Goal: Task Accomplishment & Management: Manage account settings

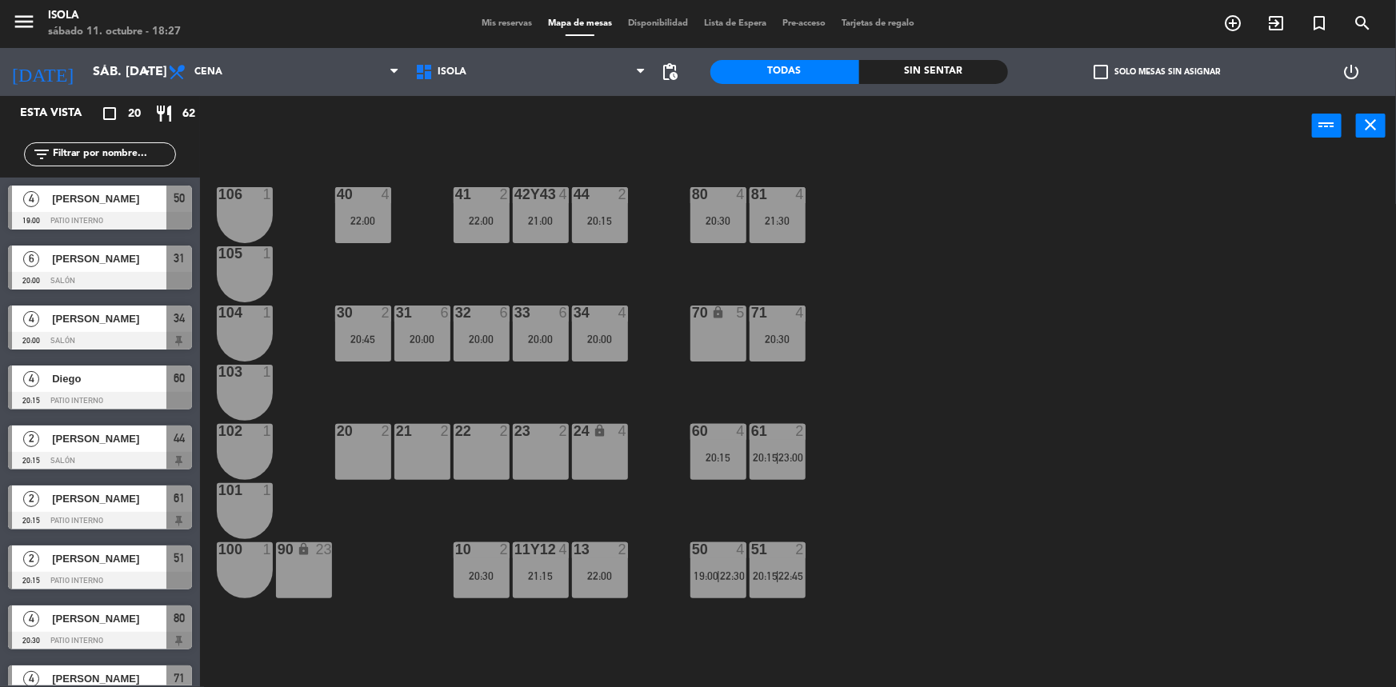
scroll to position [2, 0]
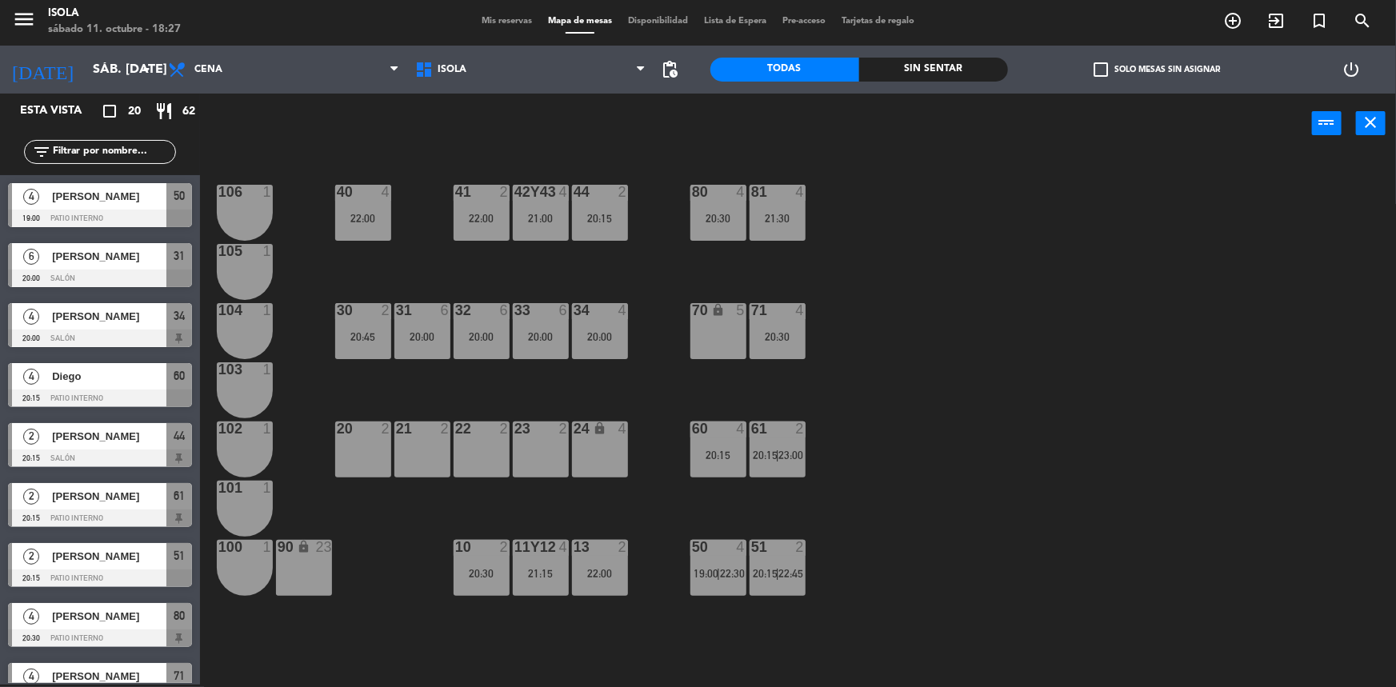
click at [545, 503] on div "40 4 22:00 42y43 4 21:00 41 2 22:00 44 2 20:15 80 4 20:30 81 4 21:30 106 1 105 …" at bounding box center [805, 421] width 1182 height 531
click at [557, 414] on div "40 4 22:00 42y43 4 21:00 41 2 22:00 44 2 20:15 80 4 20:30 81 4 21:30 106 1 105 …" at bounding box center [805, 421] width 1182 height 531
click at [122, 275] on div at bounding box center [100, 279] width 184 height 18
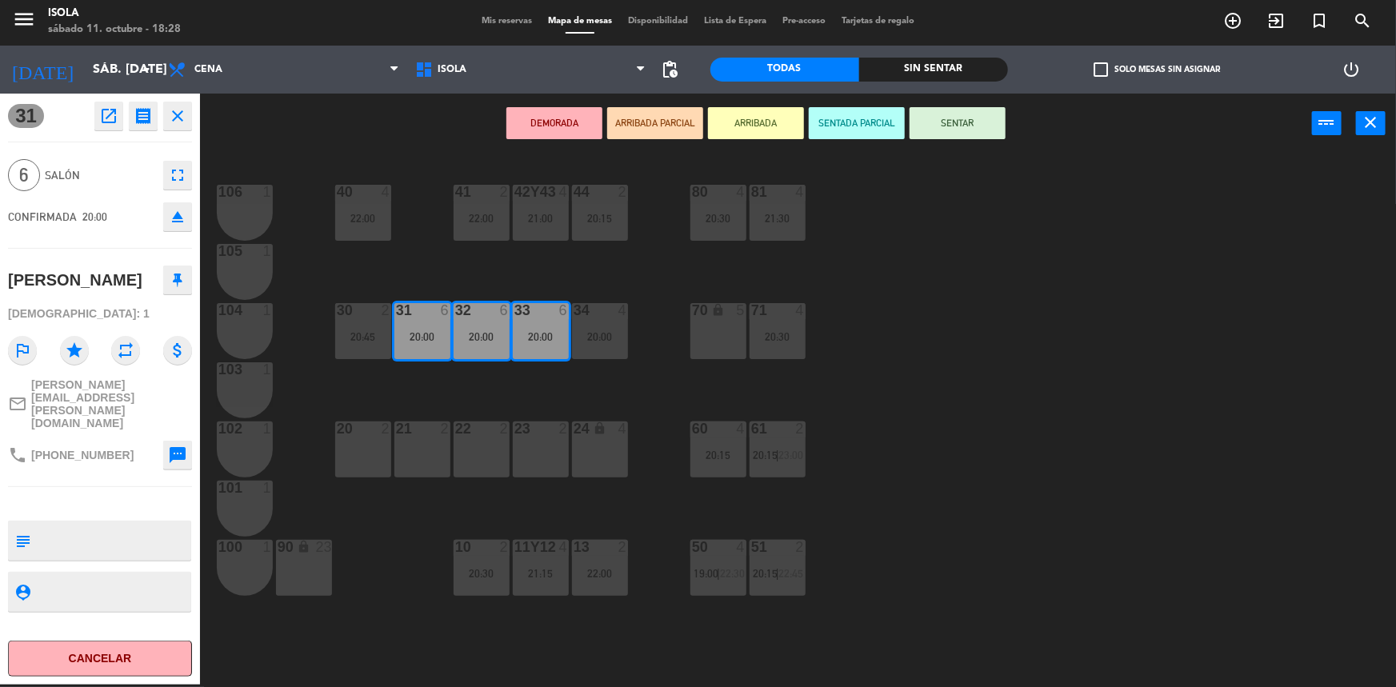
click at [486, 17] on span "Mis reservas" at bounding box center [507, 21] width 66 height 9
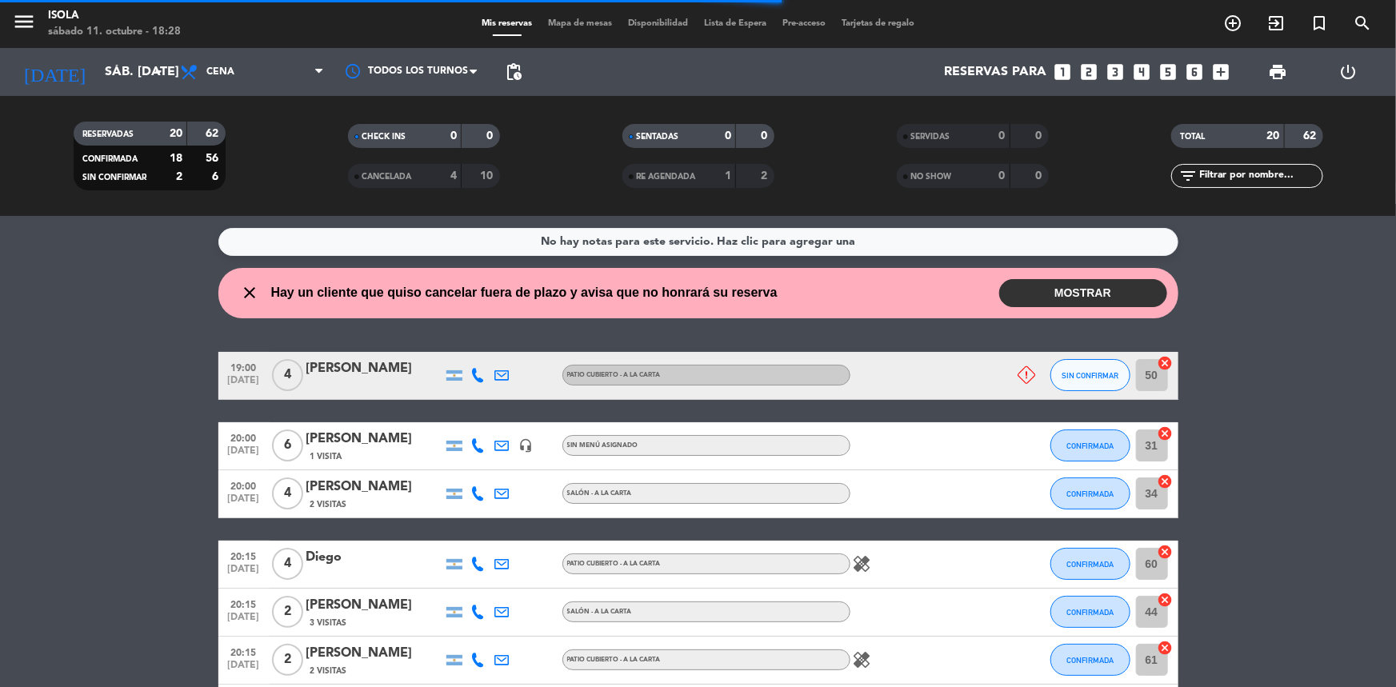
click at [1082, 297] on button "MOSTRAR" at bounding box center [1083, 293] width 168 height 28
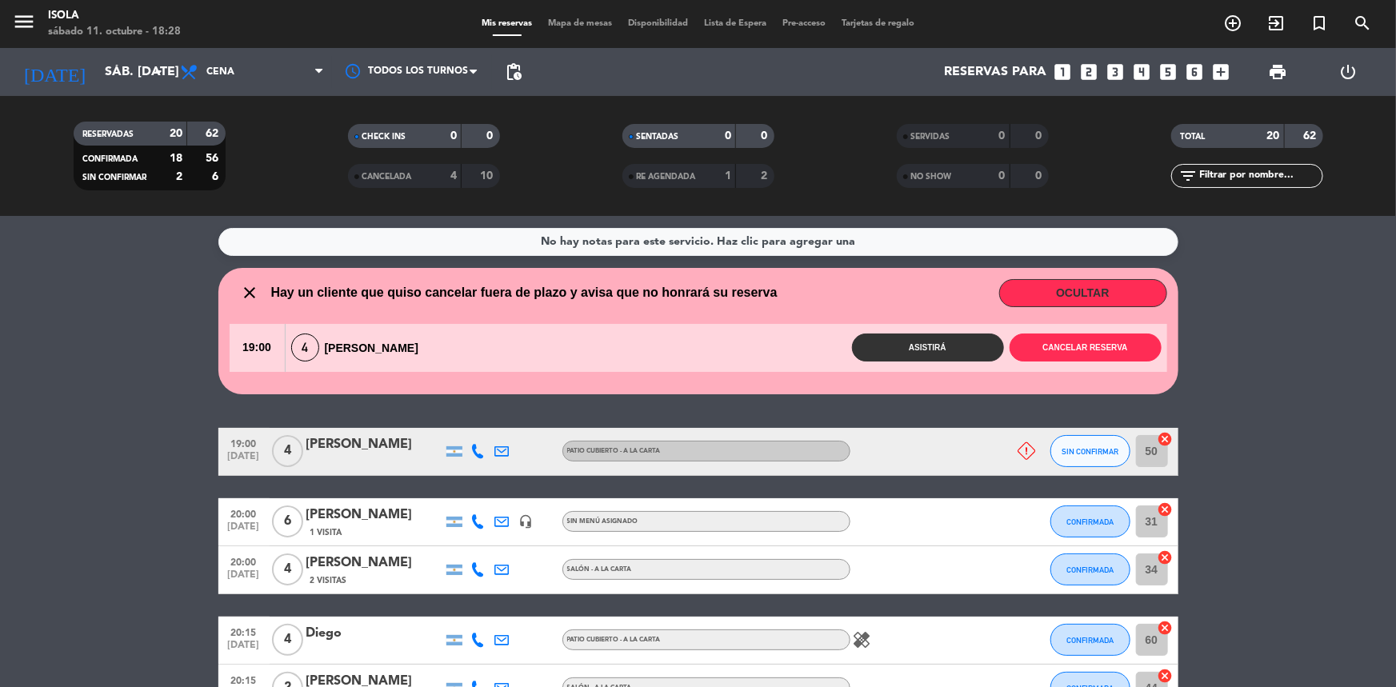
click at [568, 26] on span "Mapa de mesas" at bounding box center [580, 23] width 80 height 9
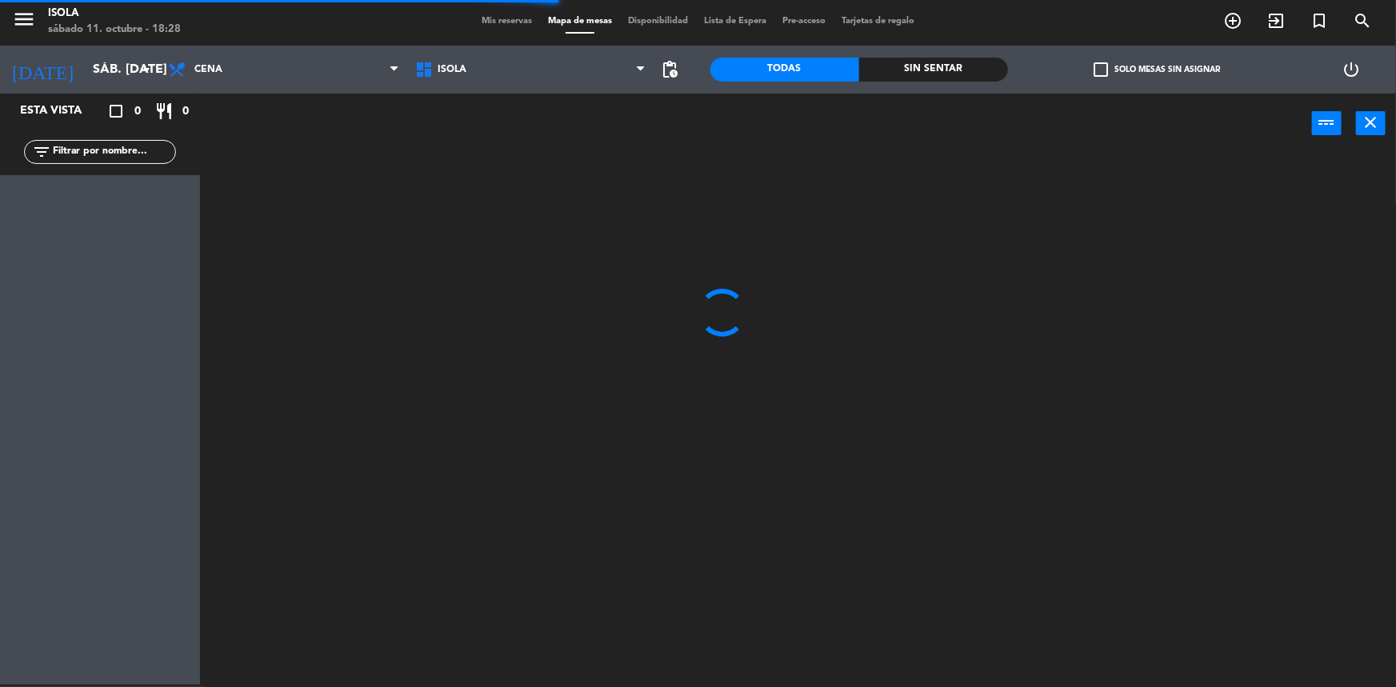
click at [513, 27] on div "Mis reservas Mapa de mesas Disponibilidad Lista de Espera Pre-acceso Tarjetas d…" at bounding box center [698, 21] width 449 height 14
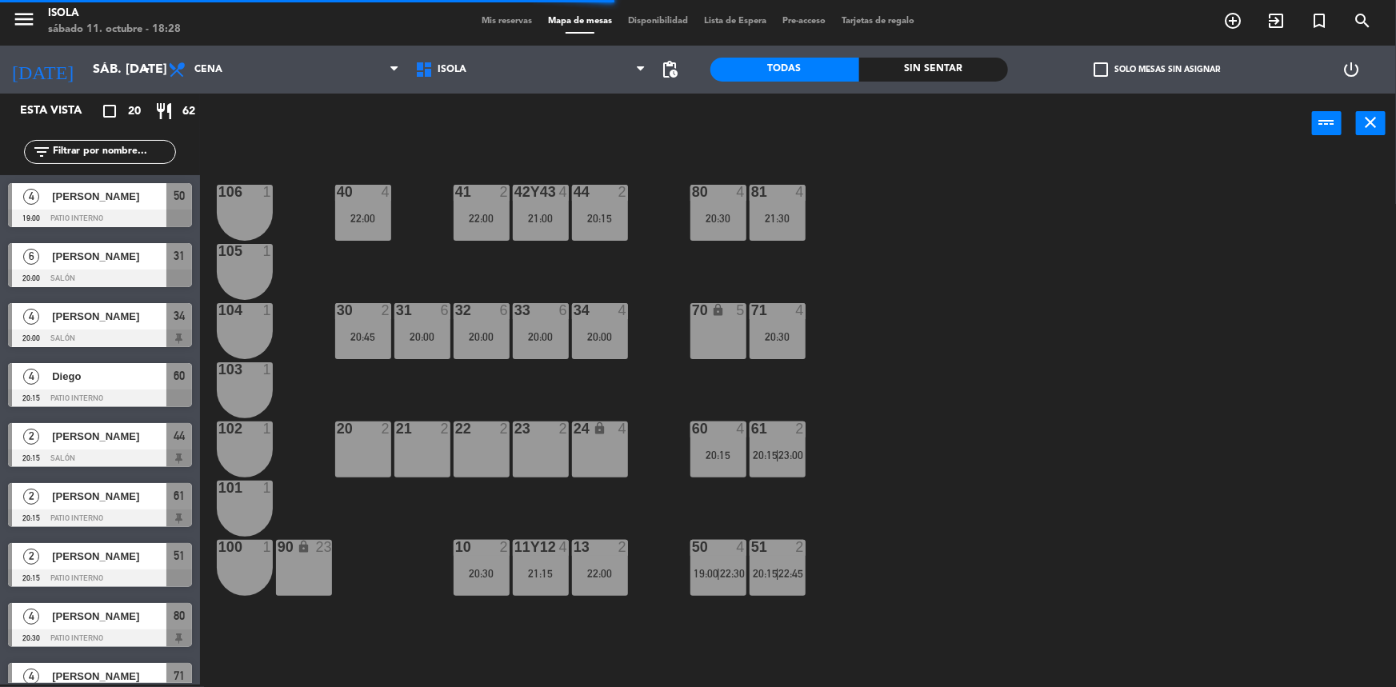
click at [512, 21] on span "Mis reservas" at bounding box center [507, 21] width 66 height 9
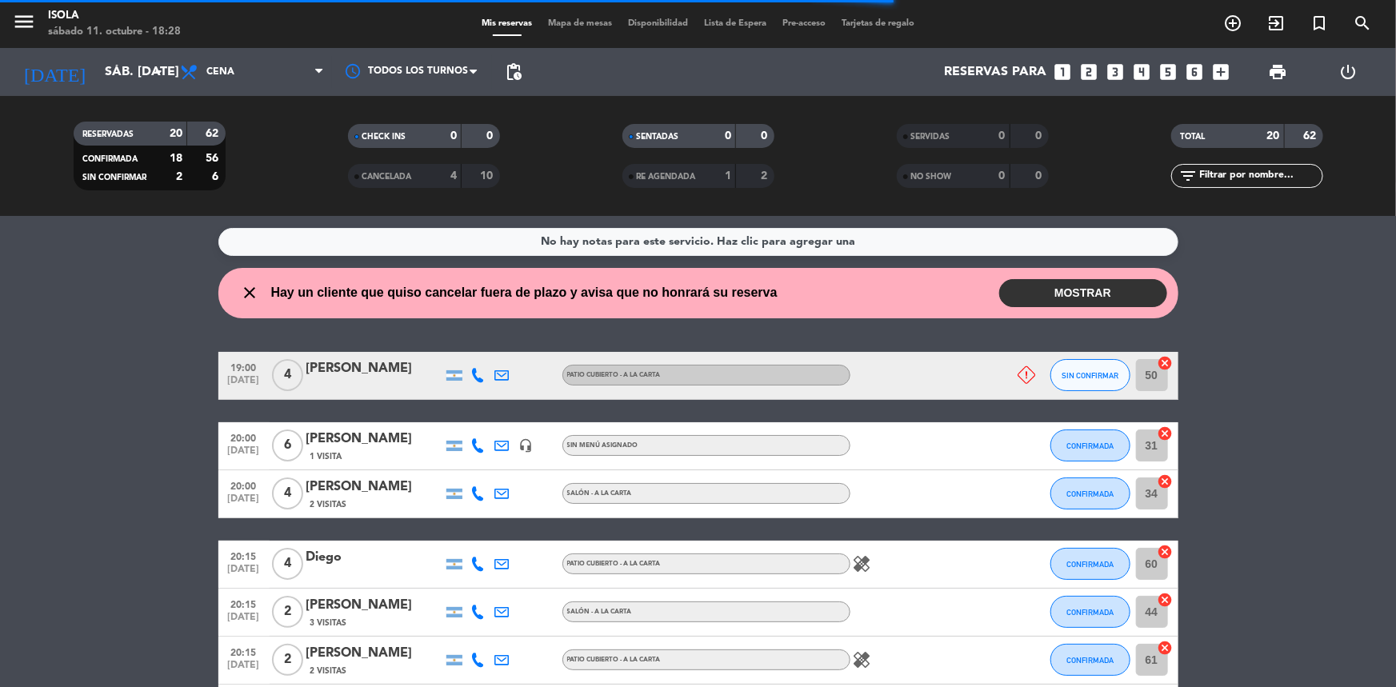
click at [374, 436] on div "[PERSON_NAME]" at bounding box center [374, 439] width 136 height 21
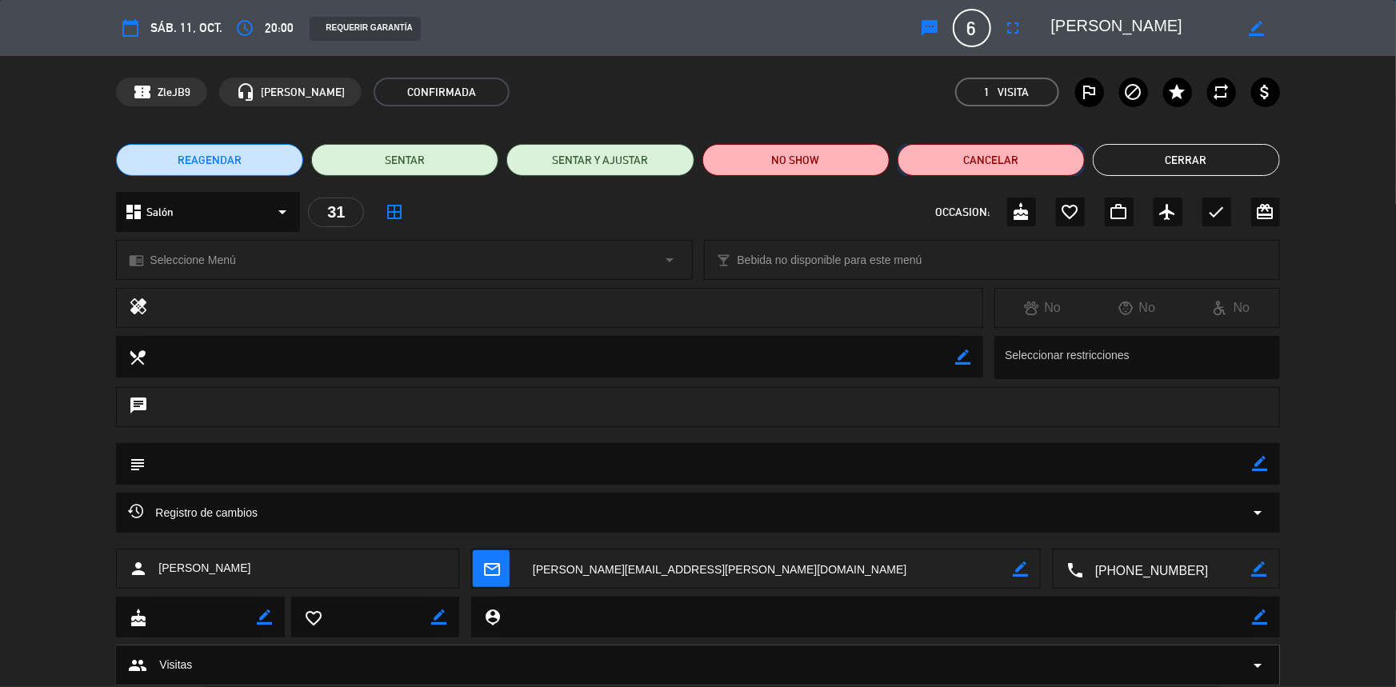
click at [969, 166] on button "Cancelar" at bounding box center [991, 160] width 187 height 32
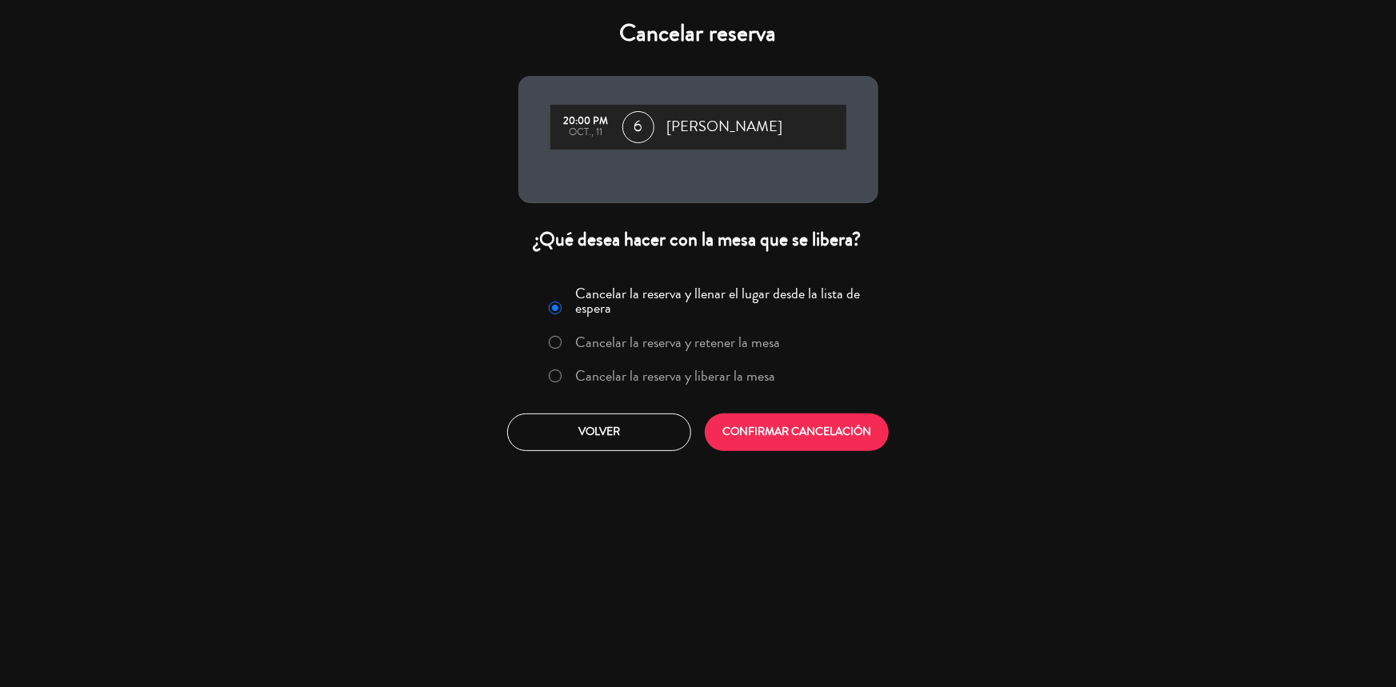
click at [616, 372] on label "Cancelar la reserva y liberar la mesa" at bounding box center [675, 376] width 200 height 14
click at [798, 434] on button "CONFIRMAR CANCELACIÓN" at bounding box center [797, 433] width 184 height 38
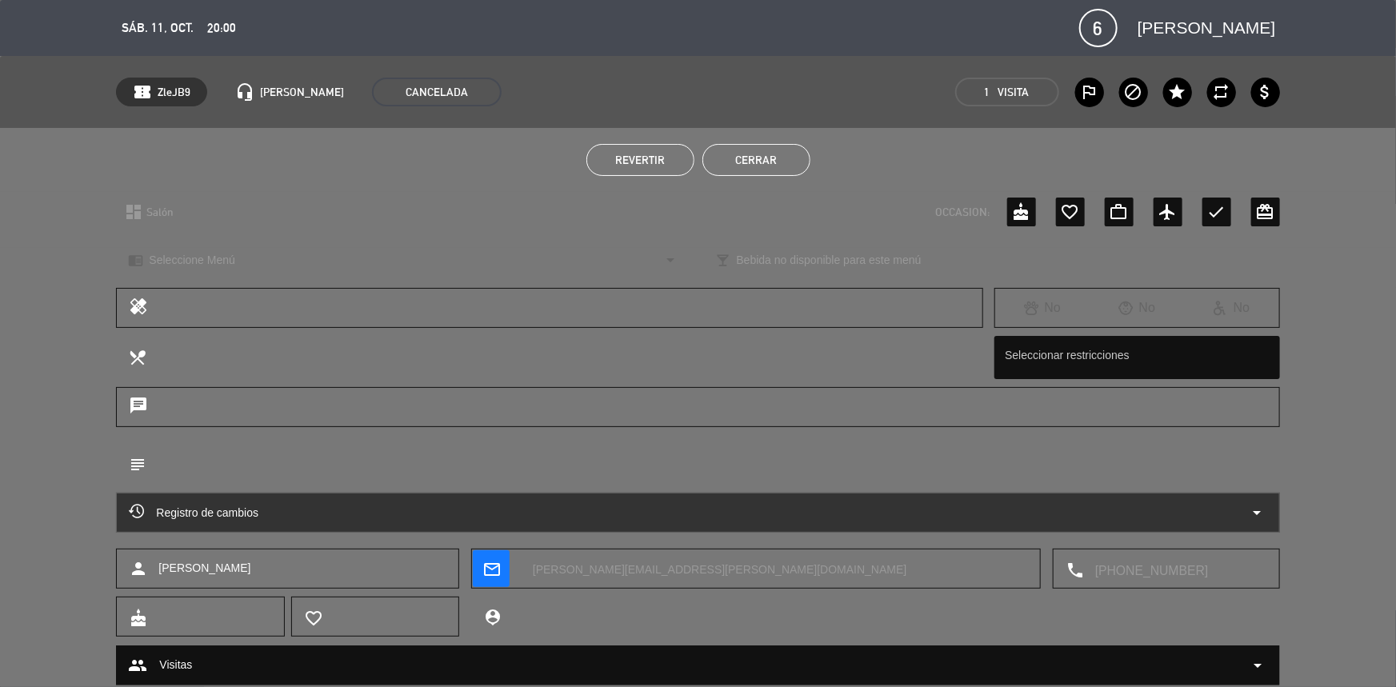
click at [734, 162] on button "Cerrar" at bounding box center [756, 160] width 108 height 32
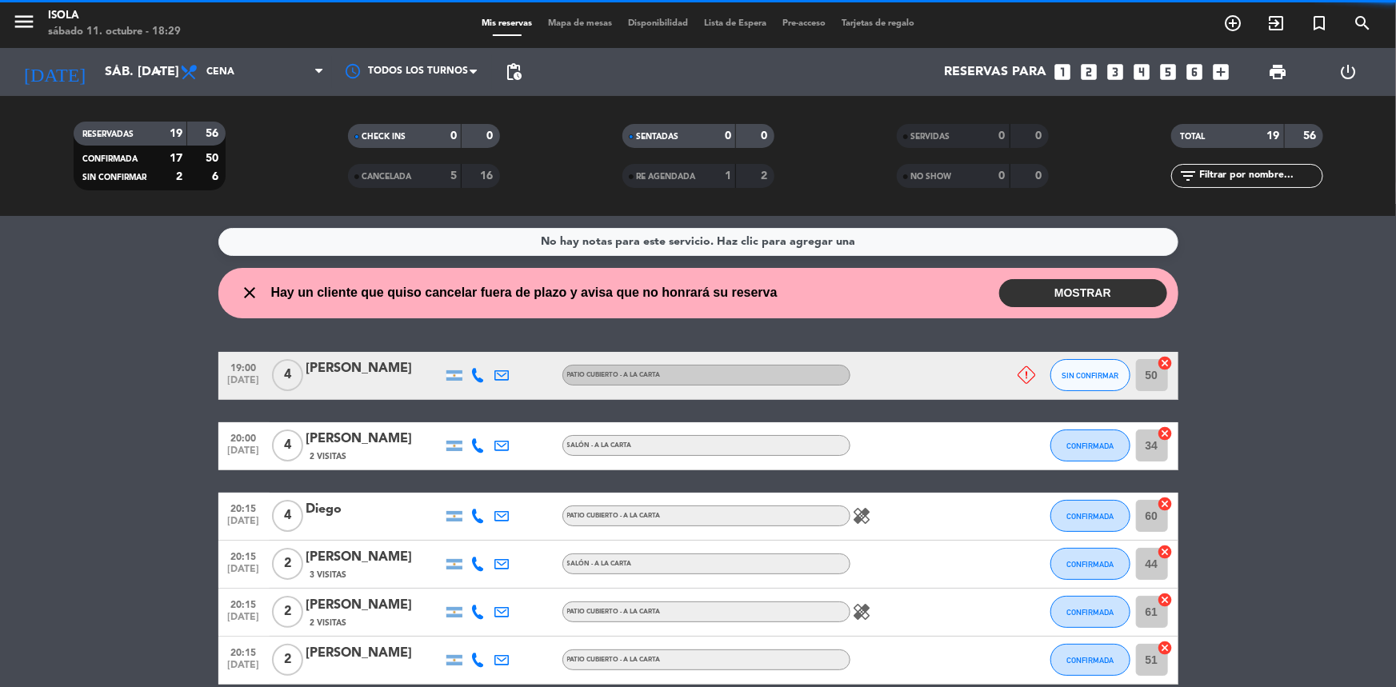
click at [1086, 291] on button "MOSTRAR" at bounding box center [1083, 293] width 168 height 28
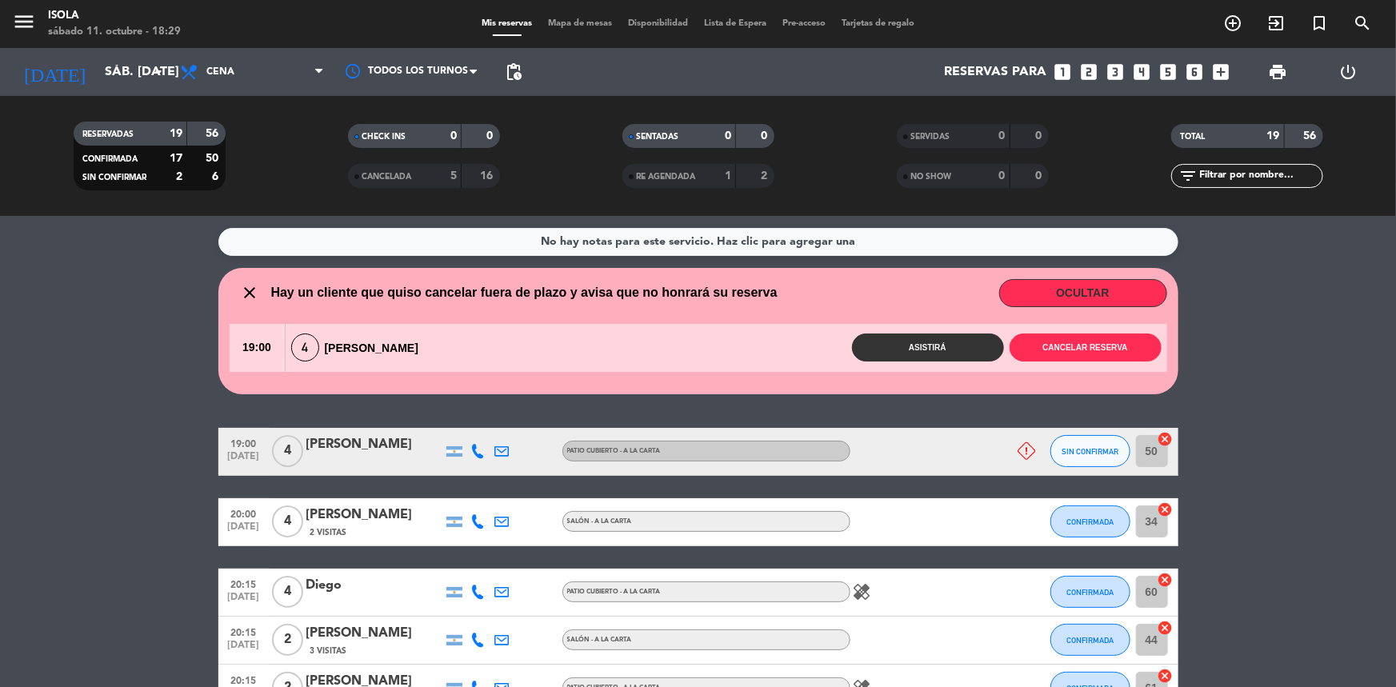
click at [475, 454] on icon at bounding box center [478, 451] width 14 height 14
click at [497, 454] on icon at bounding box center [502, 451] width 14 height 14
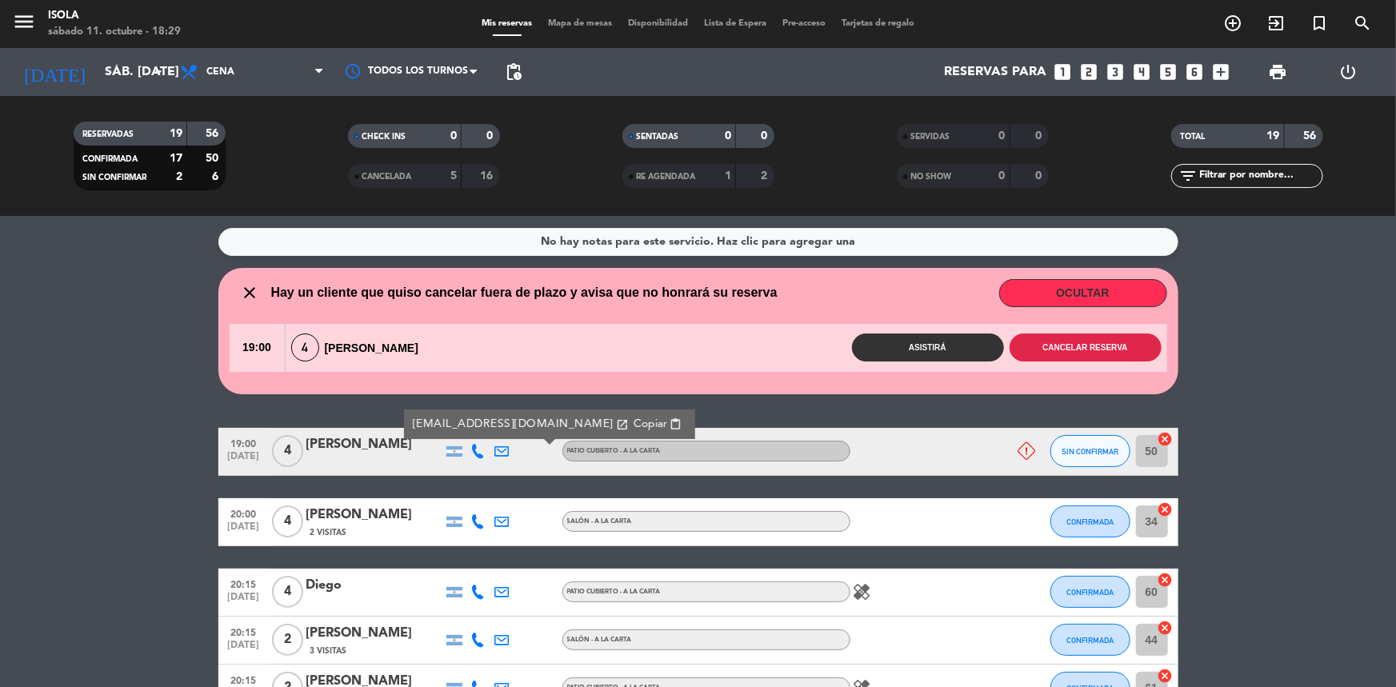
click at [1122, 339] on button "Cancelar reserva" at bounding box center [1086, 348] width 152 height 28
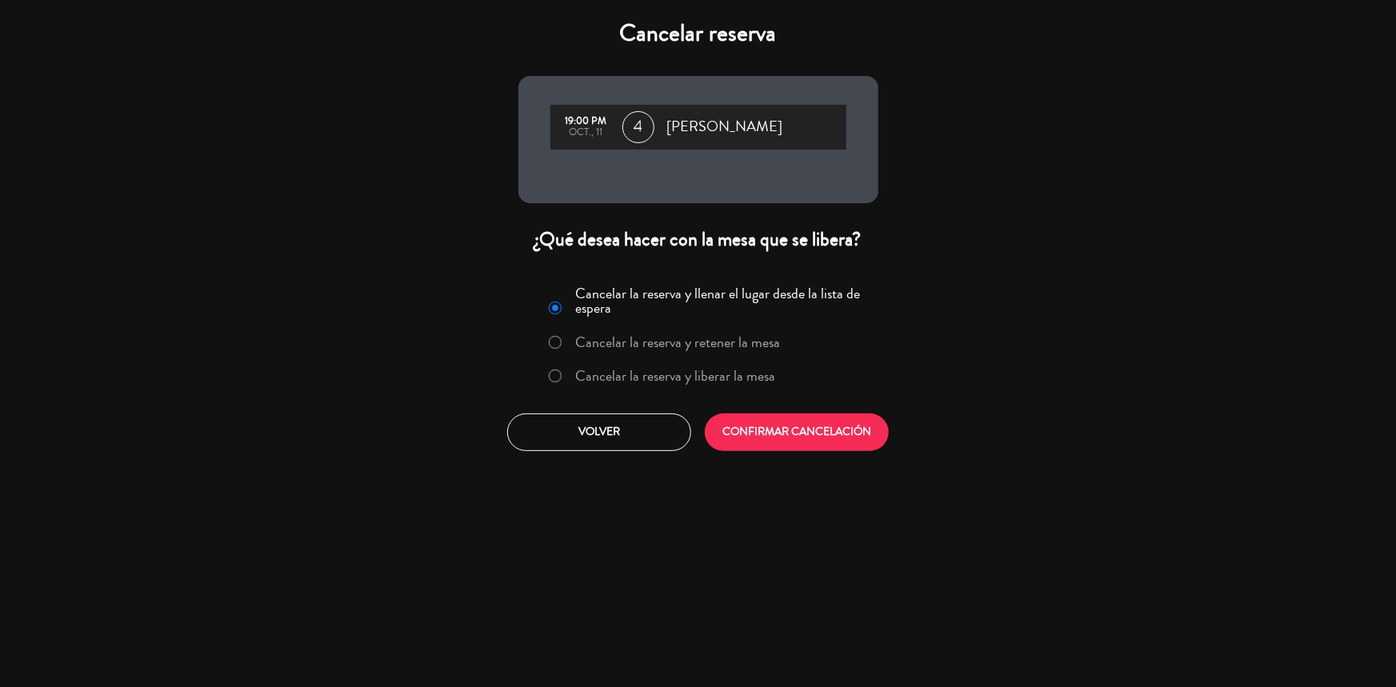
click at [668, 369] on label "Cancelar la reserva y liberar la mesa" at bounding box center [675, 376] width 200 height 14
click at [726, 412] on div "Cancelar la reserva y llenar el lugar desde la lista de espera Cancelar la rese…" at bounding box center [698, 366] width 384 height 194
click at [726, 414] on button "CONFIRMAR CANCELACIÓN" at bounding box center [797, 433] width 184 height 38
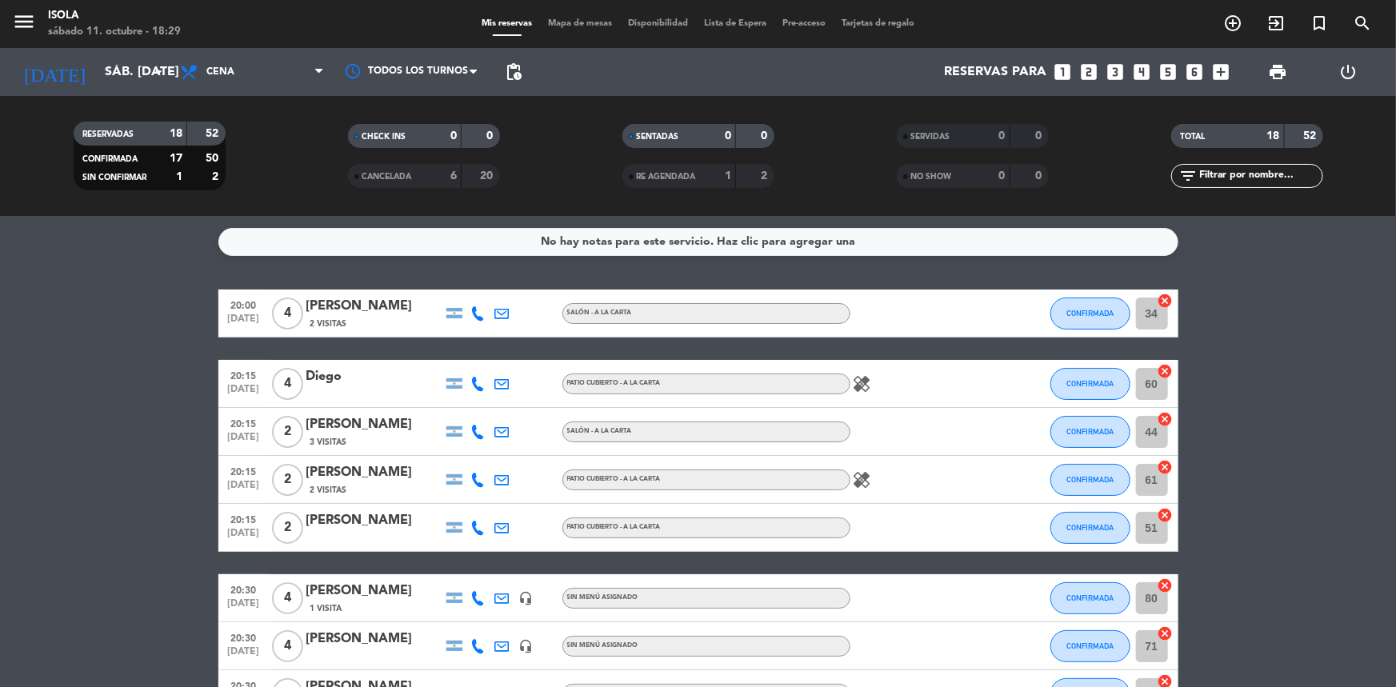
click at [555, 24] on span "Mapa de mesas" at bounding box center [580, 23] width 80 height 9
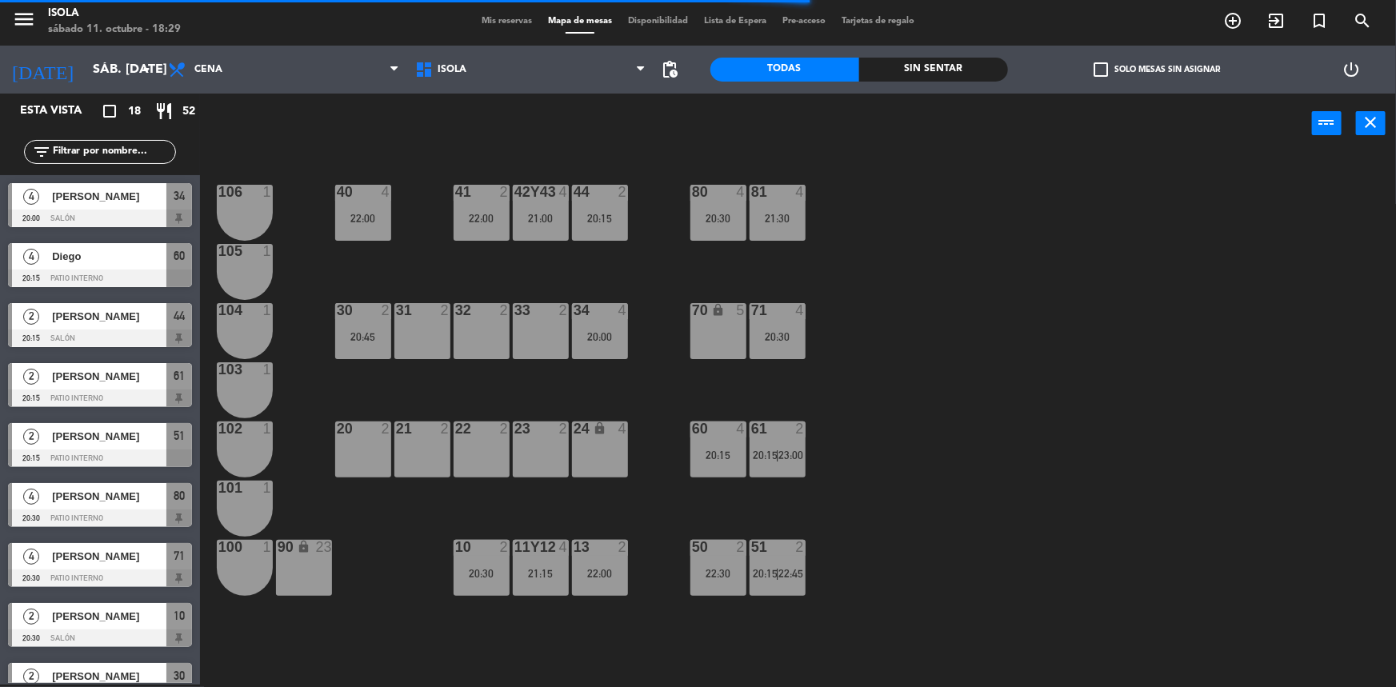
click at [613, 367] on div "40 4 22:00 42y43 4 21:00 41 2 22:00 44 2 20:15 80 4 20:30 81 4 21:30 106 1 105 …" at bounding box center [805, 421] width 1182 height 531
click at [370, 346] on div "30 2 20:45" at bounding box center [363, 331] width 56 height 56
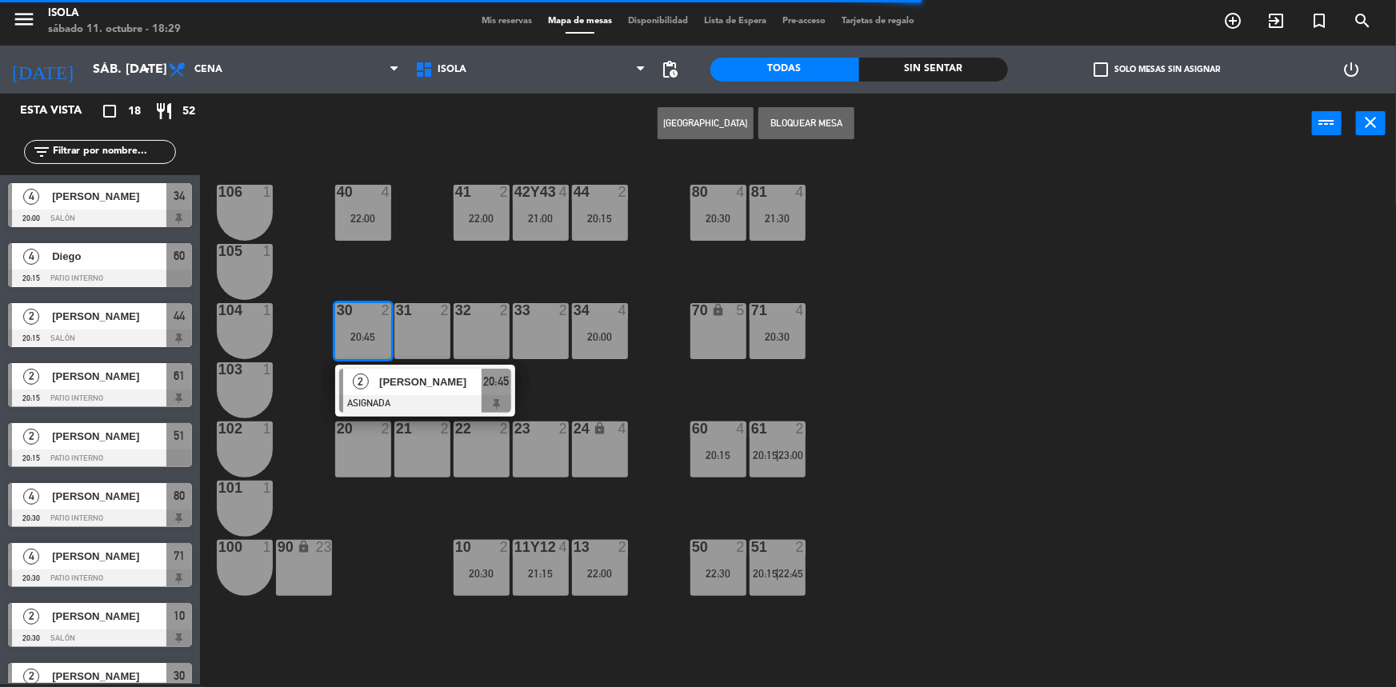
click at [558, 397] on div "40 4 22:00 42y43 4 21:00 41 2 22:00 44 2 20:15 80 4 20:30 81 4 21:30 106 1 105 …" at bounding box center [805, 421] width 1182 height 531
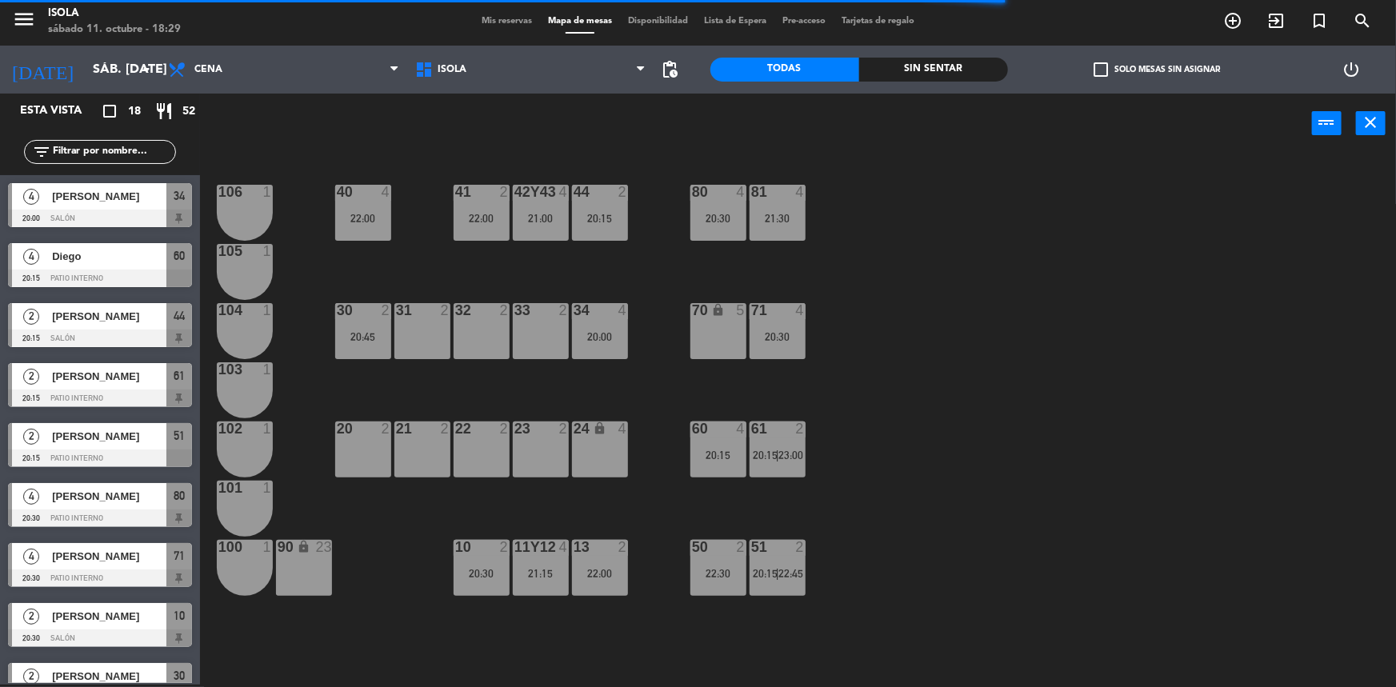
click at [602, 335] on div "20:00" at bounding box center [600, 336] width 56 height 11
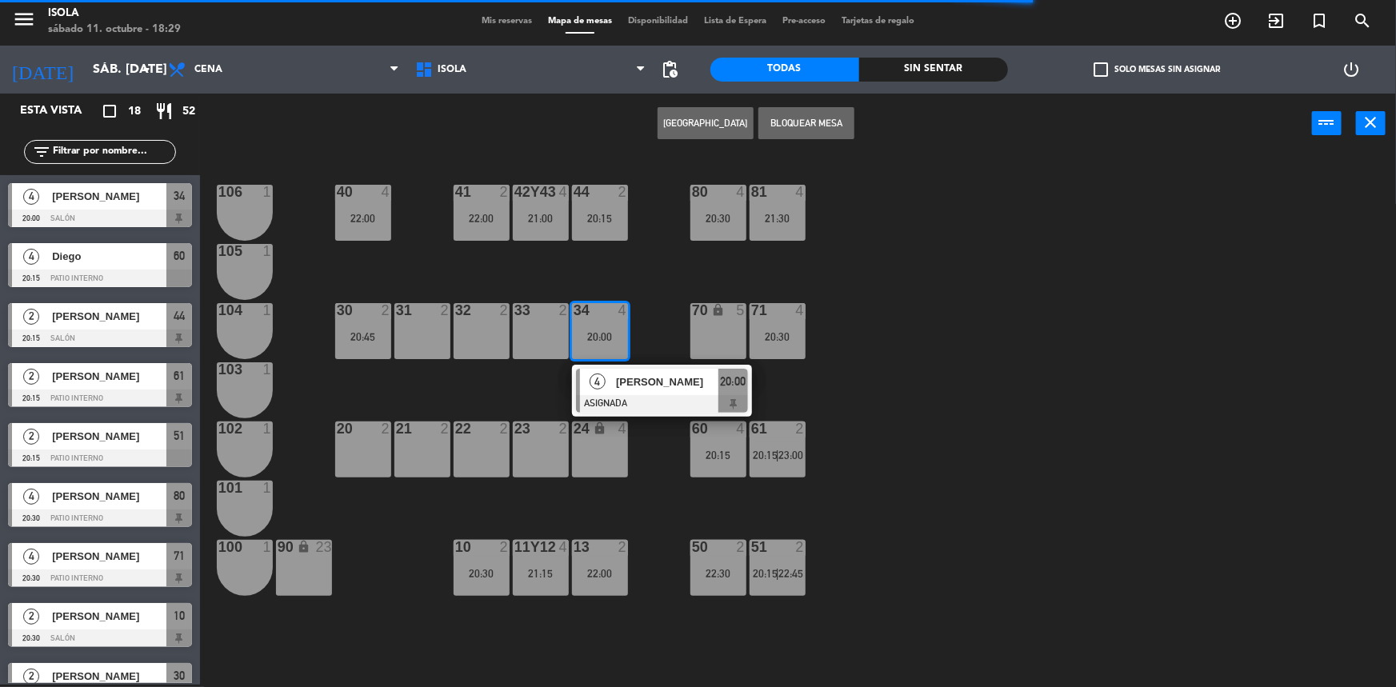
click at [592, 279] on div "40 4 22:00 42y43 4 21:00 41 2 22:00 44 2 20:15 80 4 20:30 81 4 21:30 106 1 105 …" at bounding box center [805, 421] width 1182 height 531
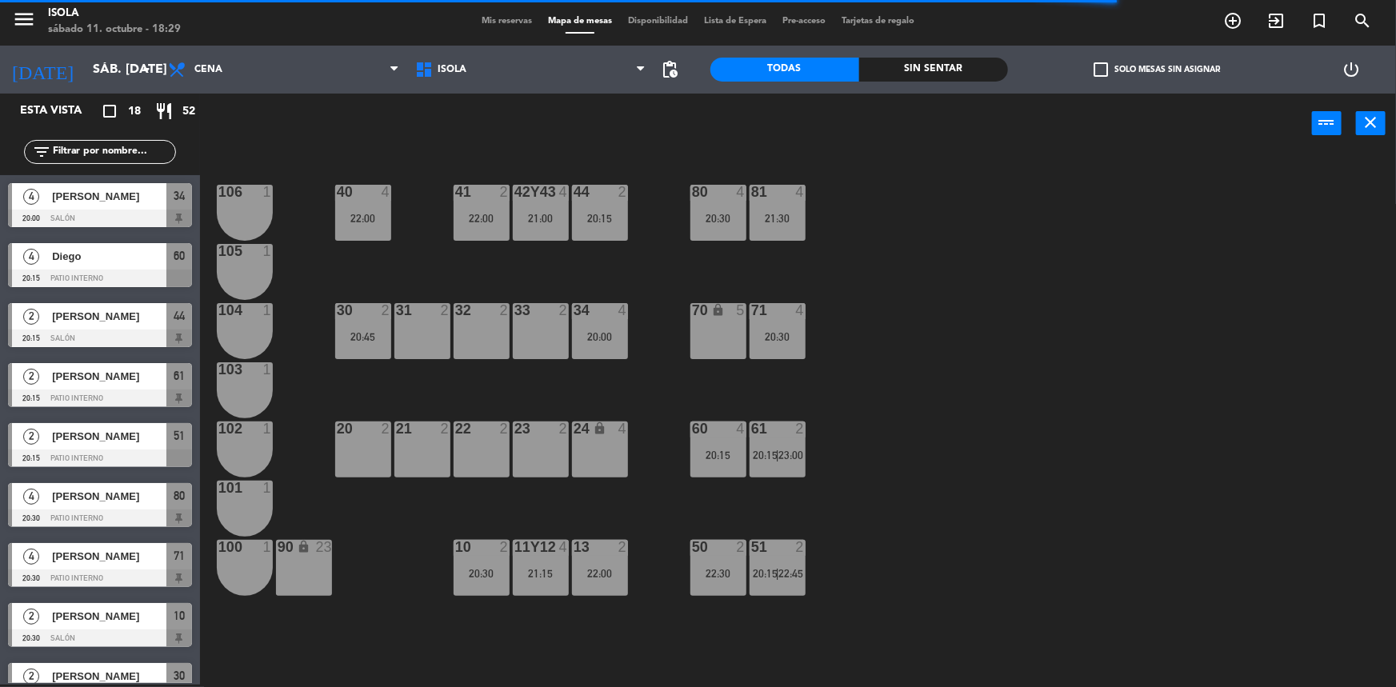
click at [534, 201] on div "42y43 4 21:00" at bounding box center [541, 213] width 56 height 56
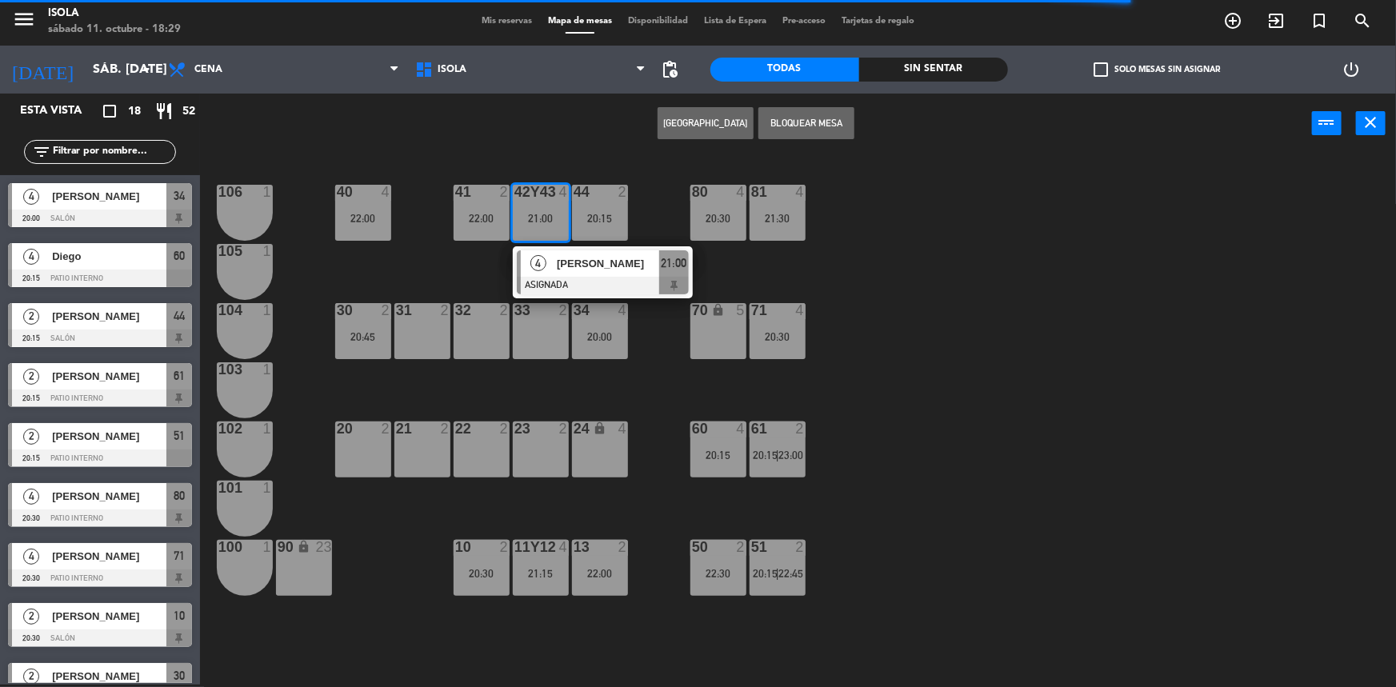
click at [469, 272] on div "40 4 22:00 42y43 4 21:00 4 [PERSON_NAME] ASIGNADA 21:00 41 2 22:00 44 2 20:15 8…" at bounding box center [805, 421] width 1182 height 531
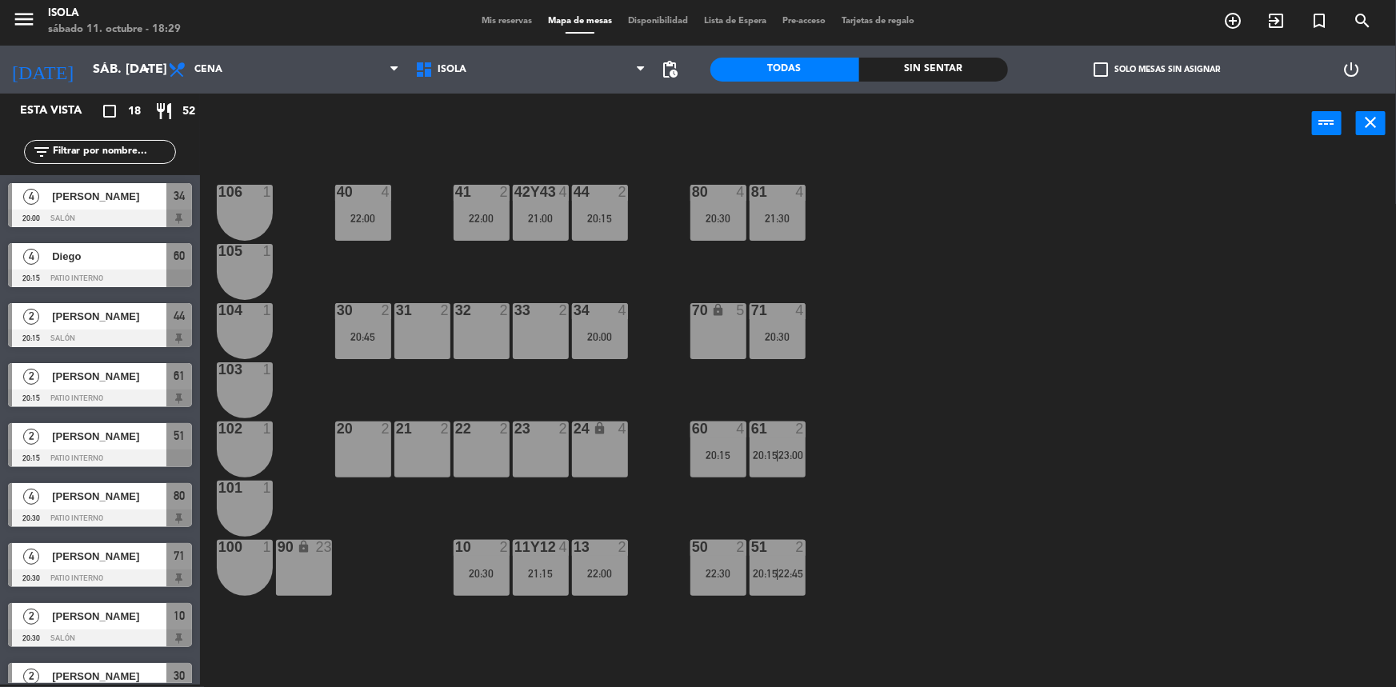
click at [549, 544] on div at bounding box center [540, 547] width 26 height 14
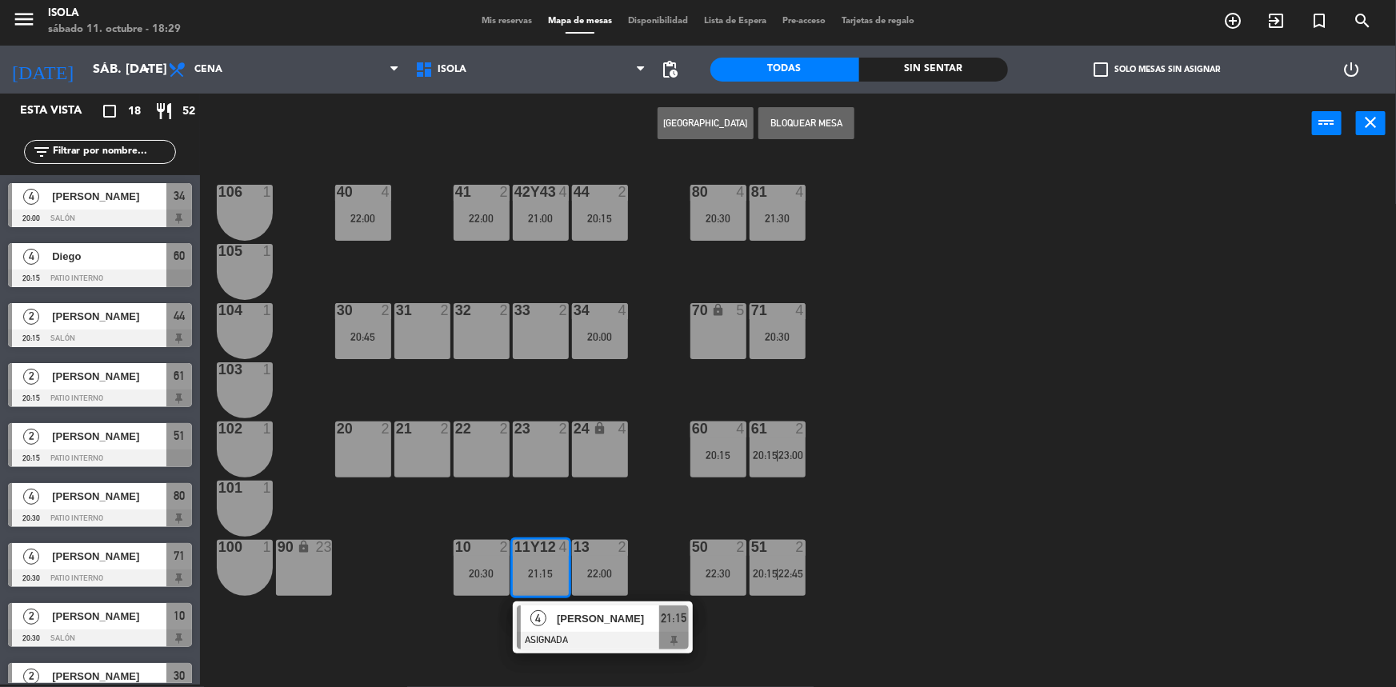
click at [567, 506] on div "40 4 22:00 42y43 4 21:00 41 2 22:00 44 2 20:15 80 4 20:30 81 4 21:30 106 1 105 …" at bounding box center [805, 421] width 1182 height 531
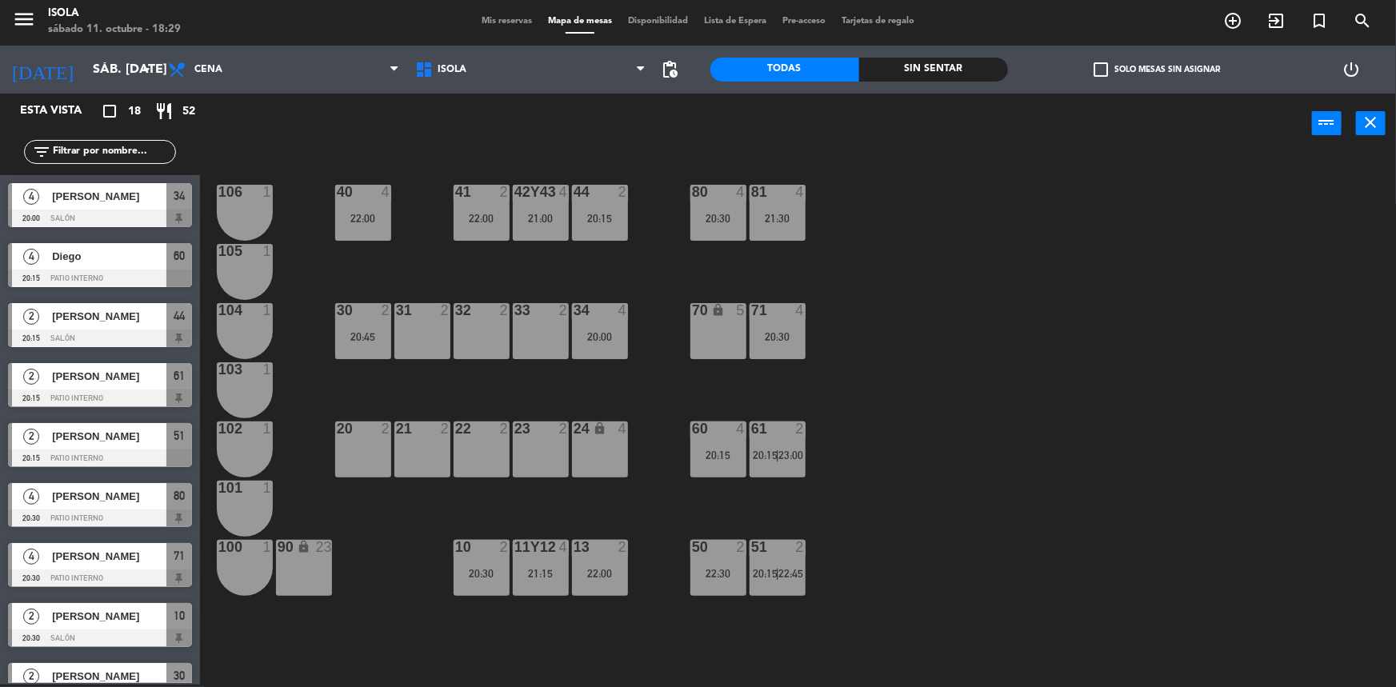
click at [726, 466] on div "60 4 20:15" at bounding box center [718, 450] width 56 height 56
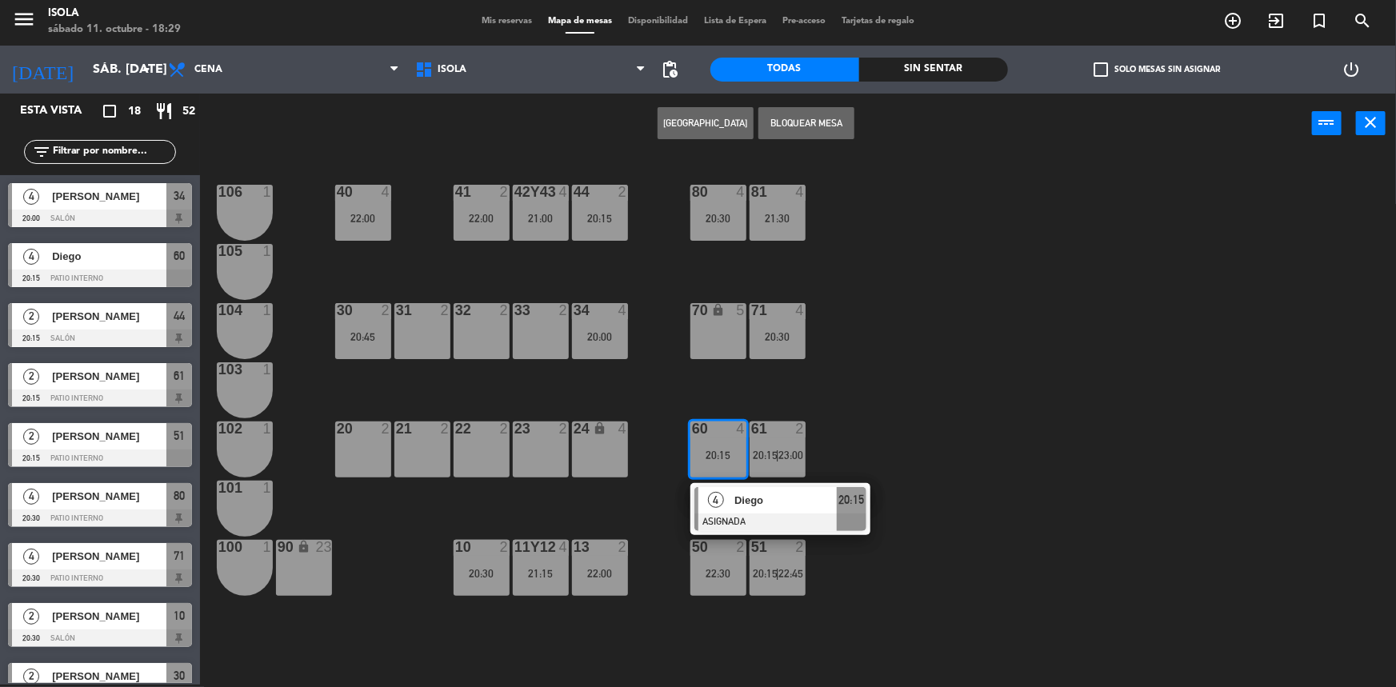
click at [824, 439] on div "40 4 22:00 42y43 4 21:00 41 2 22:00 44 2 20:15 80 4 20:30 81 4 21:30 106 1 105 …" at bounding box center [805, 421] width 1182 height 531
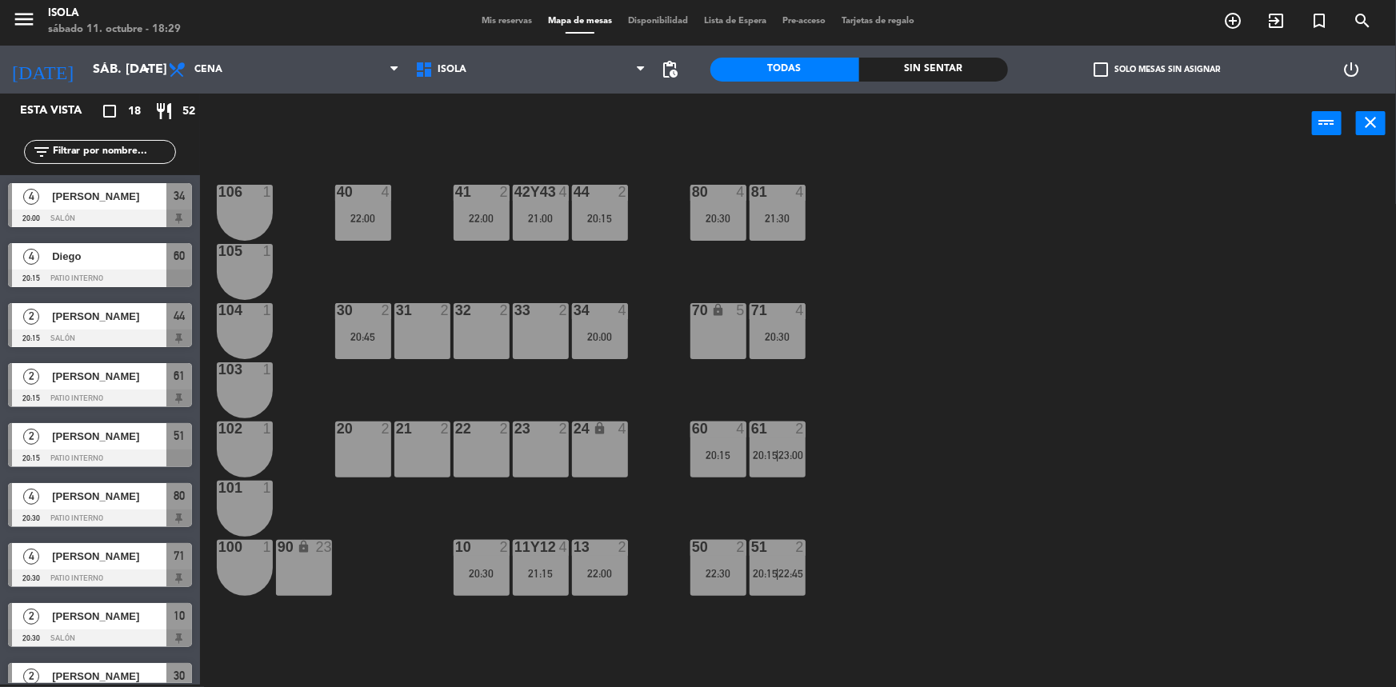
click at [777, 463] on div "61 2 20:15 | 23:00" at bounding box center [778, 450] width 56 height 56
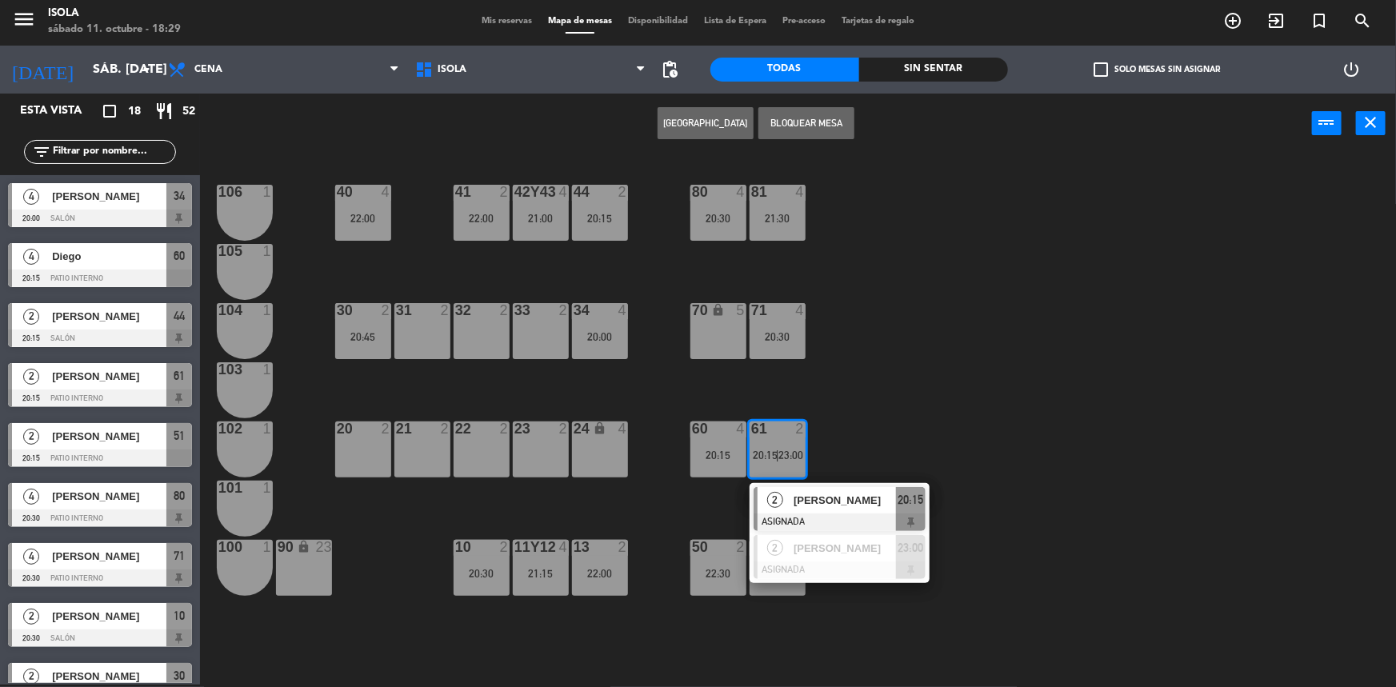
click at [859, 434] on div "40 4 22:00 42y43 4 21:00 41 2 22:00 44 2 20:15 80 4 20:30 81 4 21:30 106 1 105 …" at bounding box center [805, 421] width 1182 height 531
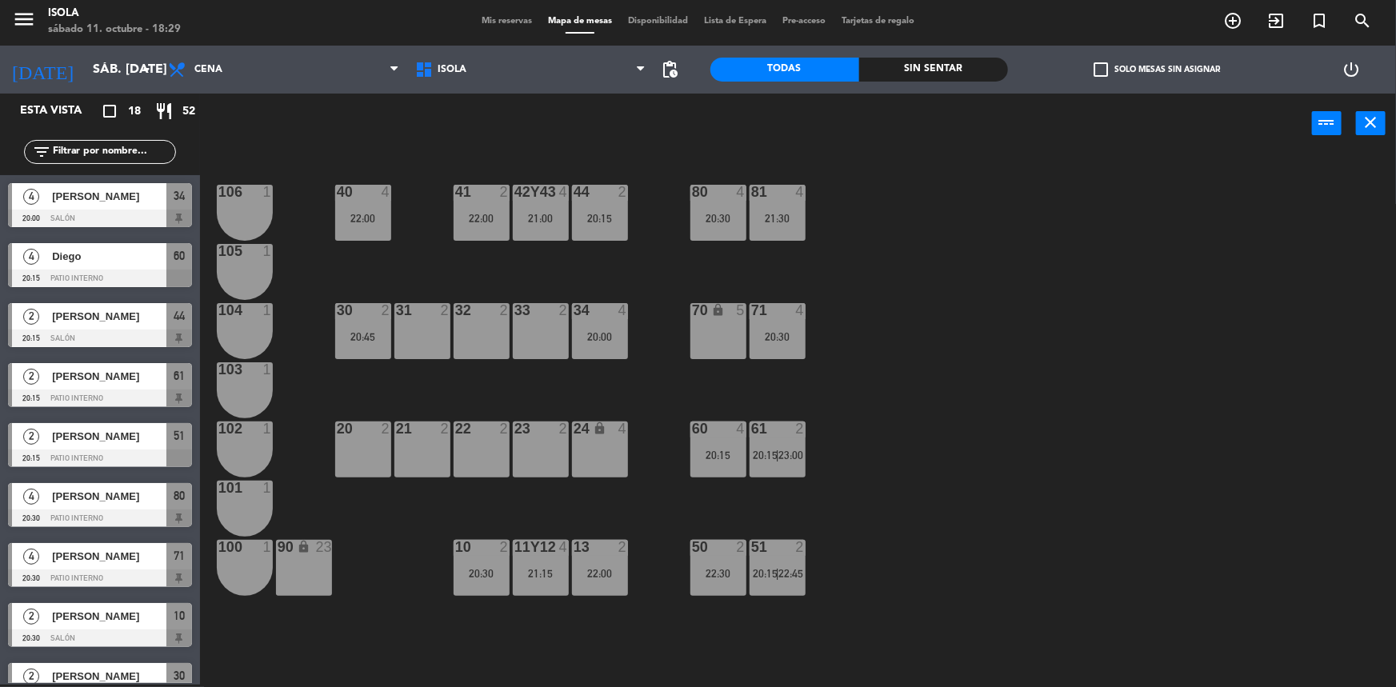
click at [769, 346] on div "71 4 20:30" at bounding box center [778, 331] width 56 height 56
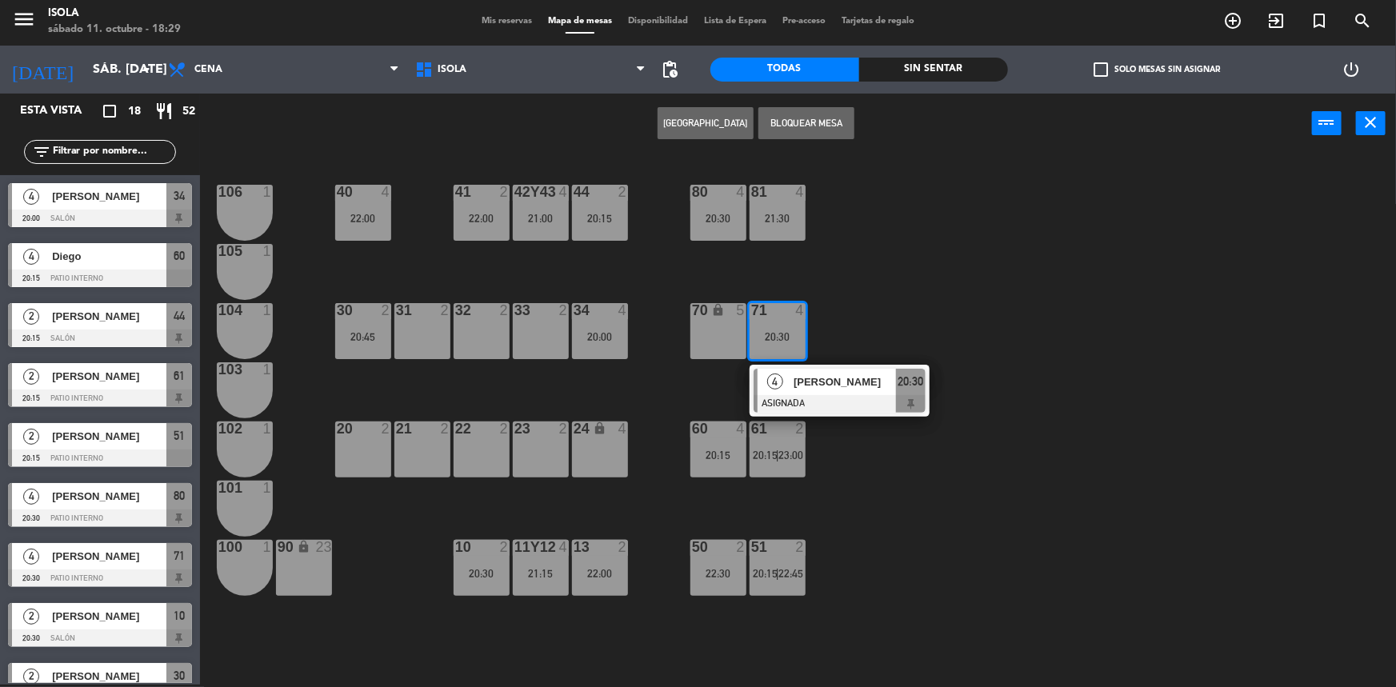
click at [824, 296] on div "40 4 22:00 42y43 4 21:00 41 2 22:00 44 2 20:15 80 4 20:30 81 4 21:30 106 1 105 …" at bounding box center [805, 421] width 1182 height 531
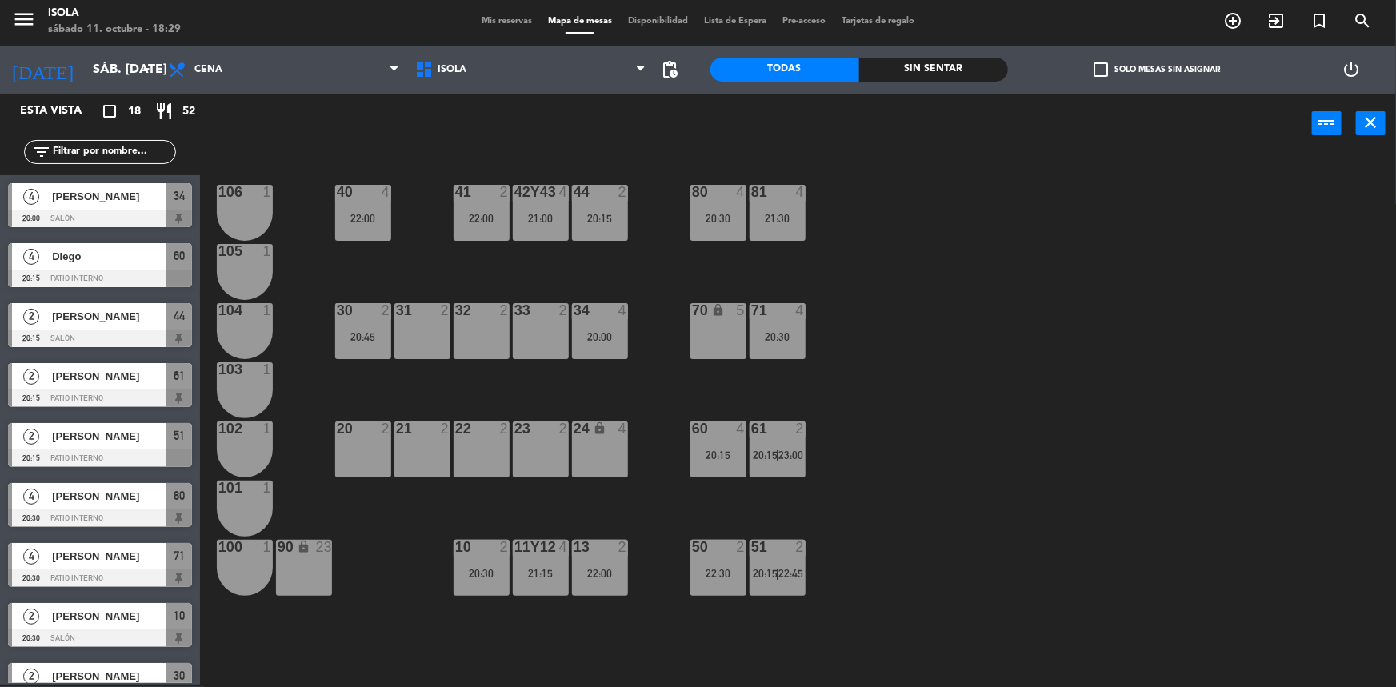
click at [747, 212] on div "40 4 22:00 42y43 4 21:00 41 2 22:00 44 2 20:15 80 4 20:30 81 4 21:30 106 1 105 …" at bounding box center [805, 421] width 1182 height 531
click at [824, 203] on div "40 4 22:00 42y43 4 21:00 41 2 22:00 44 2 20:15 80 4 20:30 81 4 21:30 106 1 105 …" at bounding box center [805, 421] width 1182 height 531
click at [748, 210] on div "40 4 22:00 42y43 4 21:00 41 2 22:00 44 2 20:15 80 4 20:30 81 4 21:30 106 1 105 …" at bounding box center [805, 421] width 1182 height 531
drag, startPoint x: 750, startPoint y: 211, endPoint x: 767, endPoint y: 210, distance: 16.9
click at [750, 210] on div "81 4 21:30" at bounding box center [778, 213] width 56 height 56
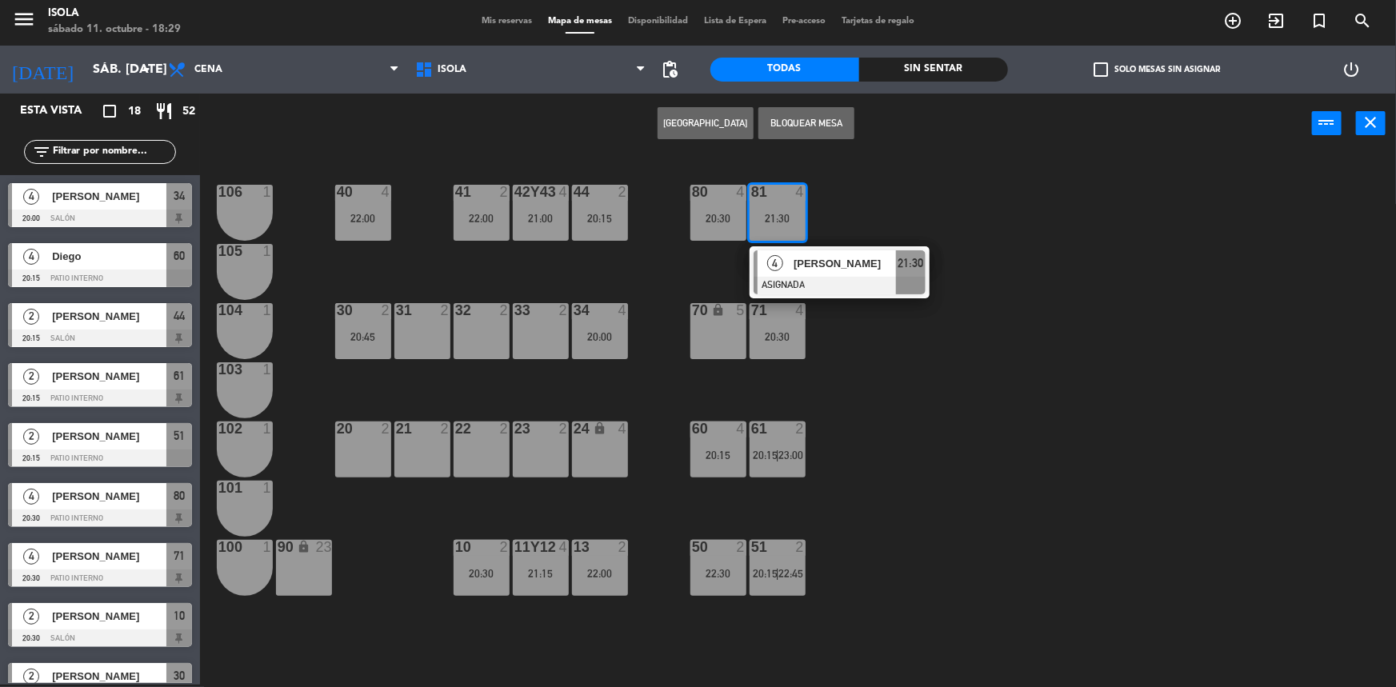
click at [831, 210] on div "40 4 22:00 42y43 4 21:00 41 2 22:00 44 2 20:15 80 4 20:30 81 4 21:30 4 [PERSON_…" at bounding box center [805, 421] width 1182 height 531
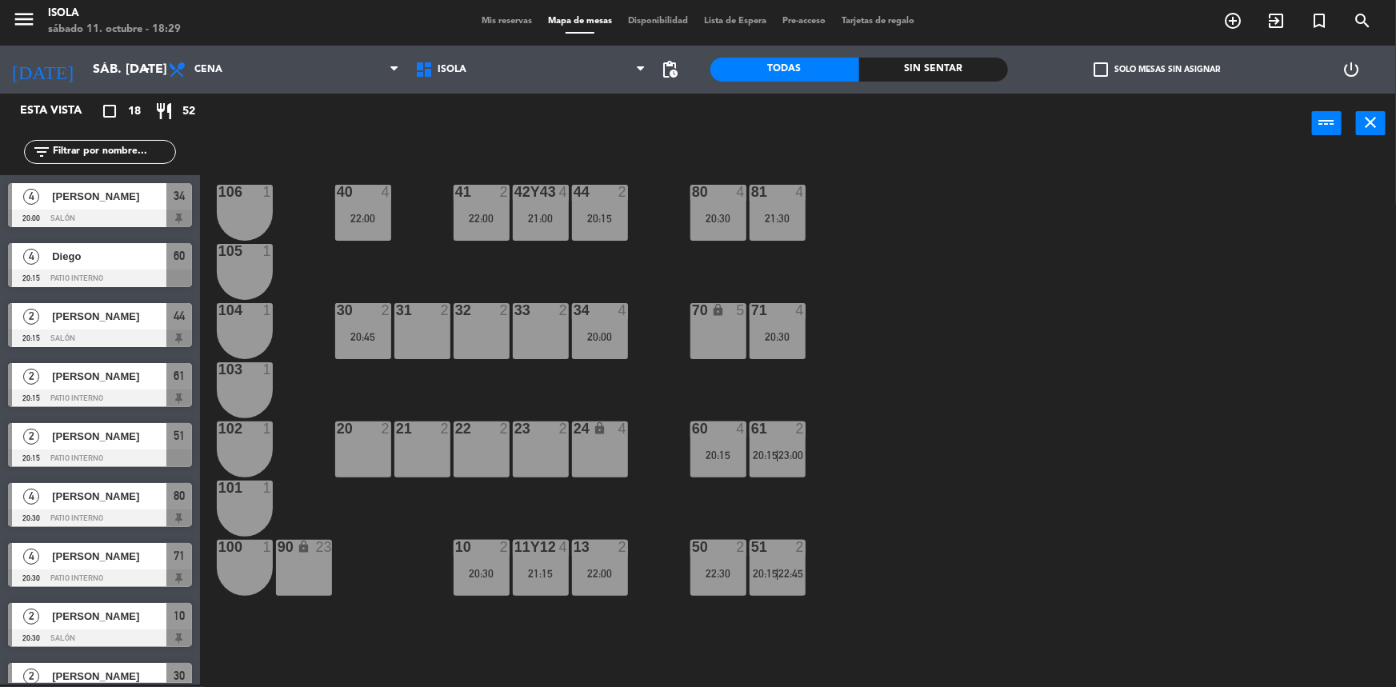
click at [626, 225] on div "44 2 20:15" at bounding box center [600, 213] width 56 height 56
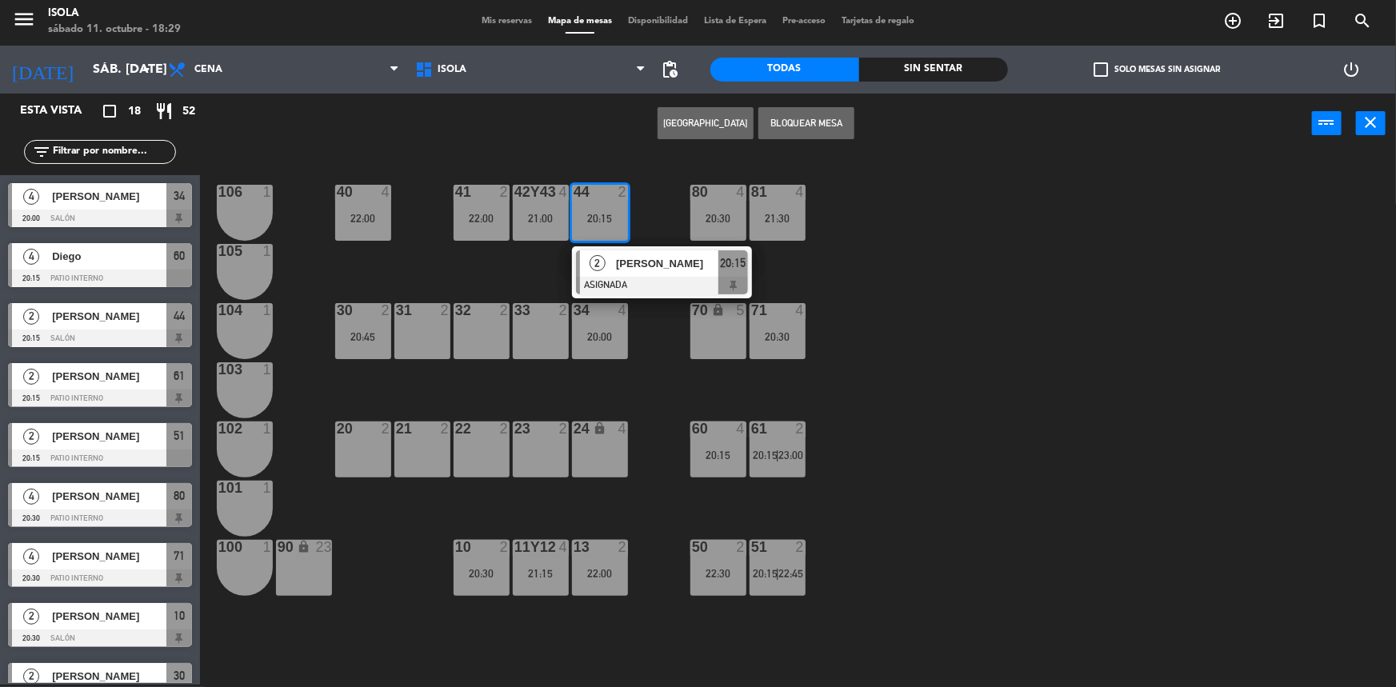
click at [690, 216] on div "20:30" at bounding box center [718, 218] width 56 height 11
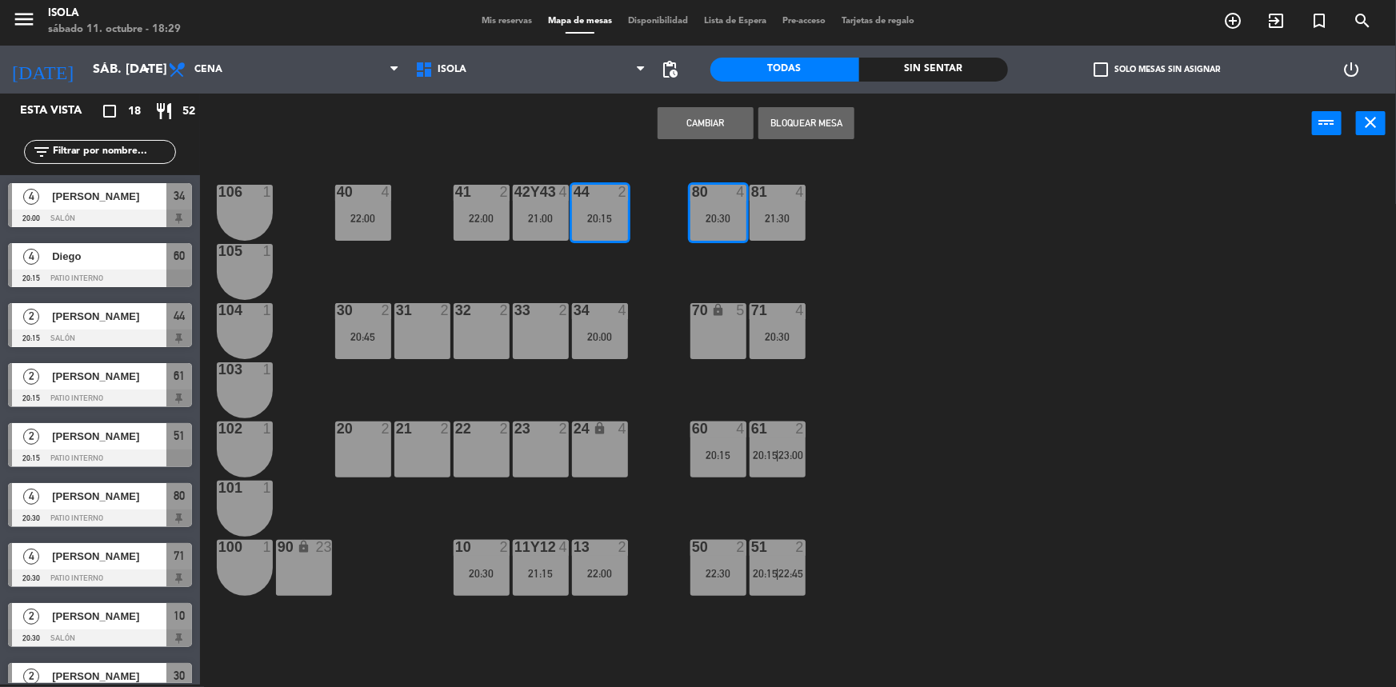
click at [863, 211] on div "40 4 22:00 42y43 4 21:00 41 2 22:00 44 2 20:15 80 4 20:30 81 4 21:30 106 1 105 …" at bounding box center [805, 421] width 1182 height 531
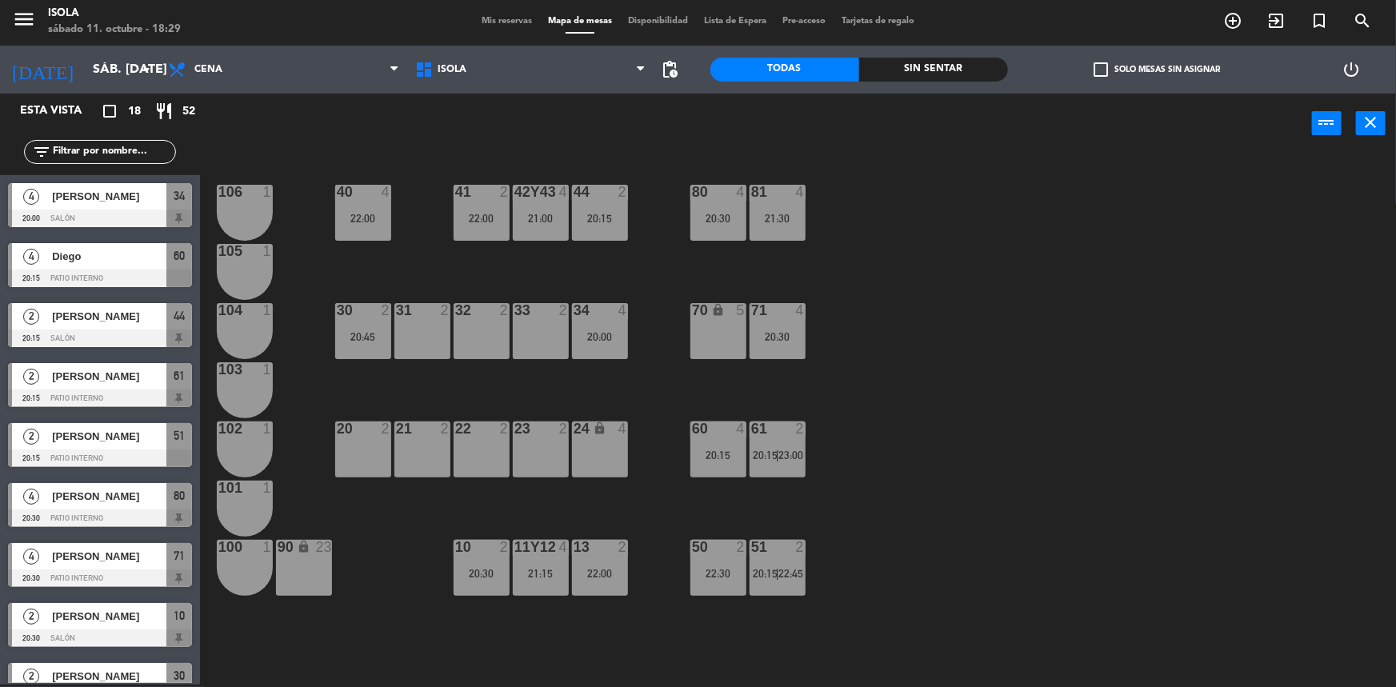
click at [509, 270] on div "40 4 22:00 42y43 4 21:00 41 2 22:00 44 2 20:15 80 4 20:30 81 4 21:30 106 1 105 …" at bounding box center [805, 421] width 1182 height 531
click at [376, 229] on div "40 4 22:00" at bounding box center [363, 213] width 56 height 56
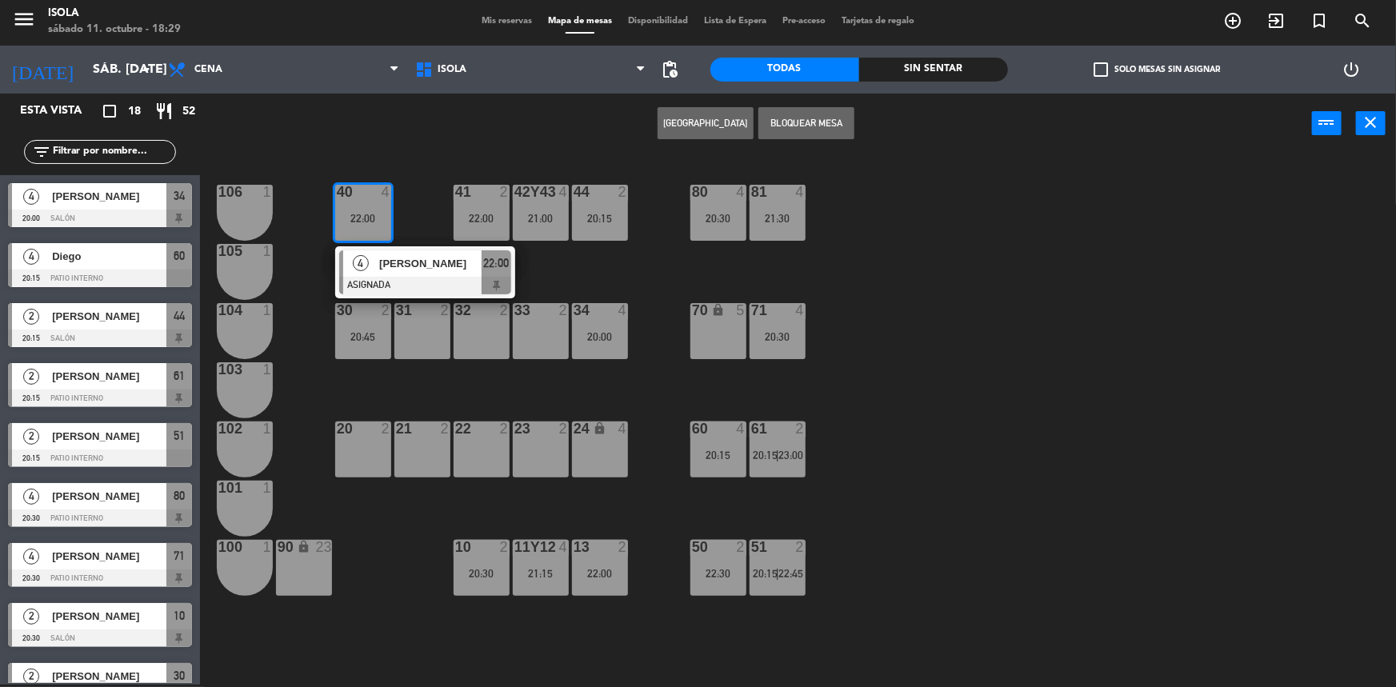
click at [502, 350] on div "32 2" at bounding box center [482, 331] width 56 height 56
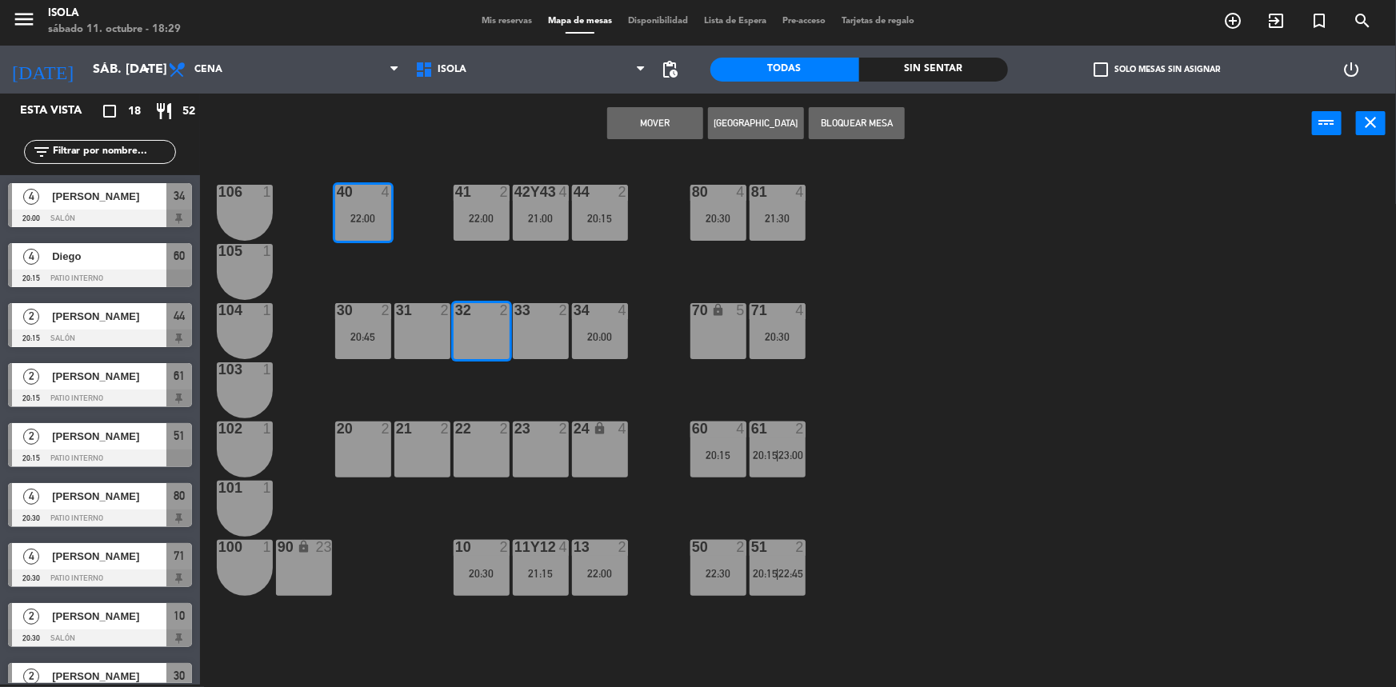
click at [544, 343] on div "33 2" at bounding box center [541, 331] width 56 height 56
click at [643, 130] on button "Mover y Unir" at bounding box center [655, 123] width 96 height 32
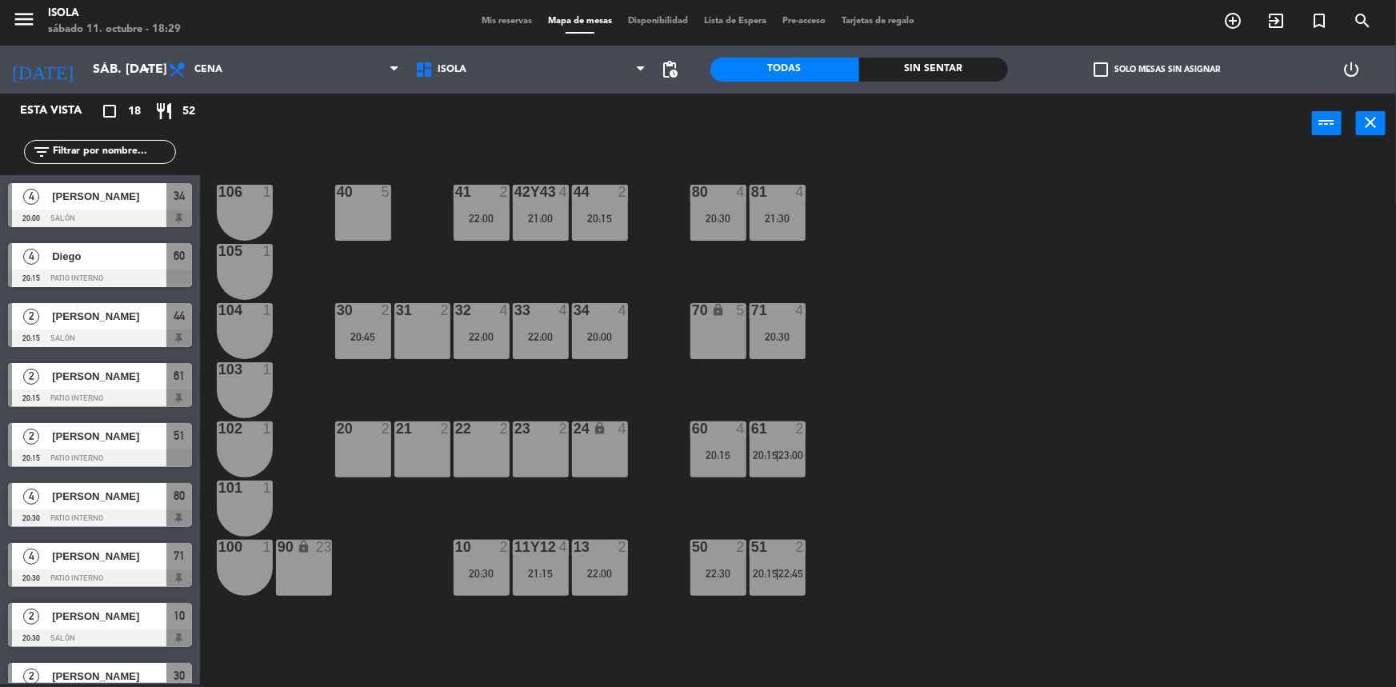
click at [1004, 275] on div "40 5 42y43 4 21:00 41 2 22:00 44 2 20:15 80 4 20:30 81 4 21:30 106 1 105 1 30 2…" at bounding box center [805, 421] width 1182 height 531
click at [713, 568] on div "22:30" at bounding box center [718, 573] width 56 height 11
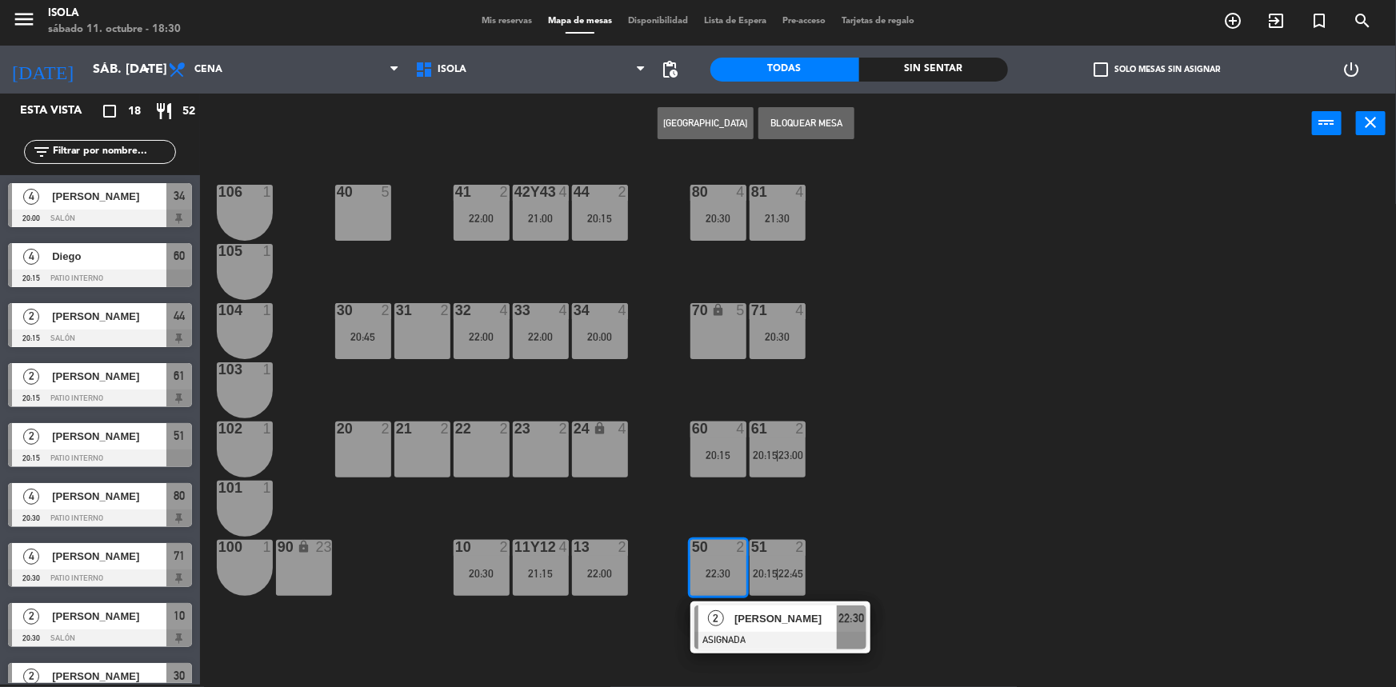
click at [846, 538] on div "40 5 42y43 4 21:00 41 2 22:00 44 2 20:15 80 4 20:30 81 4 21:30 106 1 105 1 30 2…" at bounding box center [805, 421] width 1182 height 531
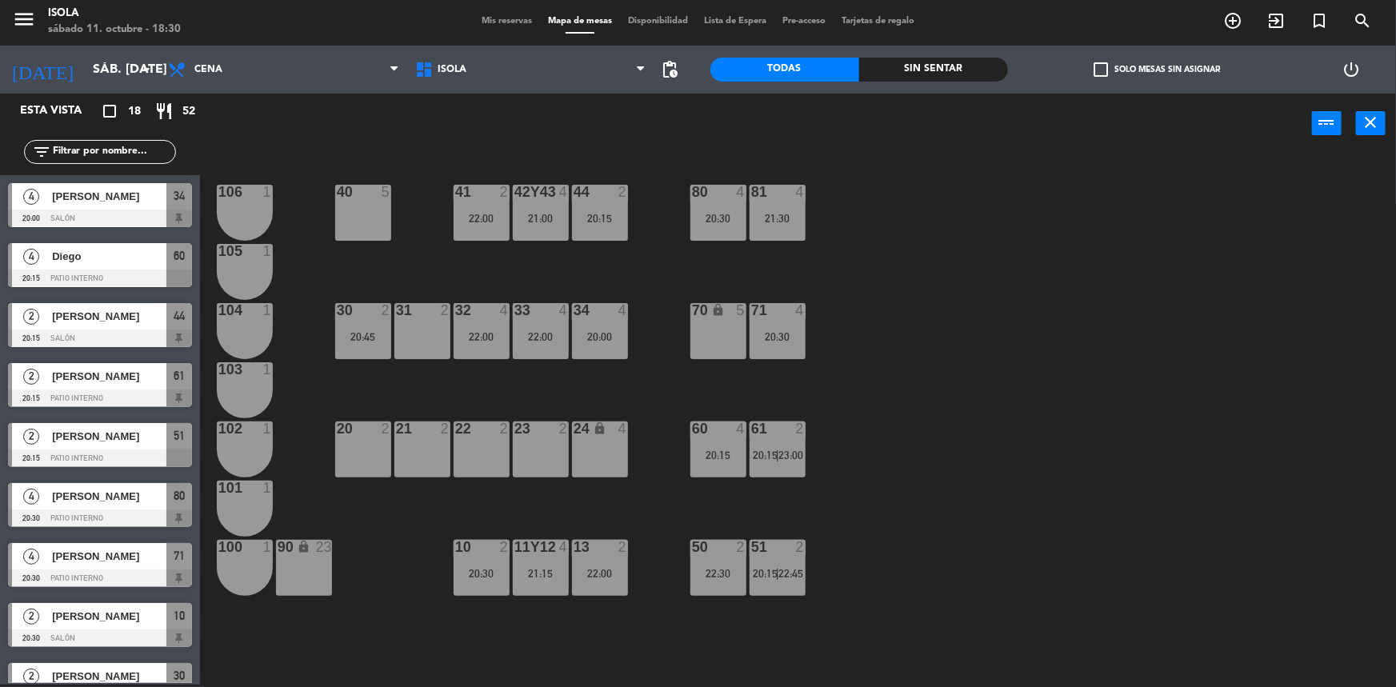
click at [735, 470] on div "60 4 20:15" at bounding box center [718, 450] width 56 height 56
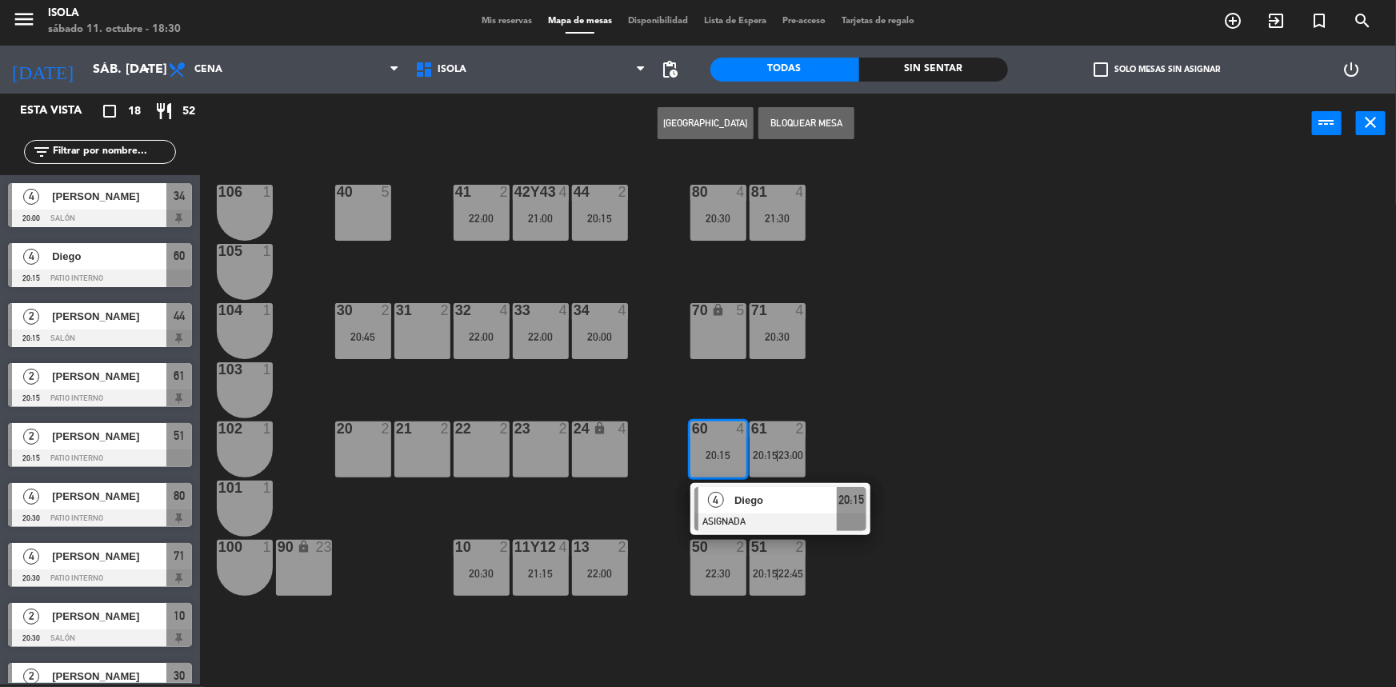
click at [851, 459] on div "40 5 42y43 4 21:00 41 2 22:00 44 2 20:15 80 4 20:30 81 4 21:30 106 1 105 1 30 2…" at bounding box center [805, 421] width 1182 height 531
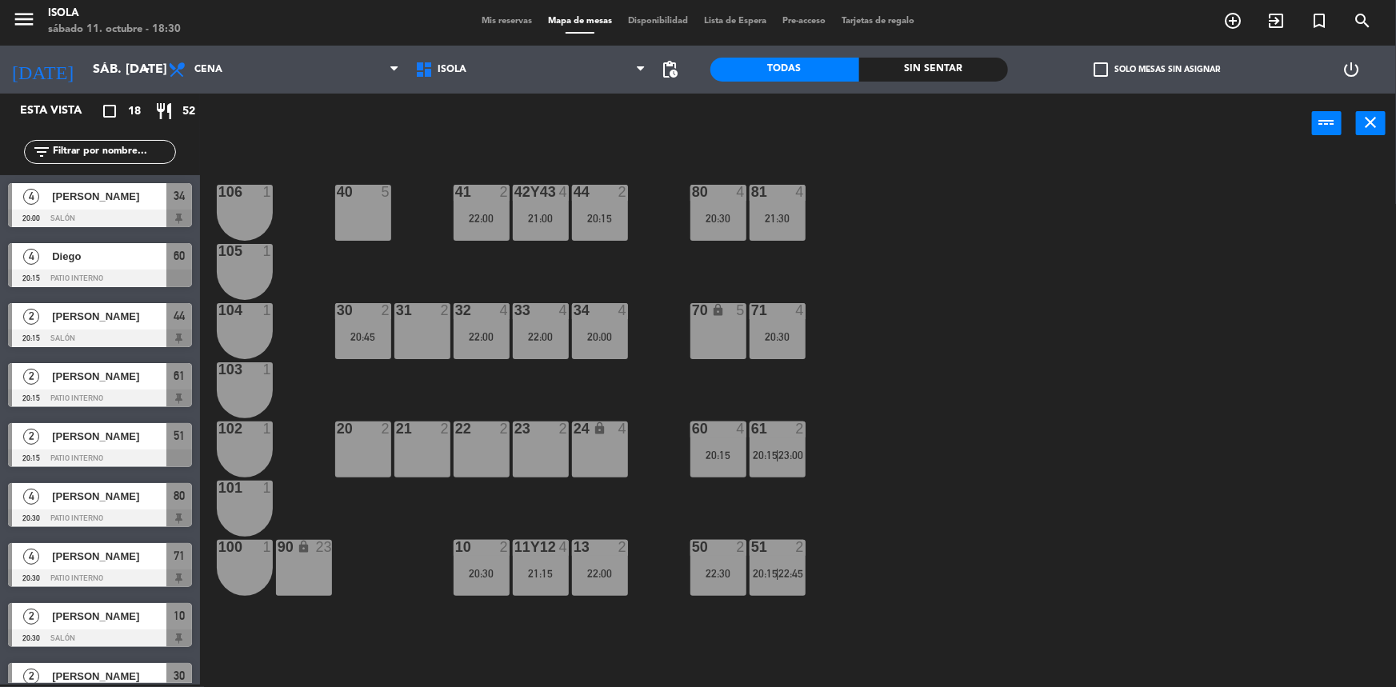
click at [781, 440] on div "61 2 20:15 | 23:00" at bounding box center [778, 450] width 56 height 56
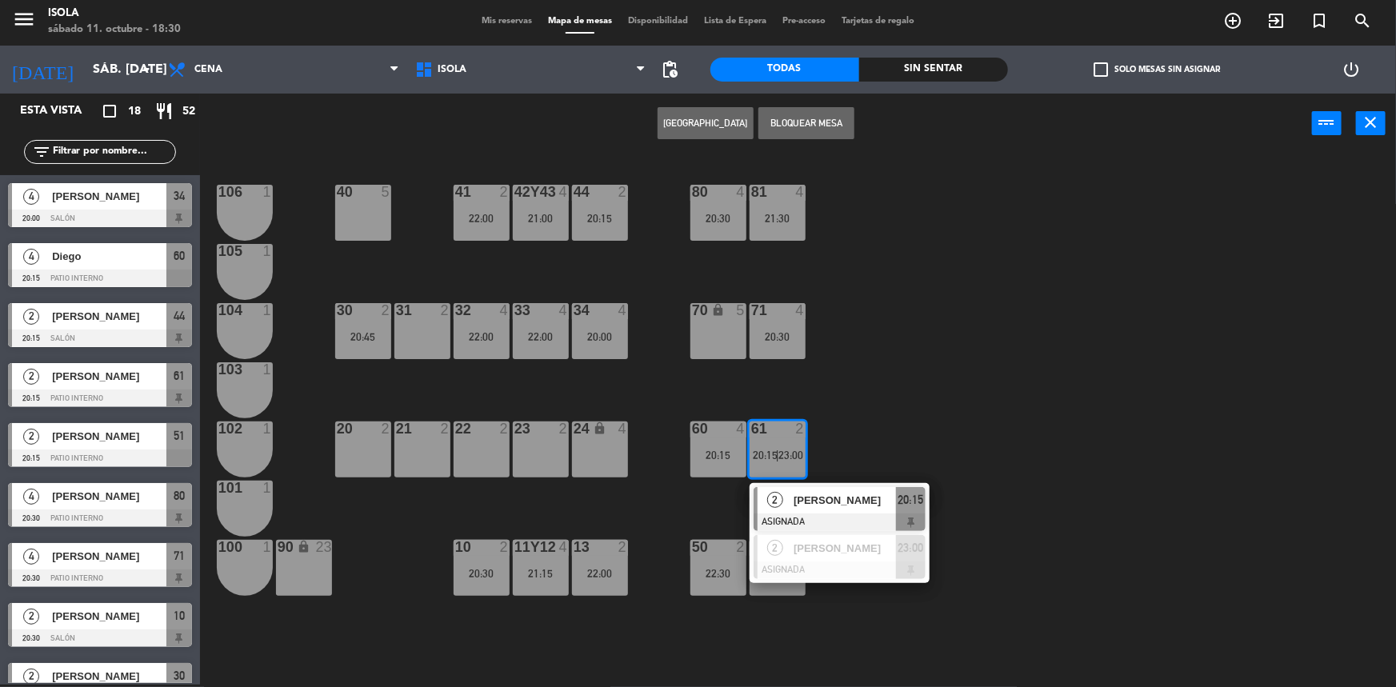
click at [833, 430] on div "40 5 42y43 4 21:00 41 2 22:00 44 2 20:15 80 4 20:30 81 4 21:30 106 1 105 1 30 2…" at bounding box center [805, 421] width 1182 height 531
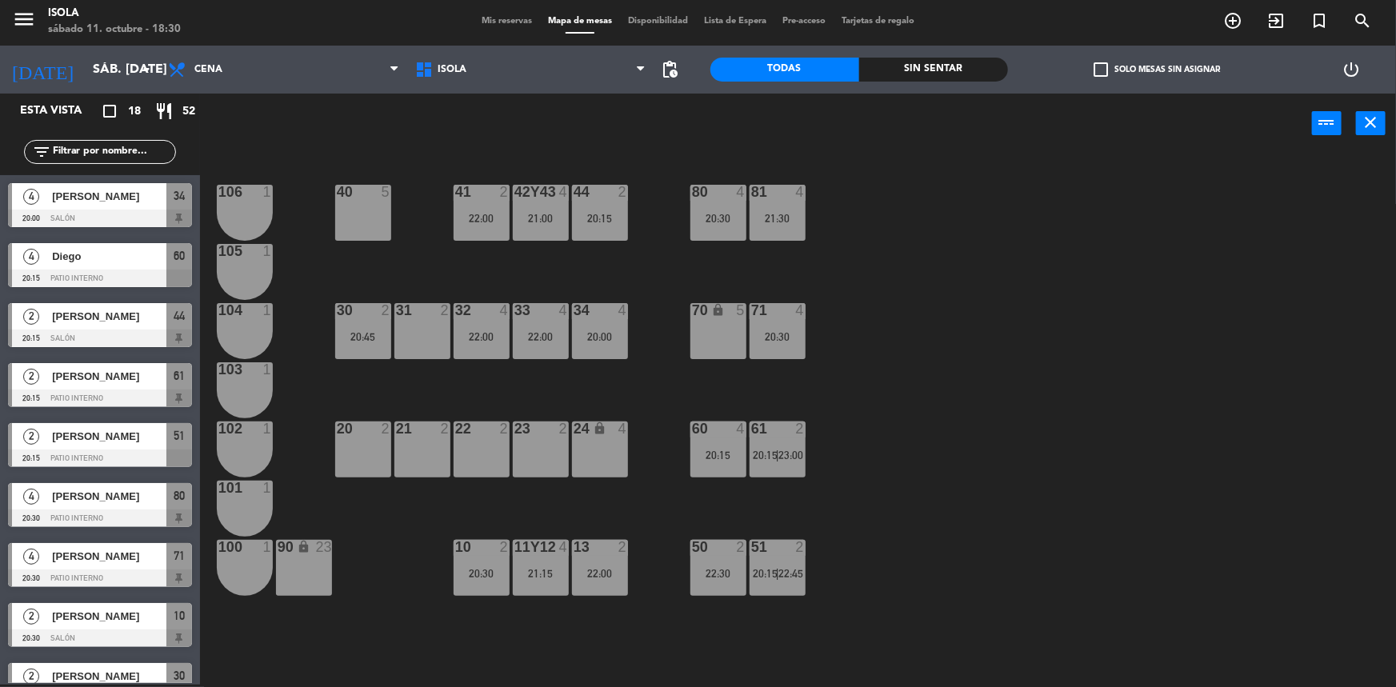
click at [757, 346] on div "71 4 20:30" at bounding box center [778, 331] width 56 height 56
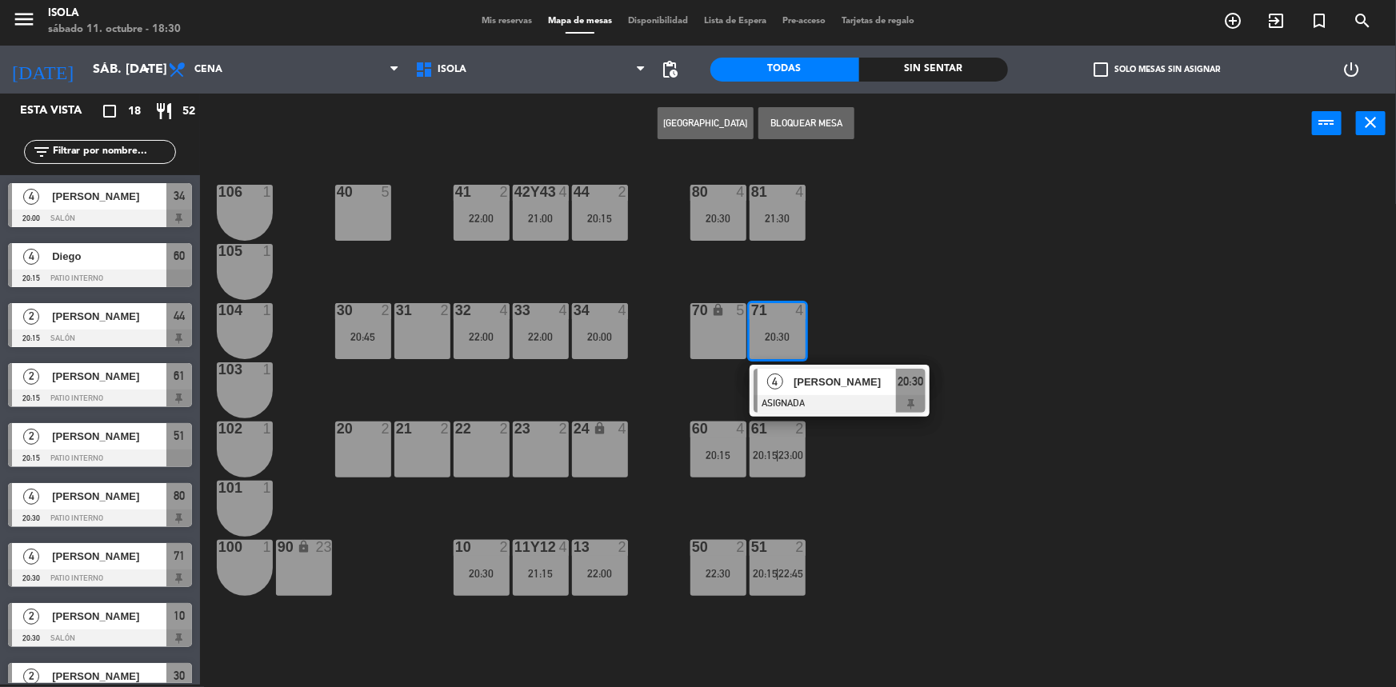
click at [832, 328] on div "40 5 42y43 4 21:00 41 2 22:00 44 2 20:15 80 4 20:30 81 4 21:30 106 1 105 1 30 2…" at bounding box center [805, 421] width 1182 height 531
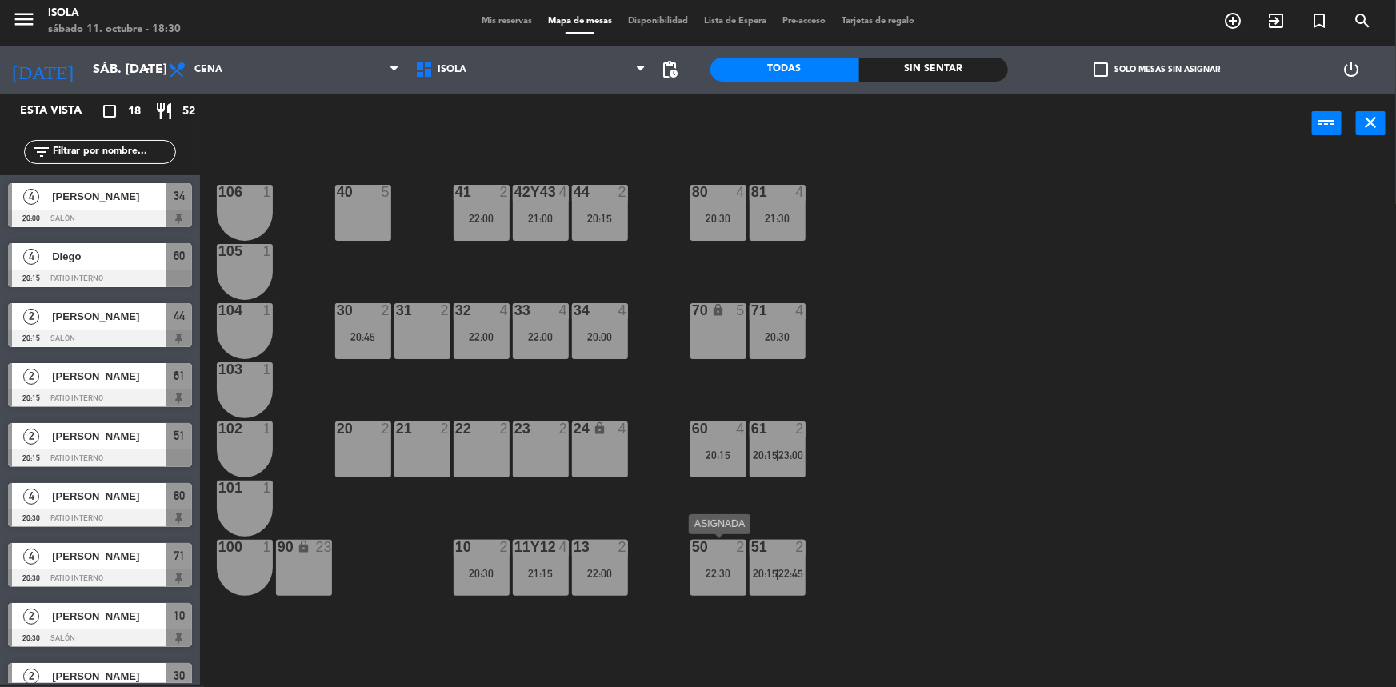
click at [710, 582] on div "50 2 22:30" at bounding box center [718, 568] width 56 height 56
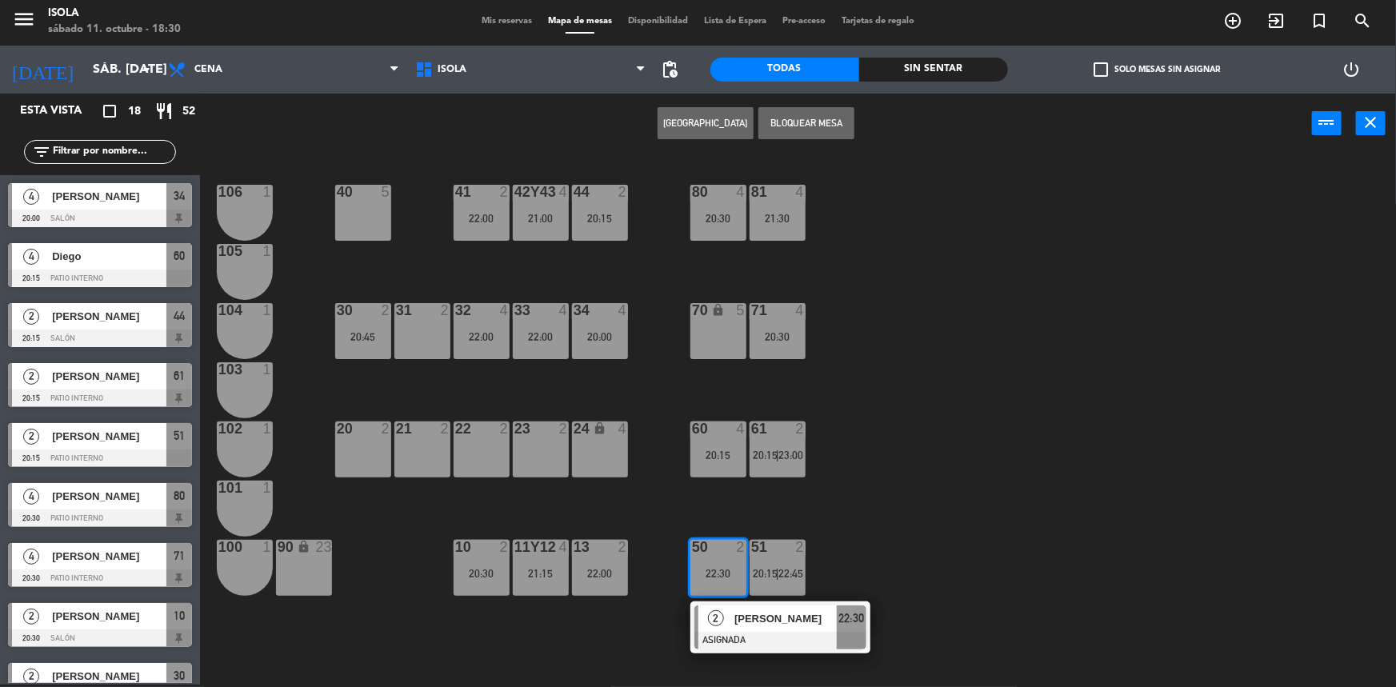
click at [886, 542] on div "40 5 42y43 4 21:00 41 2 22:00 44 2 20:15 80 4 20:30 81 4 21:30 106 1 105 1 30 2…" at bounding box center [805, 421] width 1182 height 531
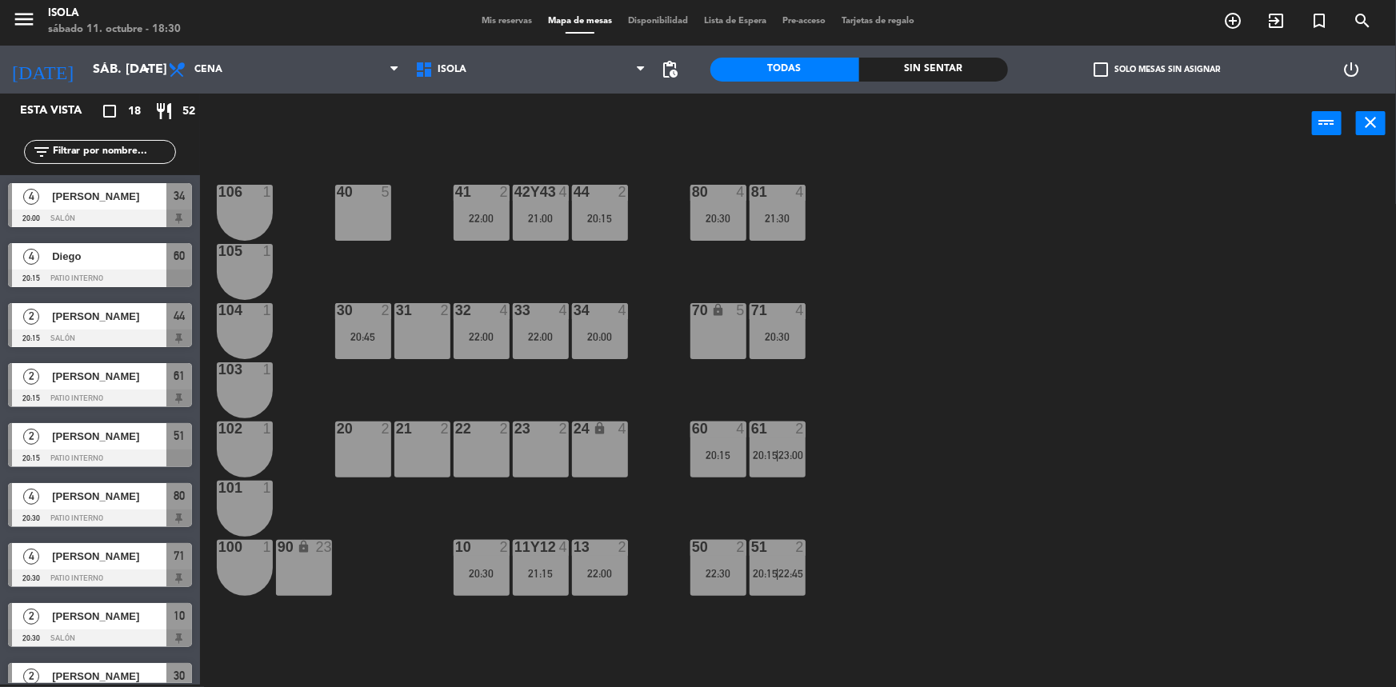
click at [904, 375] on div "40 5 42y43 4 21:00 41 2 22:00 44 2 20:15 80 4 20:30 81 4 21:30 106 1 105 1 30 2…" at bounding box center [805, 421] width 1182 height 531
click at [737, 351] on div "70 lock_open 4 21:30" at bounding box center [718, 331] width 56 height 56
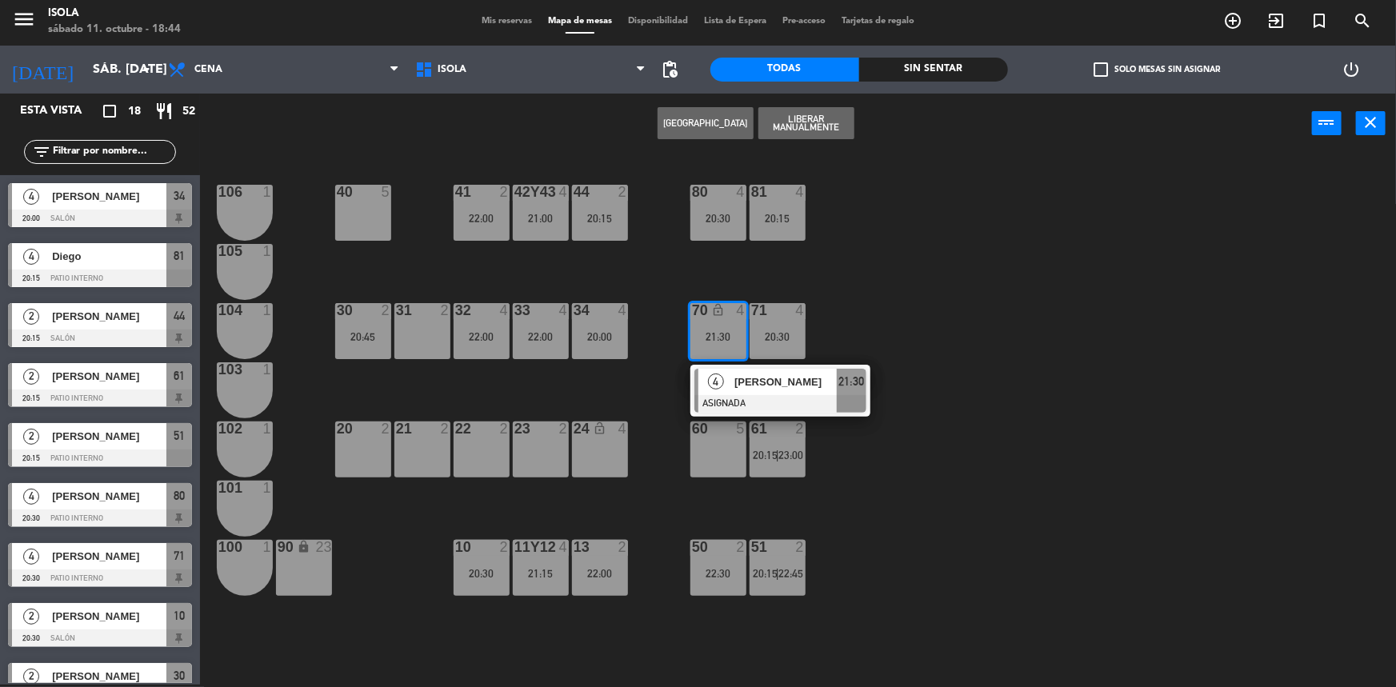
click at [858, 334] on div "40 5 42y43 4 21:00 41 2 22:00 44 2 20:15 80 4 20:30 81 4 20:15 106 1 105 1 30 2…" at bounding box center [805, 421] width 1182 height 531
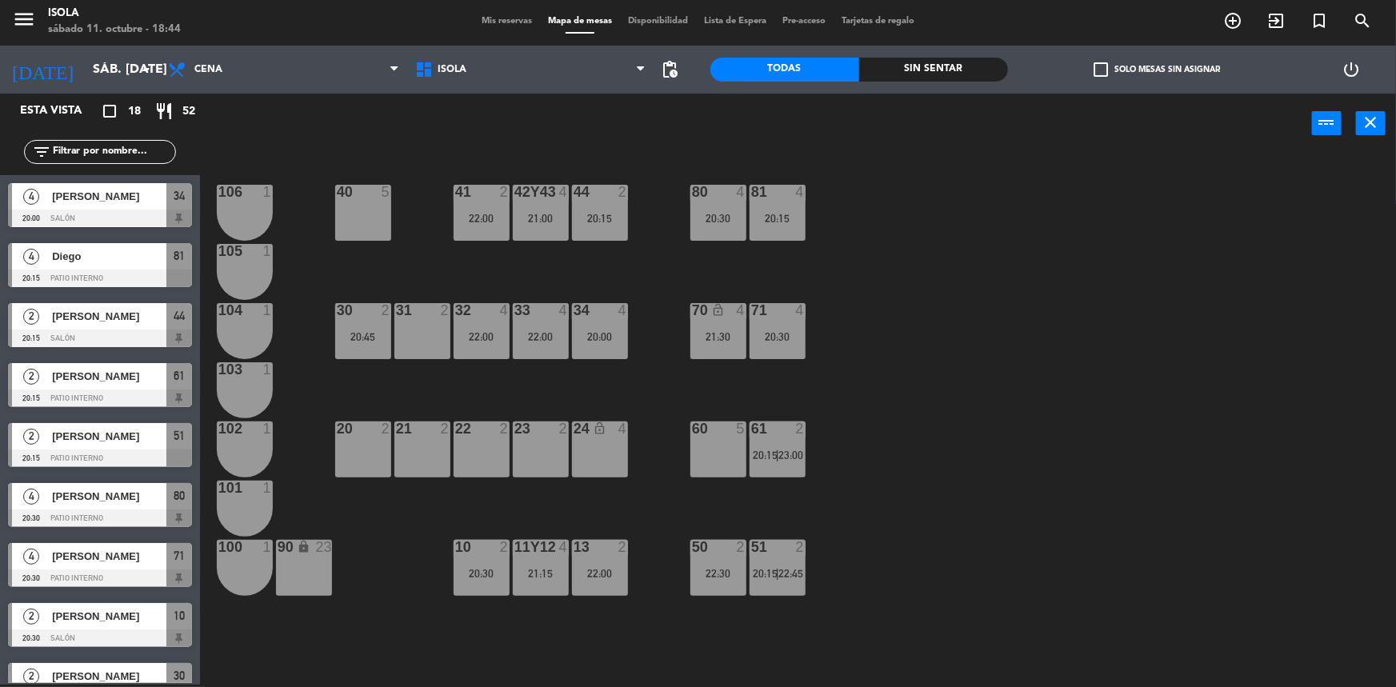
click at [870, 344] on div "40 5 42y43 4 21:00 41 2 22:00 44 2 20:15 80 4 20:30 81 4 20:15 106 1 105 1 30 2…" at bounding box center [805, 421] width 1182 height 531
click at [528, 282] on div "40 5 42y43 4 21:00 41 2 22:00 44 2 20:15 80 4 20:30 81 4 20:15 106 1 105 1 30 2…" at bounding box center [805, 421] width 1182 height 531
click at [515, 331] on div "22:00" at bounding box center [541, 336] width 56 height 11
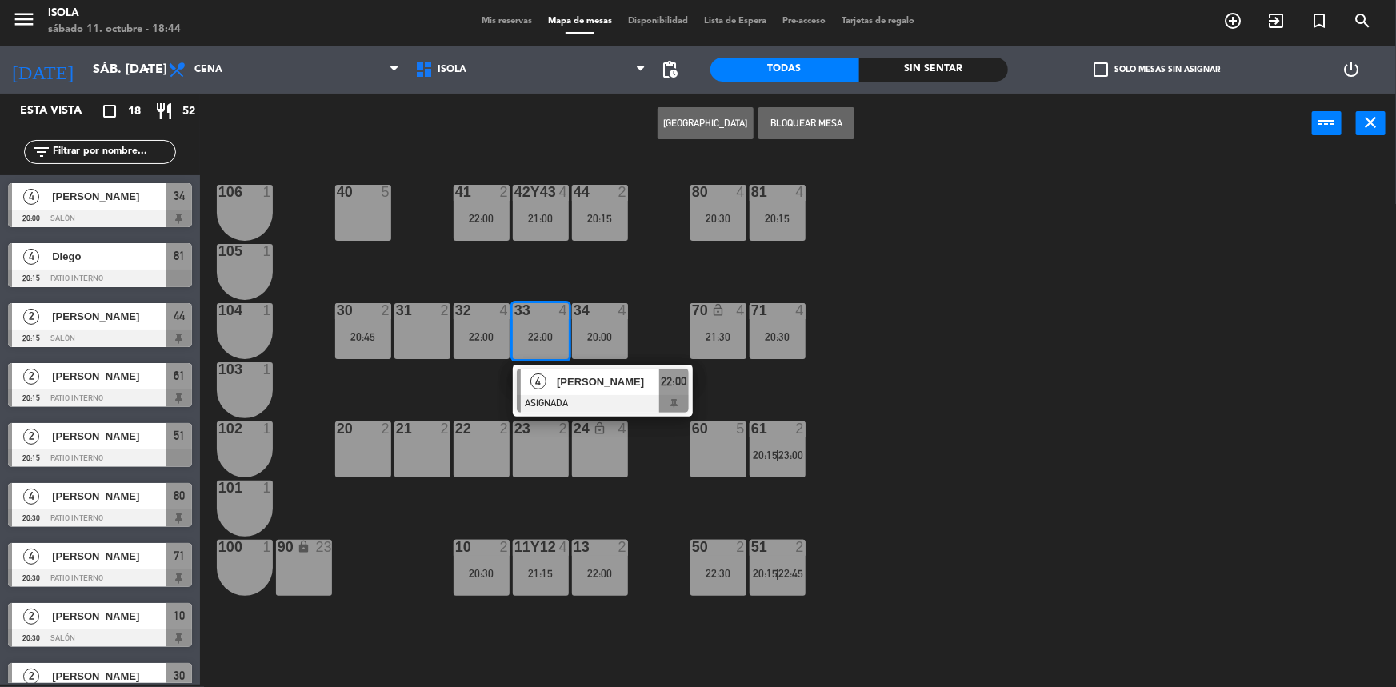
click at [480, 397] on div "40 5 42y43 4 21:00 41 2 22:00 44 2 20:15 80 4 20:30 81 4 20:15 106 1 105 1 30 2…" at bounding box center [805, 421] width 1182 height 531
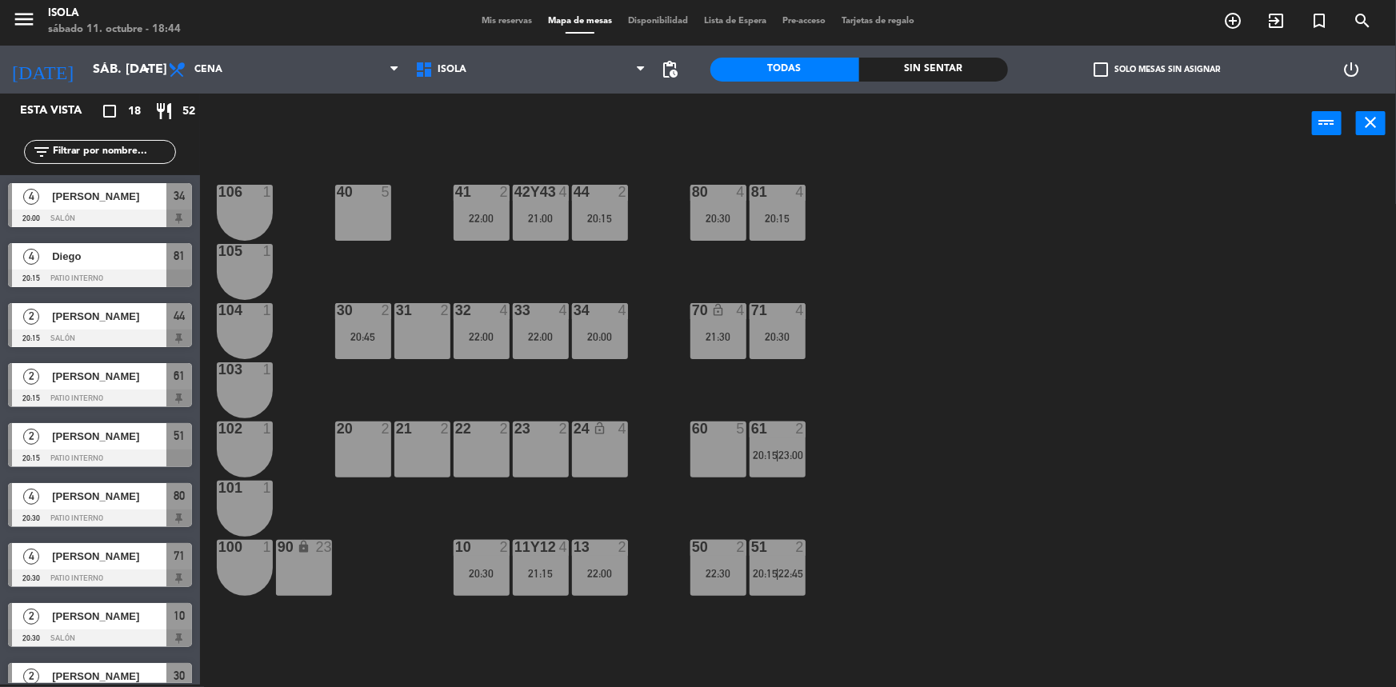
click at [546, 393] on div "40 5 42y43 4 21:00 41 2 22:00 44 2 20:15 80 4 20:30 81 4 20:15 106 1 105 1 30 2…" at bounding box center [805, 421] width 1182 height 531
click at [1224, 22] on icon "add_circle_outline" at bounding box center [1232, 20] width 19 height 19
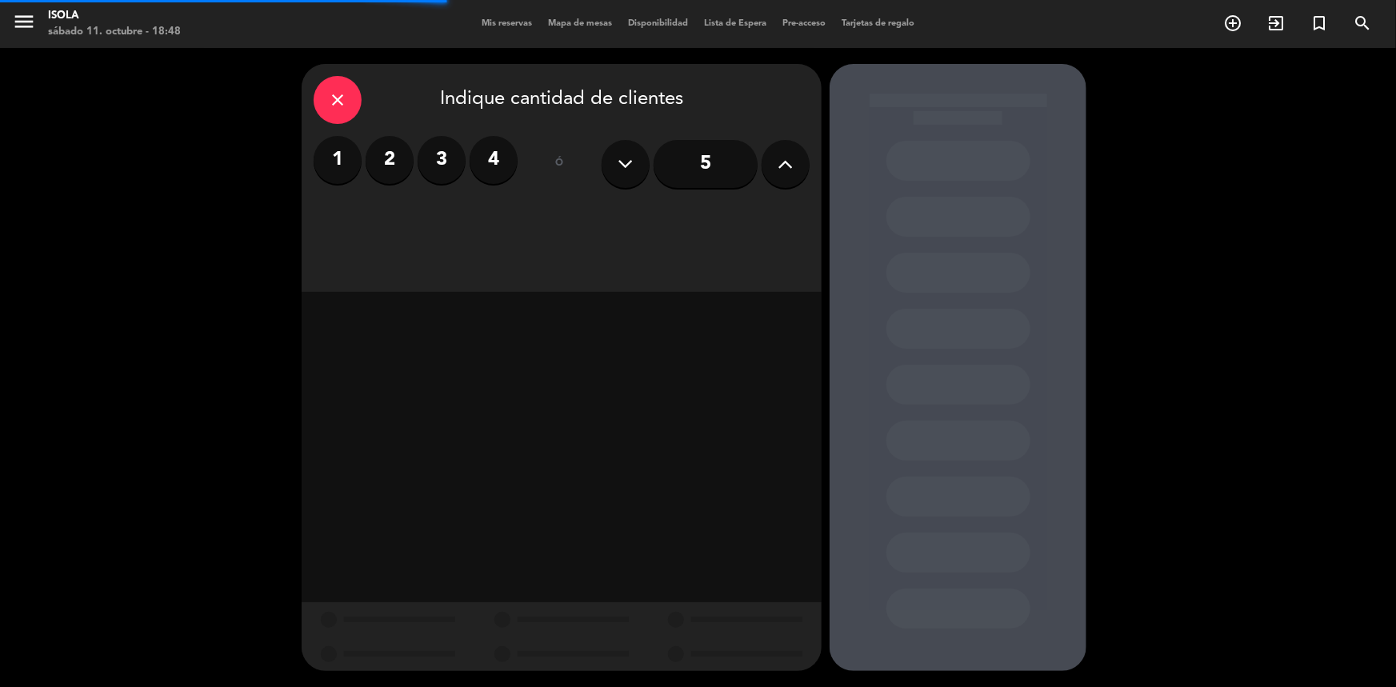
click at [453, 155] on label "3" at bounding box center [442, 160] width 48 height 48
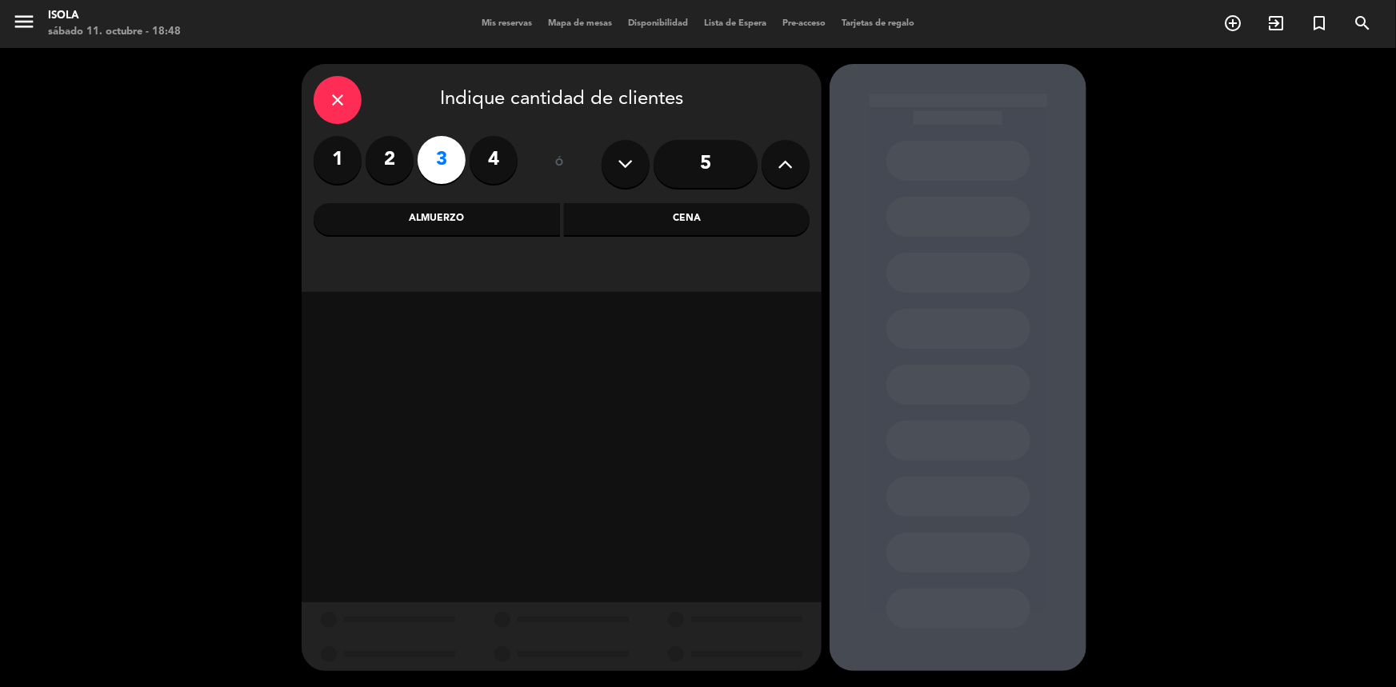
click at [714, 213] on div "Cena" at bounding box center [687, 219] width 246 height 32
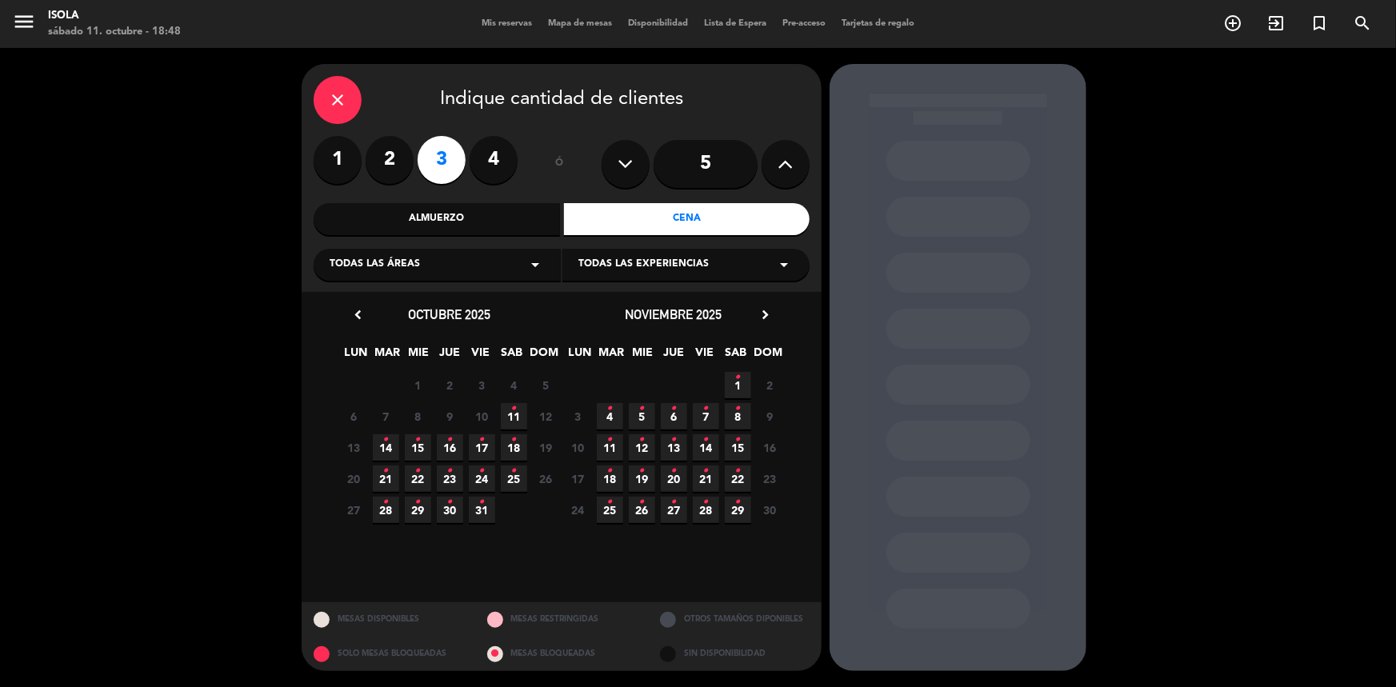
click at [508, 415] on span "11 •" at bounding box center [514, 416] width 26 height 26
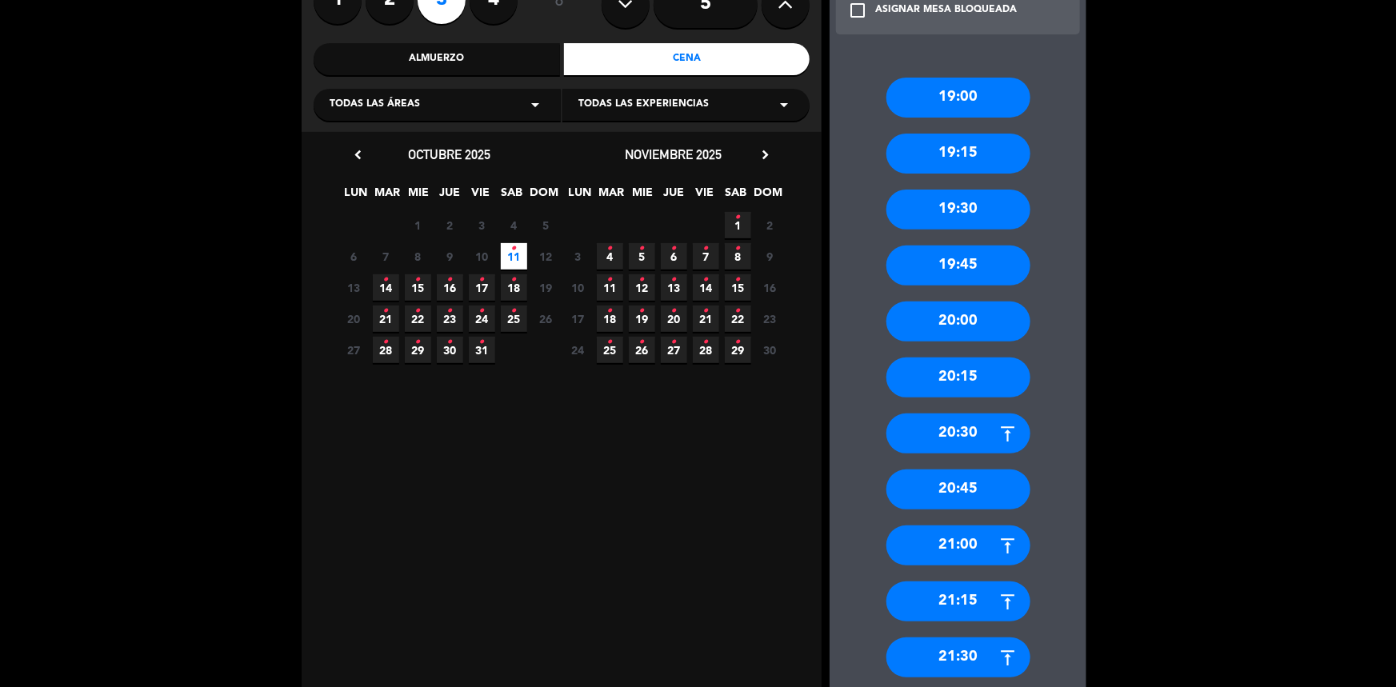
click at [975, 526] on div "21:00" at bounding box center [958, 546] width 144 height 40
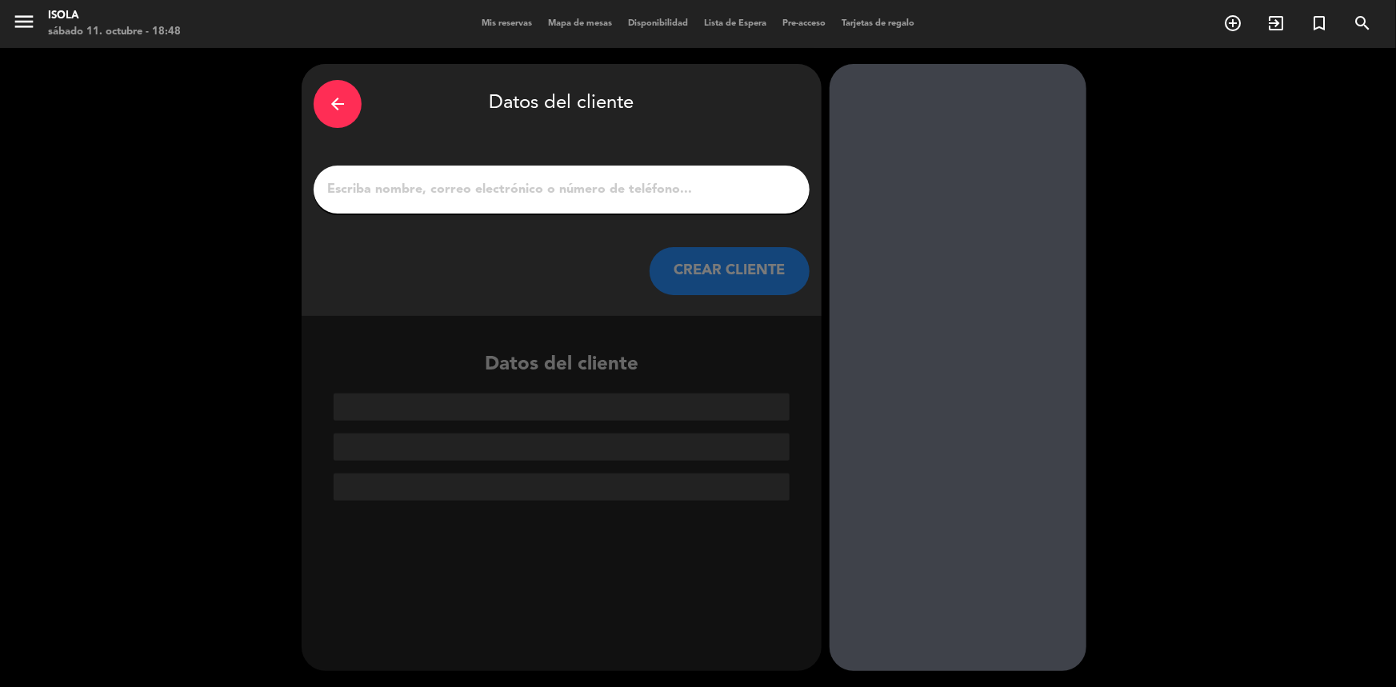
click at [513, 197] on input "1" at bounding box center [562, 189] width 472 height 22
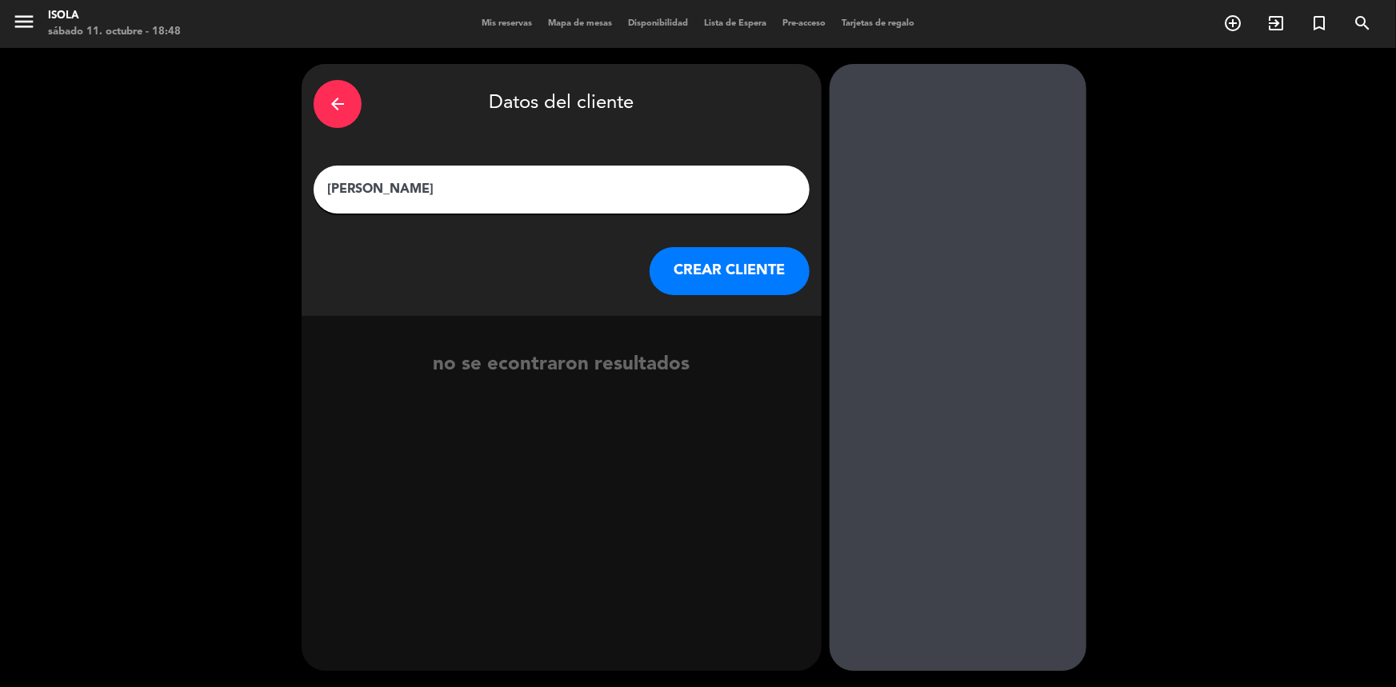
type input "[PERSON_NAME]"
click at [783, 275] on button "CREAR CLIENTE" at bounding box center [730, 271] width 160 height 48
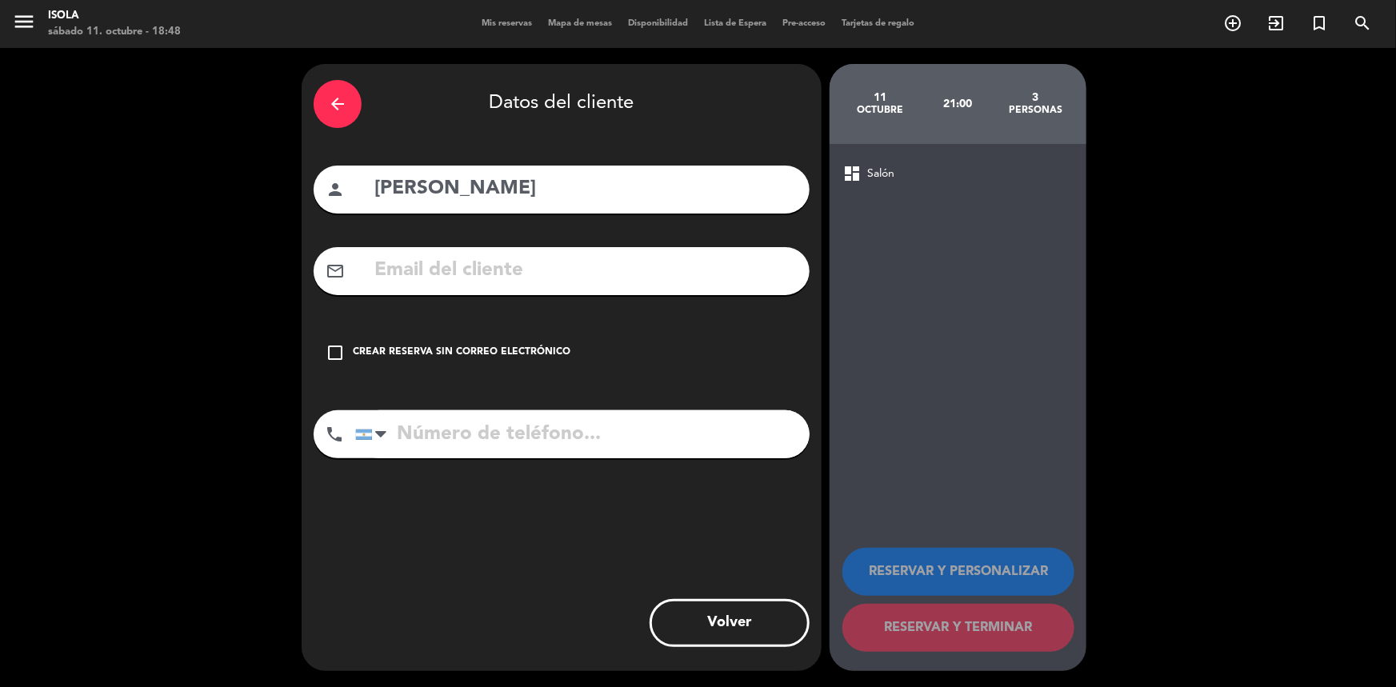
click at [411, 280] on input "text" at bounding box center [585, 270] width 425 height 33
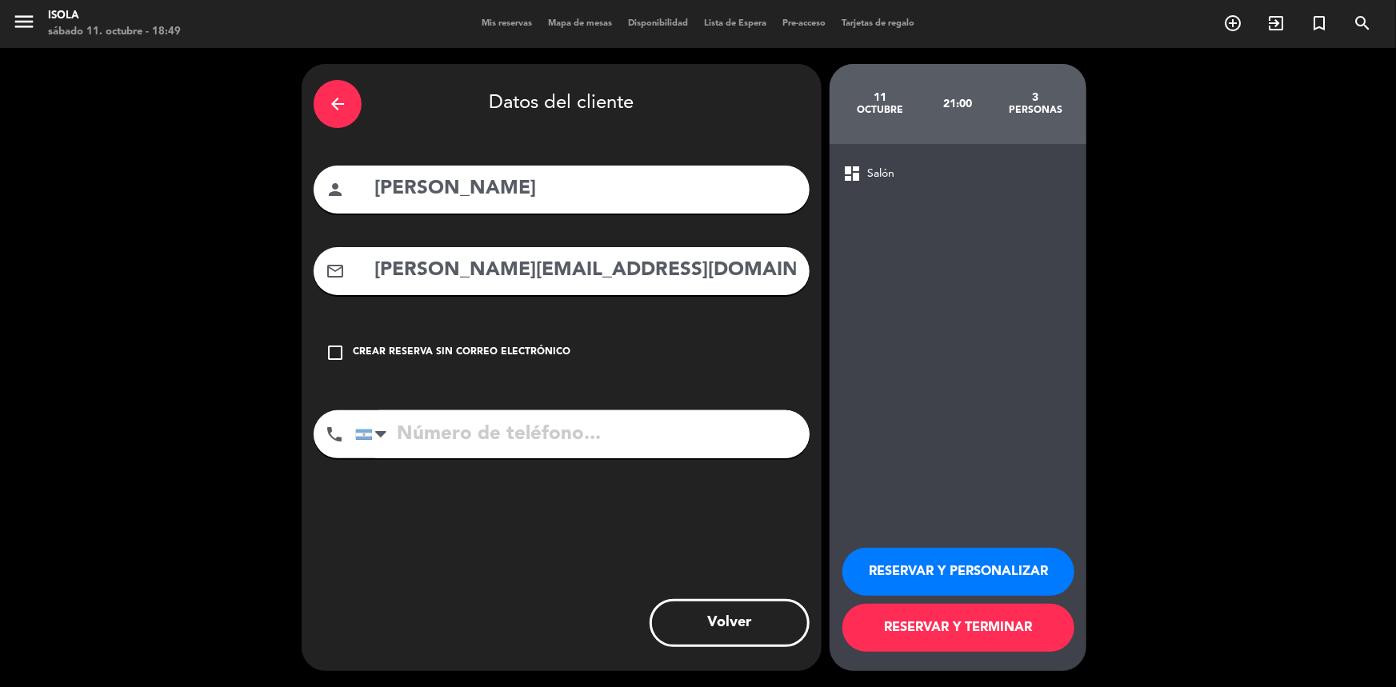
type input "[PERSON_NAME][EMAIL_ADDRESS][DOMAIN_NAME]"
click at [530, 435] on input "tel" at bounding box center [582, 434] width 454 height 48
type input "1161161755"
click at [978, 626] on button "RESERVAR Y TERMINAR" at bounding box center [958, 628] width 232 height 48
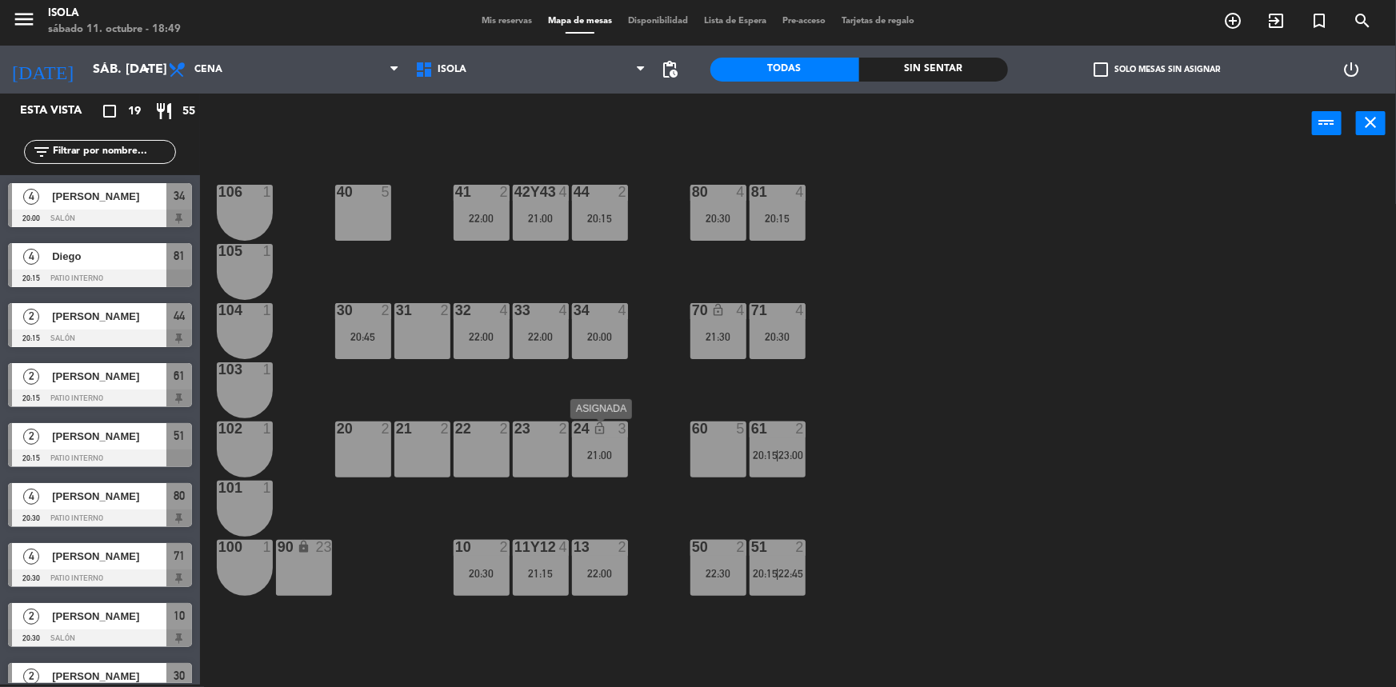
click at [606, 473] on div "24 lock_open 3 21:00" at bounding box center [600, 450] width 56 height 56
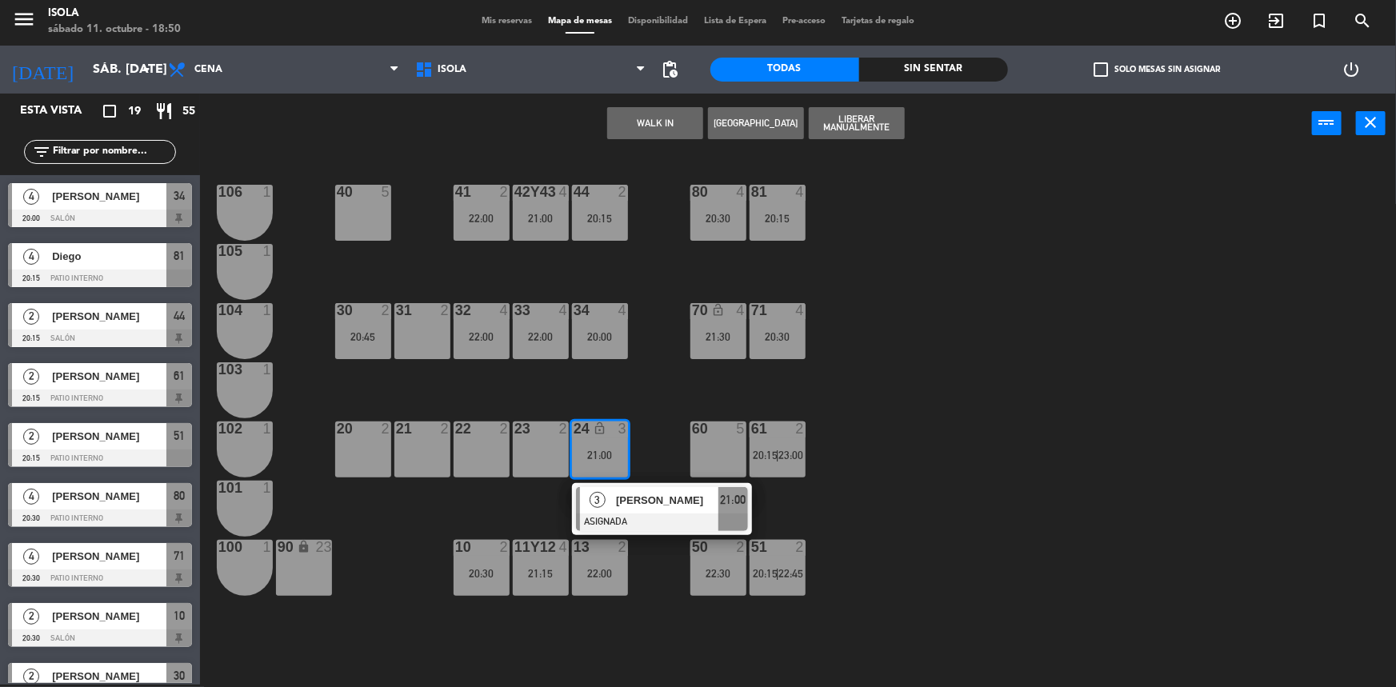
click at [656, 414] on div "40 5 42y43 4 21:00 41 2 22:00 44 2 20:15 80 4 20:30 81 4 20:15 106 1 105 1 30 2…" at bounding box center [805, 421] width 1182 height 531
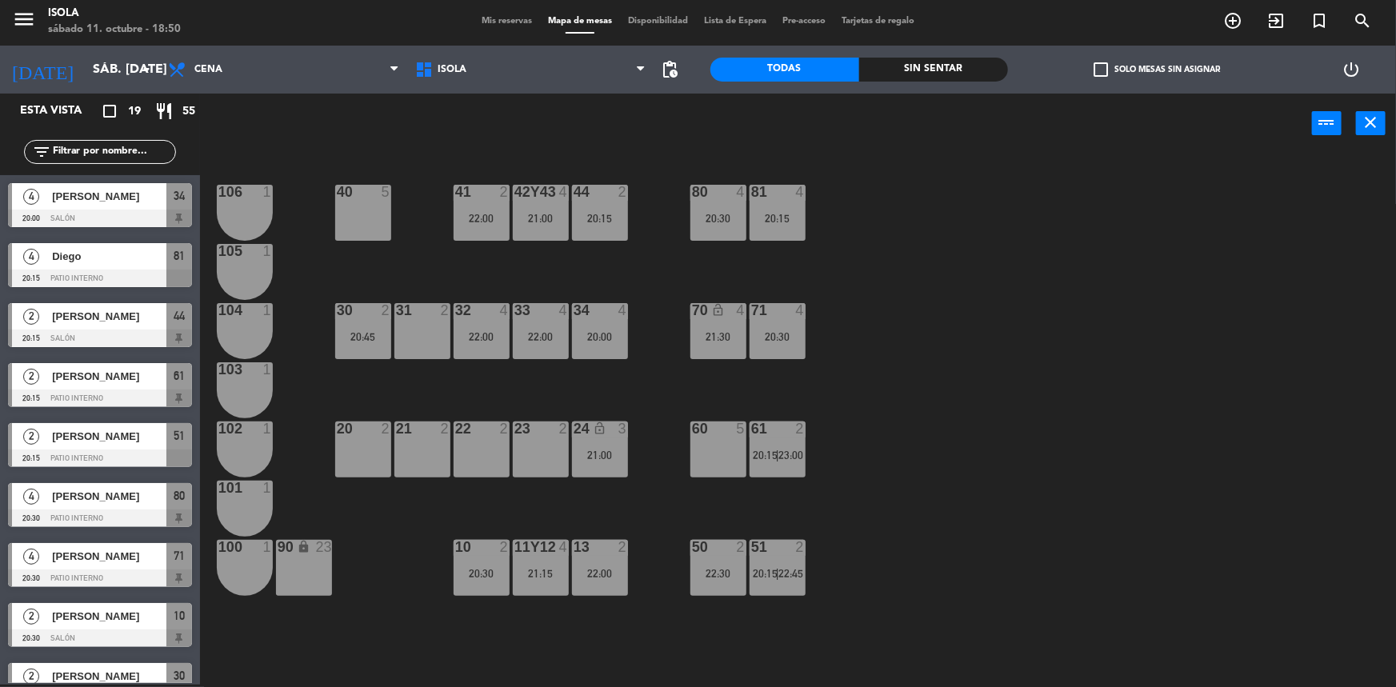
click at [604, 560] on div "13 2 22:00" at bounding box center [600, 568] width 56 height 56
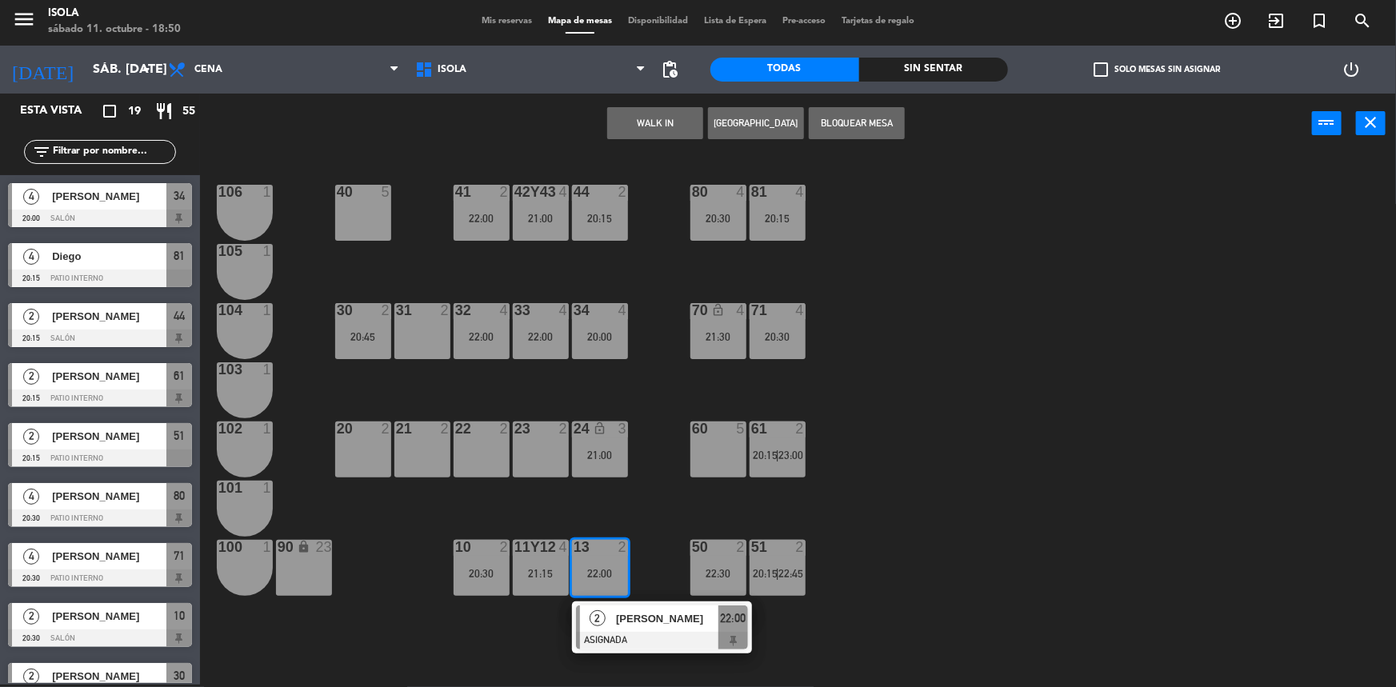
click at [633, 500] on div "40 5 42y43 4 21:00 41 2 22:00 44 2 20:15 80 4 20:30 81 4 20:15 106 1 105 1 30 2…" at bounding box center [805, 421] width 1182 height 531
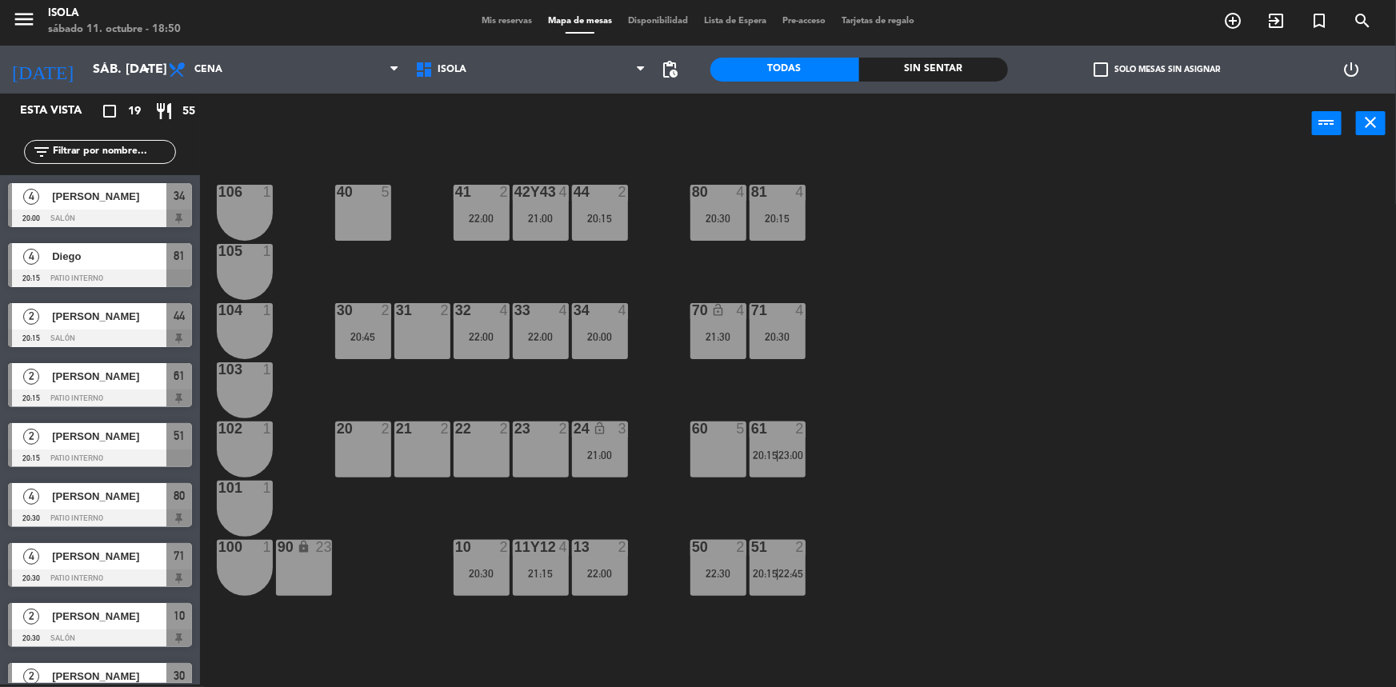
click at [618, 457] on div "21:00" at bounding box center [600, 455] width 56 height 11
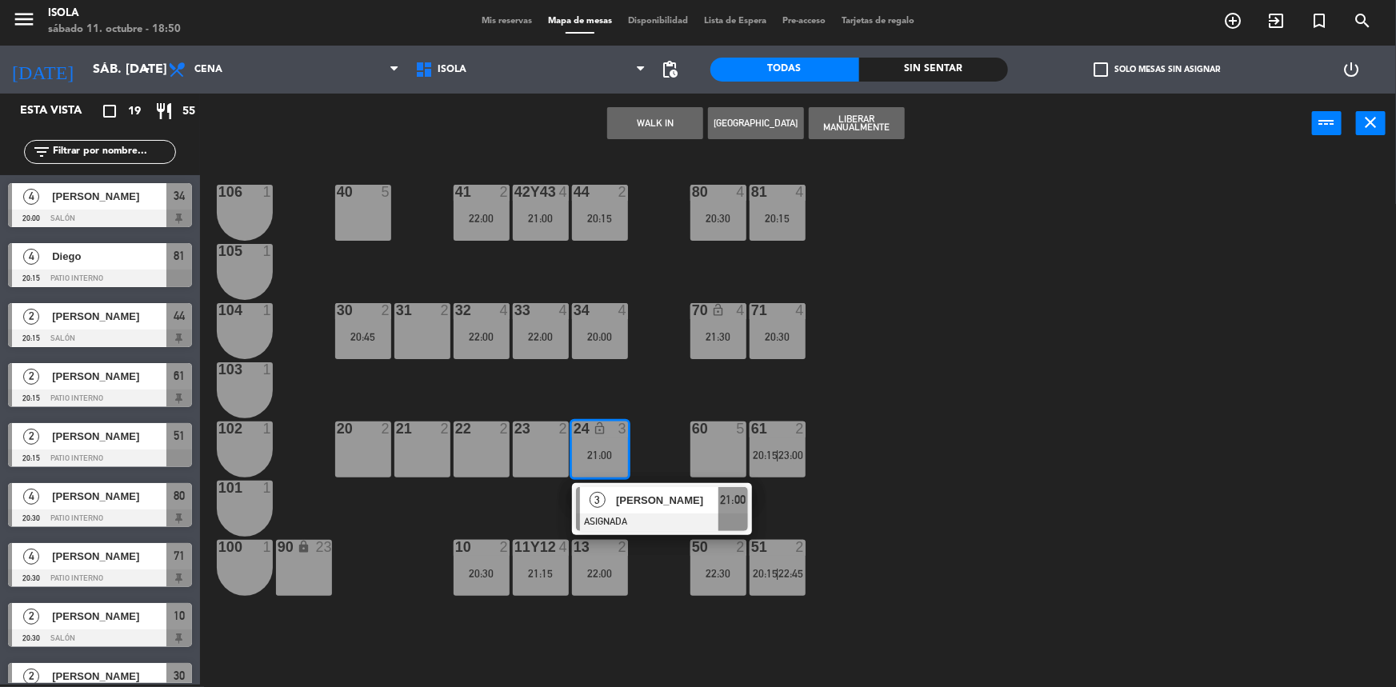
click at [646, 430] on div "40 5 42y43 4 21:00 41 2 22:00 44 2 20:15 80 4 20:30 81 4 20:15 106 1 105 1 30 2…" at bounding box center [805, 421] width 1182 height 531
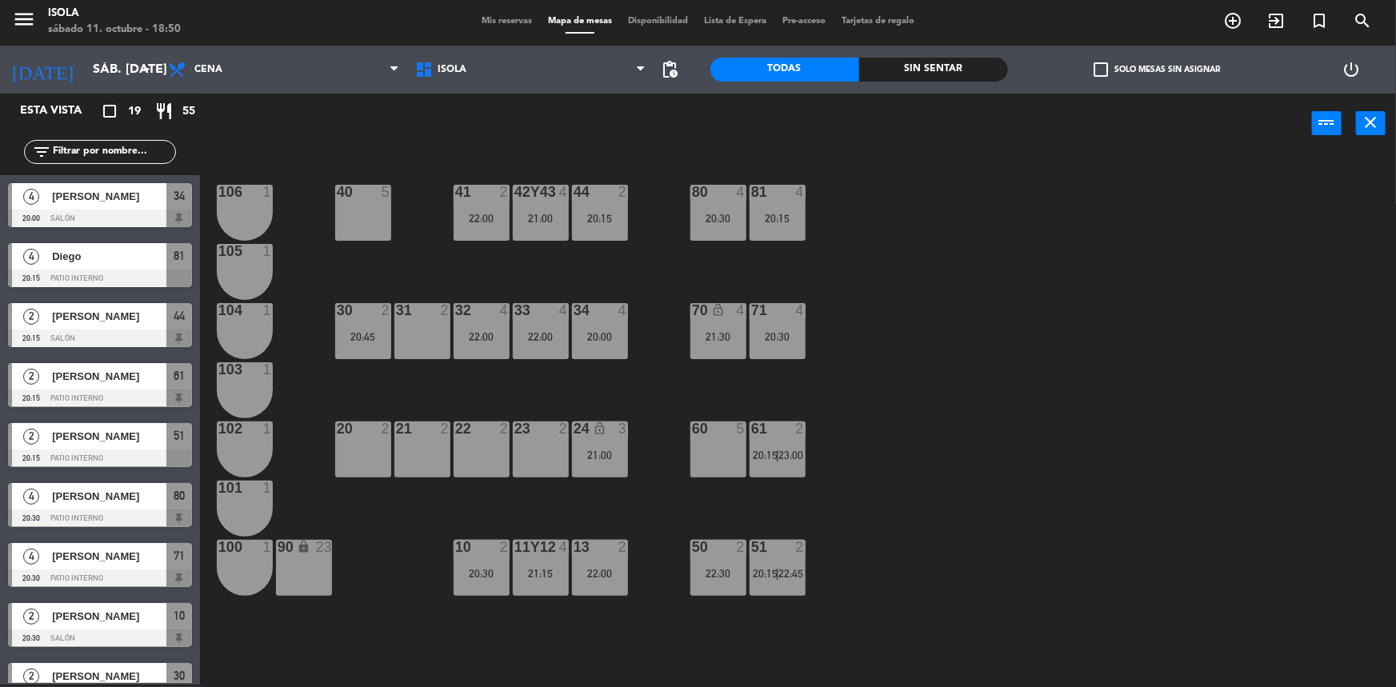
click at [609, 346] on div "34 4 20:00" at bounding box center [600, 331] width 56 height 56
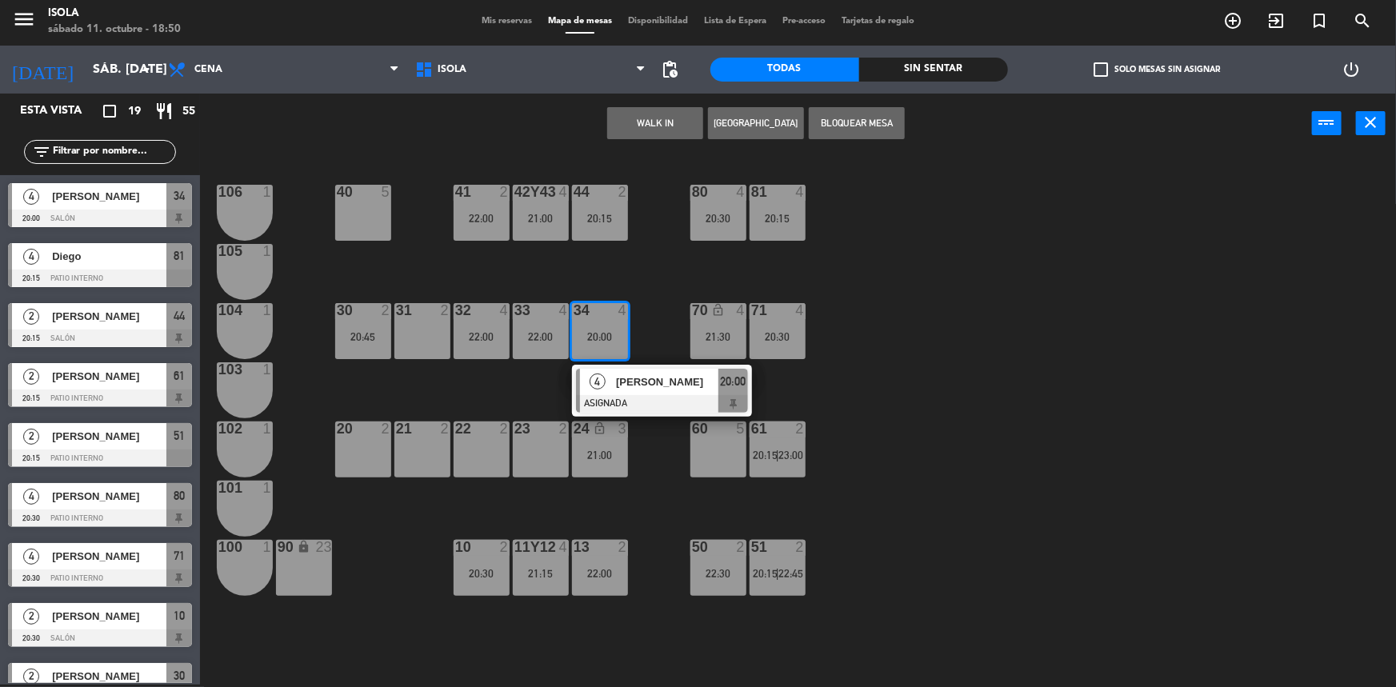
click at [670, 314] on div "40 5 42y43 4 21:00 41 2 22:00 44 2 20:15 80 4 20:30 81 4 20:15 106 1 105 1 30 2…" at bounding box center [805, 421] width 1182 height 531
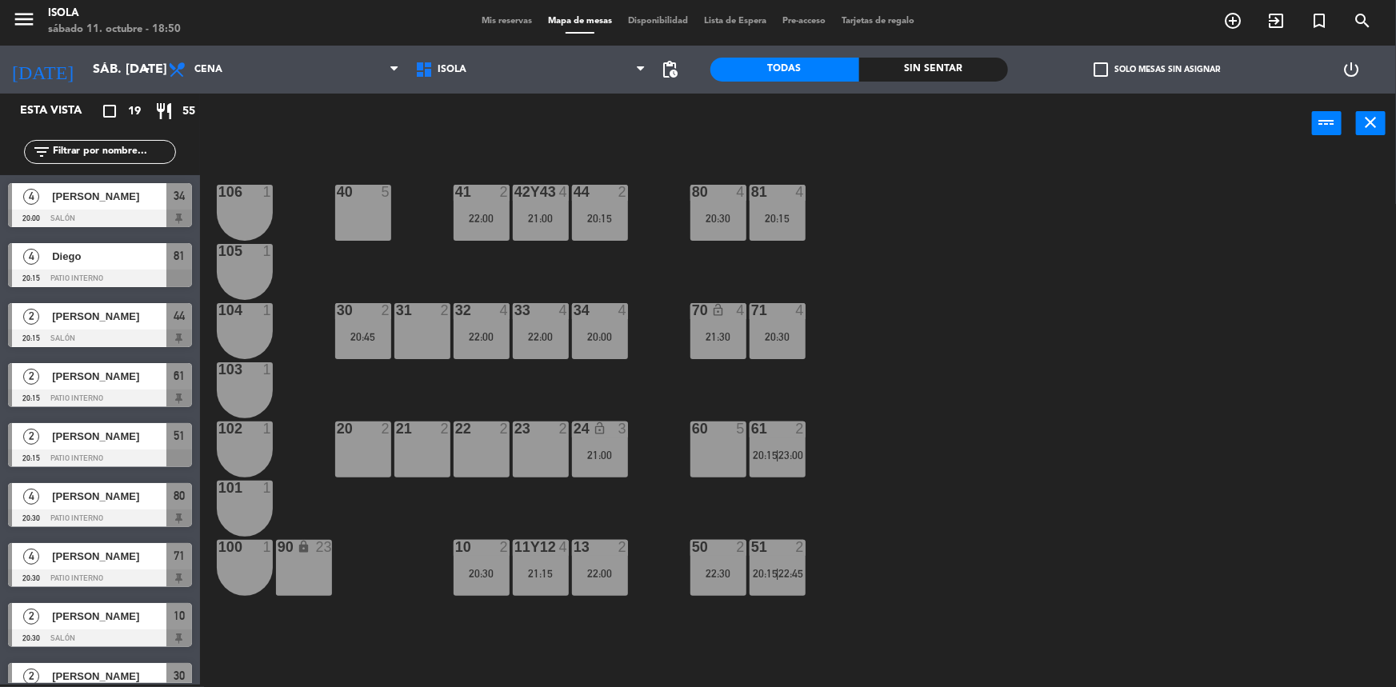
click at [609, 552] on div at bounding box center [599, 547] width 26 height 14
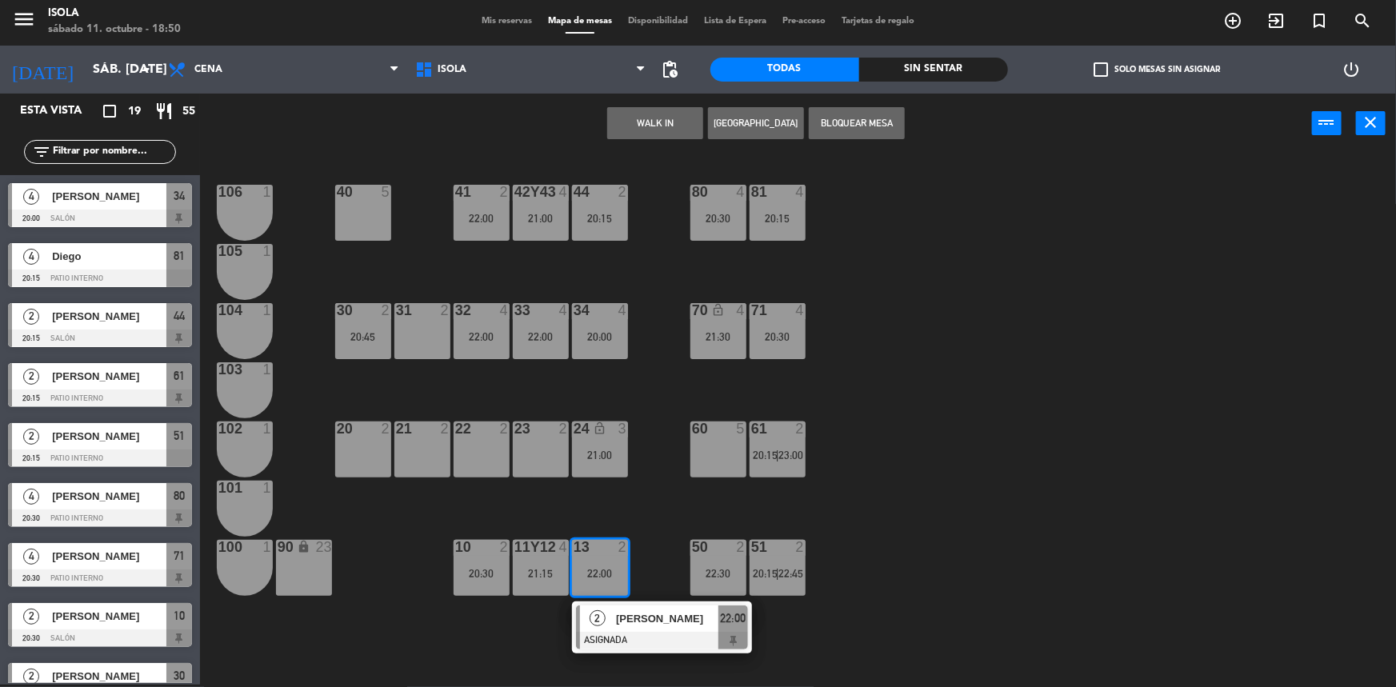
click at [634, 520] on div "40 5 42y43 4 21:00 41 2 22:00 44 2 20:15 80 4 20:30 81 4 20:15 106 1 105 1 30 2…" at bounding box center [805, 421] width 1182 height 531
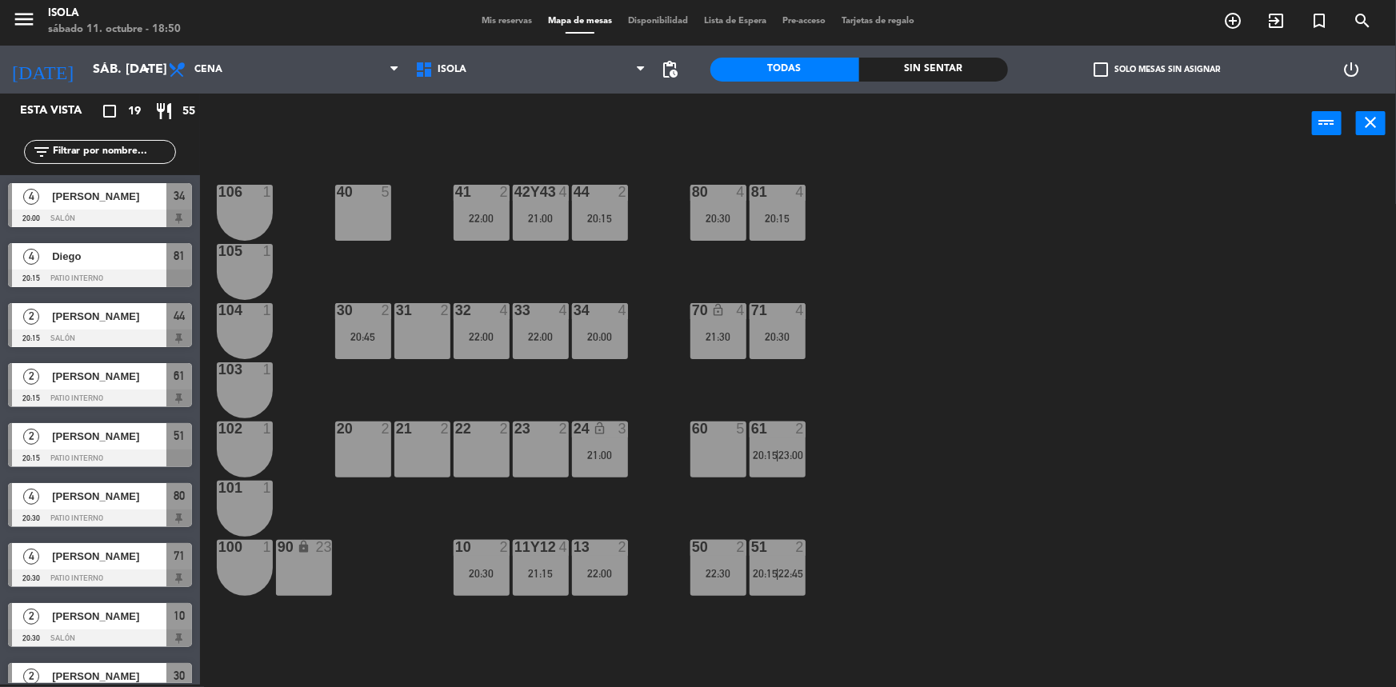
click at [604, 556] on div "13 2" at bounding box center [600, 548] width 56 height 16
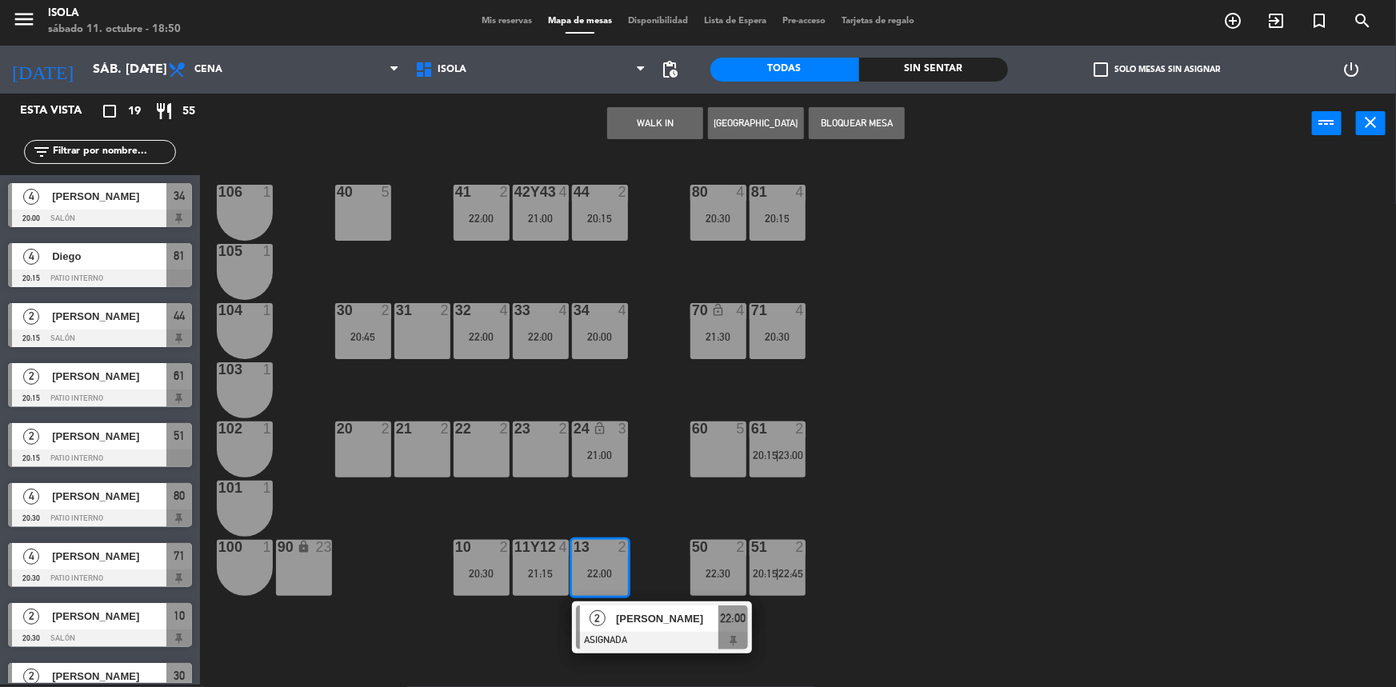
click at [361, 443] on div "20 2" at bounding box center [363, 450] width 56 height 56
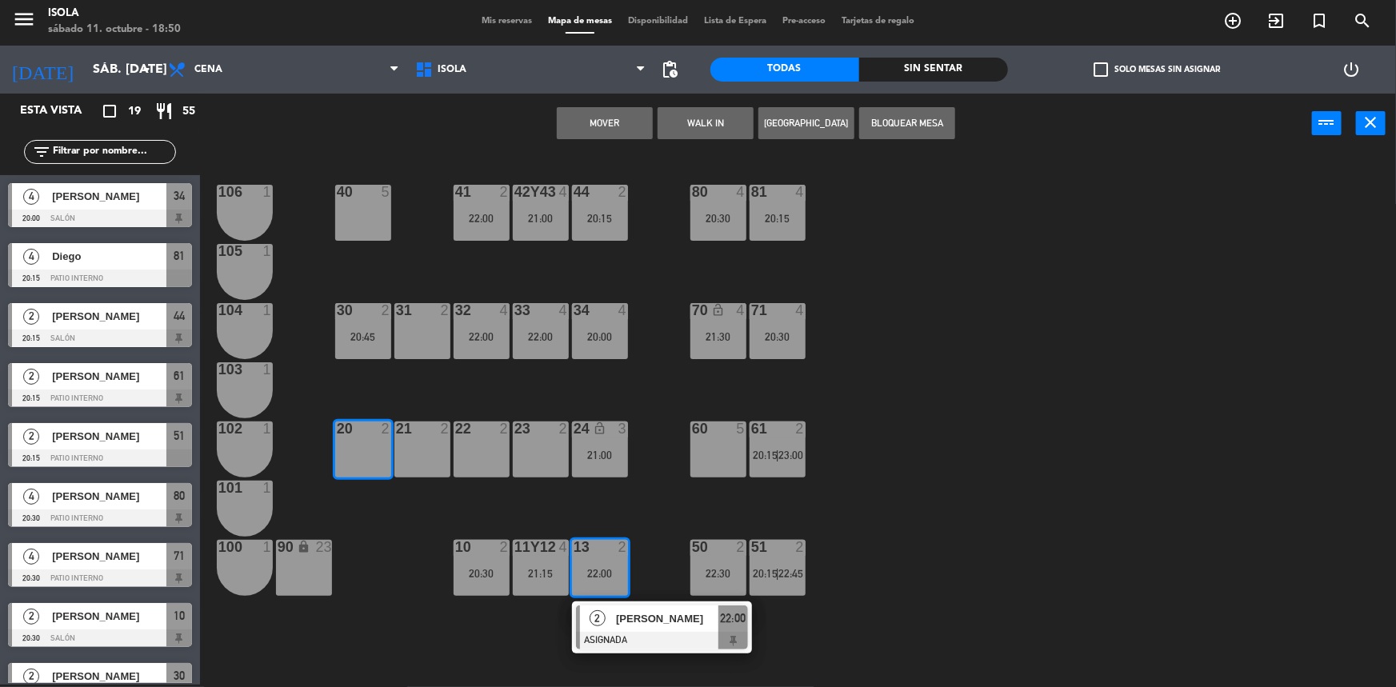
click at [635, 131] on button "Mover" at bounding box center [605, 123] width 96 height 32
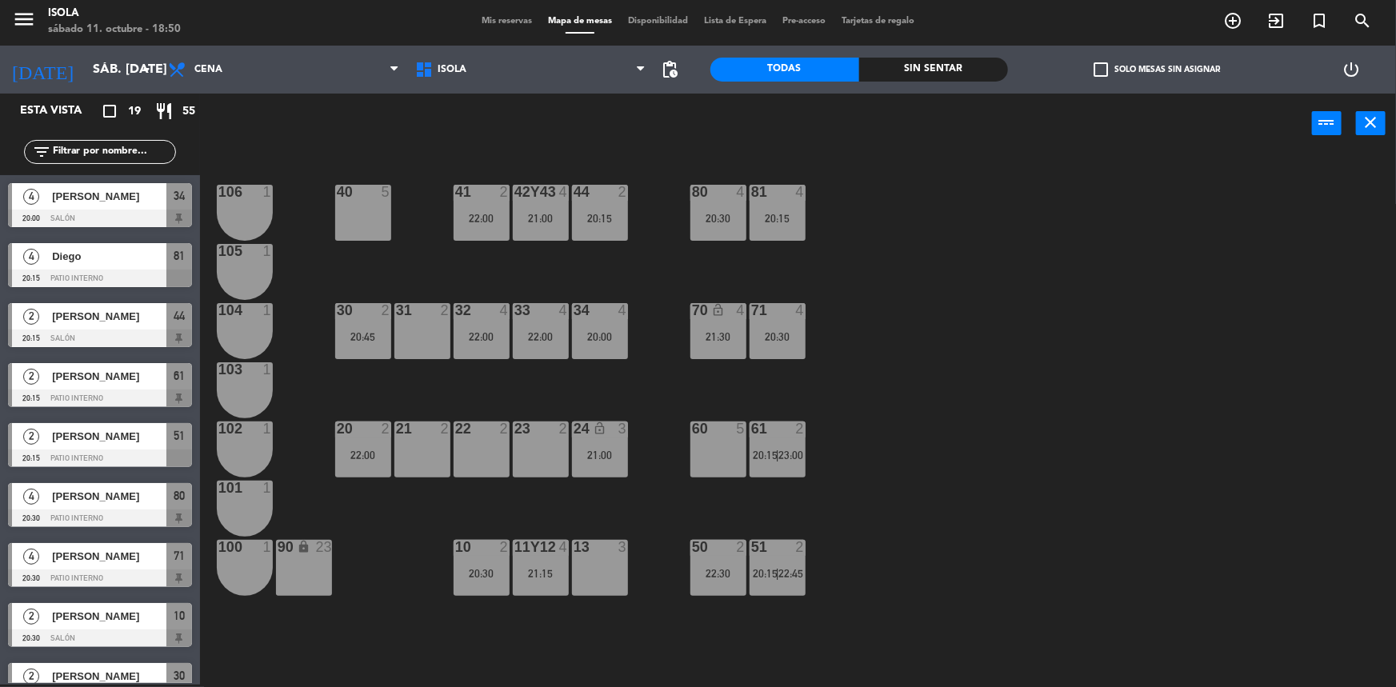
click at [611, 470] on div "24 lock_open 3 21:00" at bounding box center [600, 450] width 56 height 56
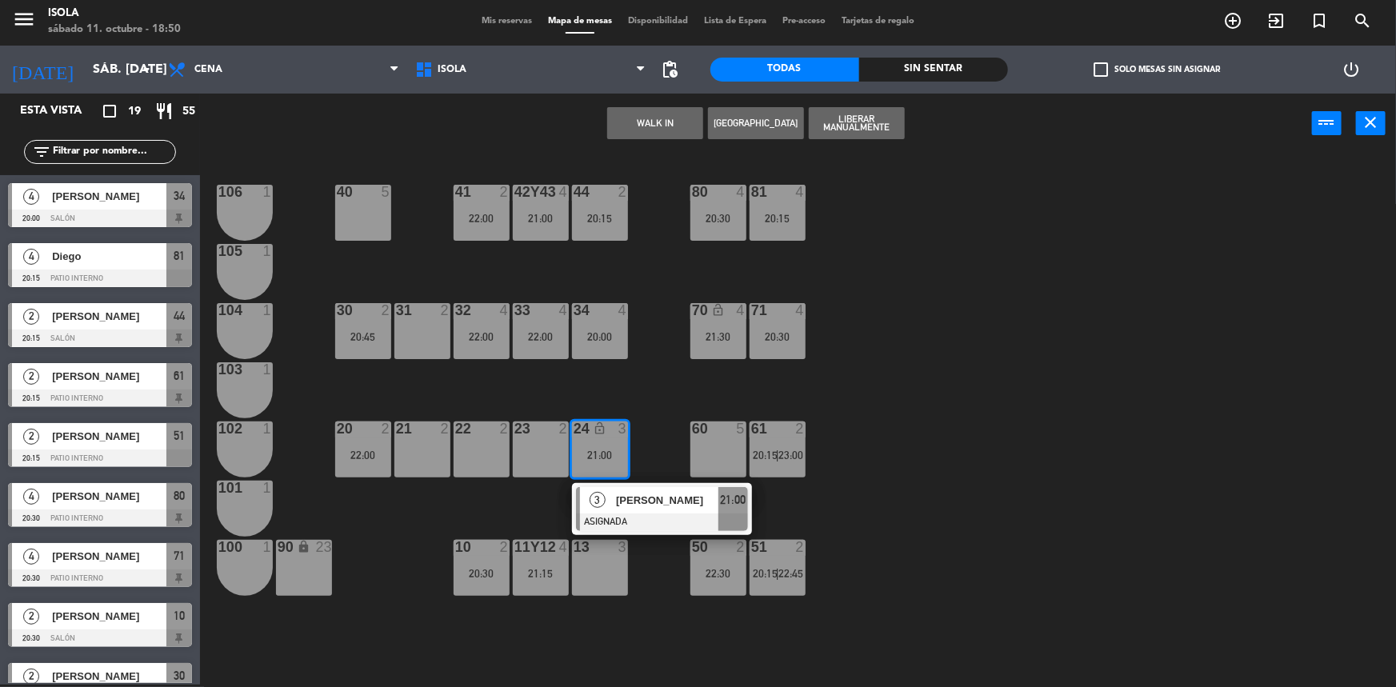
drag, startPoint x: 617, startPoint y: 574, endPoint x: 630, endPoint y: 491, distance: 84.2
click at [616, 574] on div "13 3" at bounding box center [600, 568] width 56 height 56
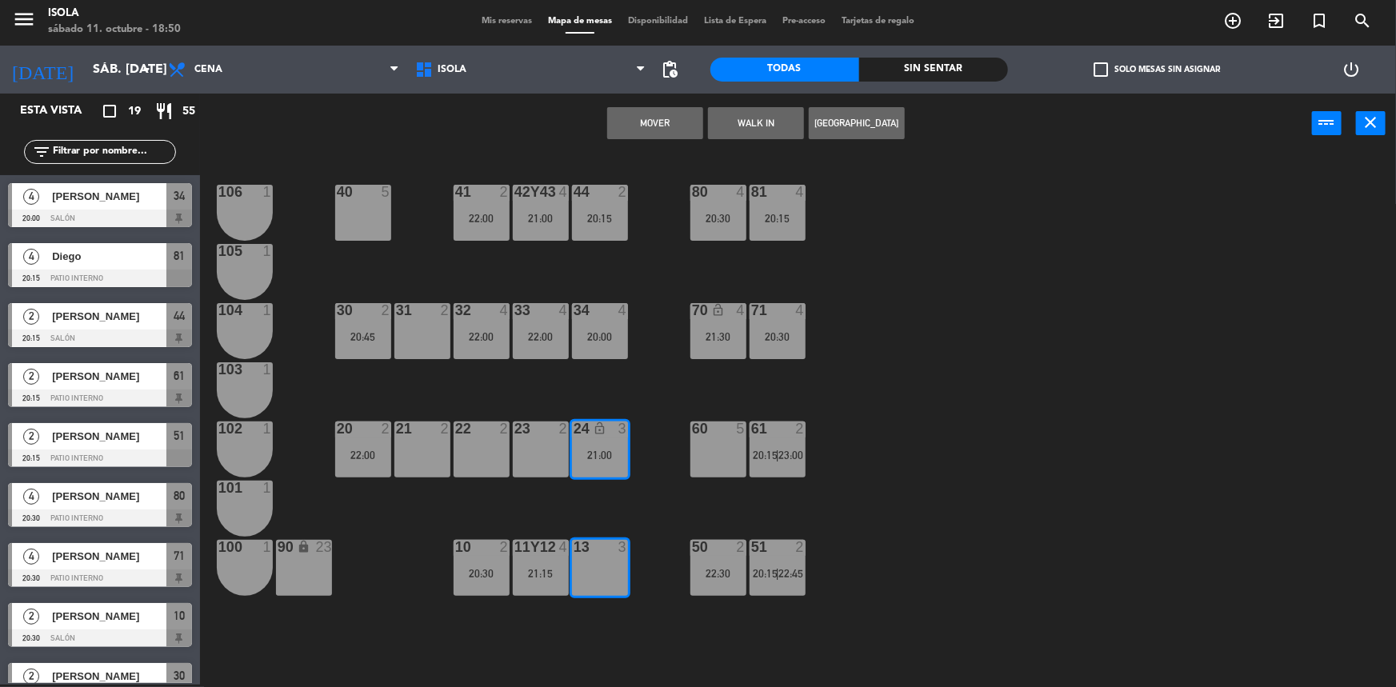
click at [666, 138] on button "Mover" at bounding box center [655, 123] width 96 height 32
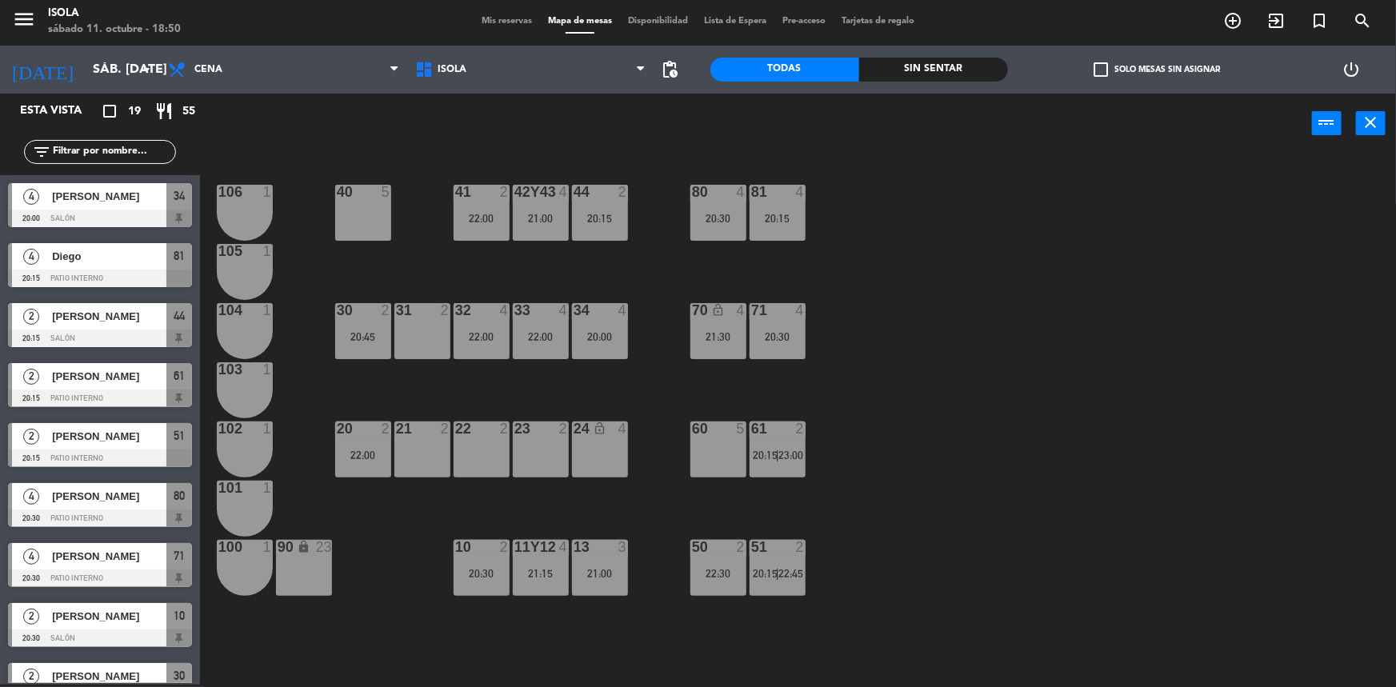
click at [1054, 396] on div "40 5 42y43 4 21:00 41 2 22:00 44 2 20:15 80 4 20:30 81 4 20:15 106 1 105 1 30 2…" at bounding box center [805, 421] width 1182 height 531
click at [794, 227] on div "81 4 20:15" at bounding box center [778, 213] width 56 height 56
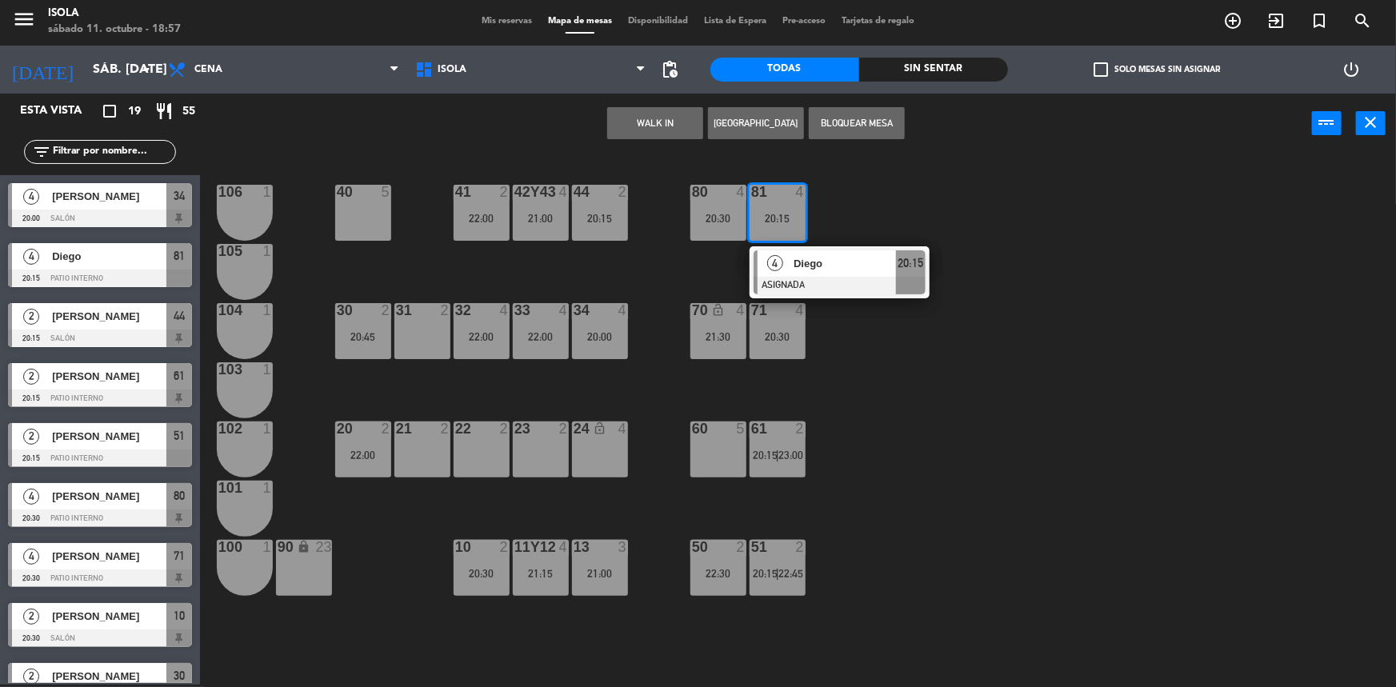
click at [838, 199] on div "40 5 42y43 4 21:00 41 2 22:00 44 2 20:15 80 4 20:30 81 4 20:15 4 Diego ASIGNADA…" at bounding box center [805, 421] width 1182 height 531
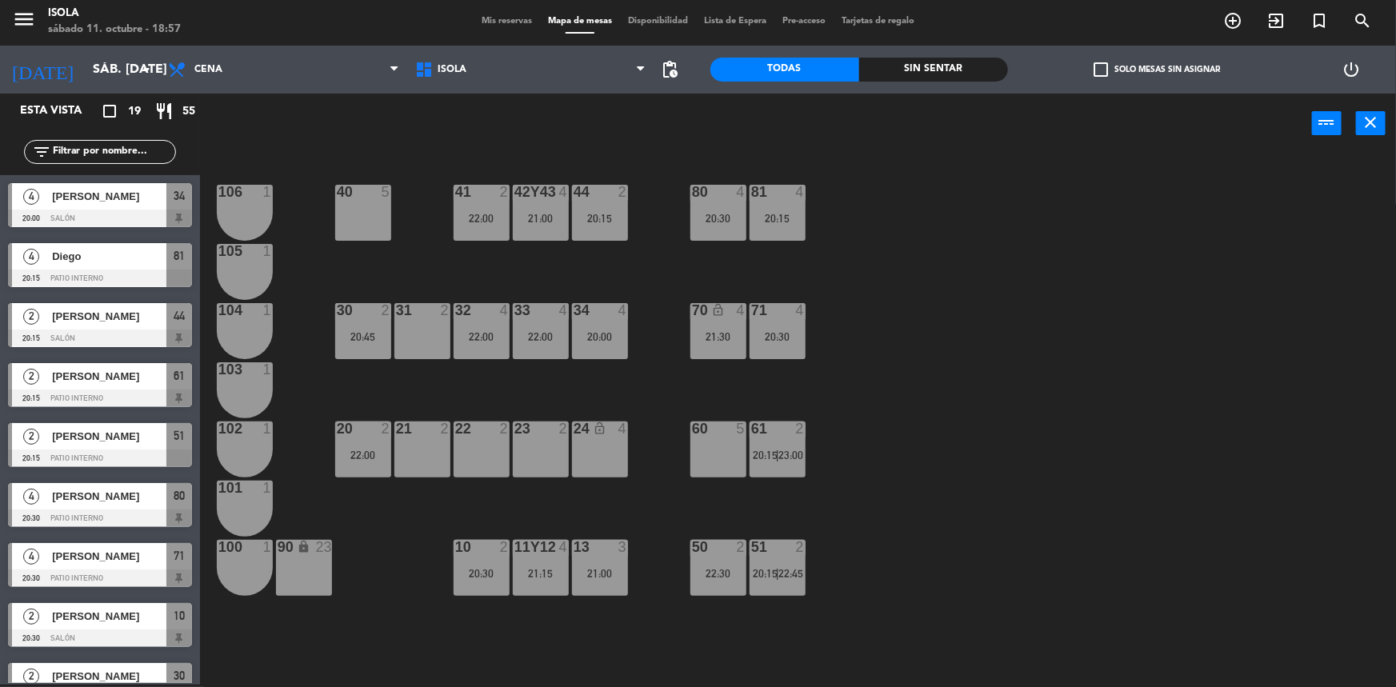
click at [568, 230] on div "42y43 4 21:00" at bounding box center [541, 213] width 56 height 56
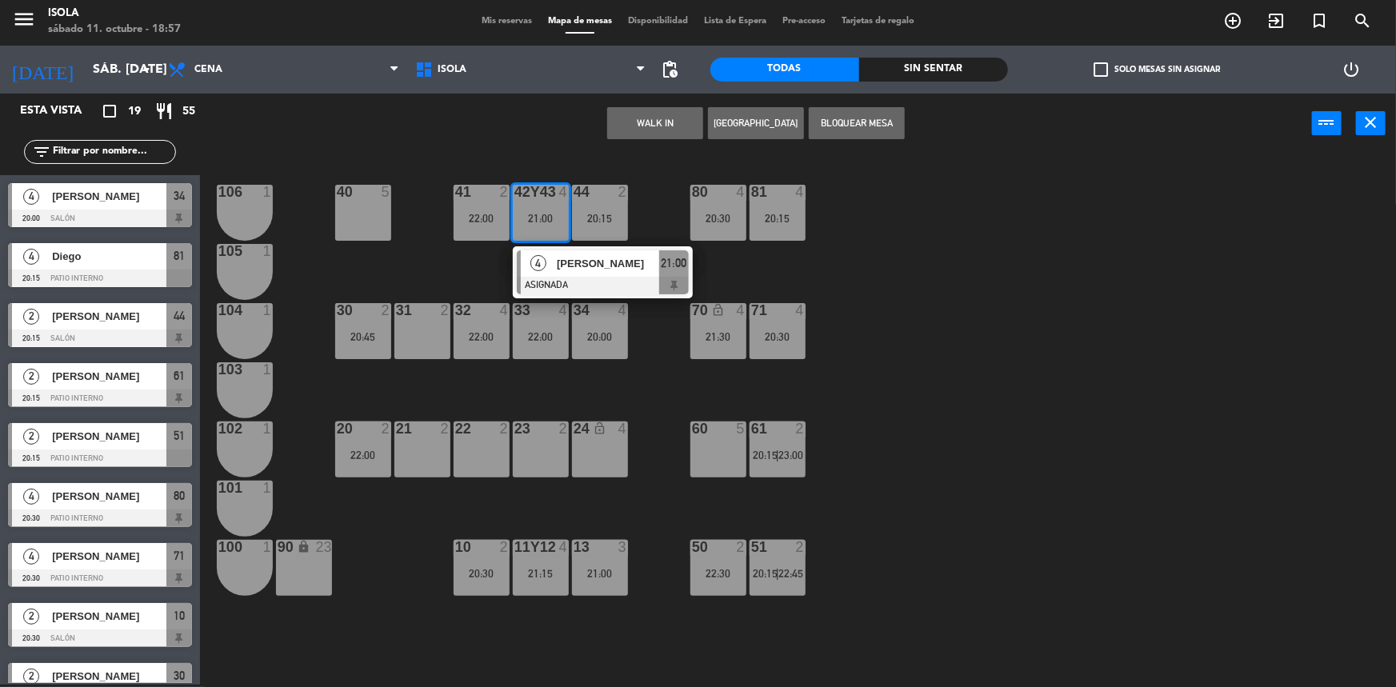
click at [651, 211] on div "40 5 42y43 4 21:00 4 [PERSON_NAME] ASIGNADA 21:00 41 2 22:00 44 2 20:15 80 4 20…" at bounding box center [805, 421] width 1182 height 531
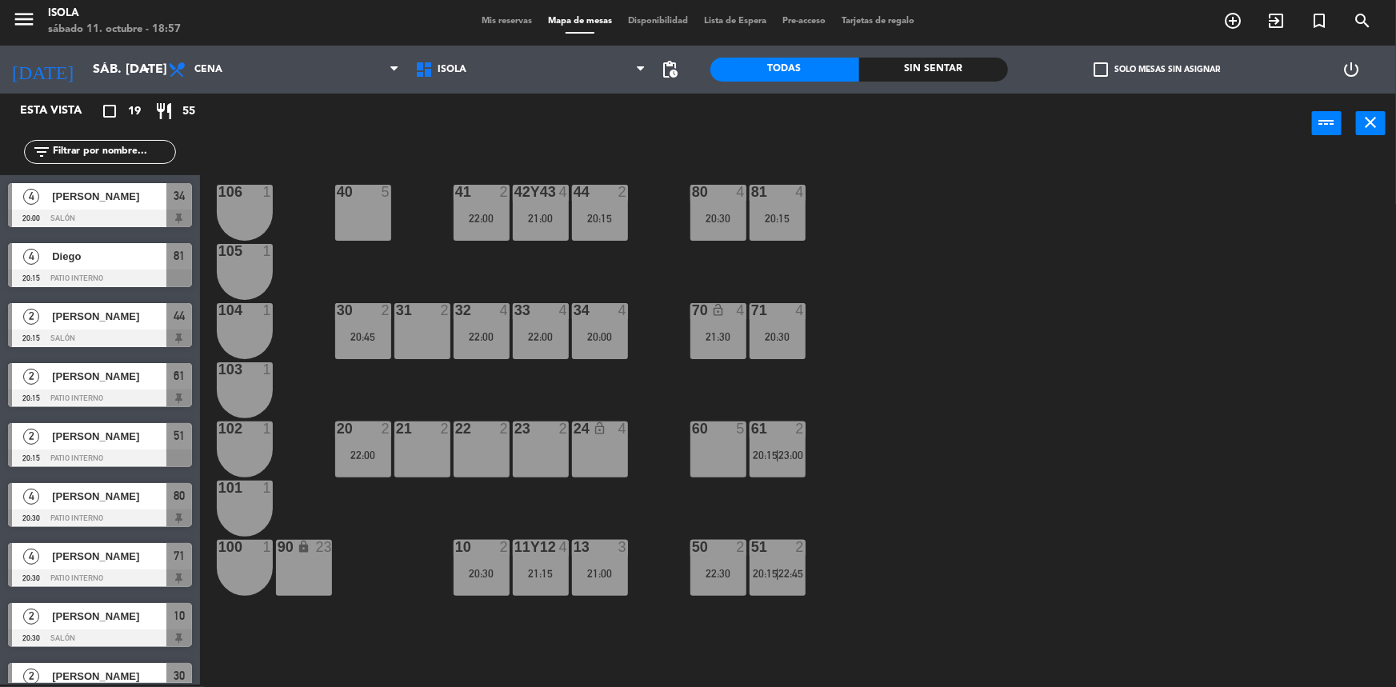
click at [602, 222] on div "20:15" at bounding box center [600, 218] width 56 height 11
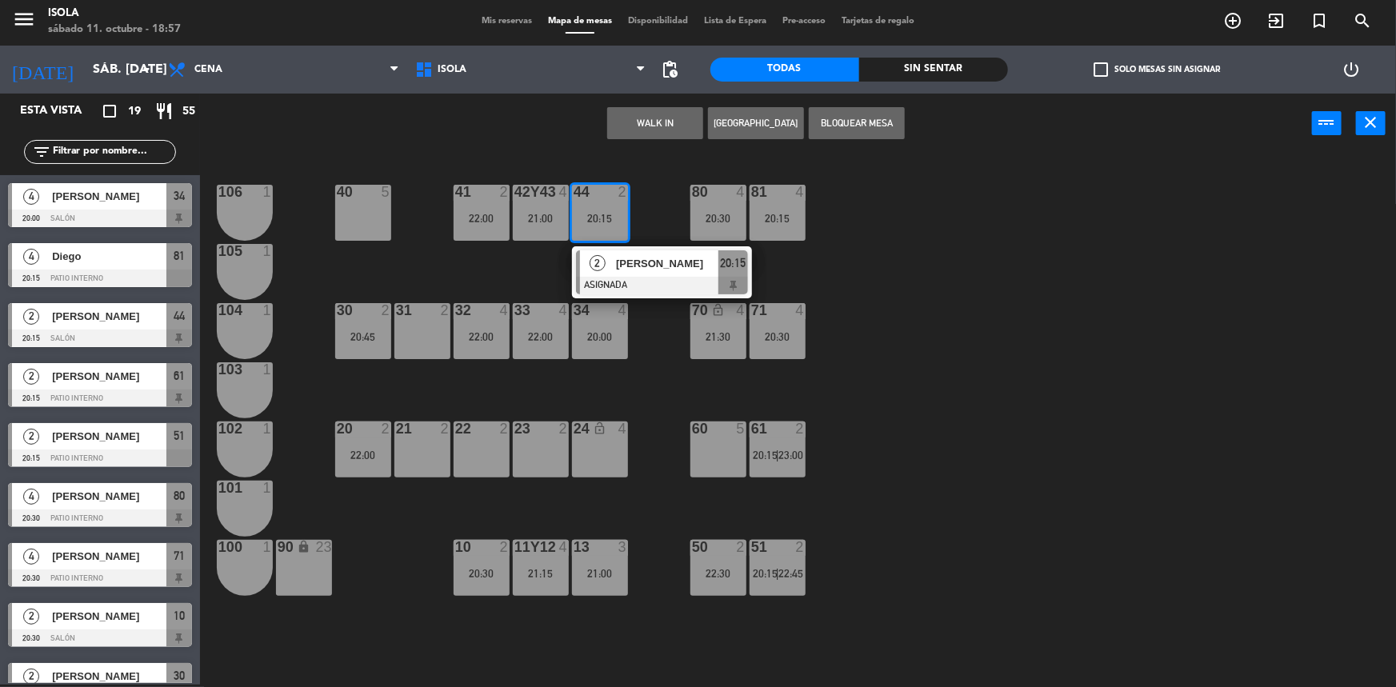
click at [662, 218] on div "40 5 42y43 4 21:00 41 2 22:00 44 2 20:[GEOGRAPHIC_DATA][PERSON_NAME] ASIGNADA 2…" at bounding box center [805, 421] width 1182 height 531
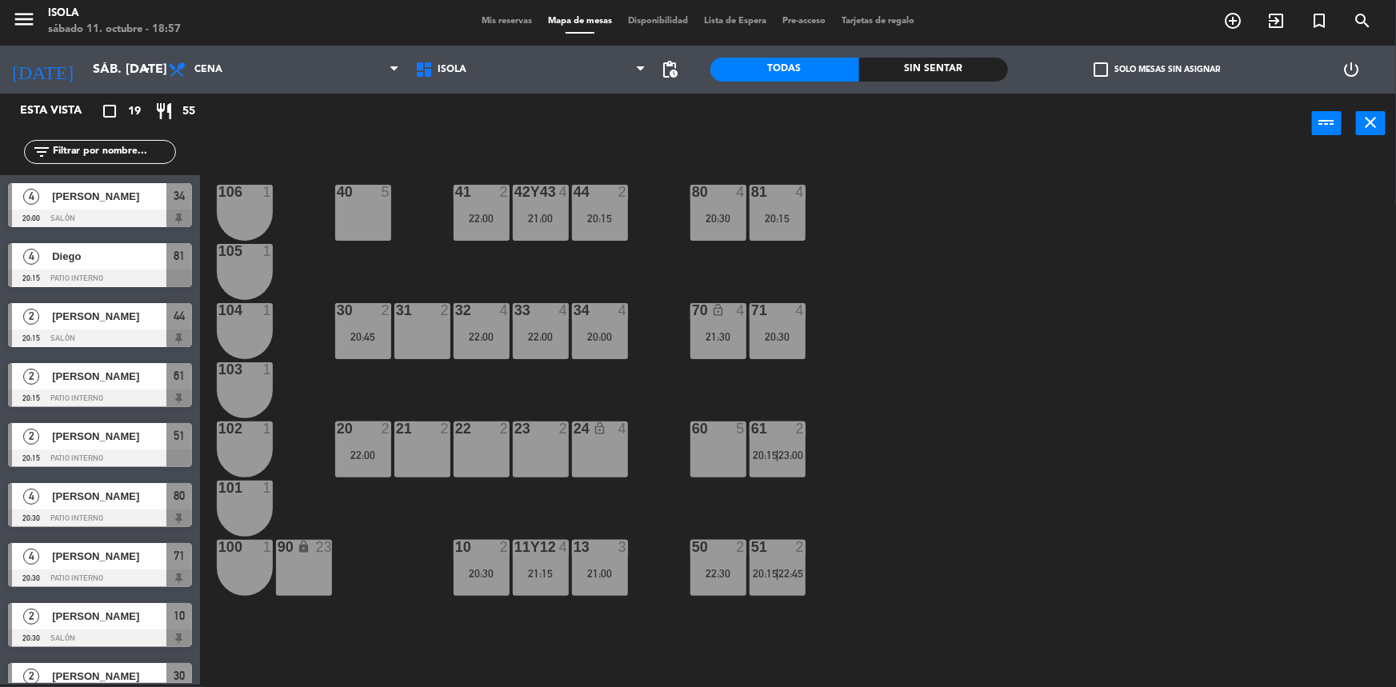
click at [703, 222] on div "20:30" at bounding box center [718, 218] width 56 height 11
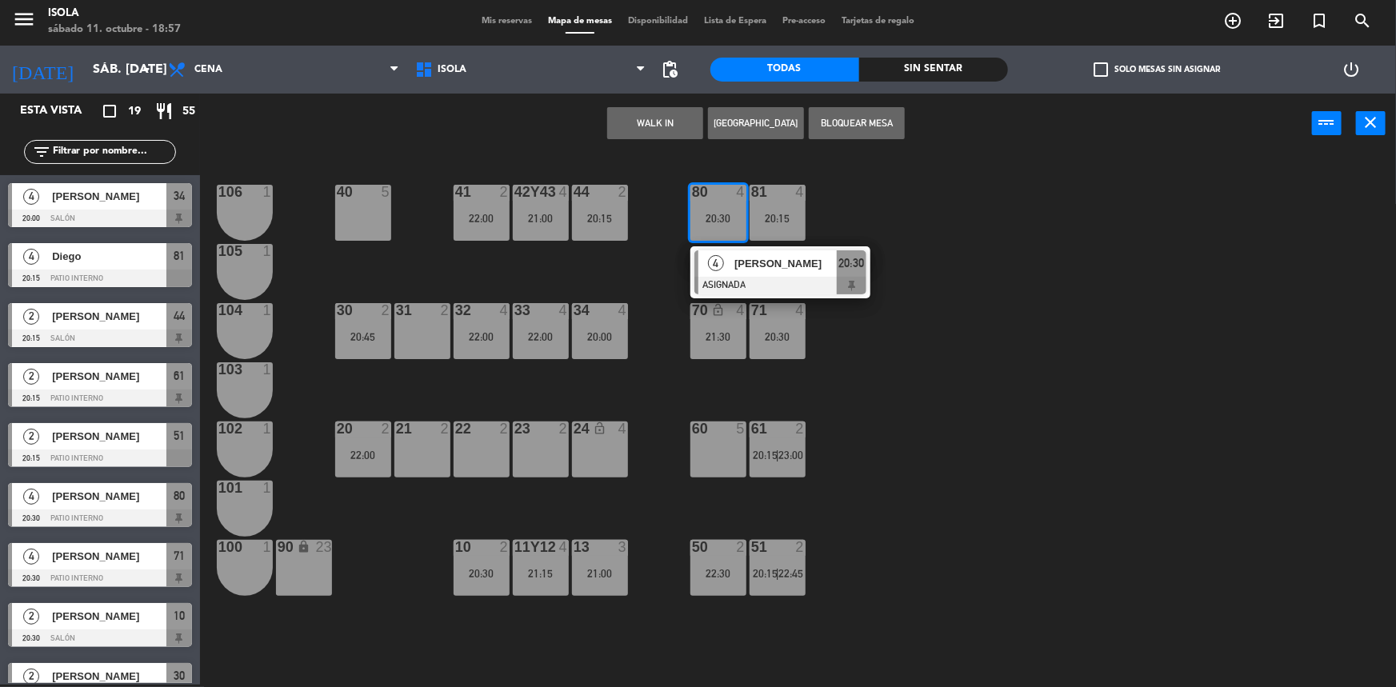
click at [658, 221] on div "40 5 42y43 4 21:00 41 2 22:00 44 2 20:15 80 4 20:30 4 [PERSON_NAME] ASIGNADA 20…" at bounding box center [805, 421] width 1182 height 531
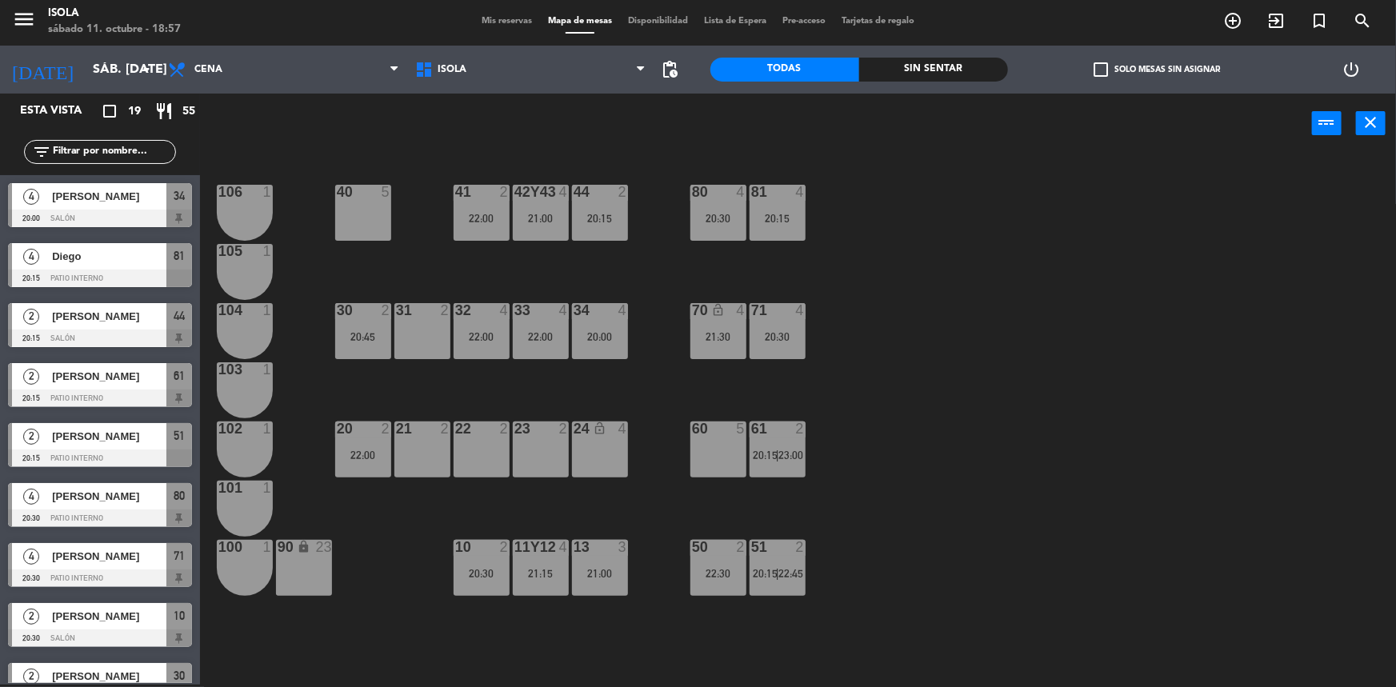
click at [499, 224] on div "22:00" at bounding box center [482, 218] width 56 height 11
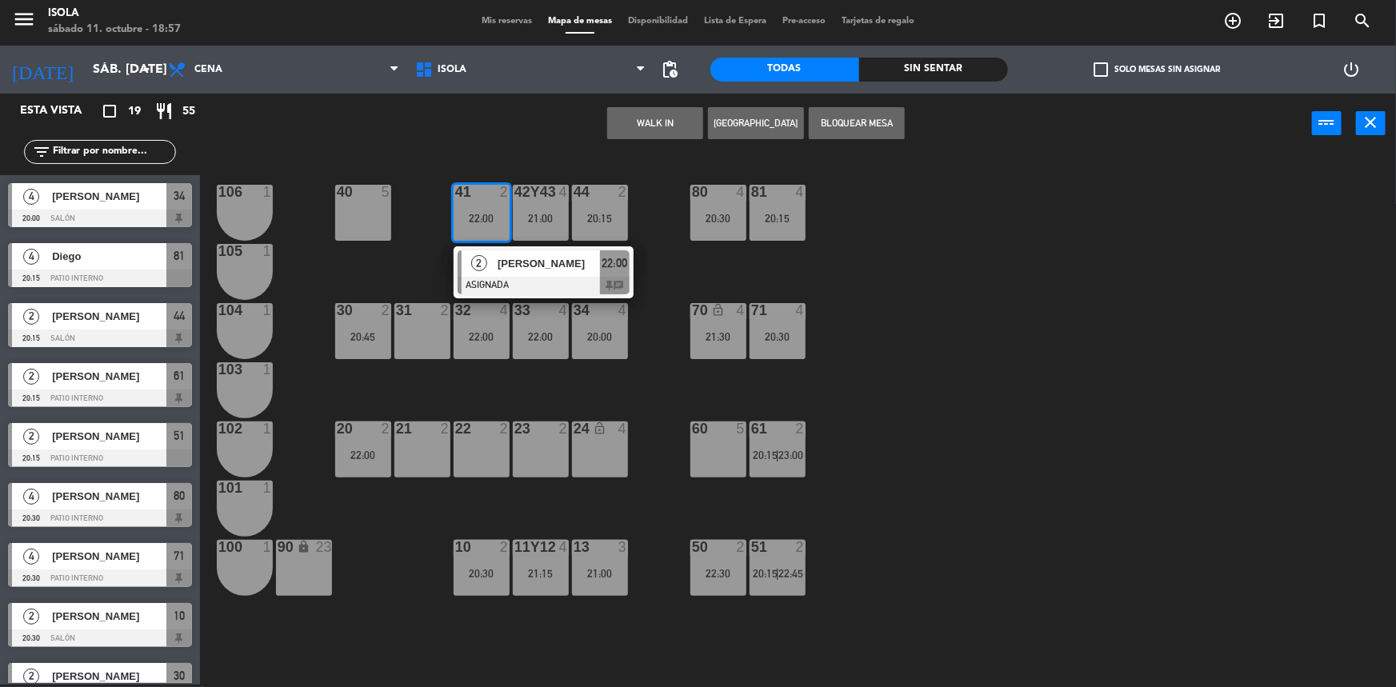
click at [646, 204] on div "40 5 42y43 4 21:00 41 2 22:00 2 [PERSON_NAME] ASIGNADA 22:00 chat 44 2 20:15 80…" at bounding box center [805, 421] width 1182 height 531
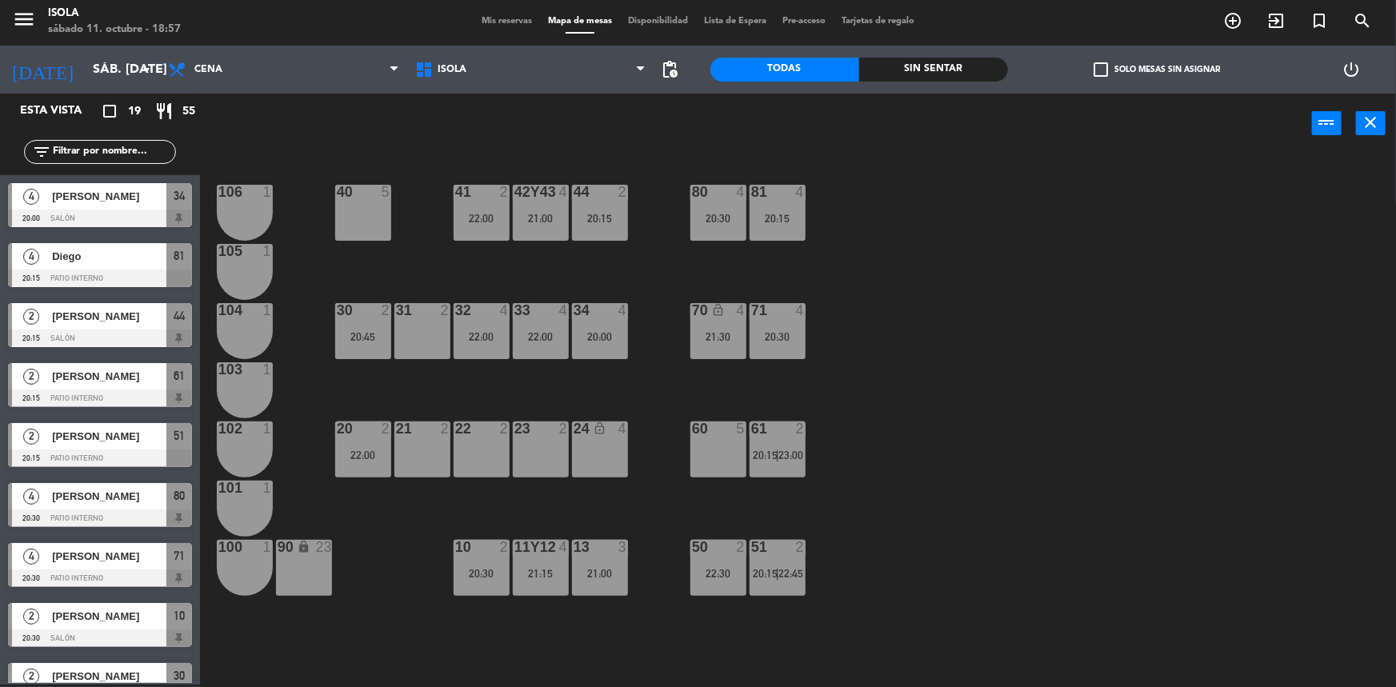
drag, startPoint x: 488, startPoint y: 219, endPoint x: 502, endPoint y: 220, distance: 14.4
click at [488, 218] on div "22:00" at bounding box center [482, 218] width 56 height 11
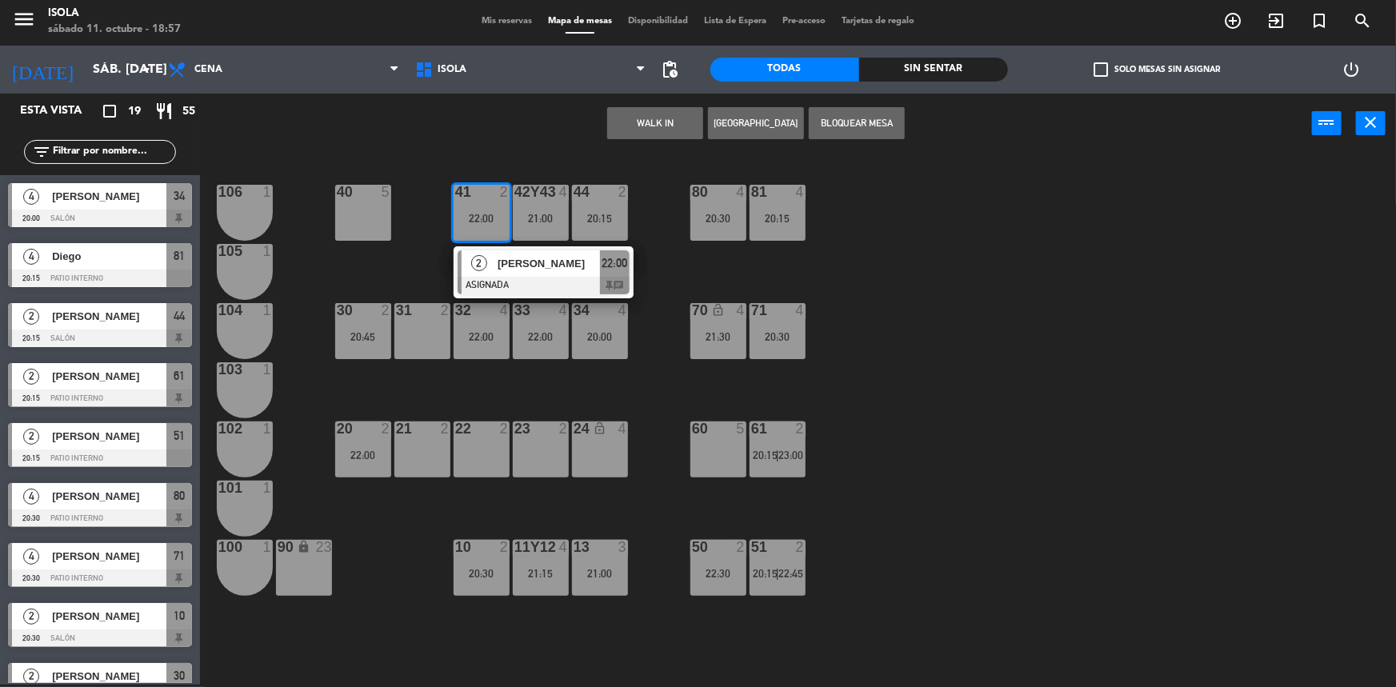
click at [645, 233] on div "40 5 42y43 4 21:00 41 2 22:00 2 [PERSON_NAME] ASIGNADA 22:00 chat 44 2 20:15 80…" at bounding box center [805, 421] width 1182 height 531
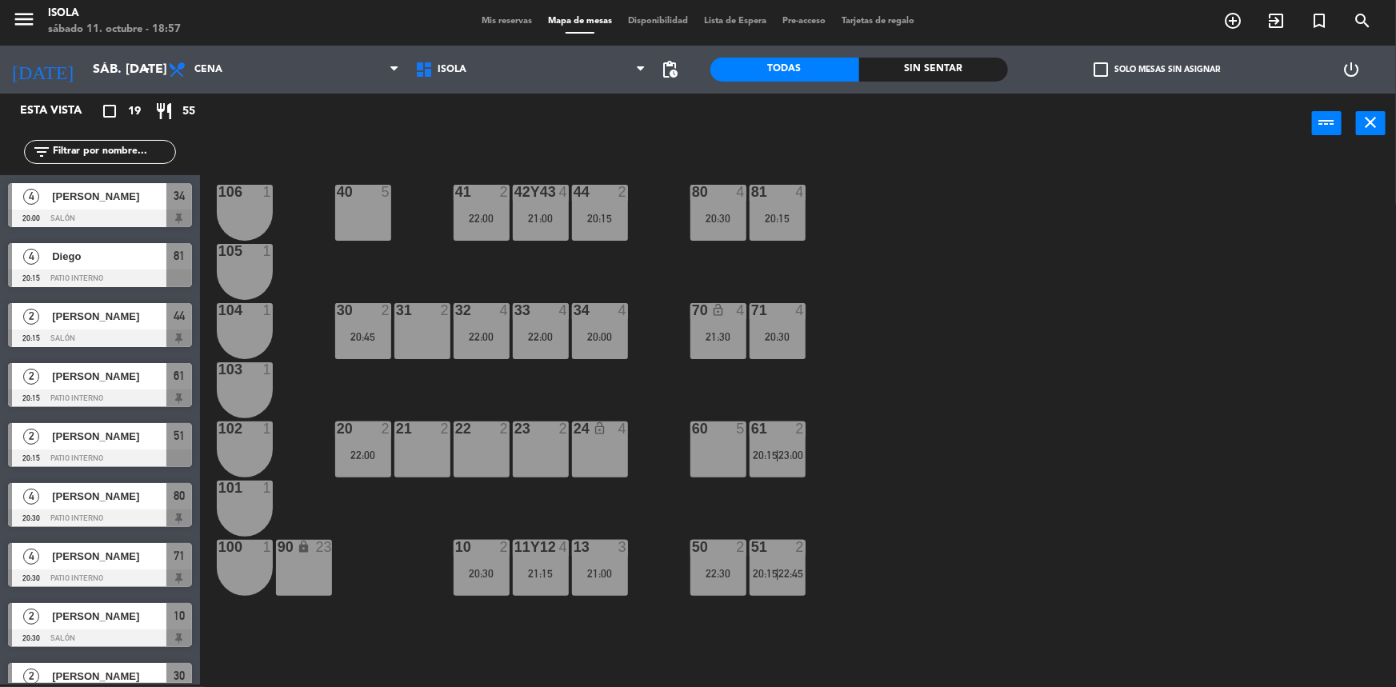
click at [374, 350] on div "30 2 20:45" at bounding box center [363, 331] width 56 height 56
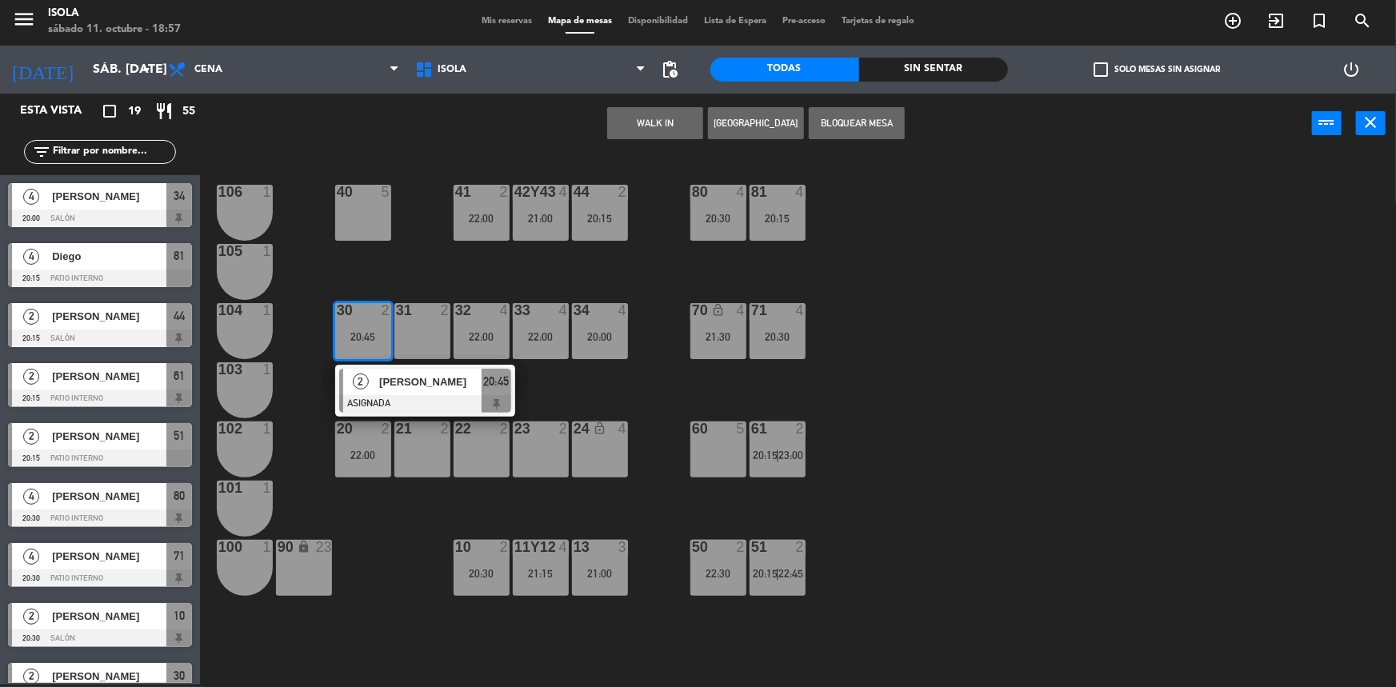
click at [382, 268] on div "40 5 42y43 4 21:00 41 2 22:00 44 2 20:15 80 4 20:30 81 4 20:15 106 1 105 1 30 2…" at bounding box center [805, 421] width 1182 height 531
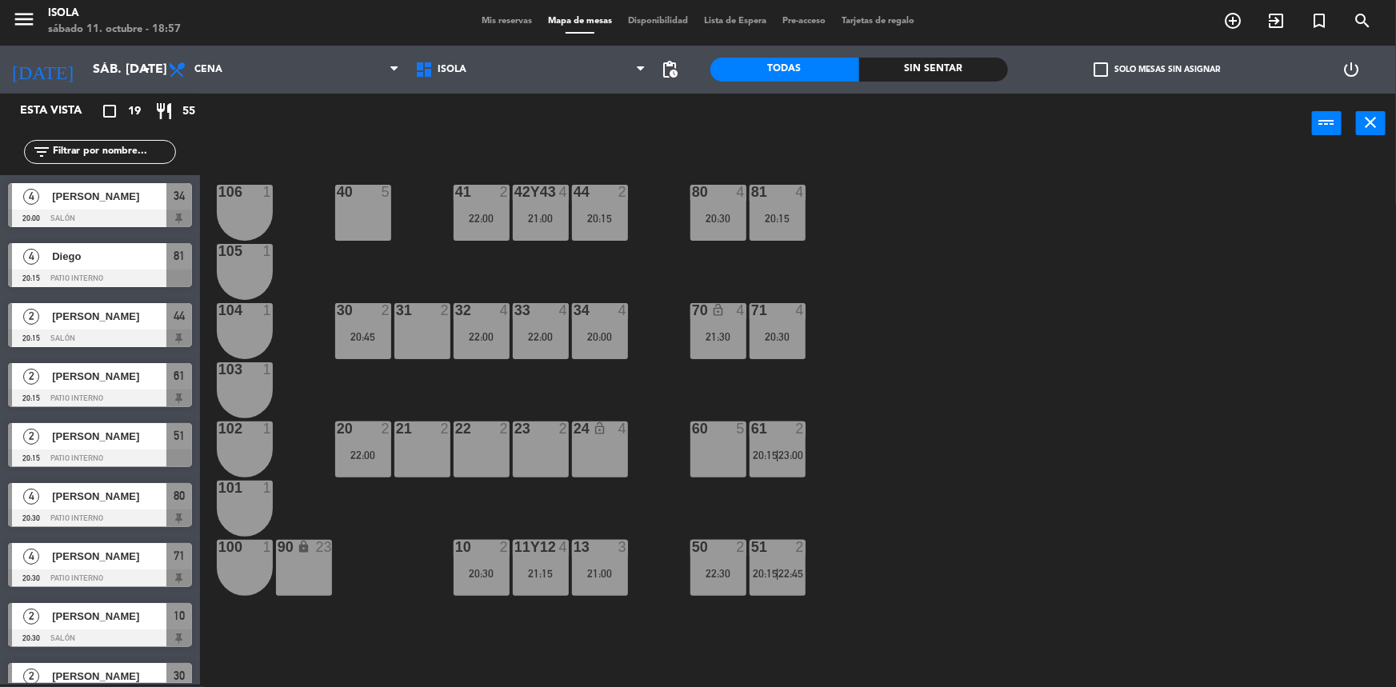
click at [474, 26] on span "Mis reservas" at bounding box center [507, 21] width 66 height 9
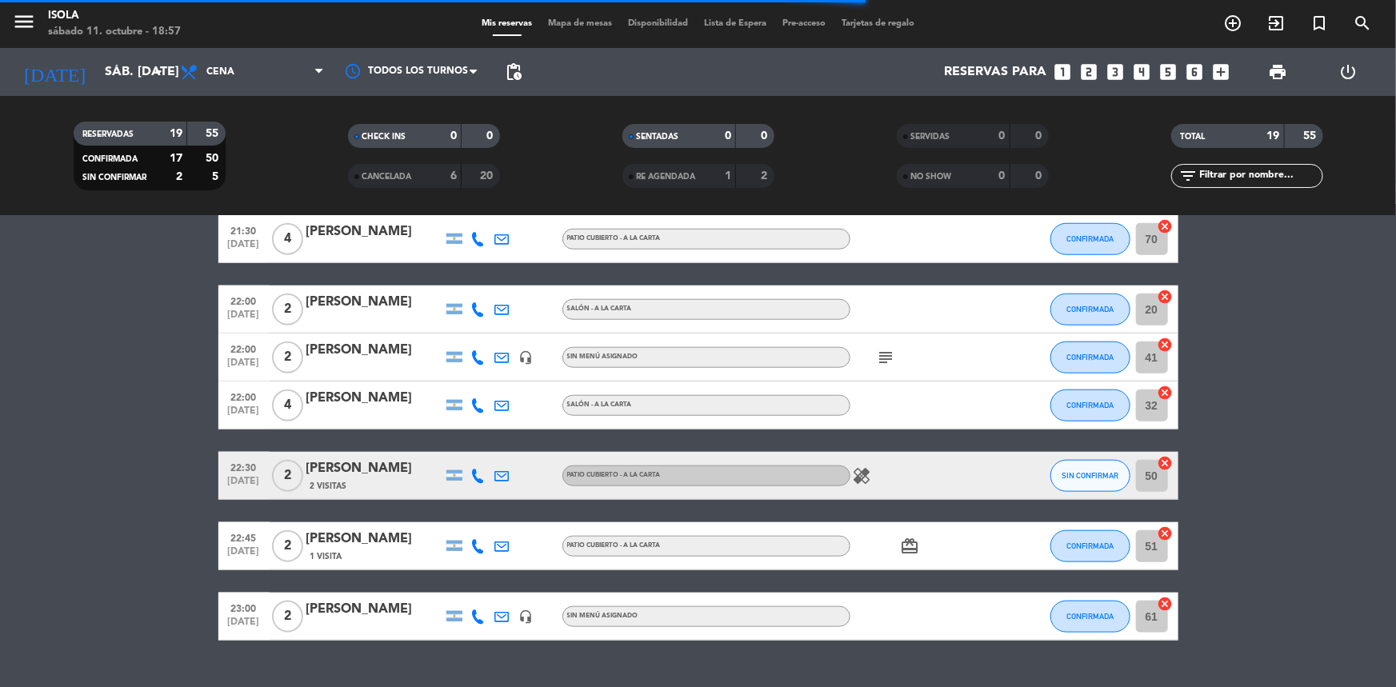
scroll to position [818, 0]
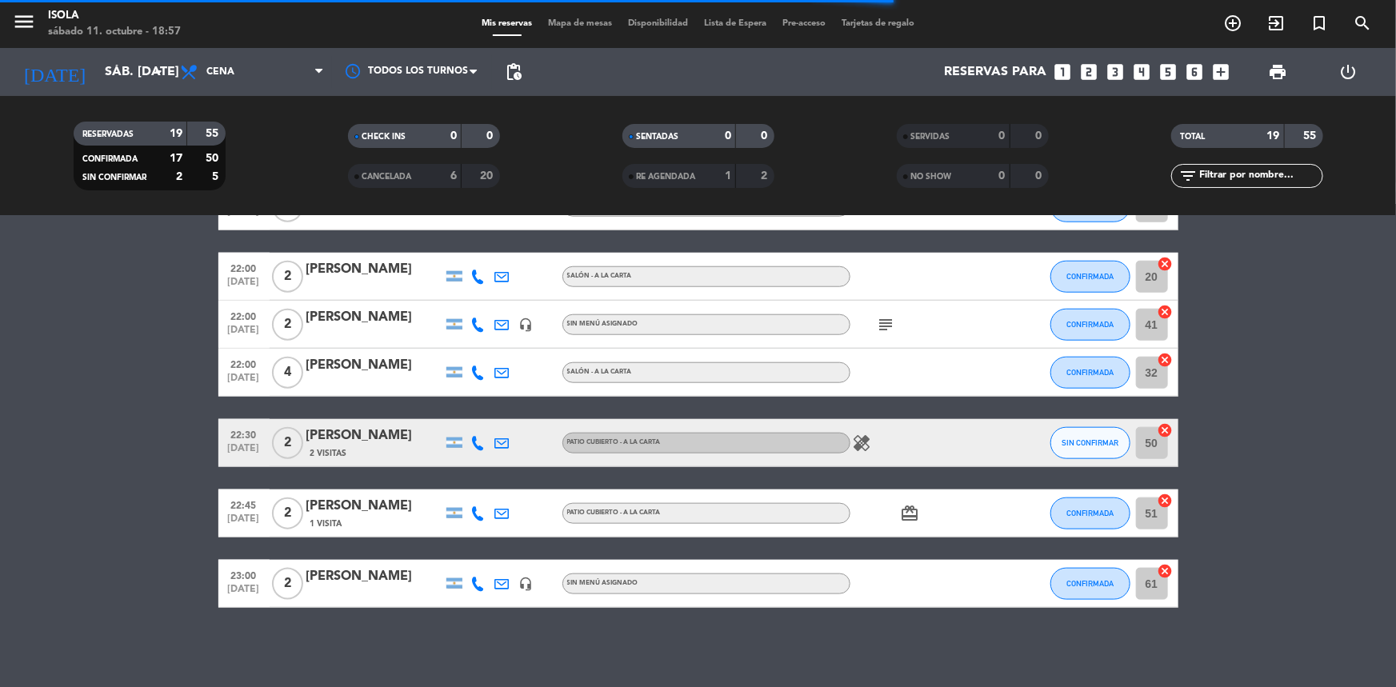
click at [871, 443] on icon "healing" at bounding box center [862, 443] width 19 height 19
click at [871, 442] on icon "healing" at bounding box center [862, 443] width 19 height 19
click at [889, 323] on icon "subject" at bounding box center [886, 324] width 19 height 19
click at [889, 324] on icon "subject" at bounding box center [886, 324] width 19 height 19
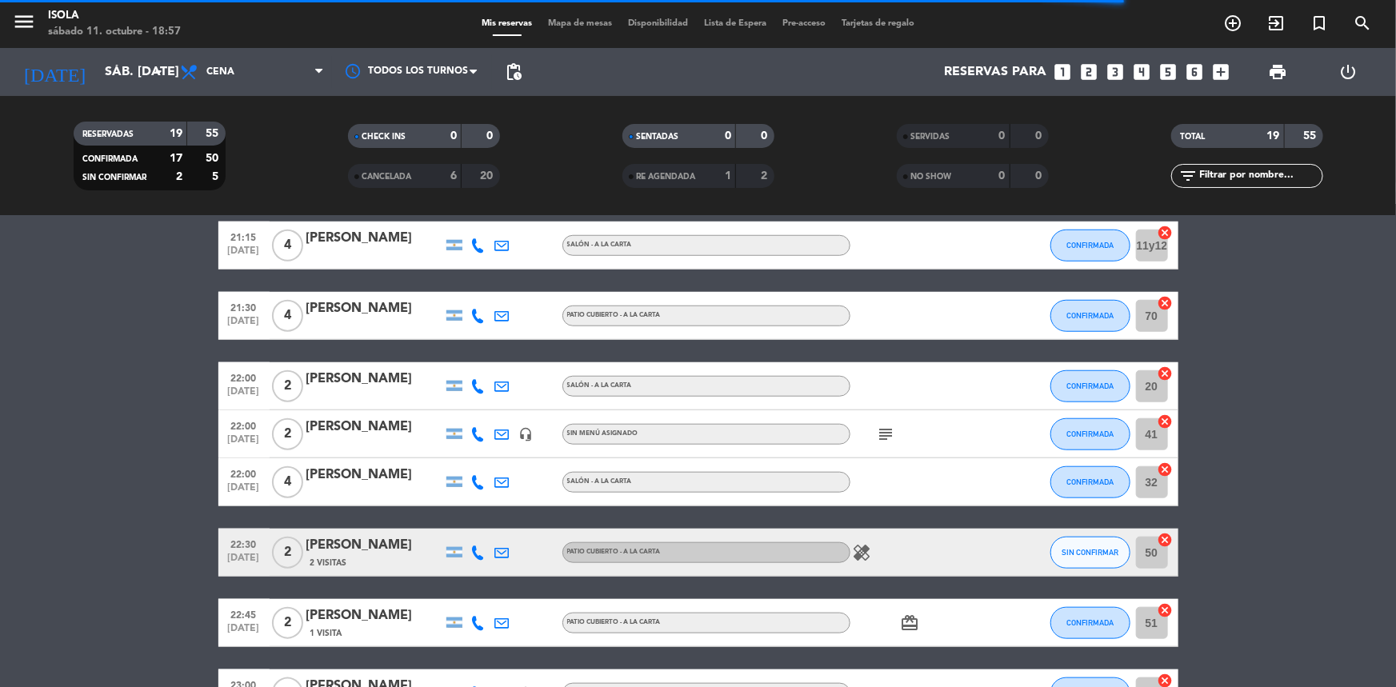
click at [934, 377] on div at bounding box center [922, 385] width 144 height 47
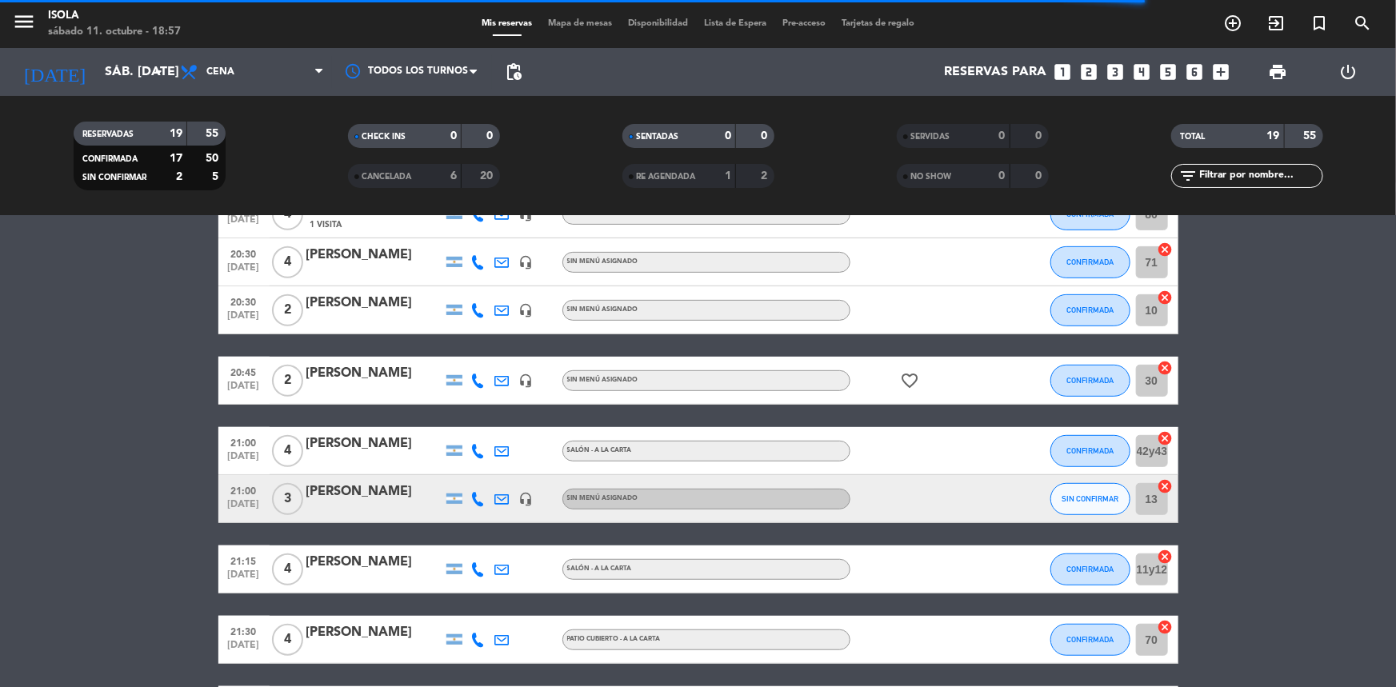
click at [910, 374] on icon "favorite_border" at bounding box center [910, 380] width 19 height 19
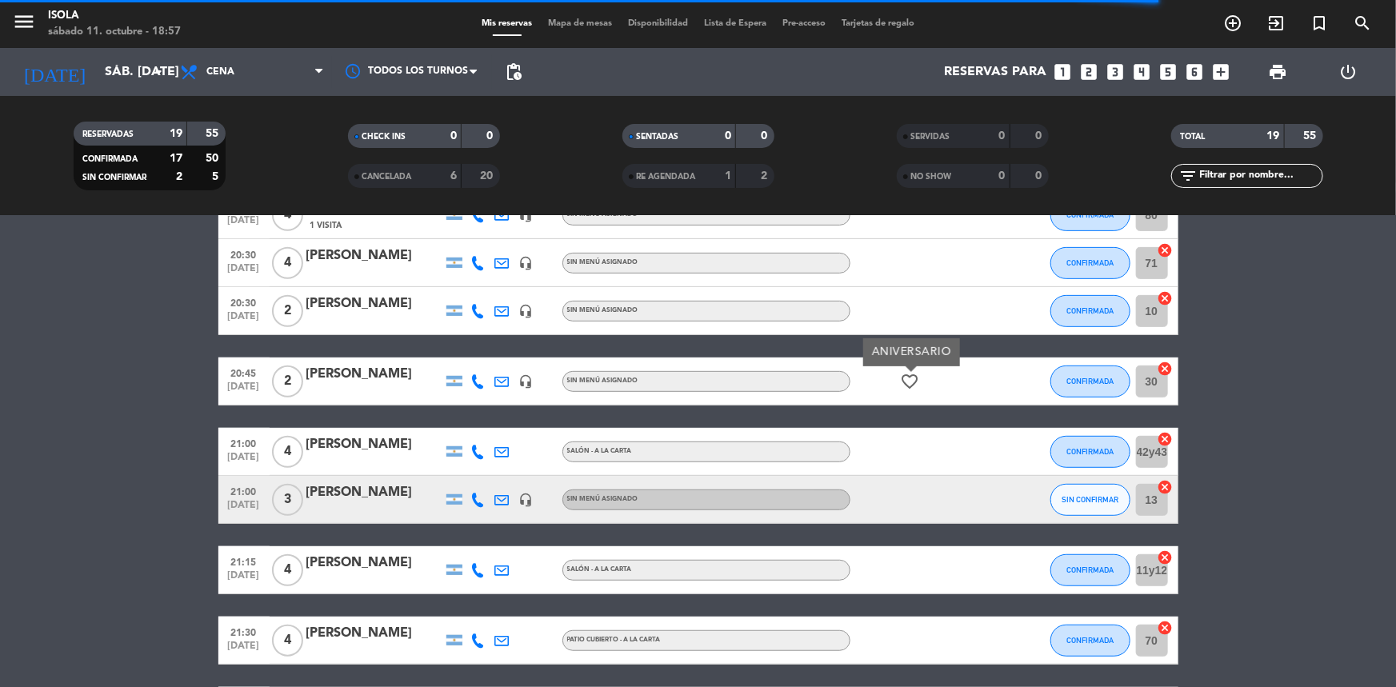
click at [914, 404] on div "favorite_border ANIVERSARIO" at bounding box center [922, 381] width 144 height 47
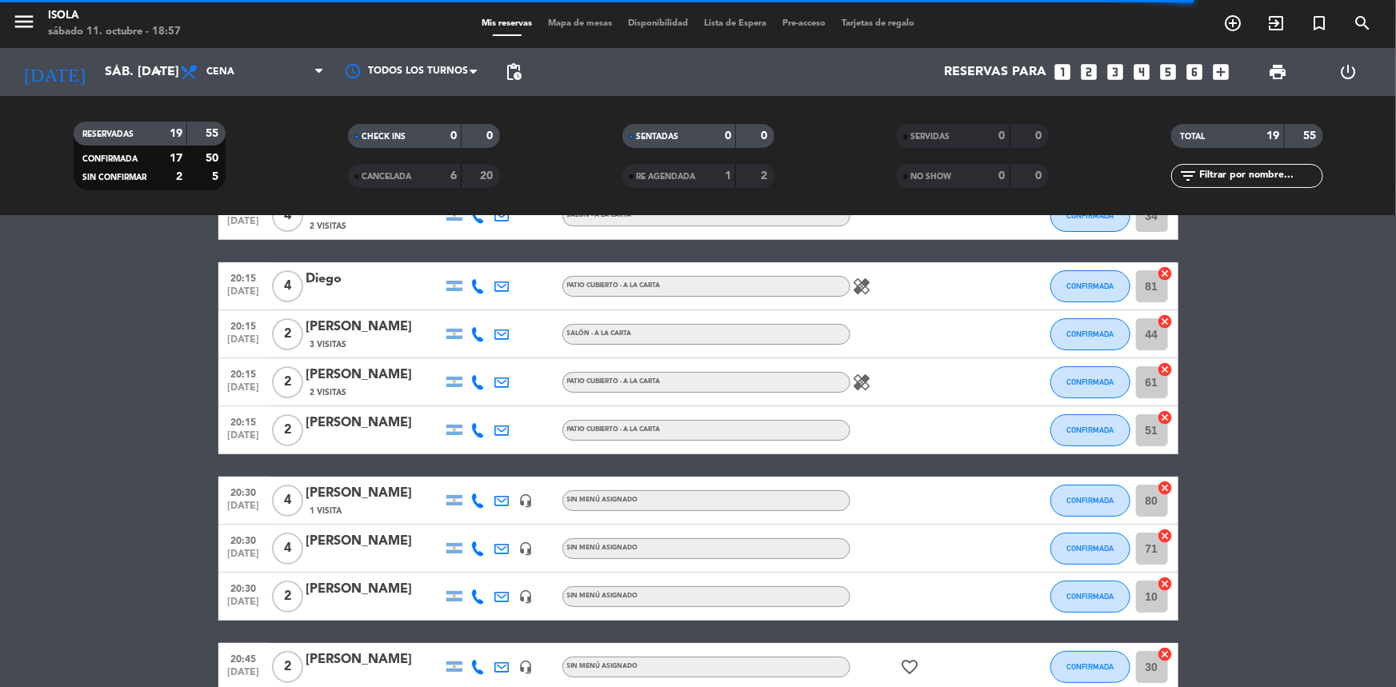
click at [865, 375] on icon "healing" at bounding box center [862, 382] width 19 height 19
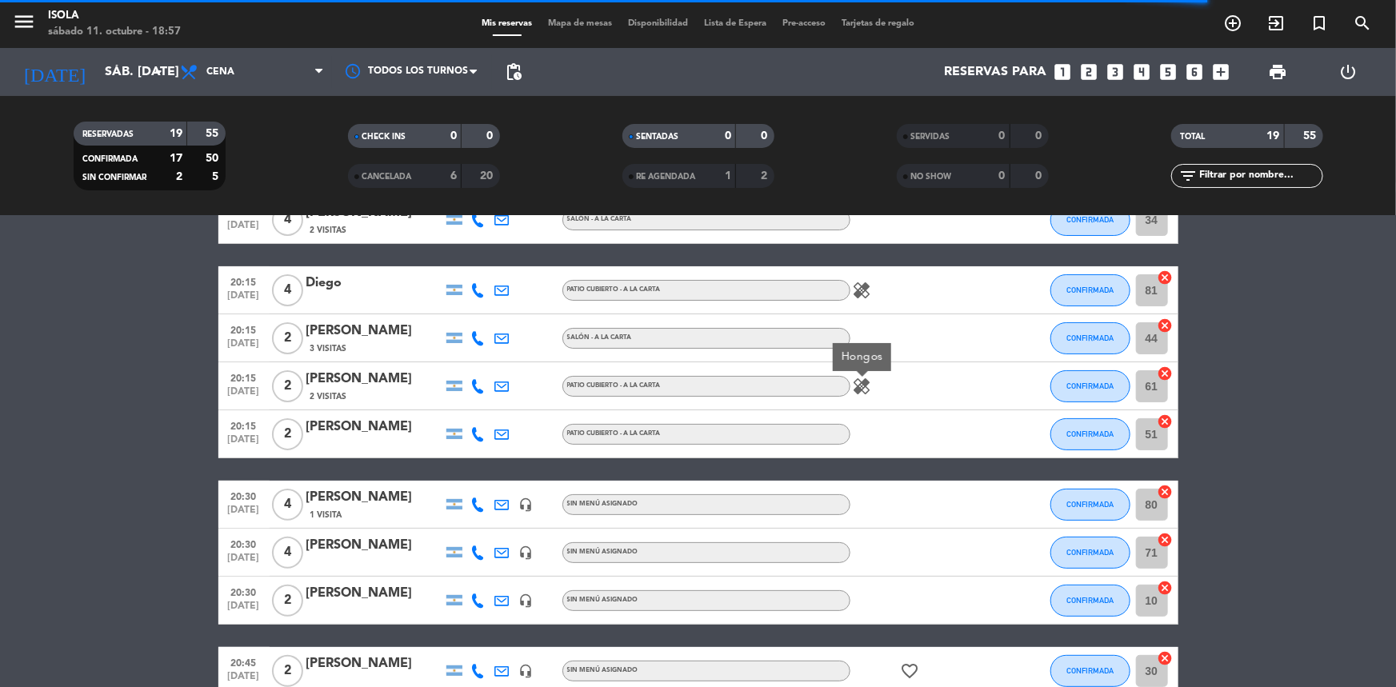
click at [907, 406] on div "healing Hongos" at bounding box center [922, 385] width 144 height 47
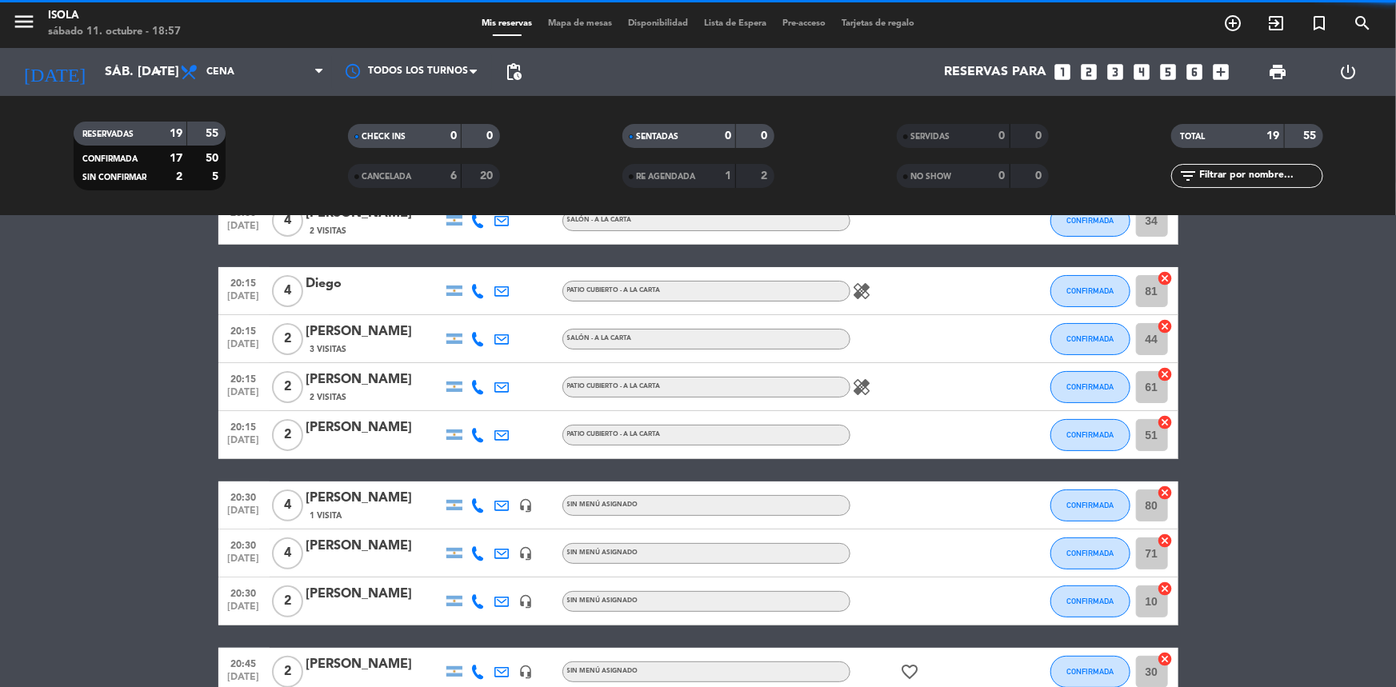
scroll to position [92, 0]
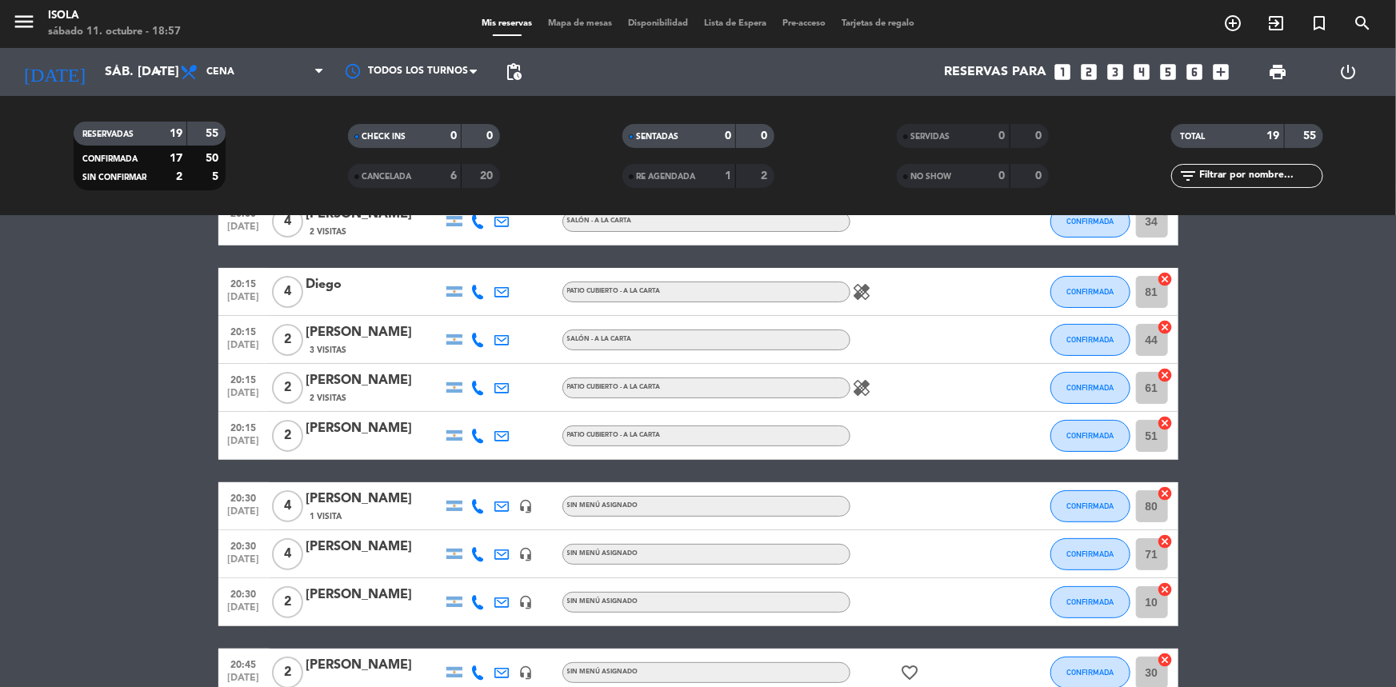
click at [863, 295] on icon "healing" at bounding box center [862, 291] width 19 height 19
click at [893, 330] on div at bounding box center [922, 339] width 144 height 47
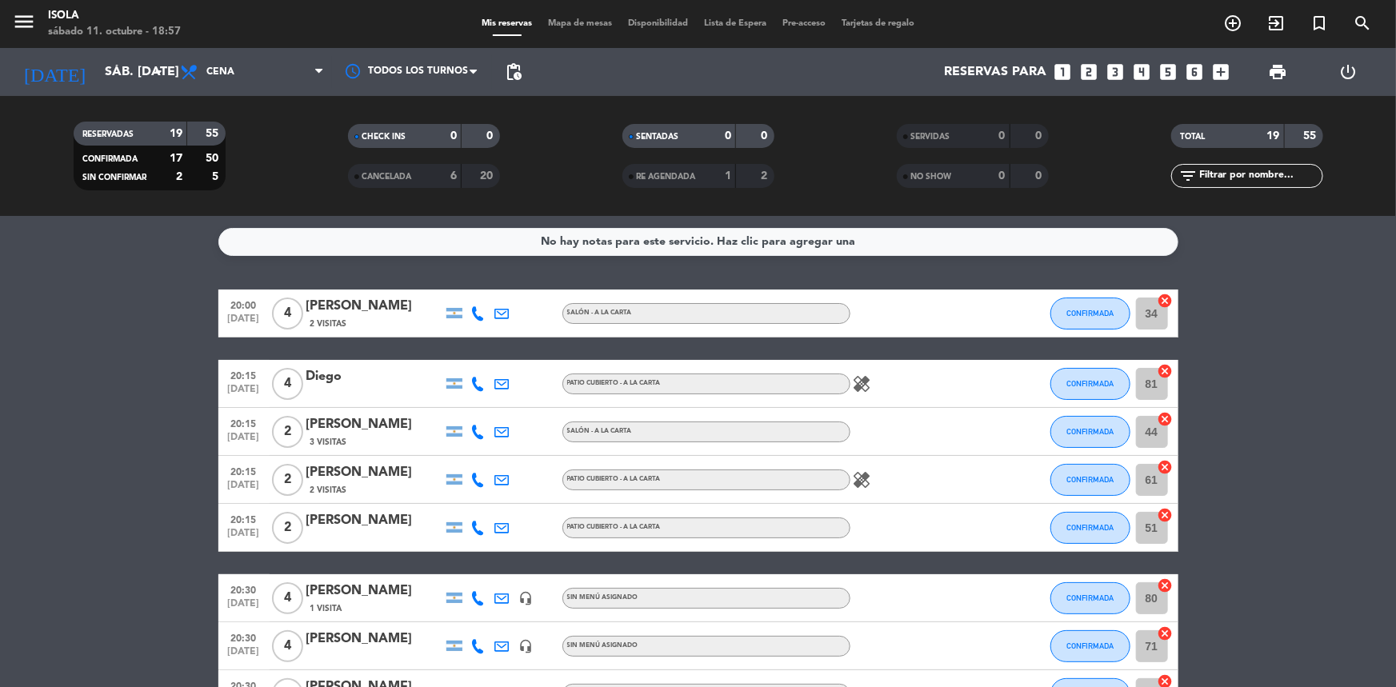
click at [574, 17] on div "Mis reservas Mapa de mesas Disponibilidad Lista de Espera Pre-acceso Tarjetas d…" at bounding box center [698, 24] width 449 height 14
click at [574, 19] on span "Mapa de mesas" at bounding box center [580, 23] width 80 height 9
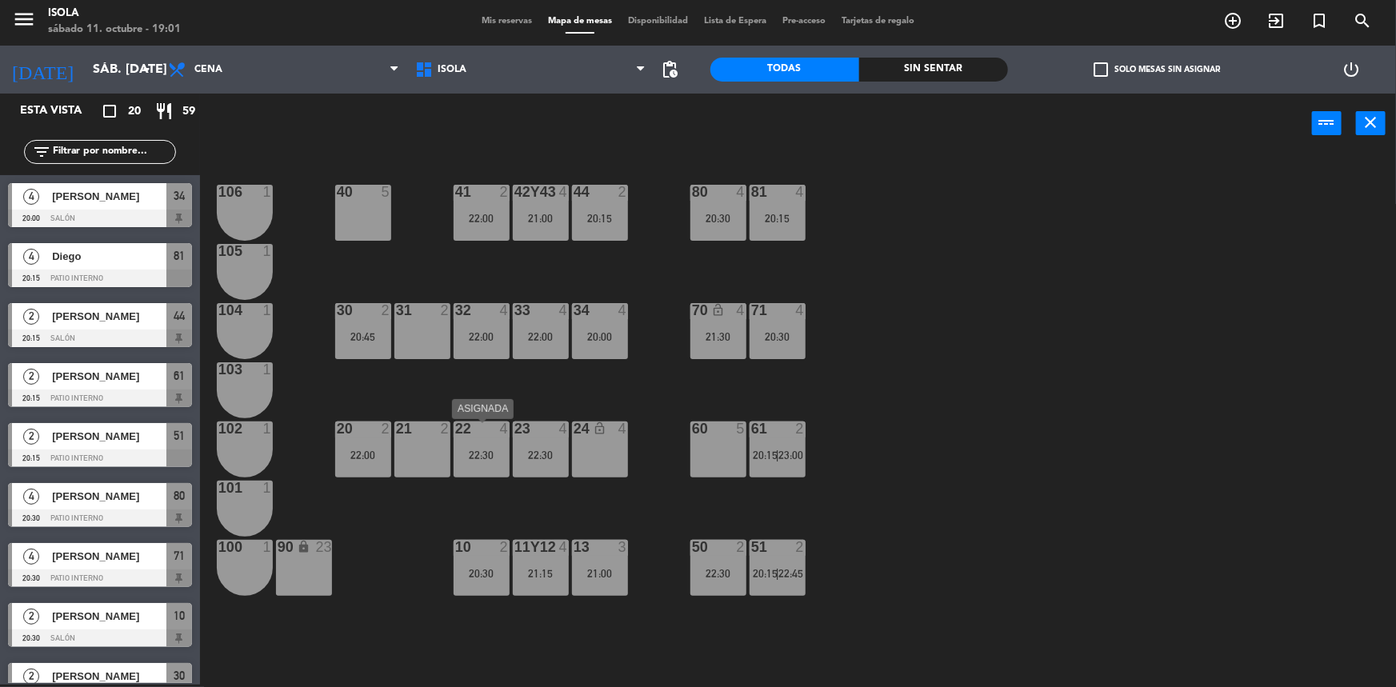
click at [457, 464] on div "22 4 22:30" at bounding box center [482, 450] width 56 height 56
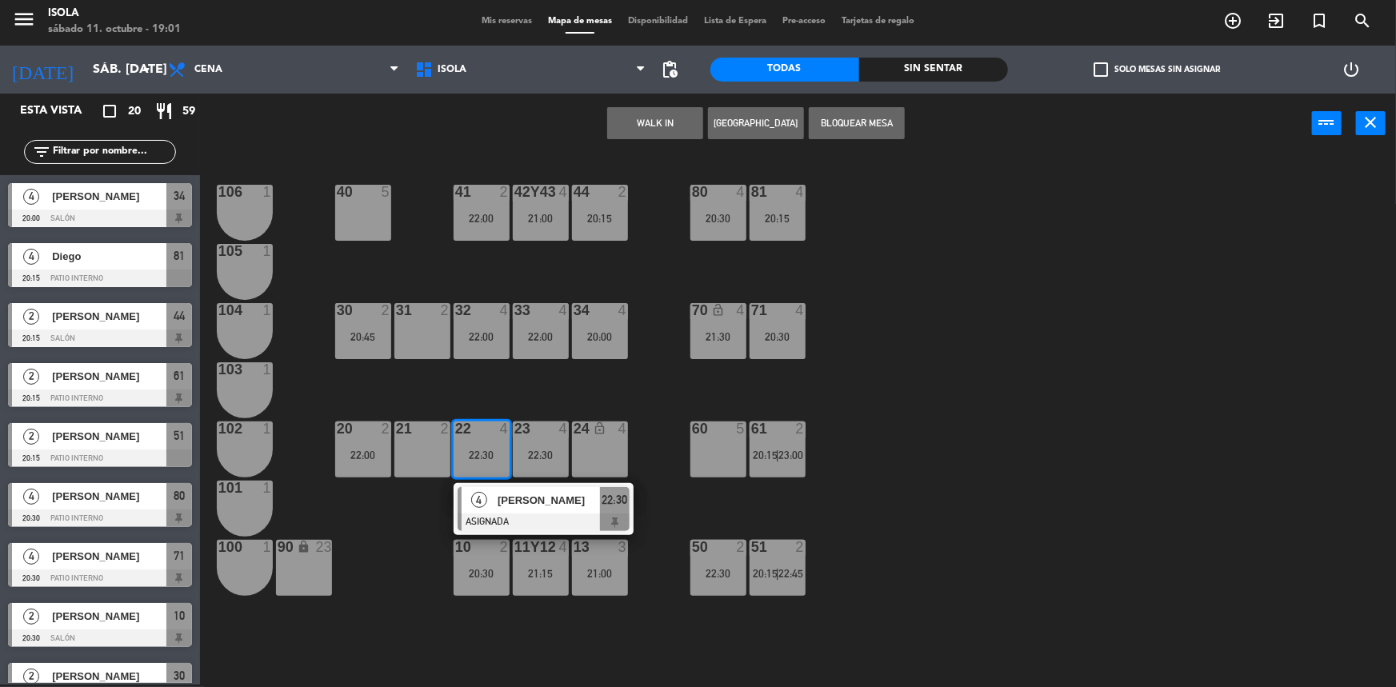
click at [504, 377] on div "40 5 42y43 4 21:00 41 2 22:00 44 2 20:15 80 4 20:30 81 4 20:15 106 1 105 1 30 2…" at bounding box center [805, 421] width 1182 height 531
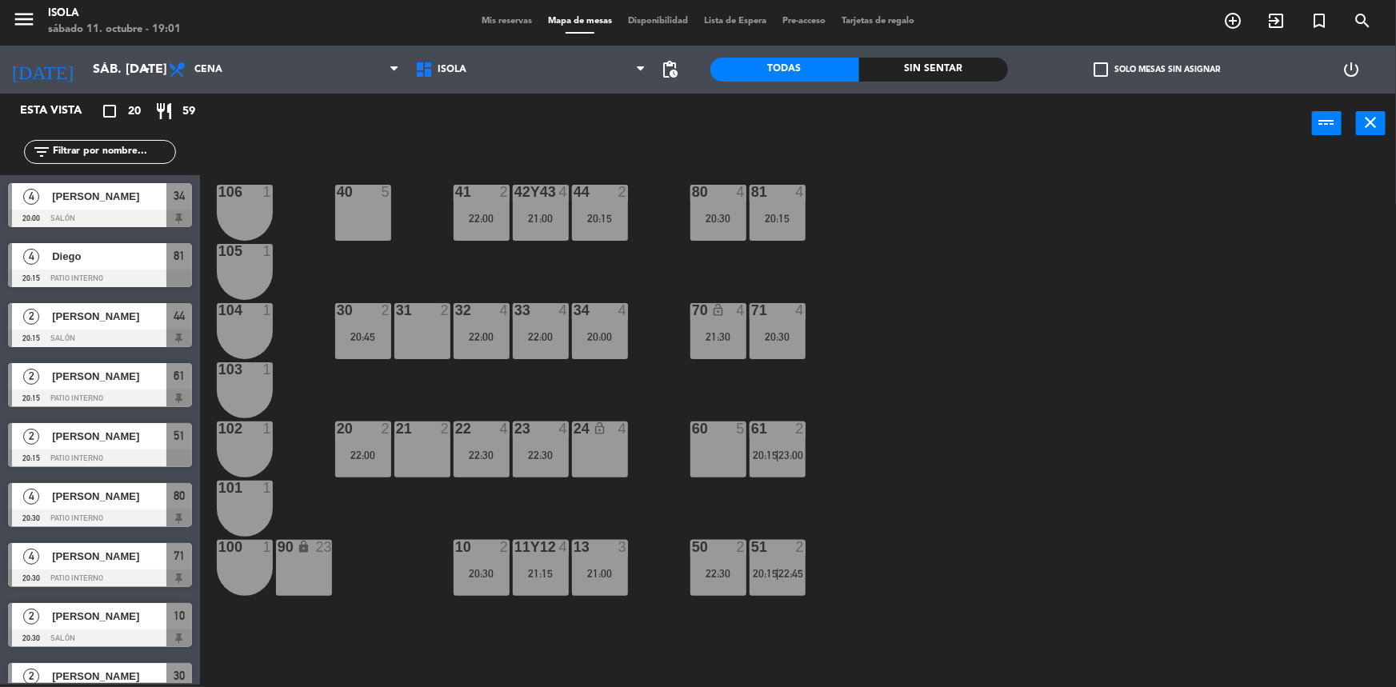
click at [366, 347] on div "30 2 20:45" at bounding box center [363, 331] width 56 height 56
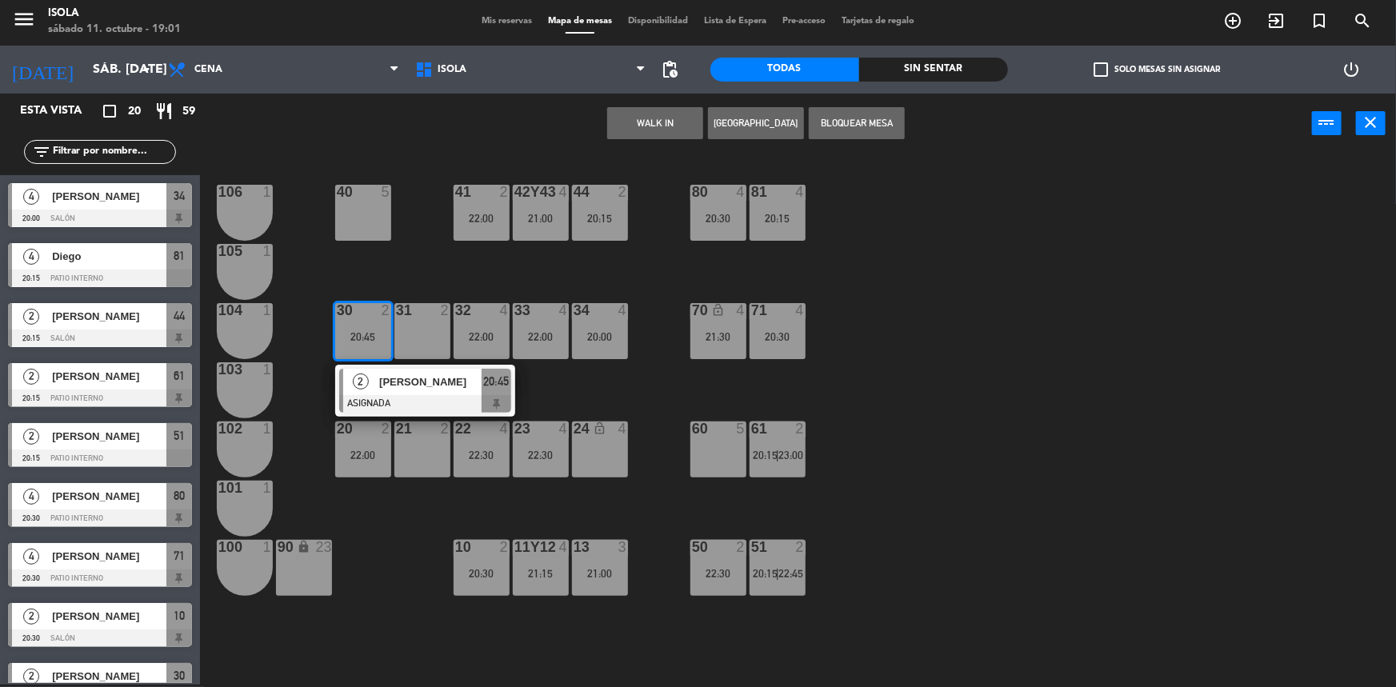
click at [462, 266] on div "40 5 42y43 4 21:00 41 2 22:00 44 2 20:15 80 4 20:30 81 4 20:15 106 1 105 1 30 2…" at bounding box center [805, 421] width 1182 height 531
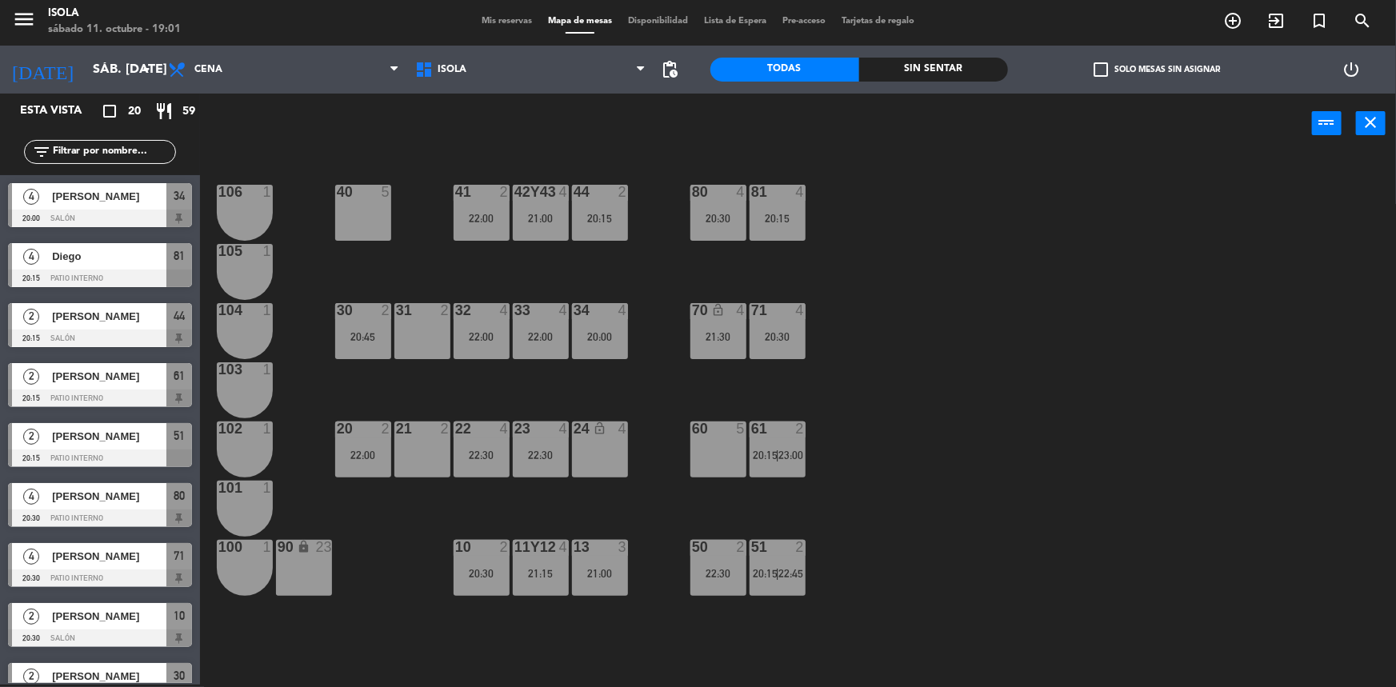
click at [480, 425] on div at bounding box center [481, 429] width 26 height 14
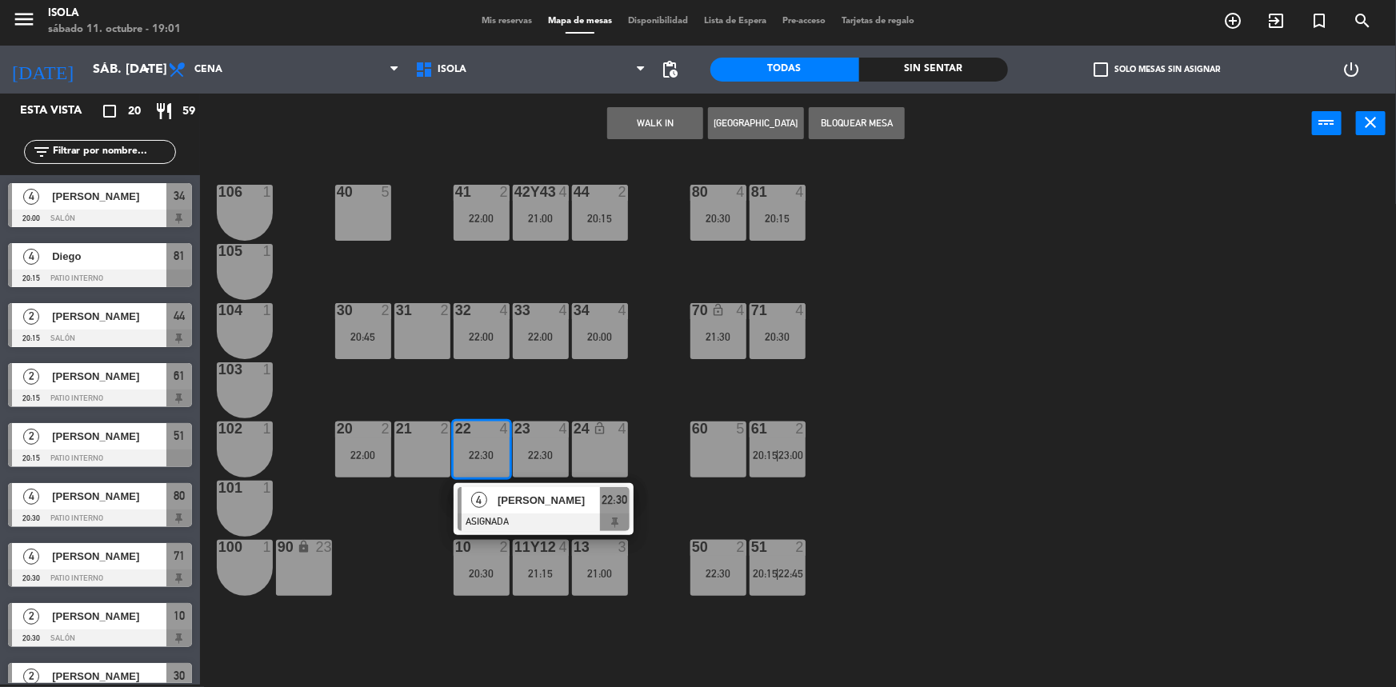
click at [477, 397] on div "40 5 42y43 4 21:00 41 2 22:00 44 2 20:15 80 4 20:30 81 4 20:15 106 1 105 1 30 2…" at bounding box center [805, 421] width 1182 height 531
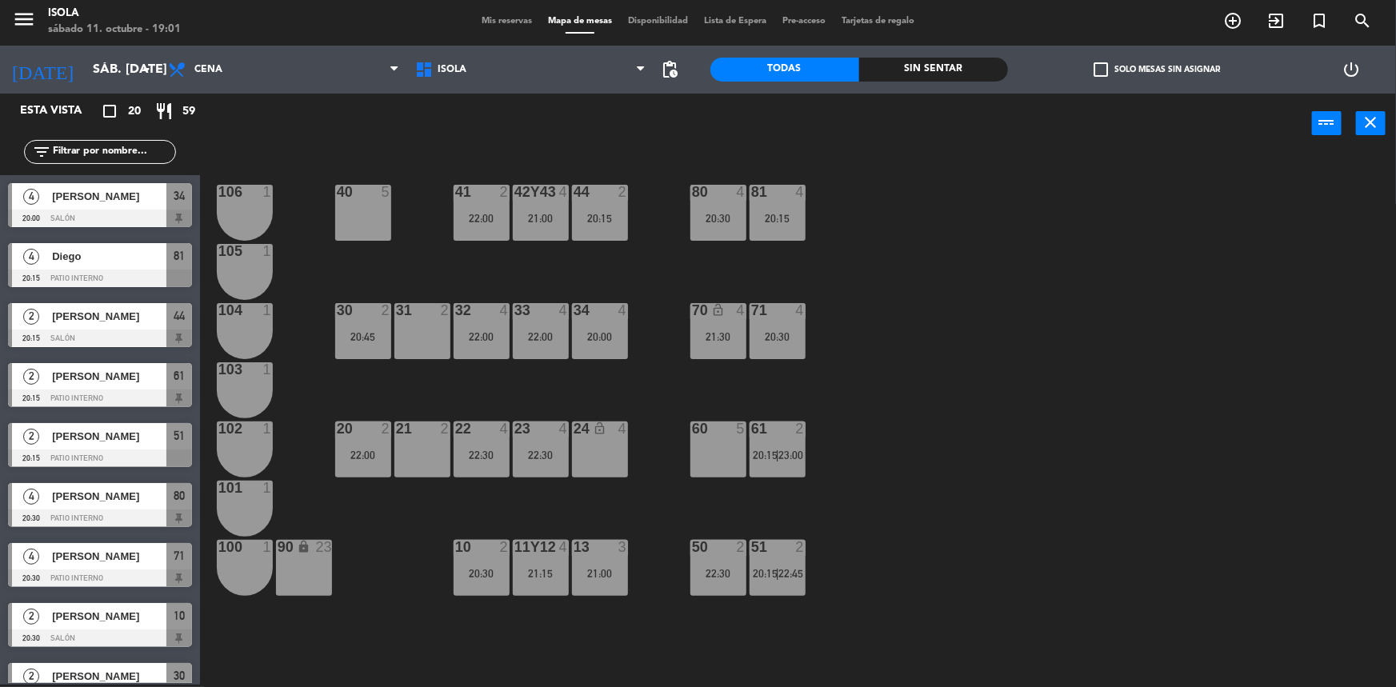
click at [494, 232] on div "41 2 22:00" at bounding box center [482, 213] width 56 height 56
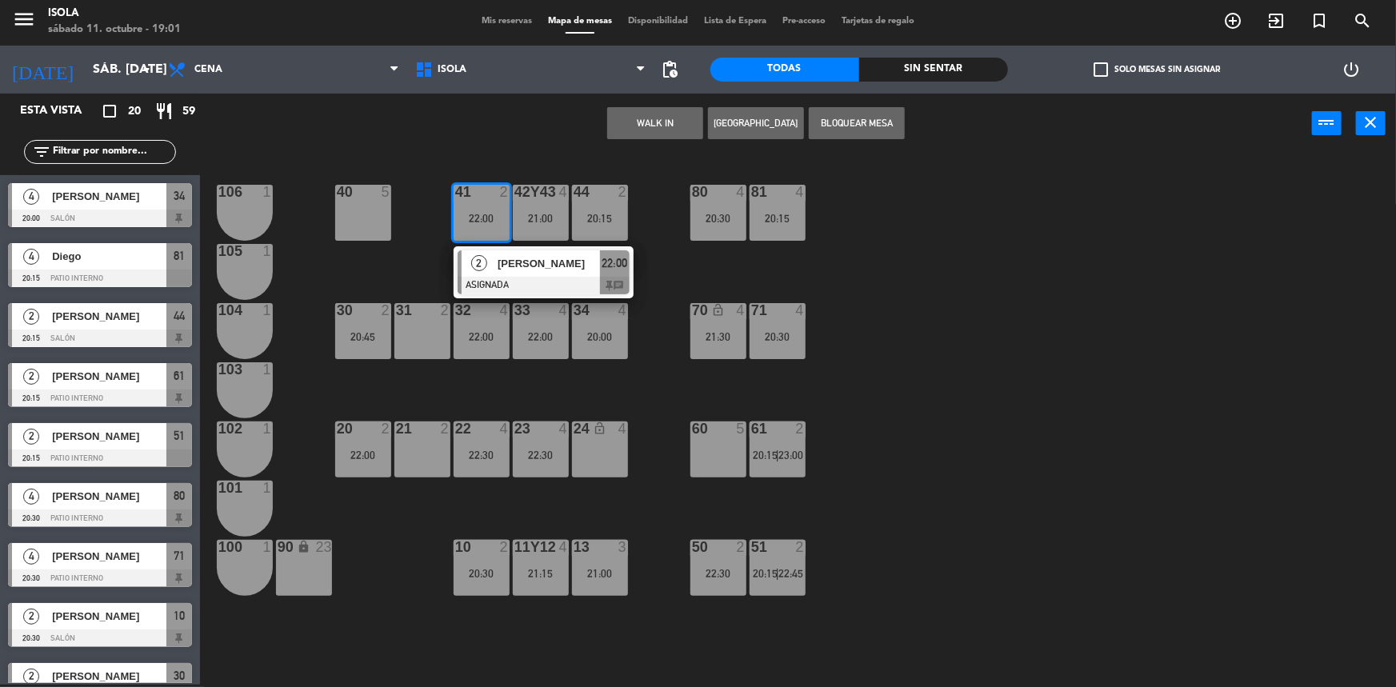
click at [403, 262] on div "40 5 42y43 4 21:00 41 2 22:00 2 [PERSON_NAME] ASIGNADA 22:00 chat 44 2 20:15 80…" at bounding box center [805, 421] width 1182 height 531
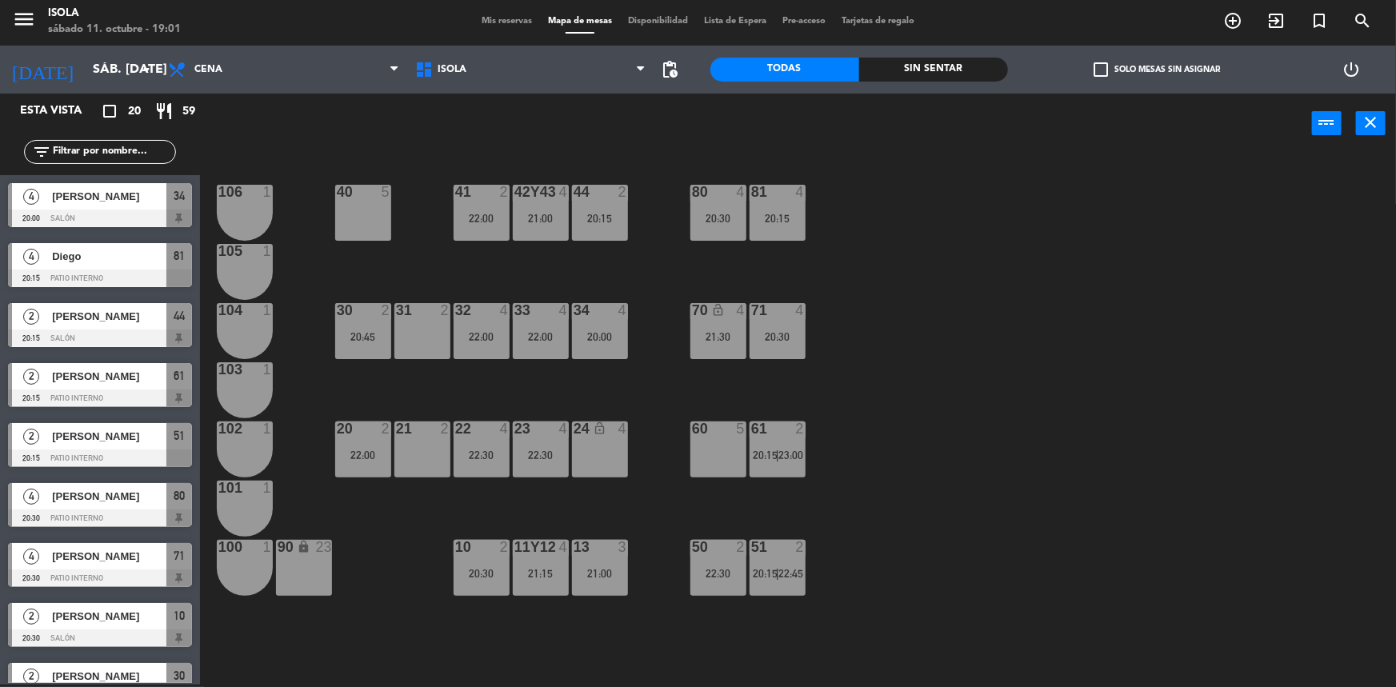
click at [529, 234] on div "42y43 4 21:00" at bounding box center [541, 213] width 56 height 56
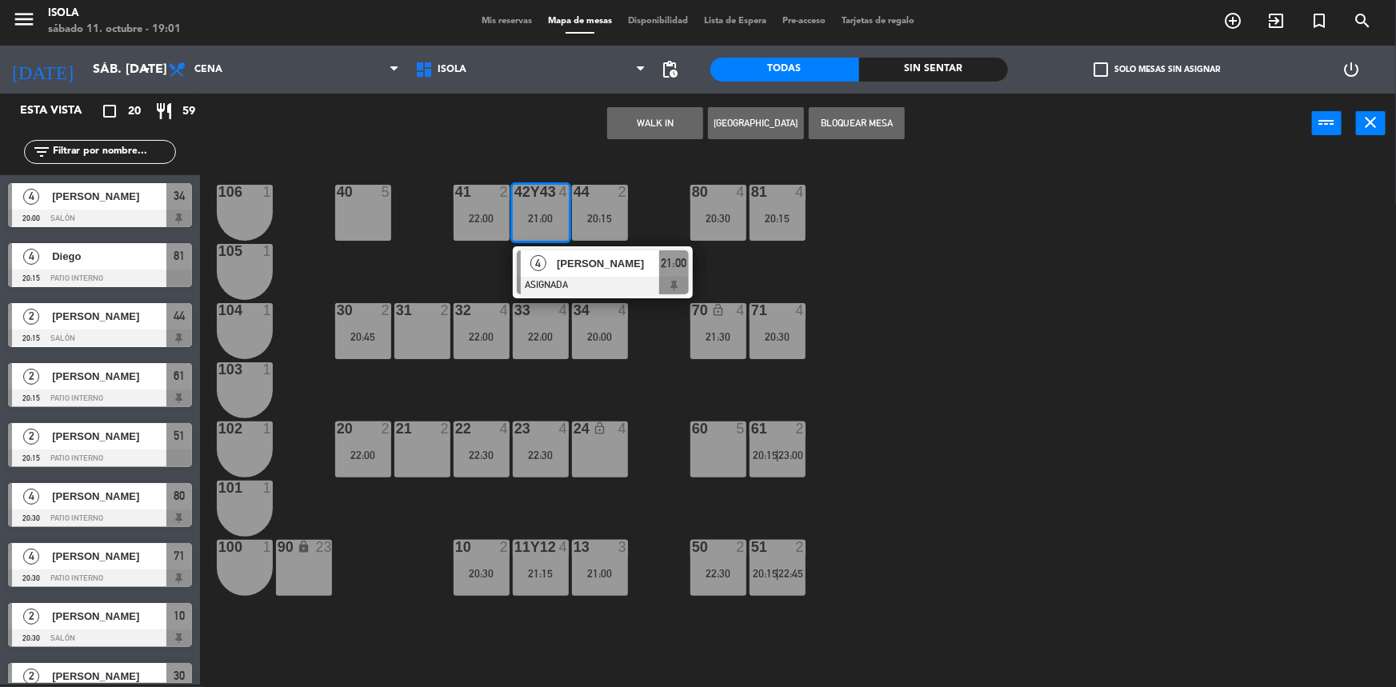
click at [494, 275] on div "40 5 42y43 4 21:00 4 [PERSON_NAME] ASIGNADA 21:00 41 2 22:00 44 2 20:15 80 4 20…" at bounding box center [805, 421] width 1182 height 531
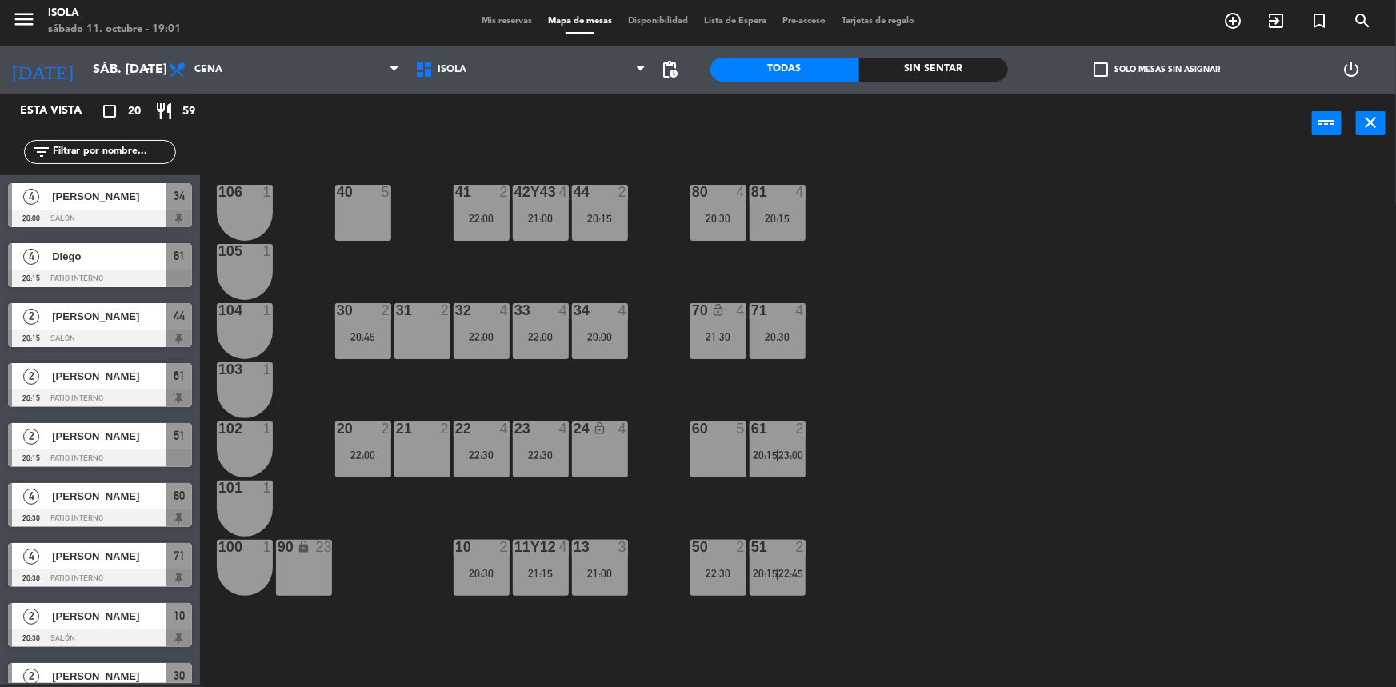
click at [560, 230] on div "42y43 4 21:00" at bounding box center [541, 213] width 56 height 56
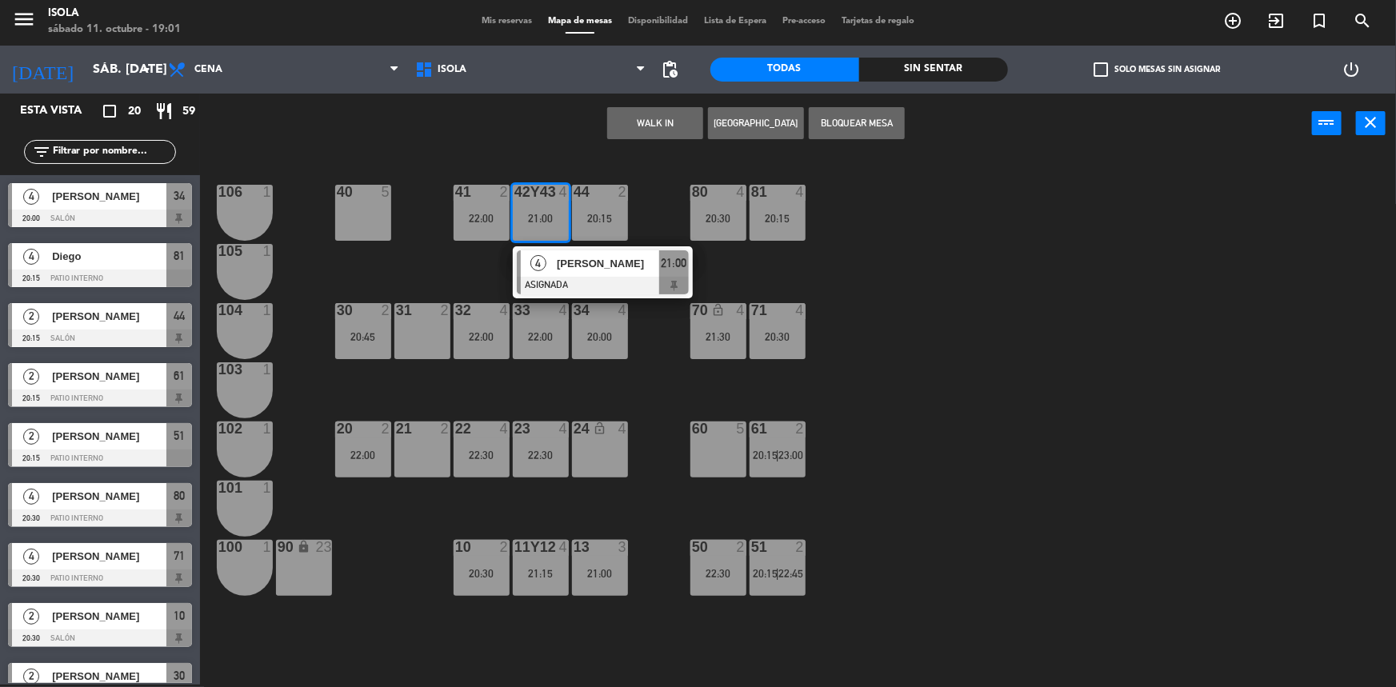
click at [663, 420] on div "40 5 42y43 4 21:00 4 [PERSON_NAME] ASIGNADA 21:00 41 2 22:00 44 2 20:15 80 4 20…" at bounding box center [805, 421] width 1182 height 531
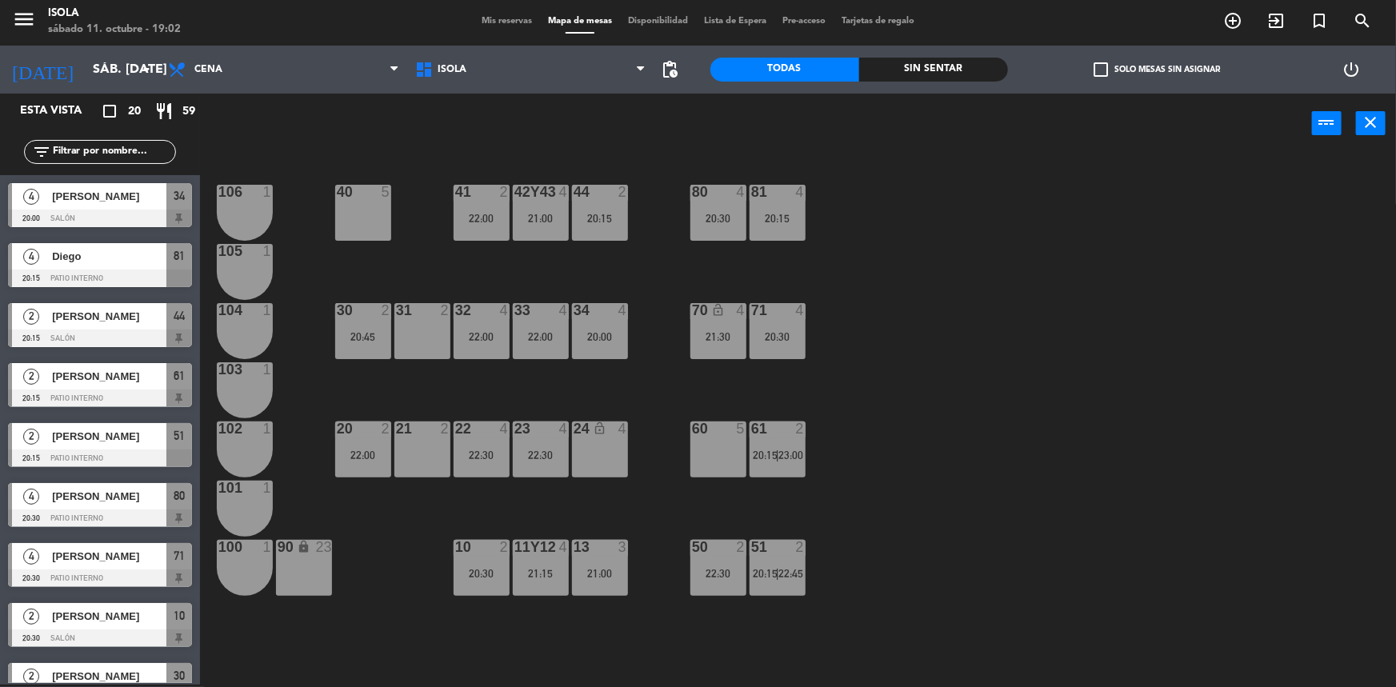
click at [596, 236] on div "44 2 20:15" at bounding box center [600, 213] width 56 height 56
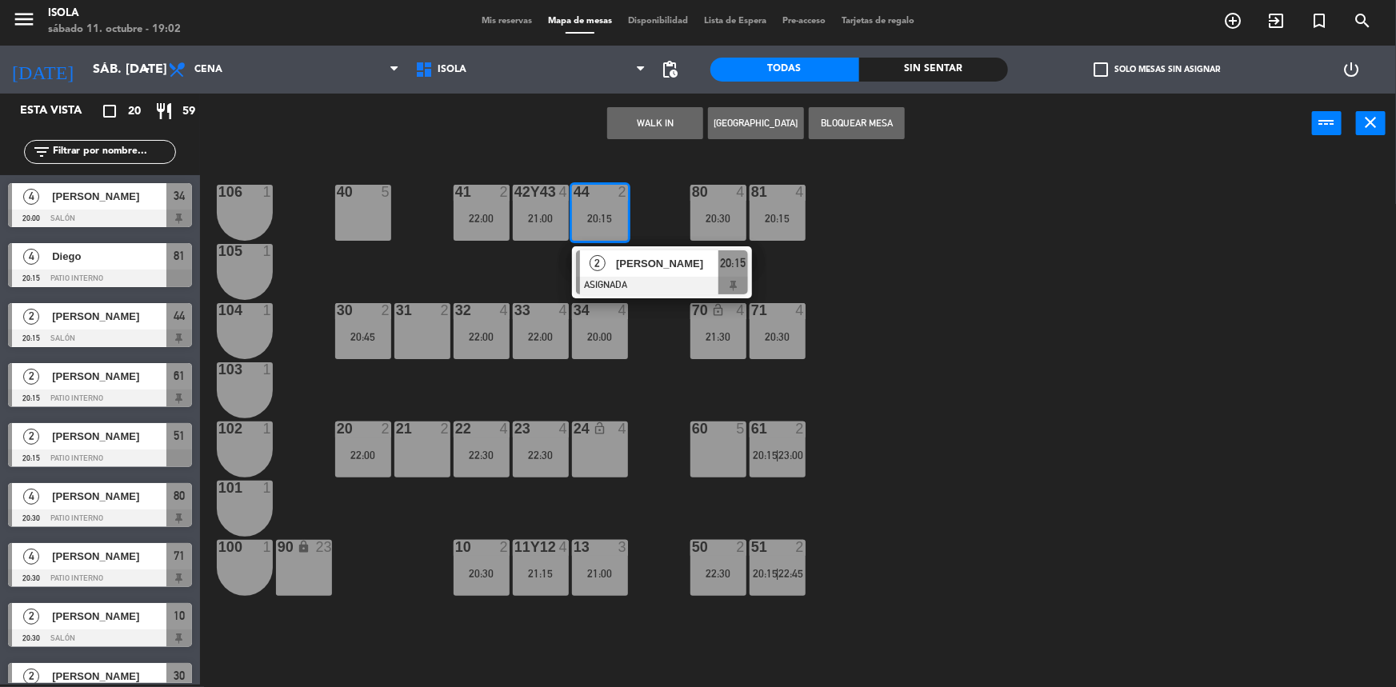
click at [664, 374] on div "40 5 42y43 4 21:00 41 2 22:00 44 2 20:[GEOGRAPHIC_DATA][PERSON_NAME] ASIGNADA 2…" at bounding box center [805, 421] width 1182 height 531
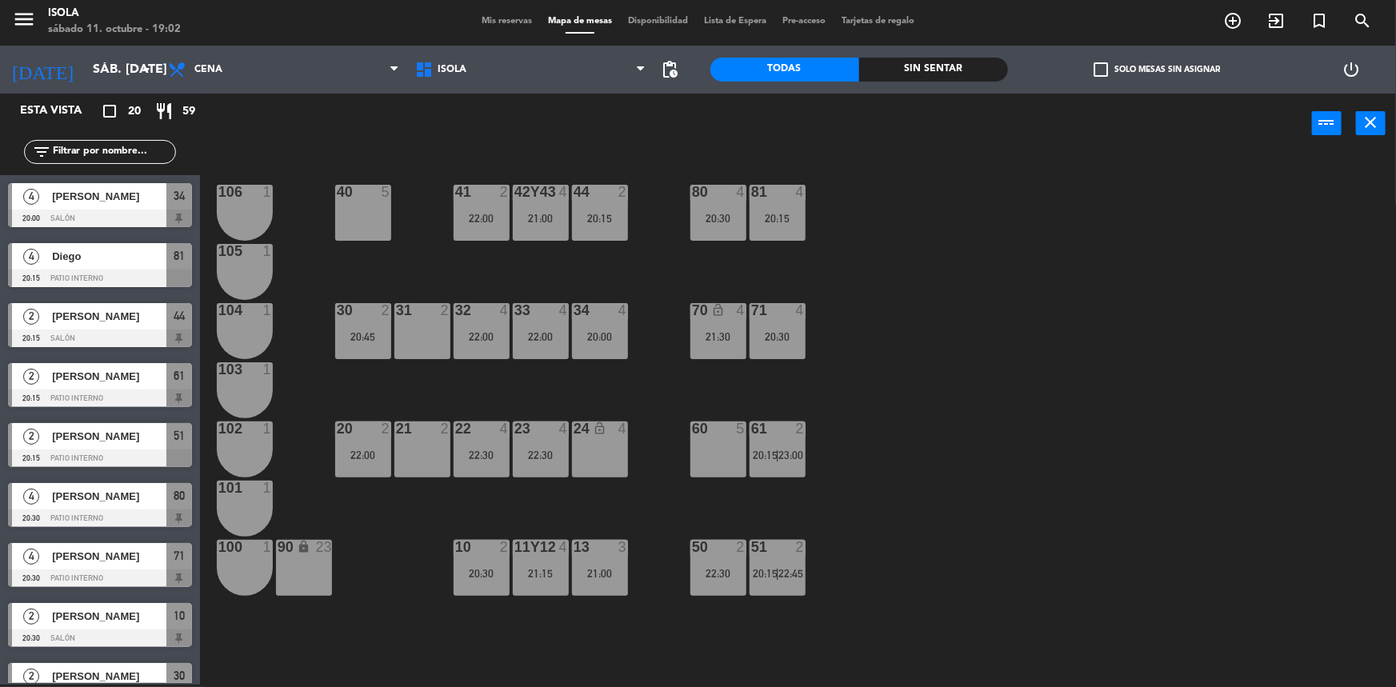
drag, startPoint x: 674, startPoint y: 346, endPoint x: 687, endPoint y: 345, distance: 13.6
click at [674, 345] on div "40 5 42y43 4 21:00 41 2 22:00 44 2 20:15 80 4 20:30 81 4 20:15 106 1 105 1 30 2…" at bounding box center [805, 421] width 1182 height 531
click at [702, 342] on div "21:30" at bounding box center [718, 336] width 56 height 11
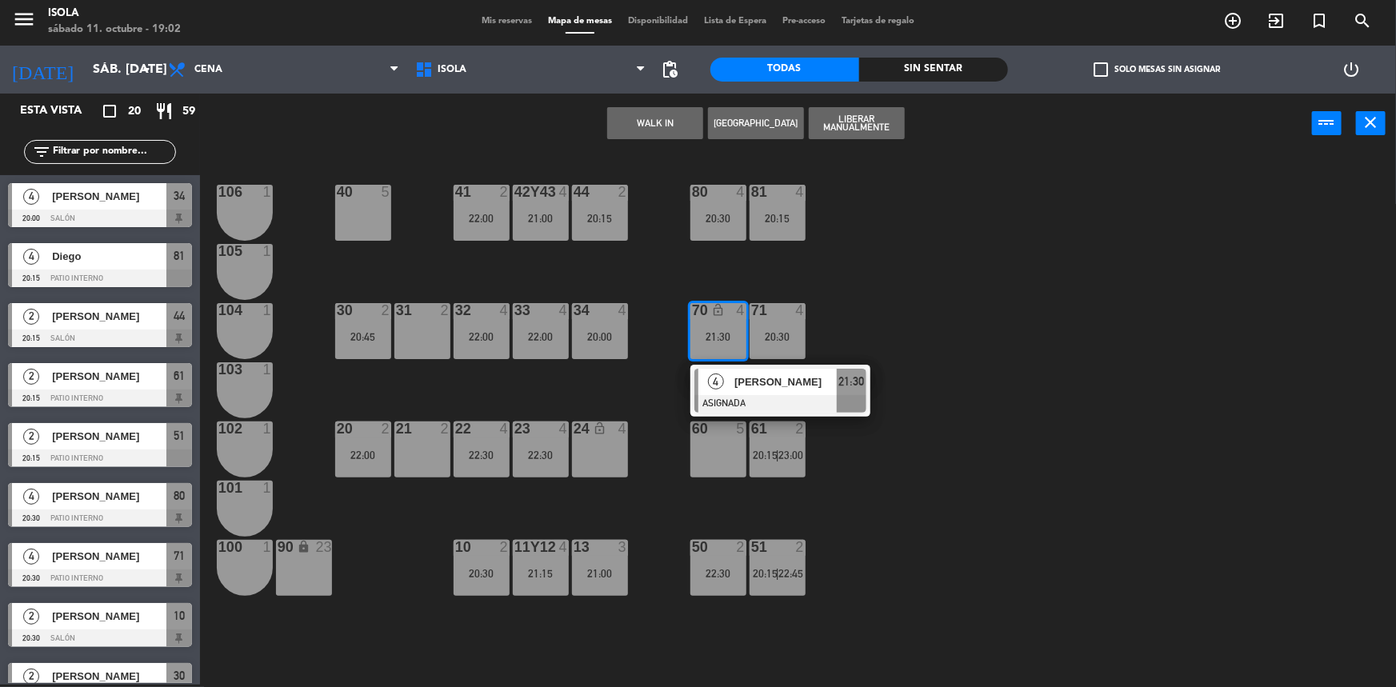
click at [864, 315] on div "40 5 42y43 4 21:00 41 2 22:00 44 2 20:15 80 4 20:30 81 4 20:15 106 1 105 1 30 2…" at bounding box center [805, 421] width 1182 height 531
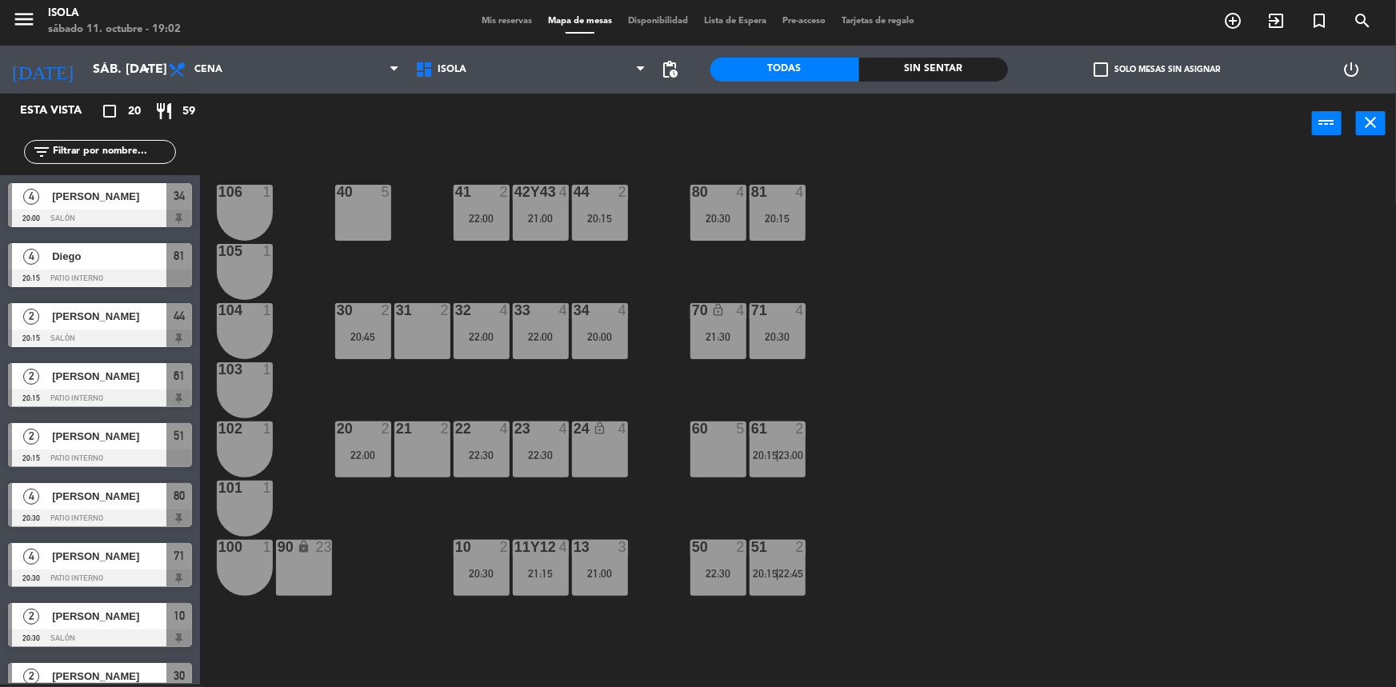
click at [552, 449] on div "23 4 22:30" at bounding box center [541, 450] width 56 height 56
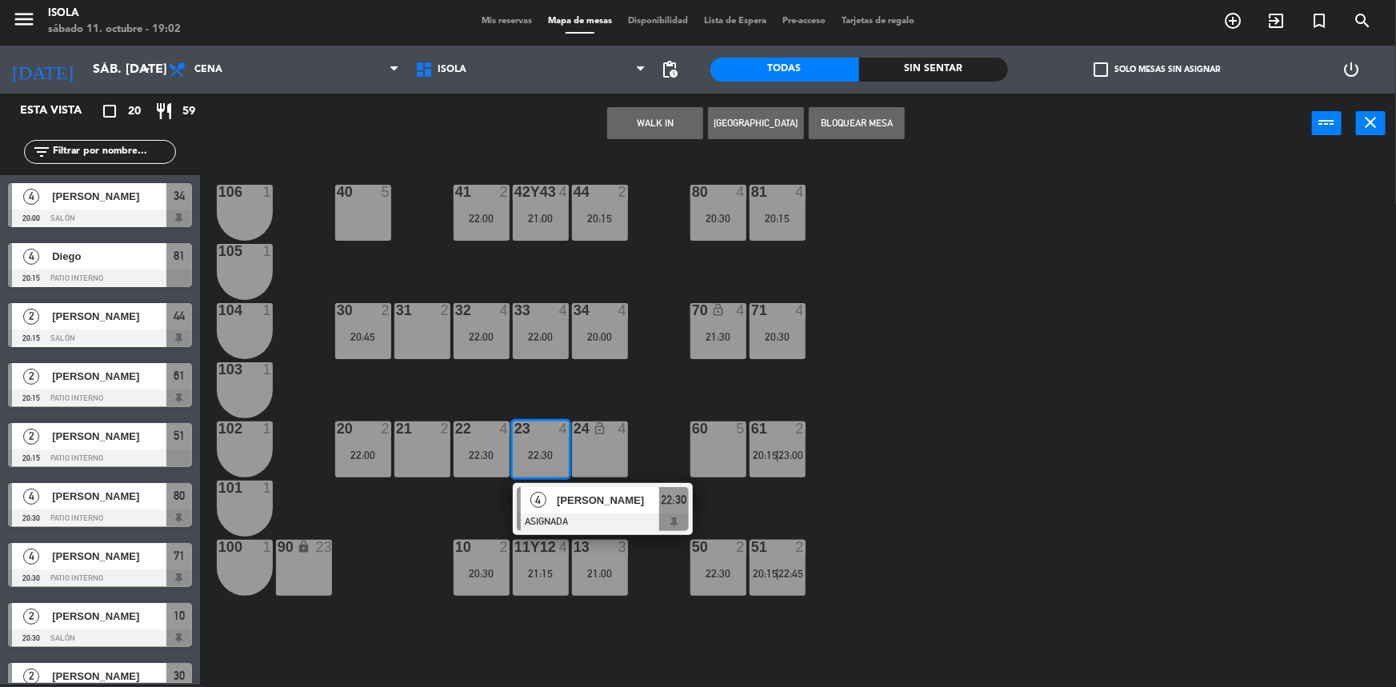
click at [584, 390] on div "40 5 42y43 4 21:00 41 2 22:00 44 2 20:15 80 4 20:30 81 4 20:15 106 1 105 1 30 2…" at bounding box center [805, 421] width 1182 height 531
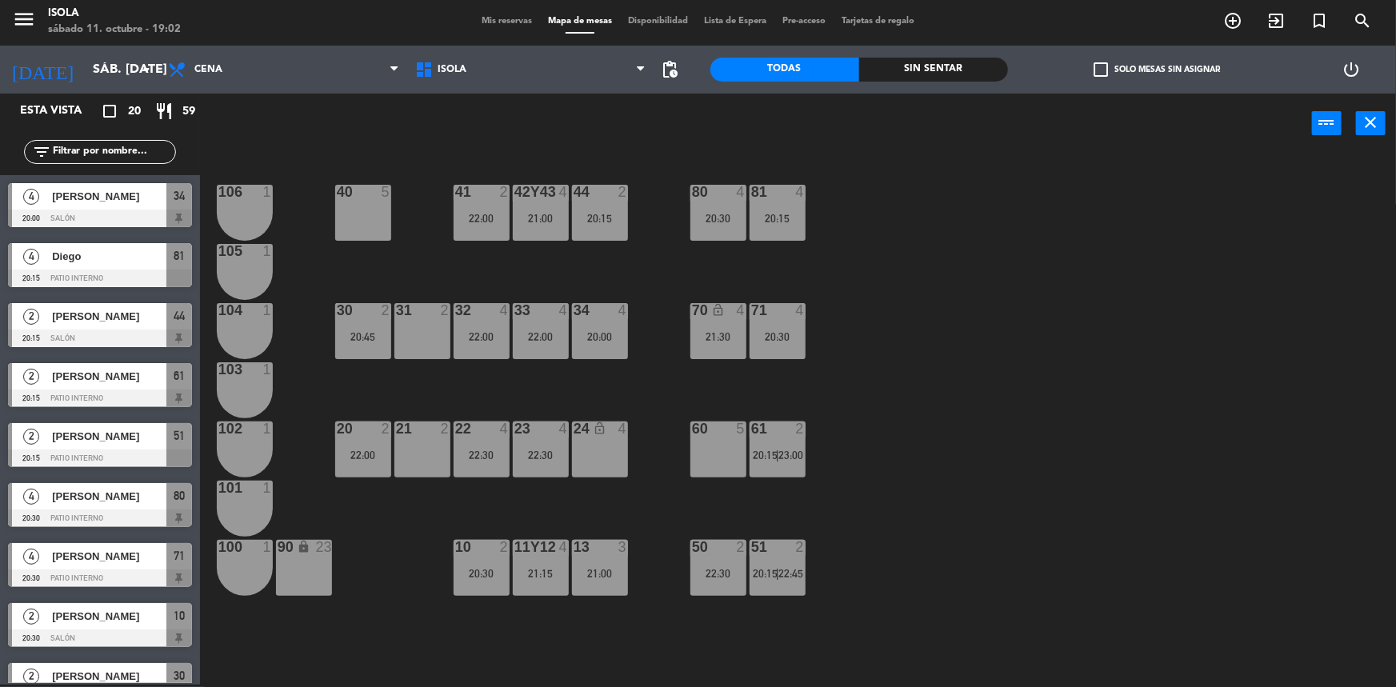
click at [585, 560] on div "13 3 21:00" at bounding box center [600, 568] width 56 height 56
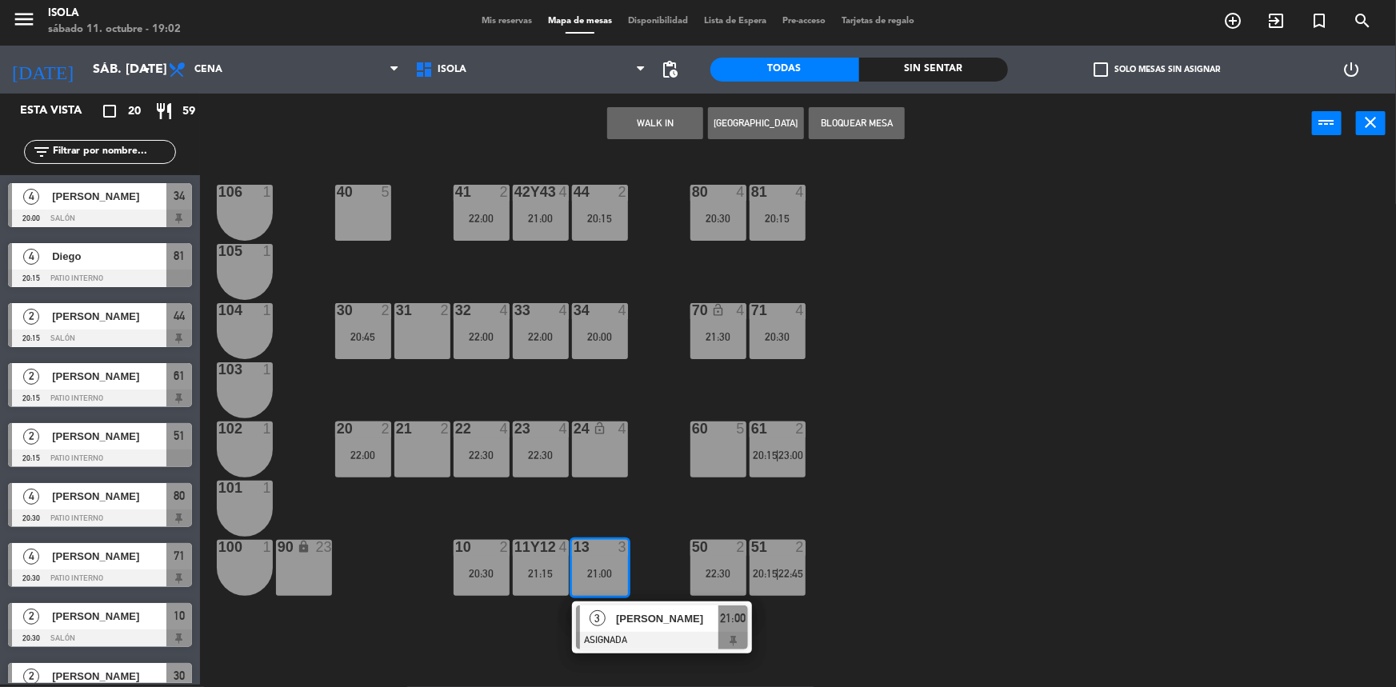
click at [592, 518] on div "40 5 42y43 4 21:00 41 2 22:00 44 2 20:15 80 4 20:30 81 4 20:15 106 1 105 1 30 2…" at bounding box center [805, 421] width 1182 height 531
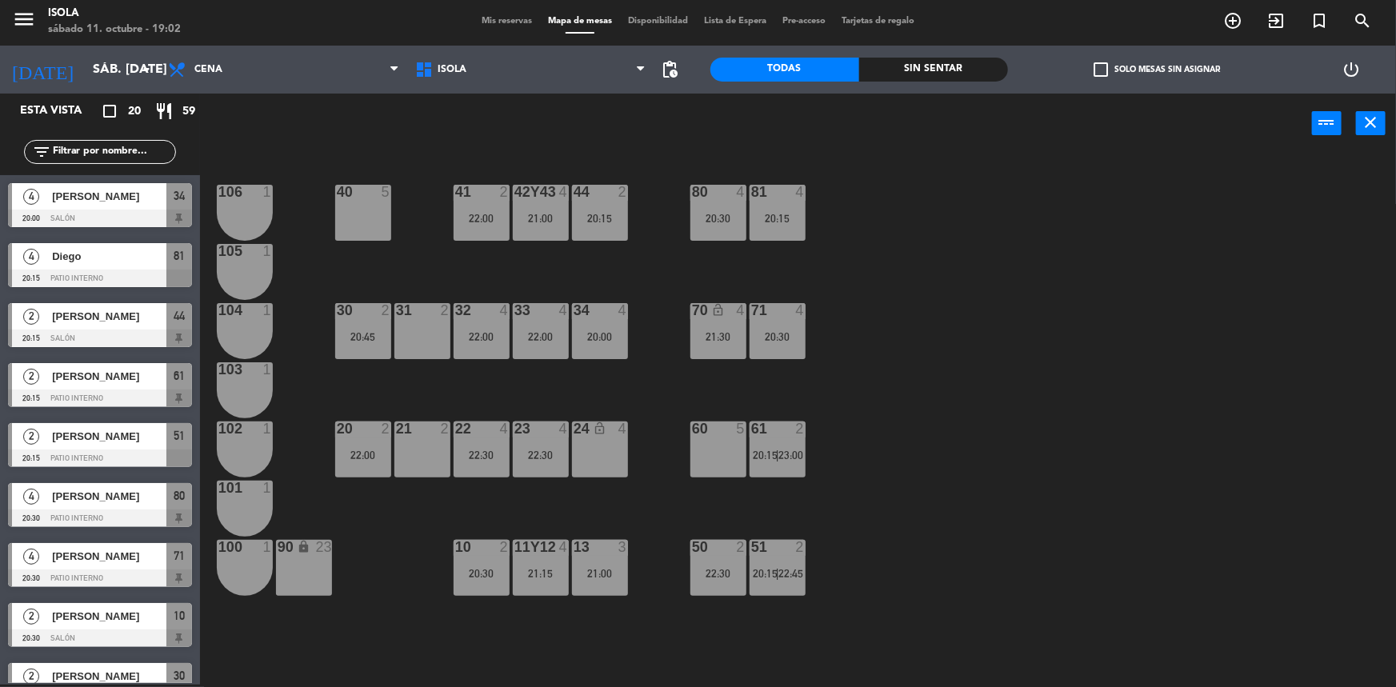
click at [544, 568] on div "11y12 4 21:15" at bounding box center [541, 568] width 56 height 56
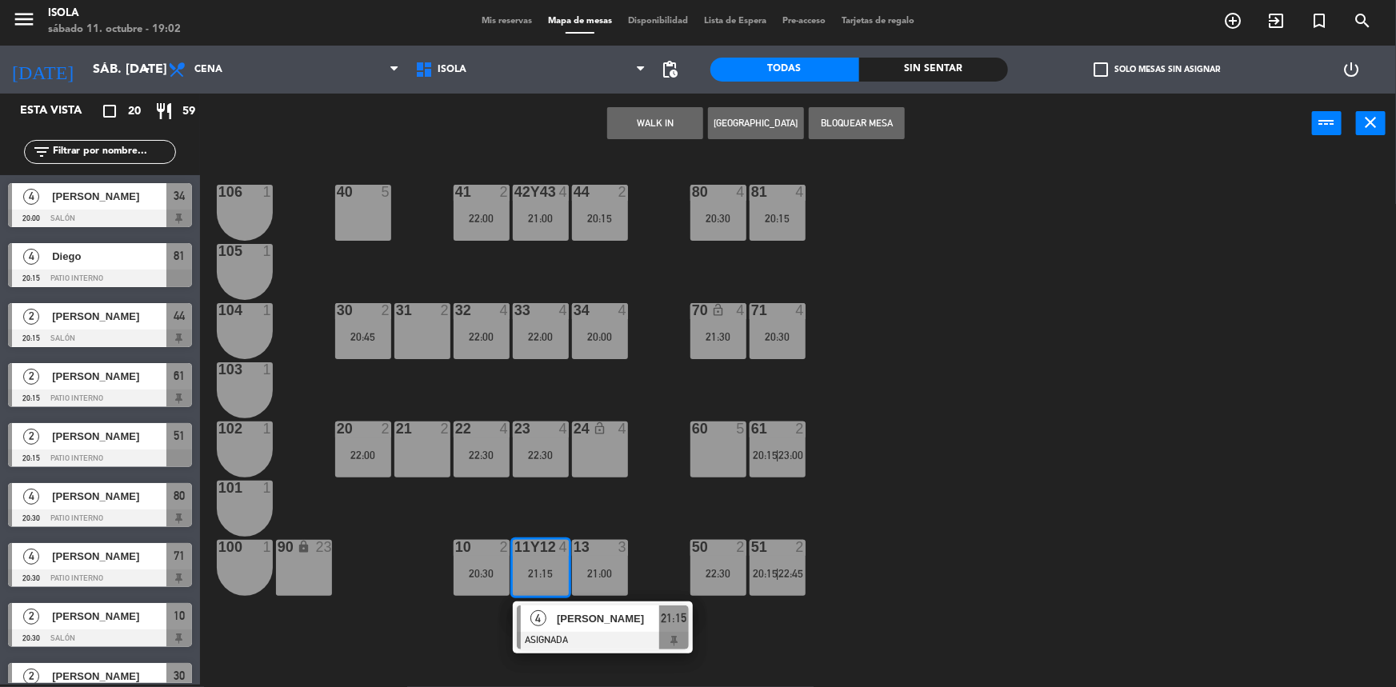
click at [558, 510] on div "40 5 42y43 4 21:00 41 2 22:00 44 2 20:15 80 4 20:30 81 4 20:15 106 1 105 1 30 2…" at bounding box center [805, 421] width 1182 height 531
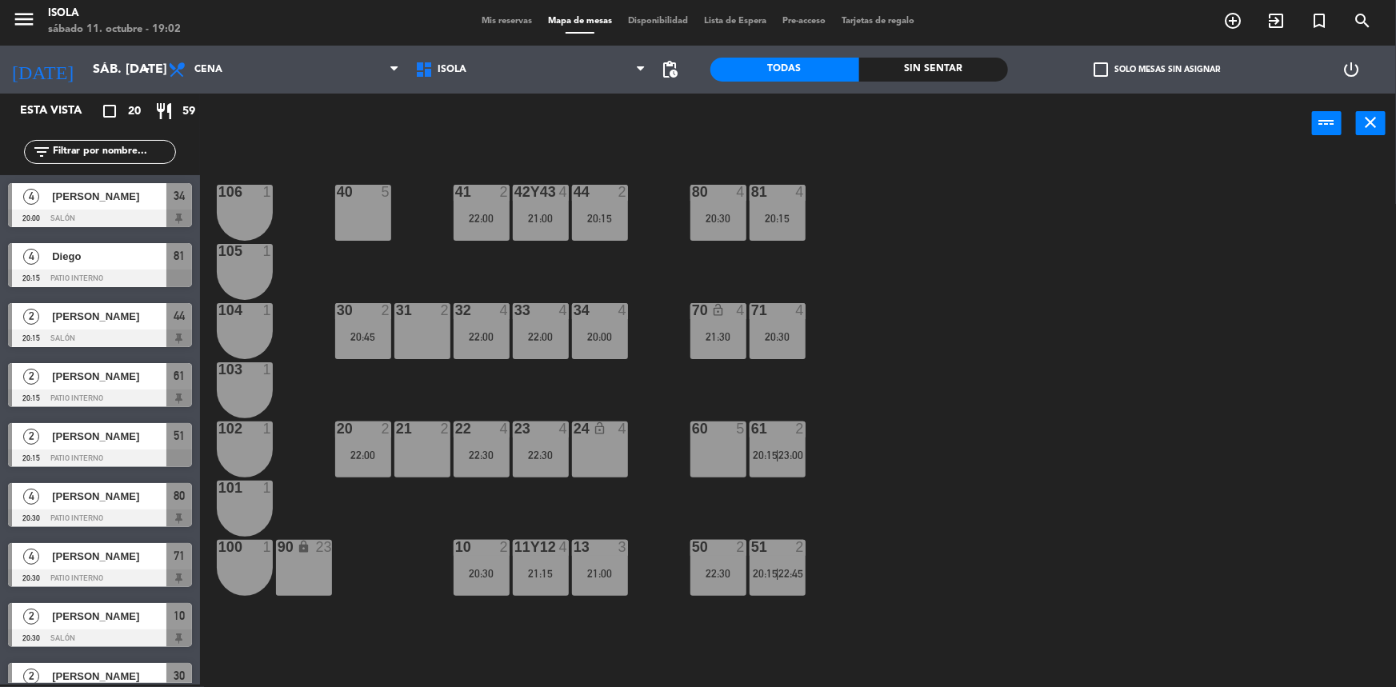
click at [430, 581] on div "40 5 42y43 4 21:00 41 2 22:00 44 2 20:15 80 4 20:30 81 4 20:15 106 1 105 1 30 2…" at bounding box center [805, 421] width 1182 height 531
click at [482, 570] on div "20:30" at bounding box center [482, 573] width 56 height 11
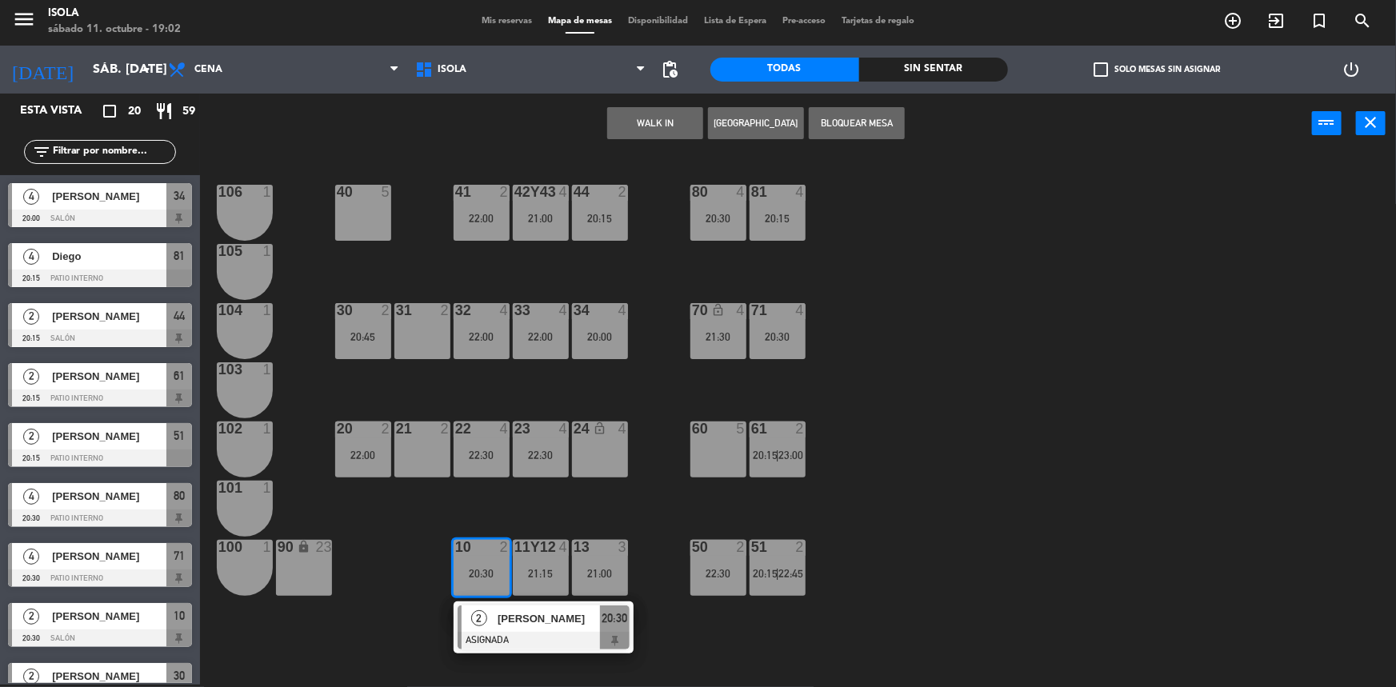
click at [514, 513] on div "40 5 42y43 4 21:00 41 2 22:00 44 2 20:15 80 4 20:30 81 4 20:15 106 1 105 1 30 2…" at bounding box center [805, 421] width 1182 height 531
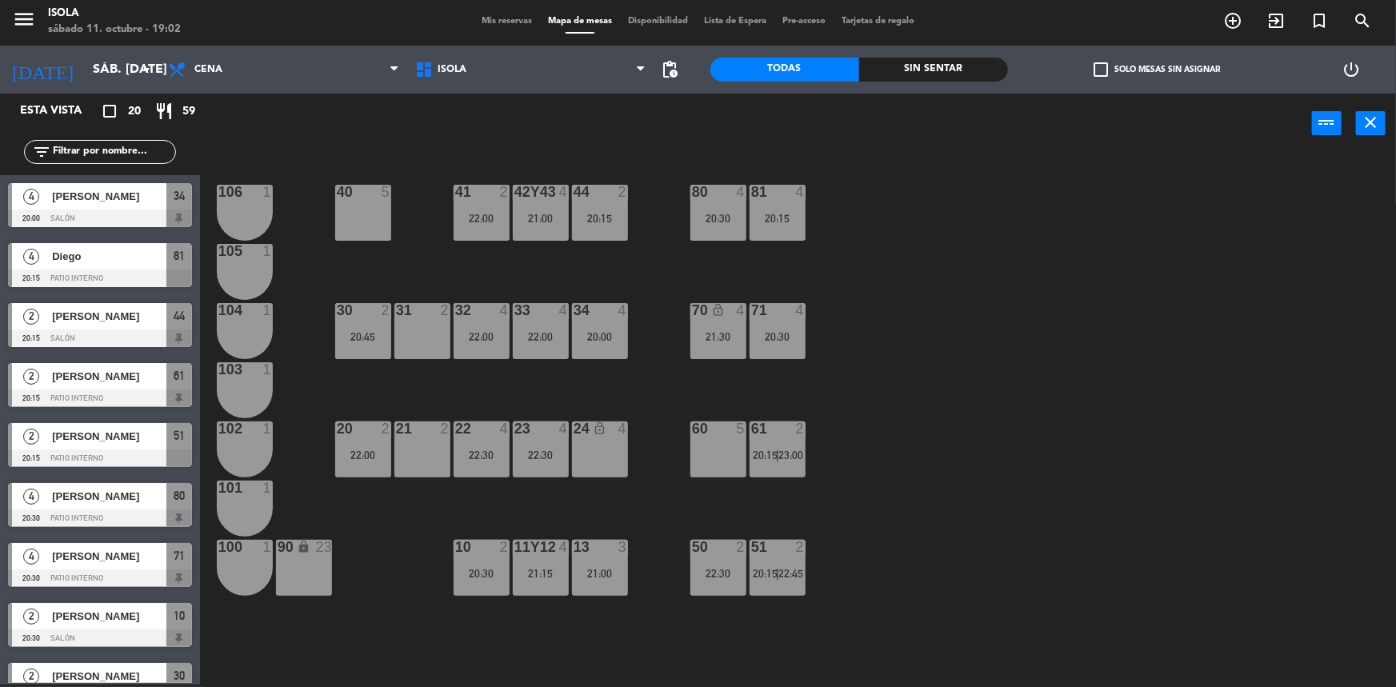
click at [718, 577] on div "22:30" at bounding box center [718, 573] width 56 height 11
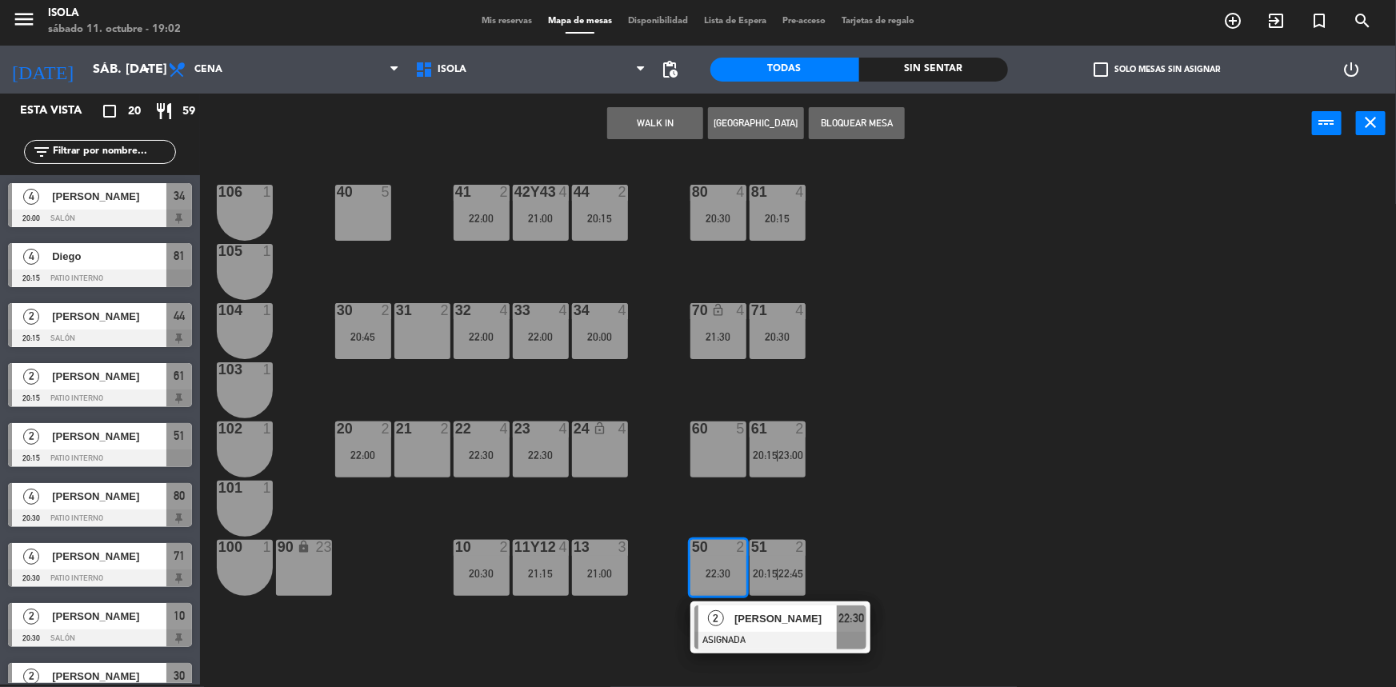
click at [816, 530] on div "40 5 42y43 4 21:00 41 2 22:00 44 2 20:15 80 4 20:30 81 4 20:15 106 1 105 1 30 2…" at bounding box center [805, 421] width 1182 height 531
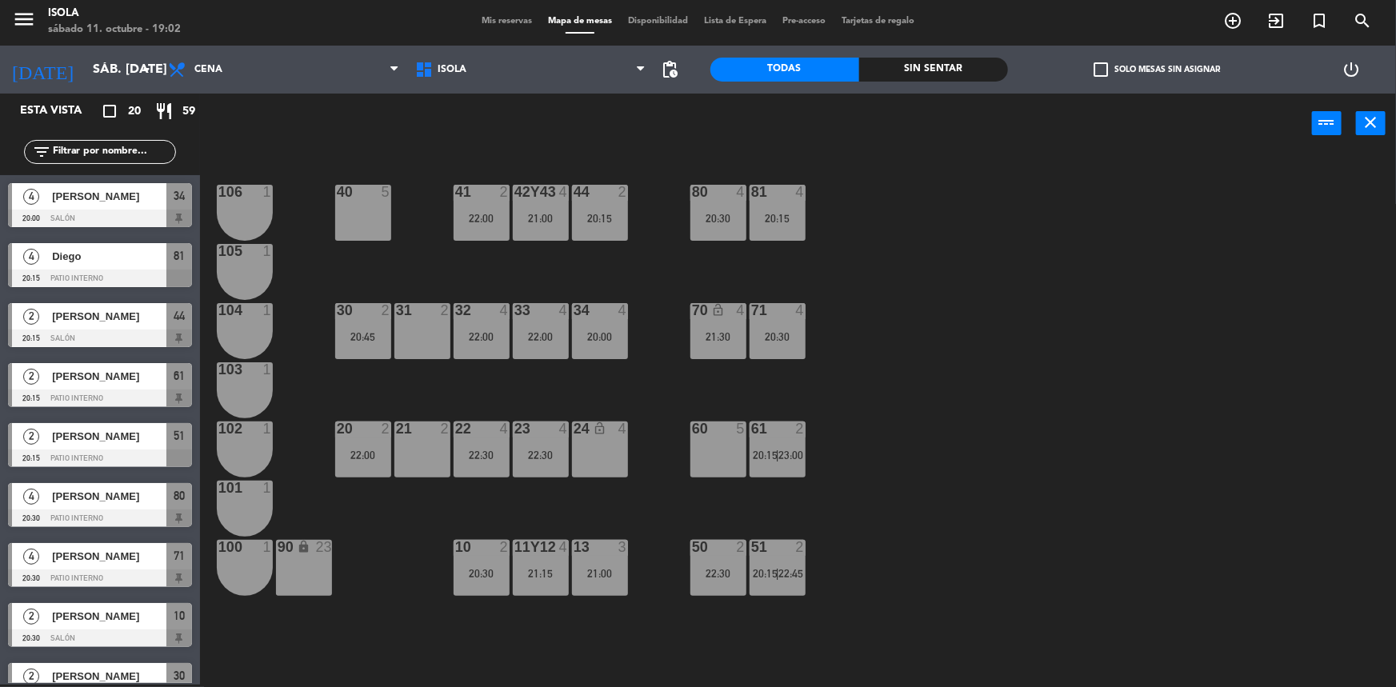
click at [783, 594] on div "51 2 20:15 | 22:45" at bounding box center [778, 568] width 56 height 56
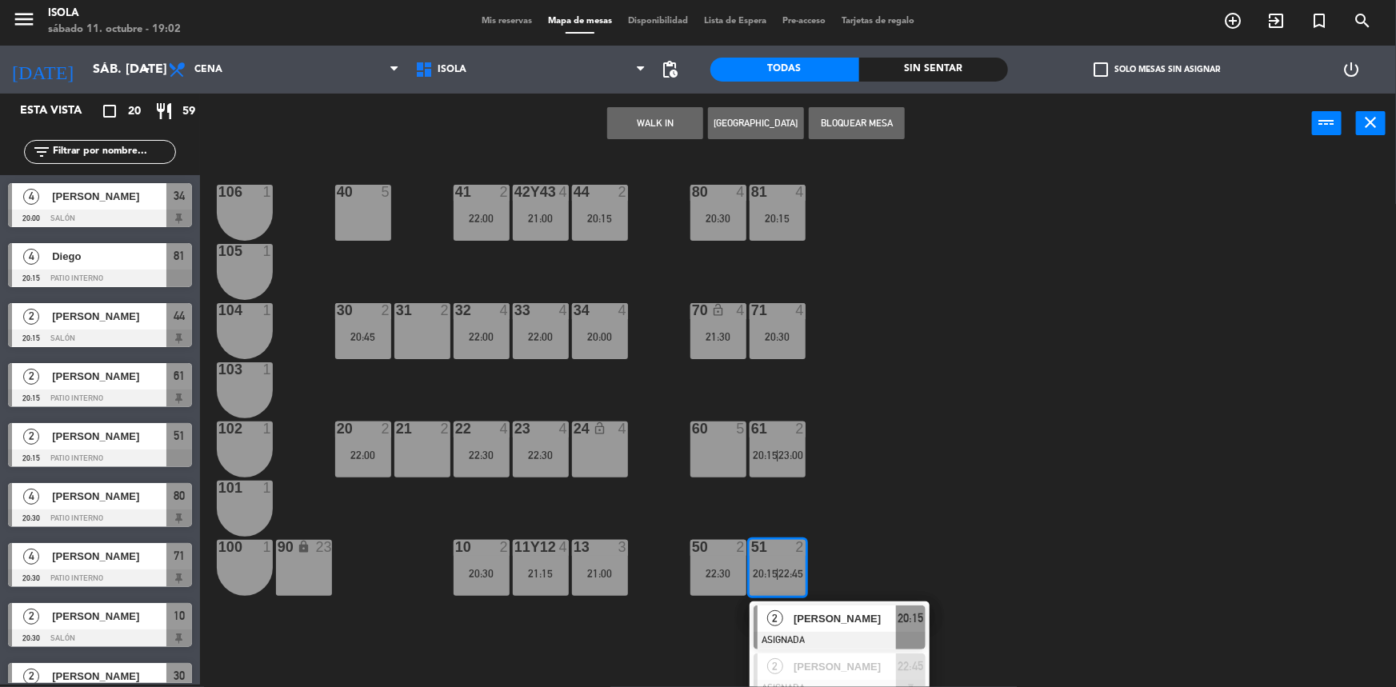
click at [824, 529] on div "40 5 42y43 4 21:00 41 2 22:00 44 2 20:15 80 4 20:30 81 4 20:15 106 1 105 1 30 2…" at bounding box center [805, 421] width 1182 height 531
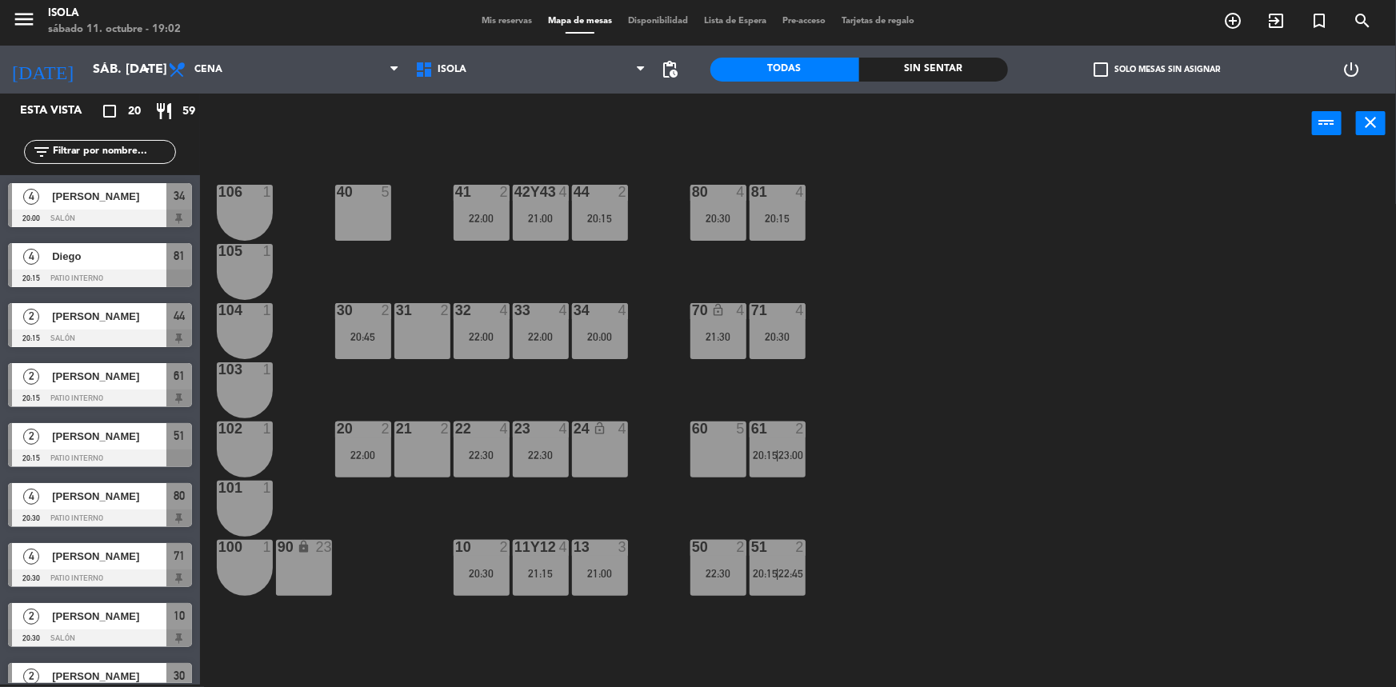
click at [744, 455] on div "60 5" at bounding box center [718, 450] width 56 height 56
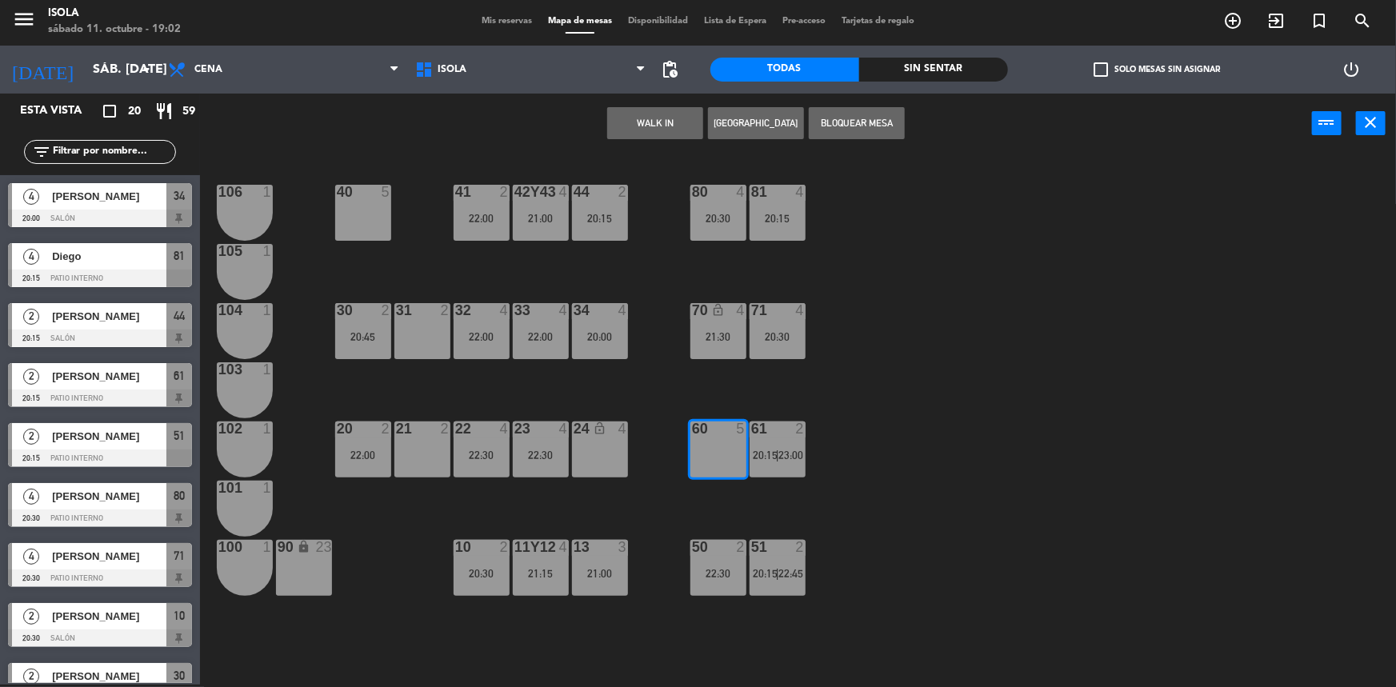
drag, startPoint x: 830, startPoint y: 442, endPoint x: 818, endPoint y: 450, distance: 14.9
click at [830, 441] on div "40 5 42y43 4 21:00 41 2 22:00 44 2 20:15 80 4 20:30 81 4 20:15 106 1 105 1 30 2…" at bounding box center [805, 421] width 1182 height 531
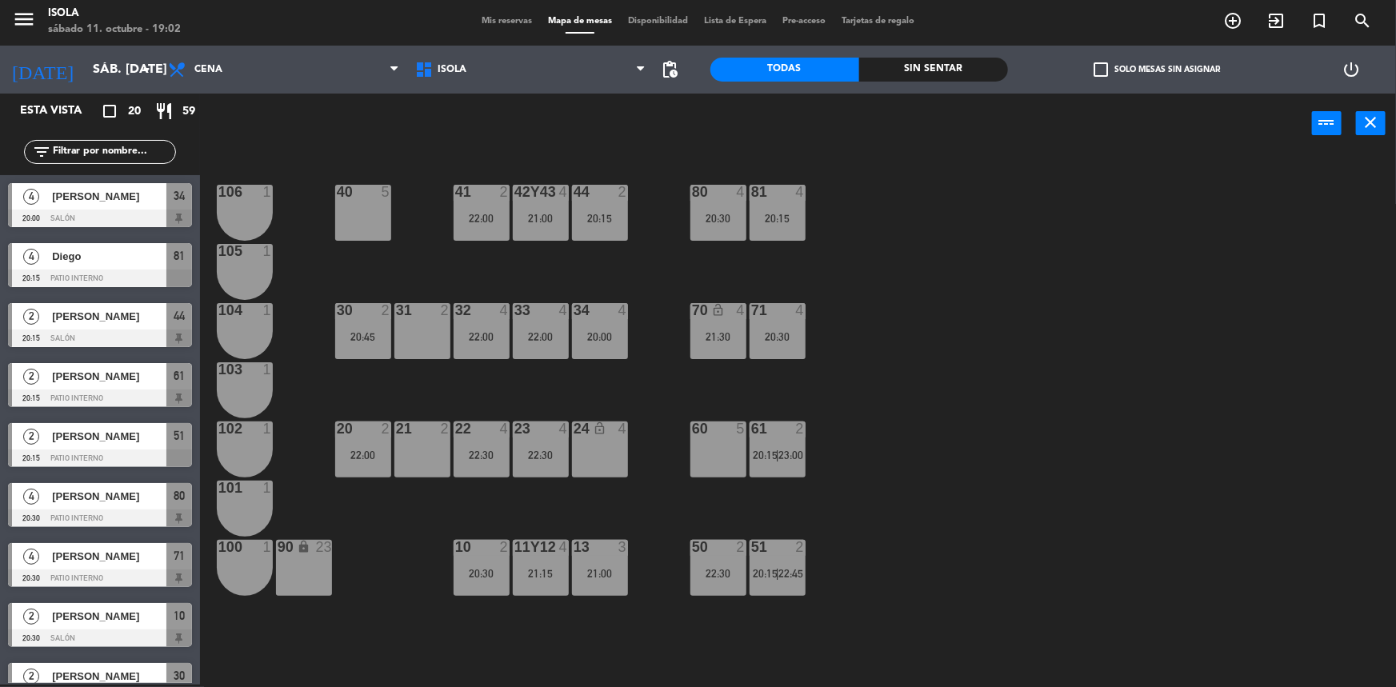
click at [800, 461] on span "23:00" at bounding box center [791, 455] width 25 height 13
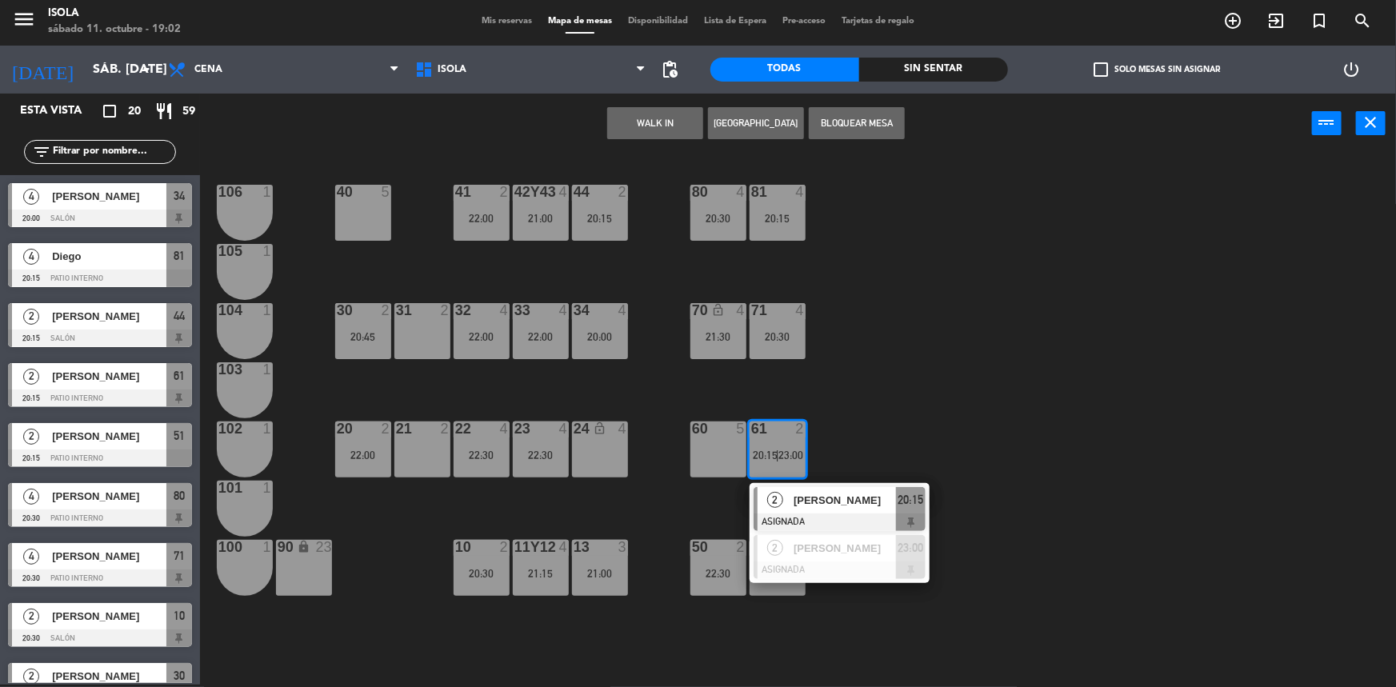
click at [854, 424] on div "40 5 42y43 4 21:00 41 2 22:00 44 2 20:15 80 4 20:30 81 4 20:15 106 1 105 1 30 2…" at bounding box center [805, 421] width 1182 height 531
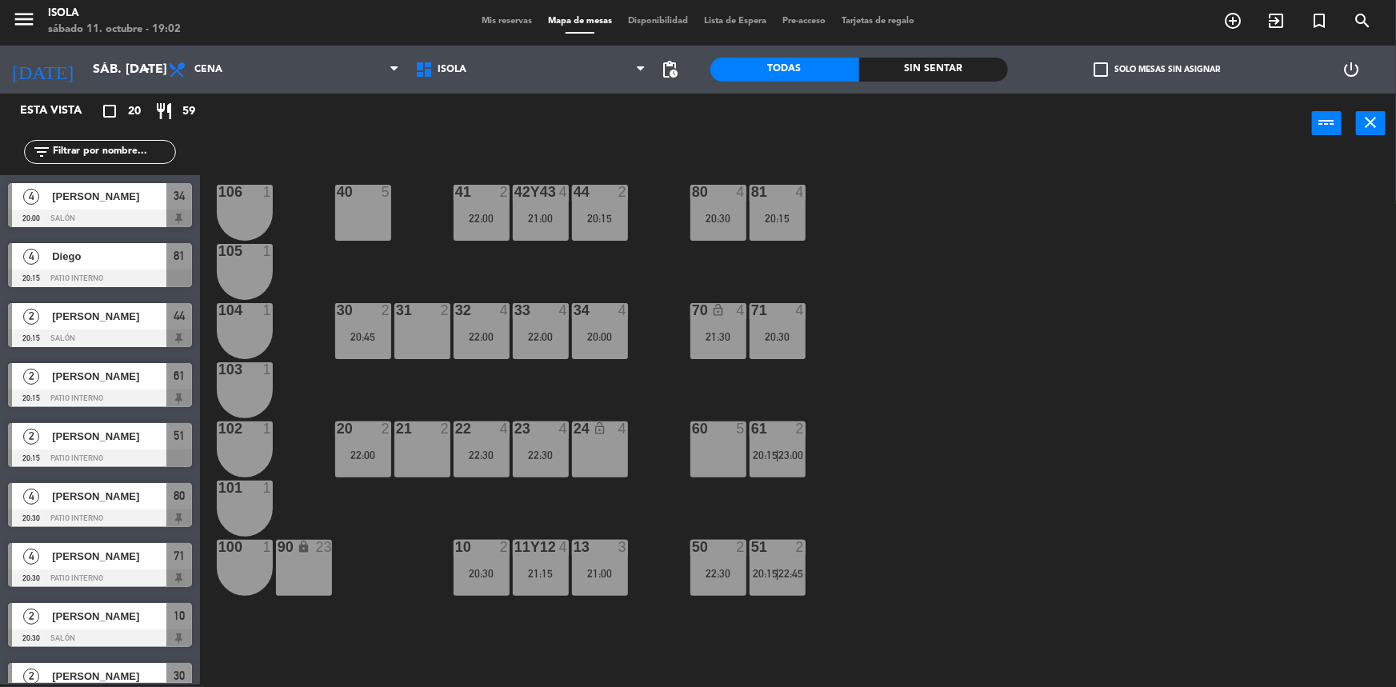
click at [773, 574] on span "20:15" at bounding box center [765, 573] width 25 height 13
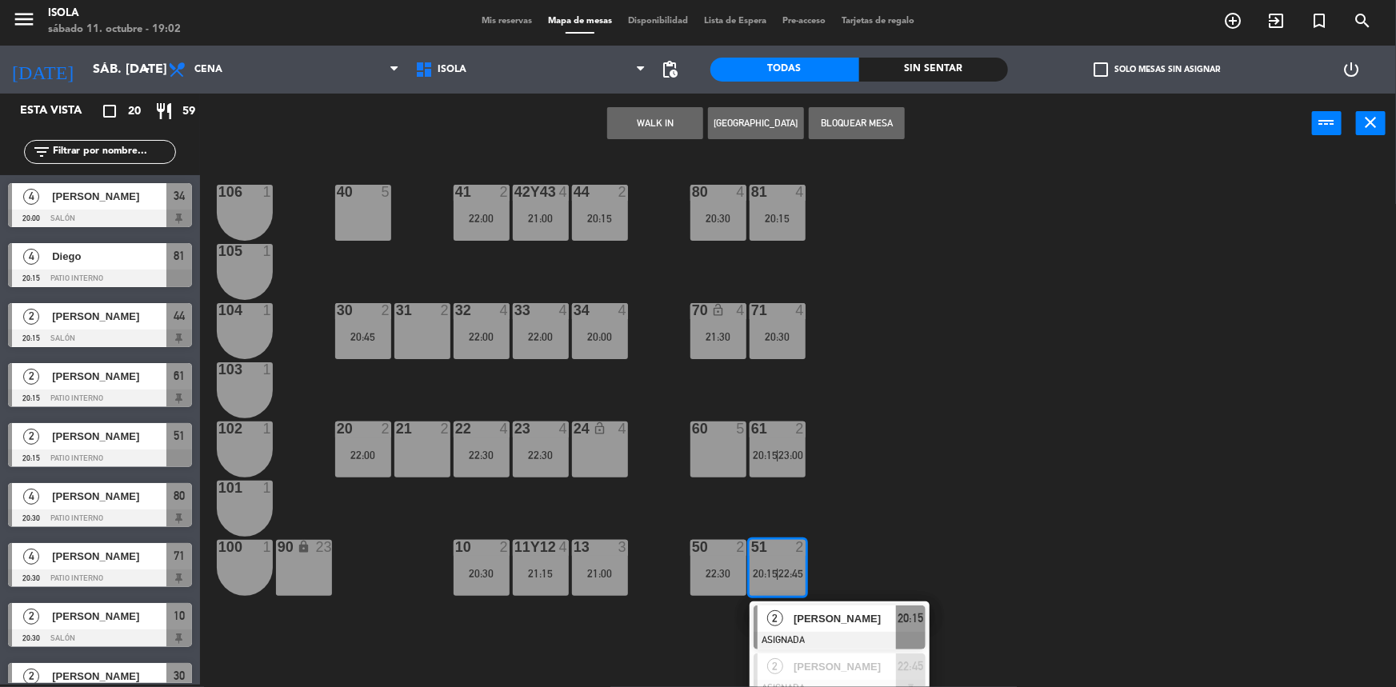
click at [826, 527] on div "40 5 42y43 4 21:00 41 2 22:00 44 2 20:15 80 4 20:30 81 4 20:15 106 1 105 1 30 2…" at bounding box center [805, 421] width 1182 height 531
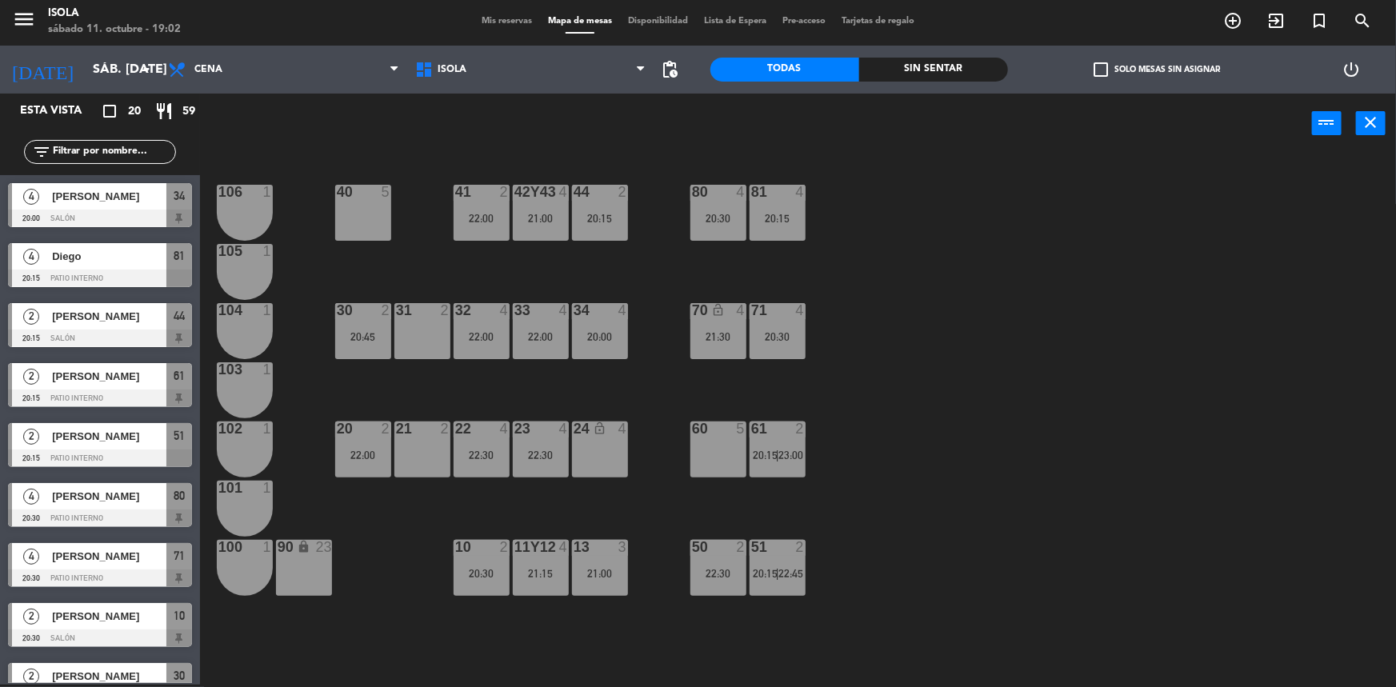
click at [762, 568] on div "51 2 20:15 | 22:45" at bounding box center [778, 568] width 56 height 56
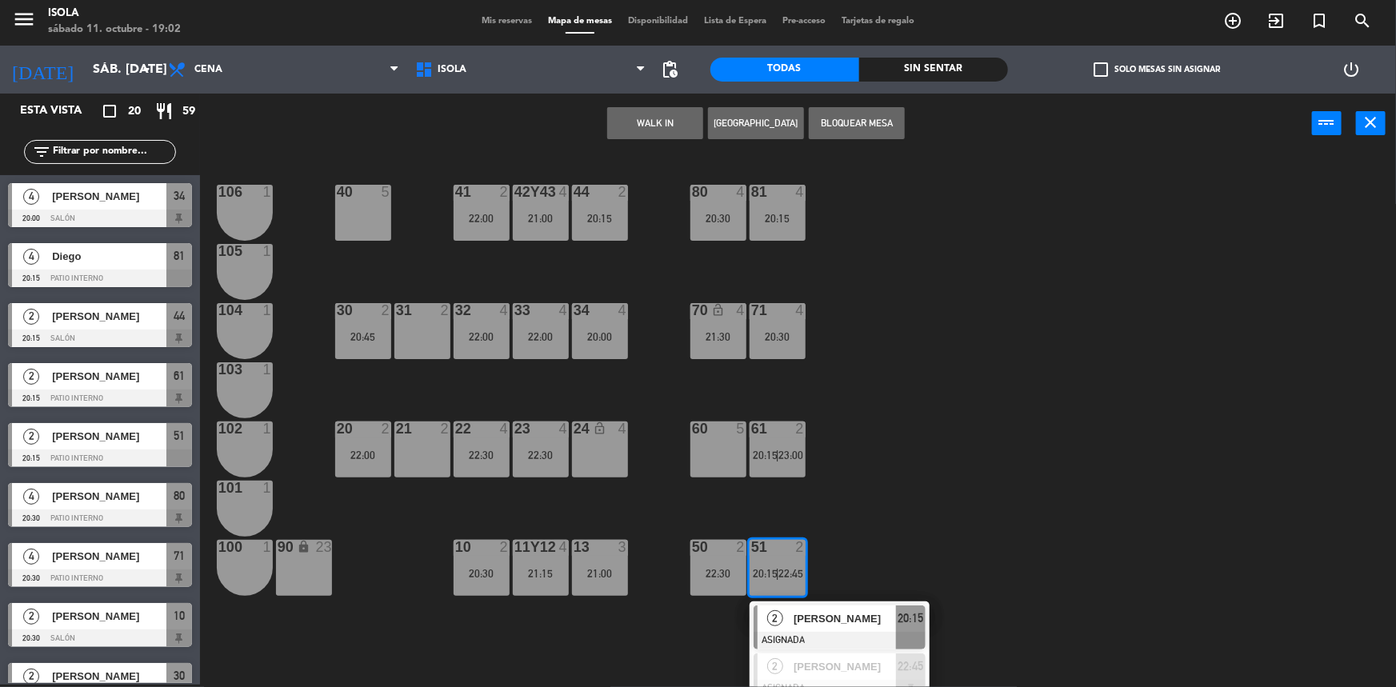
click at [809, 632] on div "[PERSON_NAME]" at bounding box center [844, 619] width 104 height 26
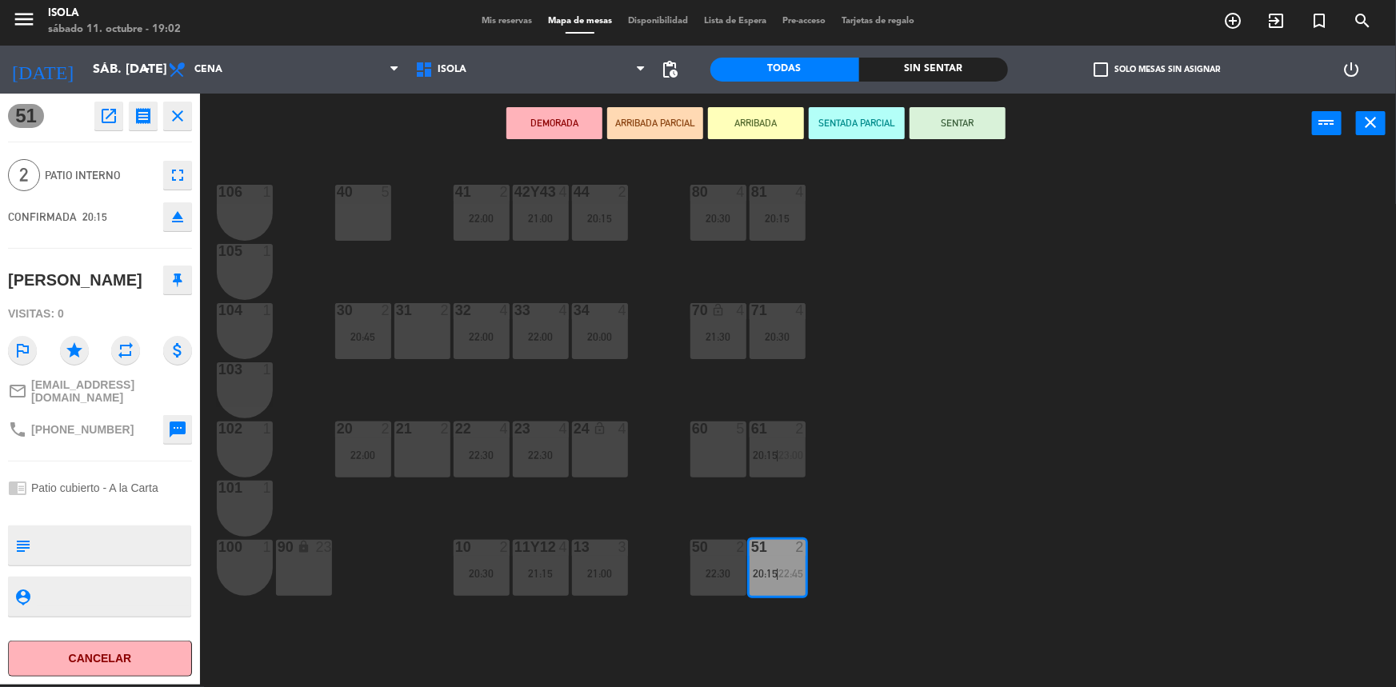
click at [712, 466] on div "60 5" at bounding box center [718, 450] width 56 height 56
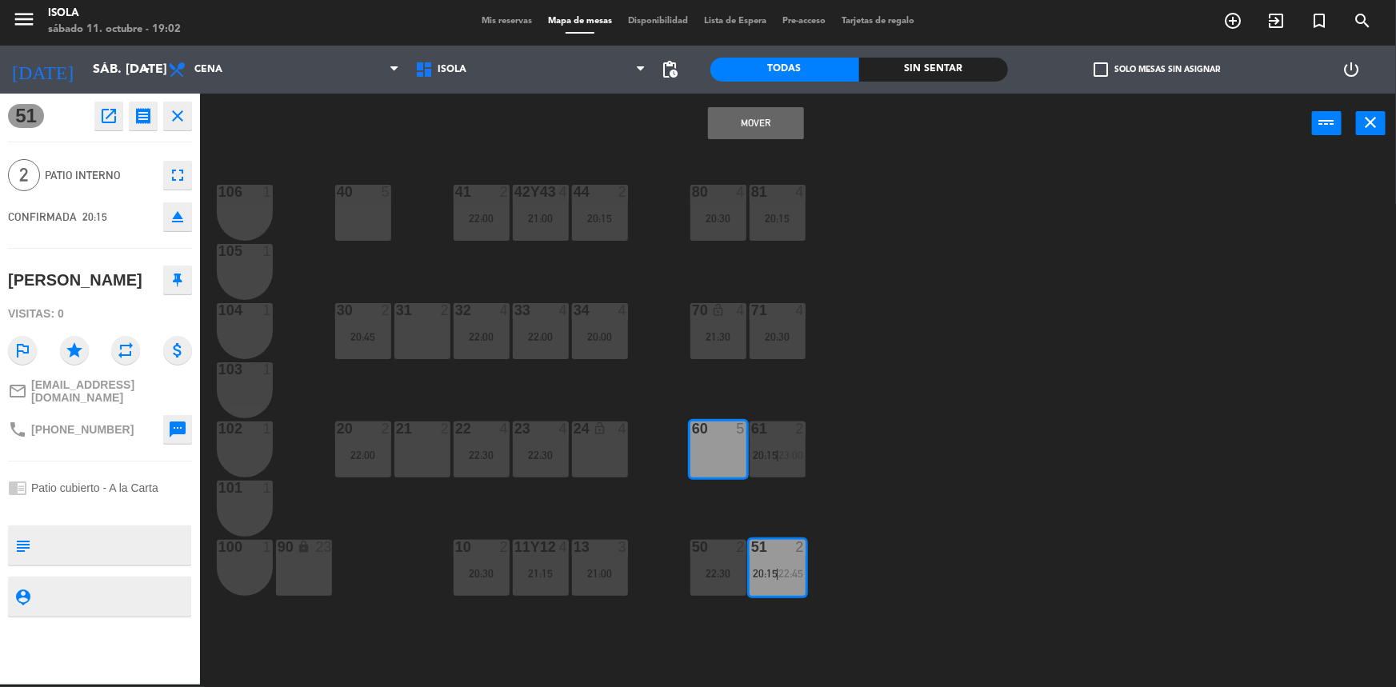
drag, startPoint x: 734, startPoint y: 133, endPoint x: 799, endPoint y: 343, distance: 220.4
click at [734, 132] on button "Mover" at bounding box center [756, 123] width 96 height 32
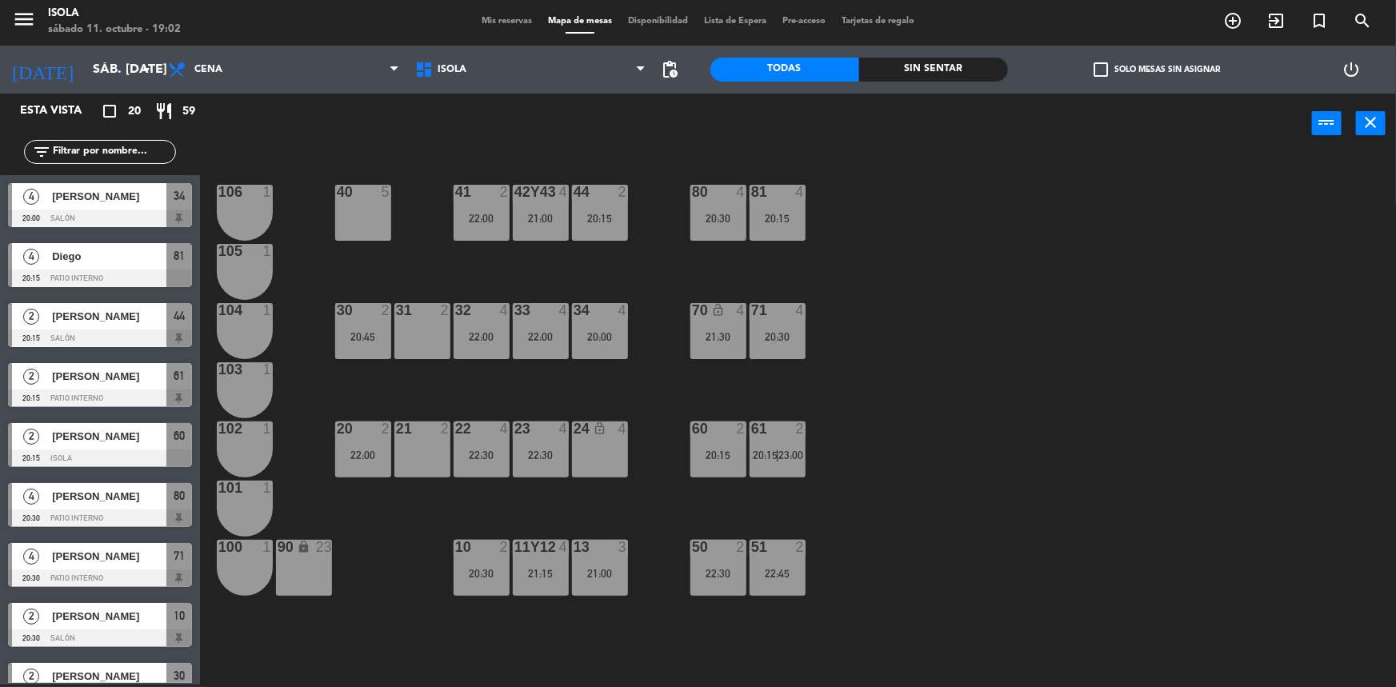
click at [753, 586] on div "51 2 22:45" at bounding box center [778, 568] width 56 height 56
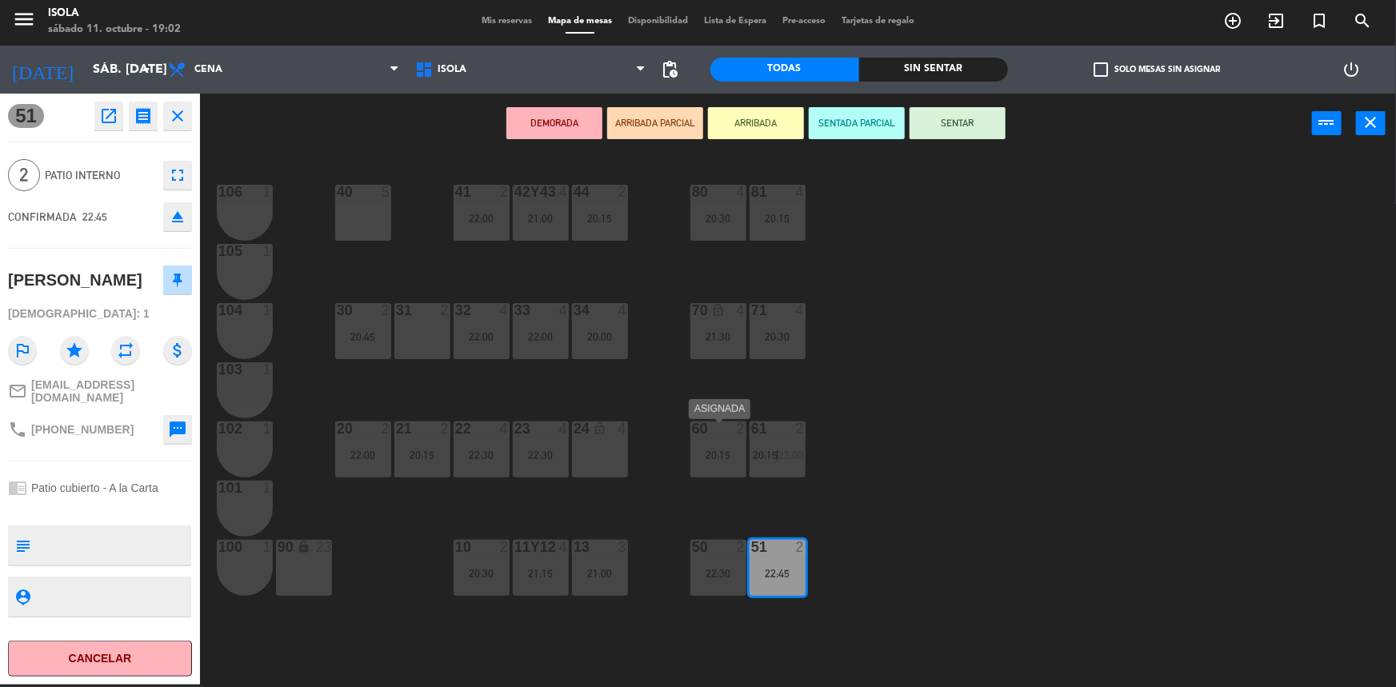
click at [726, 456] on div "20:15" at bounding box center [718, 455] width 56 height 11
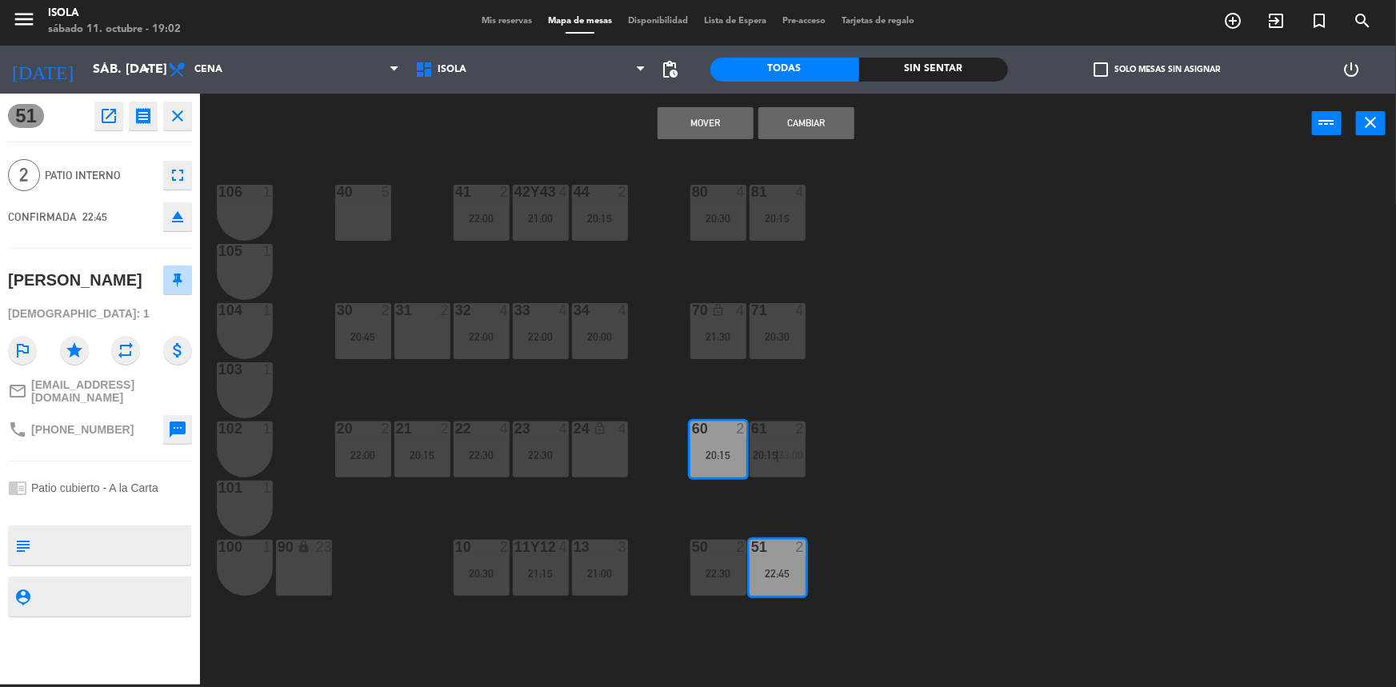
click at [714, 134] on button "Mover" at bounding box center [706, 123] width 96 height 32
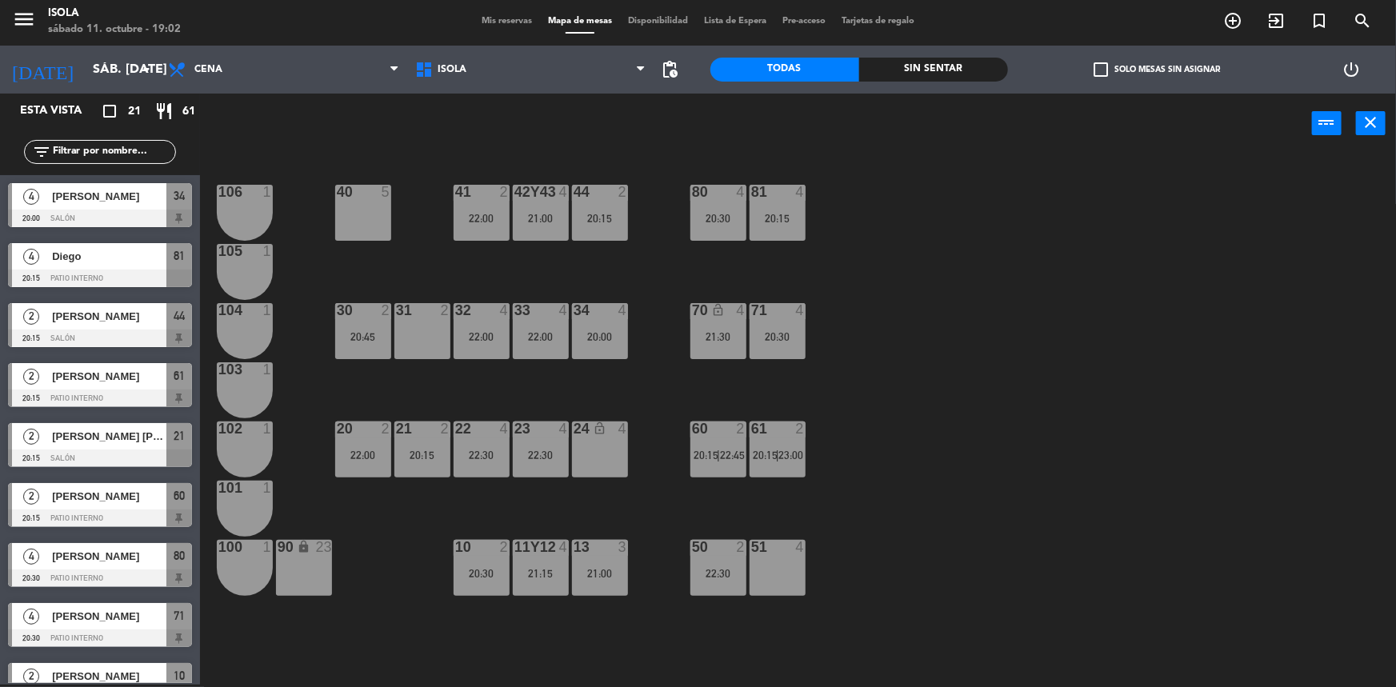
scroll to position [328, 0]
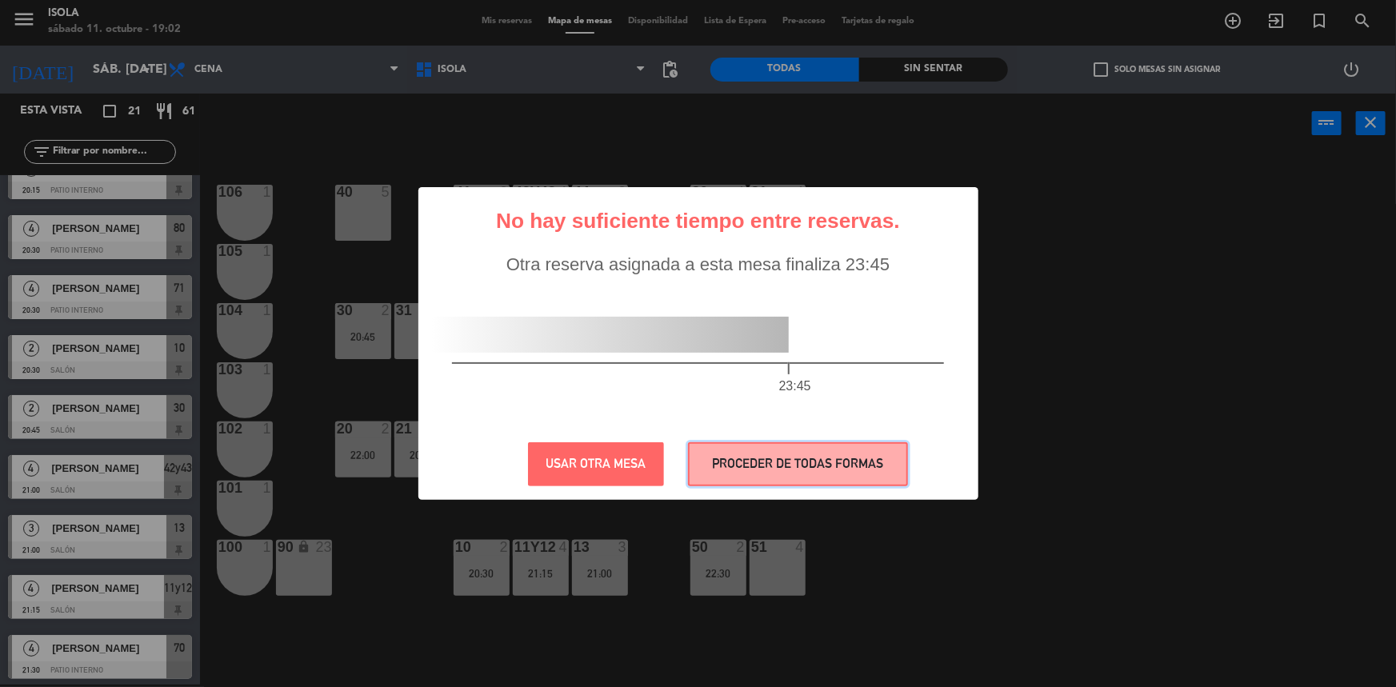
click at [782, 462] on button "PROCEDER DE TODAS FORMAS" at bounding box center [798, 464] width 220 height 44
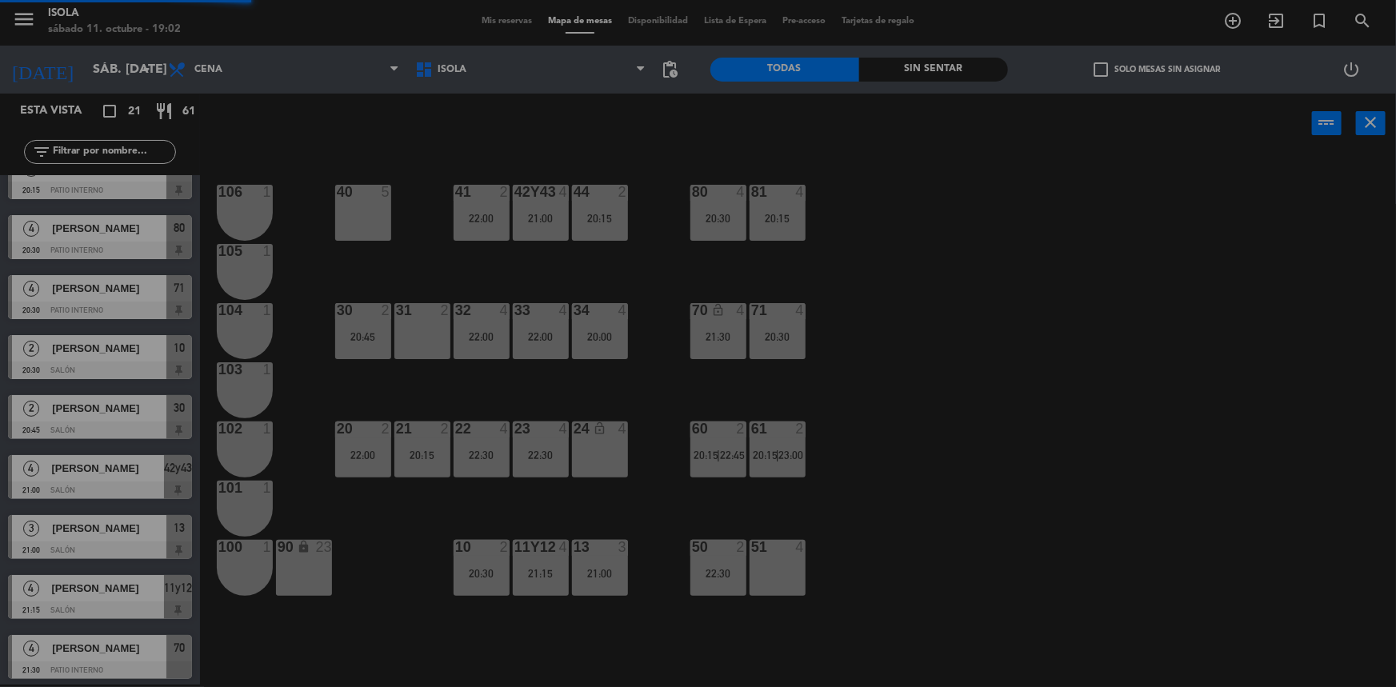
click at [775, 434] on div at bounding box center [777, 429] width 26 height 14
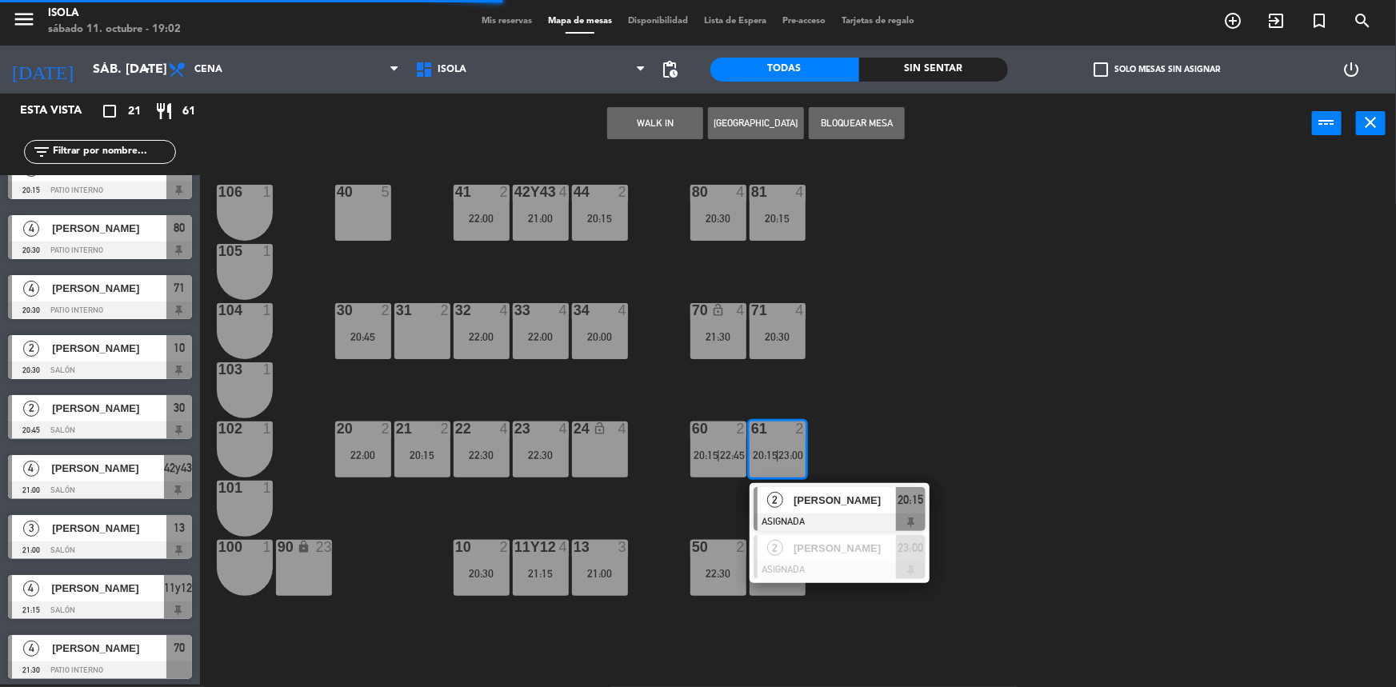
click at [870, 448] on div "40 5 42y43 4 21:00 41 2 22:00 44 2 20:15 80 4 20:30 81 4 20:15 106 1 105 1 30 2…" at bounding box center [805, 421] width 1182 height 531
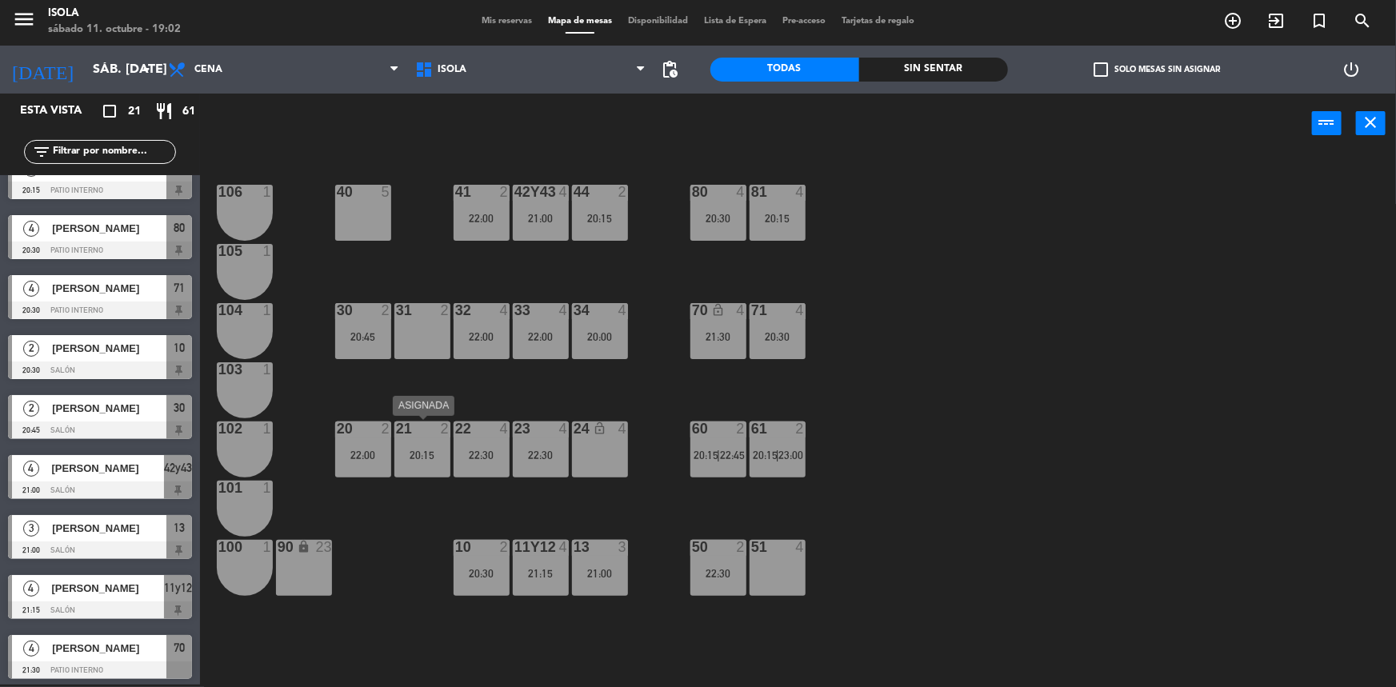
click at [446, 464] on div "21 2 20:15" at bounding box center [422, 450] width 56 height 56
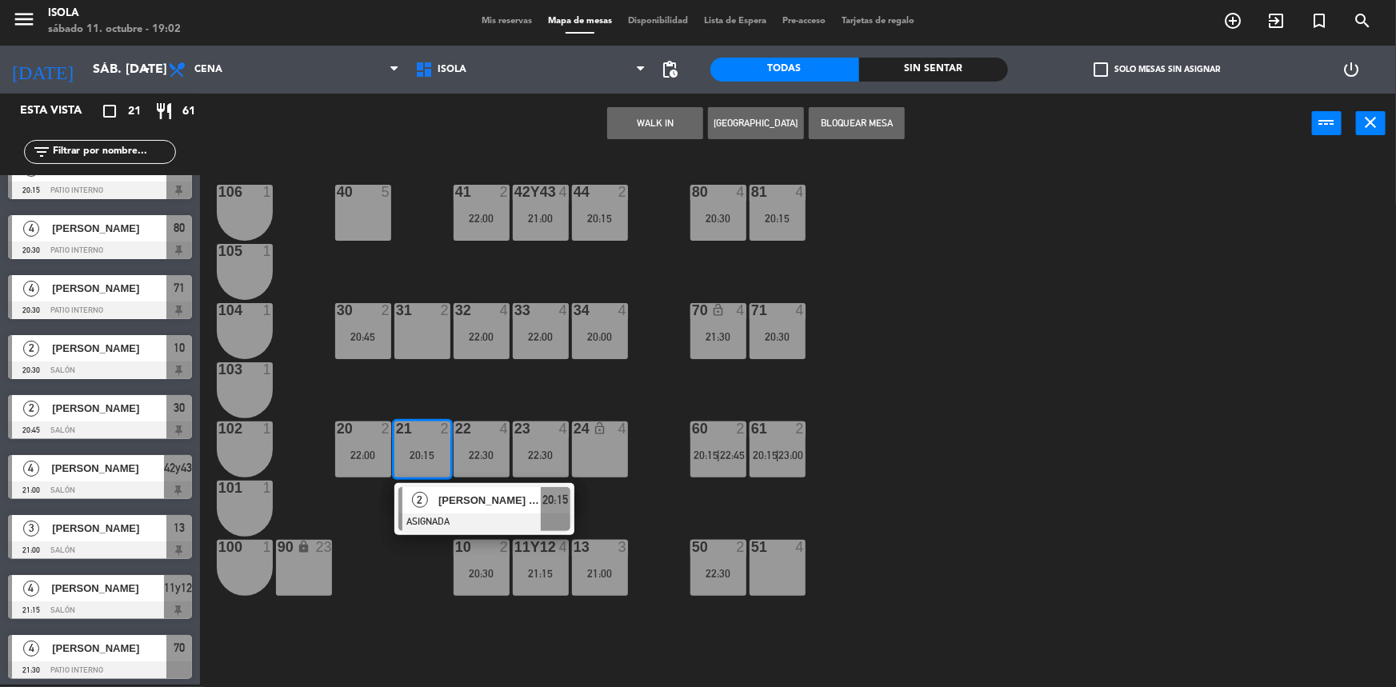
click at [424, 391] on div "40 5 42y43 4 21:00 41 2 22:00 44 2 20:15 80 4 20:30 81 4 20:15 106 1 105 1 30 2…" at bounding box center [805, 421] width 1182 height 531
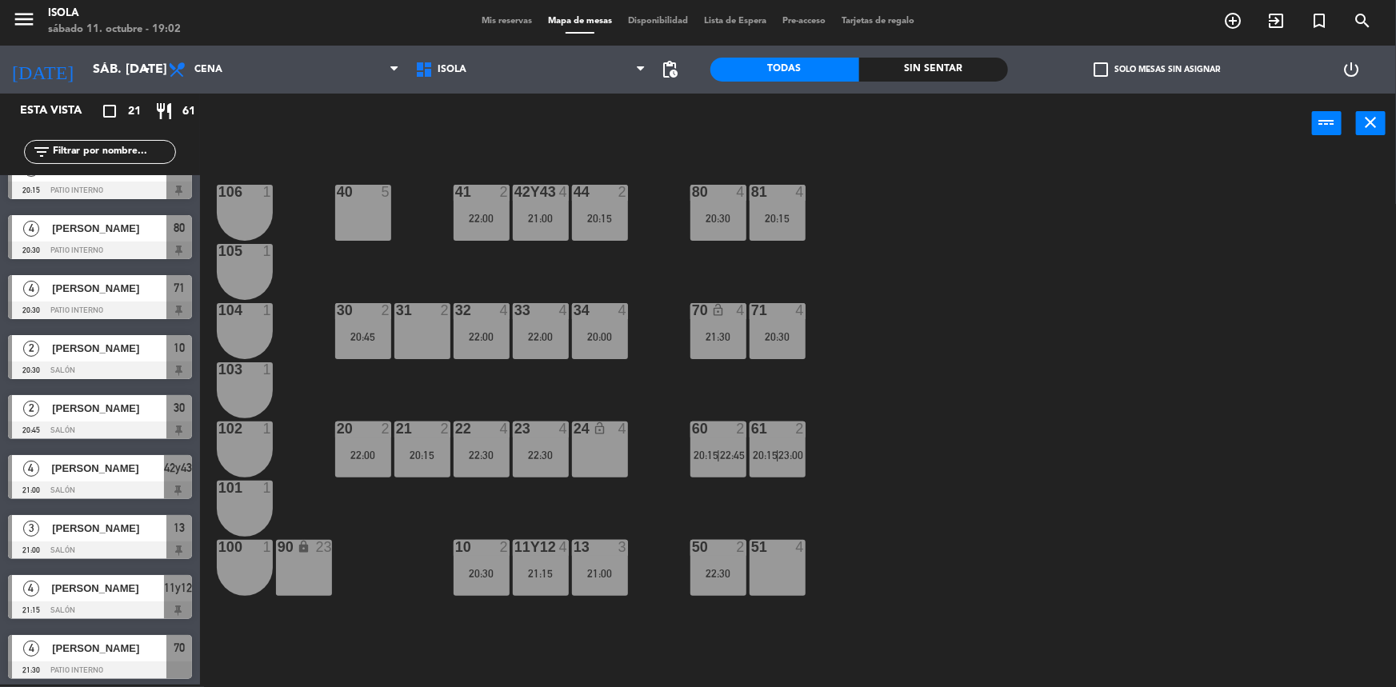
click at [377, 450] on div "22:00" at bounding box center [363, 455] width 56 height 11
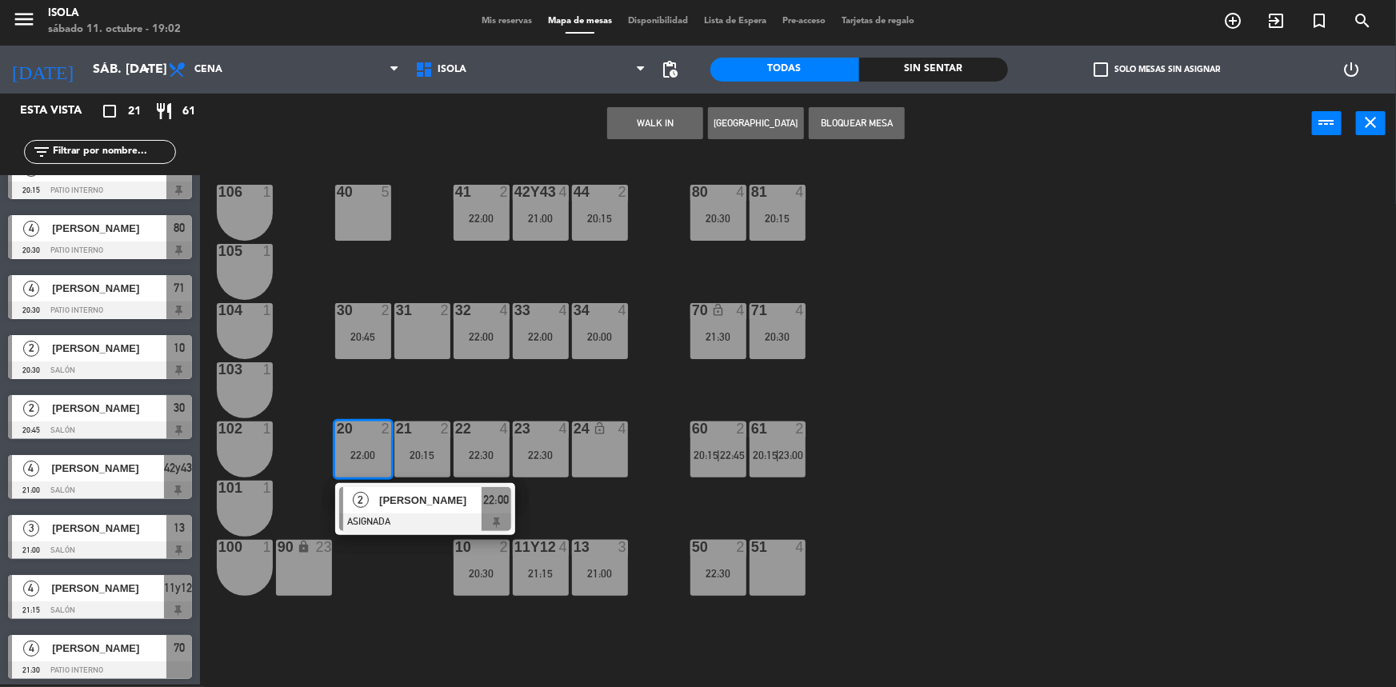
click at [435, 394] on div "40 5 42y43 4 21:00 41 2 22:00 44 2 20:15 80 4 20:30 81 4 20:15 106 1 105 1 30 2…" at bounding box center [805, 421] width 1182 height 531
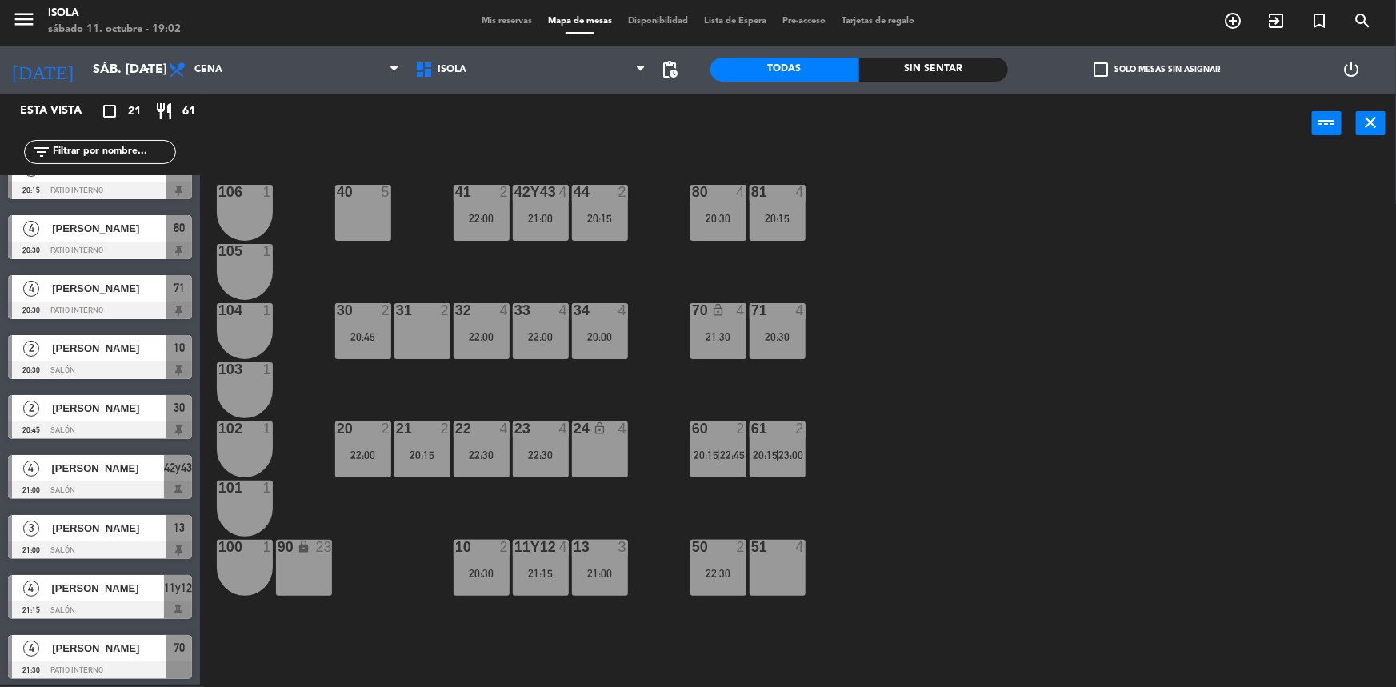
click at [406, 282] on div "40 5 42y43 4 21:00 41 2 22:00 44 2 20:15 80 4 20:30 81 4 20:15 106 1 105 1 30 2…" at bounding box center [805, 421] width 1182 height 531
click at [416, 464] on div "21 2 20:15" at bounding box center [422, 450] width 56 height 56
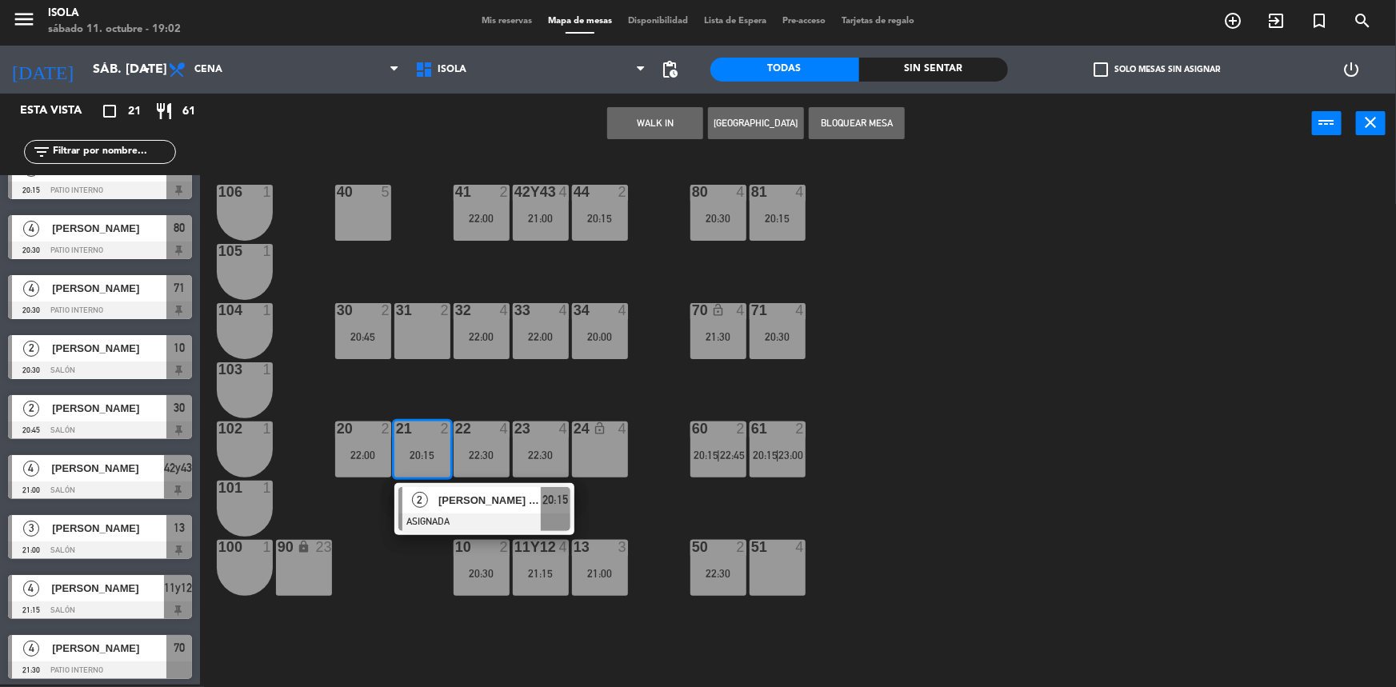
click at [445, 504] on span "[PERSON_NAME] [PERSON_NAME] Reyrs" at bounding box center [489, 500] width 102 height 17
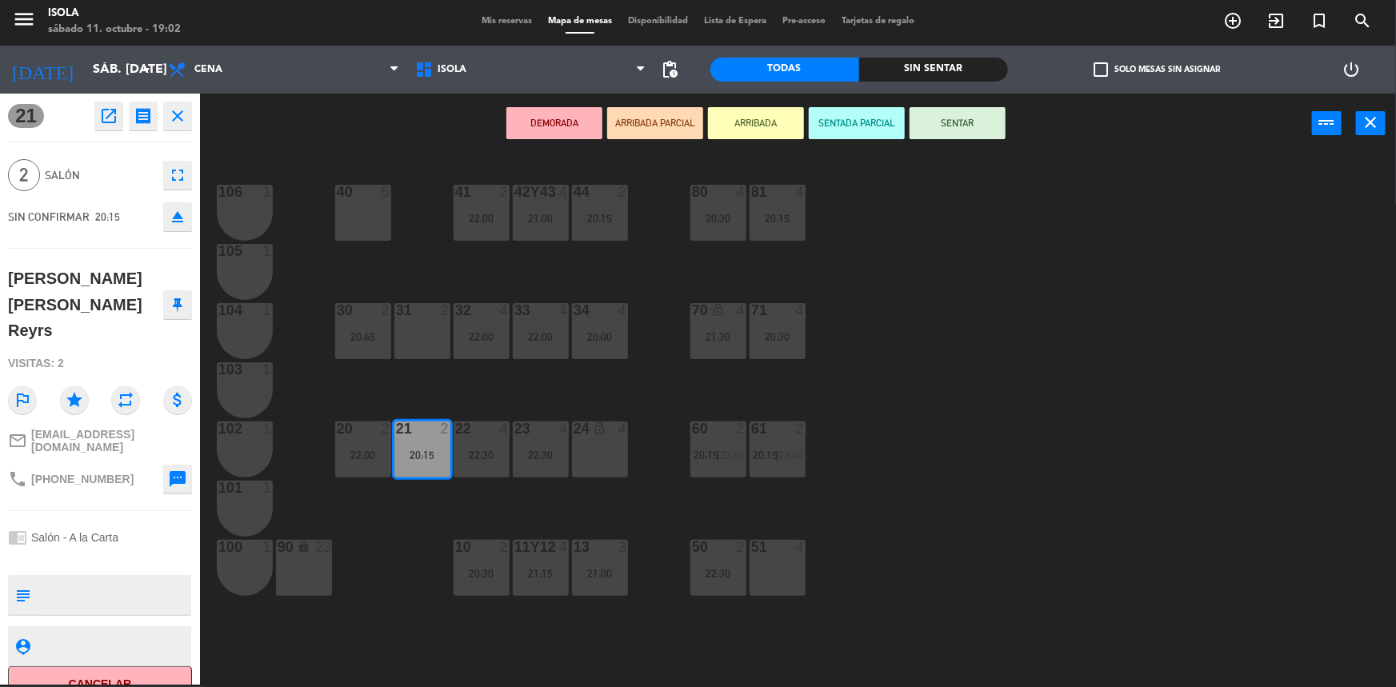
click at [429, 393] on div "40 5 42y43 4 21:00 41 2 22:00 44 2 20:15 80 4 20:30 81 4 20:15 106 1 105 1 30 2…" at bounding box center [805, 421] width 1182 height 531
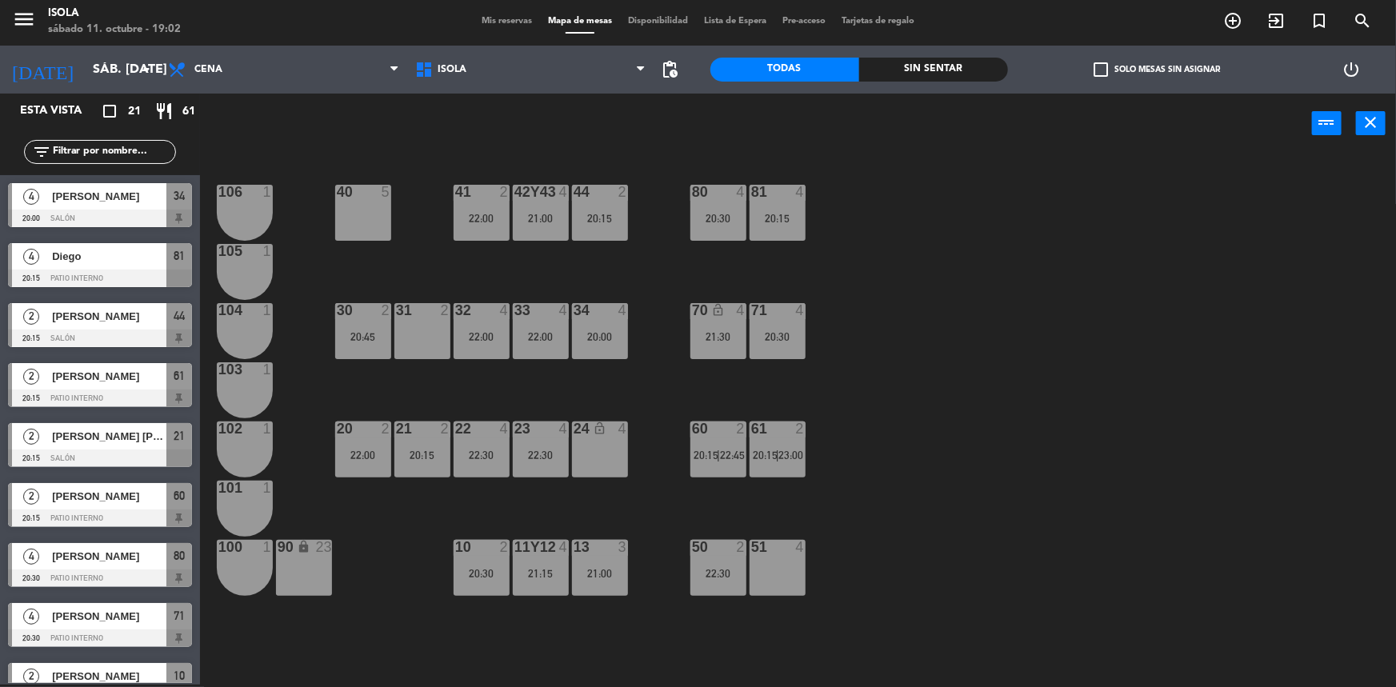
click at [429, 393] on div "40 5 42y43 4 21:00 41 2 22:00 44 2 20:15 80 4 20:30 81 4 20:15 106 1 105 1 30 2…" at bounding box center [805, 421] width 1182 height 531
click at [916, 192] on div "40 5 42y43 4 21:00 41 2 22:00 44 2 20:15 80 4 20:30 81 4 20:15 106 1 105 1 30 2…" at bounding box center [805, 421] width 1182 height 531
click at [623, 258] on div "40 5 42y43 4 21:00 41 2 22:00 44 2 20:15 80 4 20:30 81 4 20:15 106 1 105 1 30 2…" at bounding box center [805, 421] width 1182 height 531
click at [601, 511] on div "40 5 42y43 4 21:00 41 2 22:00 44 2 20:15 80 4 20:30 81 4 20:15 106 1 105 1 30 2…" at bounding box center [805, 421] width 1182 height 531
click at [603, 504] on div "40 5 42y43 4 21:00 41 2 22:00 44 2 20:15 80 4 20:30 81 4 20:15 106 1 105 1 30 2…" at bounding box center [805, 421] width 1182 height 531
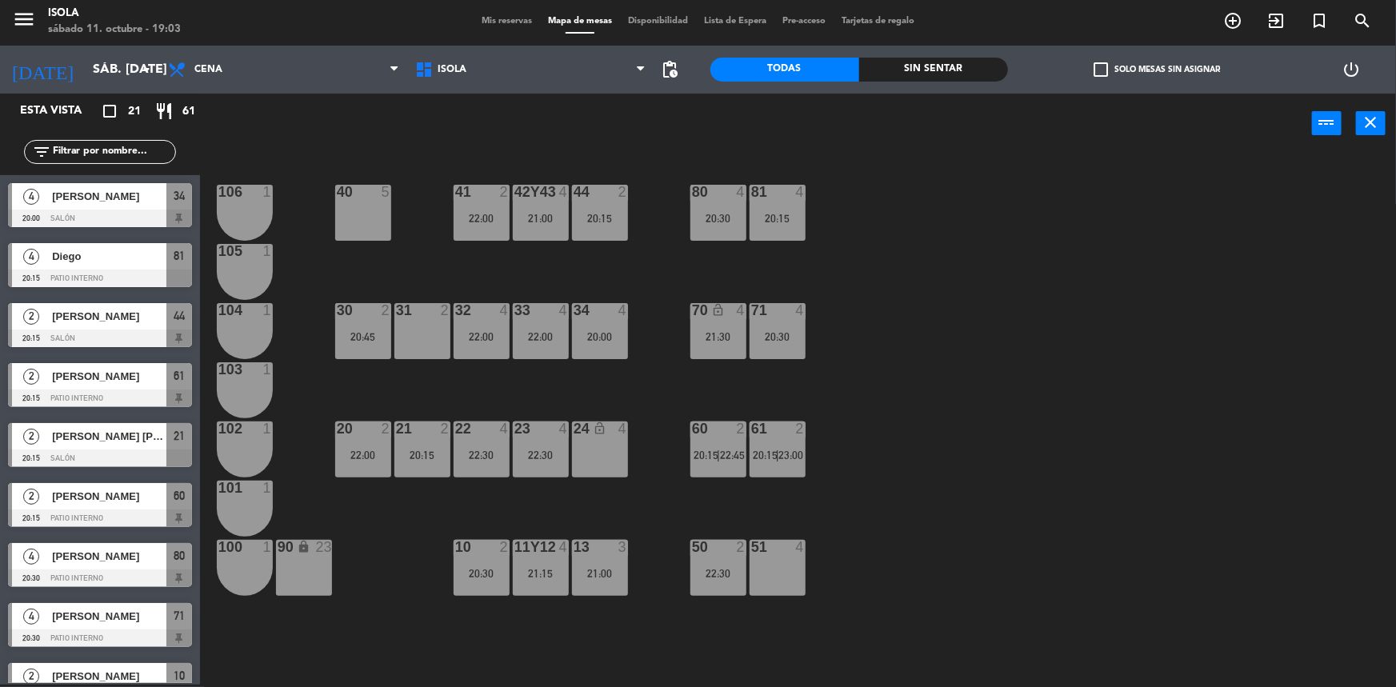
click at [722, 549] on div at bounding box center [718, 547] width 26 height 14
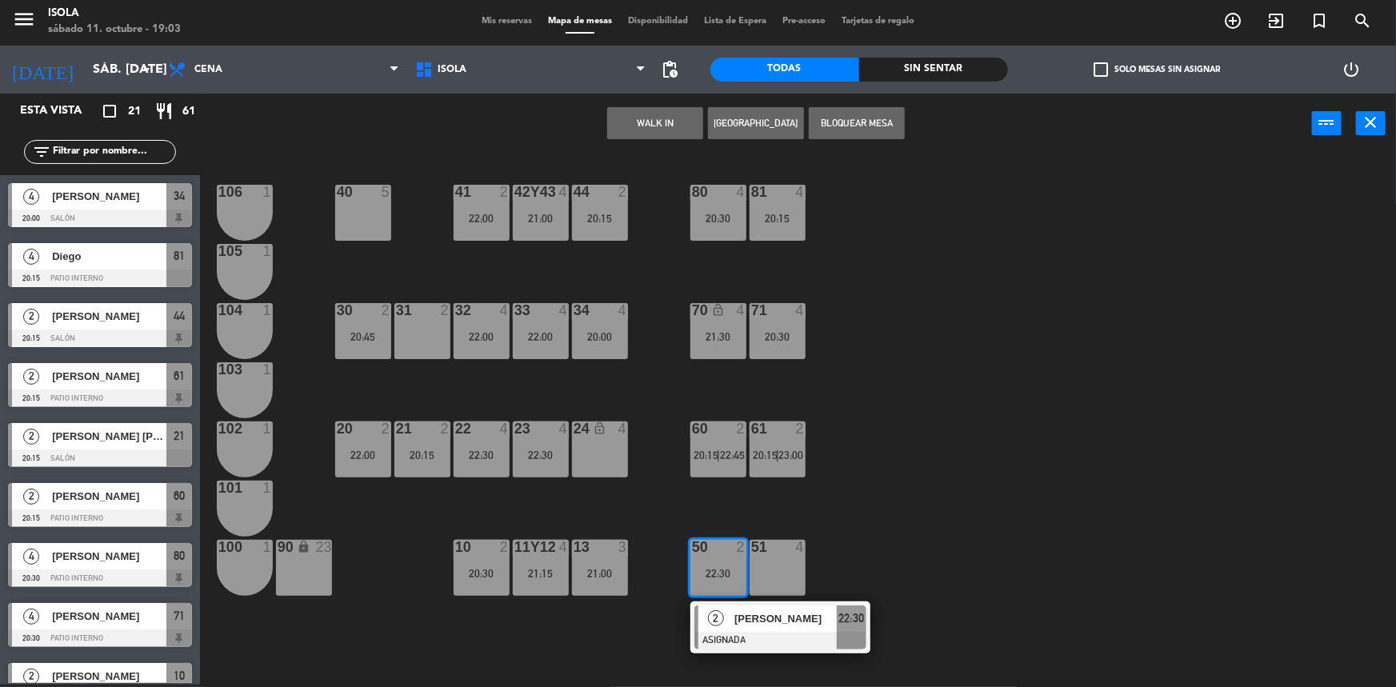
click at [840, 513] on div "40 5 42y43 4 21:00 41 2 22:00 44 2 20:15 80 4 20:30 81 4 20:15 106 1 105 1 30 2…" at bounding box center [805, 421] width 1182 height 531
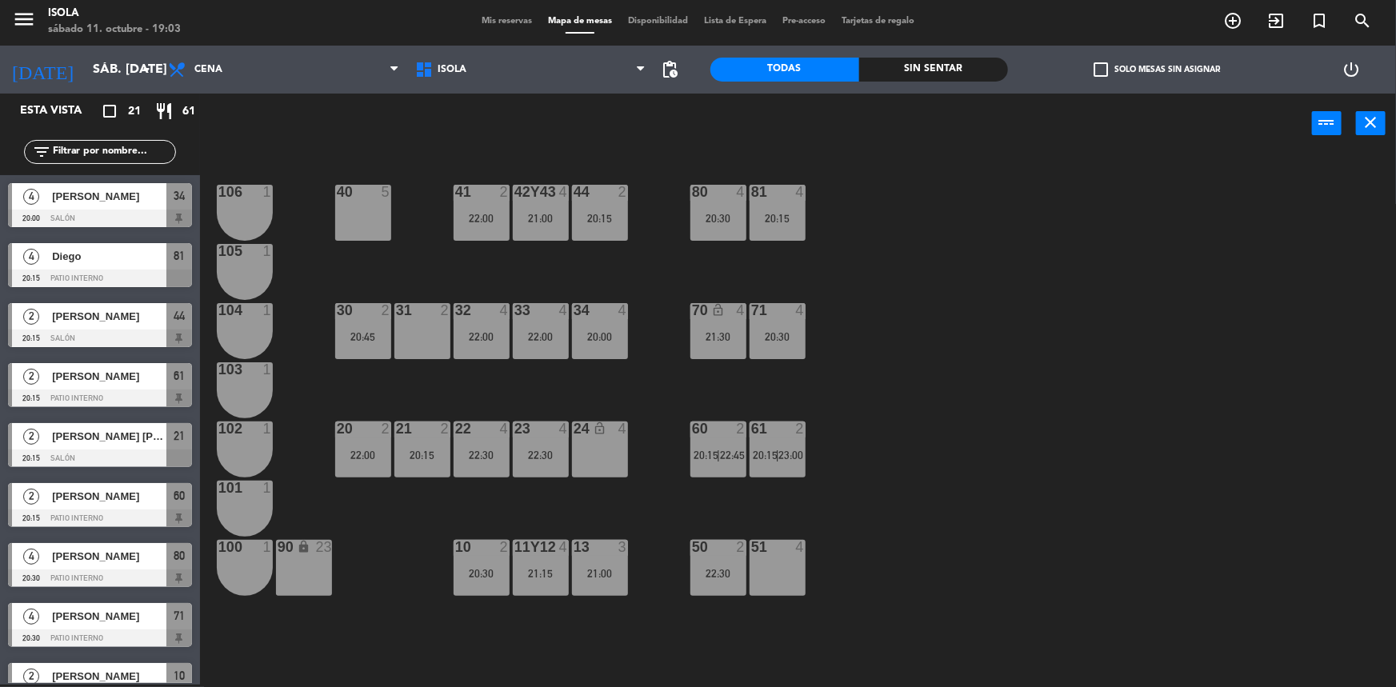
click at [745, 569] on div "22:30" at bounding box center [718, 573] width 56 height 11
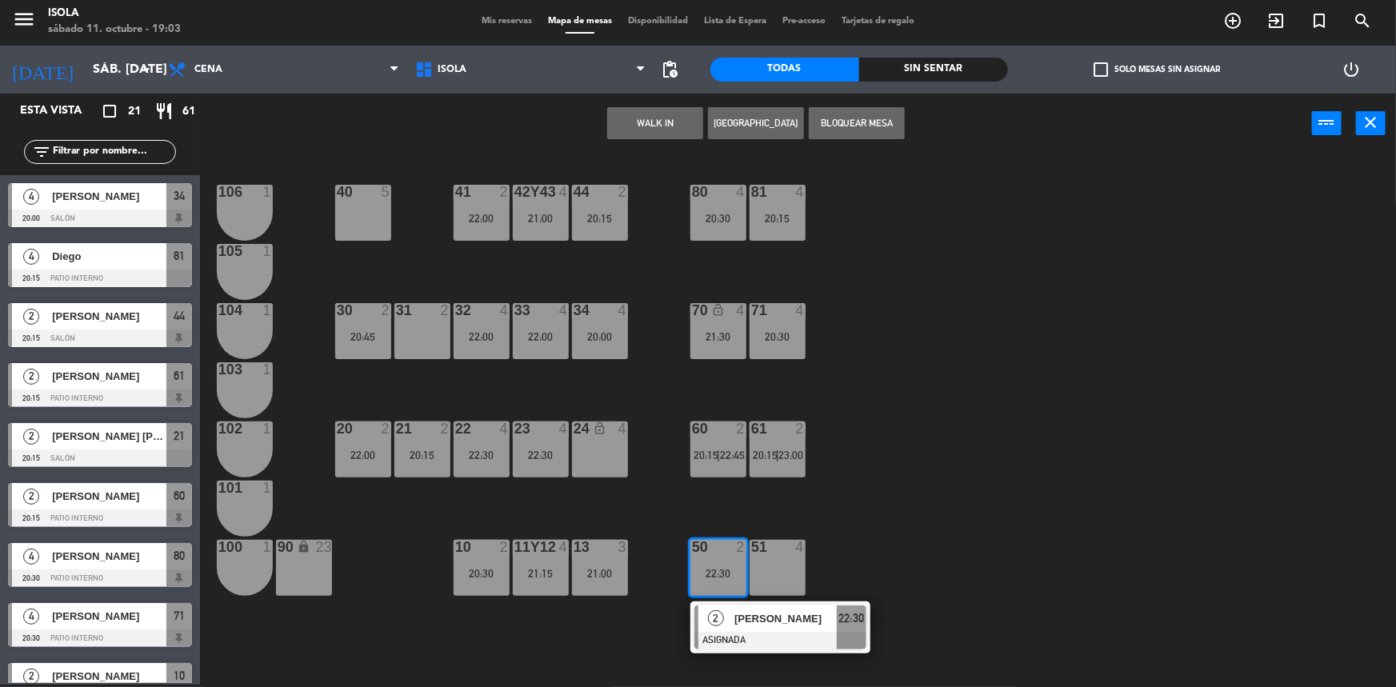
click at [871, 494] on div "40 5 42y43 4 21:00 41 2 22:00 44 2 20:15 80 4 20:30 81 4 20:15 106 1 105 1 30 2…" at bounding box center [805, 421] width 1182 height 531
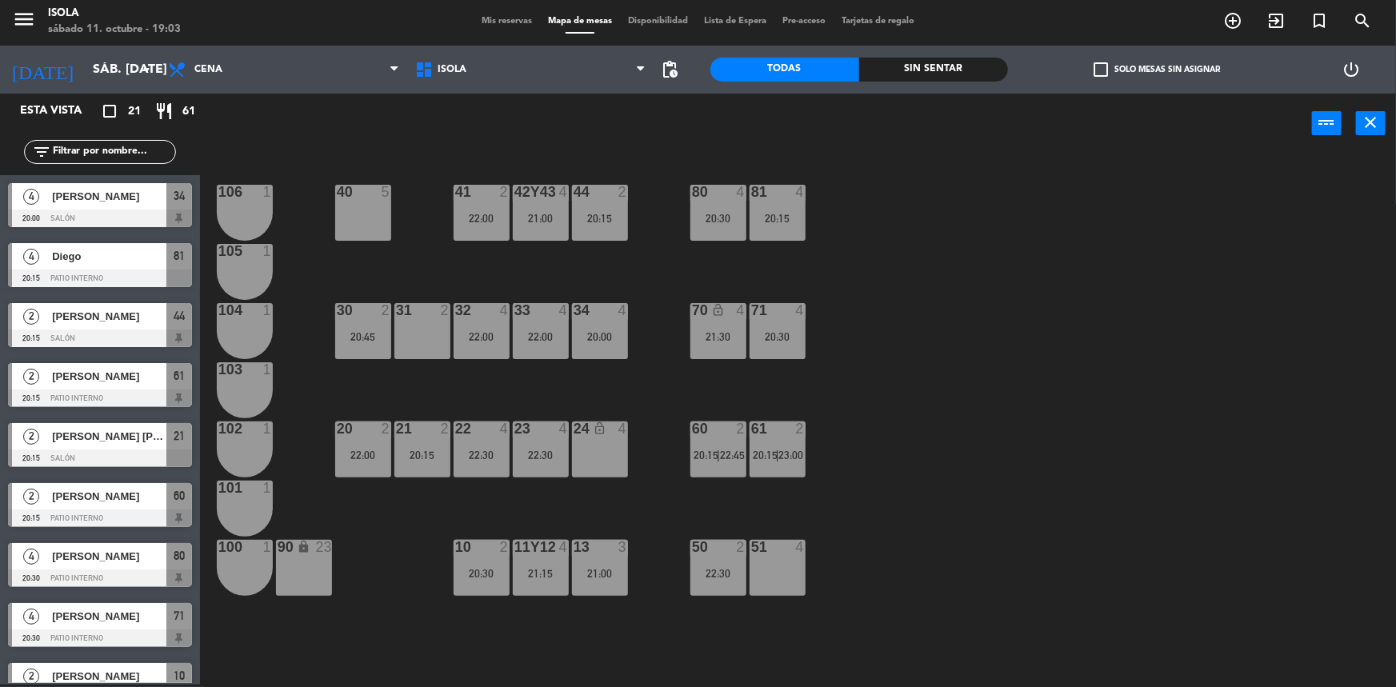
click at [750, 562] on div "51 4" at bounding box center [778, 568] width 56 height 56
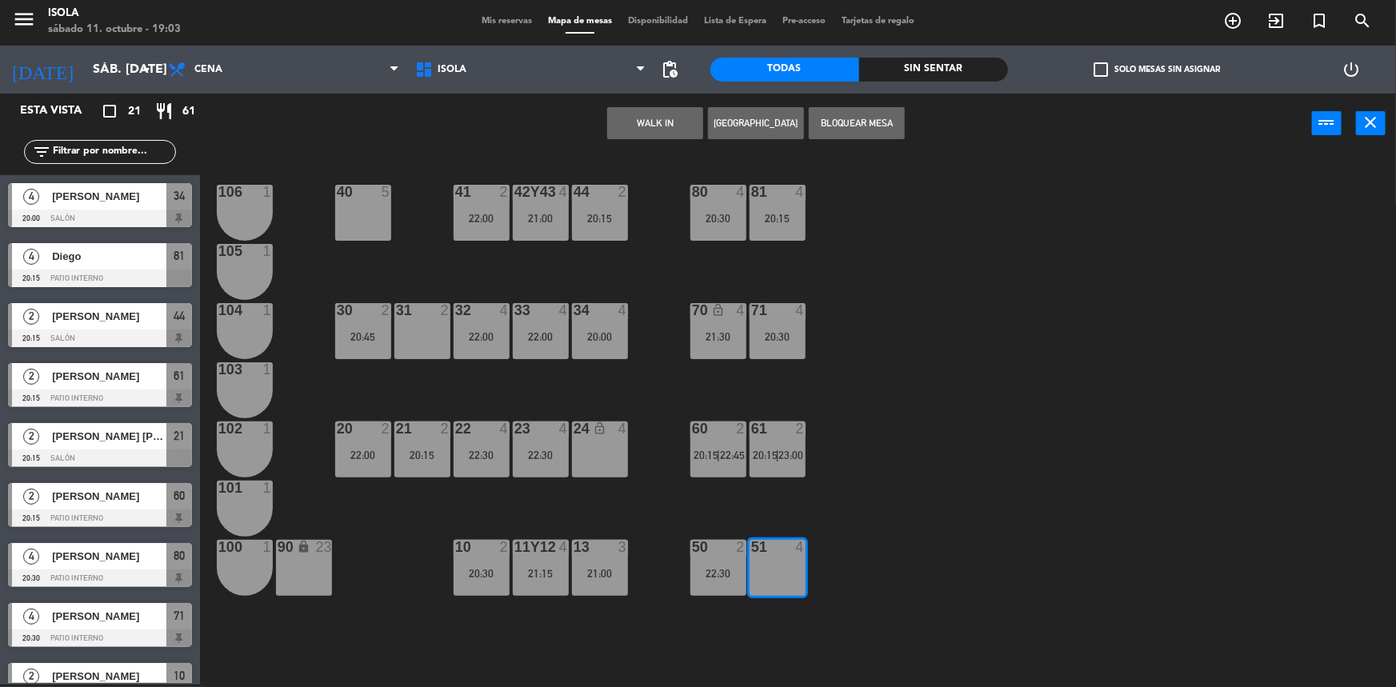
click at [812, 488] on div "40 5 42y43 4 21:00 41 2 22:00 44 2 20:15 80 4 20:30 81 4 20:15 106 1 105 1 30 2…" at bounding box center [805, 421] width 1182 height 531
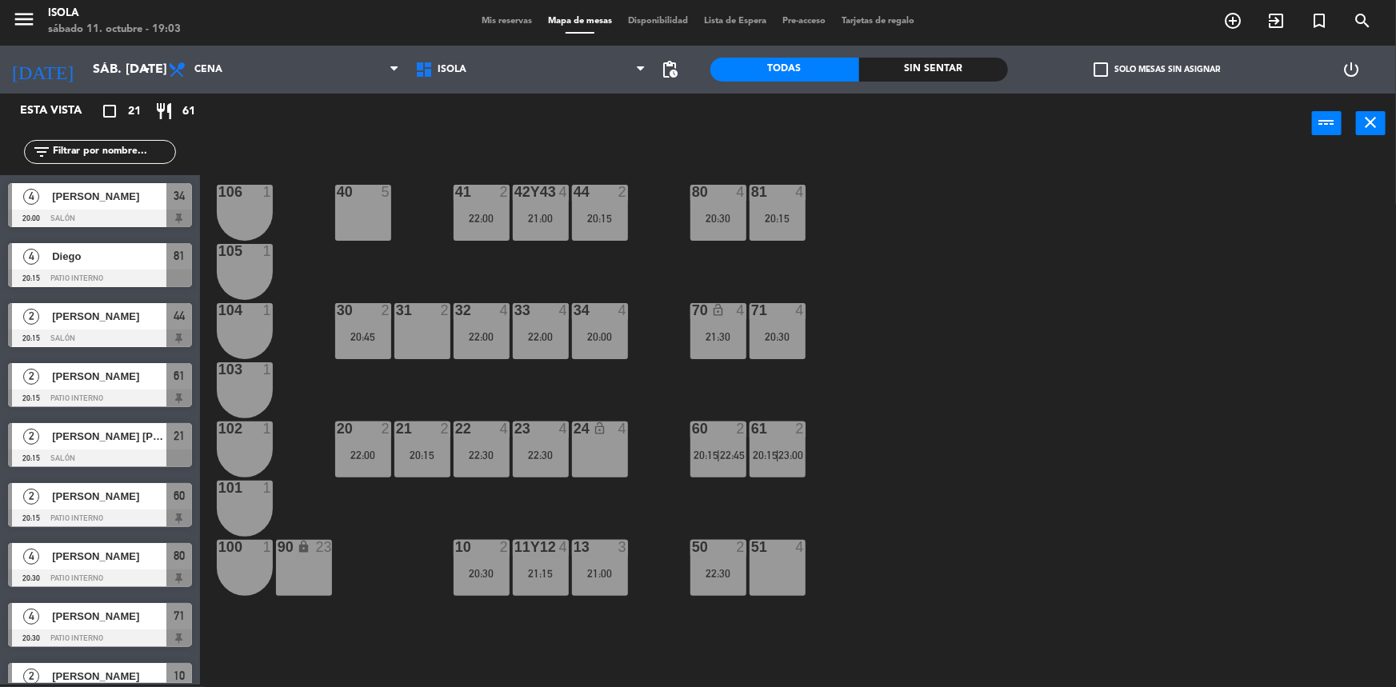
click at [724, 560] on div "50 2 22:30" at bounding box center [718, 568] width 56 height 56
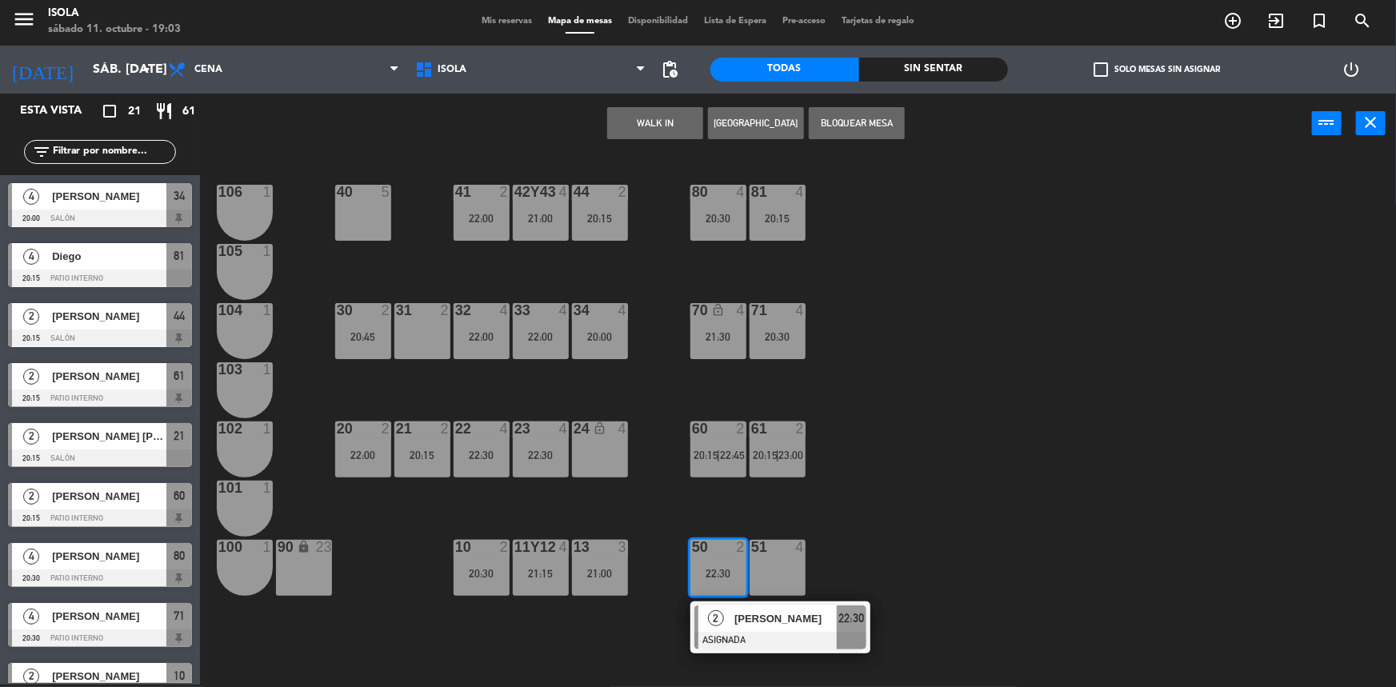
click at [737, 494] on div "40 5 42y43 4 21:00 41 2 22:00 44 2 20:15 80 4 20:30 81 4 20:15 106 1 105 1 30 2…" at bounding box center [805, 421] width 1182 height 531
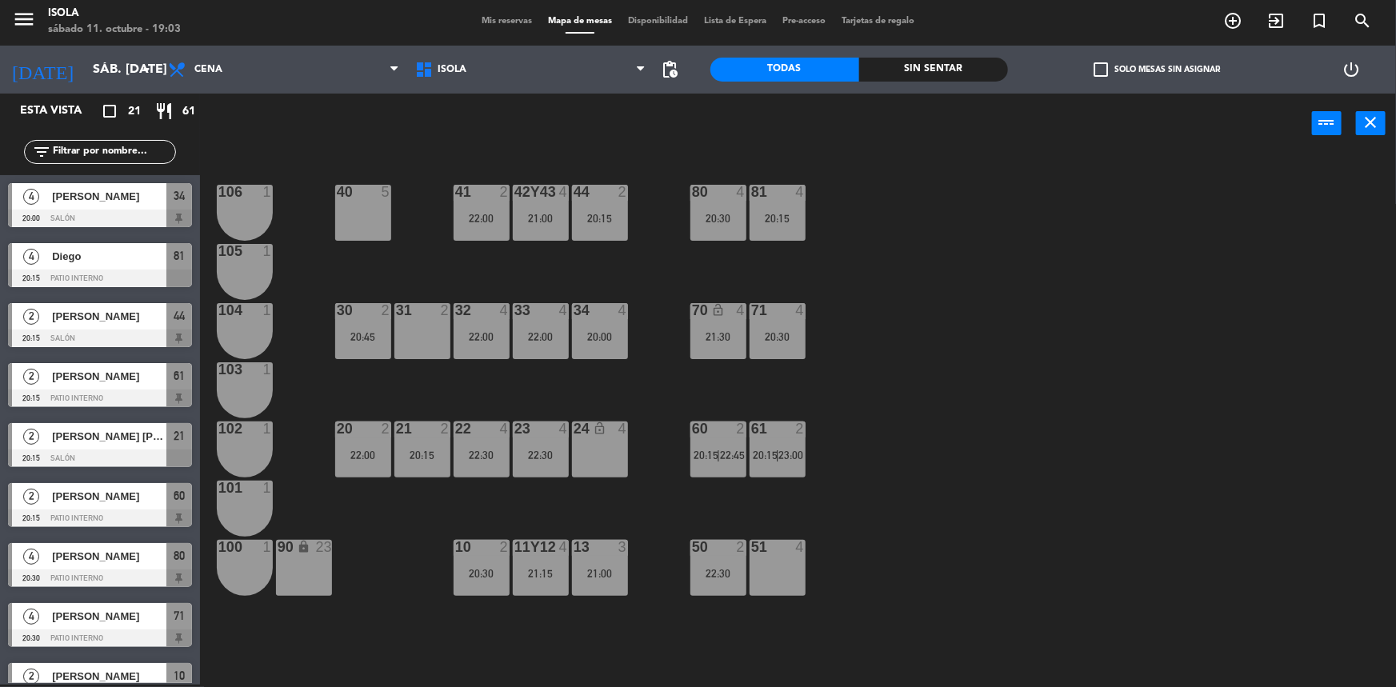
click at [766, 197] on div at bounding box center [777, 192] width 26 height 14
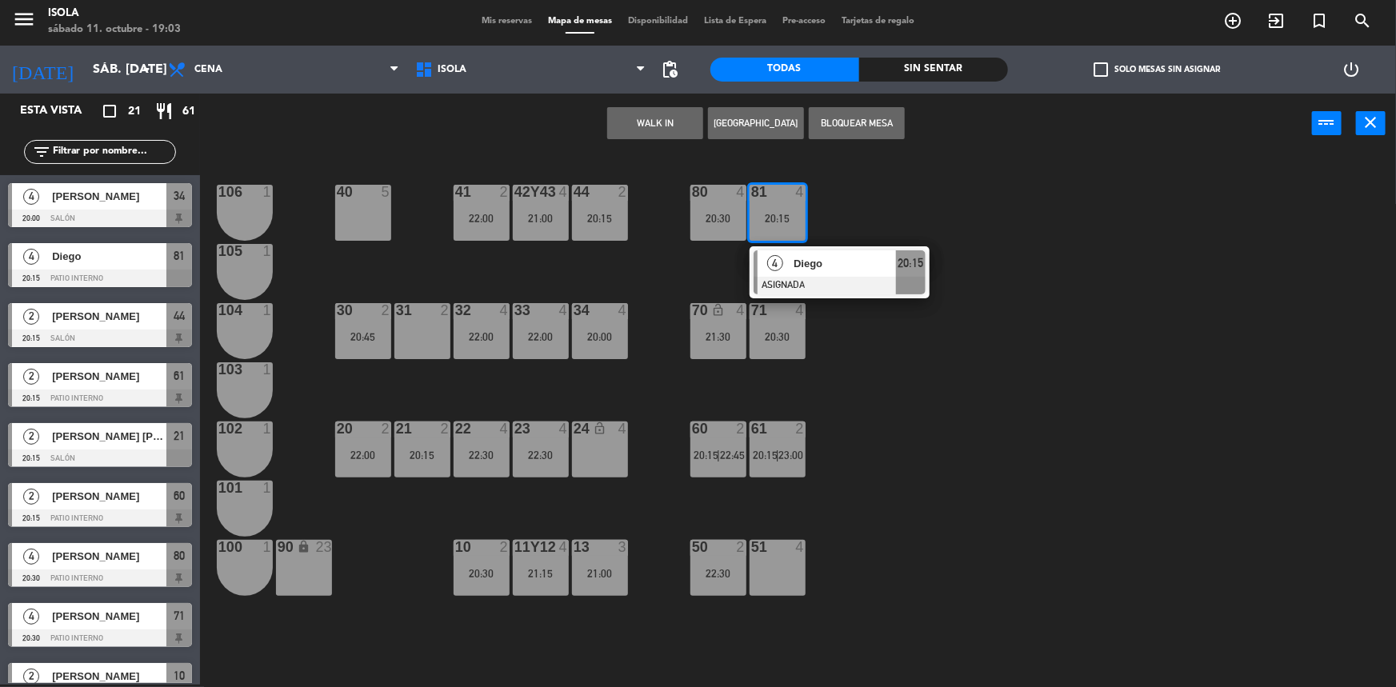
click at [890, 188] on div "40 5 42y43 4 21:00 41 2 22:00 44 2 20:15 80 4 20:30 81 4 20:15 4 Diego ASIGNADA…" at bounding box center [805, 421] width 1182 height 531
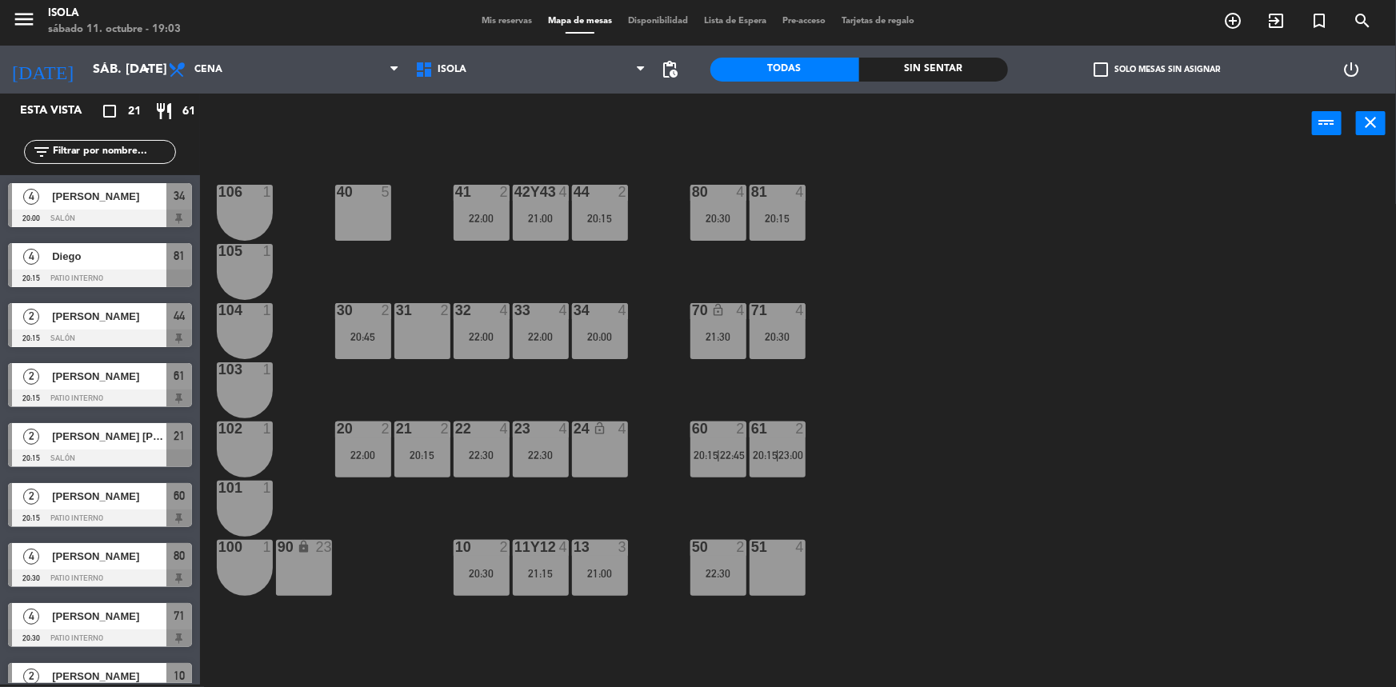
click at [730, 230] on div "80 4 20:30" at bounding box center [718, 213] width 56 height 56
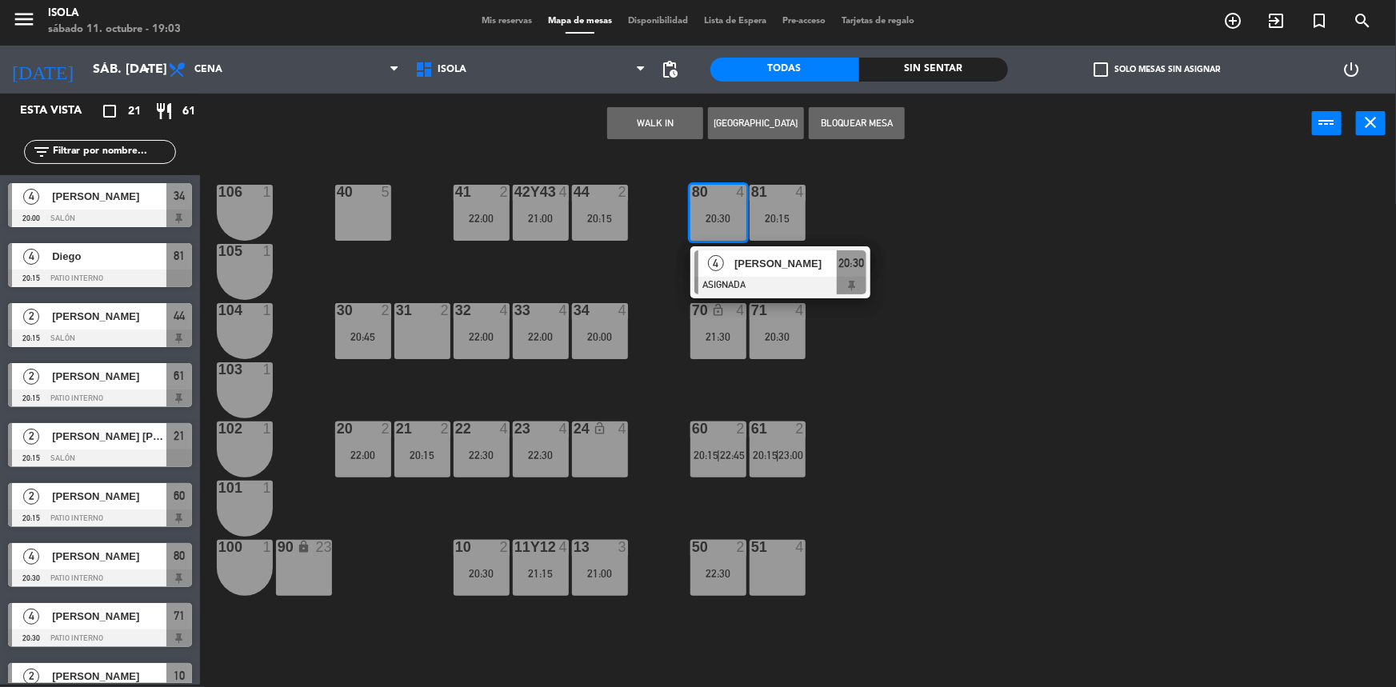
click at [836, 196] on div "40 5 42y43 4 21:00 41 2 22:00 44 2 20:15 80 4 20:30 4 [PERSON_NAME] ASIGNADA 20…" at bounding box center [805, 421] width 1182 height 531
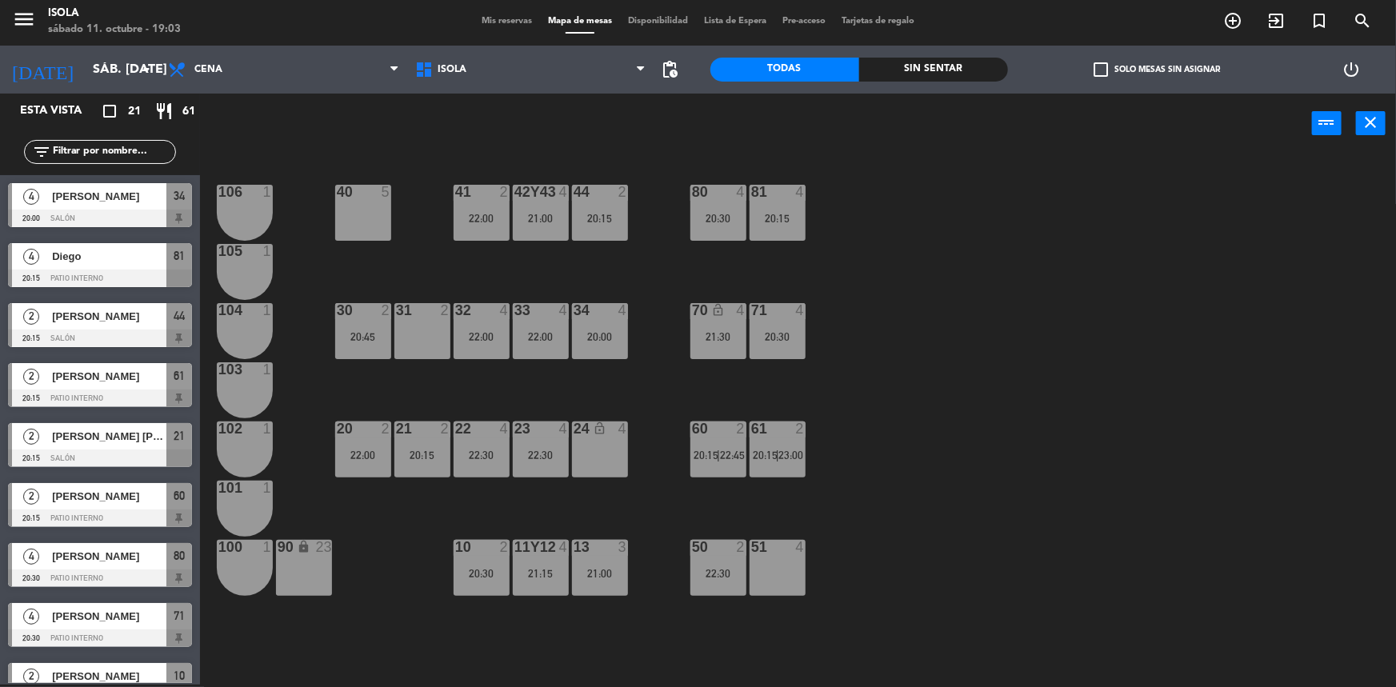
click at [830, 202] on div "40 5 42y43 4 21:00 41 2 22:00 44 2 20:15 80 4 20:30 81 4 20:15 106 1 105 1 30 2…" at bounding box center [805, 421] width 1182 height 531
click at [782, 441] on div "61 2 20:15 | 23:00" at bounding box center [778, 450] width 56 height 56
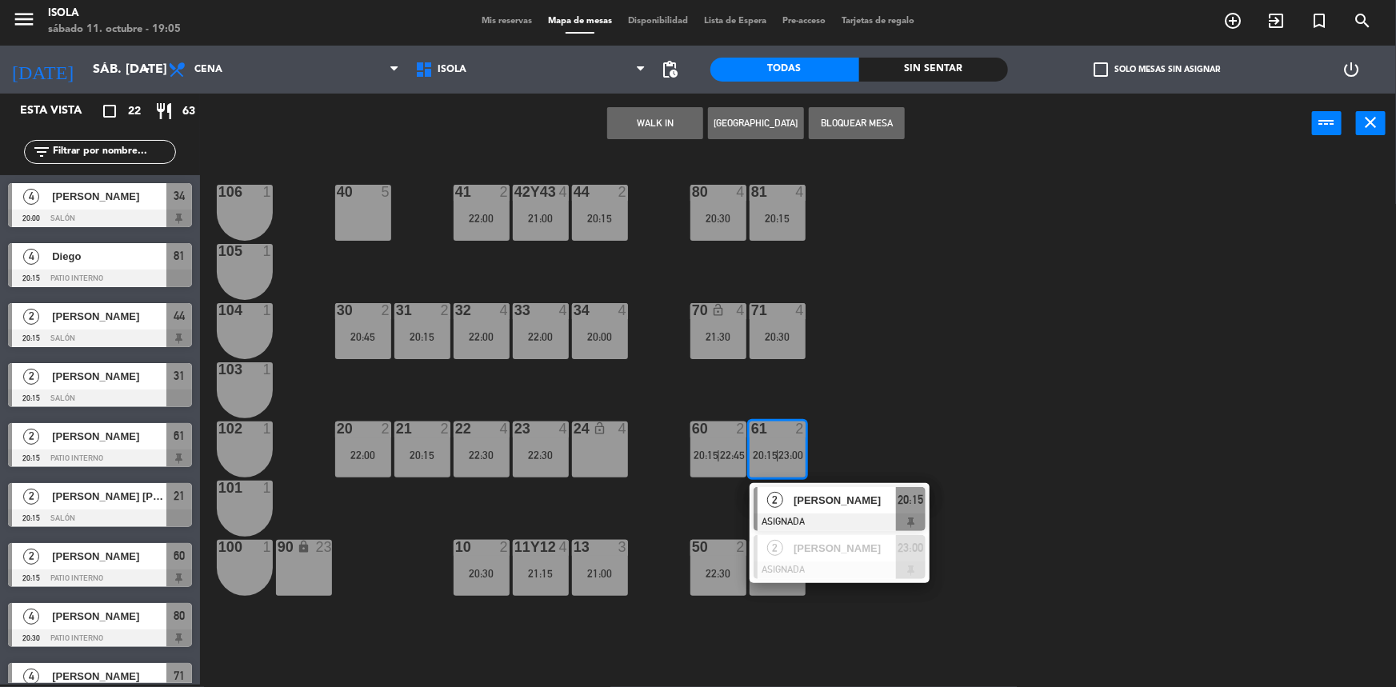
click at [718, 434] on div at bounding box center [718, 429] width 26 height 14
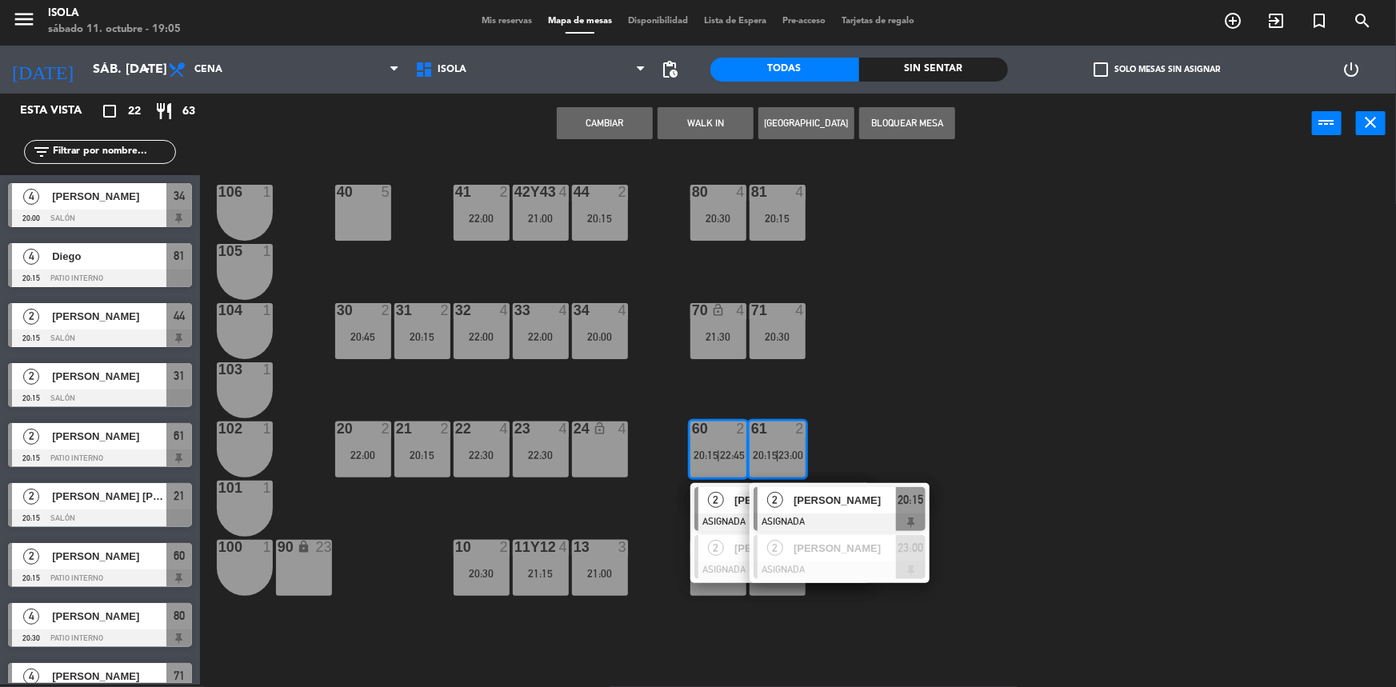
click at [718, 408] on div "40 5 42y43 4 21:00 41 2 22:00 44 2 20:15 80 4 20:30 81 4 20:15 106 1 105 1 30 2…" at bounding box center [805, 421] width 1182 height 531
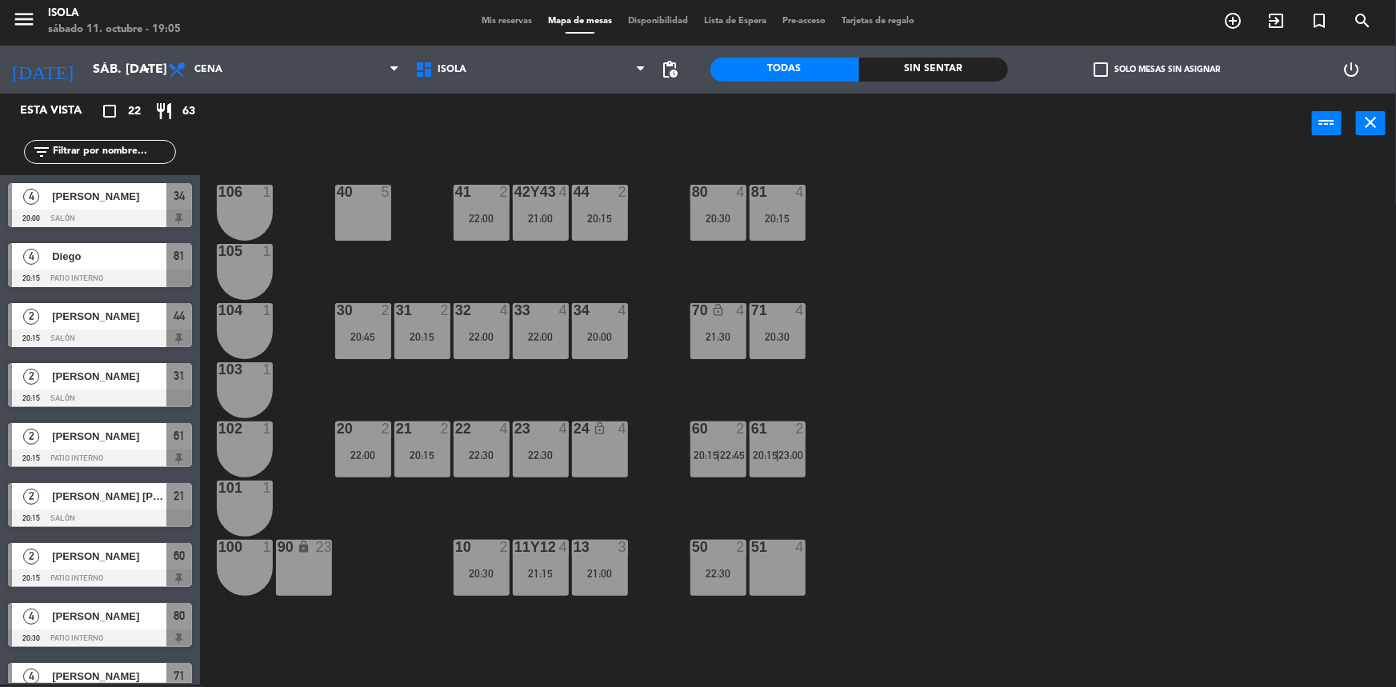
click at [713, 446] on div "60 2 20:15 | 22:45" at bounding box center [718, 450] width 56 height 56
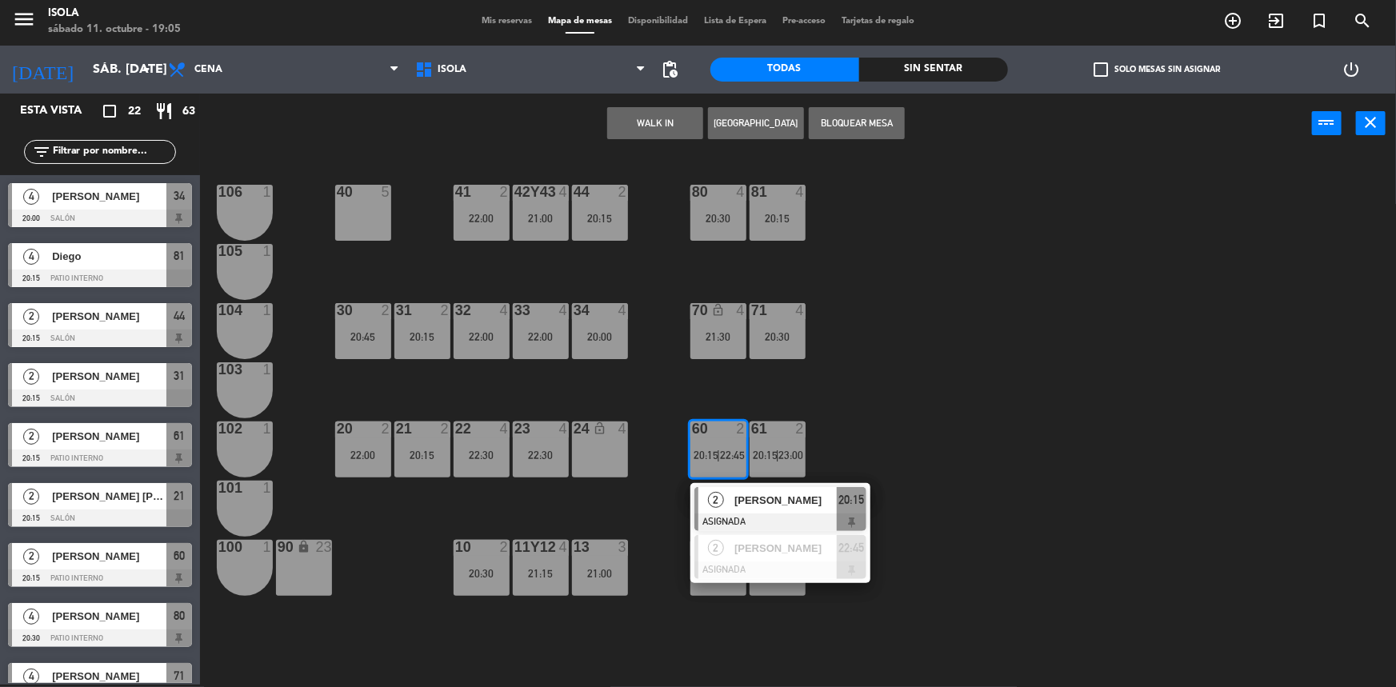
click at [703, 398] on div "40 5 42y43 4 21:00 41 2 22:00 44 2 20:15 80 4 20:30 81 4 20:15 106 1 105 1 30 2…" at bounding box center [805, 421] width 1182 height 531
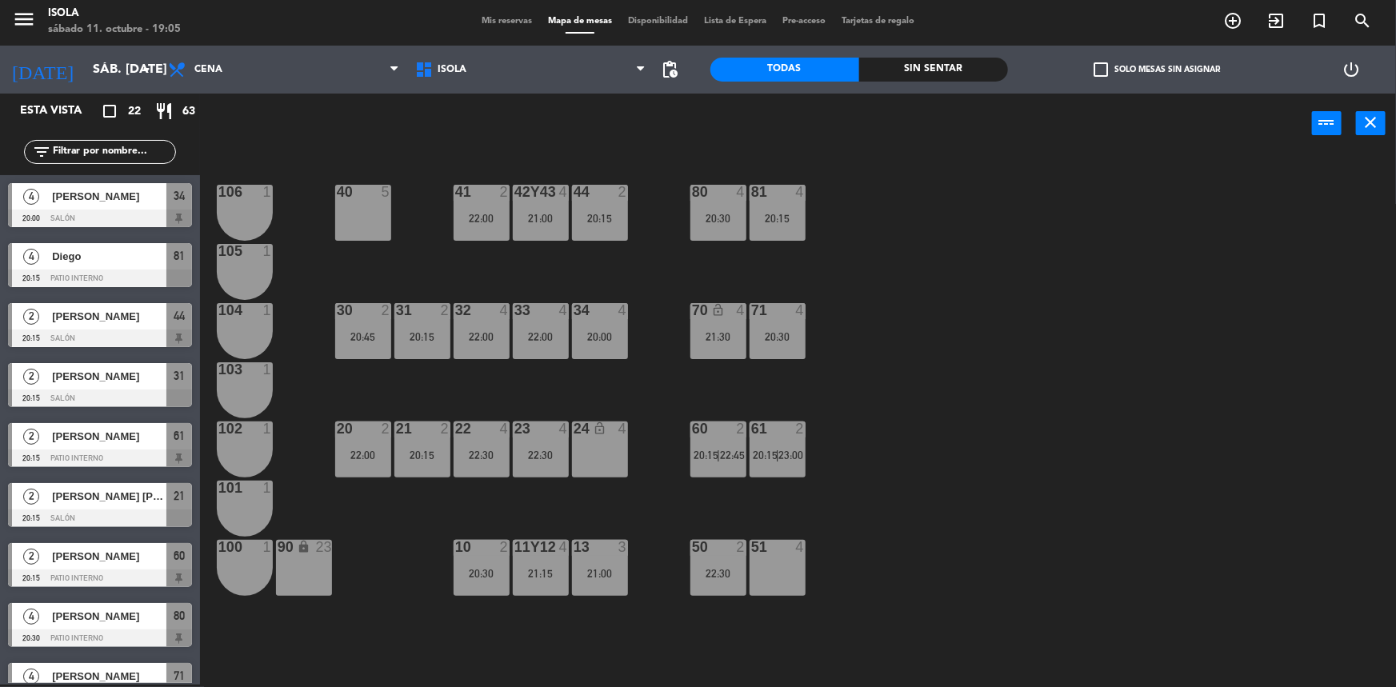
click at [734, 320] on div "70 lock_open 4 21:30" at bounding box center [718, 331] width 56 height 56
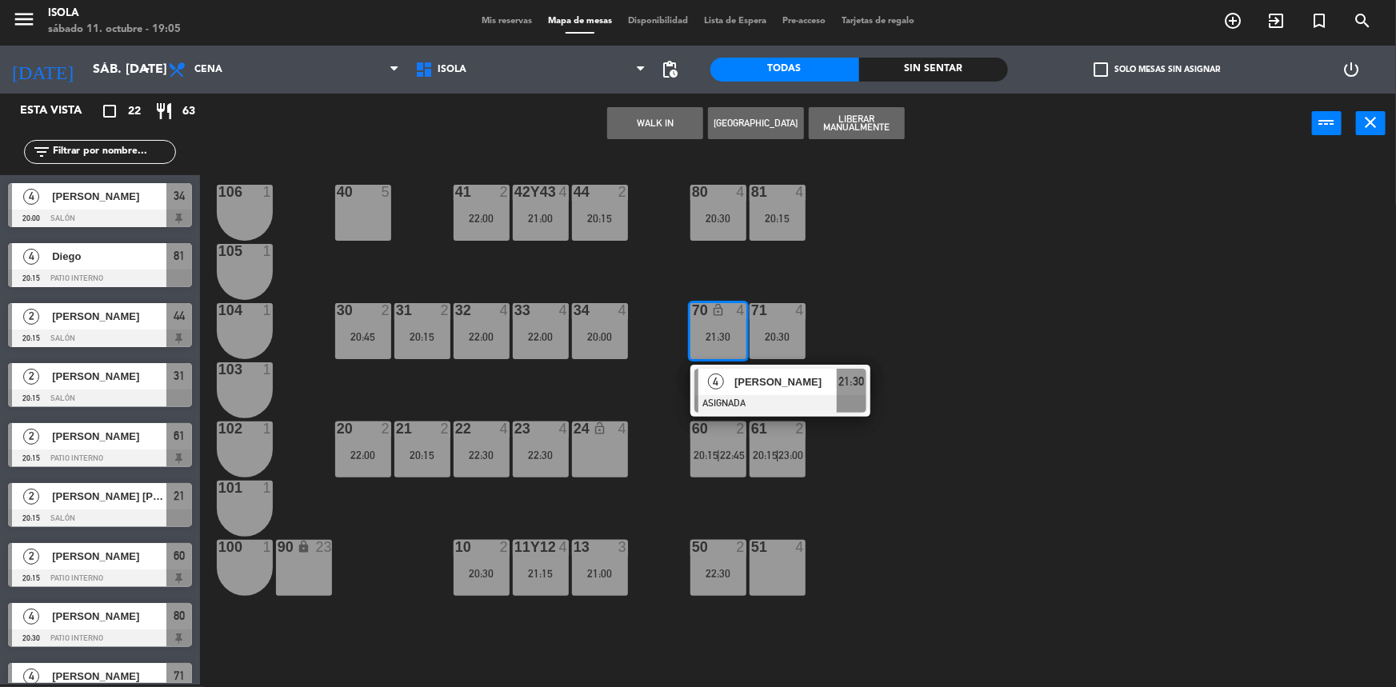
click at [797, 583] on div "51 4" at bounding box center [778, 568] width 56 height 56
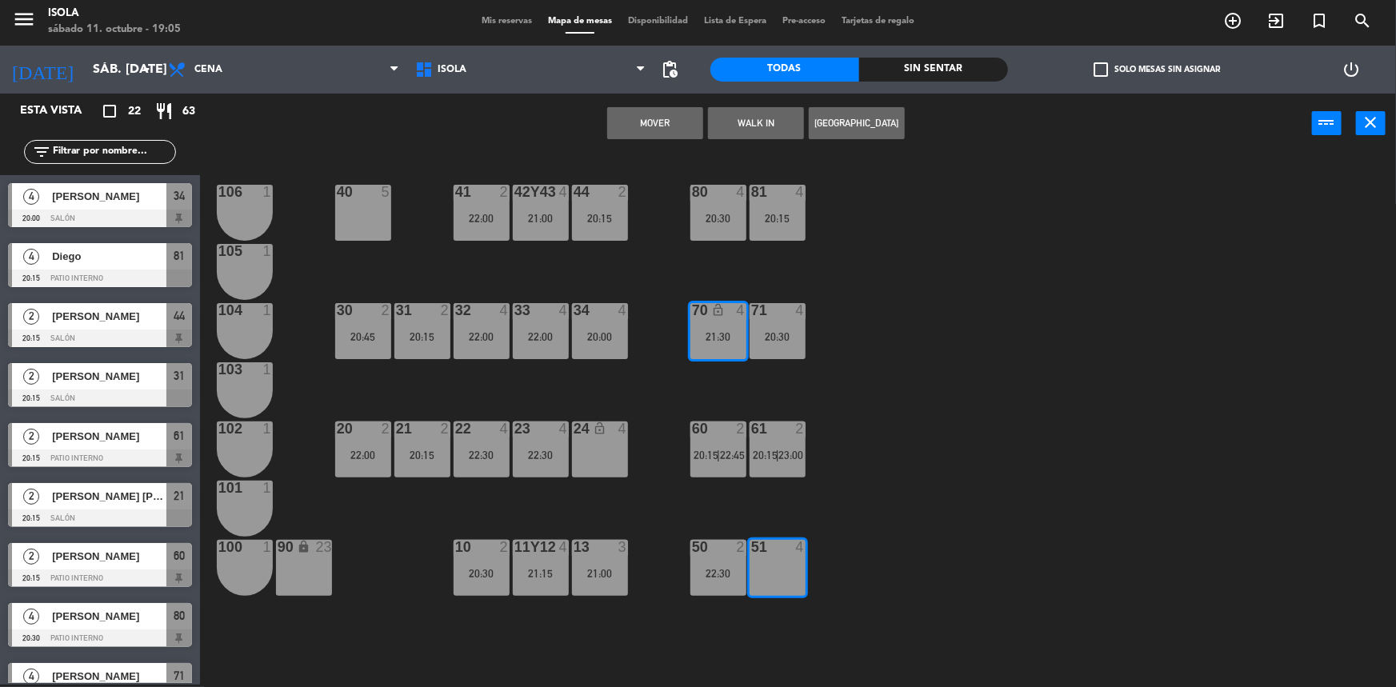
click at [680, 118] on button "Mover" at bounding box center [655, 123] width 96 height 32
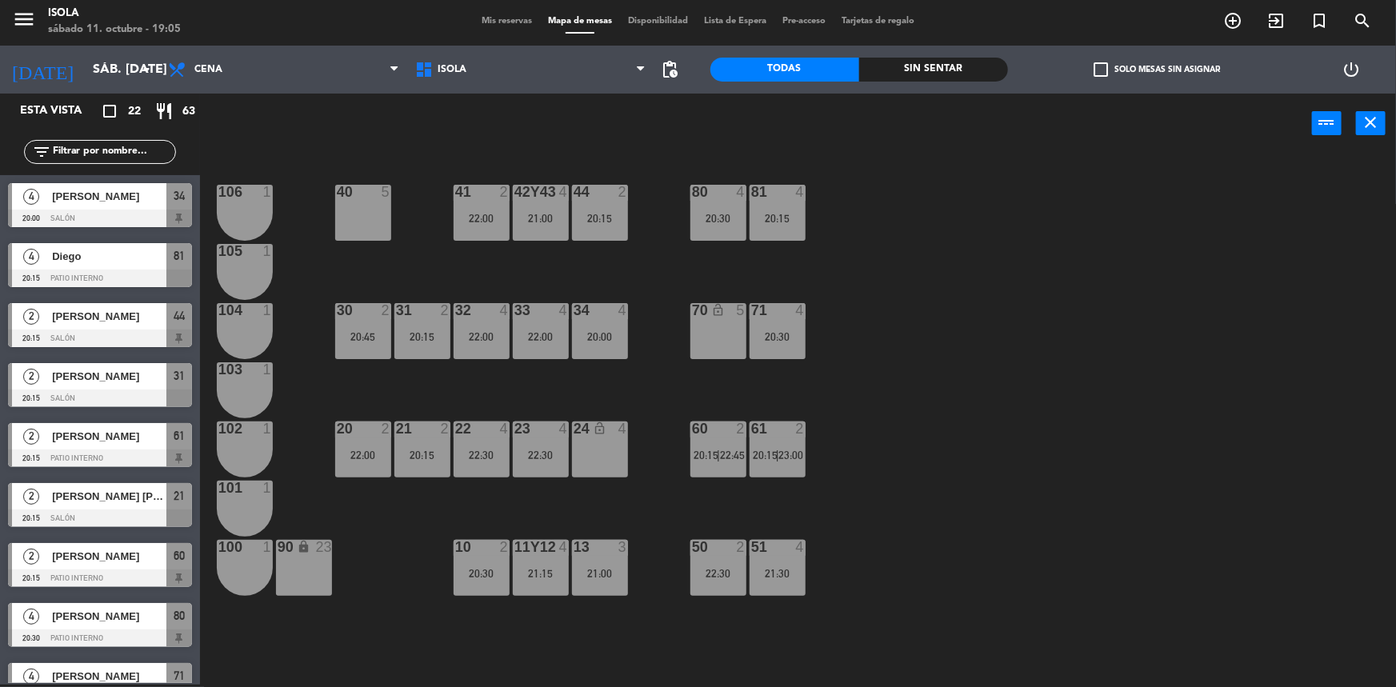
click at [699, 463] on div "60 2 20:15 | 22:45" at bounding box center [718, 450] width 56 height 56
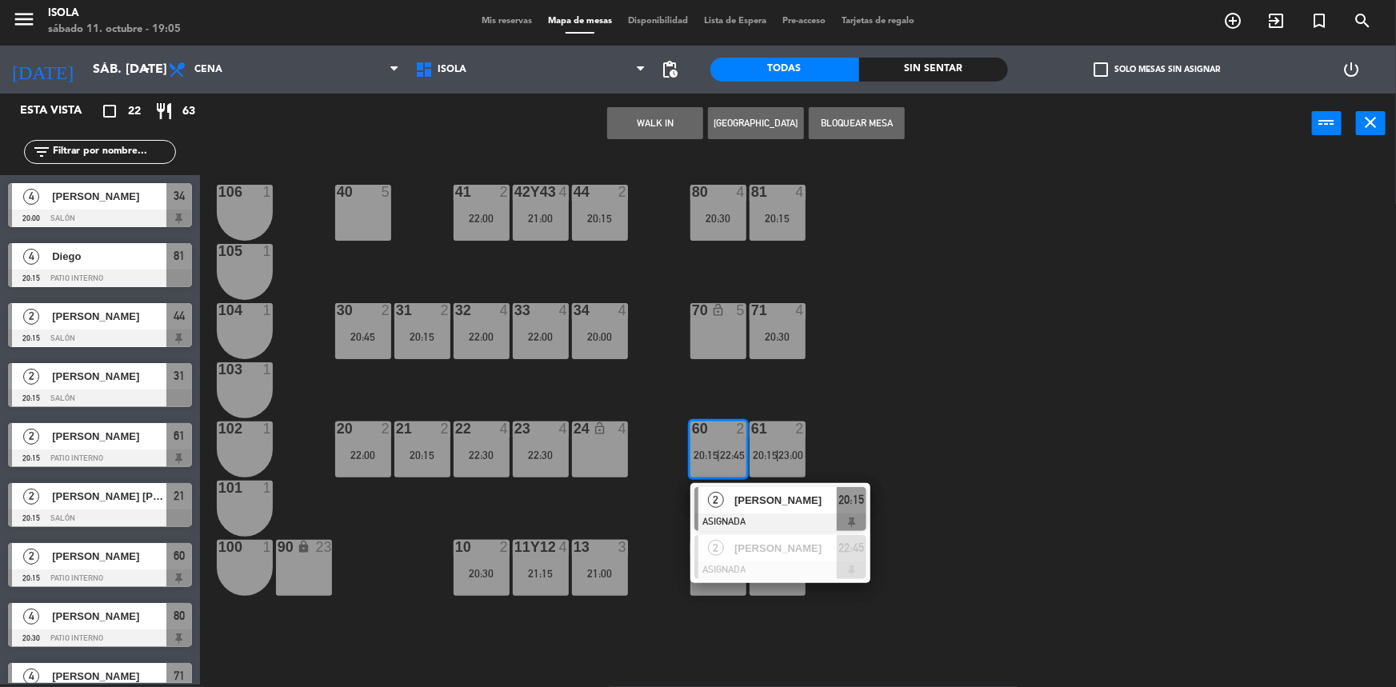
click at [738, 499] on span "[PERSON_NAME]" at bounding box center [785, 500] width 102 height 17
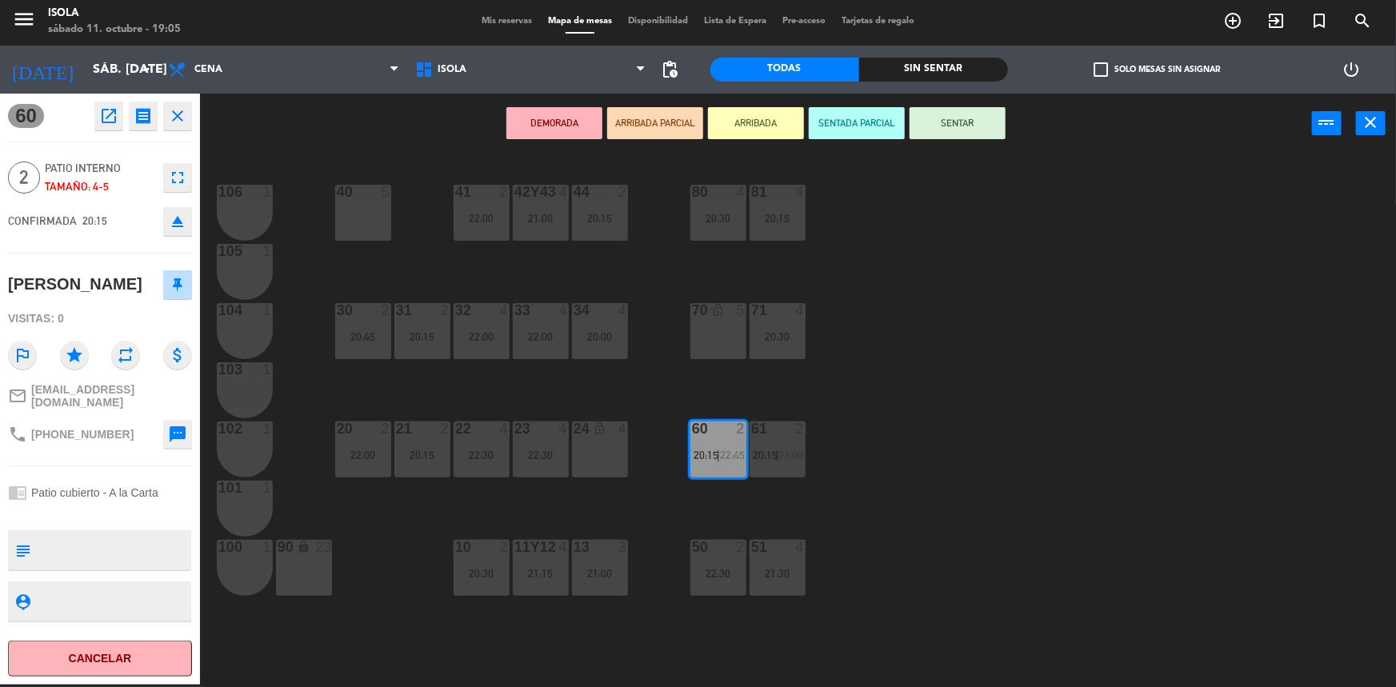
click at [722, 310] on icon "lock_open" at bounding box center [718, 310] width 14 height 14
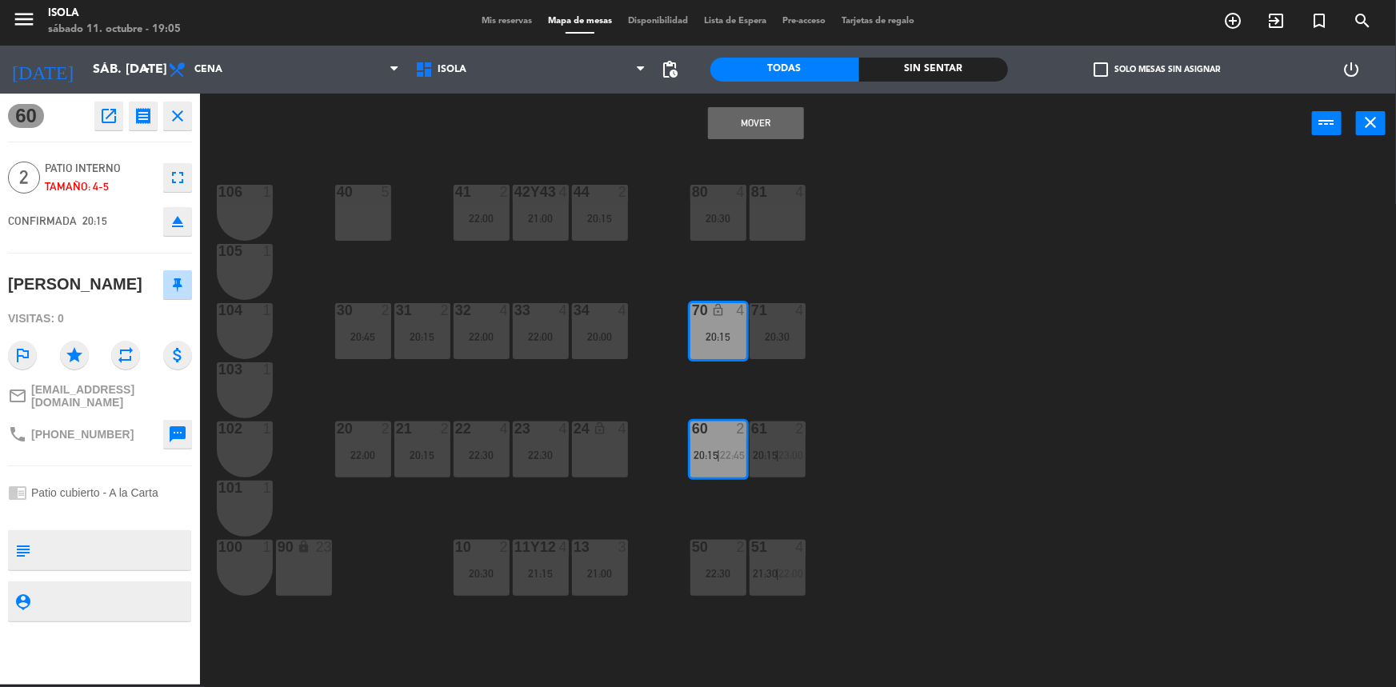
click at [782, 115] on button "Mover" at bounding box center [756, 123] width 96 height 32
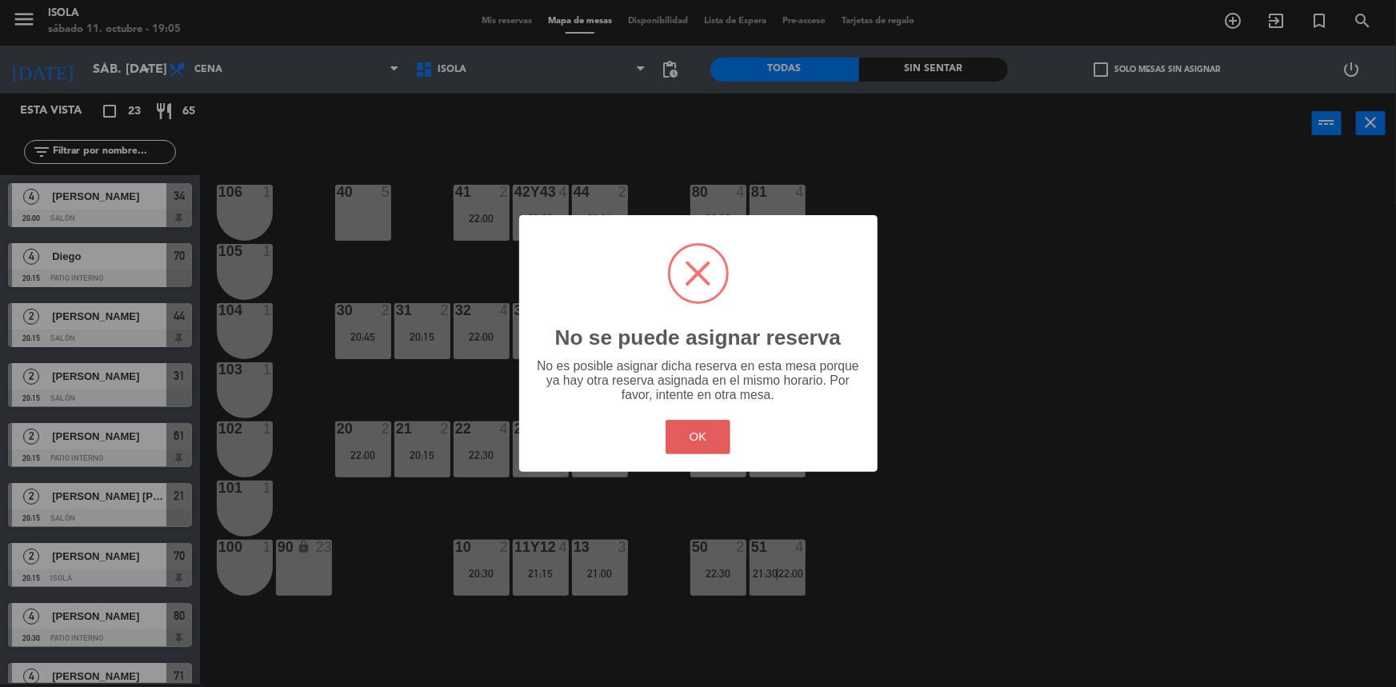
click at [722, 436] on button "OK" at bounding box center [698, 437] width 65 height 34
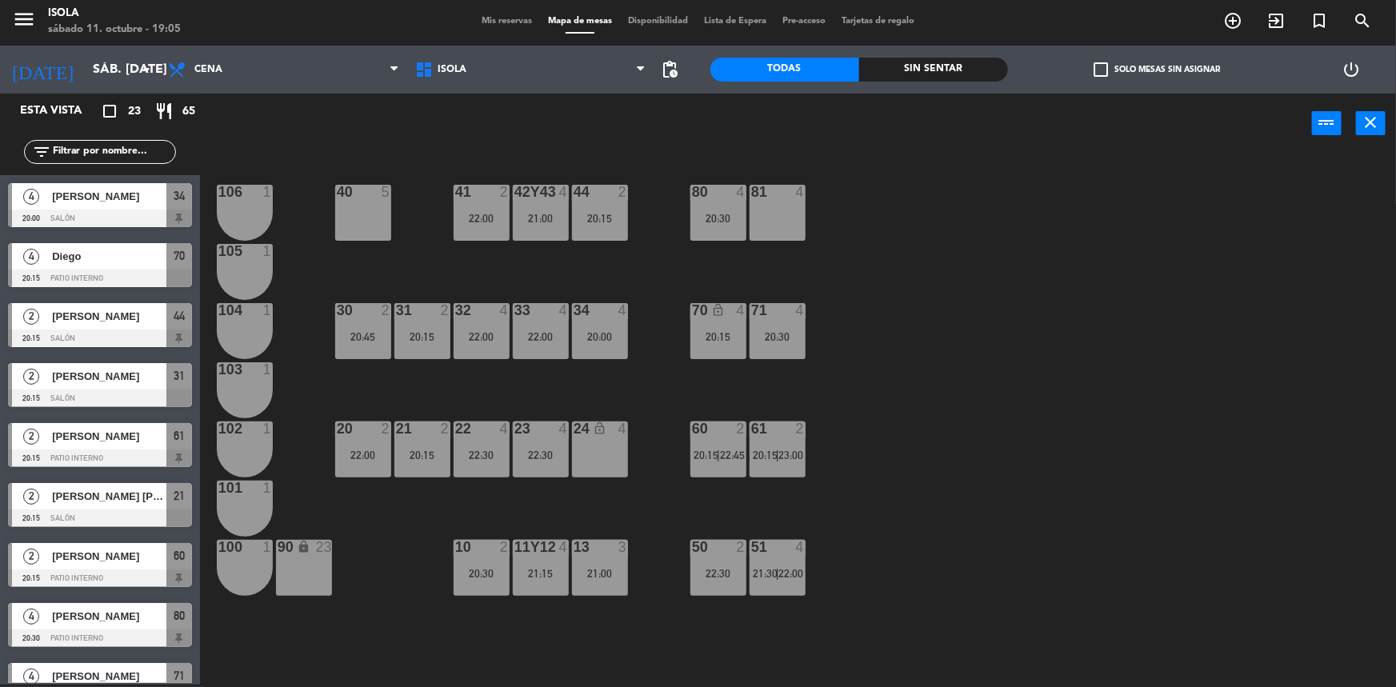
click at [762, 382] on div "40 5 42y43 4 21:00 41 2 22:00 44 2 20:15 80 4 20:30 81 4 106 1 105 1 30 2 20:45…" at bounding box center [805, 421] width 1182 height 531
click at [725, 336] on div "20:15" at bounding box center [718, 336] width 56 height 11
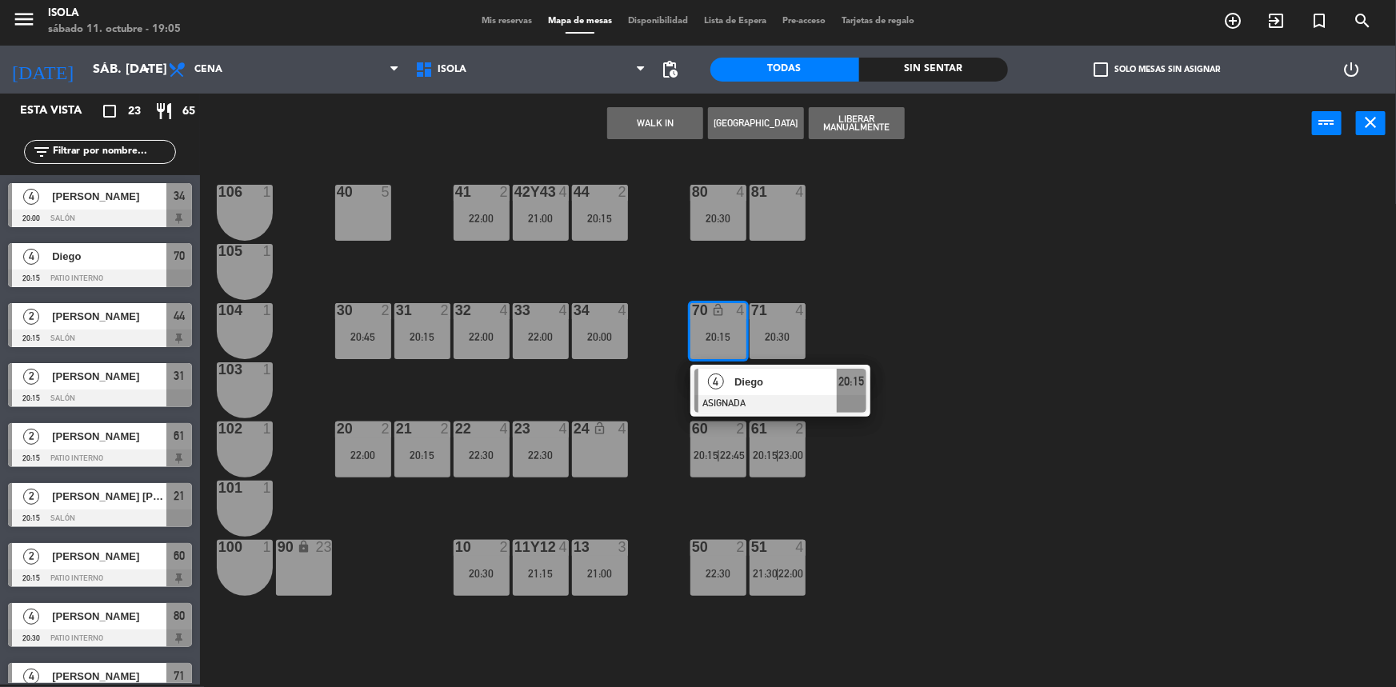
click at [774, 375] on span "Diego" at bounding box center [785, 382] width 102 height 17
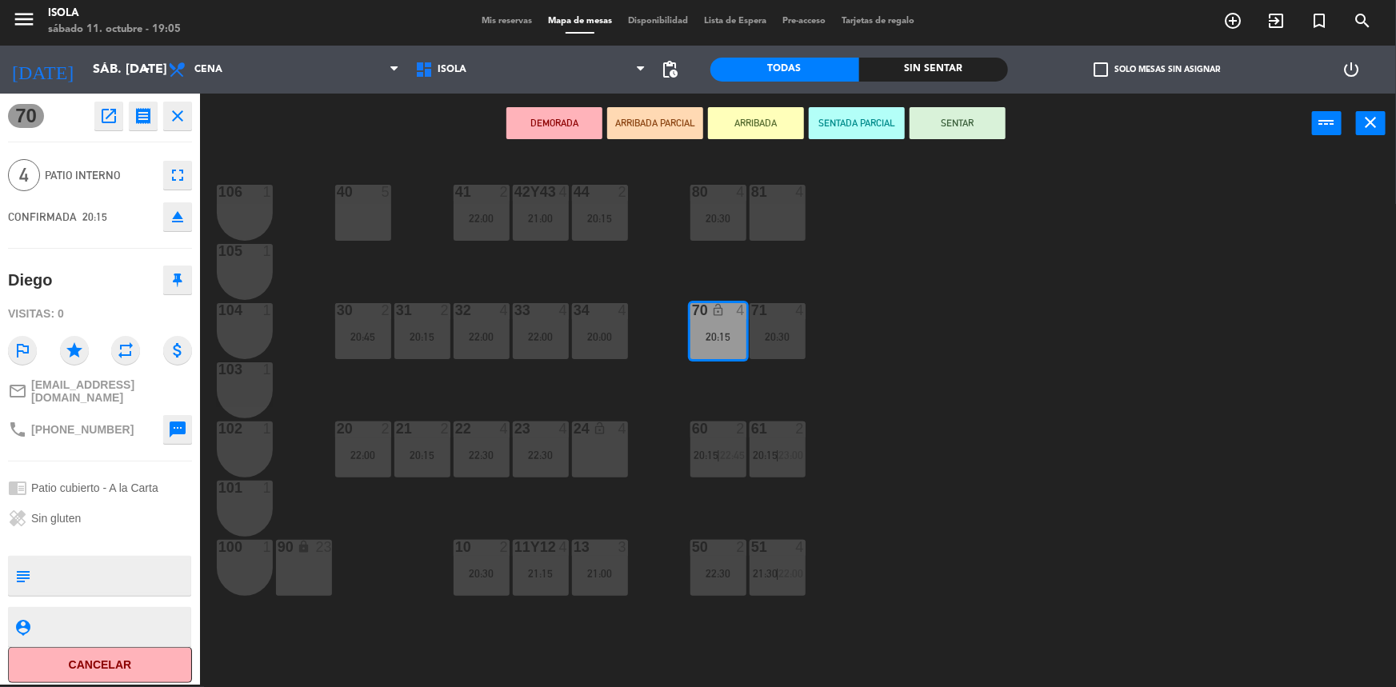
click at [779, 208] on div "81 4" at bounding box center [778, 213] width 56 height 56
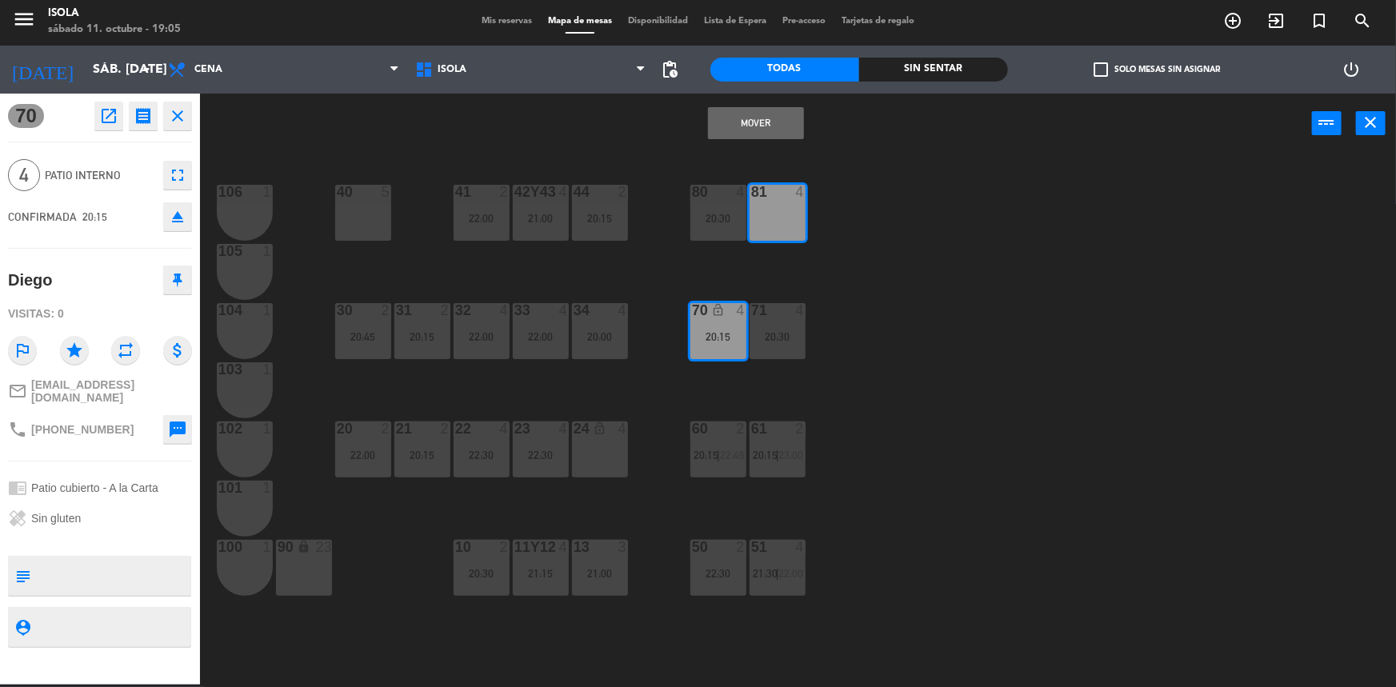
click at [755, 118] on button "Mover" at bounding box center [756, 123] width 96 height 32
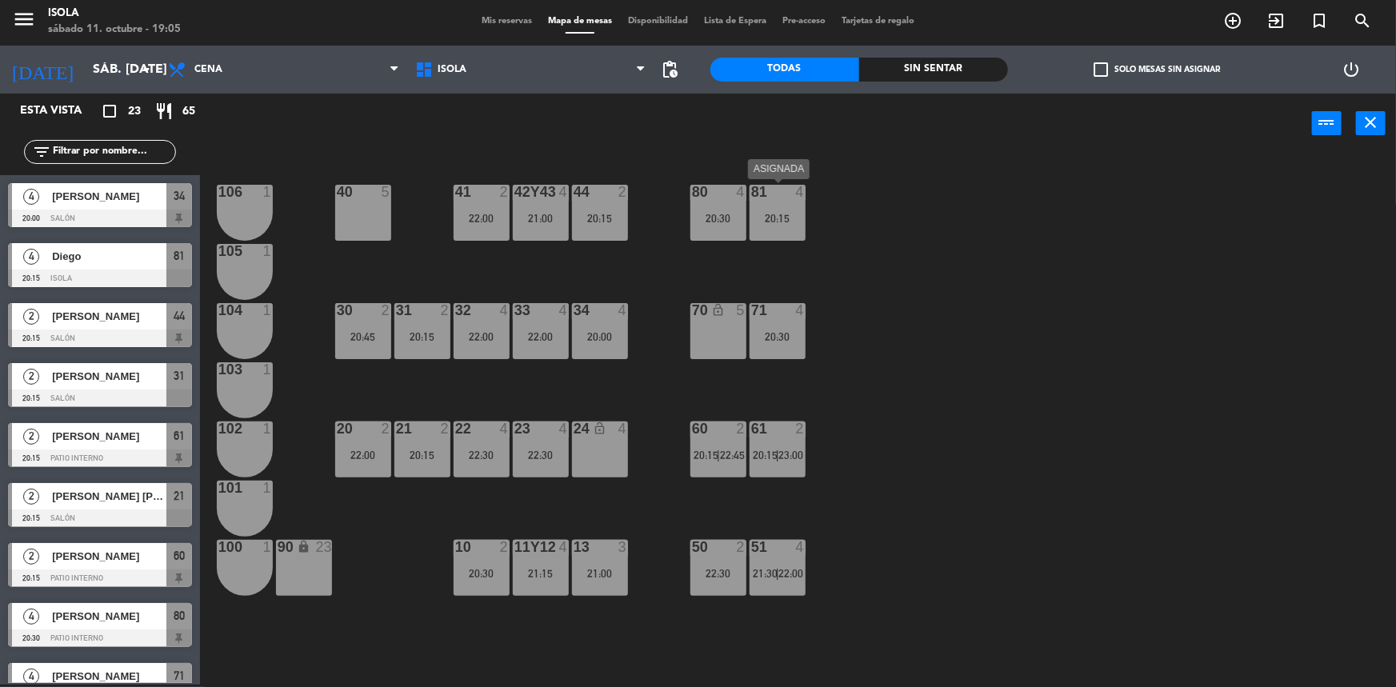
drag, startPoint x: 941, startPoint y: 373, endPoint x: 743, endPoint y: 410, distance: 201.0
click at [937, 374] on div "40 5 42y43 4 21:00 41 2 22:00 44 2 20:15 80 4 20:30 81 4 20:15 106 1 105 1 30 2…" at bounding box center [805, 421] width 1182 height 531
click at [698, 447] on div "60 2 20:15 | 22:45" at bounding box center [718, 450] width 56 height 56
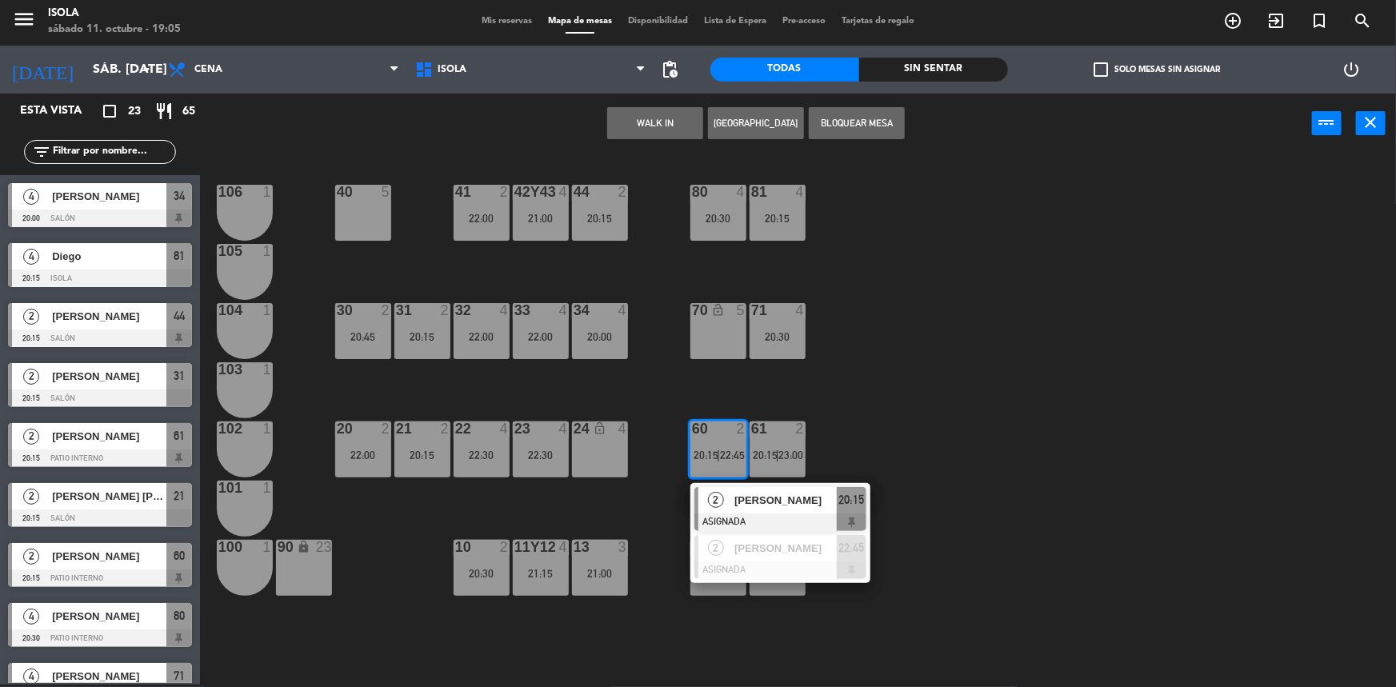
click at [745, 501] on span "[PERSON_NAME]" at bounding box center [785, 500] width 102 height 17
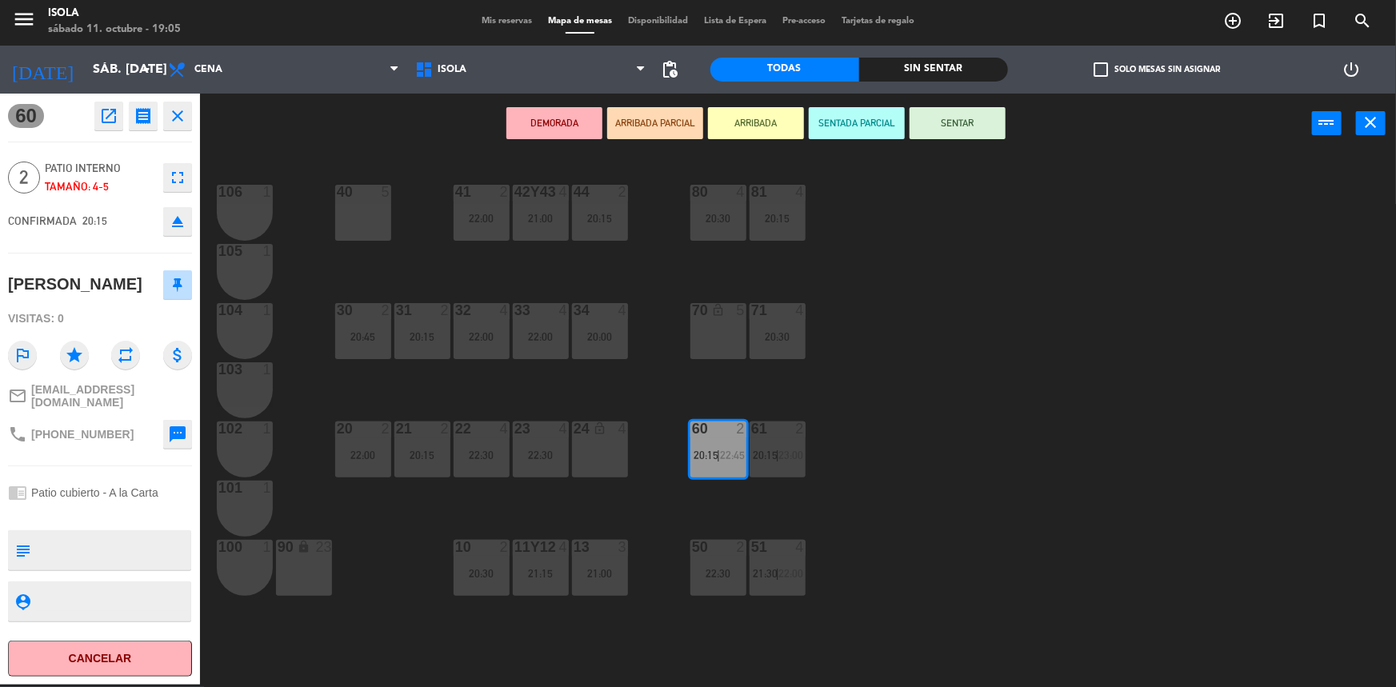
click at [719, 349] on div "70 lock_open 5" at bounding box center [718, 331] width 56 height 56
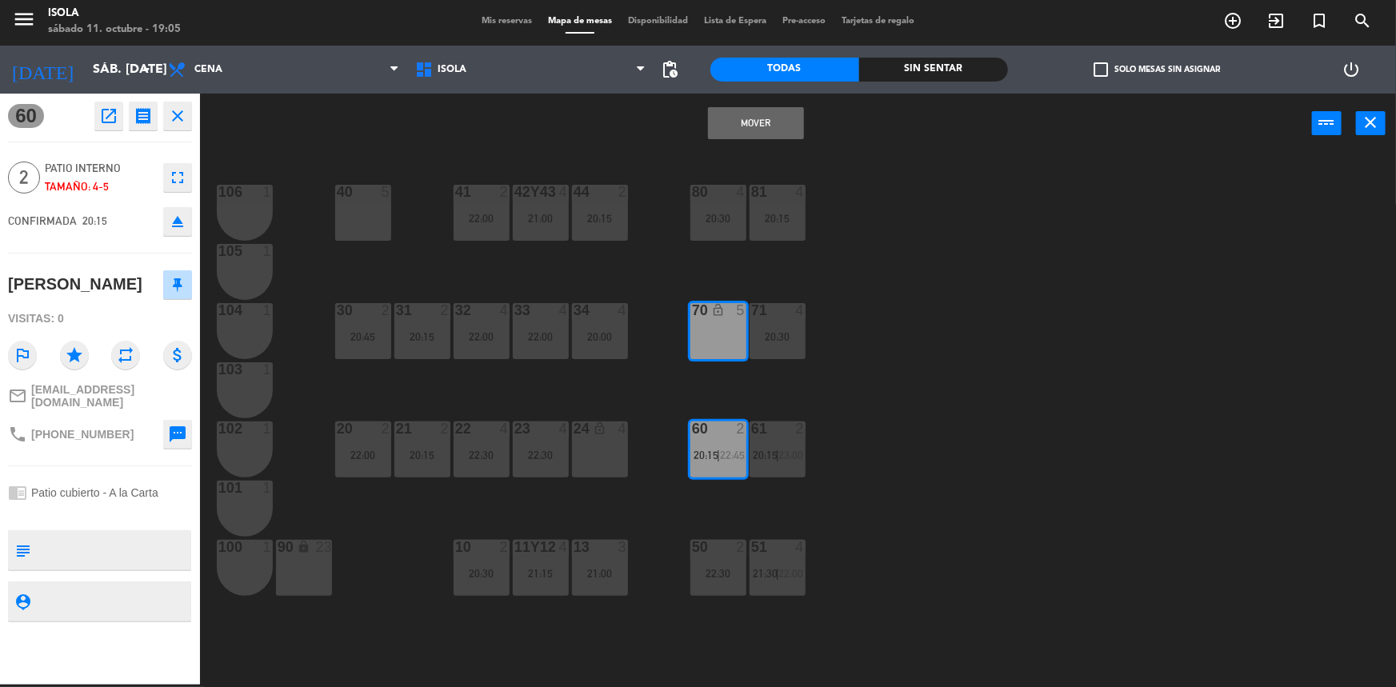
click at [740, 126] on button "Mover" at bounding box center [756, 123] width 96 height 32
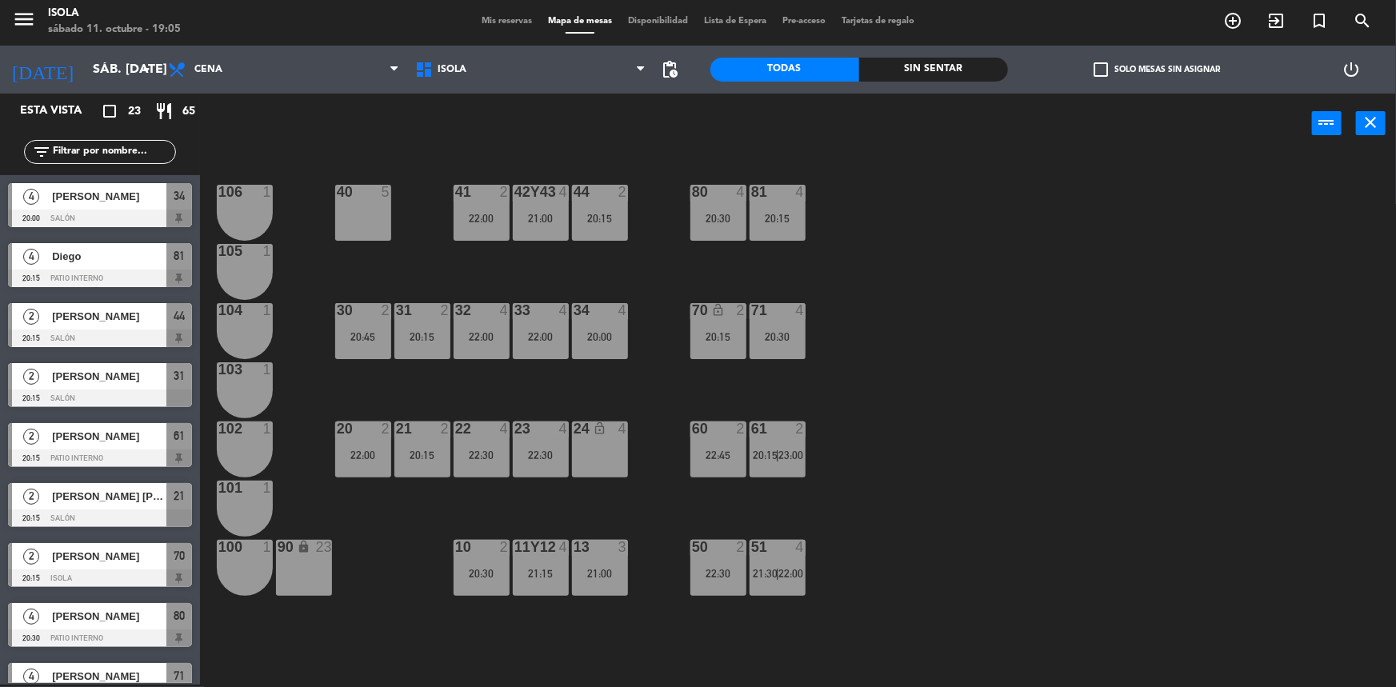
click at [718, 442] on div "60 2 22:45" at bounding box center [718, 450] width 56 height 56
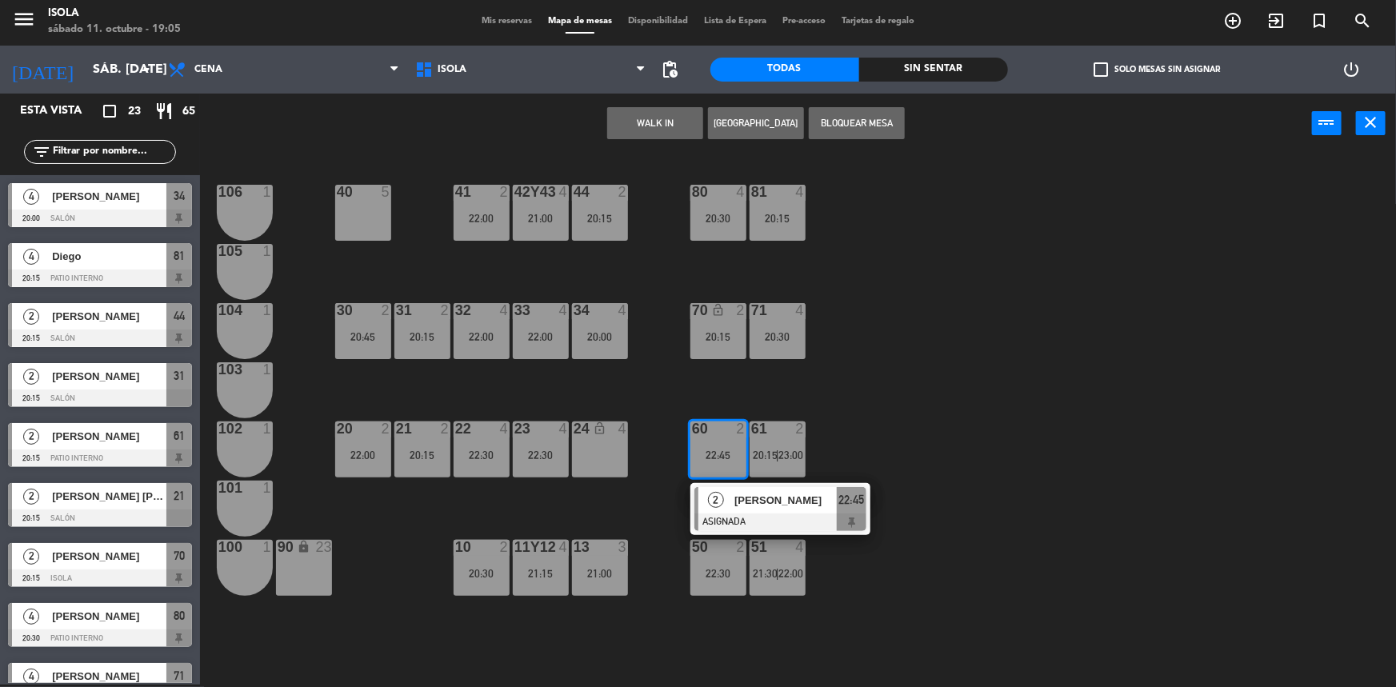
click at [747, 501] on span "[PERSON_NAME]" at bounding box center [785, 500] width 102 height 17
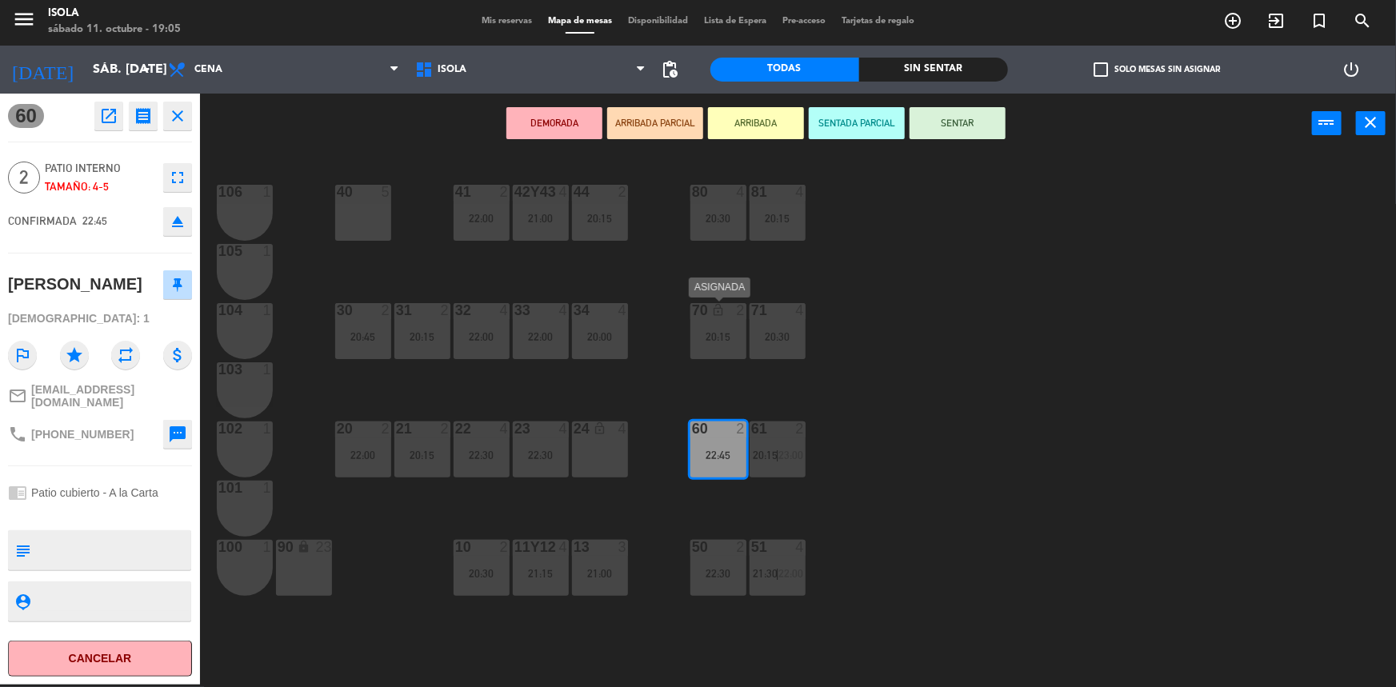
click at [721, 347] on div "70 lock_open 2 20:15" at bounding box center [718, 331] width 56 height 56
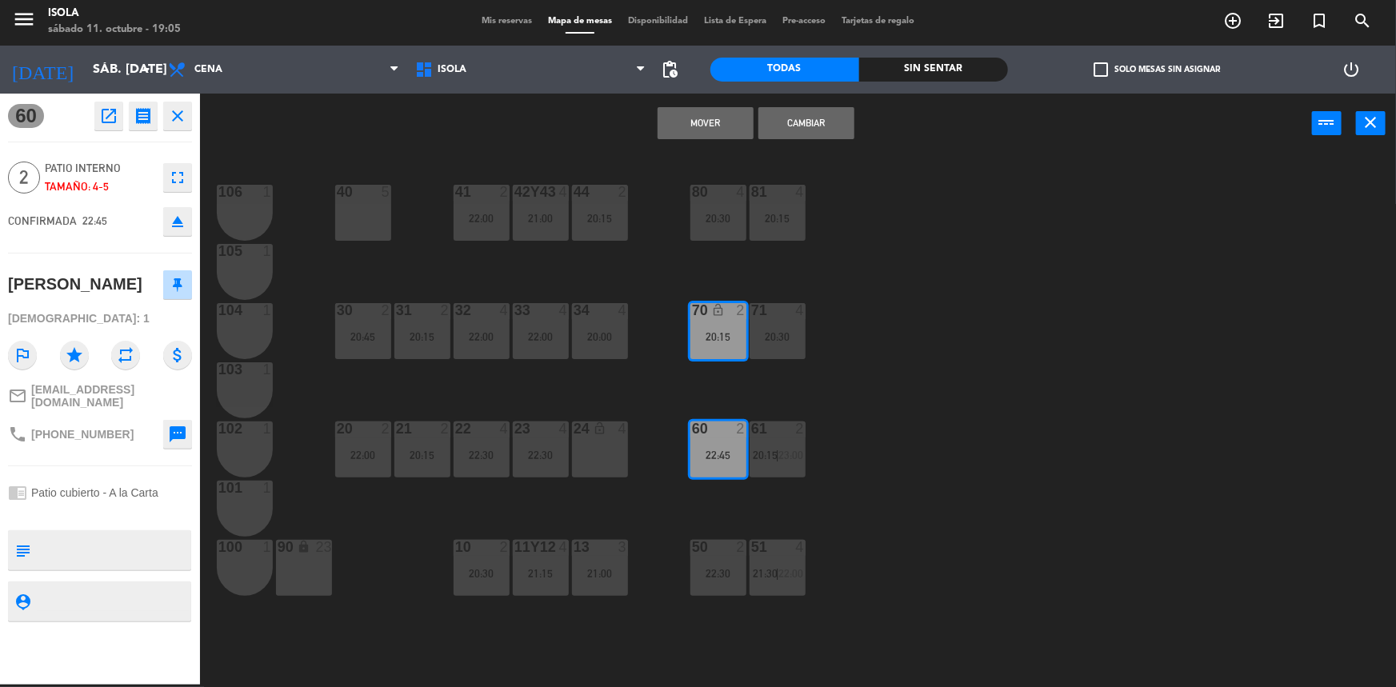
click at [718, 130] on button "Mover" at bounding box center [706, 123] width 96 height 32
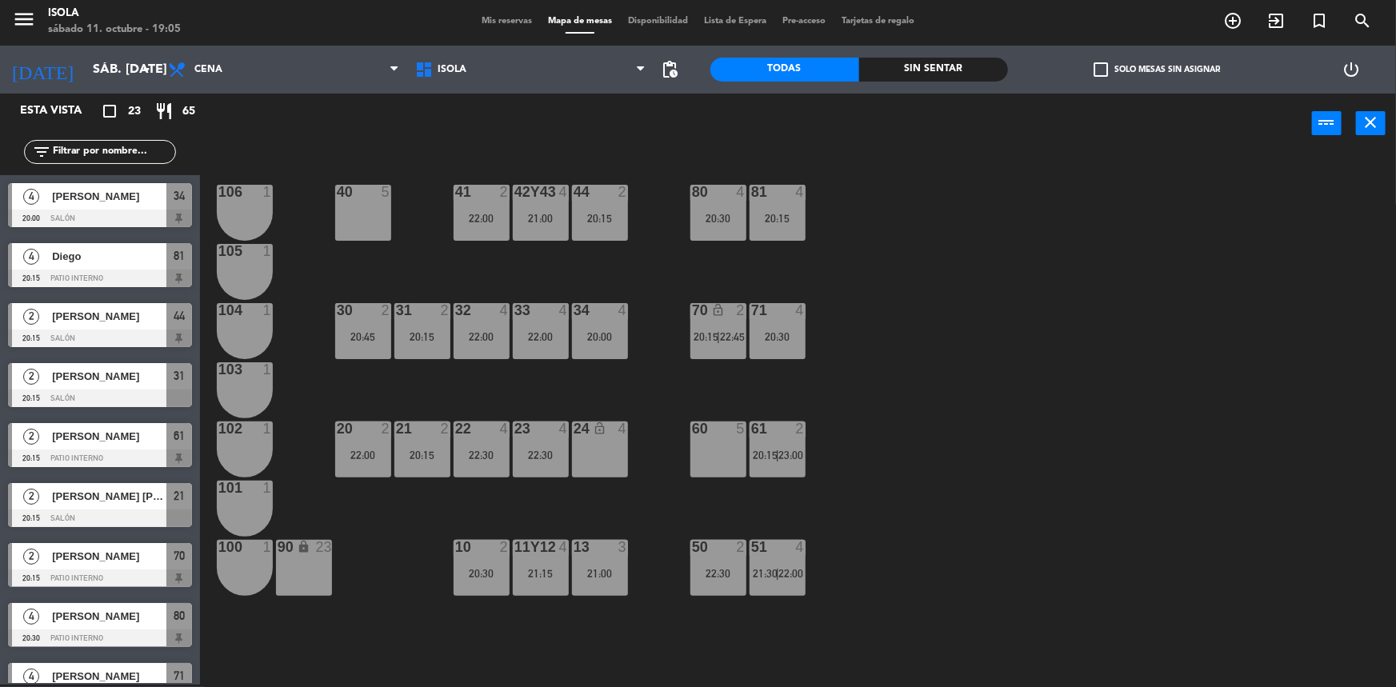
scroll to position [2, 0]
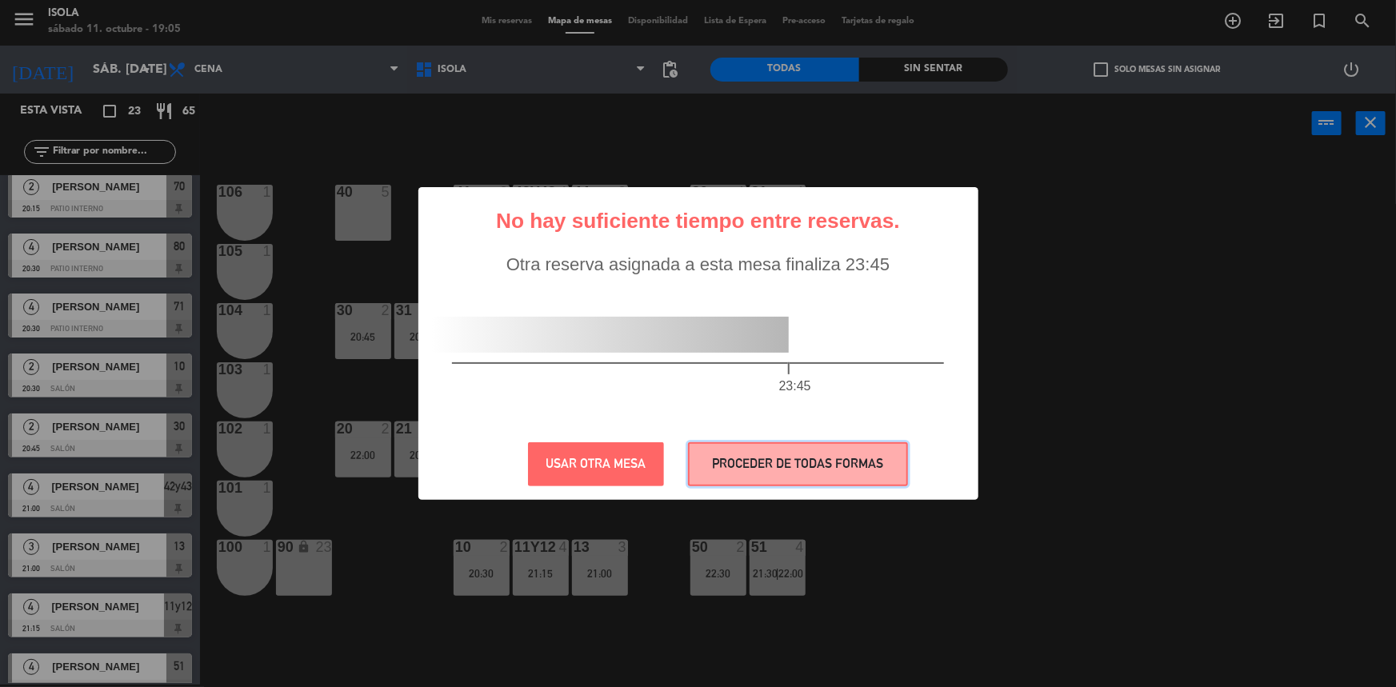
click at [752, 478] on button "PROCEDER DE TODAS FORMAS" at bounding box center [798, 464] width 220 height 44
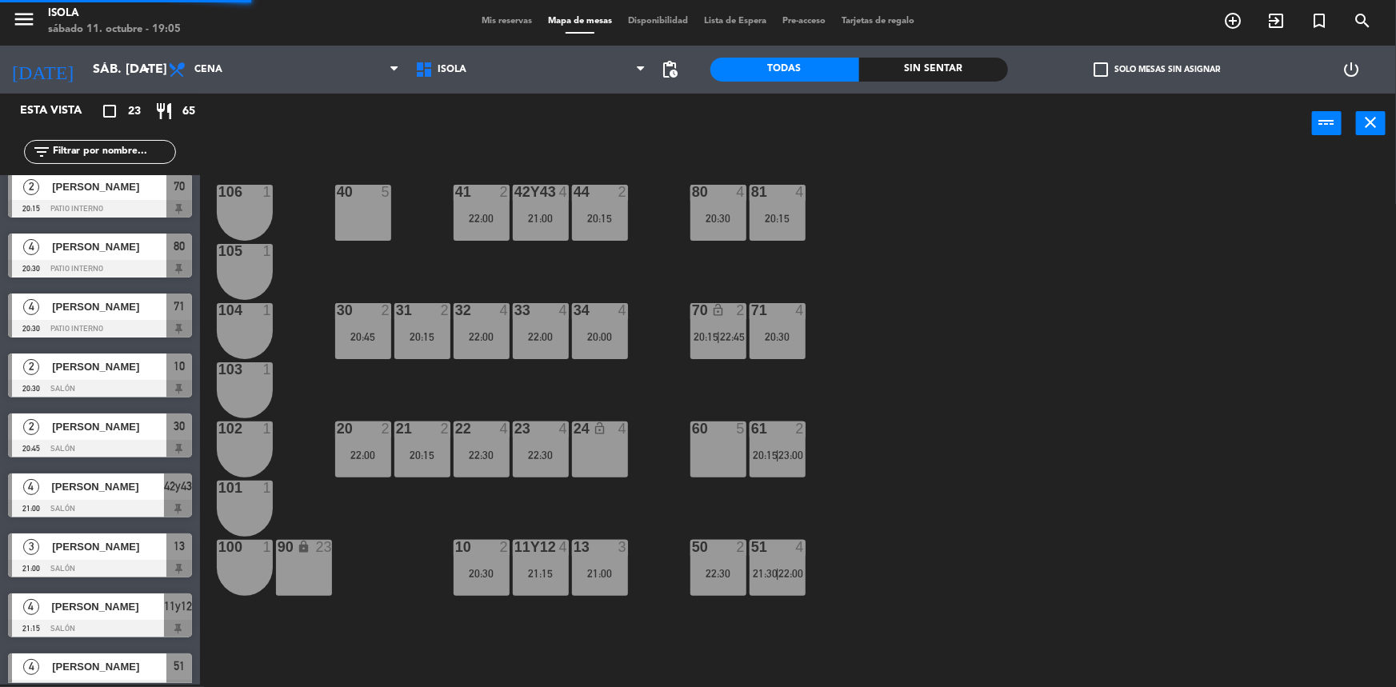
click at [893, 430] on div "40 5 42y43 4 21:00 41 2 22:00 44 2 20:15 80 4 20:30 81 4 20:15 106 1 105 1 30 2…" at bounding box center [805, 421] width 1182 height 531
click at [890, 417] on div "40 5 42y43 4 21:00 41 2 22:00 44 2 20:15 80 4 20:30 81 4 20:15 106 1 105 1 30 2…" at bounding box center [805, 421] width 1182 height 531
click at [890, 416] on div "40 5 42y43 4 21:00 41 2 22:00 44 2 20:15 80 4 20:30 81 4 20:15 106 1 105 1 30 2…" at bounding box center [805, 421] width 1182 height 531
click at [763, 556] on div "51 4 21:30 | 22:00" at bounding box center [778, 568] width 56 height 56
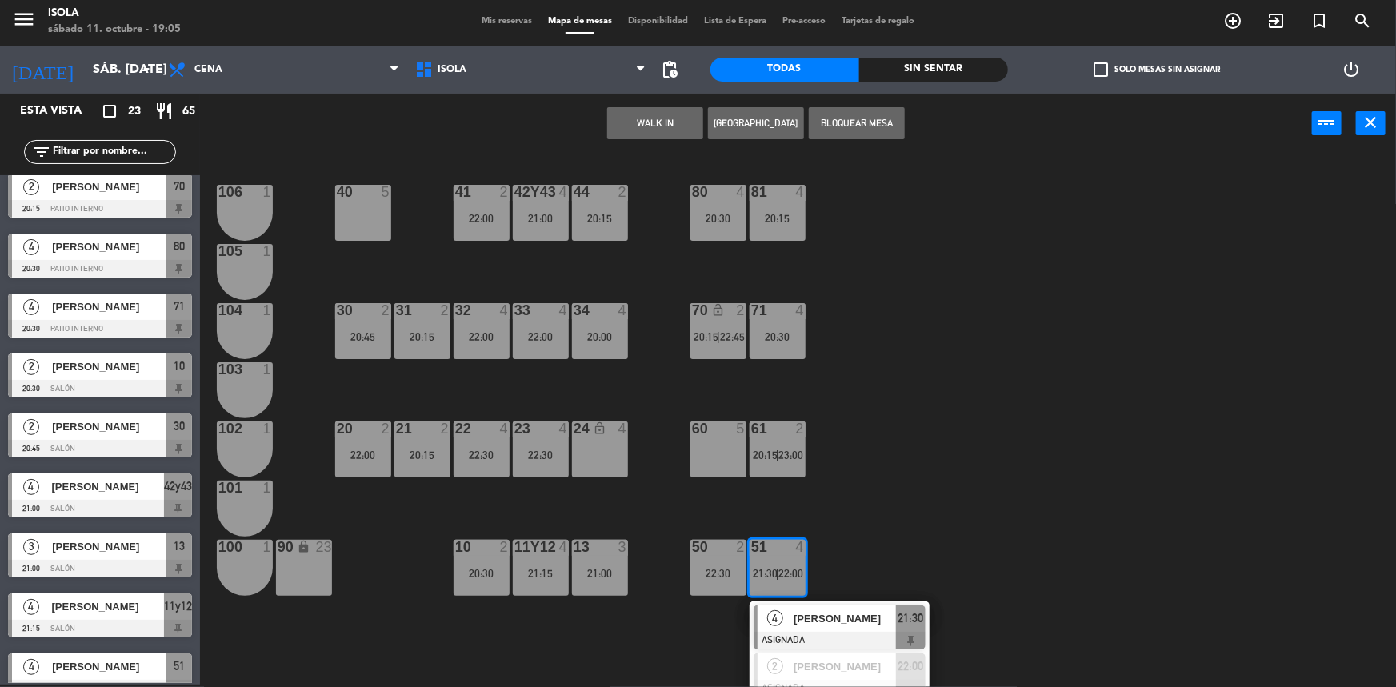
click at [813, 501] on div "40 5 42y43 4 21:00 41 2 22:00 44 2 20:15 80 4 20:30 81 4 20:15 106 1 105 1 30 2…" at bounding box center [805, 421] width 1182 height 531
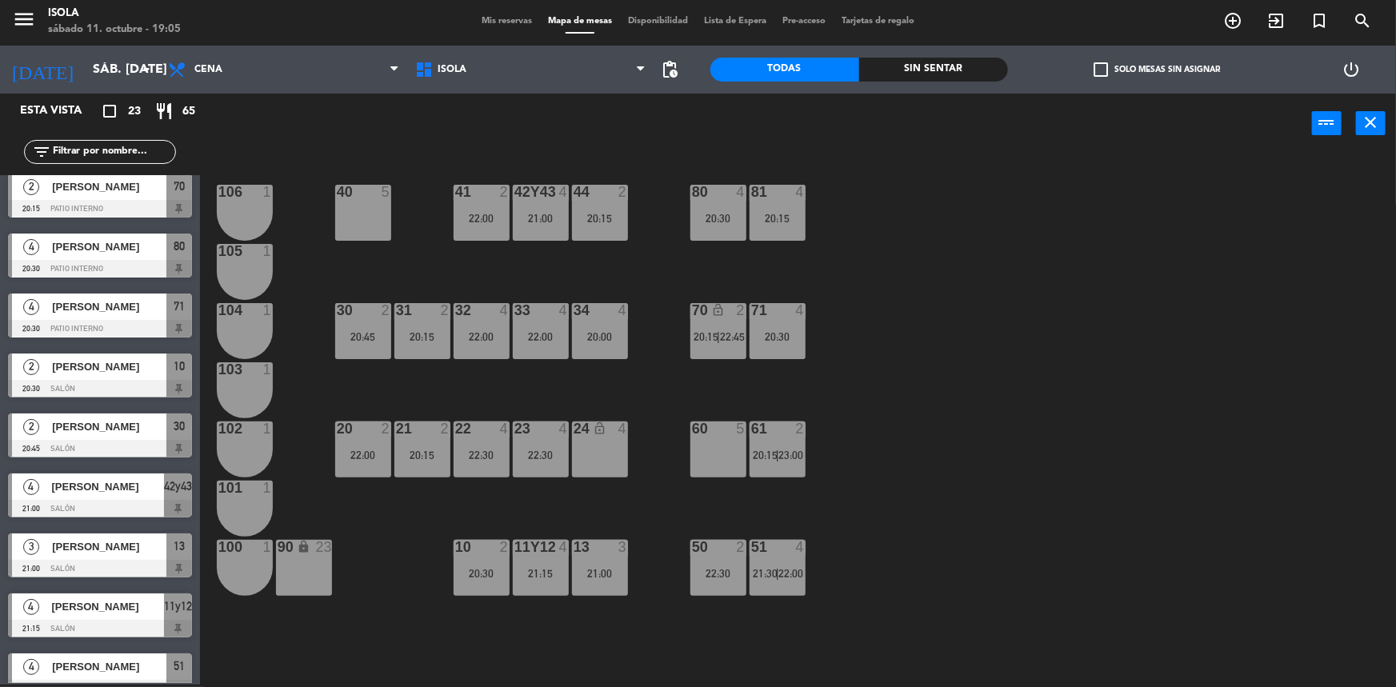
click at [786, 562] on div "51 4 21:30 | 22:00" at bounding box center [778, 568] width 56 height 56
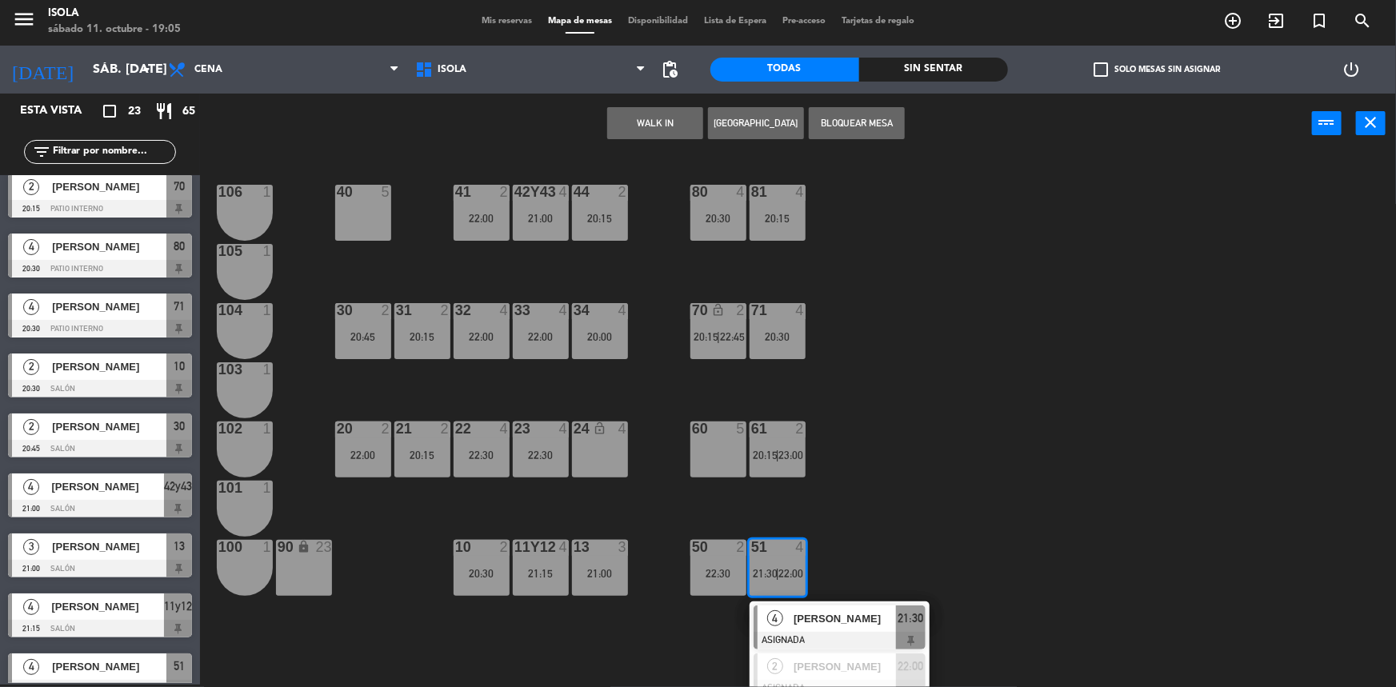
click at [834, 626] on span "[PERSON_NAME]" at bounding box center [845, 618] width 102 height 17
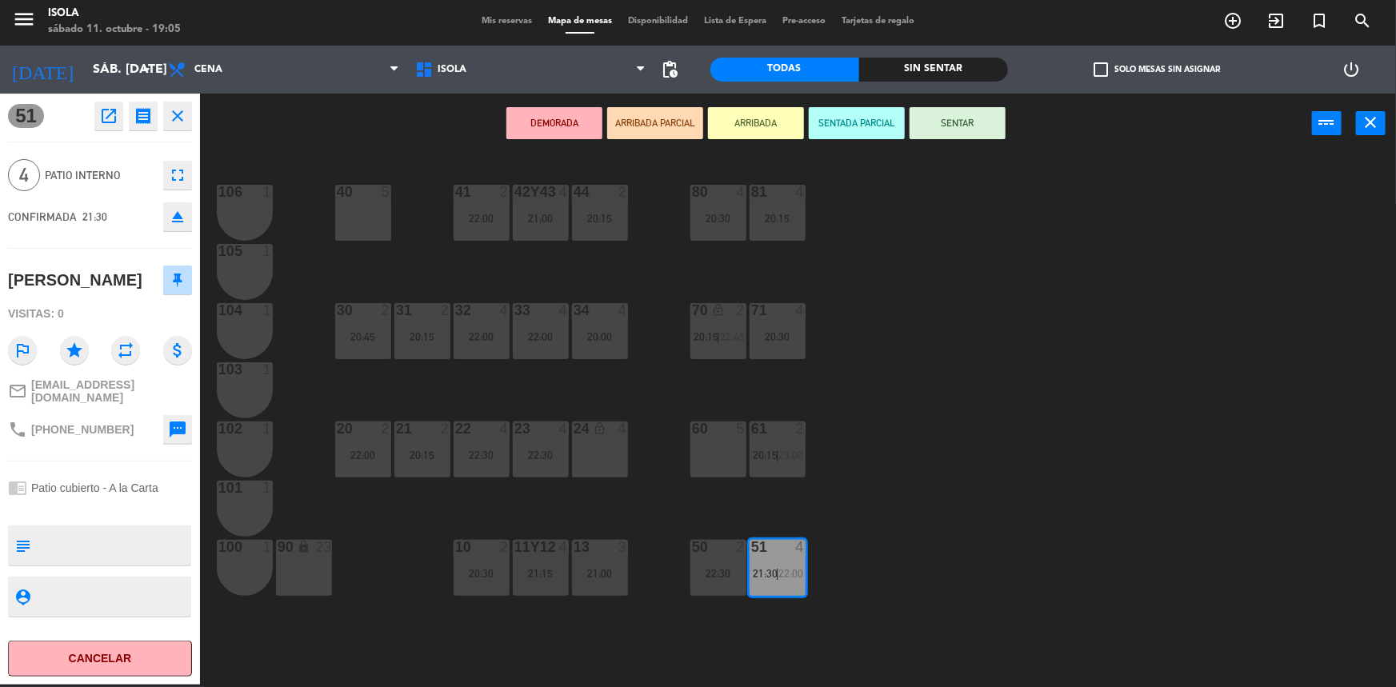
click at [740, 474] on div "60 5" at bounding box center [718, 450] width 56 height 56
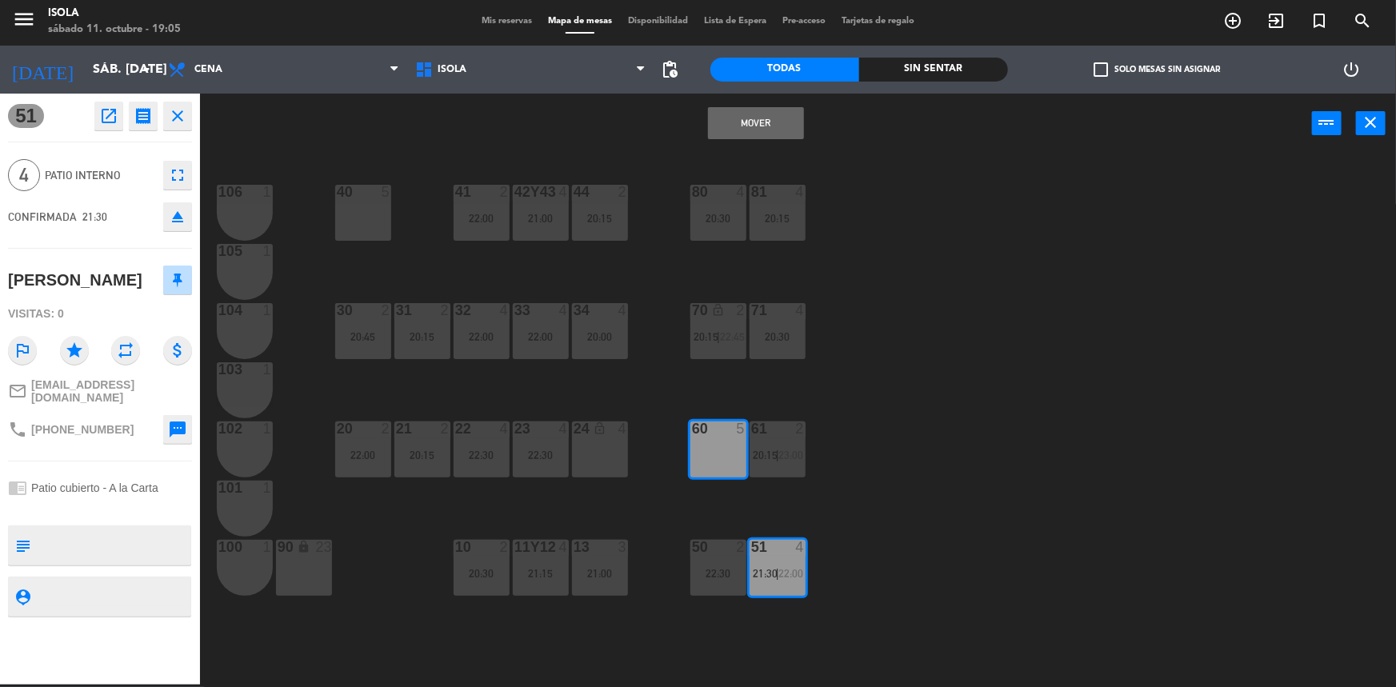
drag, startPoint x: 757, startPoint y: 126, endPoint x: 768, endPoint y: 146, distance: 22.9
click at [757, 125] on button "Mover" at bounding box center [756, 123] width 96 height 32
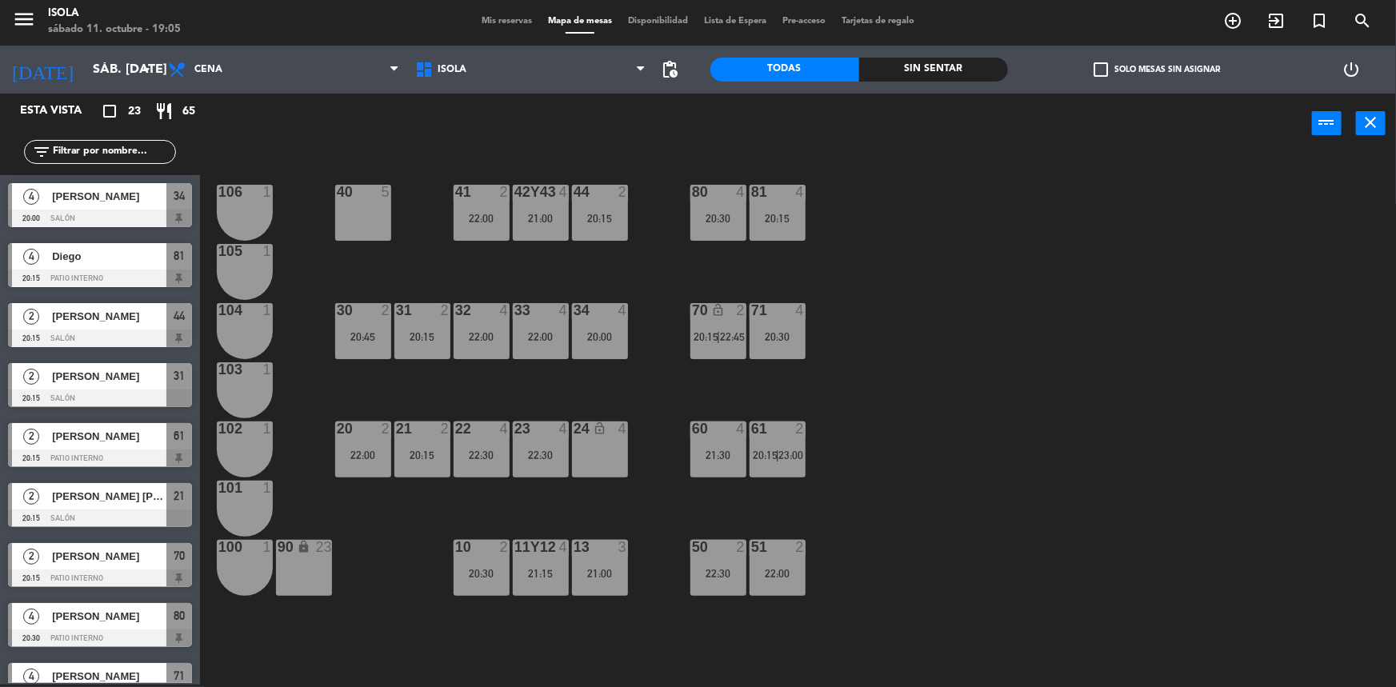
click at [866, 336] on div "40 5 42y43 4 21:00 41 2 22:00 44 2 20:15 80 4 20:30 81 4 20:15 106 1 105 1 30 2…" at bounding box center [805, 421] width 1182 height 531
click at [791, 561] on div "51 2 22:00" at bounding box center [778, 568] width 56 height 56
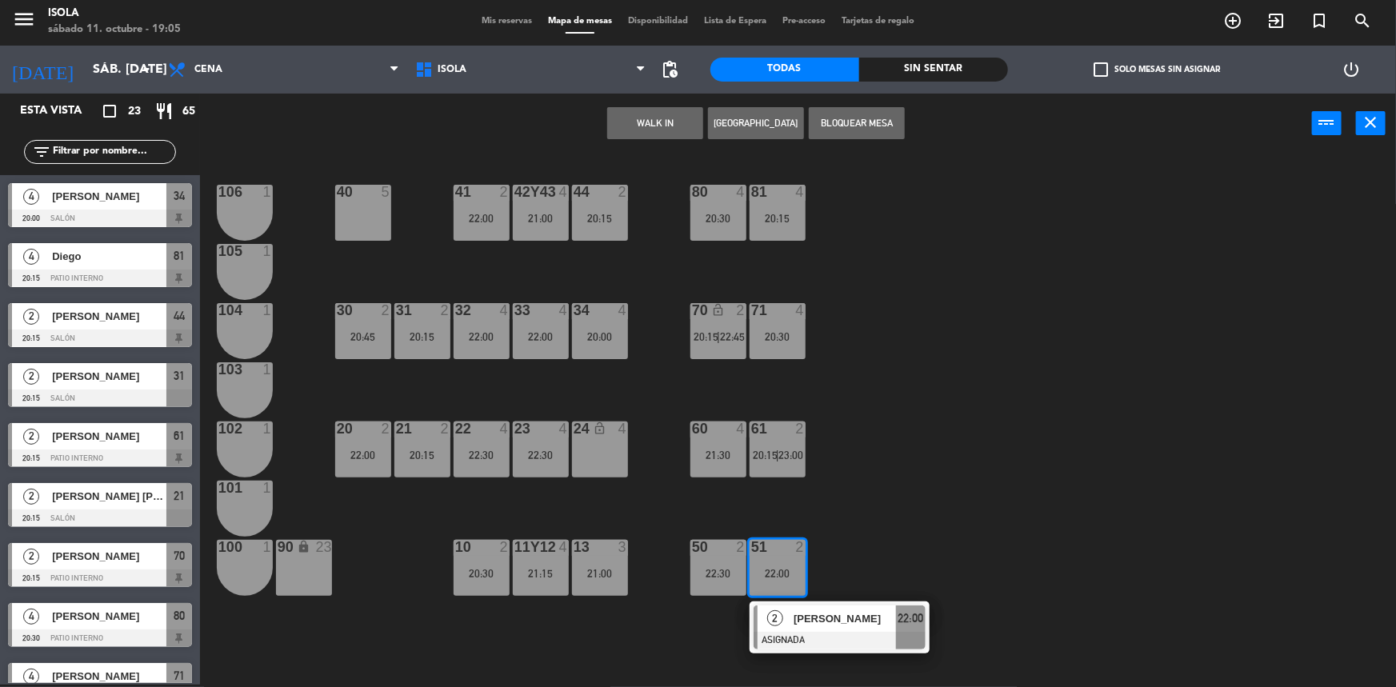
click at [828, 527] on div "40 5 42y43 4 21:00 41 2 22:00 44 2 20:15 80 4 20:30 81 4 20:15 106 1 105 1 30 2…" at bounding box center [805, 421] width 1182 height 531
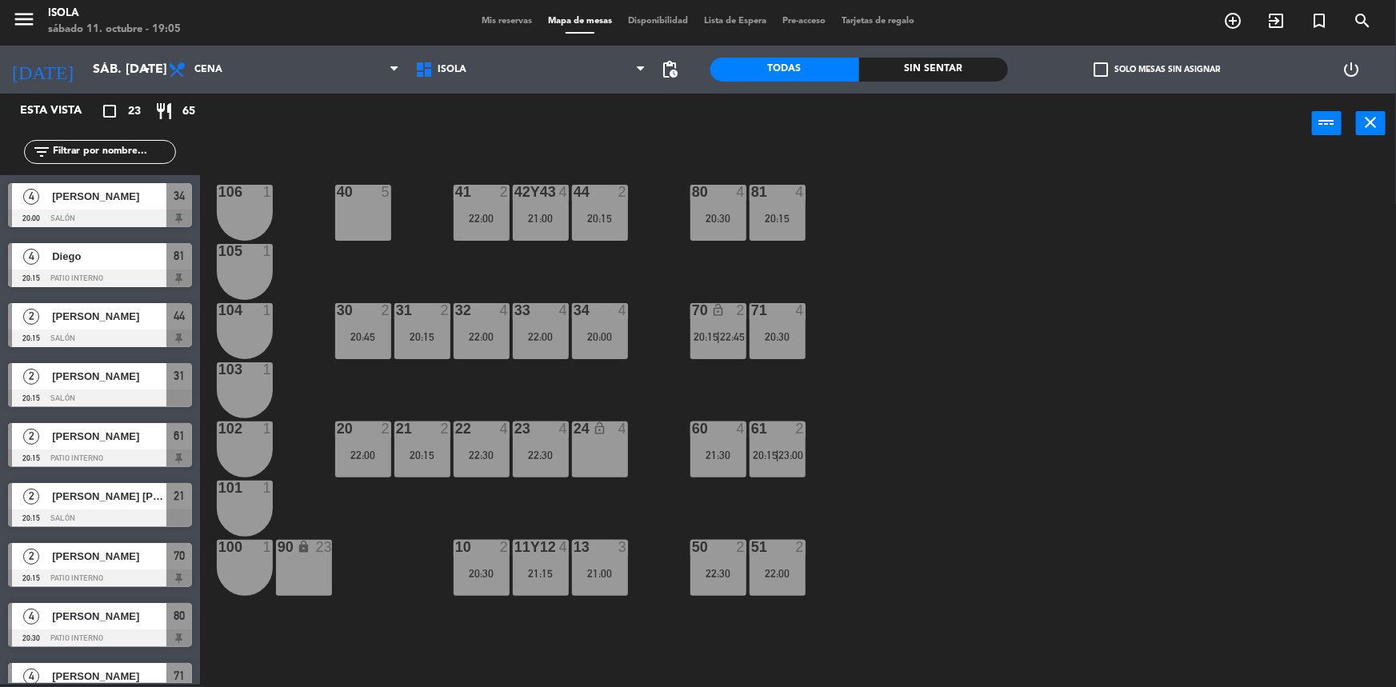
click at [790, 466] on div "61 2 20:15 | 23:00" at bounding box center [778, 450] width 56 height 56
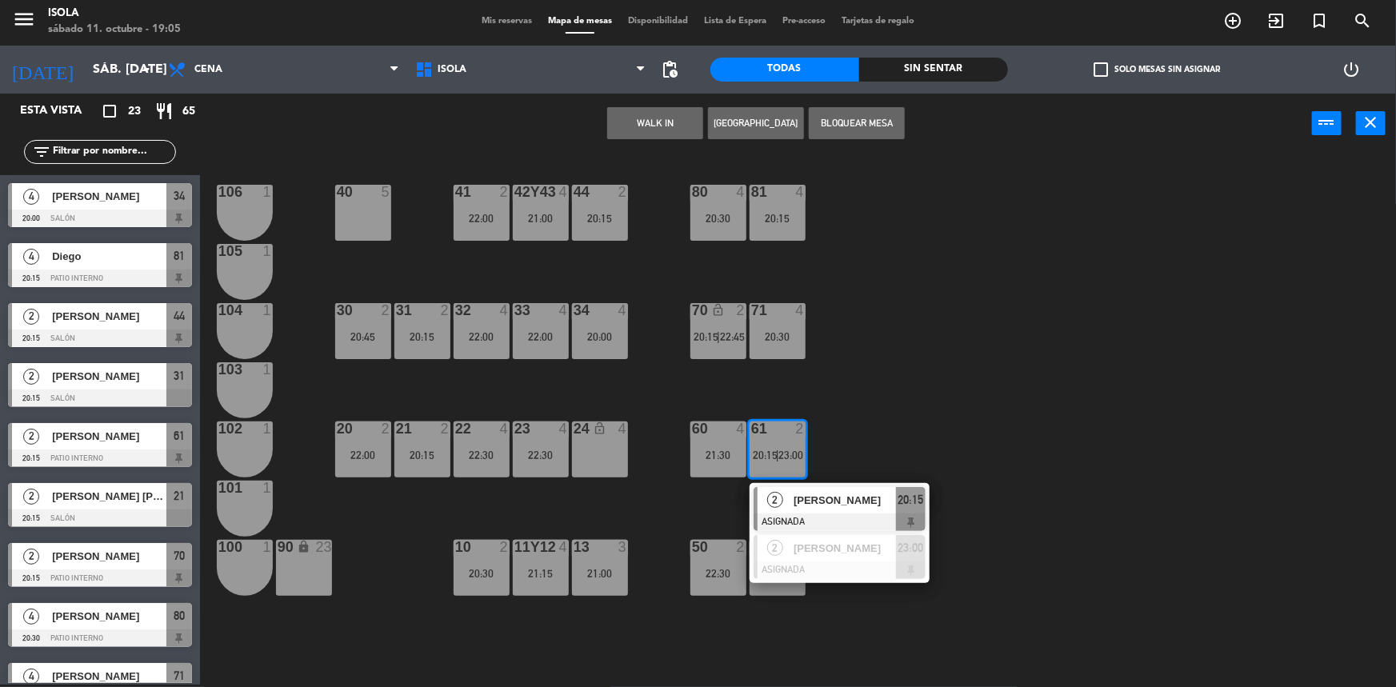
click at [851, 414] on div "40 5 42y43 4 21:00 41 2 22:00 44 2 20:15 80 4 20:30 81 4 20:15 106 1 105 1 30 2…" at bounding box center [805, 421] width 1182 height 531
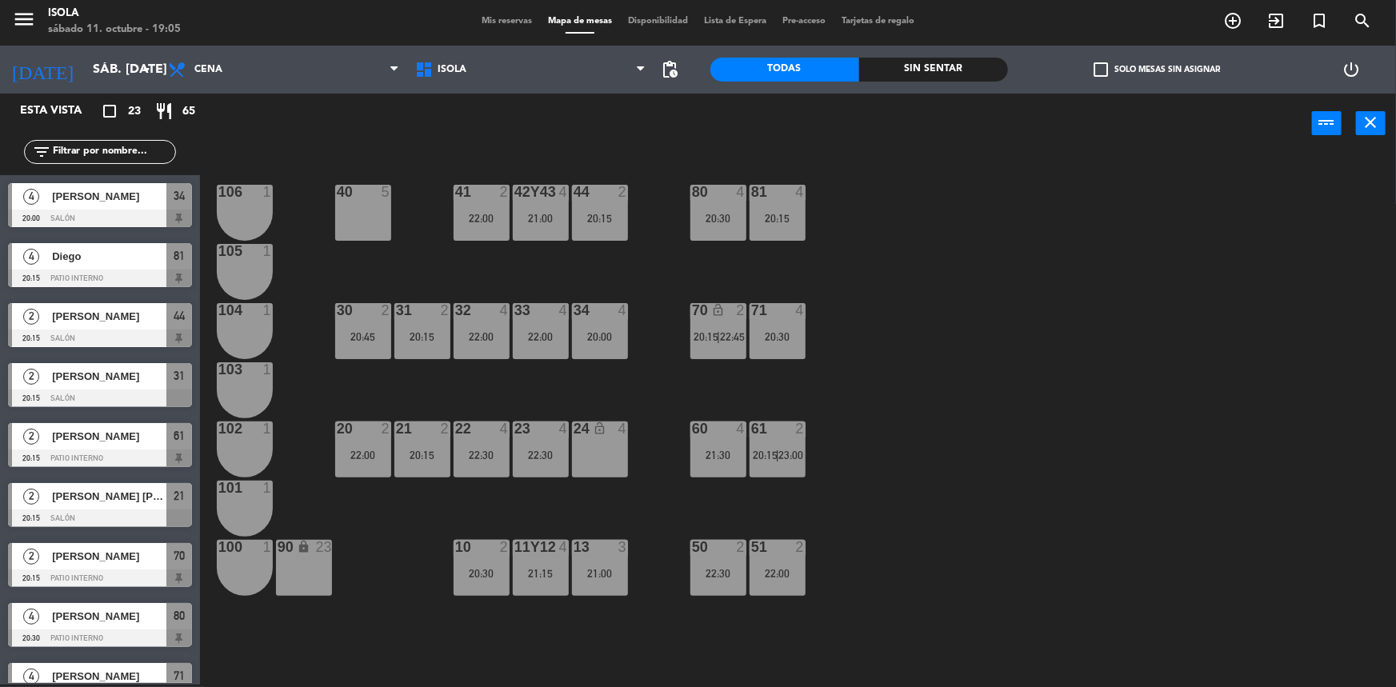
click at [845, 413] on div "40 5 42y43 4 21:00 41 2 22:00 44 2 20:15 80 4 20:30 81 4 20:15 106 1 105 1 30 2…" at bounding box center [805, 421] width 1182 height 531
click at [735, 220] on div "20:30" at bounding box center [718, 218] width 56 height 11
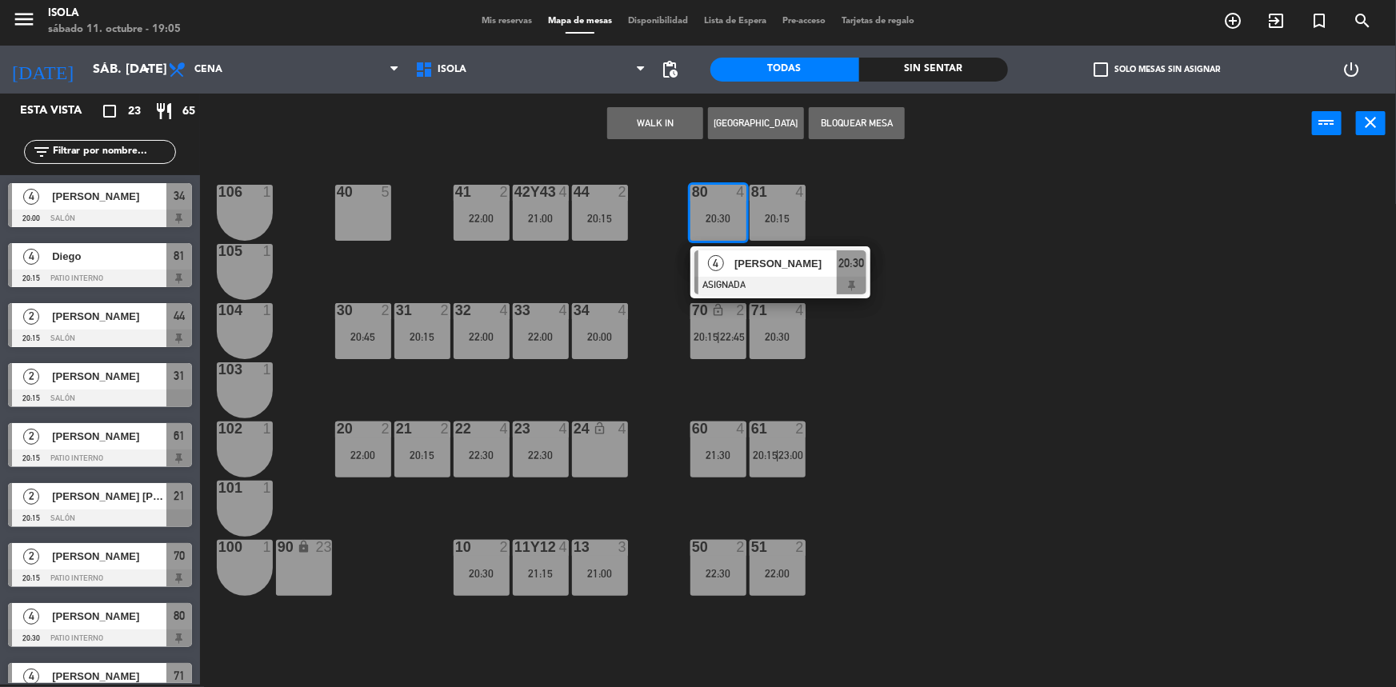
click at [790, 583] on div "51 2 22:00" at bounding box center [778, 568] width 56 height 56
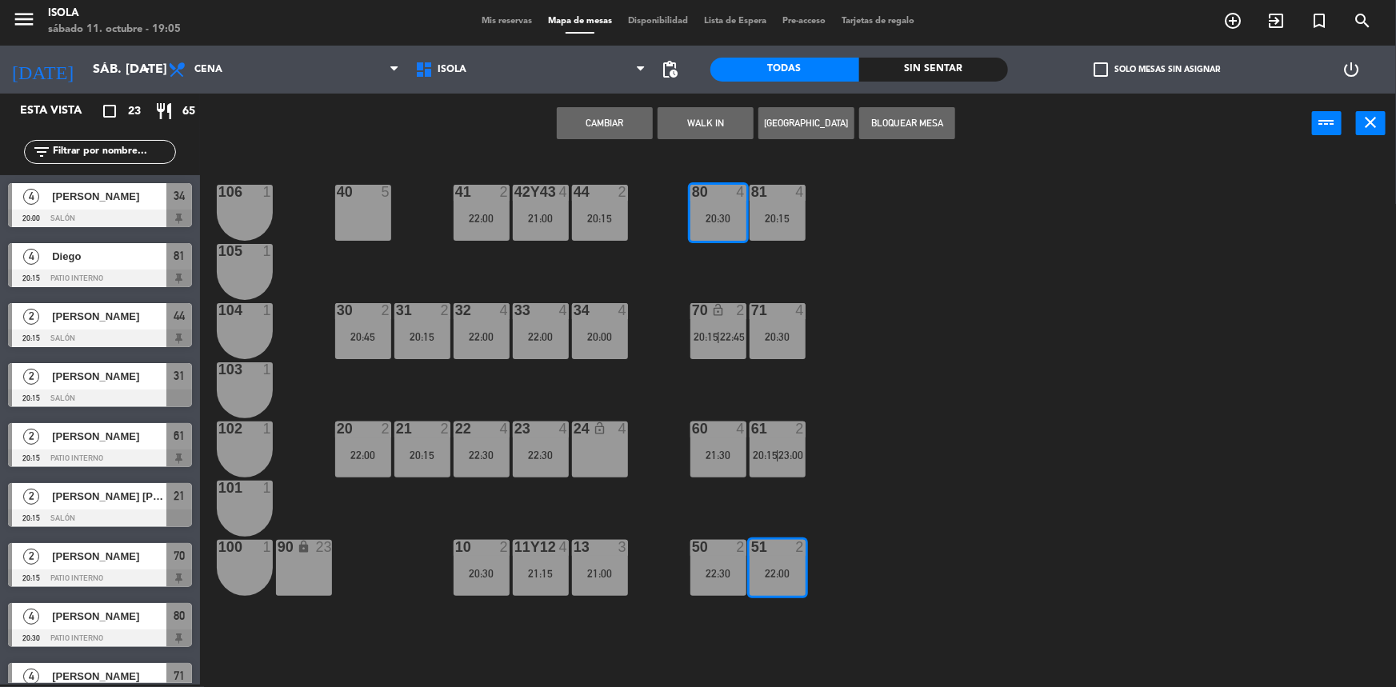
click at [638, 119] on button "Cambiar" at bounding box center [605, 123] width 96 height 32
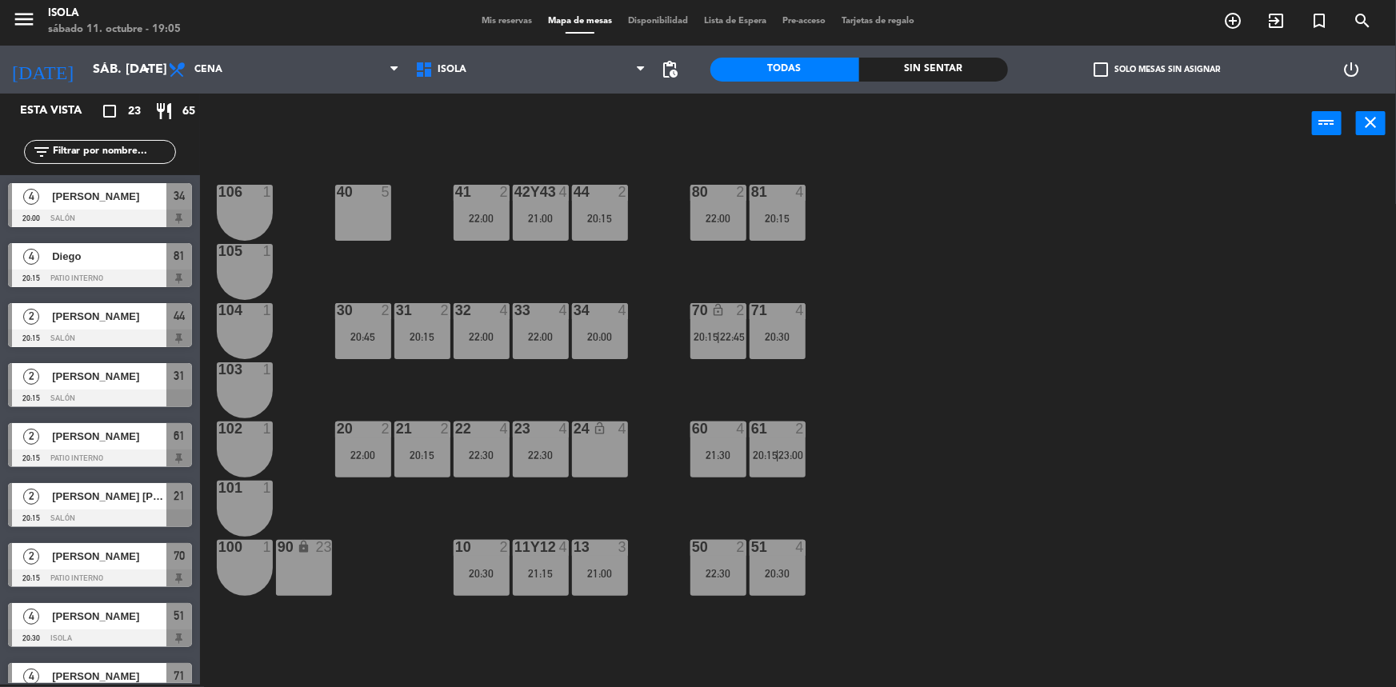
click at [861, 286] on div "40 5 42y43 4 21:00 41 2 22:00 44 2 20:15 80 2 22:00 81 4 20:15 106 1 105 1 30 2…" at bounding box center [805, 421] width 1182 height 531
click at [539, 555] on div "11y12 4 21:15" at bounding box center [541, 568] width 56 height 56
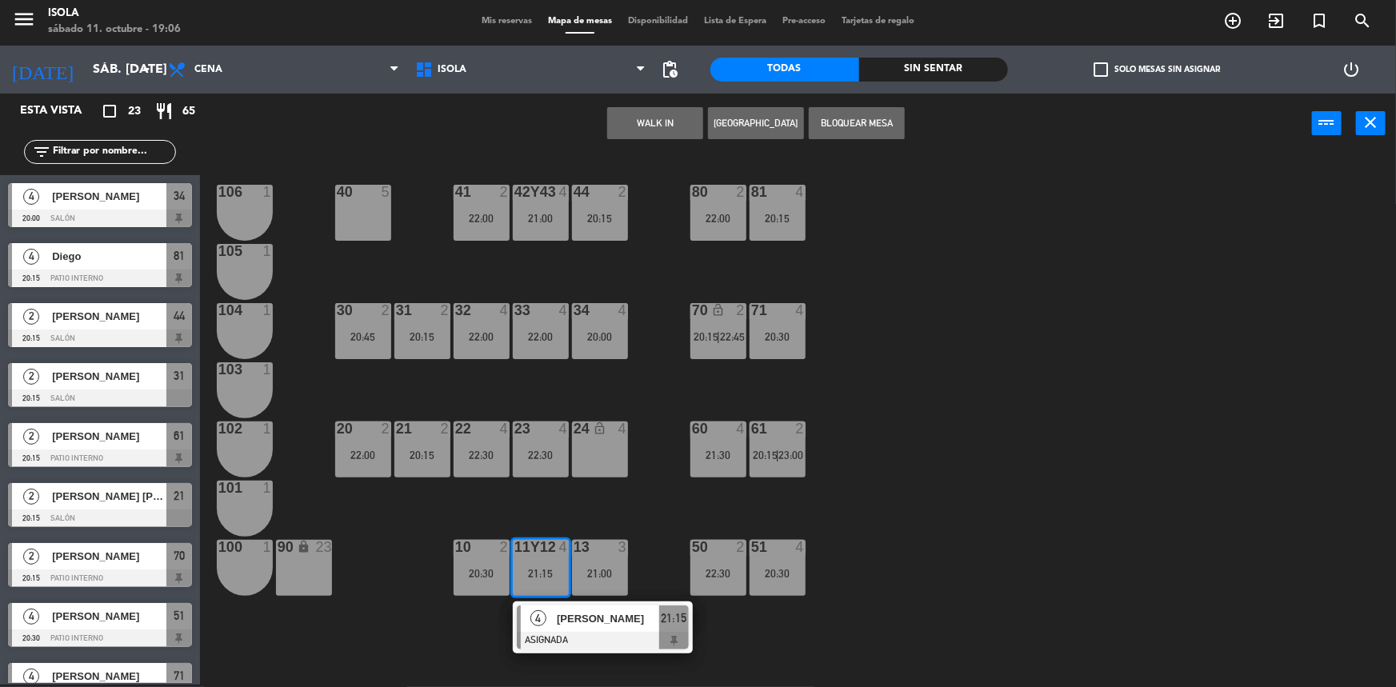
click at [583, 509] on div "40 5 42y43 4 21:00 41 2 22:00 44 2 20:15 80 2 22:00 81 4 20:15 106 1 105 1 30 2…" at bounding box center [805, 421] width 1182 height 531
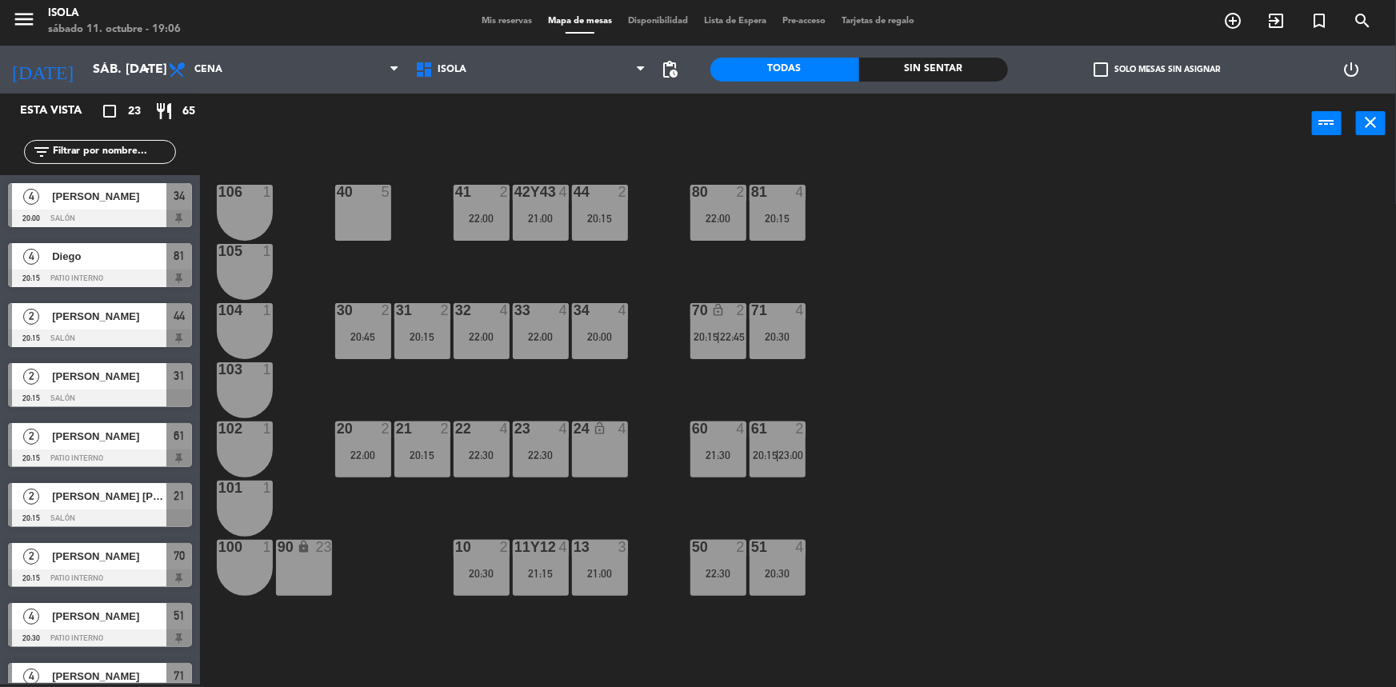
click at [554, 553] on div "4" at bounding box center [567, 547] width 26 height 14
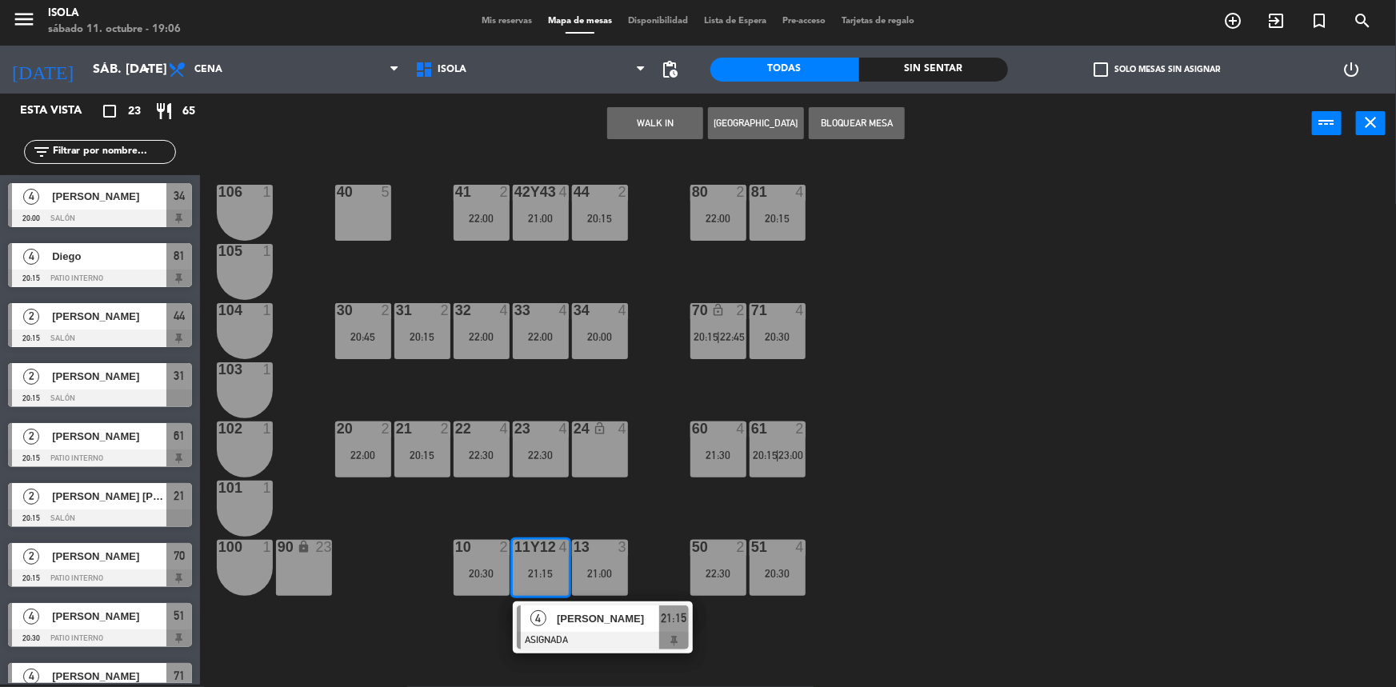
click at [593, 469] on div "24 lock_open 4" at bounding box center [600, 450] width 56 height 56
click at [671, 132] on button "Mover" at bounding box center [655, 123] width 96 height 32
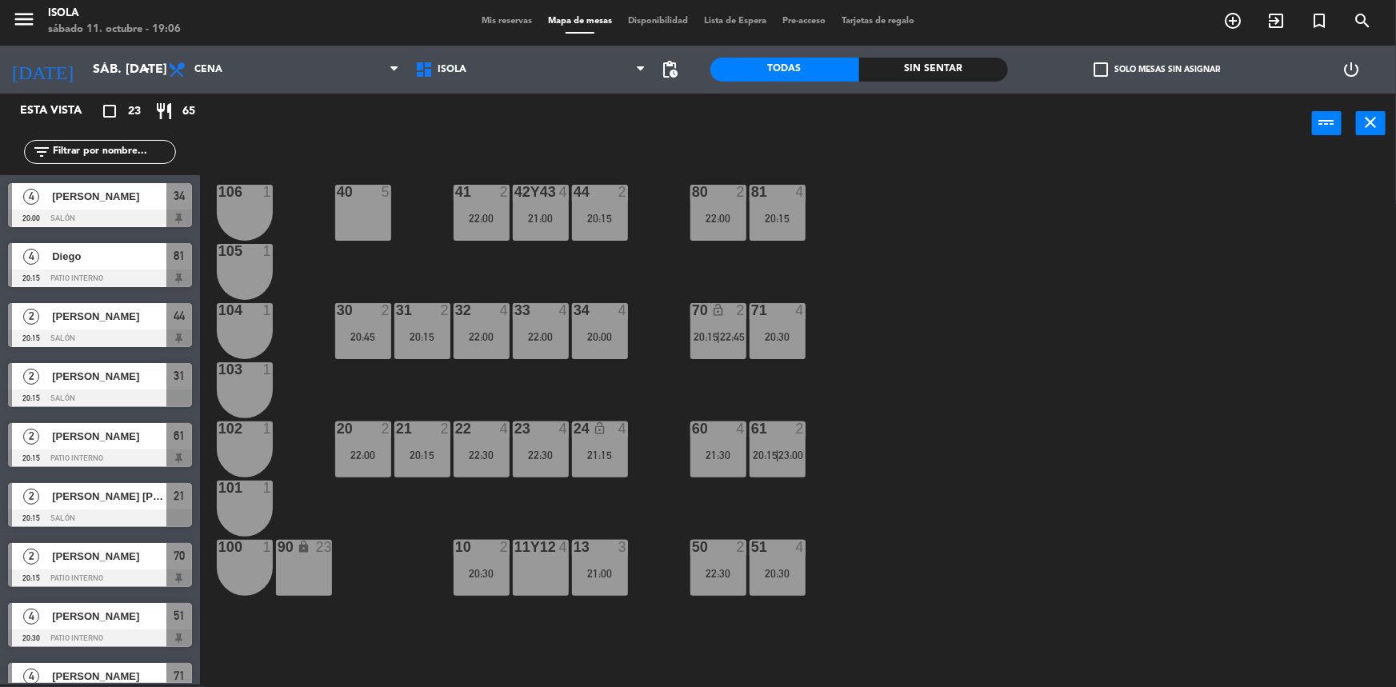
click at [552, 449] on div "22:30" at bounding box center [541, 455] width 56 height 12
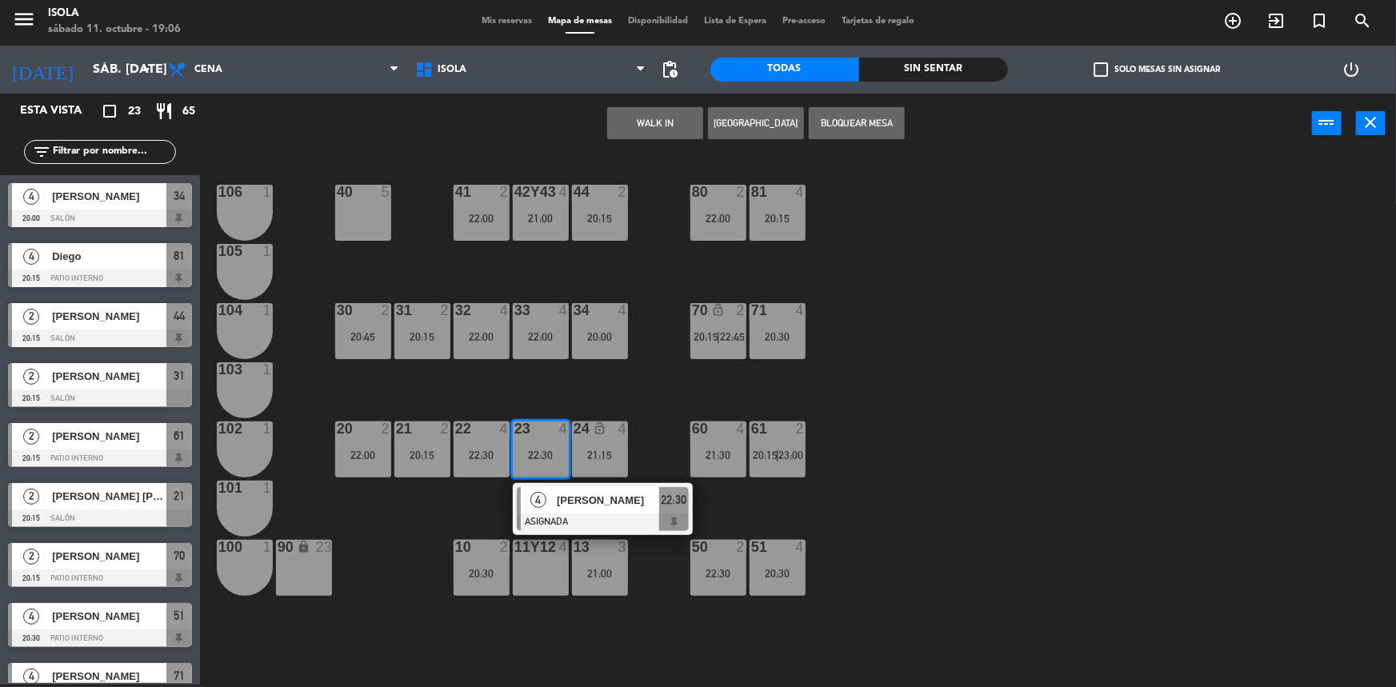
click at [538, 578] on div "11y12 4" at bounding box center [541, 568] width 56 height 56
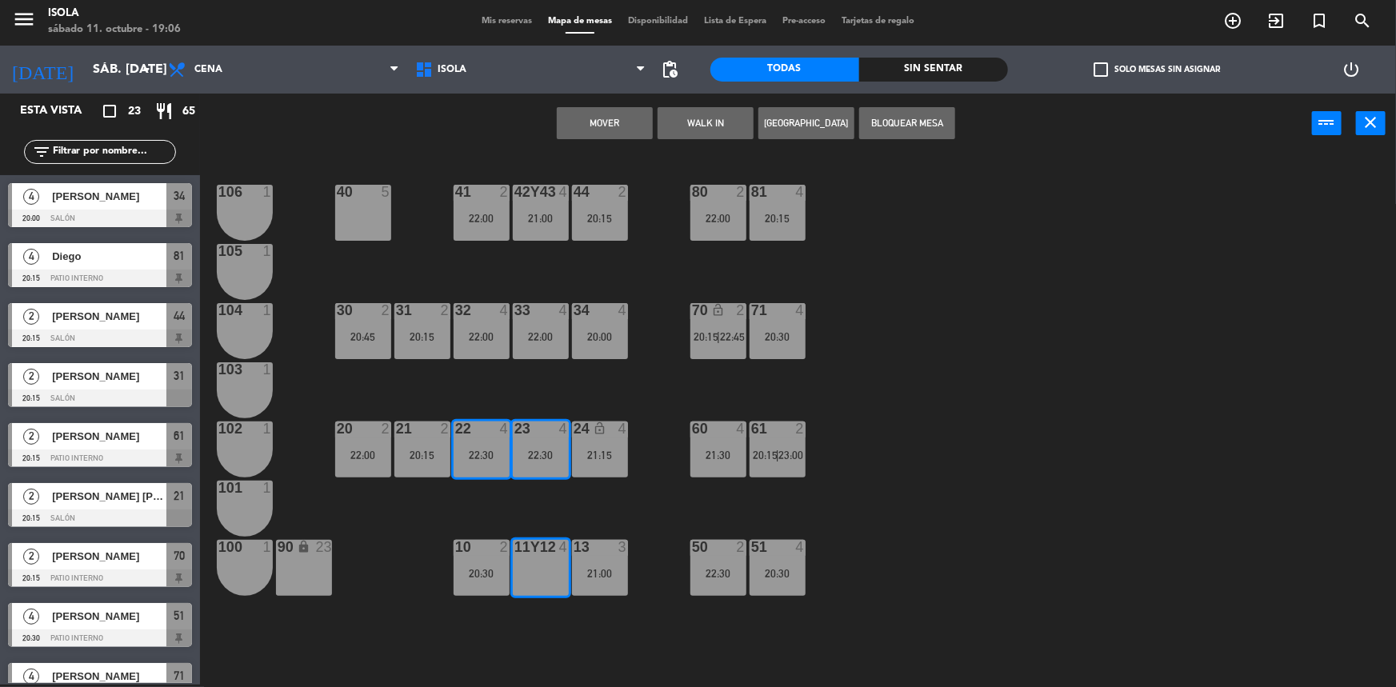
click at [625, 123] on button "Mover" at bounding box center [605, 123] width 96 height 32
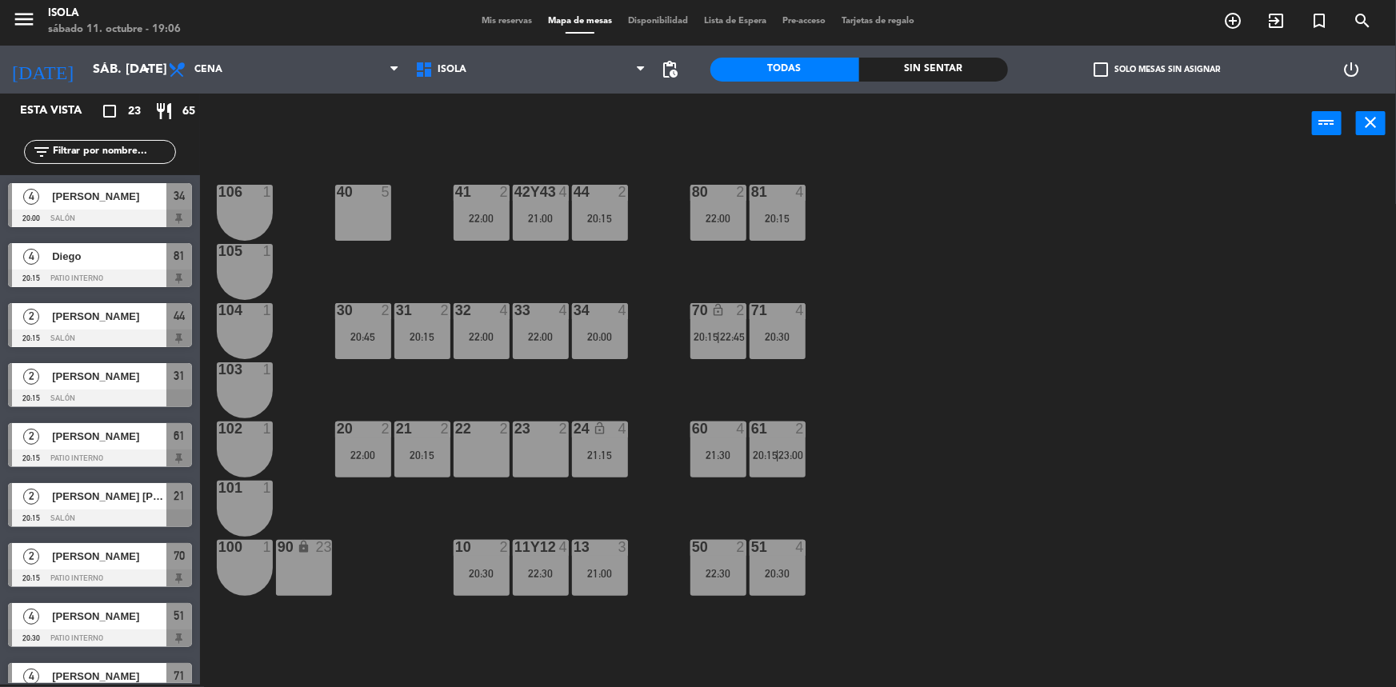
click at [873, 285] on div "40 5 42y43 4 21:00 41 2 22:00 44 2 20:15 80 2 22:00 81 4 20:15 106 1 105 1 30 2…" at bounding box center [805, 421] width 1182 height 531
click at [586, 404] on div "40 5 42y43 4 21:00 41 2 22:00 44 2 20:15 80 2 22:00 81 4 20:15 106 1 105 1 30 2…" at bounding box center [805, 421] width 1182 height 531
click at [399, 387] on div "40 5 42y43 4 21:00 41 2 22:00 44 2 20:15 80 2 22:00 81 4 20:15 106 1 105 1 30 2…" at bounding box center [805, 421] width 1182 height 531
click at [491, 383] on div "40 5 42y43 4 21:00 41 2 22:00 44 2 20:15 80 2 22:00 81 4 20:15 106 1 105 1 30 2…" at bounding box center [805, 421] width 1182 height 531
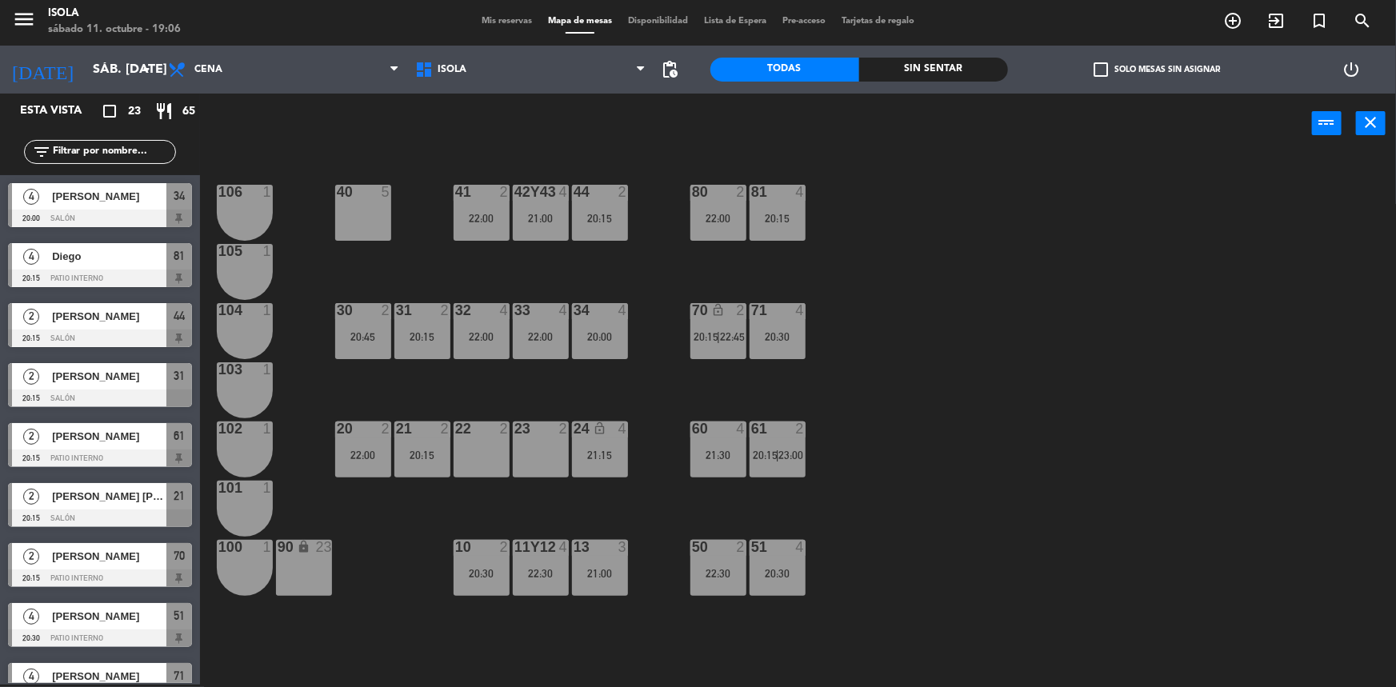
click at [722, 347] on div "70 lock_open 2 20:15 | 22:45" at bounding box center [718, 331] width 56 height 56
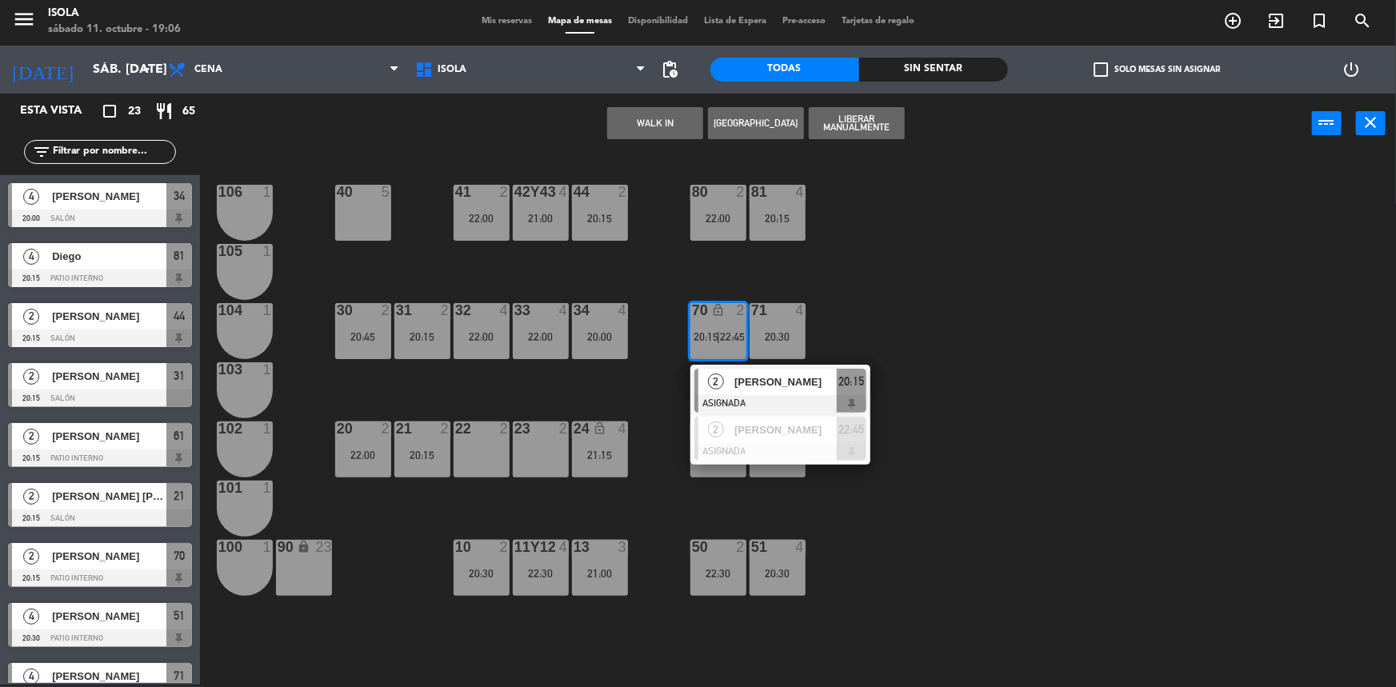
click at [850, 326] on div "40 5 42y43 4 21:00 41 2 22:00 44 2 20:15 80 2 22:00 81 4 20:15 106 1 105 1 30 2…" at bounding box center [805, 421] width 1182 height 531
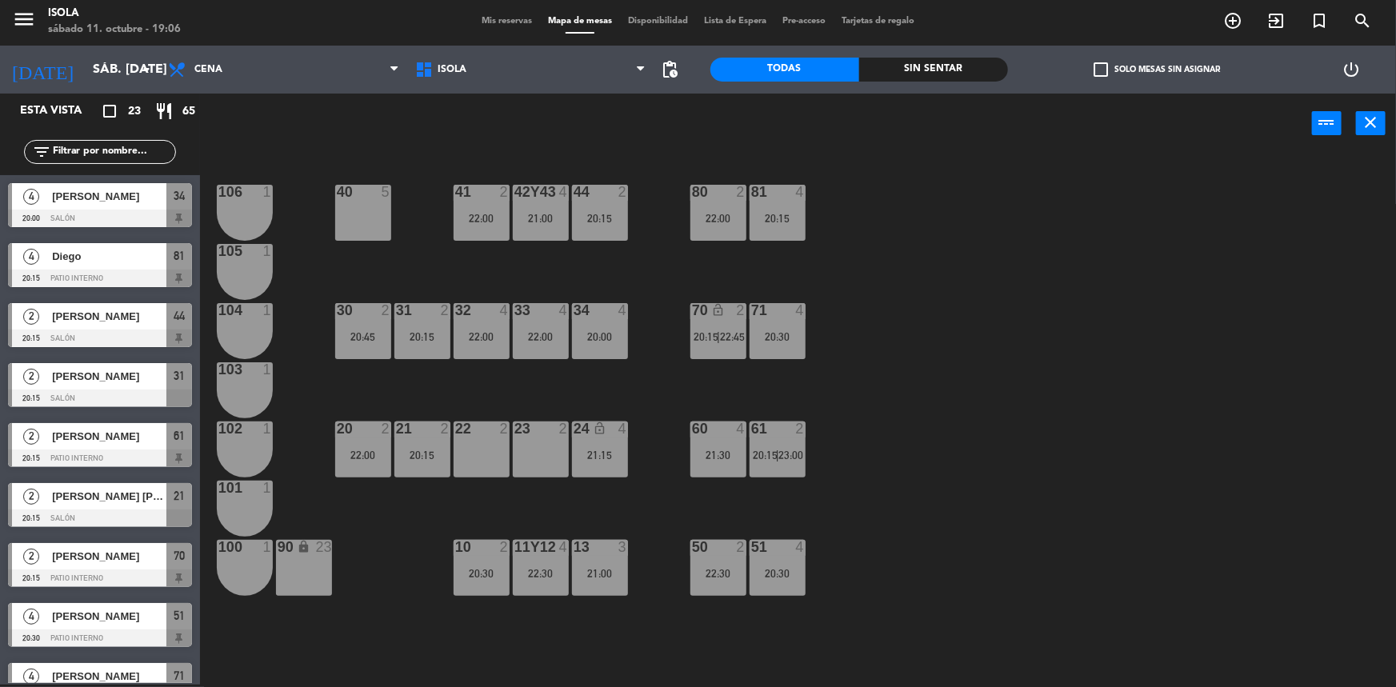
click at [720, 560] on div "50 2 22:30" at bounding box center [718, 568] width 56 height 56
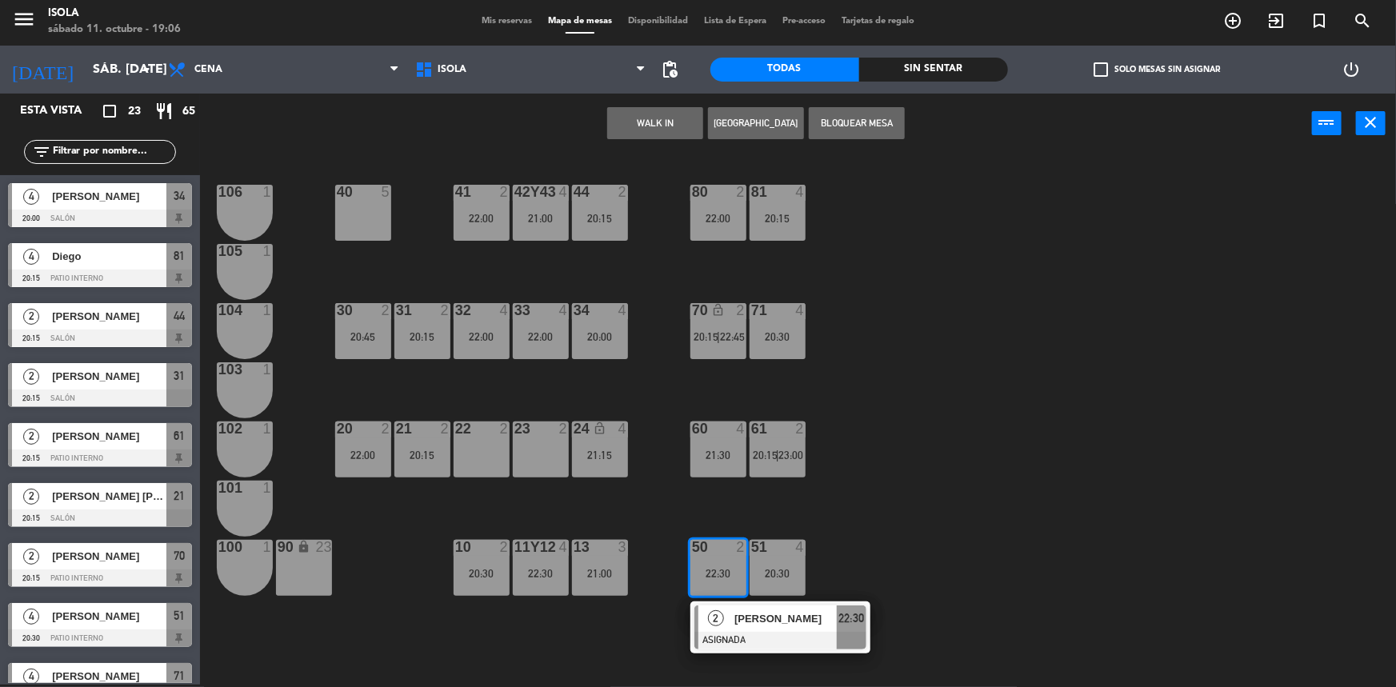
click at [750, 620] on span "[PERSON_NAME]" at bounding box center [785, 618] width 102 height 17
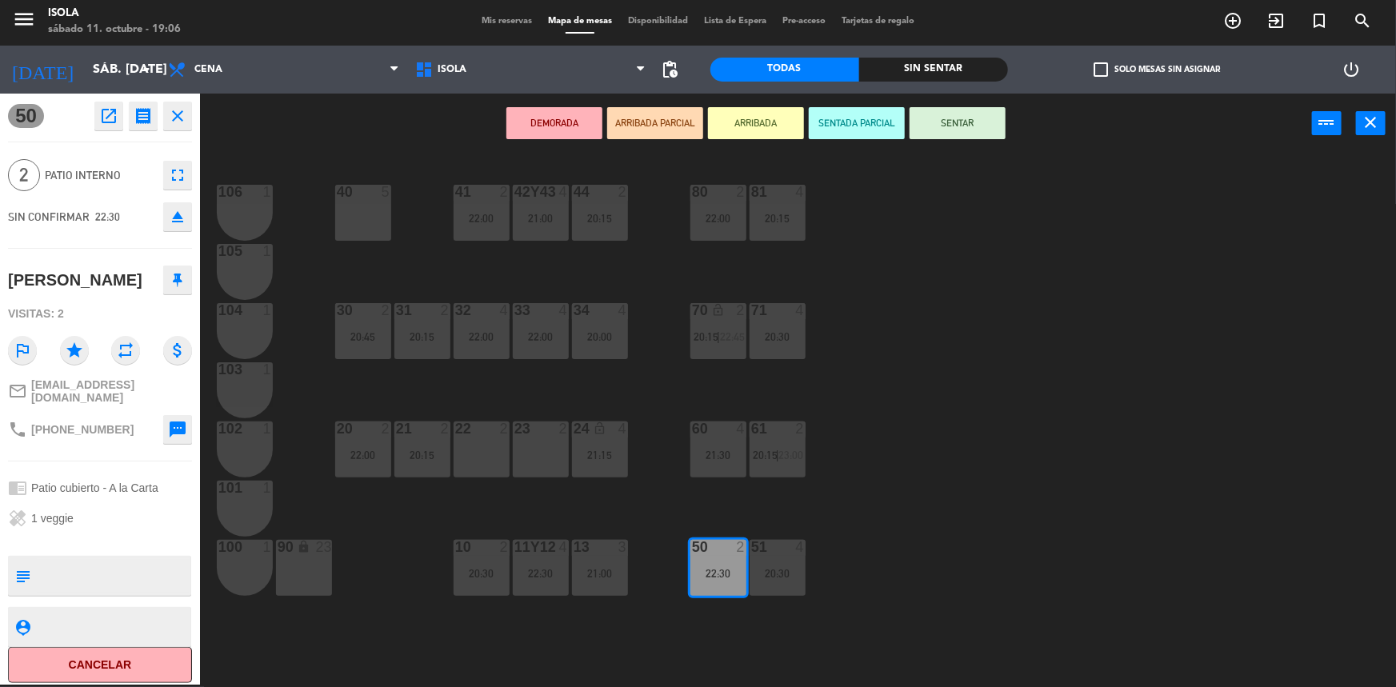
click at [840, 320] on div "40 5 42y43 4 21:00 41 2 22:00 44 2 20:15 80 2 22:00 81 4 20:15 106 1 105 1 30 2…" at bounding box center [805, 421] width 1182 height 531
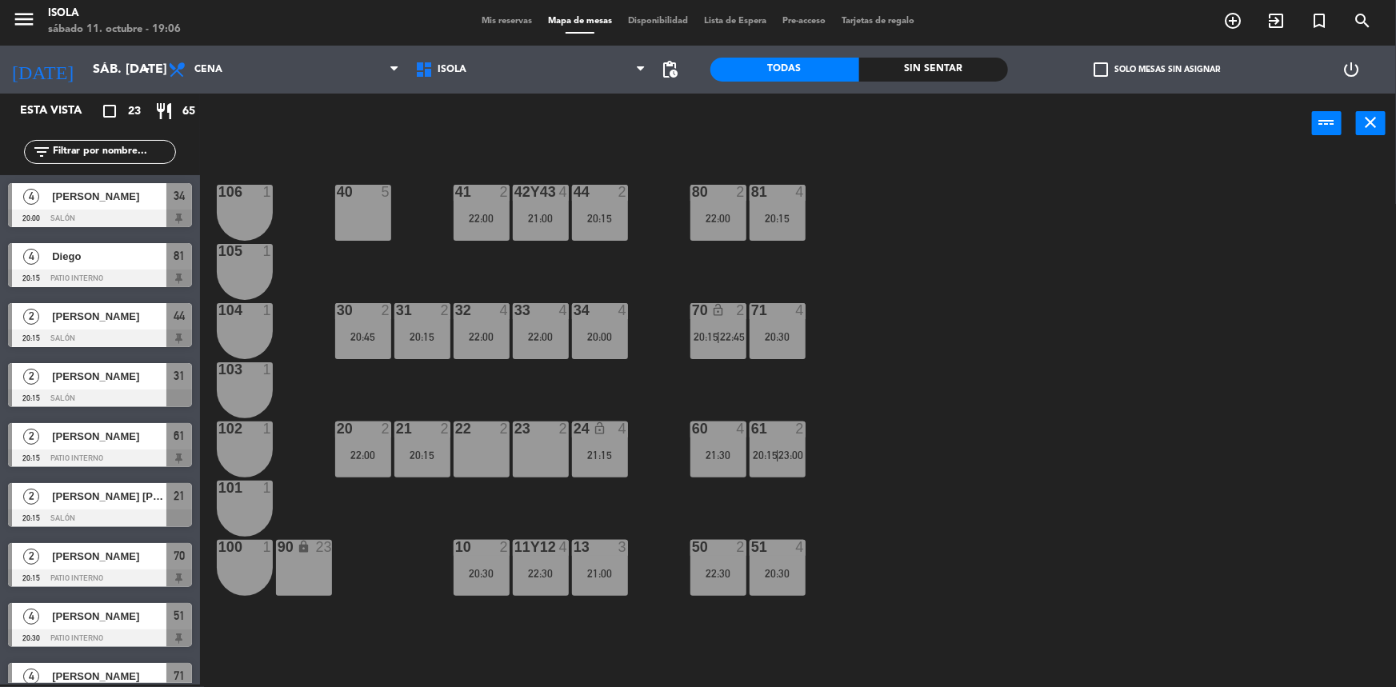
scroll to position [310, 0]
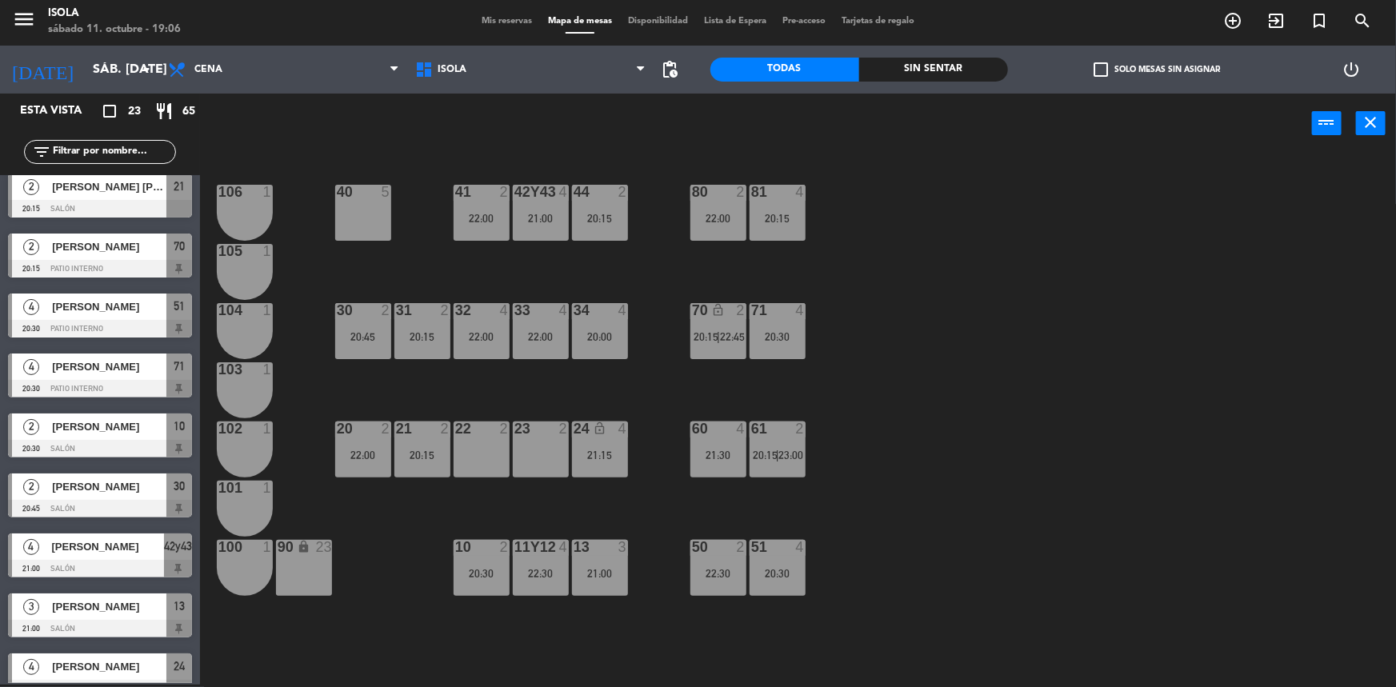
click at [755, 450] on span "20:15" at bounding box center [765, 455] width 25 height 13
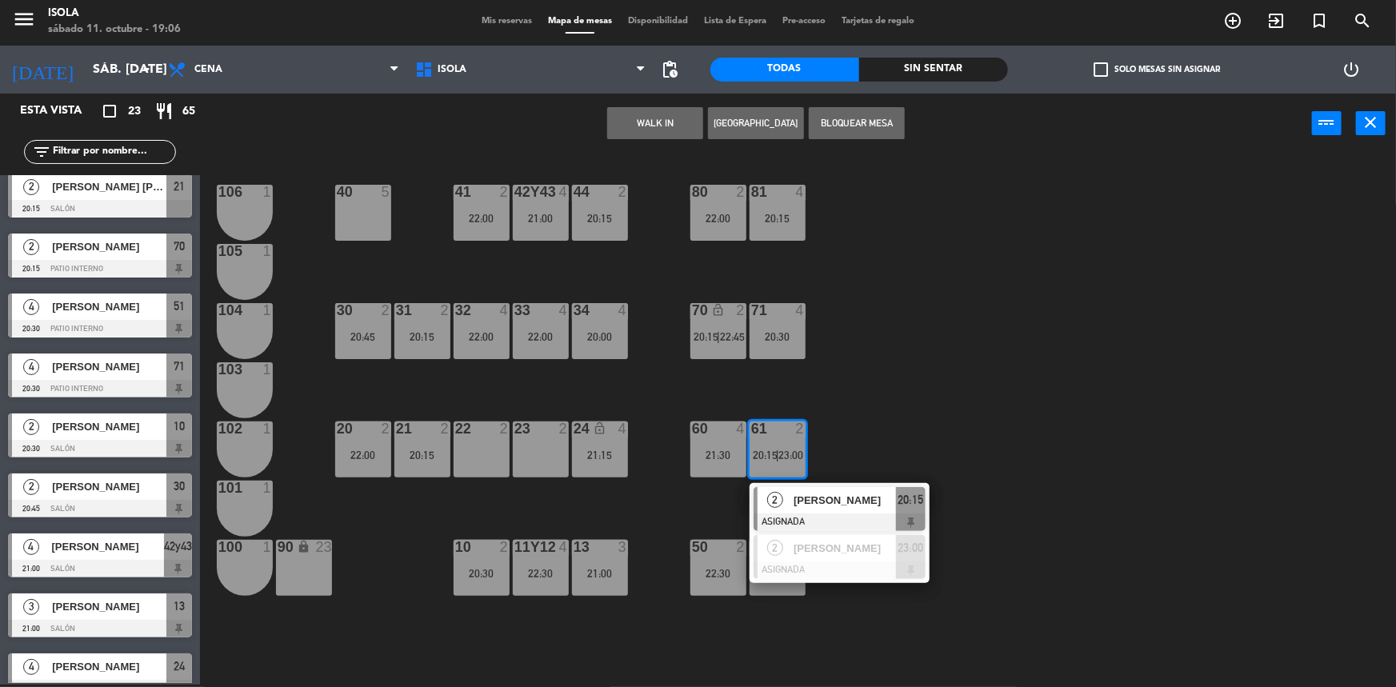
click at [852, 419] on div "40 5 42y43 4 21:00 41 2 22:00 44 2 20:15 80 2 22:00 81 4 20:15 106 1 105 1 30 2…" at bounding box center [805, 421] width 1182 height 531
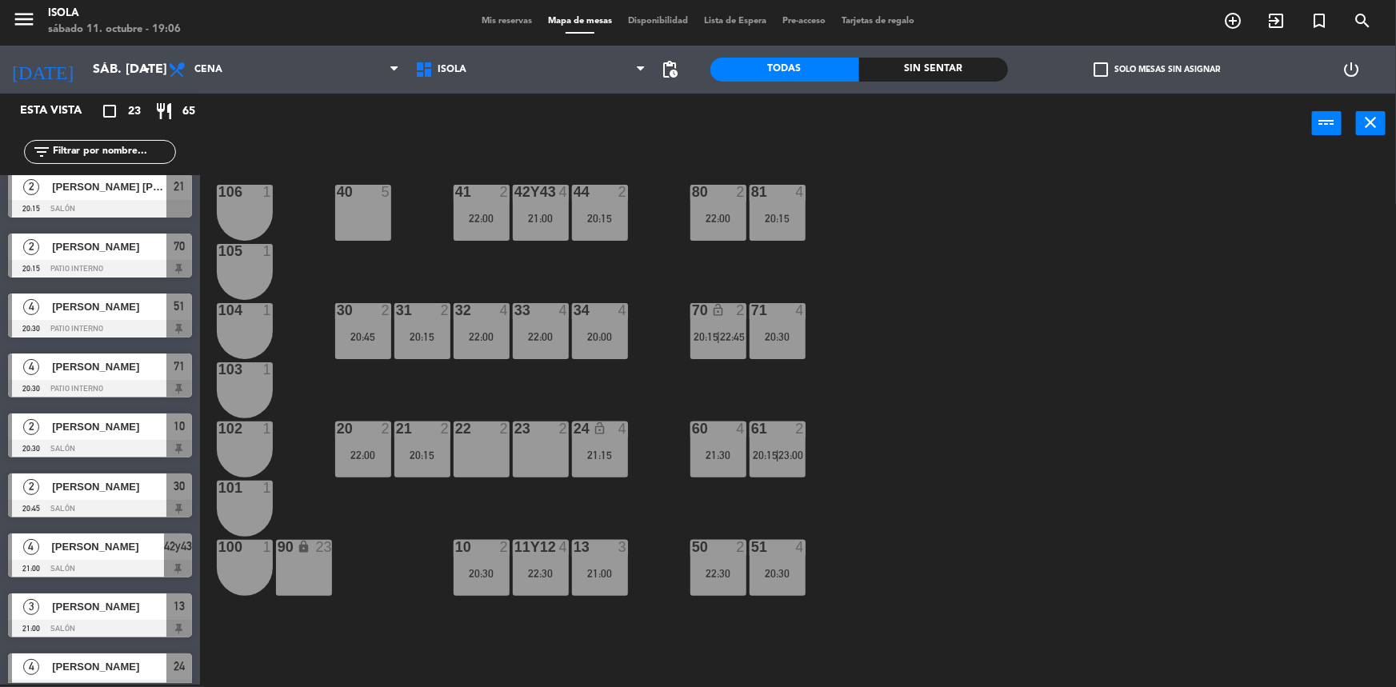
click at [775, 460] on div "61 2 20:15 | 23:00" at bounding box center [778, 450] width 56 height 56
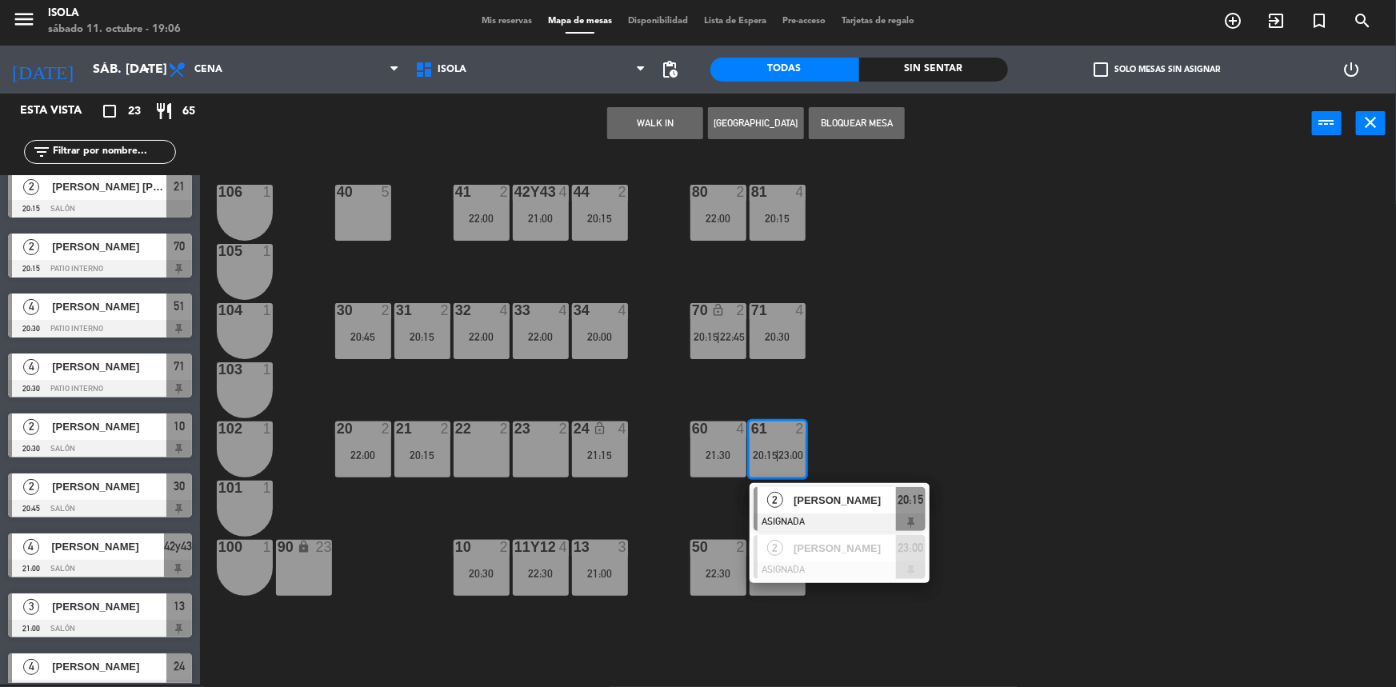
click at [881, 417] on div "40 5 42y43 4 21:00 41 2 22:00 44 2 20:15 80 2 22:00 81 4 20:15 106 1 105 1 30 2…" at bounding box center [805, 421] width 1182 height 531
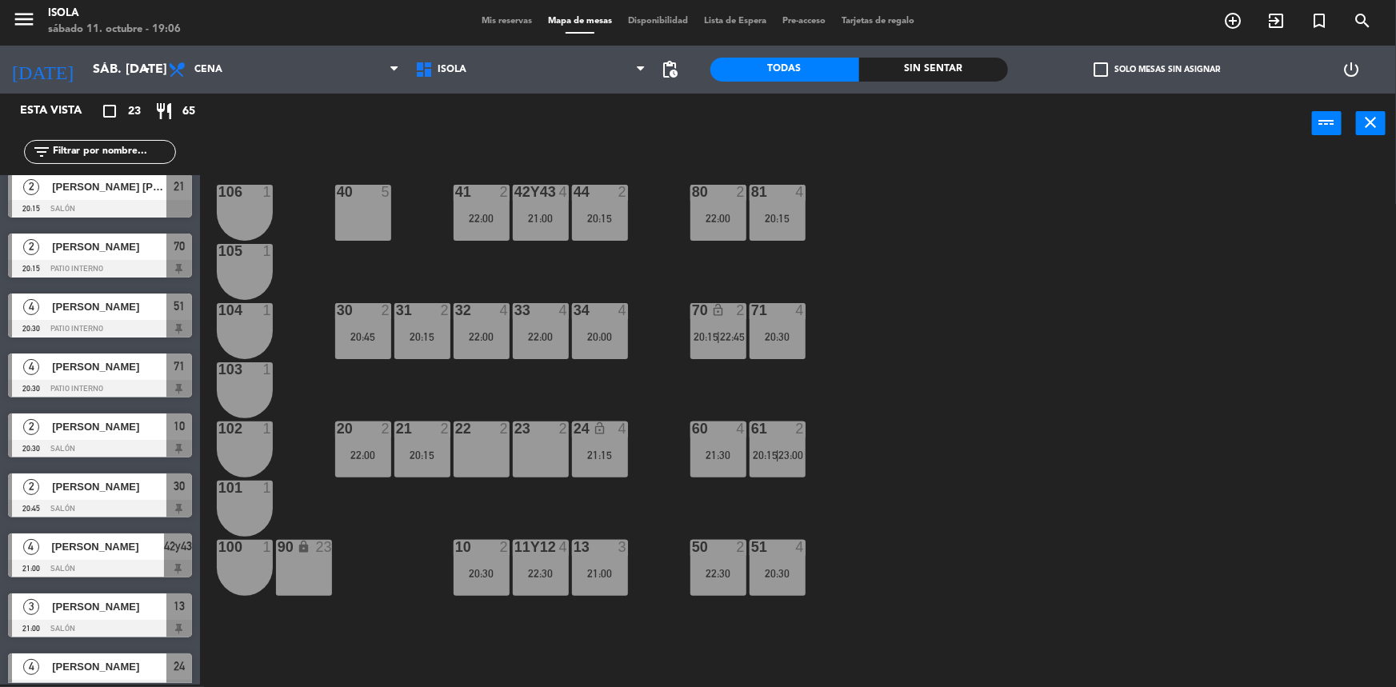
click at [742, 473] on div "60 4 21:30" at bounding box center [718, 450] width 56 height 56
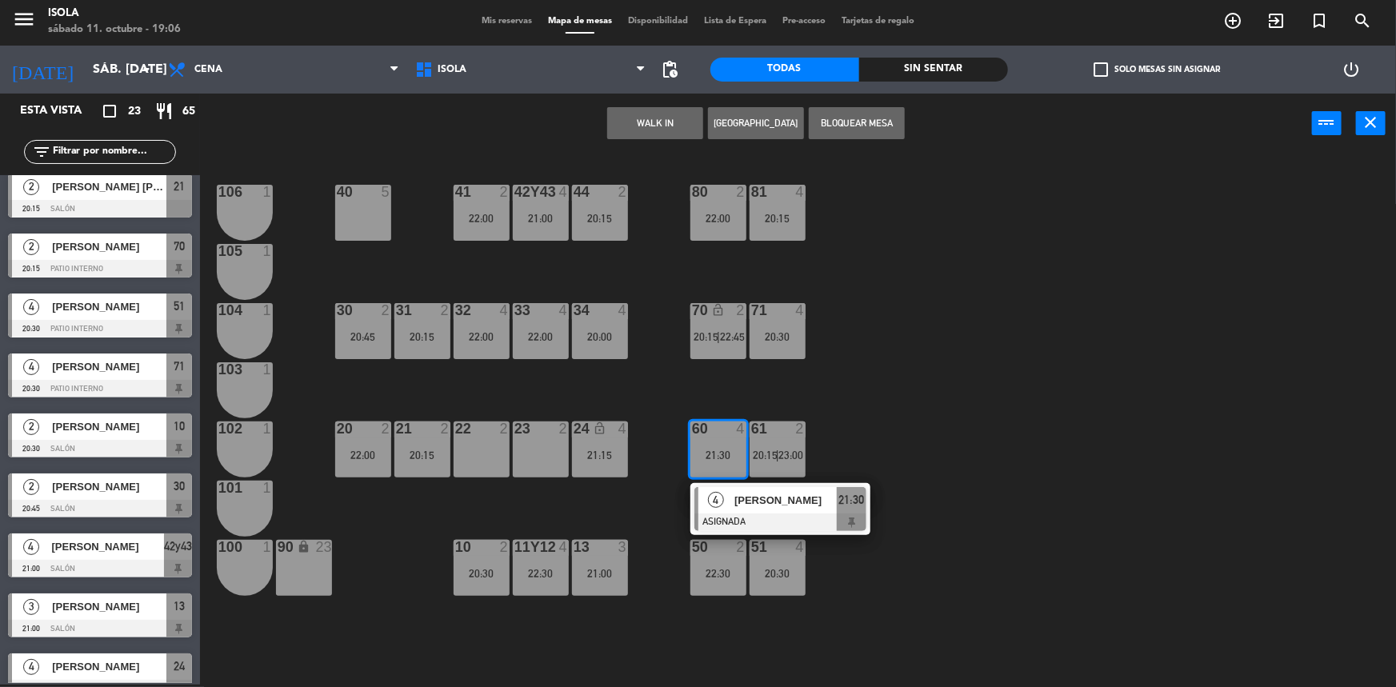
click at [887, 440] on div "40 5 42y43 4 21:00 41 2 22:00 44 2 20:15 80 2 22:00 81 4 20:15 106 1 105 1 30 2…" at bounding box center [805, 421] width 1182 height 531
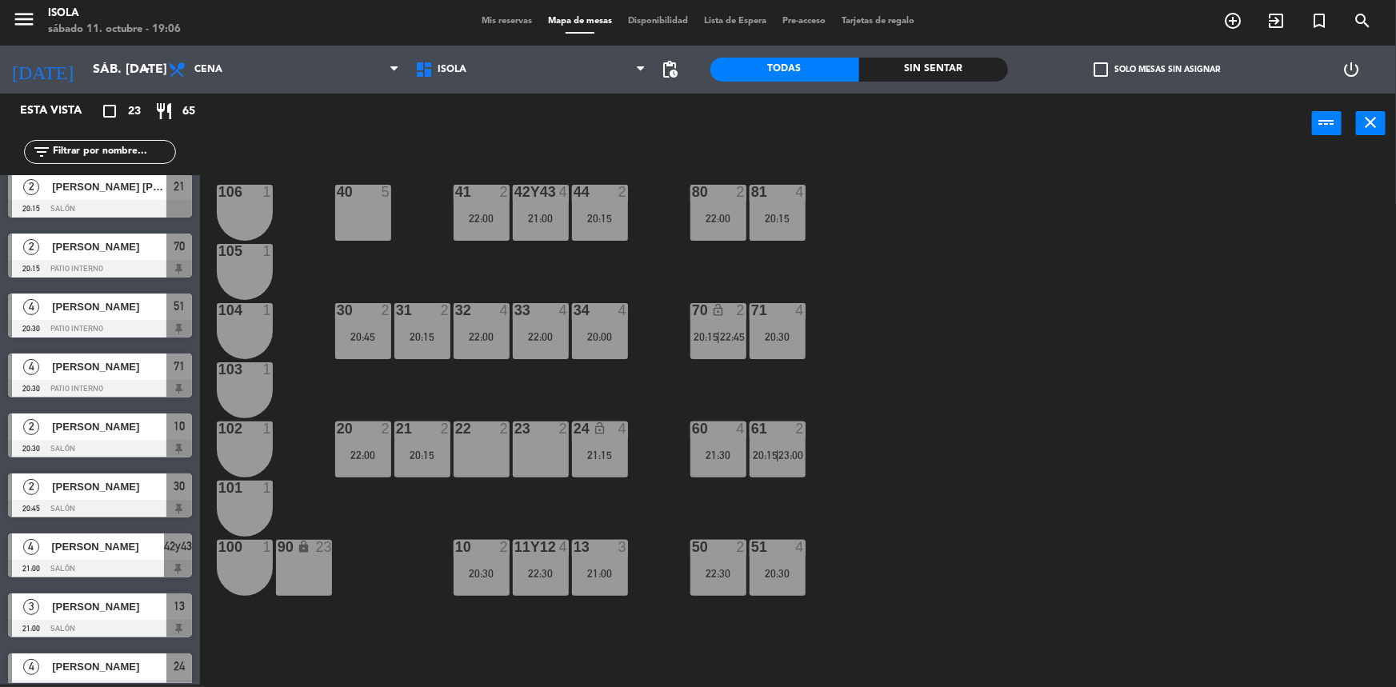
click at [734, 546] on div "2" at bounding box center [745, 547] width 26 height 14
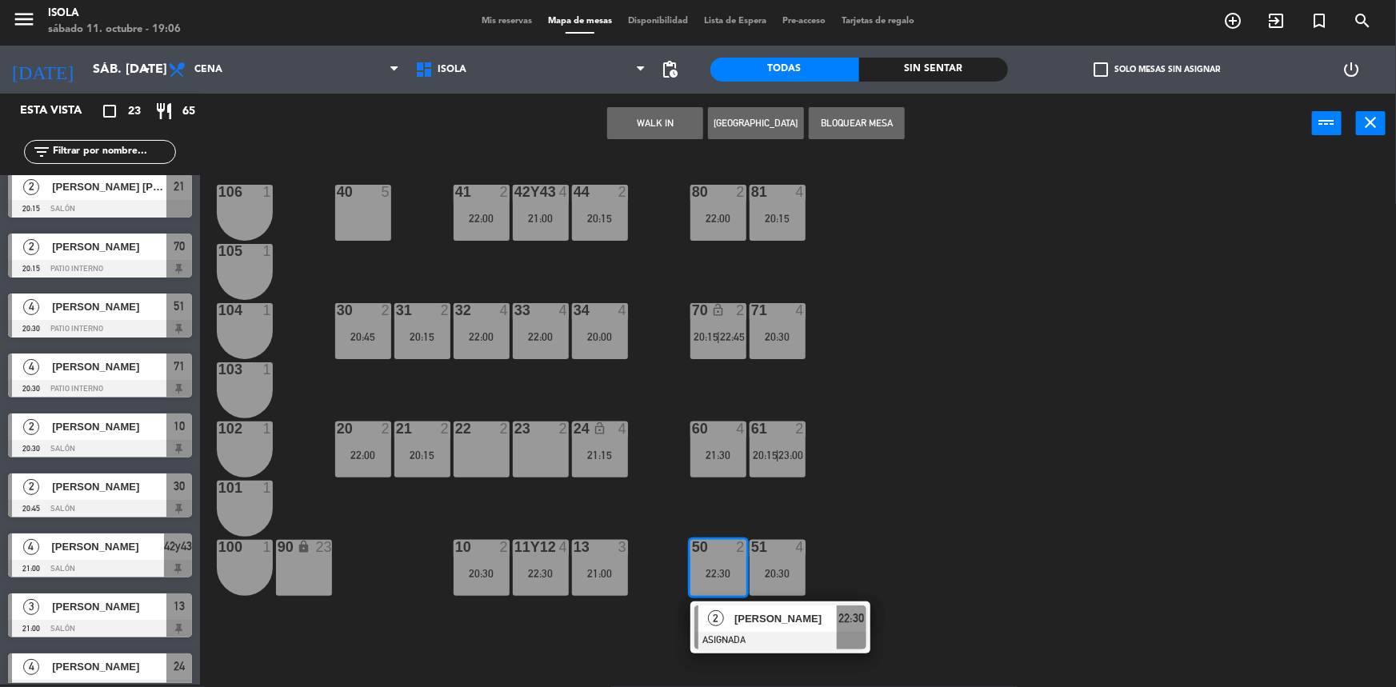
click at [556, 450] on div "23 2" at bounding box center [541, 450] width 56 height 56
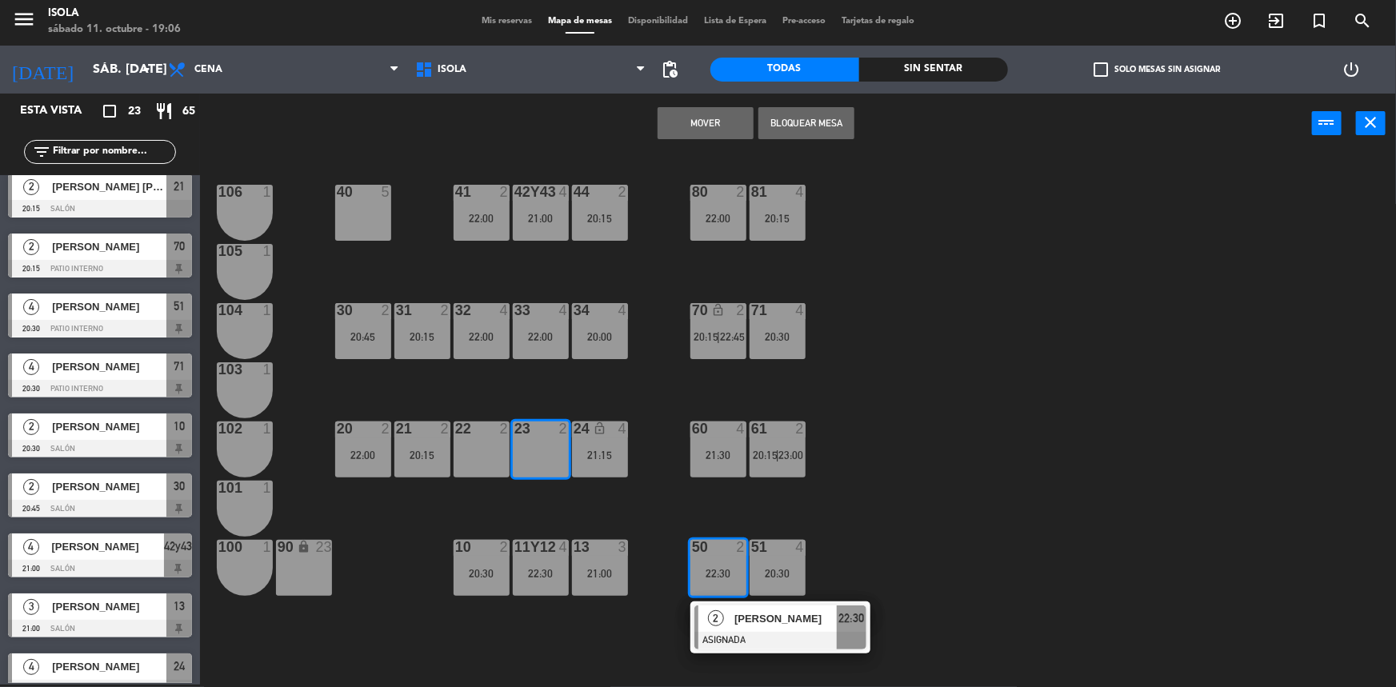
click at [704, 135] on button "Mover" at bounding box center [706, 123] width 96 height 32
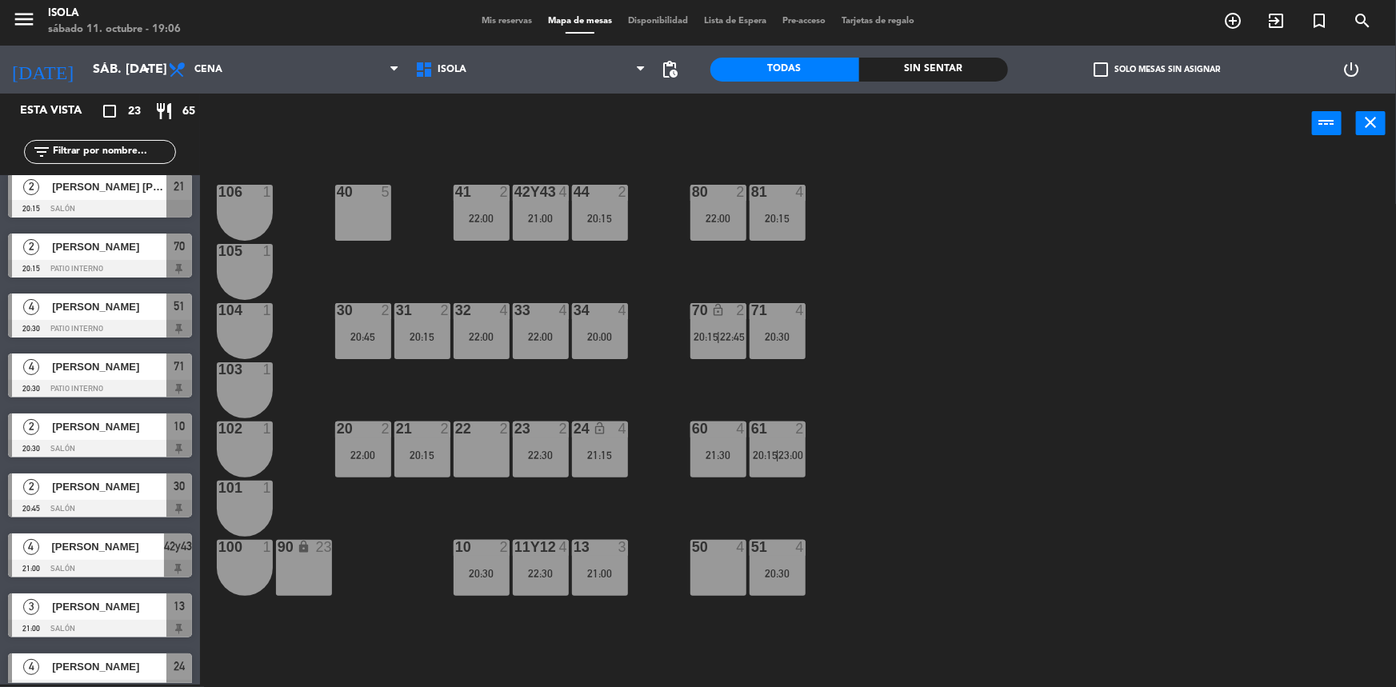
click at [769, 447] on div "61 2 20:15 | 23:00" at bounding box center [778, 450] width 56 height 56
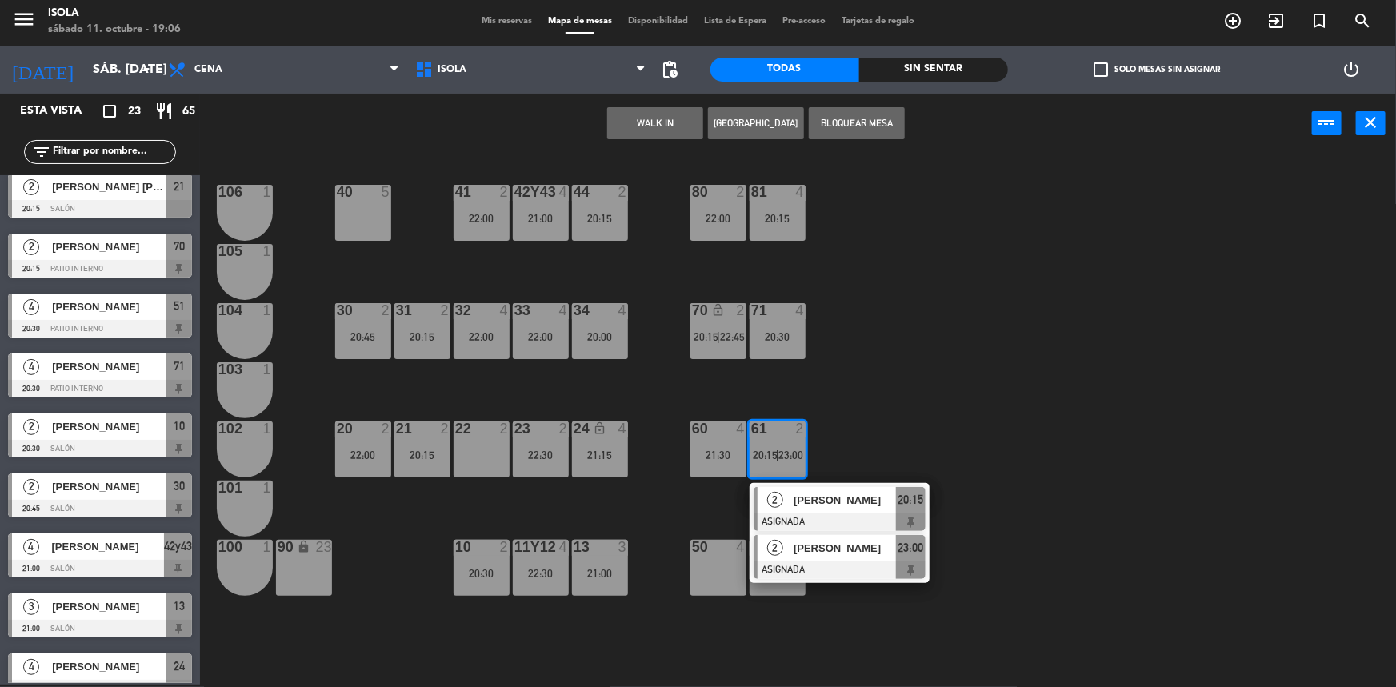
click at [810, 549] on span "[PERSON_NAME]" at bounding box center [845, 548] width 102 height 17
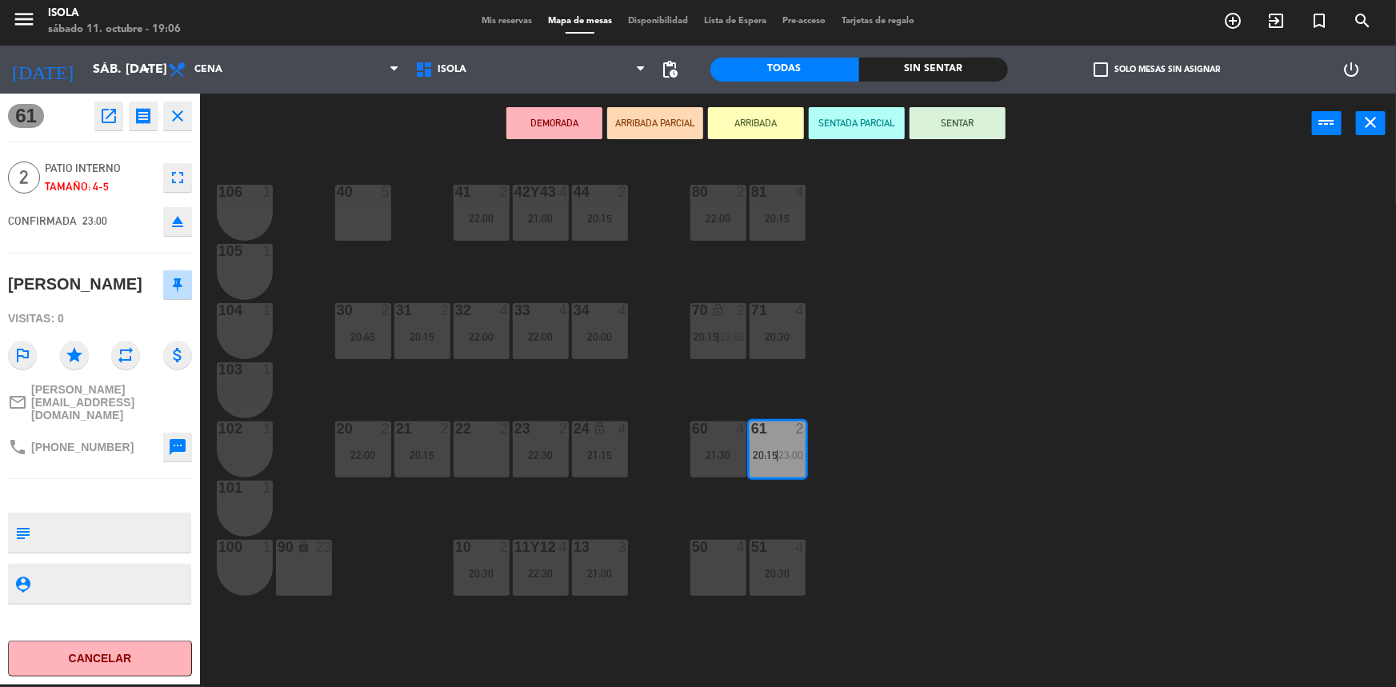
click at [725, 567] on div "50 4" at bounding box center [718, 568] width 56 height 56
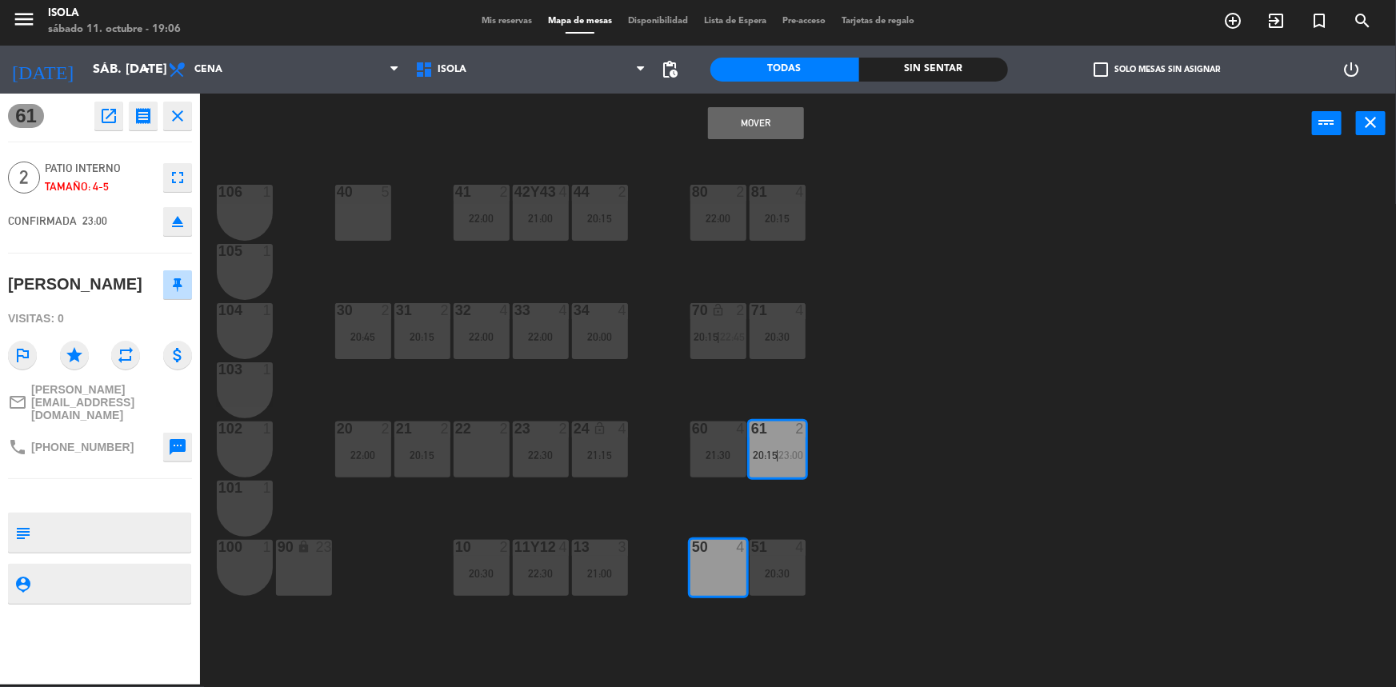
drag, startPoint x: 743, startPoint y: 135, endPoint x: 727, endPoint y: 158, distance: 27.5
click at [743, 134] on button "Mover" at bounding box center [756, 123] width 96 height 32
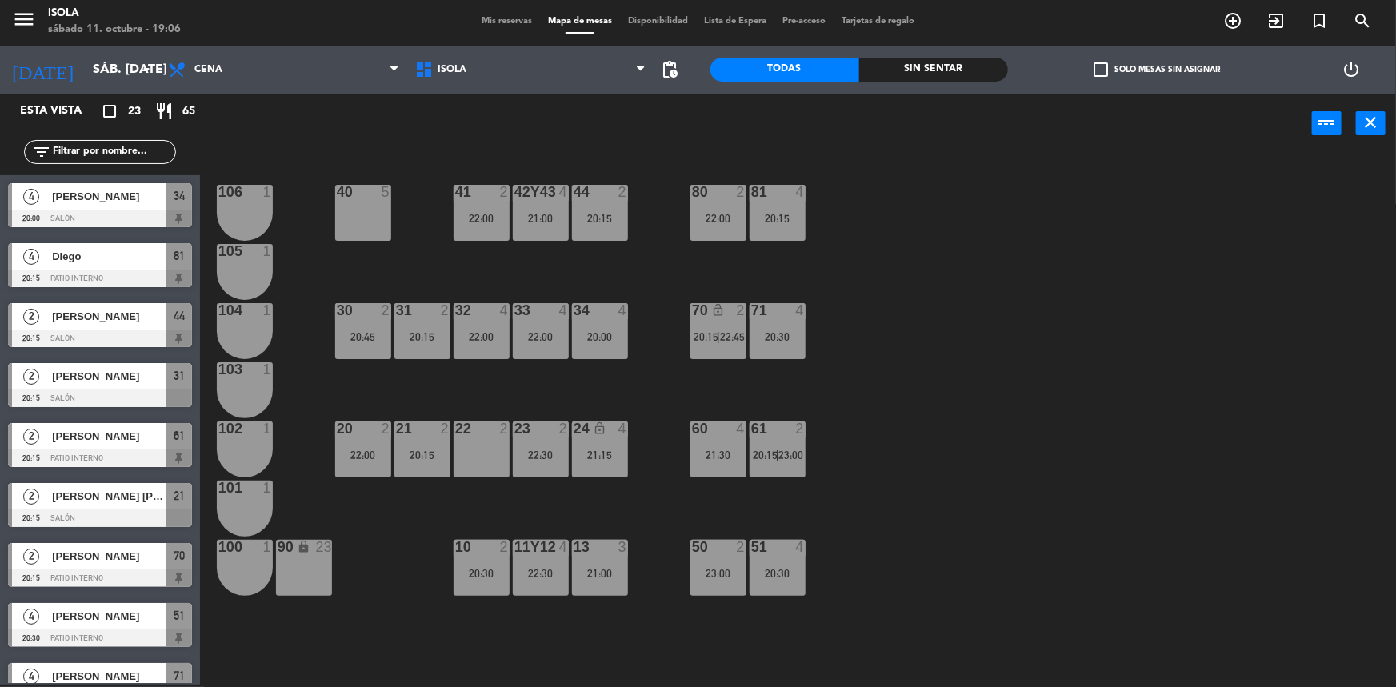
scroll to position [430, 0]
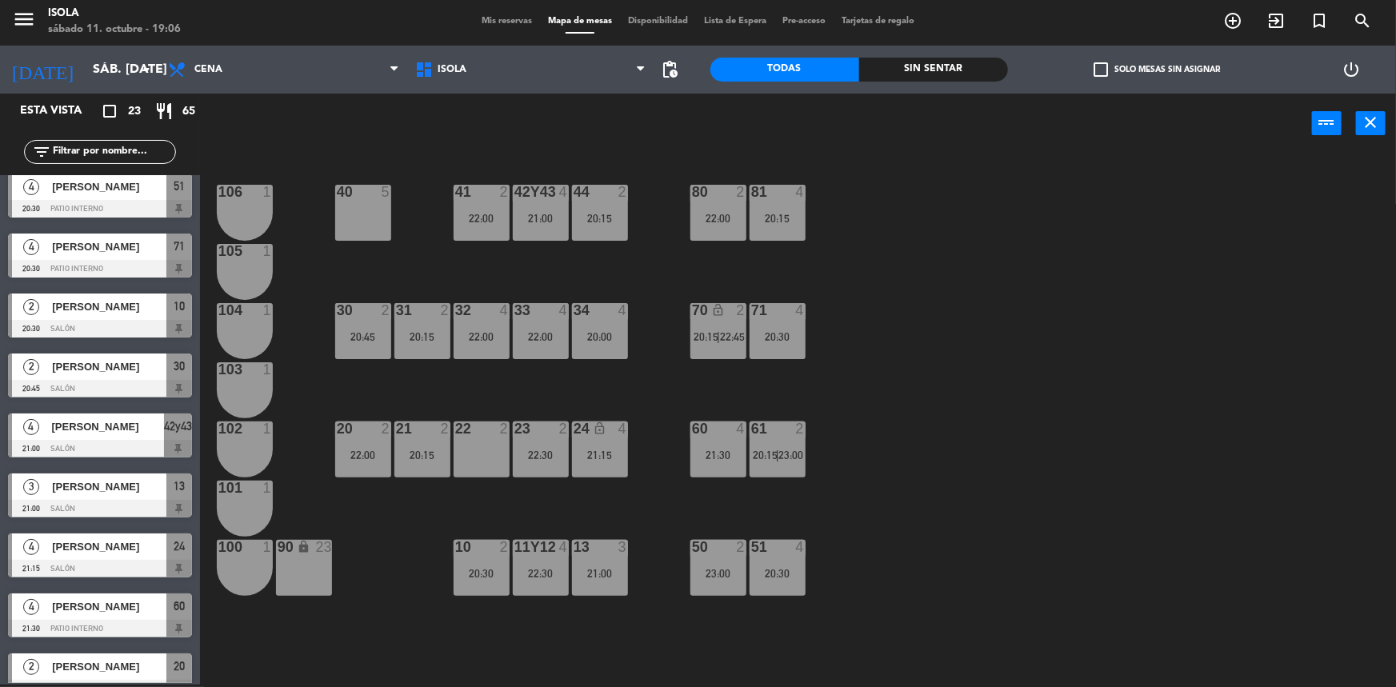
click at [550, 454] on div "22:30" at bounding box center [541, 455] width 56 height 11
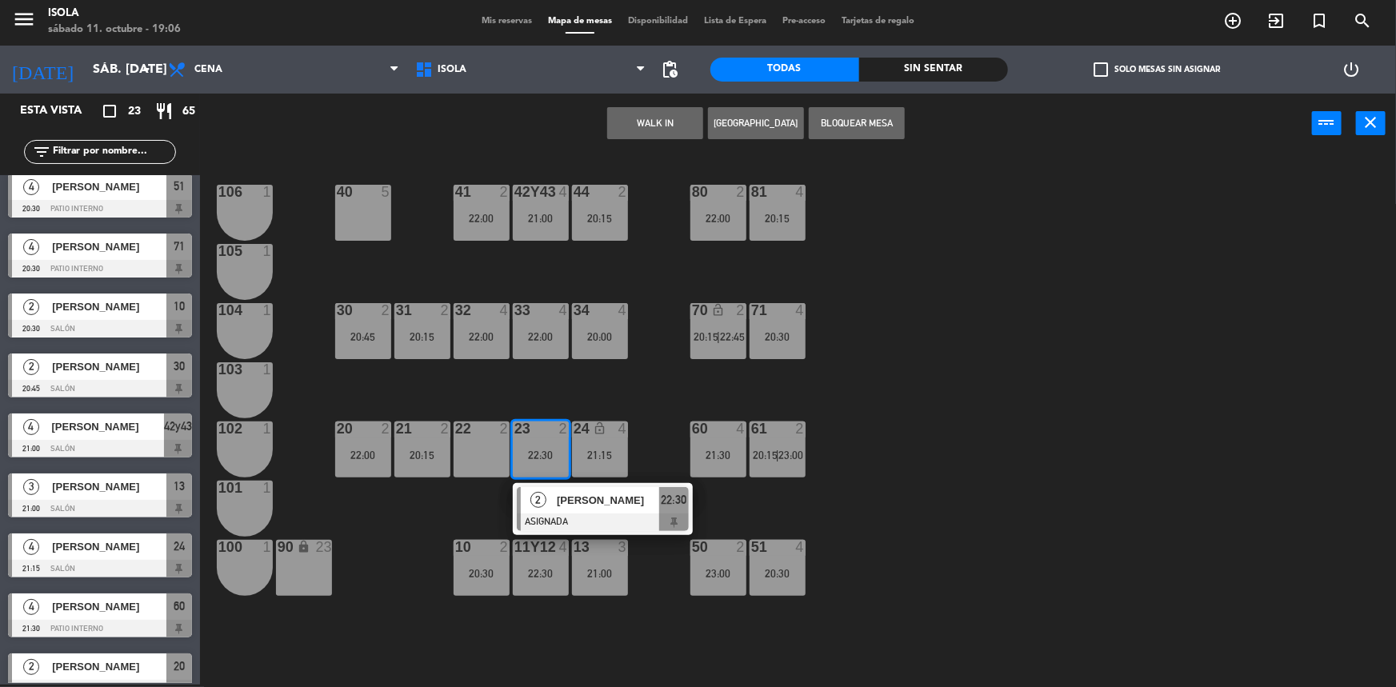
click at [582, 507] on span "[PERSON_NAME]" at bounding box center [608, 500] width 102 height 17
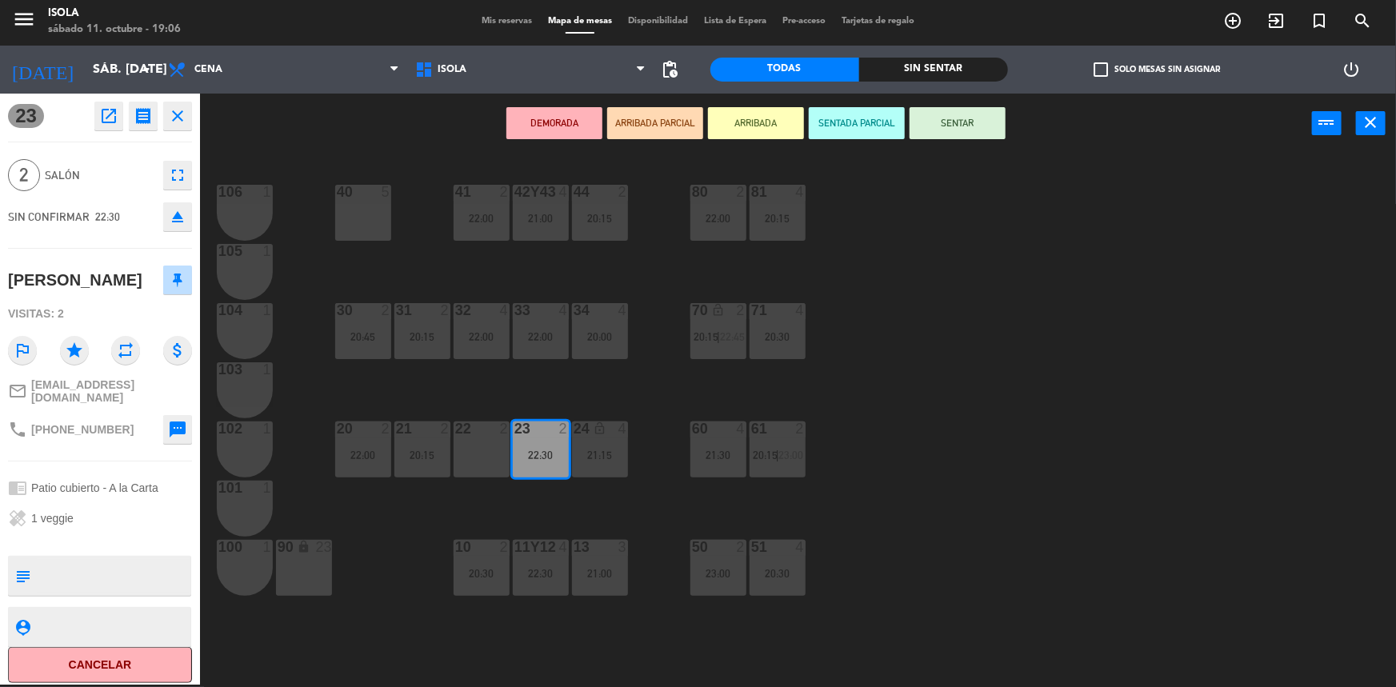
click at [791, 452] on span "23:00" at bounding box center [791, 455] width 25 height 13
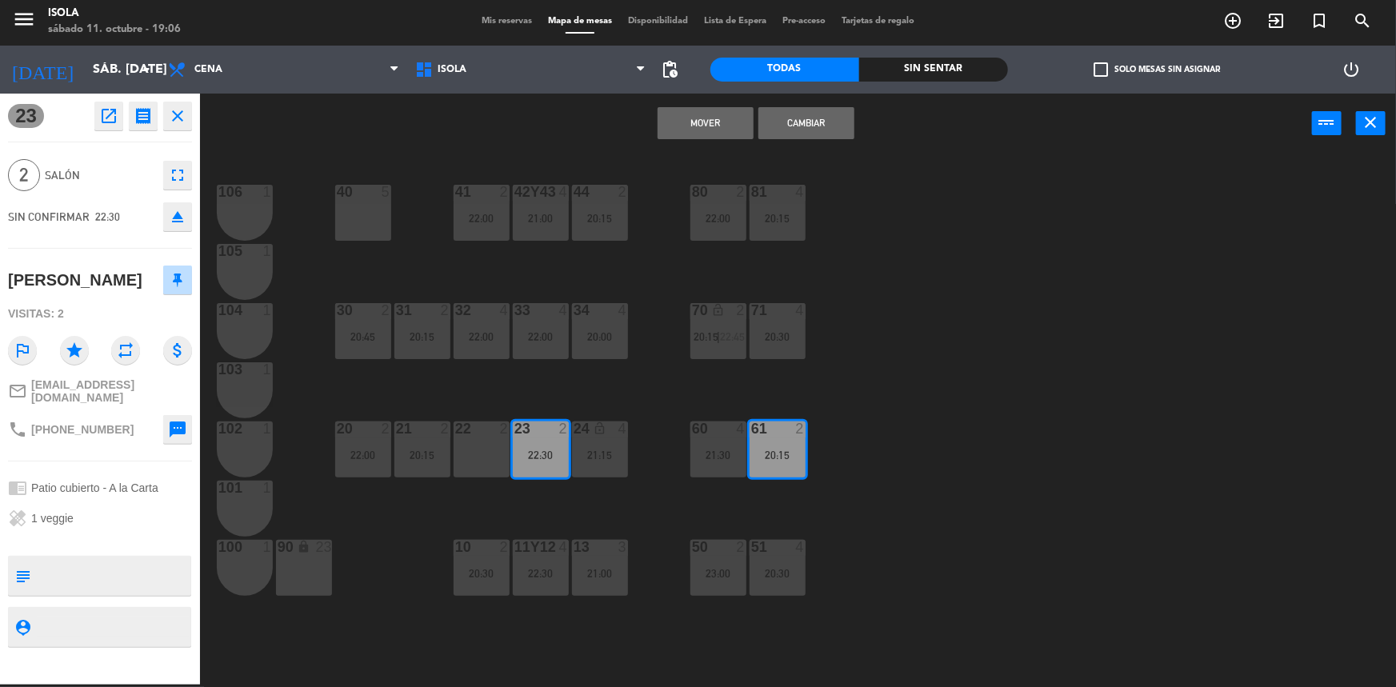
click at [721, 129] on button "Mover" at bounding box center [706, 123] width 96 height 32
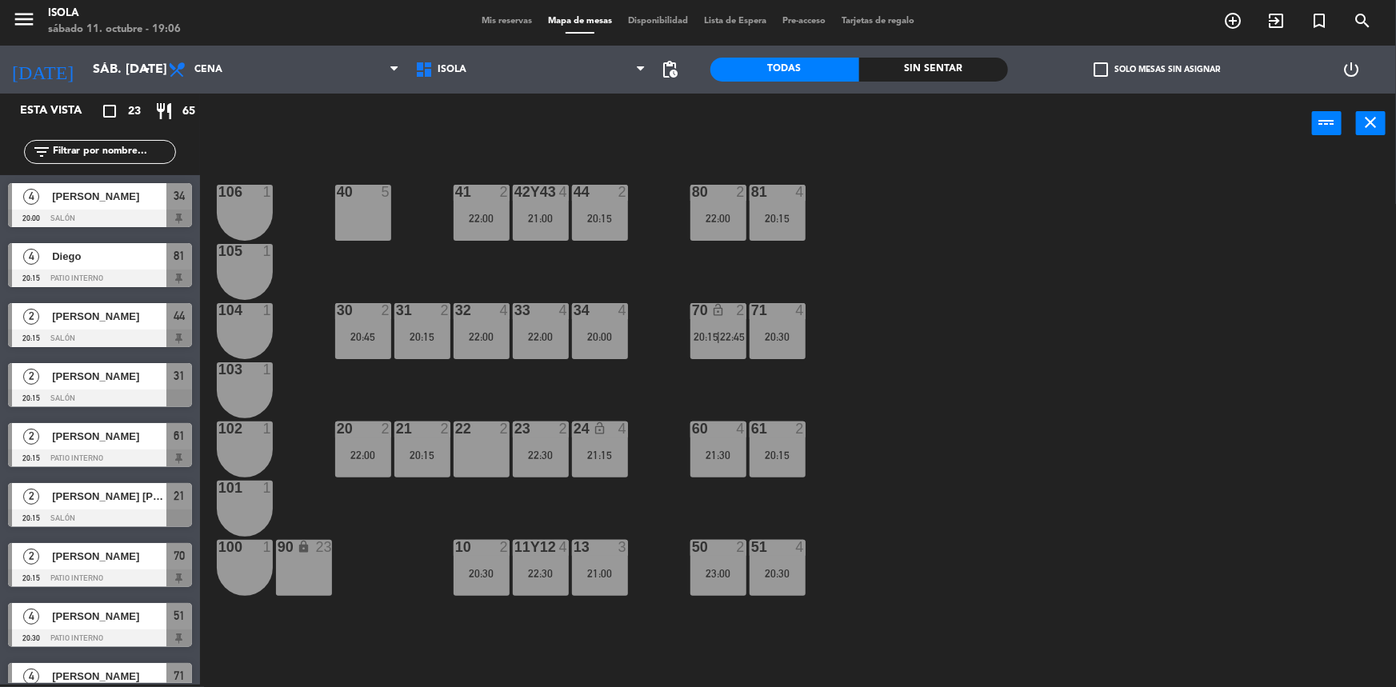
scroll to position [310, 0]
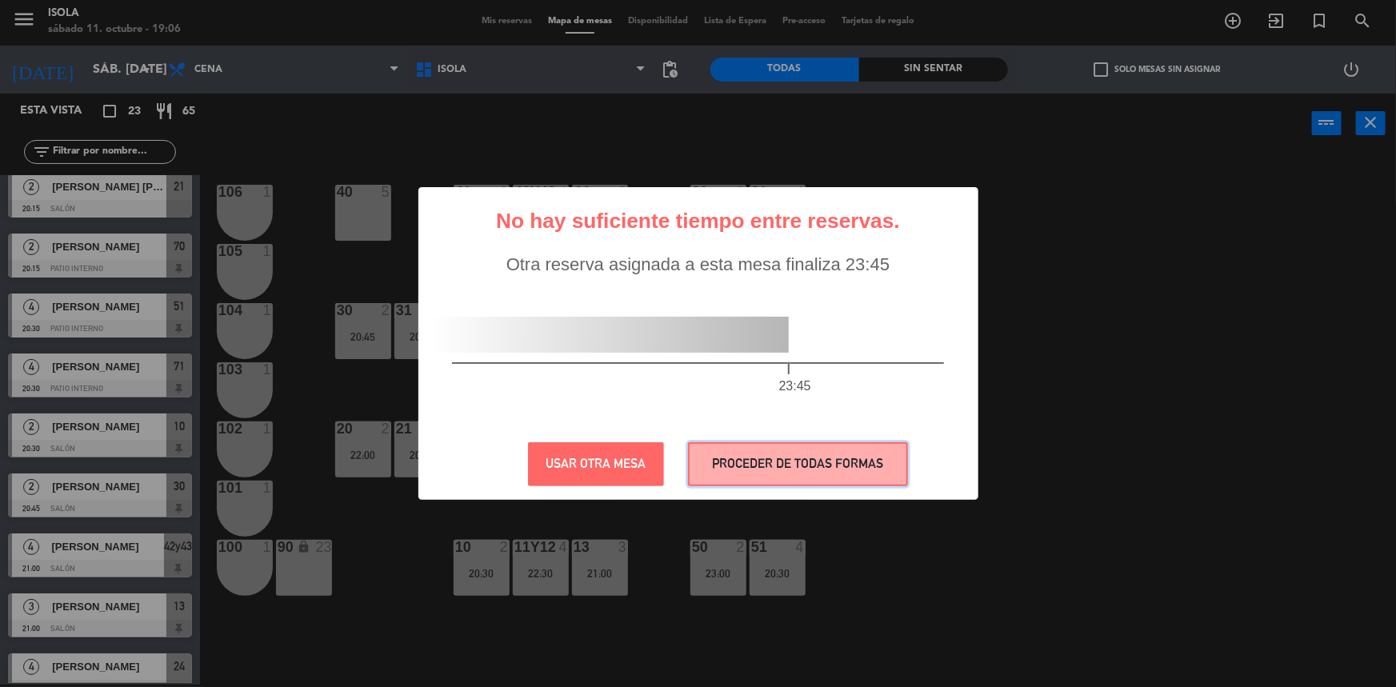
click at [788, 455] on button "PROCEDER DE TODAS FORMAS" at bounding box center [798, 464] width 220 height 44
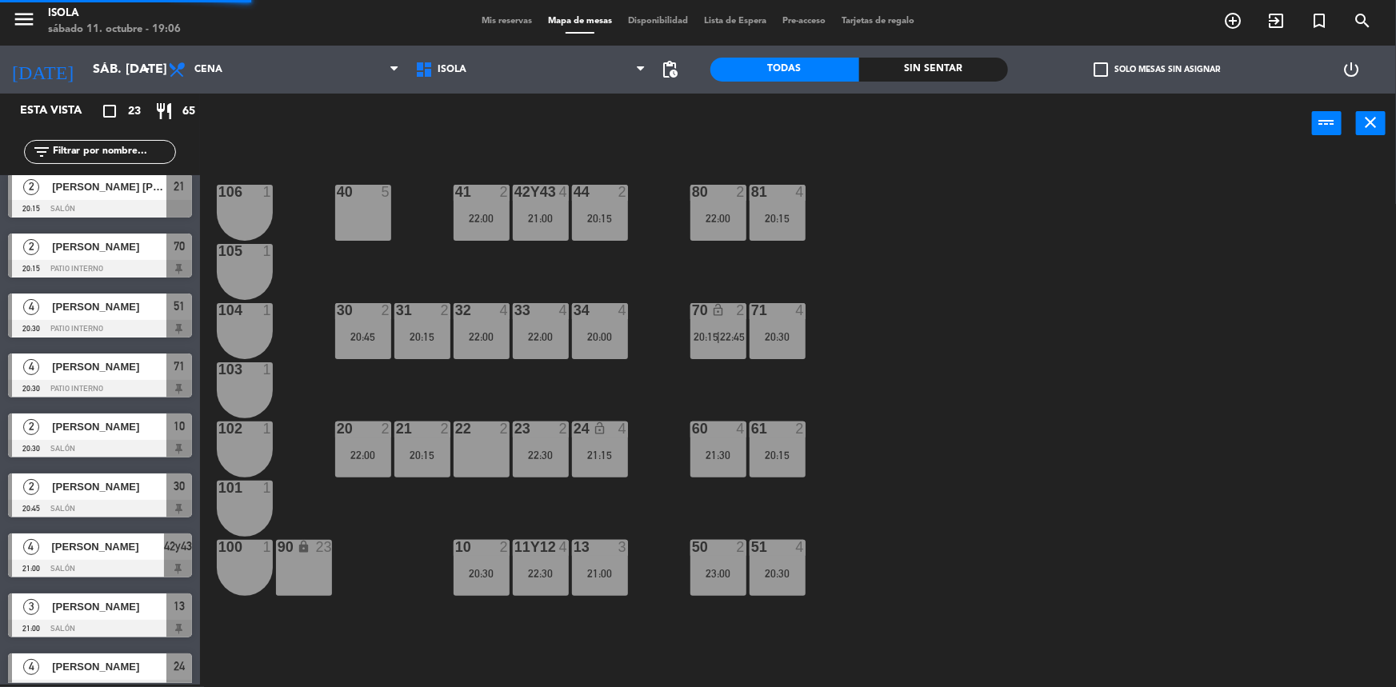
click at [840, 422] on div "40 5 42y43 4 21:00 41 2 22:00 44 2 20:15 80 2 22:00 81 4 20:15 106 1 105 1 30 2…" at bounding box center [805, 421] width 1182 height 531
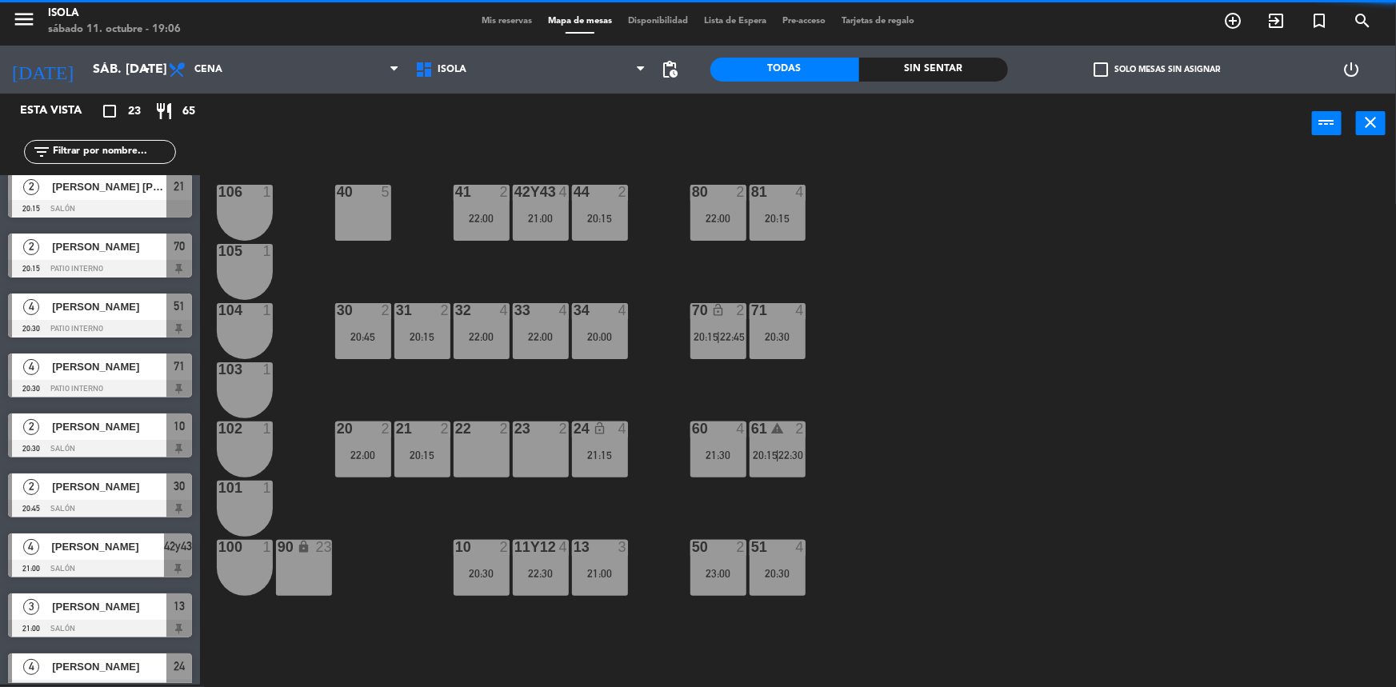
click at [858, 452] on div "40 5 42y43 4 21:00 41 2 22:00 44 2 20:15 80 2 22:00 81 4 20:15 106 1 105 1 30 2…" at bounding box center [805, 421] width 1182 height 531
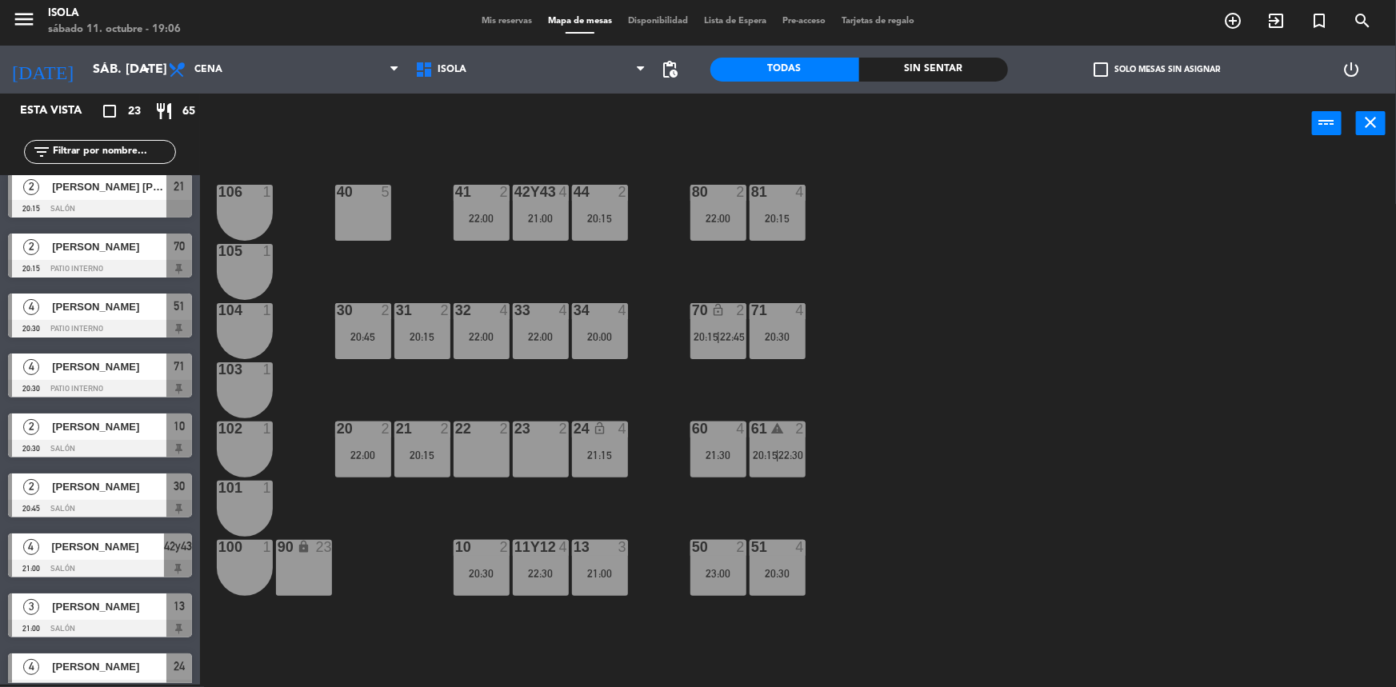
click at [838, 454] on div "40 5 42y43 4 21:00 41 2 22:00 44 2 20:15 80 2 22:00 81 4 20:15 106 1 105 1 30 2…" at bounding box center [805, 421] width 1182 height 531
click at [759, 463] on div "61 warning 2 20:15 | 22:30" at bounding box center [778, 450] width 56 height 56
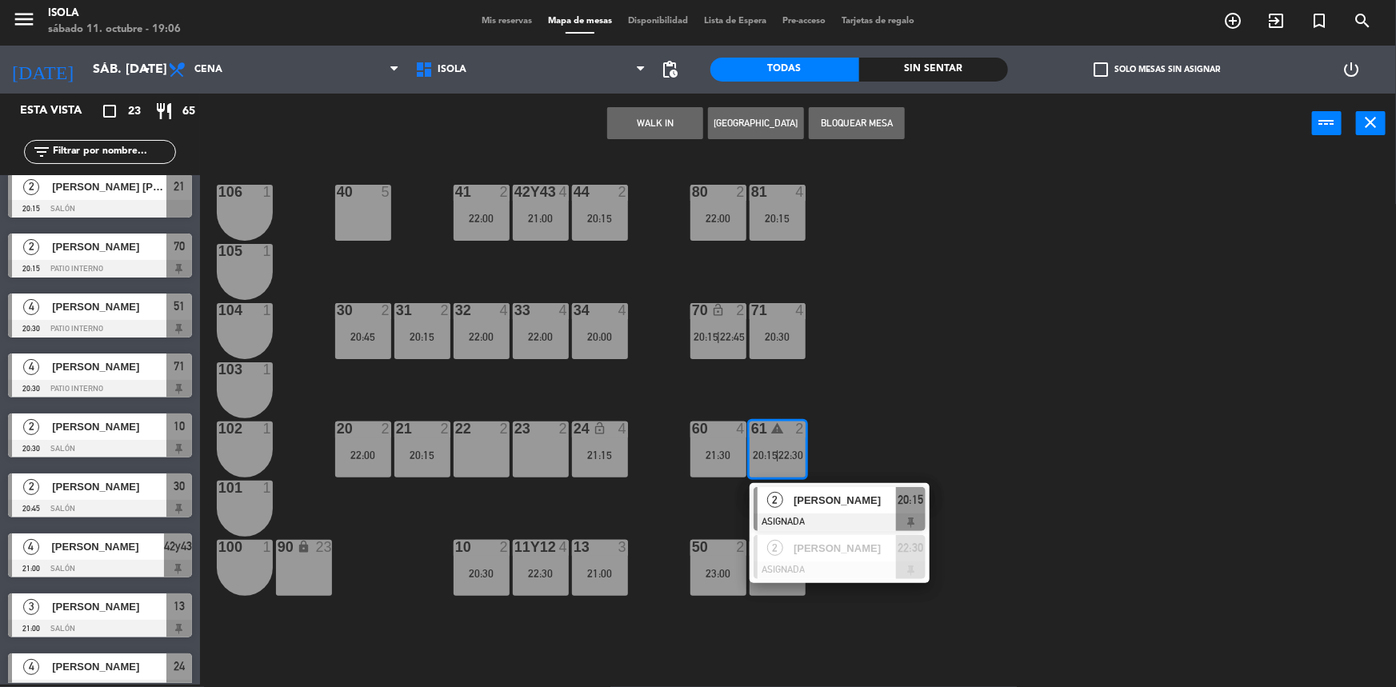
click at [834, 418] on div "40 5 42y43 4 21:00 41 2 22:00 44 2 20:15 80 2 22:00 81 4 20:15 106 1 105 1 30 2…" at bounding box center [805, 421] width 1182 height 531
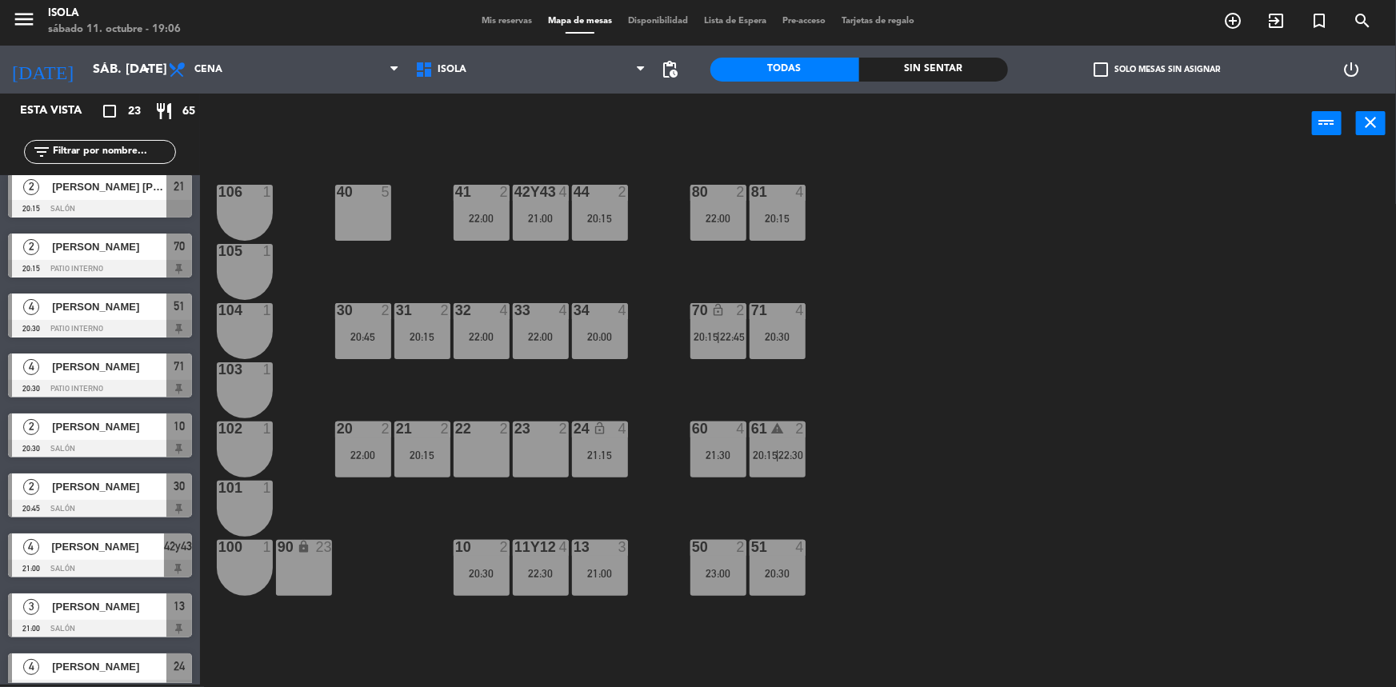
click at [737, 460] on div "21:30" at bounding box center [718, 455] width 56 height 11
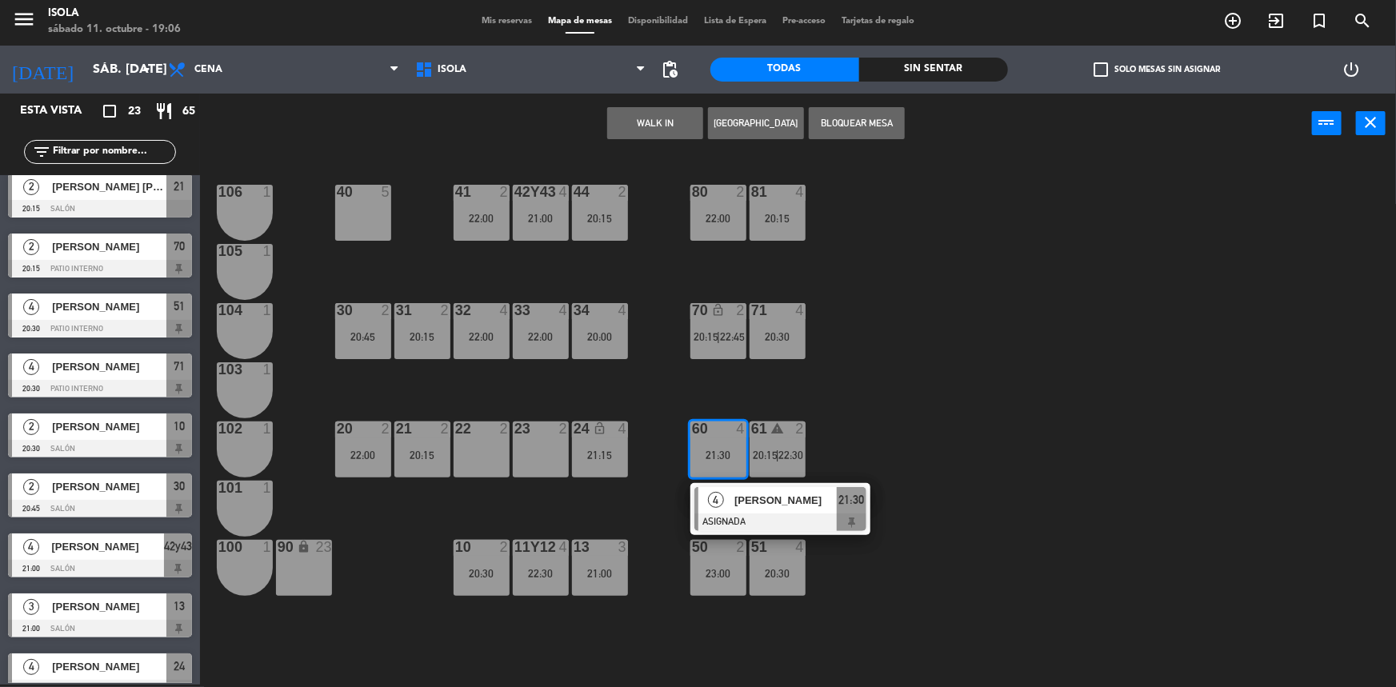
click at [866, 399] on div "40 5 42y43 4 21:00 41 2 22:00 44 2 20:15 80 2 22:00 81 4 20:15 106 1 105 1 30 2…" at bounding box center [805, 421] width 1182 height 531
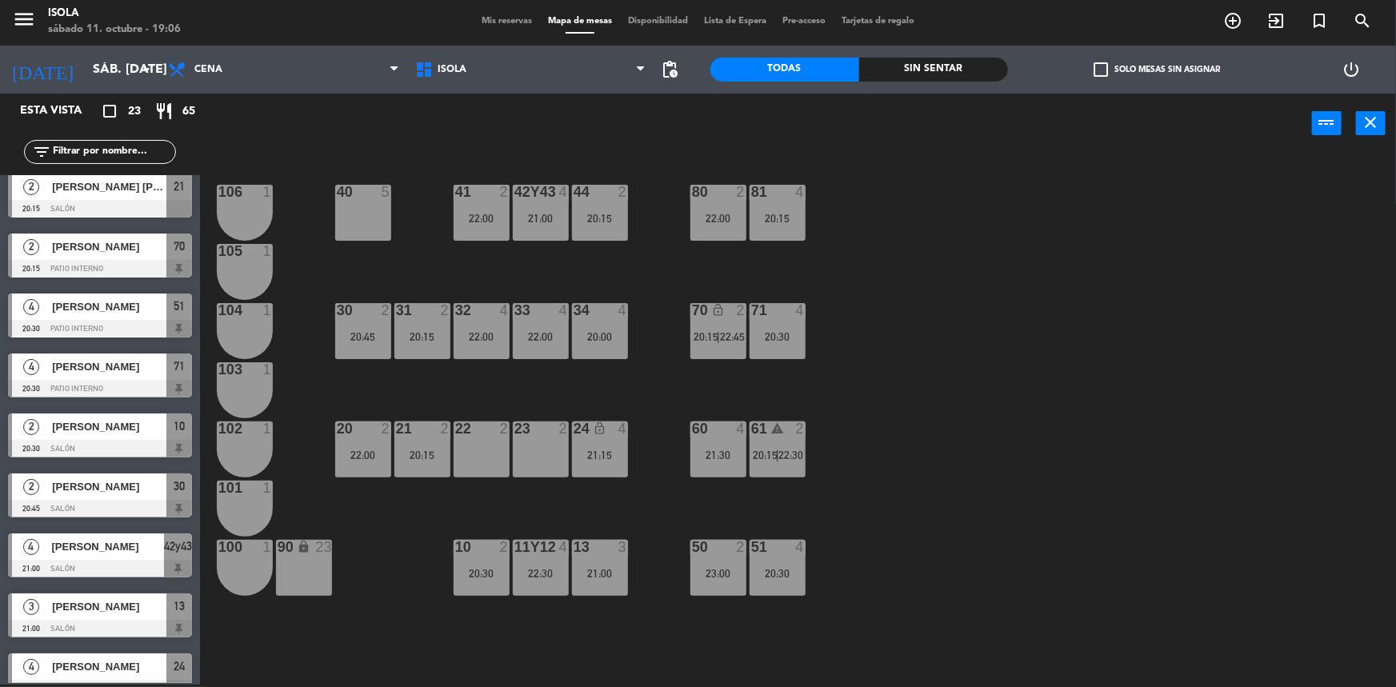
click at [791, 333] on div "20:30" at bounding box center [778, 336] width 56 height 11
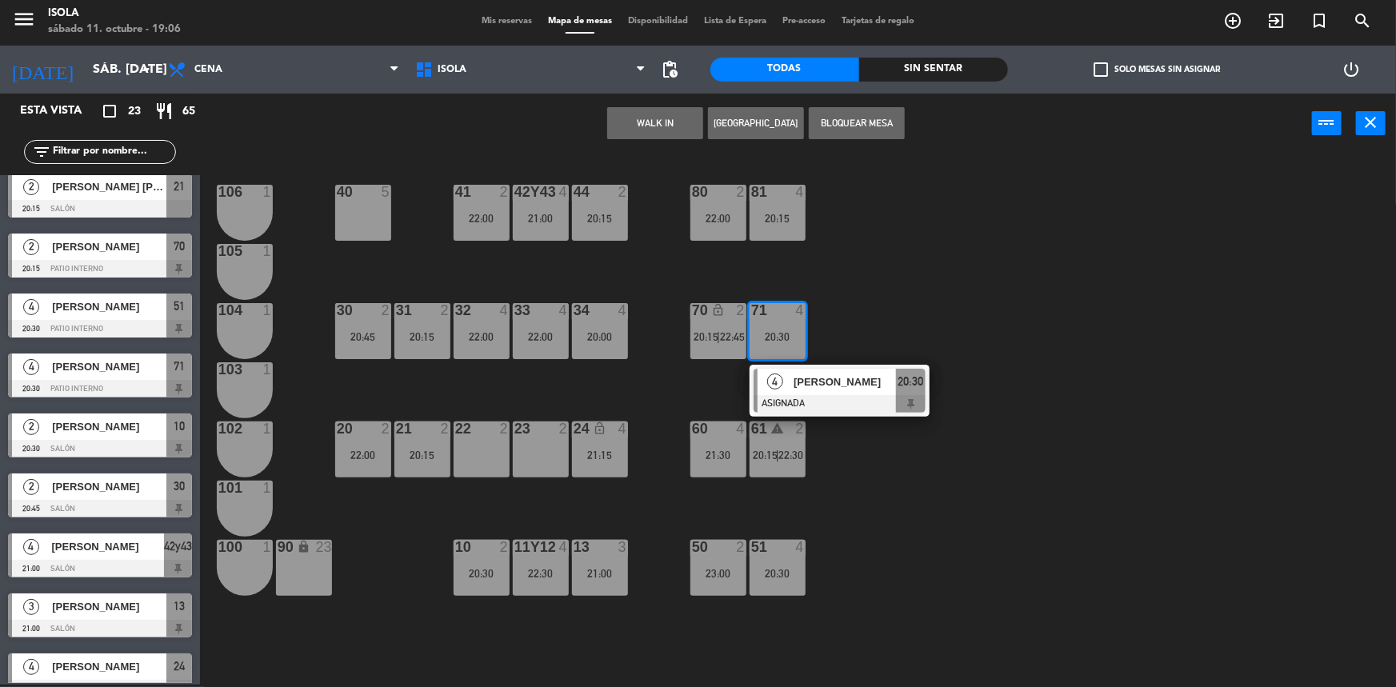
click at [845, 298] on div "40 5 42y43 4 21:00 41 2 22:00 44 2 20:15 80 2 22:00 81 4 20:15 106 1 105 1 30 2…" at bounding box center [805, 421] width 1182 height 531
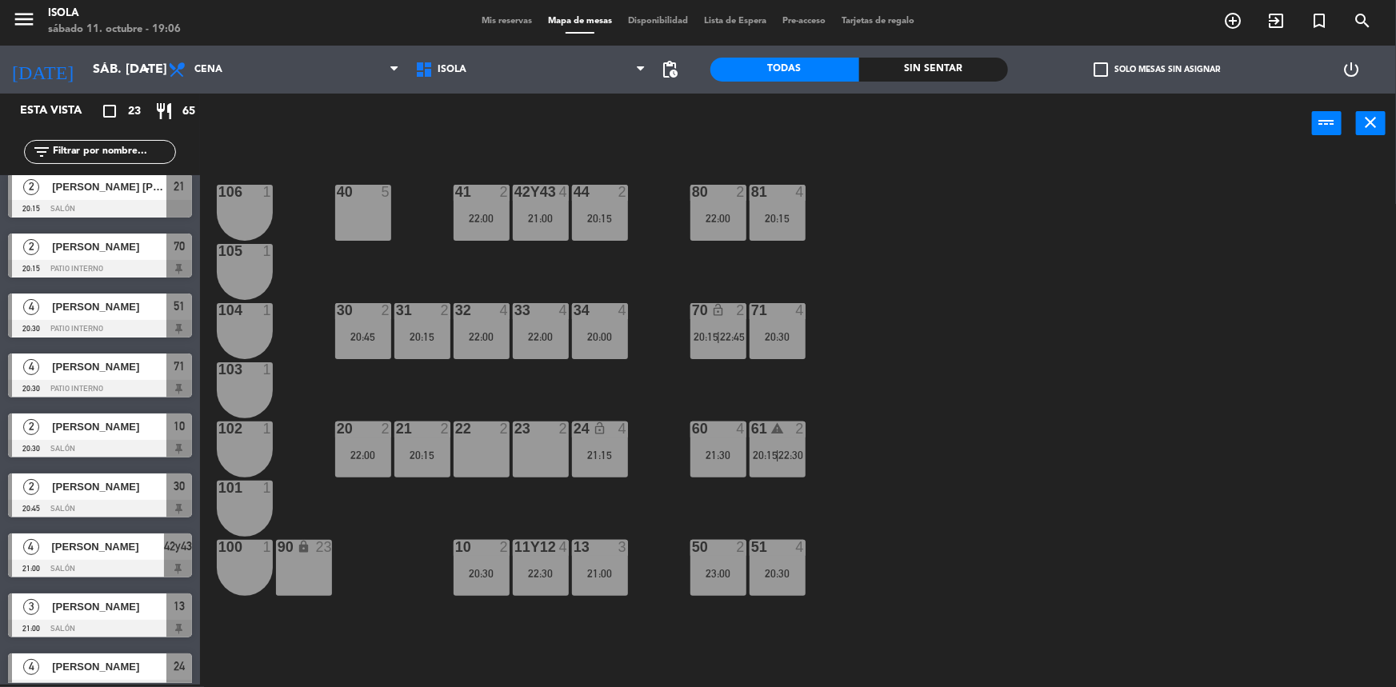
click at [703, 340] on span "20:15" at bounding box center [706, 336] width 25 height 13
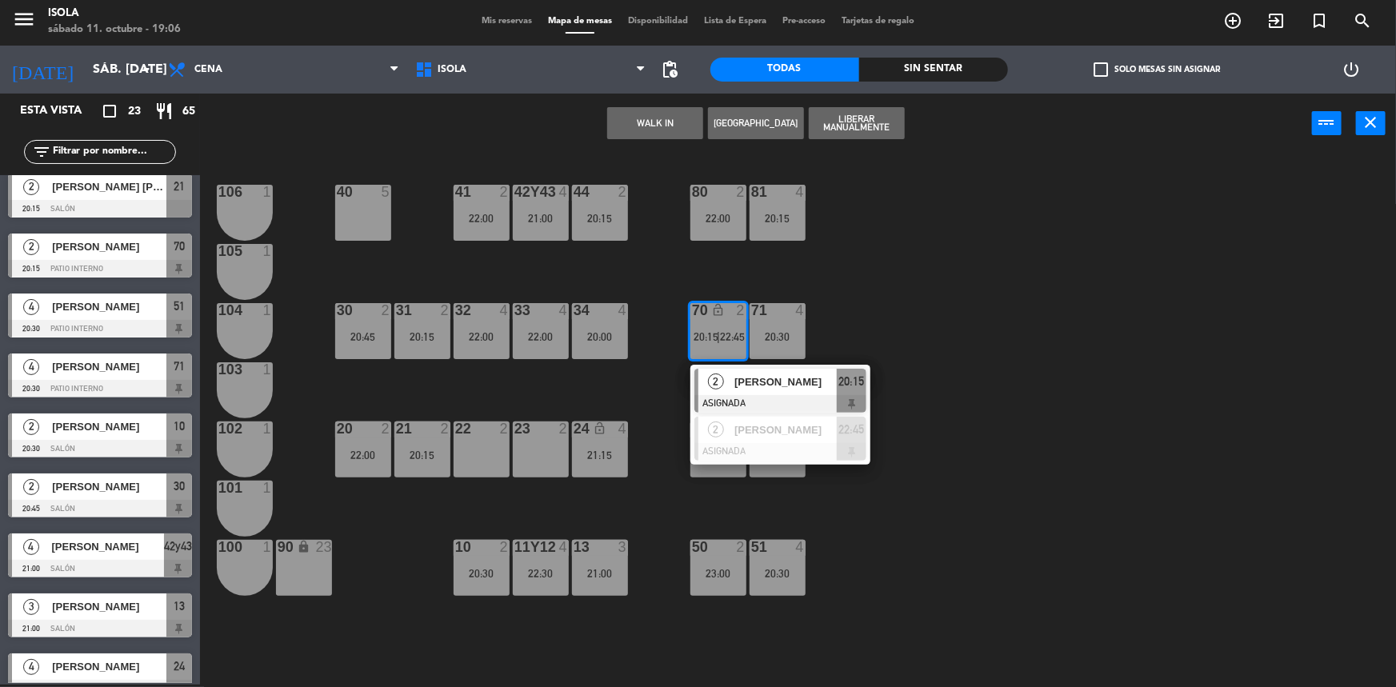
click at [883, 330] on div "40 5 42y43 4 21:00 41 2 22:00 44 2 20:15 80 2 22:00 81 4 20:15 106 1 105 1 30 2…" at bounding box center [805, 421] width 1182 height 531
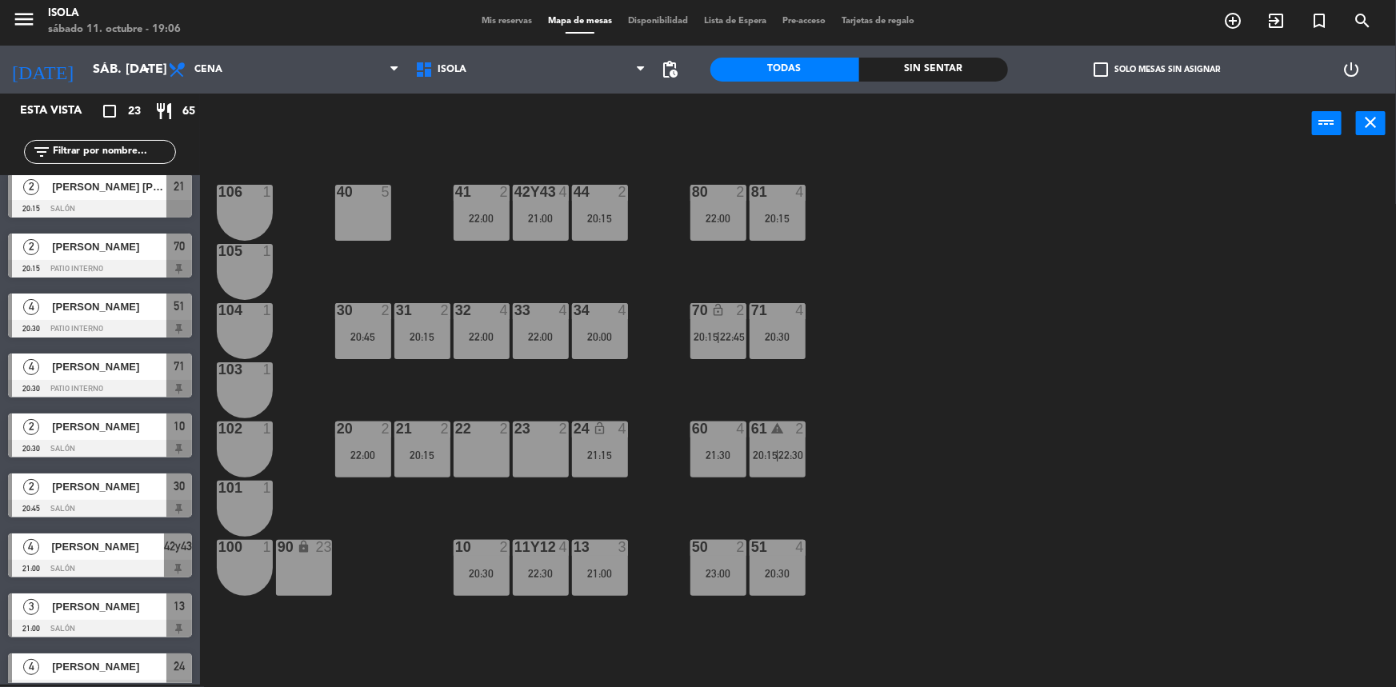
click at [703, 205] on div "80 2 22:00" at bounding box center [718, 213] width 56 height 56
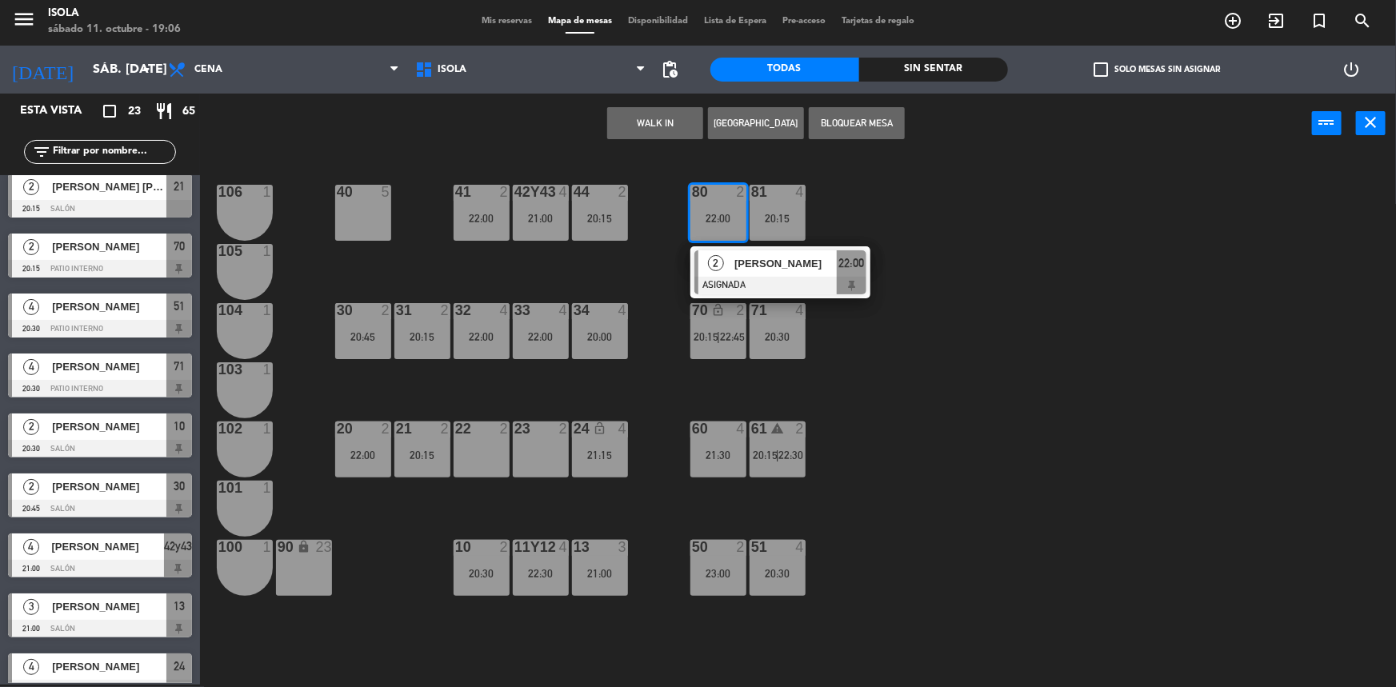
click at [821, 214] on div "40 5 42y43 4 21:00 41 2 22:00 44 2 20:15 80 2 22:00 2 [PERSON_NAME] ASIGNADA 22…" at bounding box center [805, 421] width 1182 height 531
click at [791, 228] on div "81 4 20:15" at bounding box center [778, 213] width 56 height 56
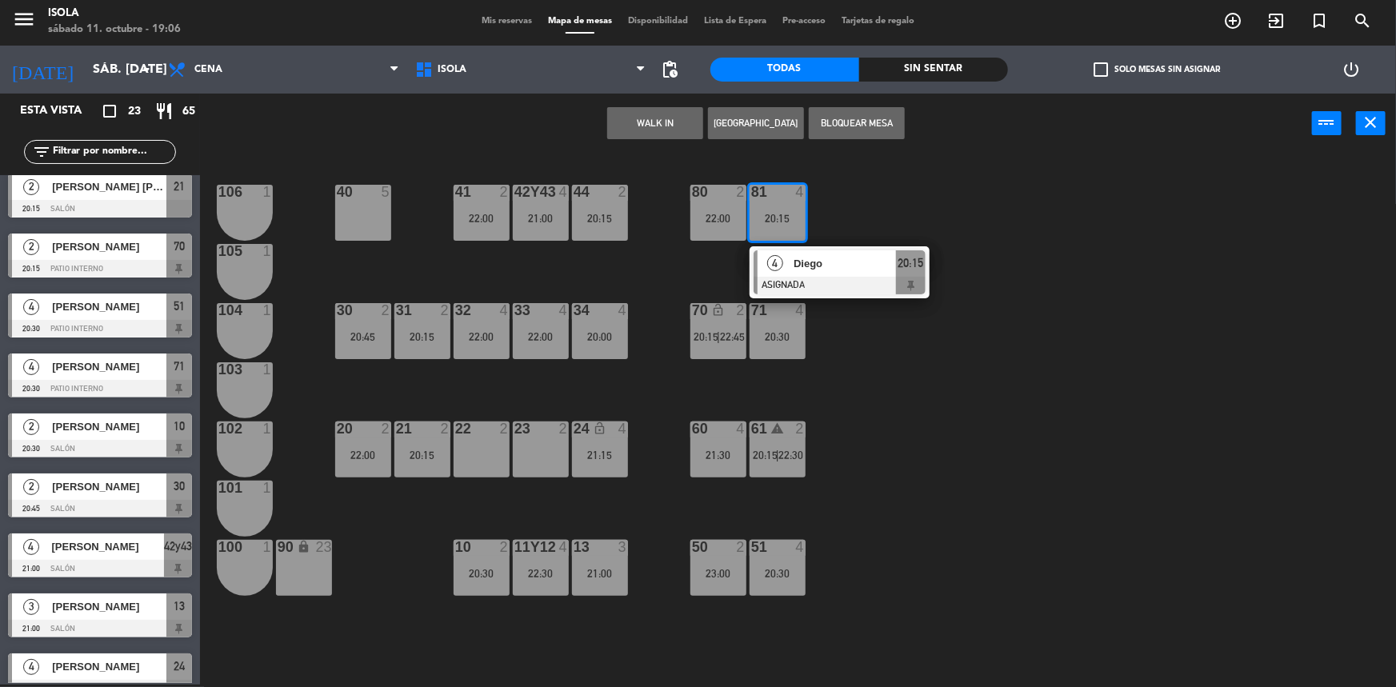
drag, startPoint x: 880, startPoint y: 213, endPoint x: 858, endPoint y: 229, distance: 26.9
click at [880, 212] on div "40 5 42y43 4 21:00 41 2 22:00 44 2 20:15 80 2 22:00 81 4 20:15 4 Diego ASIGNADA…" at bounding box center [805, 421] width 1182 height 531
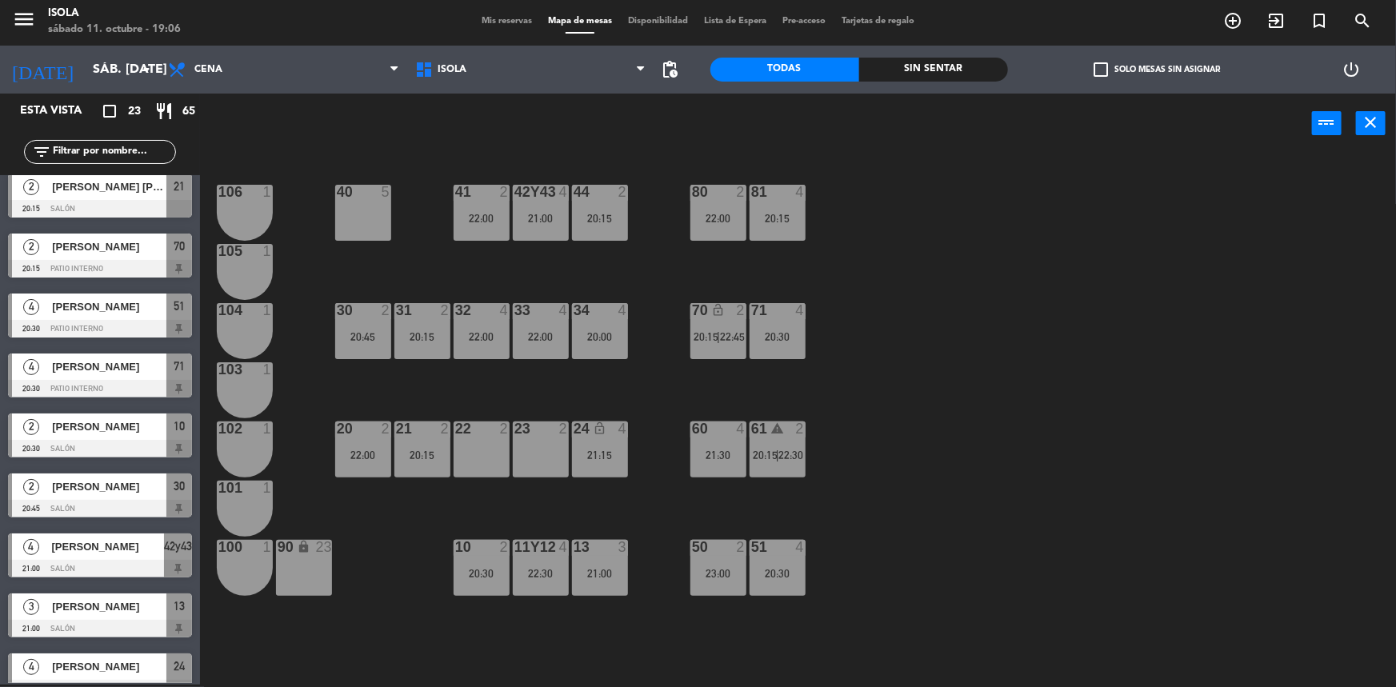
click at [733, 230] on div "80 2 22:00" at bounding box center [718, 213] width 56 height 56
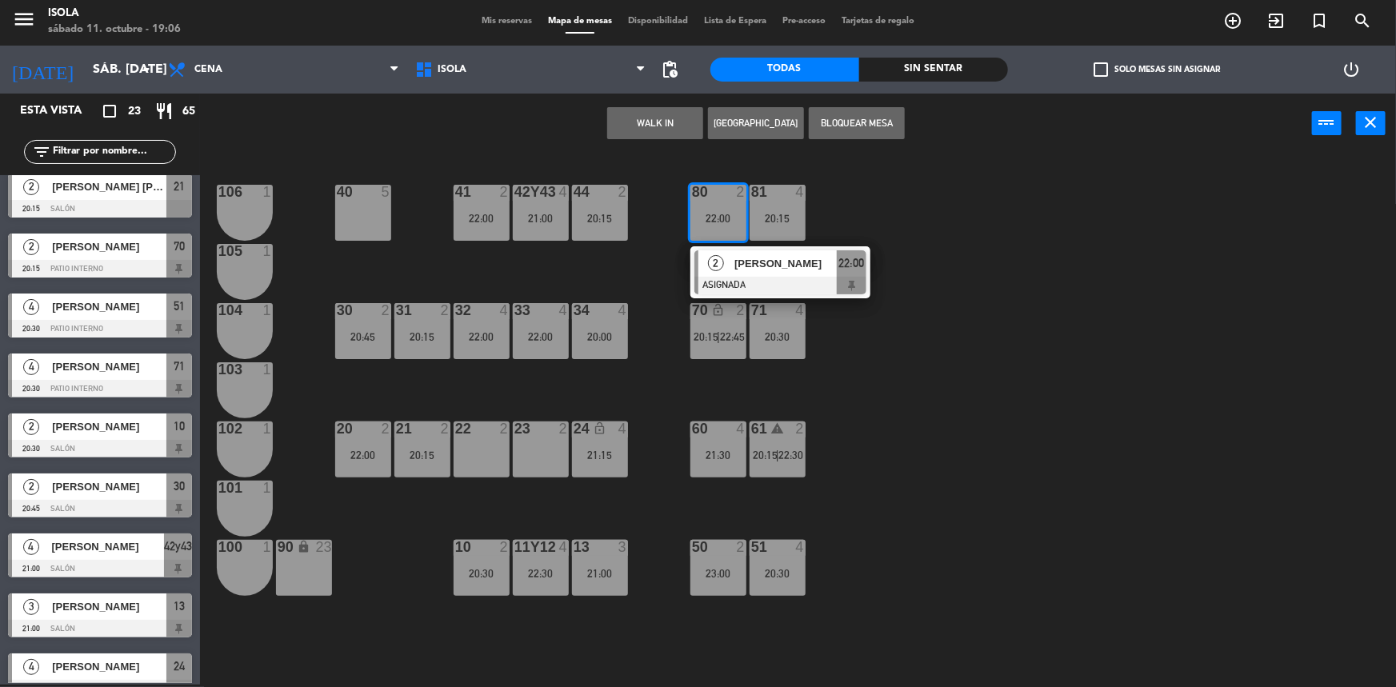
click at [853, 228] on div "40 5 42y43 4 21:00 41 2 22:00 44 2 20:15 80 2 22:00 2 [PERSON_NAME] ASIGNADA 22…" at bounding box center [805, 421] width 1182 height 531
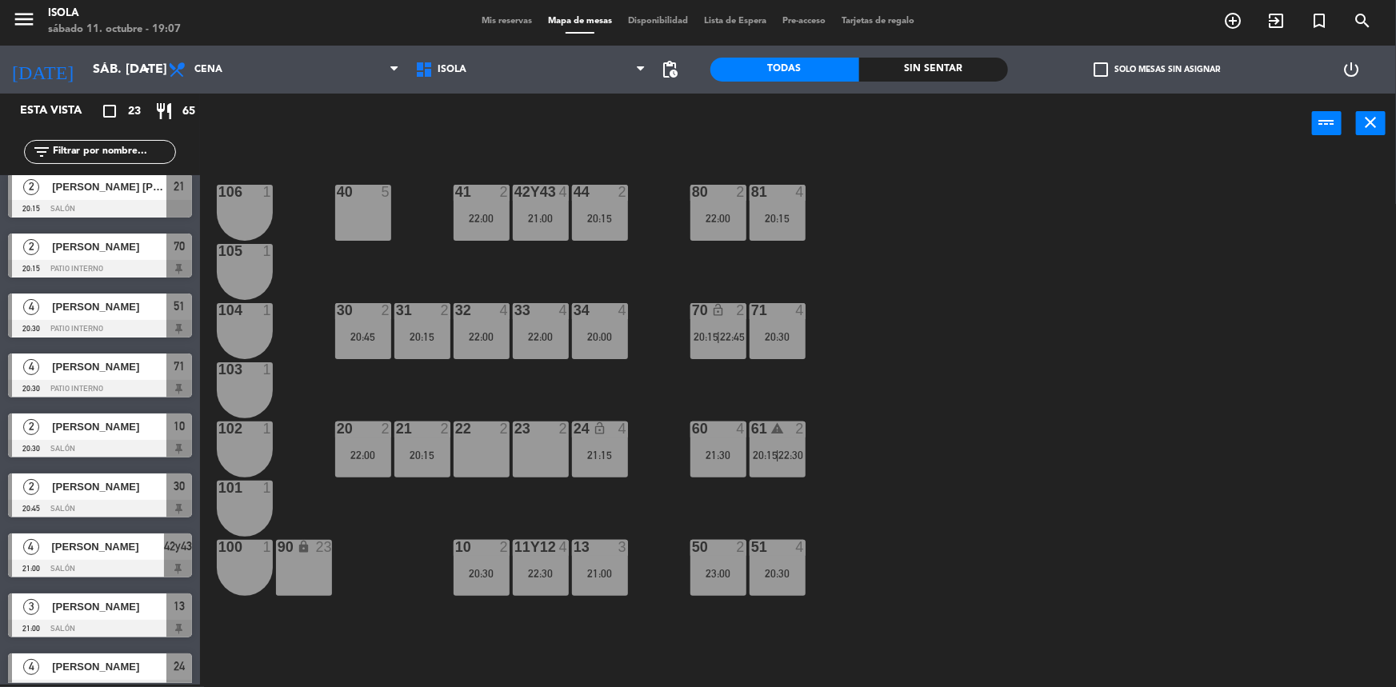
click at [528, 264] on div "40 5 42y43 4 21:00 41 2 22:00 44 2 20:15 80 2 22:00 81 4 20:15 106 1 105 1 30 2…" at bounding box center [805, 421] width 1182 height 531
click at [530, 264] on div "40 5 42y43 4 21:00 41 2 22:00 44 2 20:15 80 2 22:00 81 4 20:15 106 1 105 1 30 2…" at bounding box center [805, 421] width 1182 height 531
click at [574, 256] on div "40 5 42y43 4 21:00 41 2 22:00 44 2 20:15 80 2 22:00 81 4 20:15 106 1 105 1 30 2…" at bounding box center [805, 421] width 1182 height 531
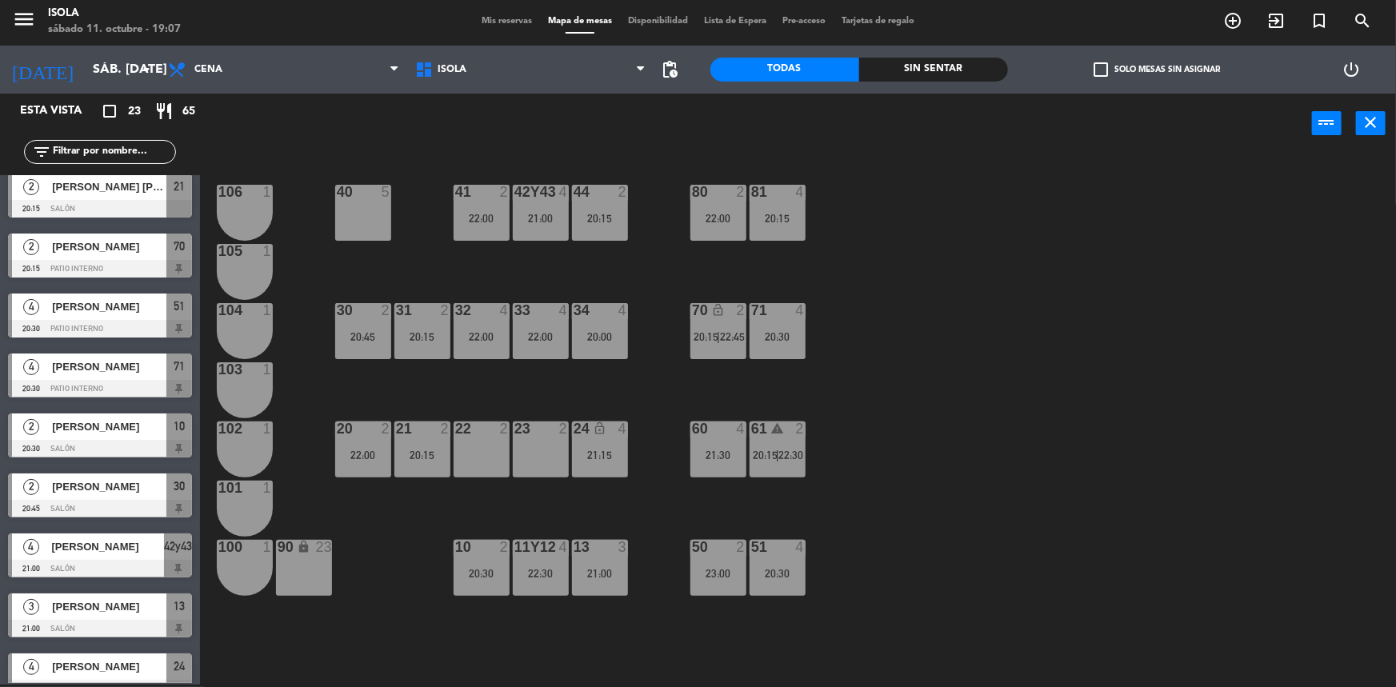
click at [728, 563] on div "50 2 23:00" at bounding box center [718, 568] width 56 height 56
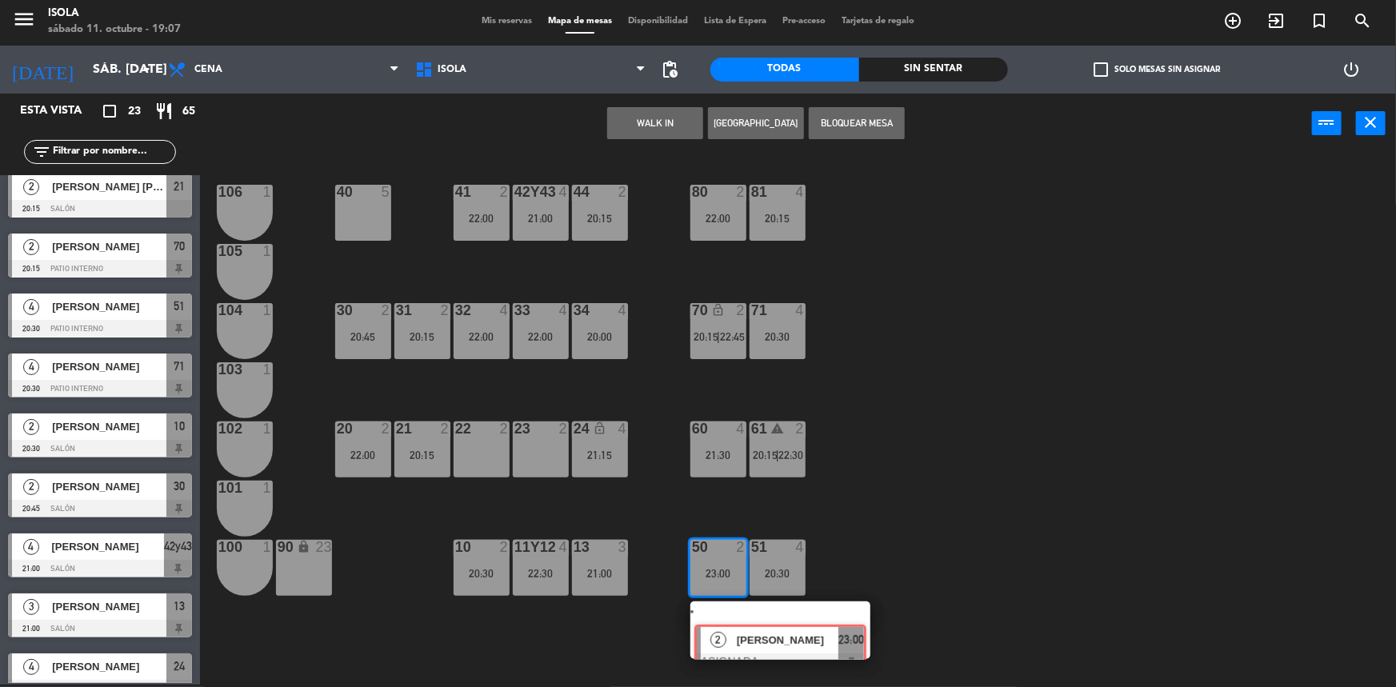
click at [759, 614] on div "2 [PERSON_NAME] ASIGNADA 23:00" at bounding box center [780, 631] width 204 height 58
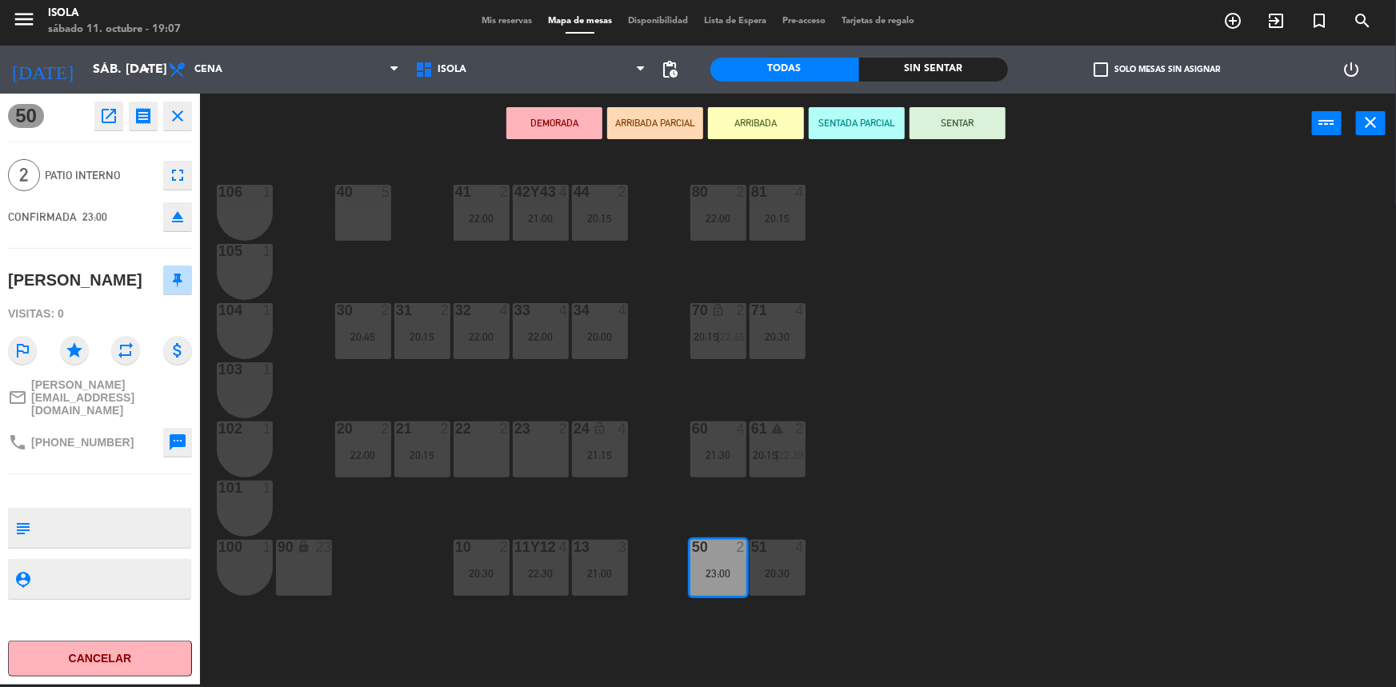
click at [765, 216] on div "20:15" at bounding box center [778, 218] width 56 height 11
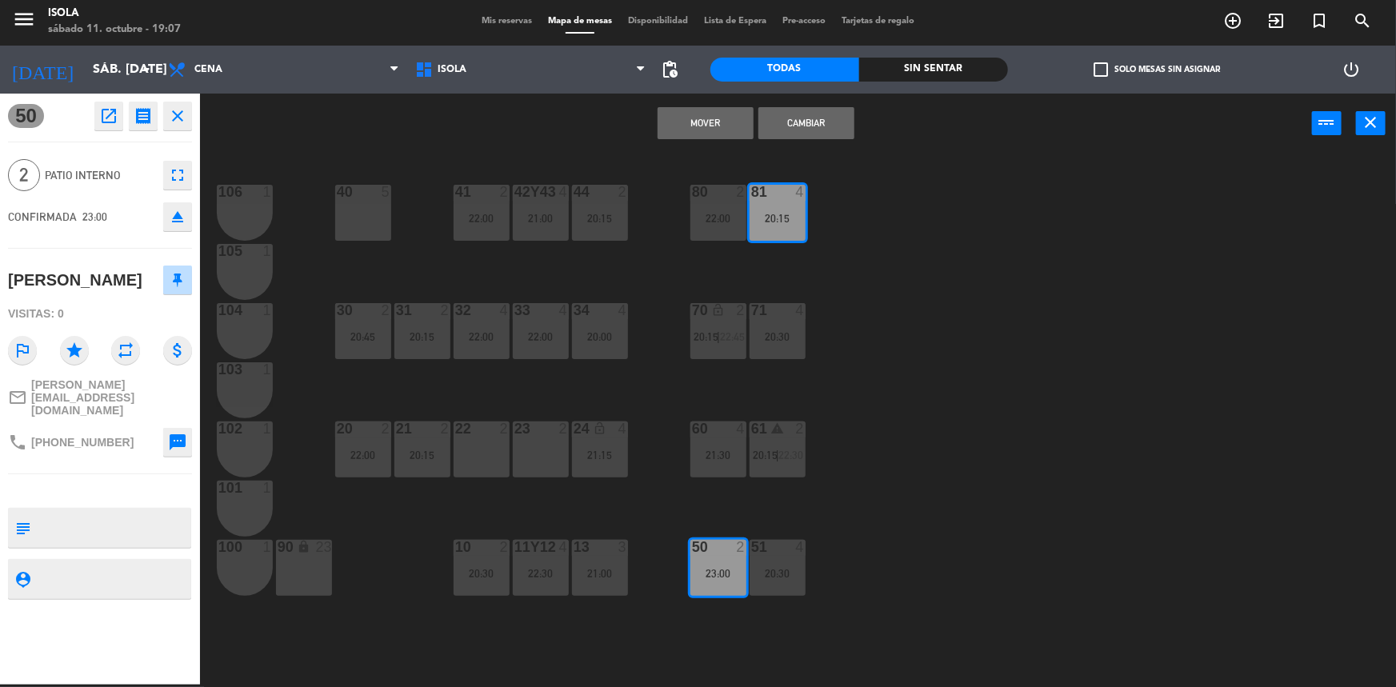
click at [717, 122] on button "Mover" at bounding box center [706, 123] width 96 height 32
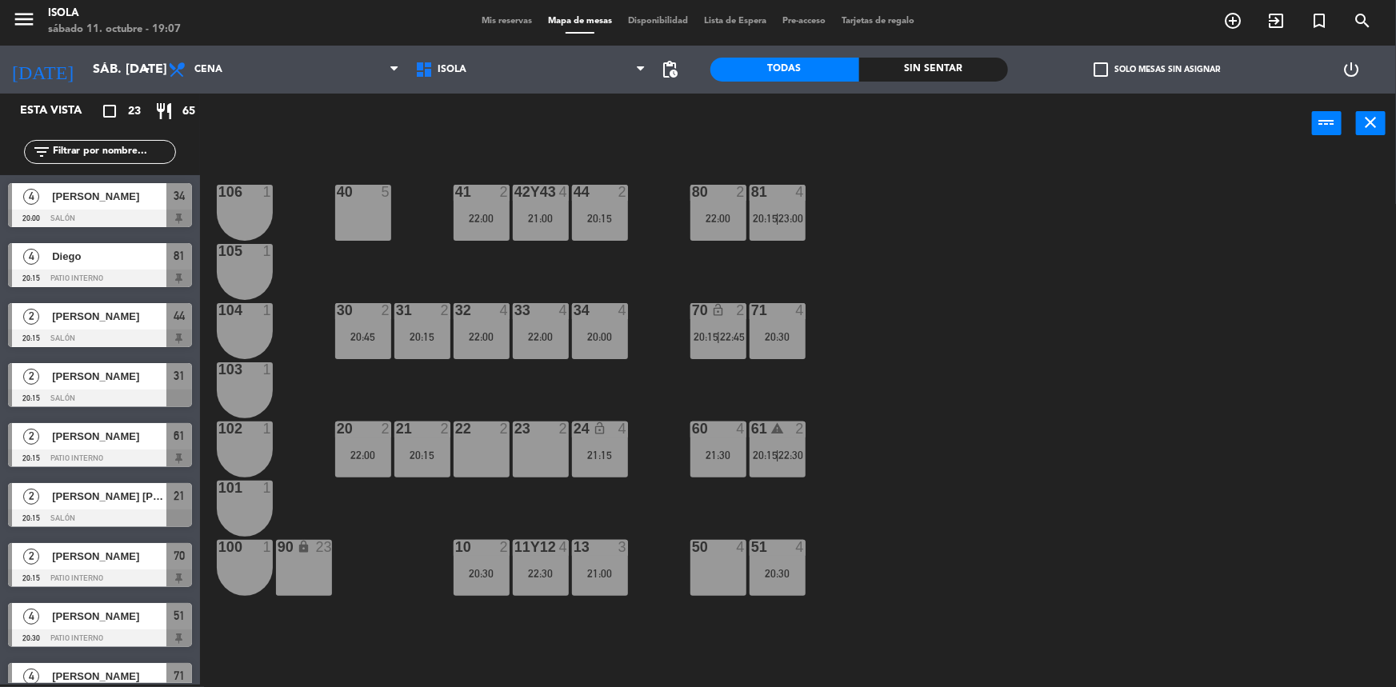
scroll to position [430, 0]
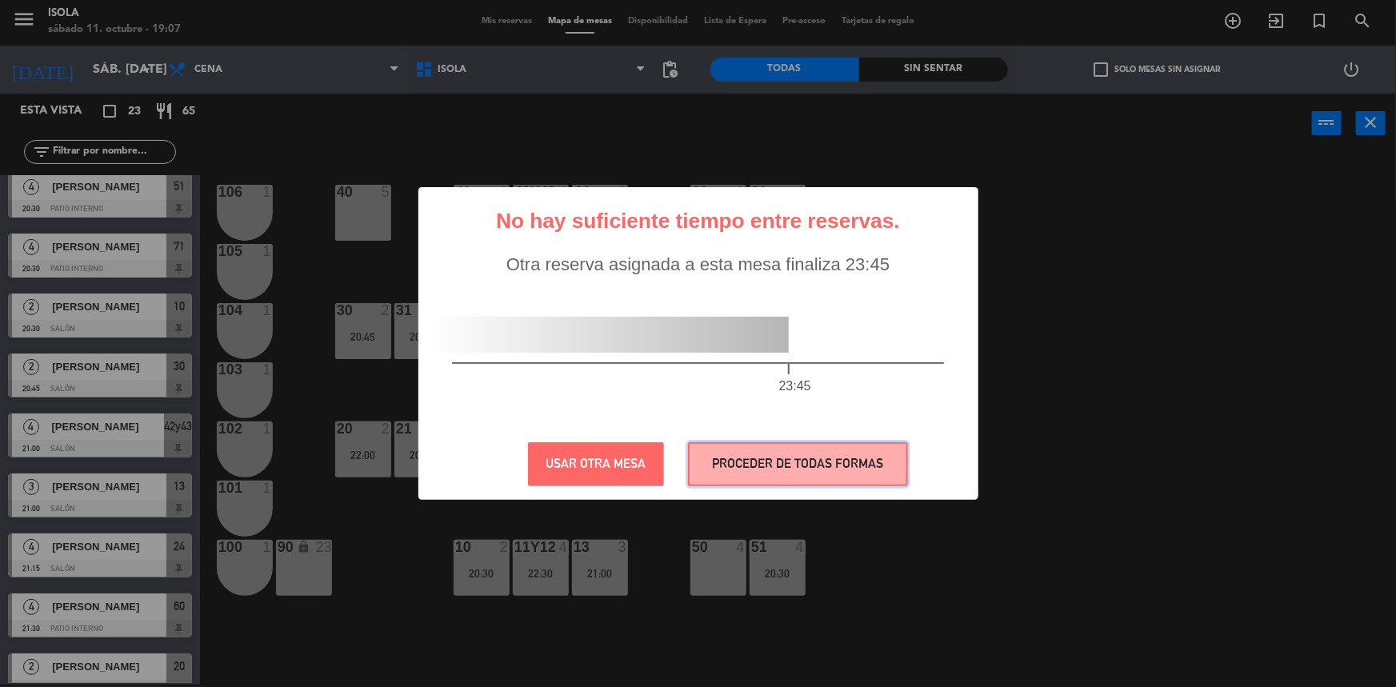
click at [714, 462] on button "PROCEDER DE TODAS FORMAS" at bounding box center [798, 464] width 220 height 44
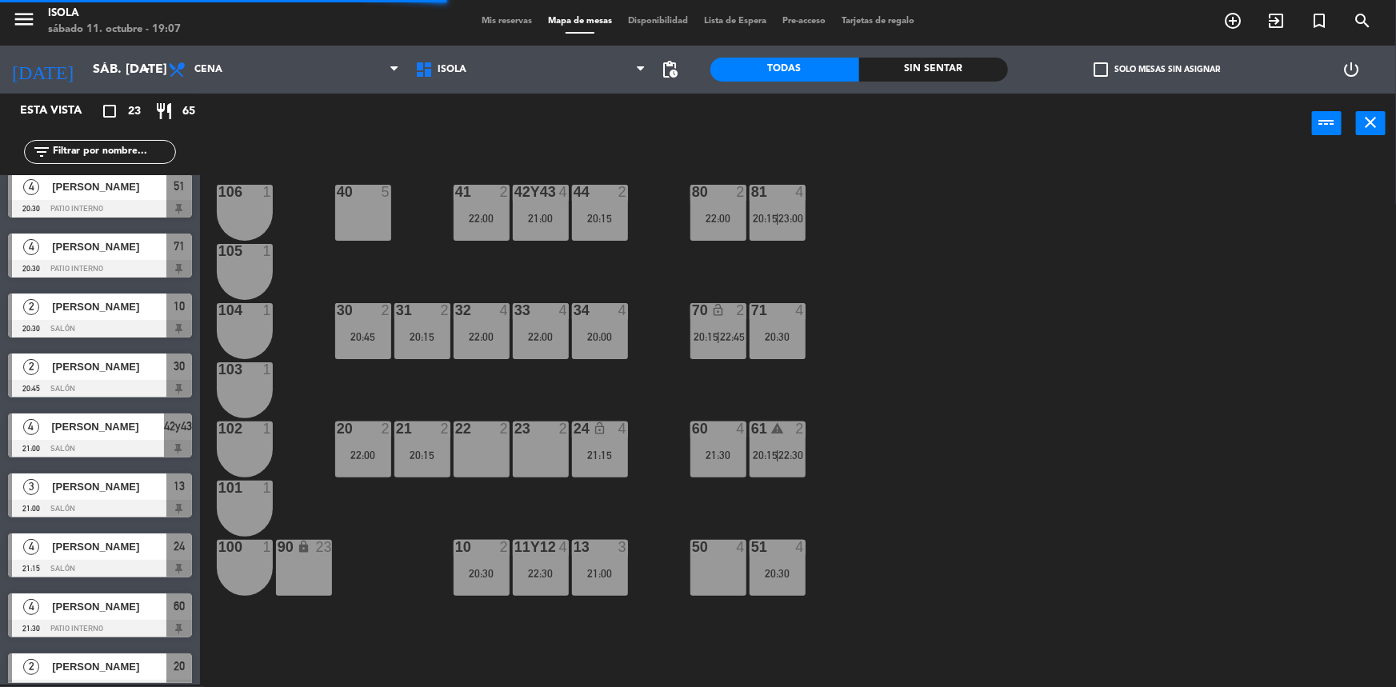
click at [890, 394] on div "40 5 42y43 4 21:00 41 2 22:00 44 2 20:15 80 2 22:00 81 4 20:15 | 23:00 106 1 10…" at bounding box center [805, 421] width 1182 height 531
click at [841, 357] on div "40 5 42y43 4 21:00 41 2 22:00 44 2 20:15 80 2 22:00 81 4 20:15 | 23:00 106 1 10…" at bounding box center [805, 421] width 1182 height 531
click at [863, 483] on div "40 5 42y43 4 21:00 41 2 22:00 44 2 20:15 80 2 22:00 81 4 20:15 | 23:00 106 1 10…" at bounding box center [805, 421] width 1182 height 531
click at [618, 402] on div "40 5 42y43 4 21:00 41 2 22:00 44 2 20:15 80 2 22:00 81 4 20:15 | 23:00 106 1 10…" at bounding box center [805, 421] width 1182 height 531
click at [424, 402] on div "40 5 42y43 4 21:00 41 2 22:00 44 2 20:15 80 2 22:00 81 4 20:15 | 23:00 106 1 10…" at bounding box center [805, 421] width 1182 height 531
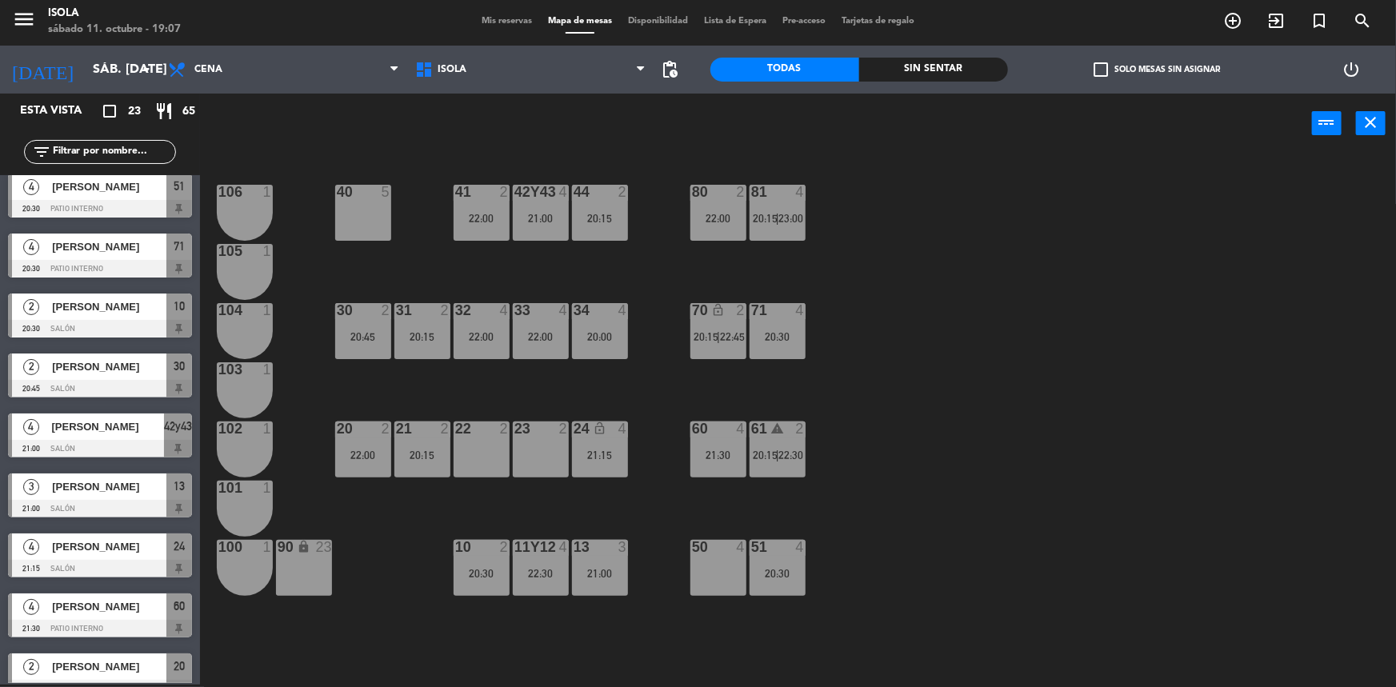
click at [472, 407] on div "40 5 42y43 4 21:00 41 2 22:00 44 2 20:15 80 2 22:00 81 4 20:15 | 23:00 106 1 10…" at bounding box center [805, 421] width 1182 height 531
click at [634, 406] on div "40 5 42y43 4 21:00 41 2 22:00 44 2 20:15 80 2 22:00 81 4 20:15 | 23:00 106 1 10…" at bounding box center [805, 421] width 1182 height 531
click at [620, 367] on div "40 5 42y43 4 21:00 41 2 22:00 44 2 20:15 80 2 22:00 81 4 20:15 | 23:00 106 1 10…" at bounding box center [805, 421] width 1182 height 531
click at [548, 558] on div "11y12 4 22:30" at bounding box center [541, 568] width 56 height 56
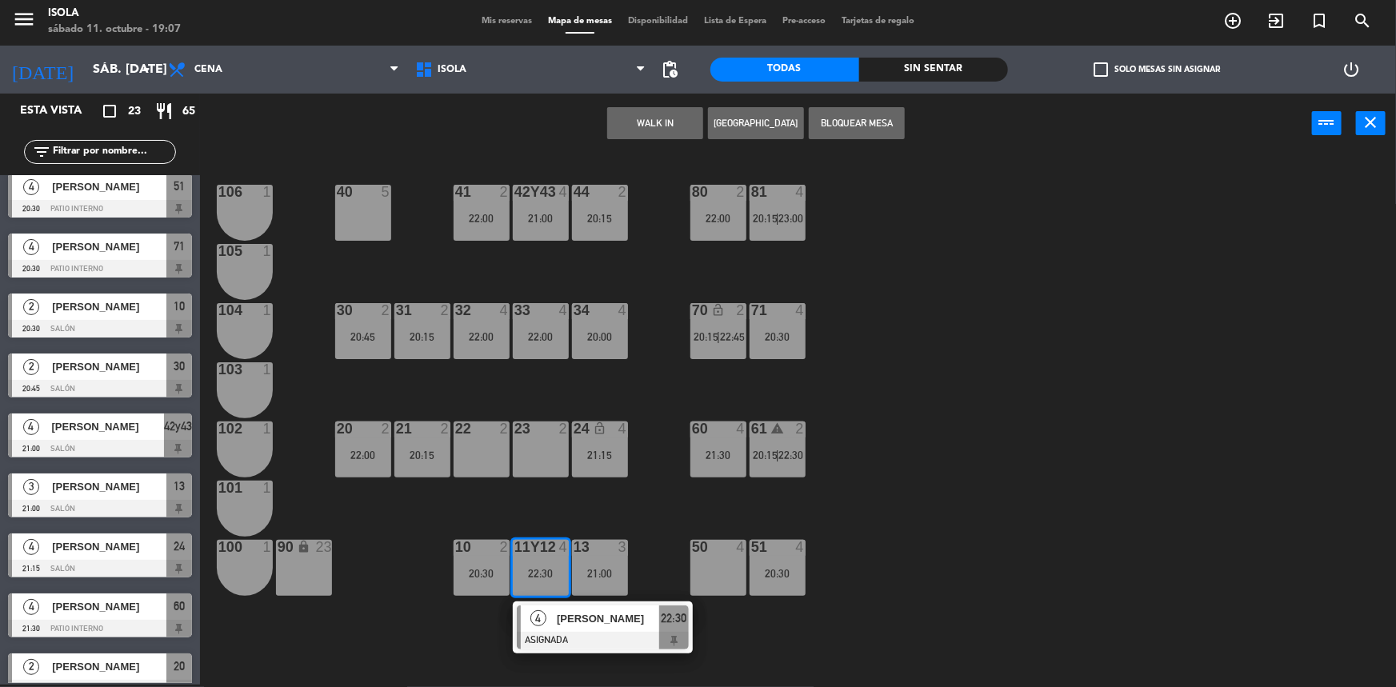
click at [578, 514] on div "40 5 42y43 4 21:00 41 2 22:00 44 2 20:15 80 2 22:00 81 4 20:15 | 23:00 106 1 10…" at bounding box center [805, 421] width 1182 height 531
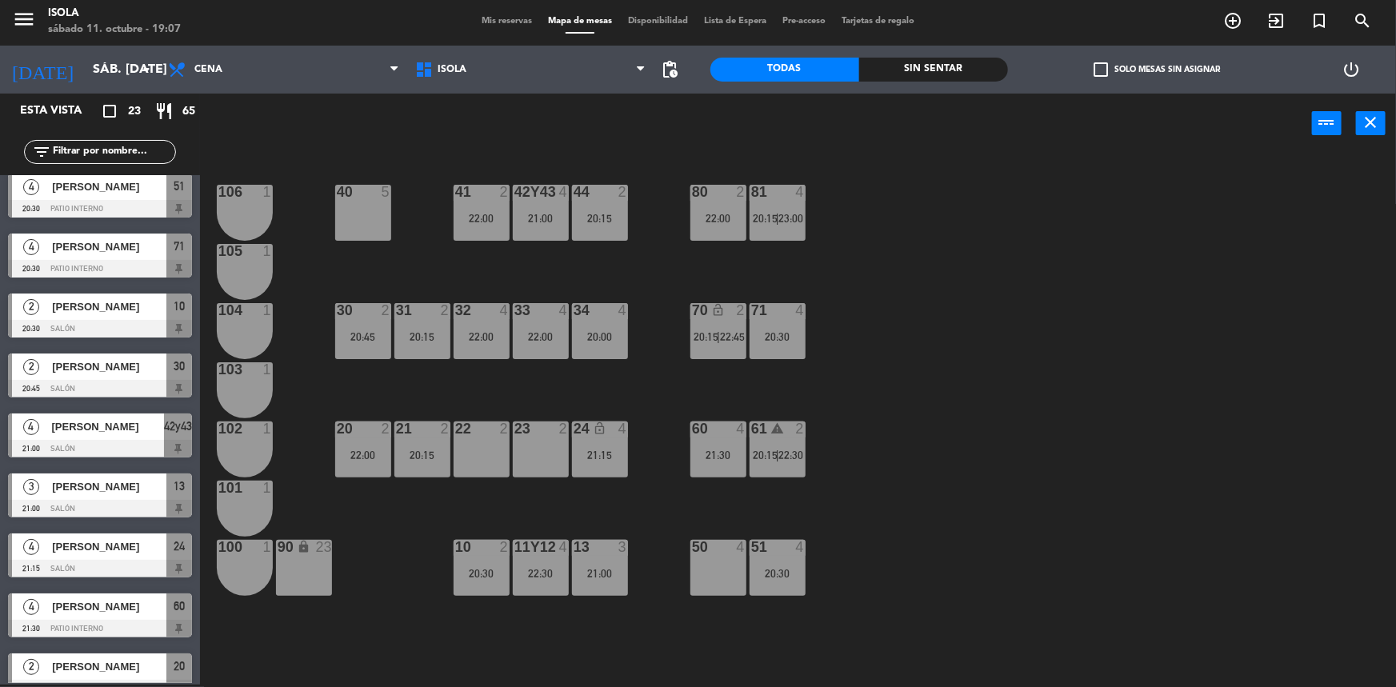
click at [594, 340] on div "20:00" at bounding box center [600, 336] width 56 height 11
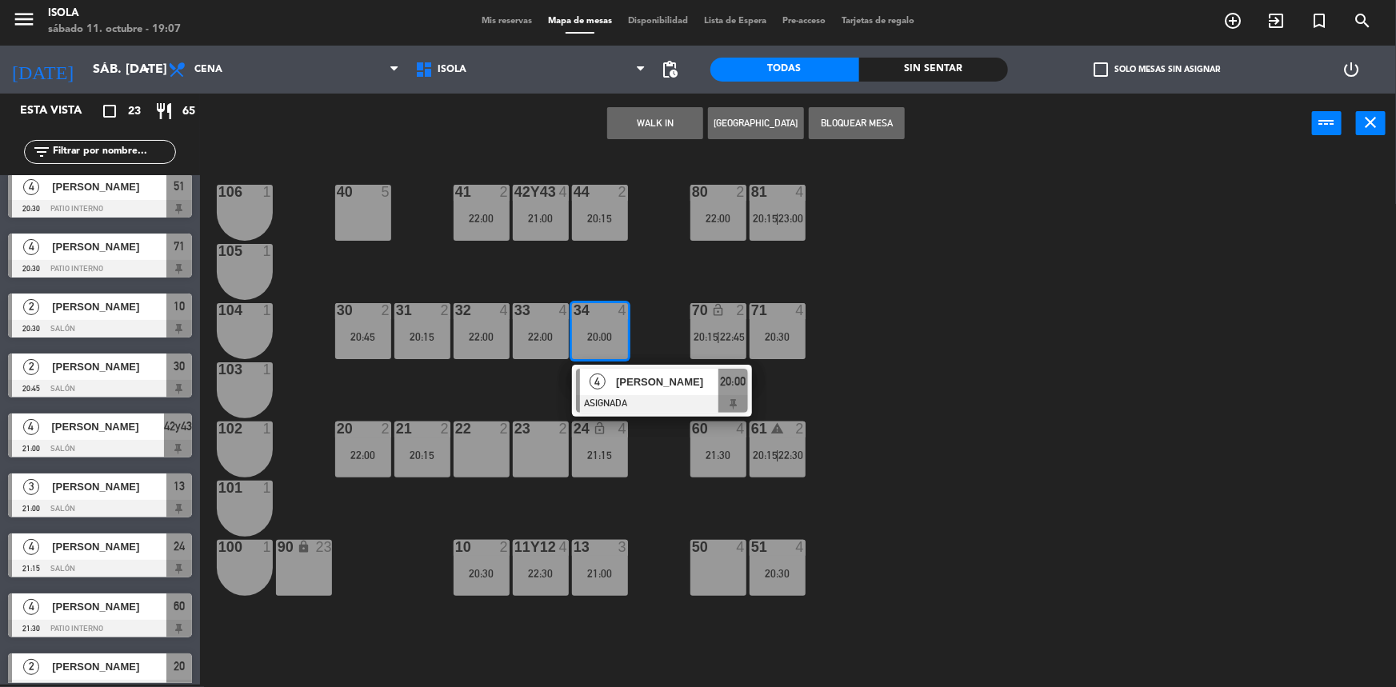
click at [661, 489] on div "40 5 42y43 4 21:00 41 2 22:00 44 2 20:15 80 2 22:00 81 4 20:15 | 23:00 106 1 10…" at bounding box center [805, 421] width 1182 height 531
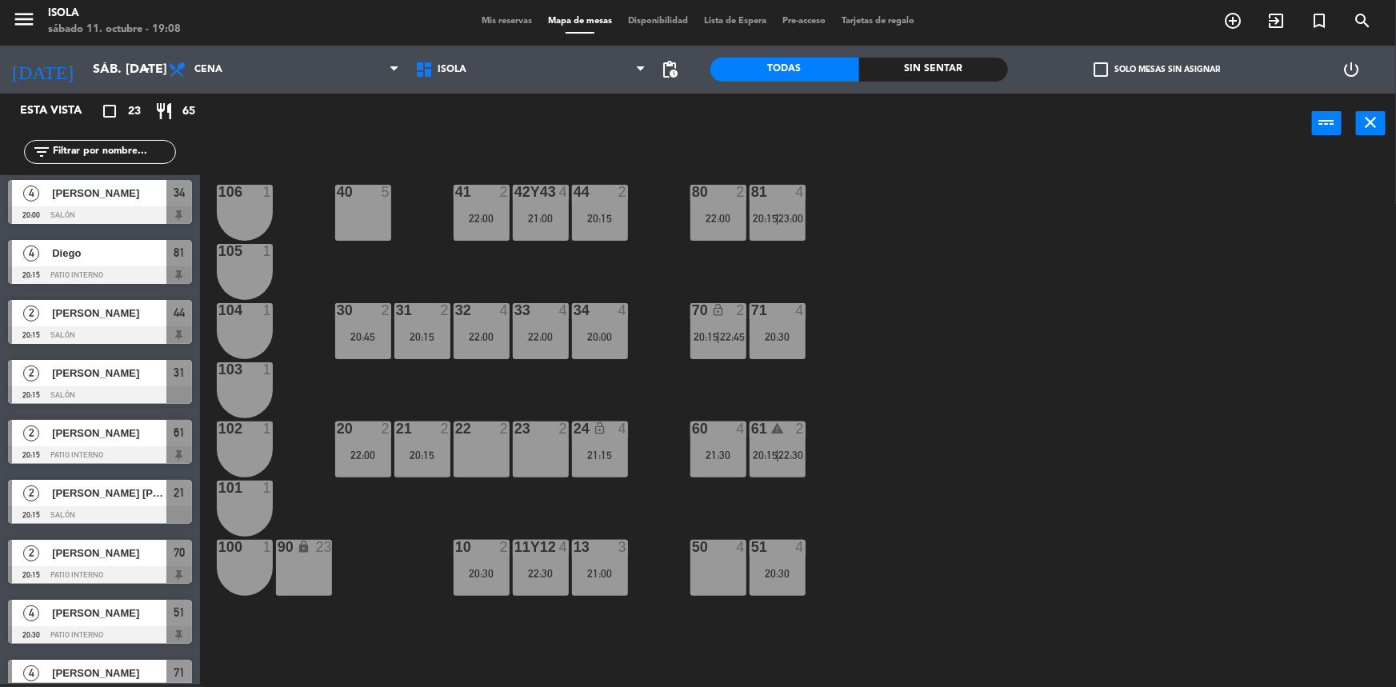
scroll to position [0, 0]
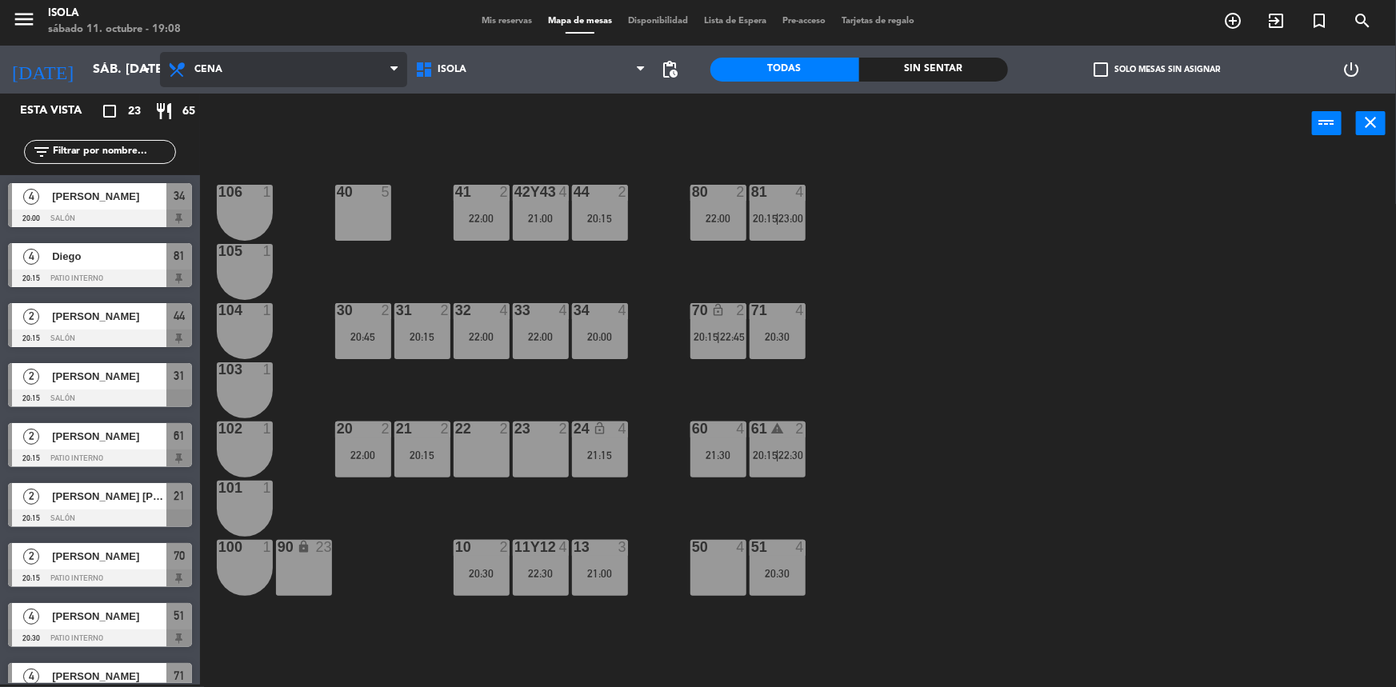
click at [243, 66] on span "Cena" at bounding box center [283, 69] width 247 height 35
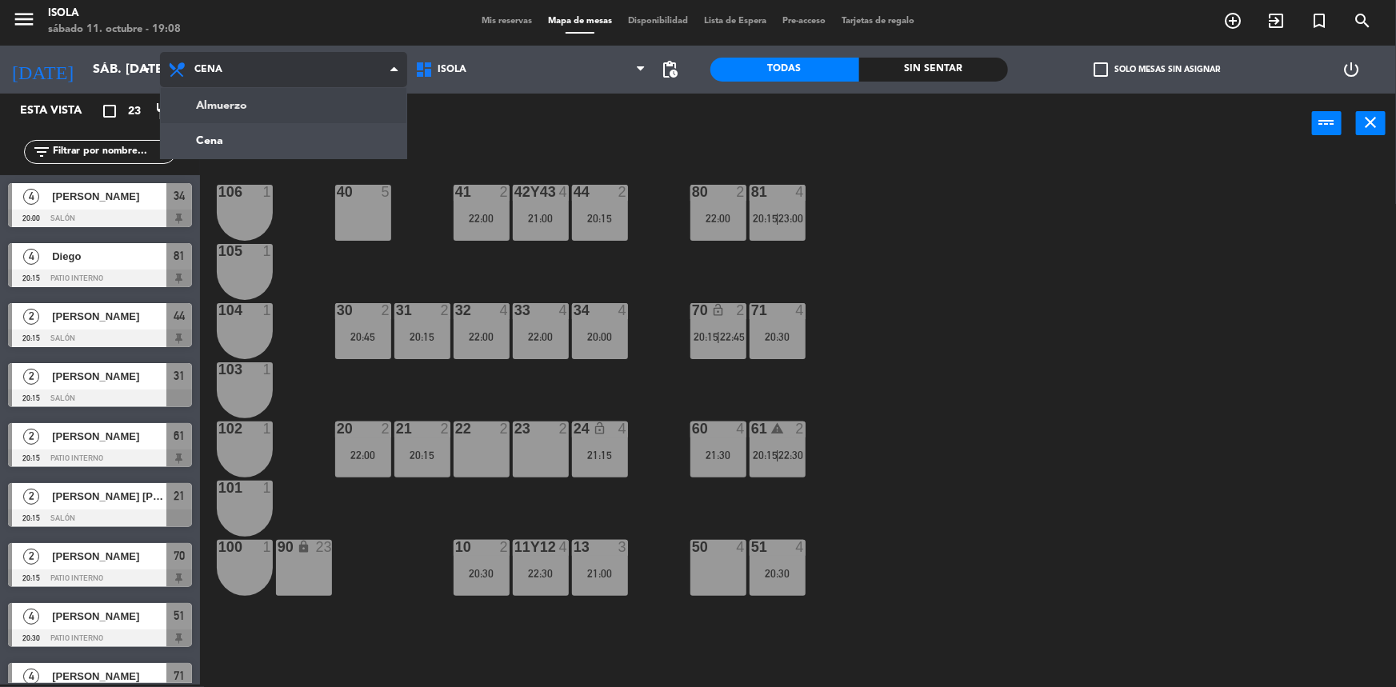
click at [250, 100] on ng-component "menu Isola sábado 11. octubre - 19:08 Mis reservas Mapa de mesas Disponibilidad…" at bounding box center [698, 343] width 1396 height 690
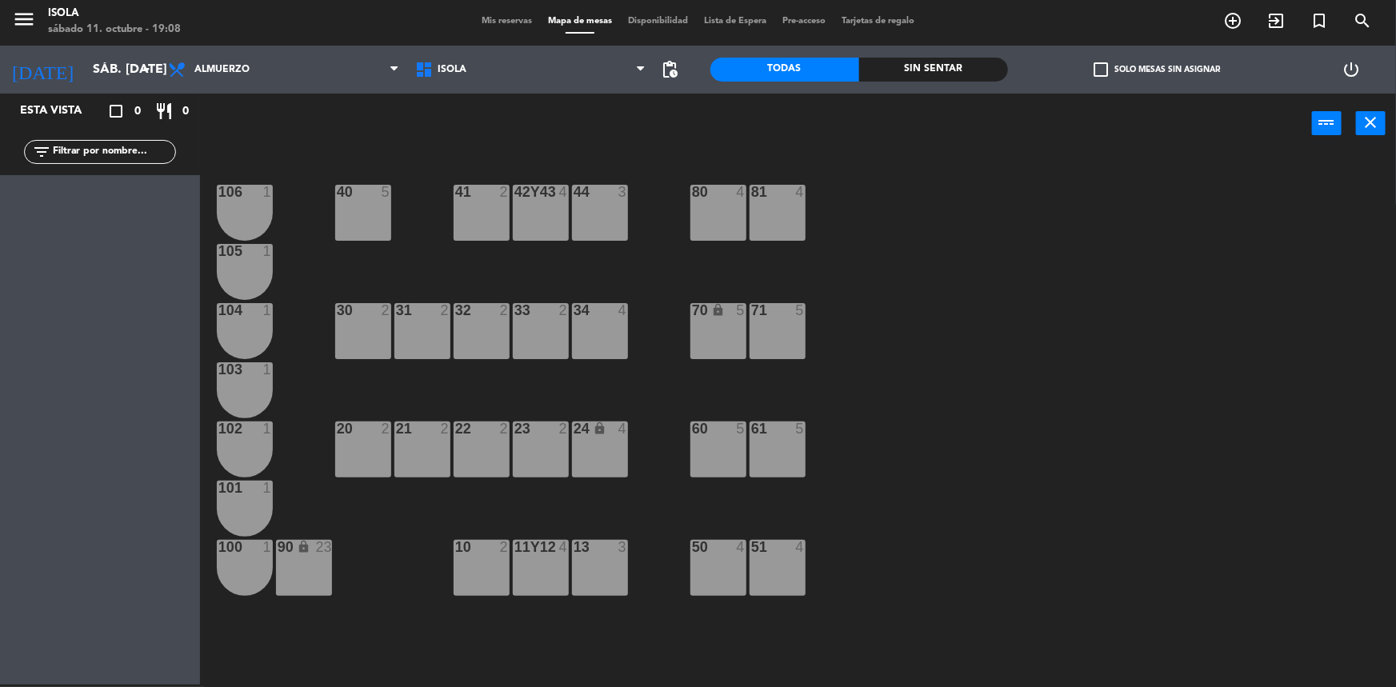
click at [522, 21] on span "Mis reservas" at bounding box center [507, 21] width 66 height 9
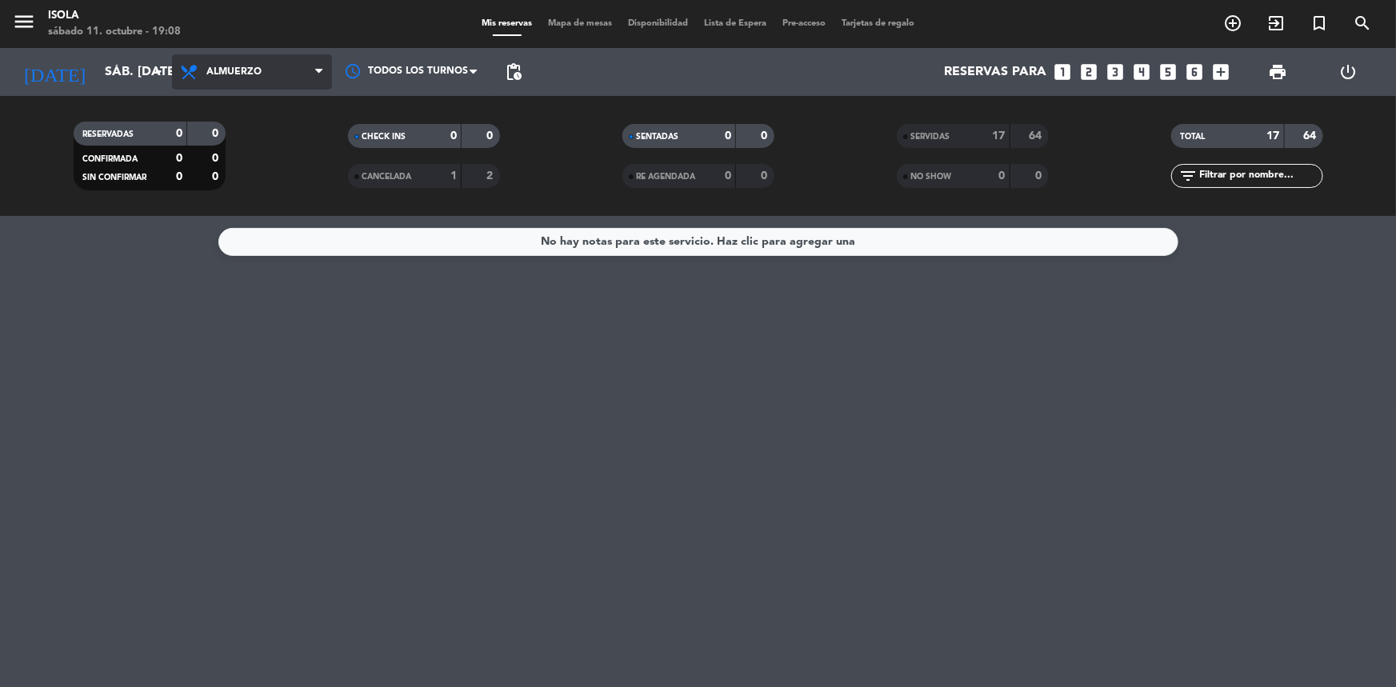
click at [274, 69] on span "Almuerzo" at bounding box center [252, 71] width 160 height 35
click at [290, 163] on div "menu Isola sábado 11. octubre - 19:08 Mis reservas Mapa de mesas Disponibilidad…" at bounding box center [698, 108] width 1396 height 216
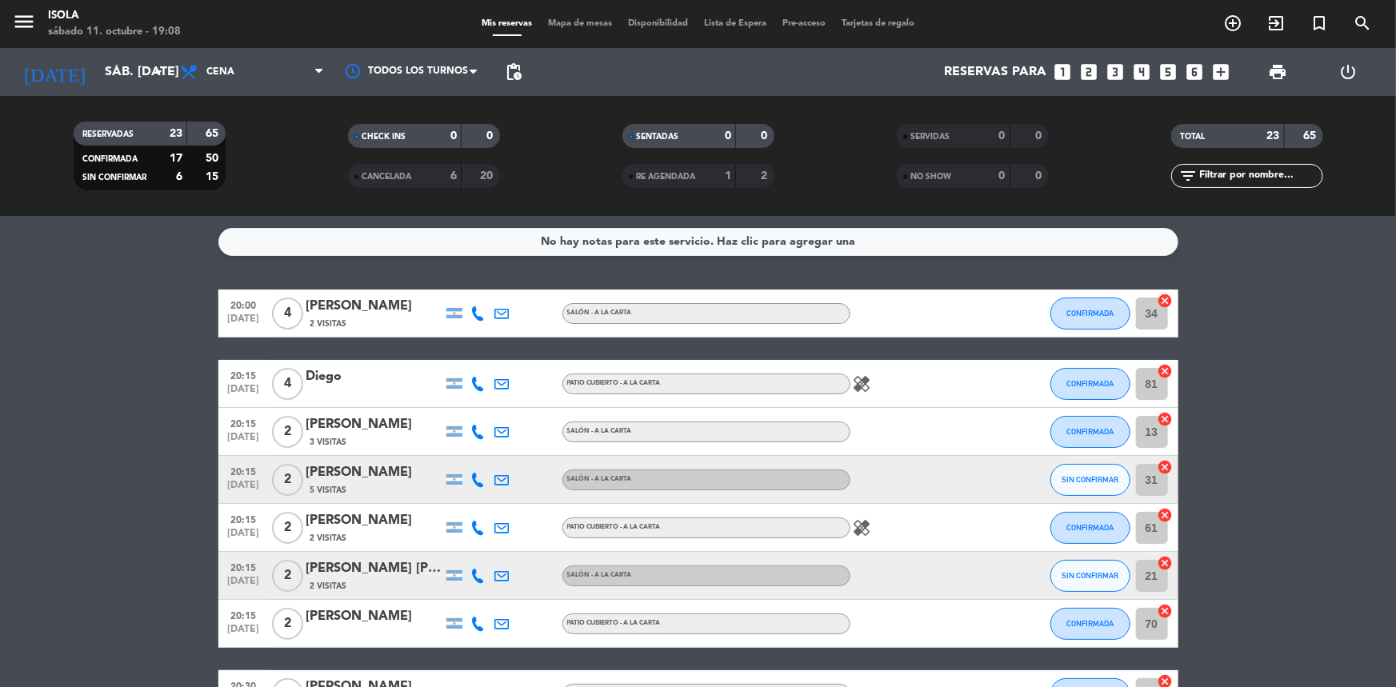
drag, startPoint x: 567, startPoint y: 31, endPoint x: 560, endPoint y: 27, distance: 8.2
click at [566, 31] on div "menu Isola sábado 11. octubre - 19:08 Mis reservas Mapa de mesas Disponibilidad…" at bounding box center [698, 24] width 1396 height 48
click at [561, 23] on span "Mapa de mesas" at bounding box center [580, 23] width 80 height 9
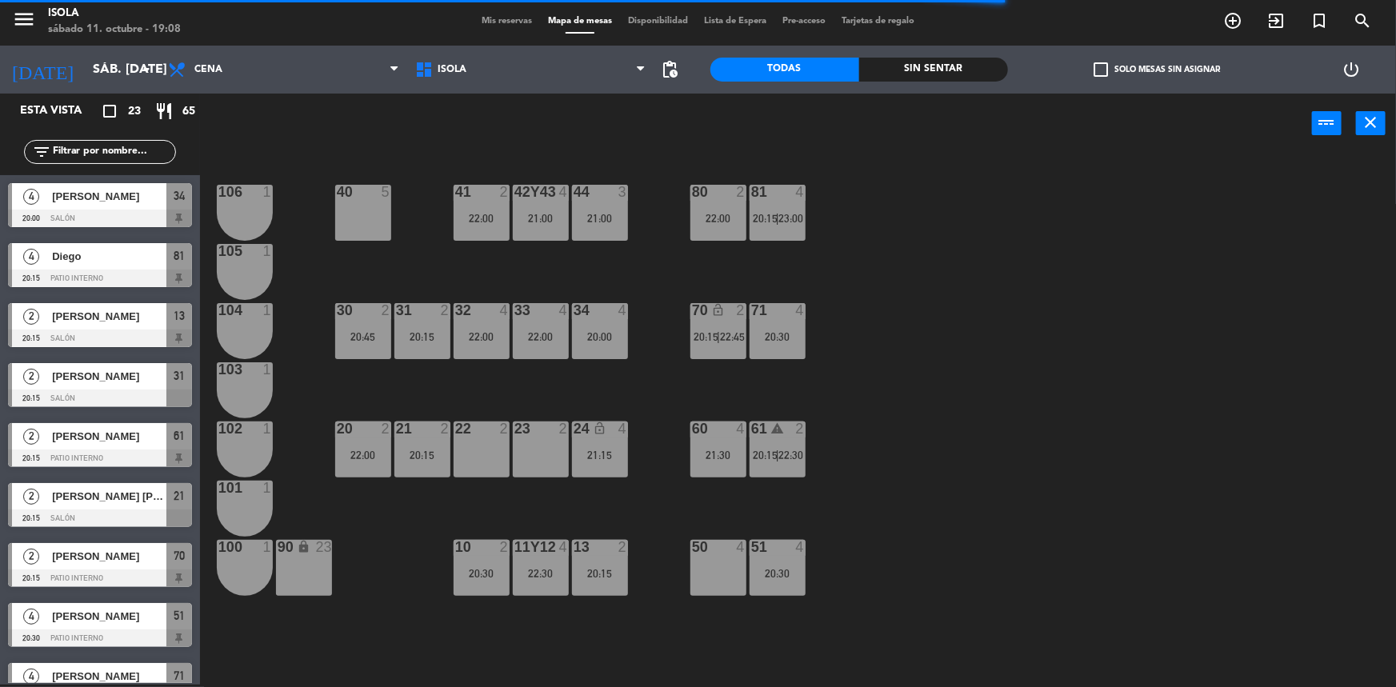
click at [494, 373] on div "40 5 42y43 4 21:00 41 2 22:00 44 3 21:00 80 2 22:00 81 4 20:15 | 23:00 106 1 10…" at bounding box center [805, 421] width 1182 height 531
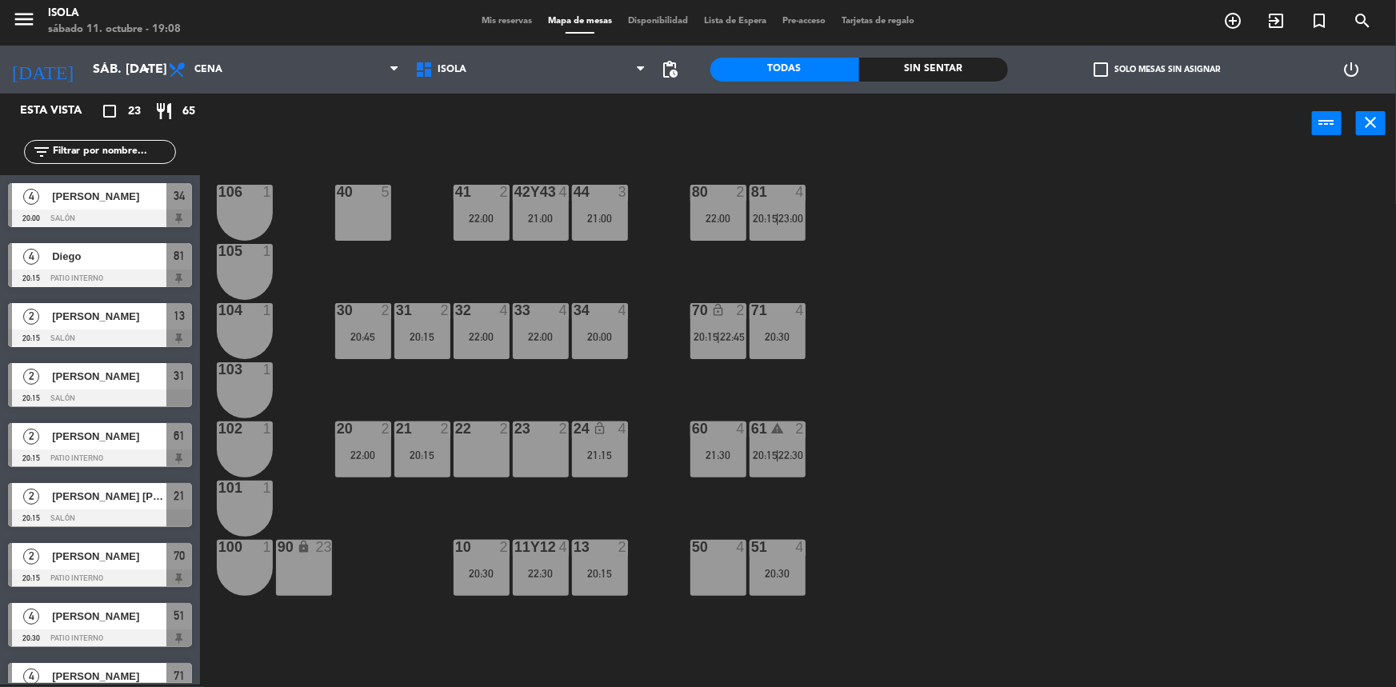
click at [482, 377] on div "40 5 42y43 4 21:00 41 2 22:00 44 3 21:00 80 2 22:00 81 4 20:15 | 23:00 106 1 10…" at bounding box center [805, 421] width 1182 height 531
click at [482, 375] on div "40 5 42y43 4 21:00 41 2 22:00 44 3 21:00 80 2 22:00 81 4 20:15 | 23:00 106 1 10…" at bounding box center [805, 421] width 1182 height 531
click at [490, 374] on div "40 5 42y43 4 21:00 41 2 22:00 44 3 21:00 80 2 22:00 81 4 20:15 | 23:00 106 1 10…" at bounding box center [805, 421] width 1182 height 531
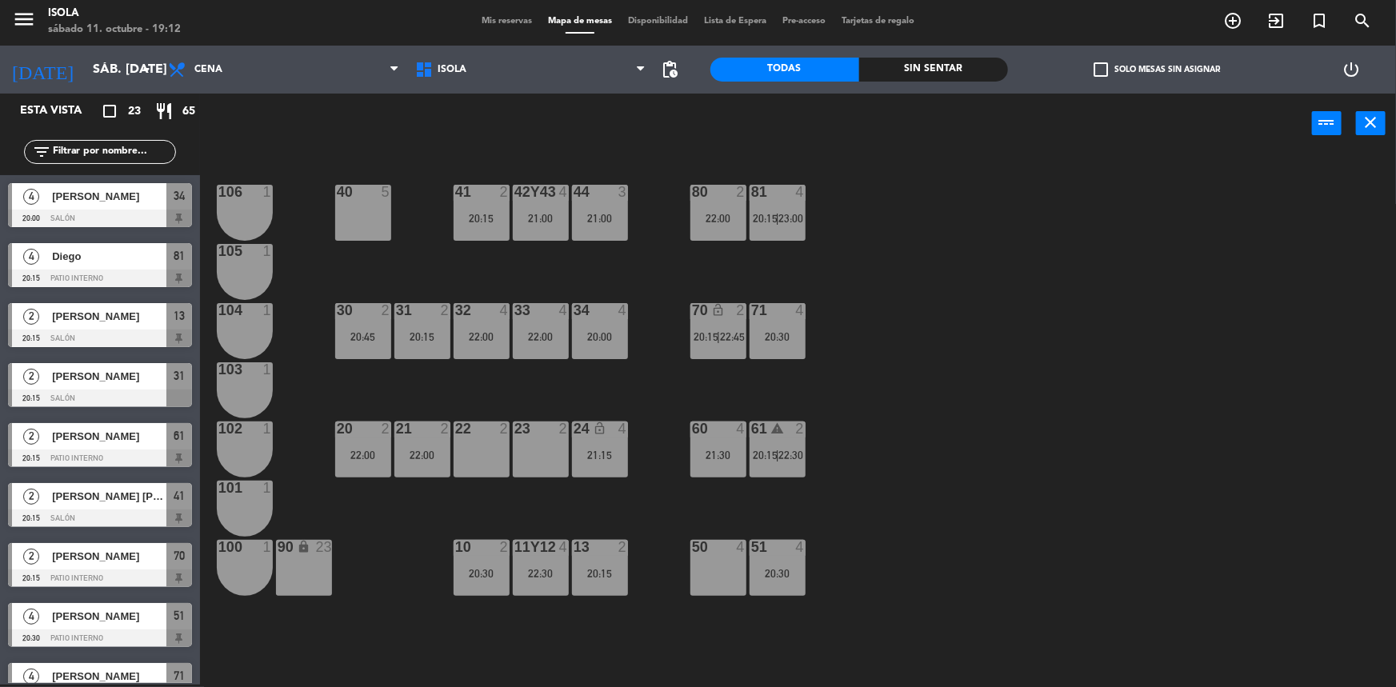
click at [498, 22] on span "Mis reservas" at bounding box center [507, 21] width 66 height 9
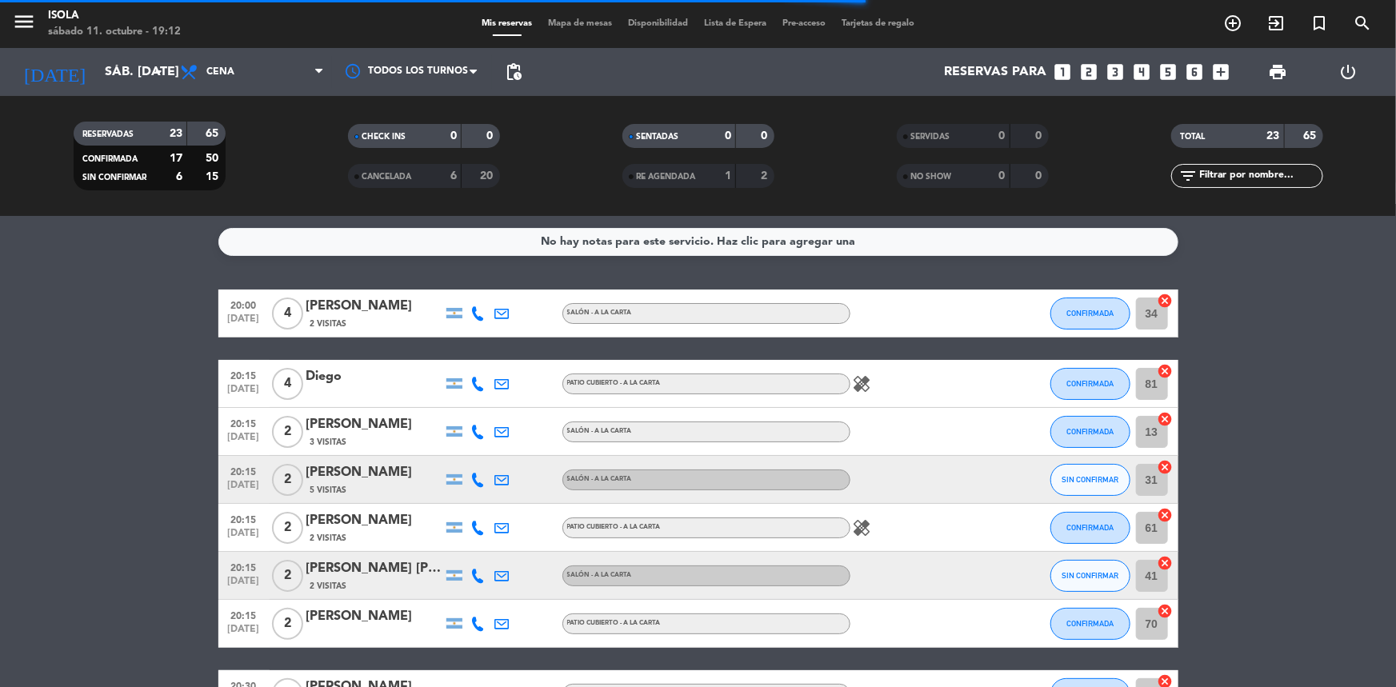
click at [437, 172] on div "6" at bounding box center [441, 176] width 32 height 18
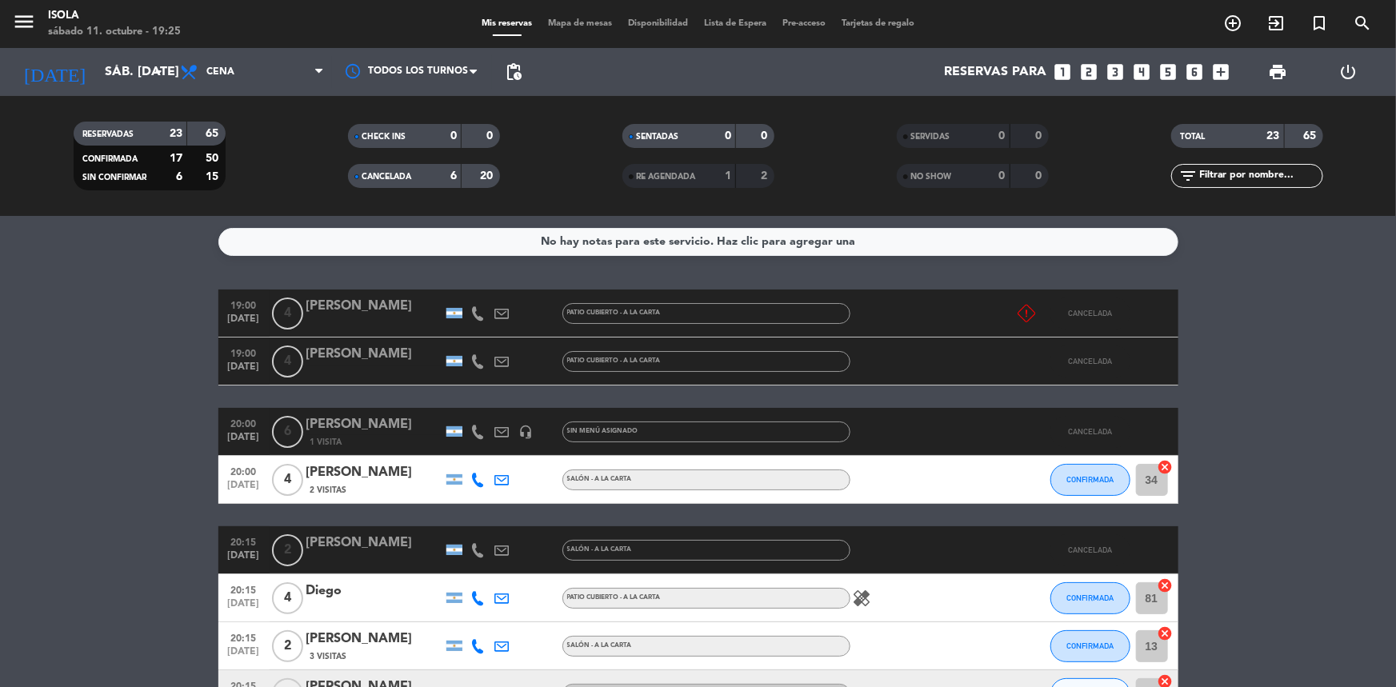
click at [458, 176] on div "CANCELADA 6 20" at bounding box center [424, 176] width 152 height 24
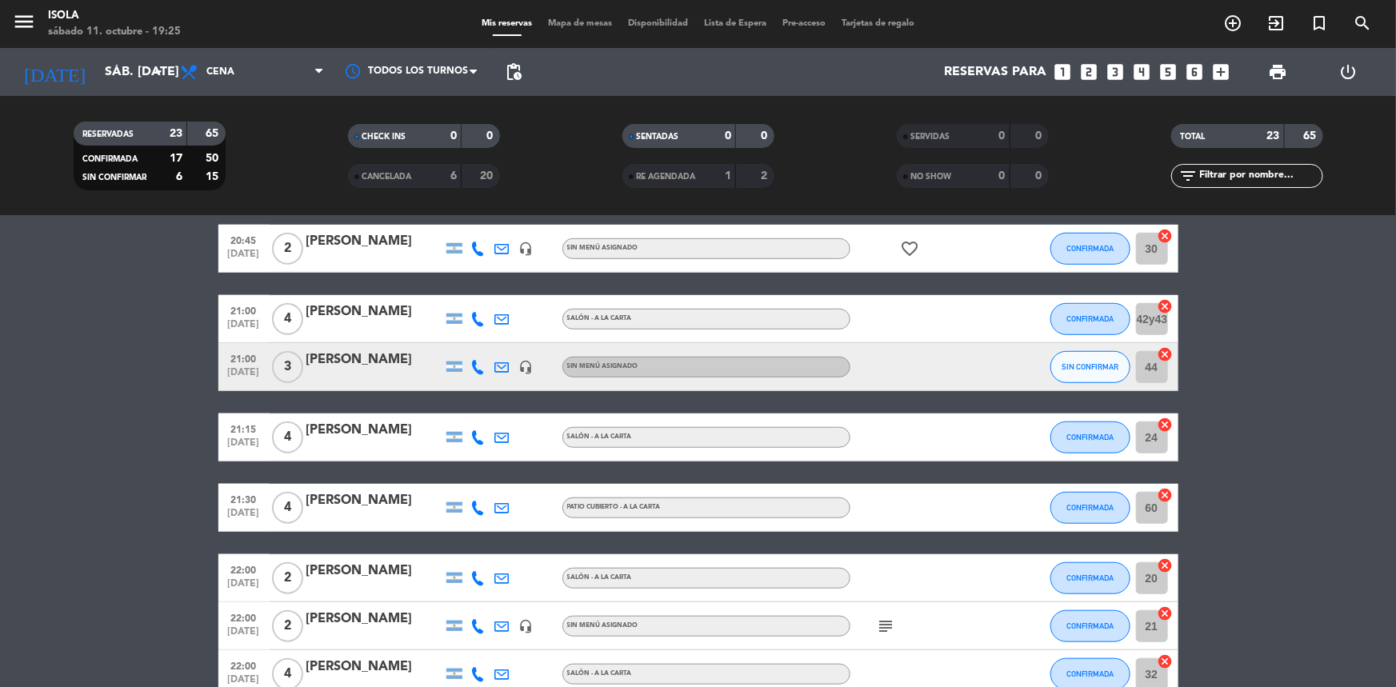
scroll to position [611, 0]
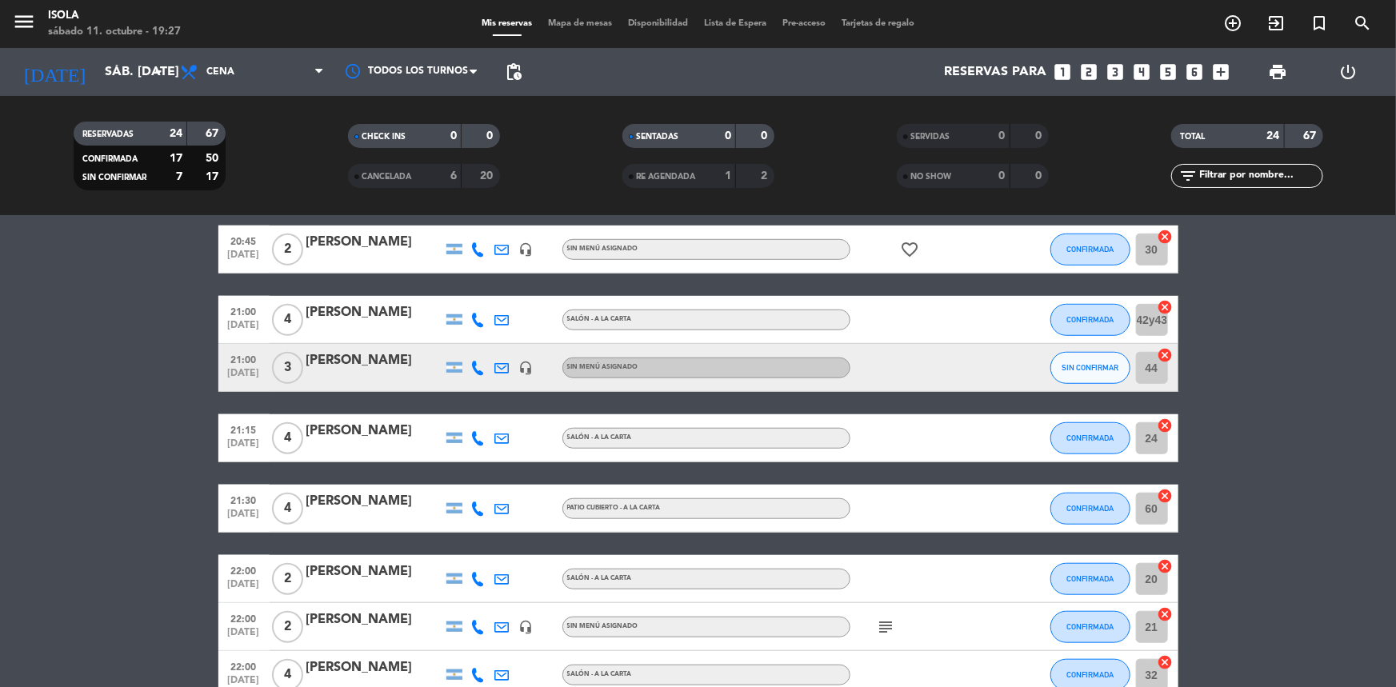
click at [584, 17] on div "Mis reservas Mapa de mesas Disponibilidad Lista de Espera Pre-acceso Tarjetas d…" at bounding box center [698, 24] width 449 height 14
click at [568, 23] on span "Mapa de mesas" at bounding box center [580, 23] width 80 height 9
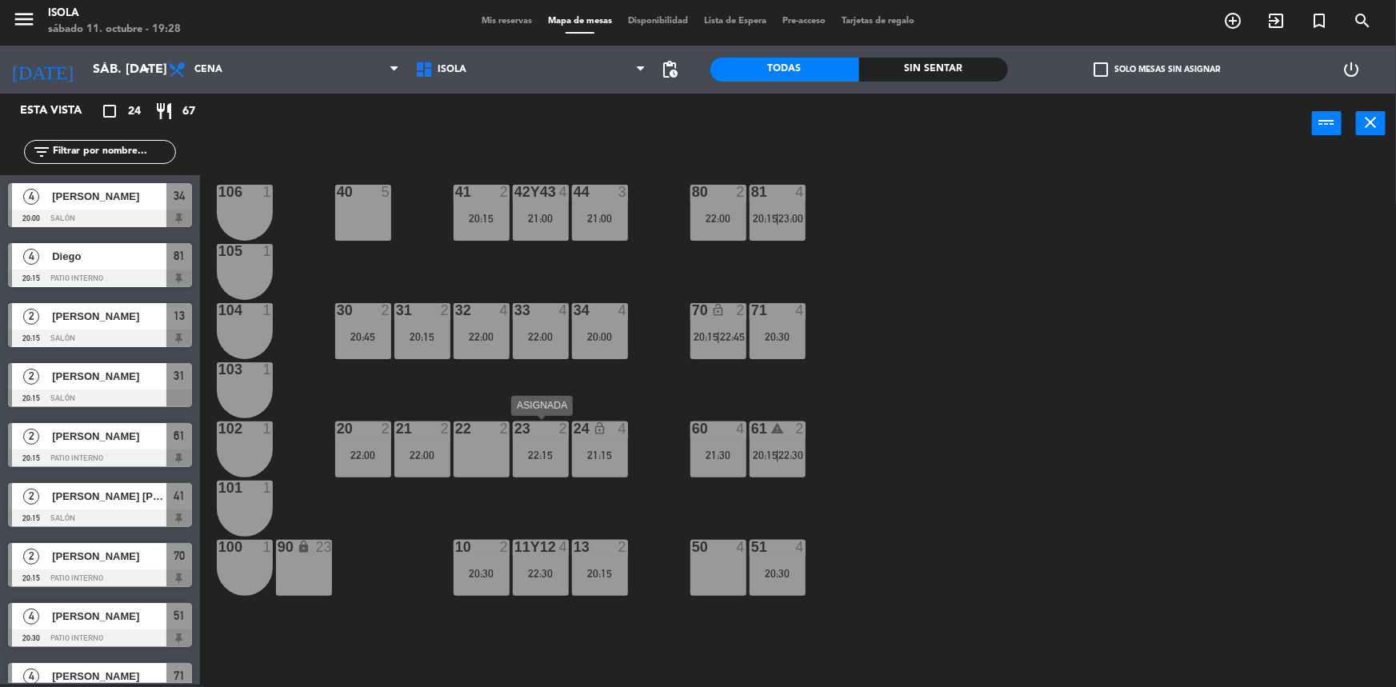
click at [538, 466] on div "23 2 22:15" at bounding box center [541, 450] width 56 height 56
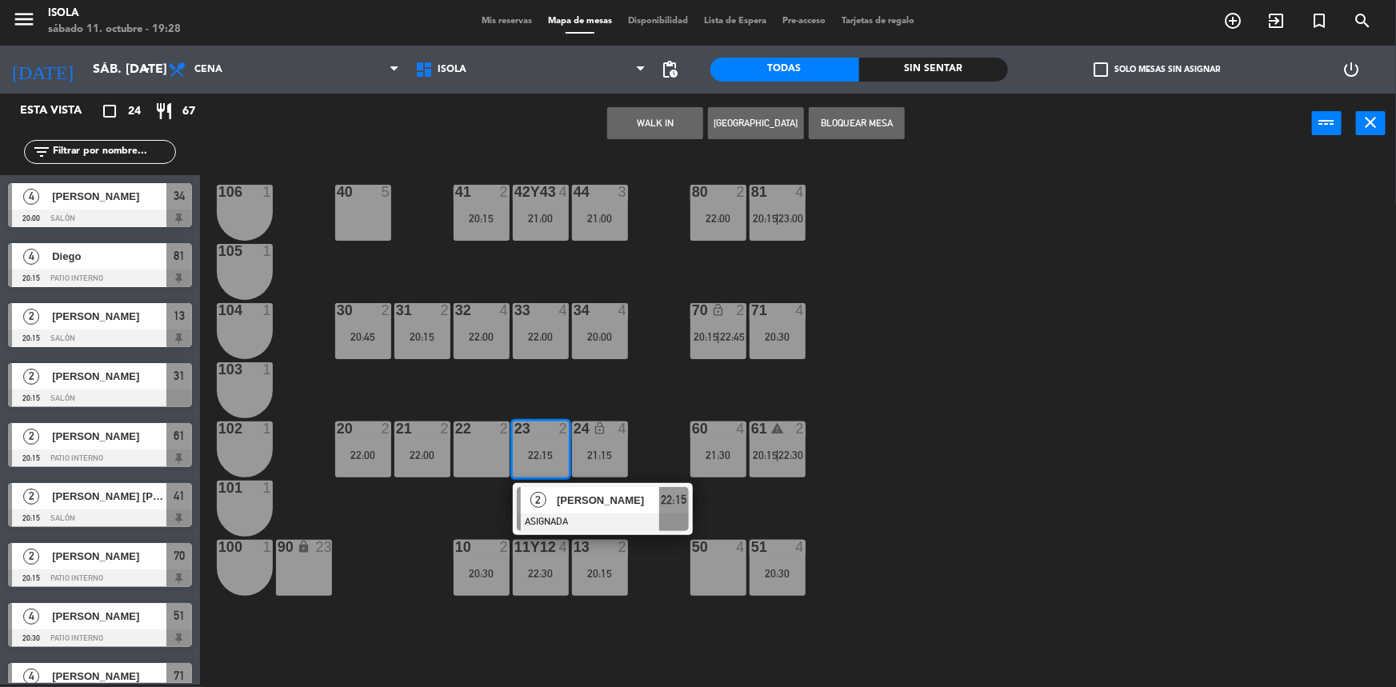
click at [469, 522] on div "40 5 42y43 4 21:00 41 2 20:15 44 3 21:00 80 2 22:00 81 4 20:15 | 23:00 106 1 10…" at bounding box center [805, 421] width 1182 height 531
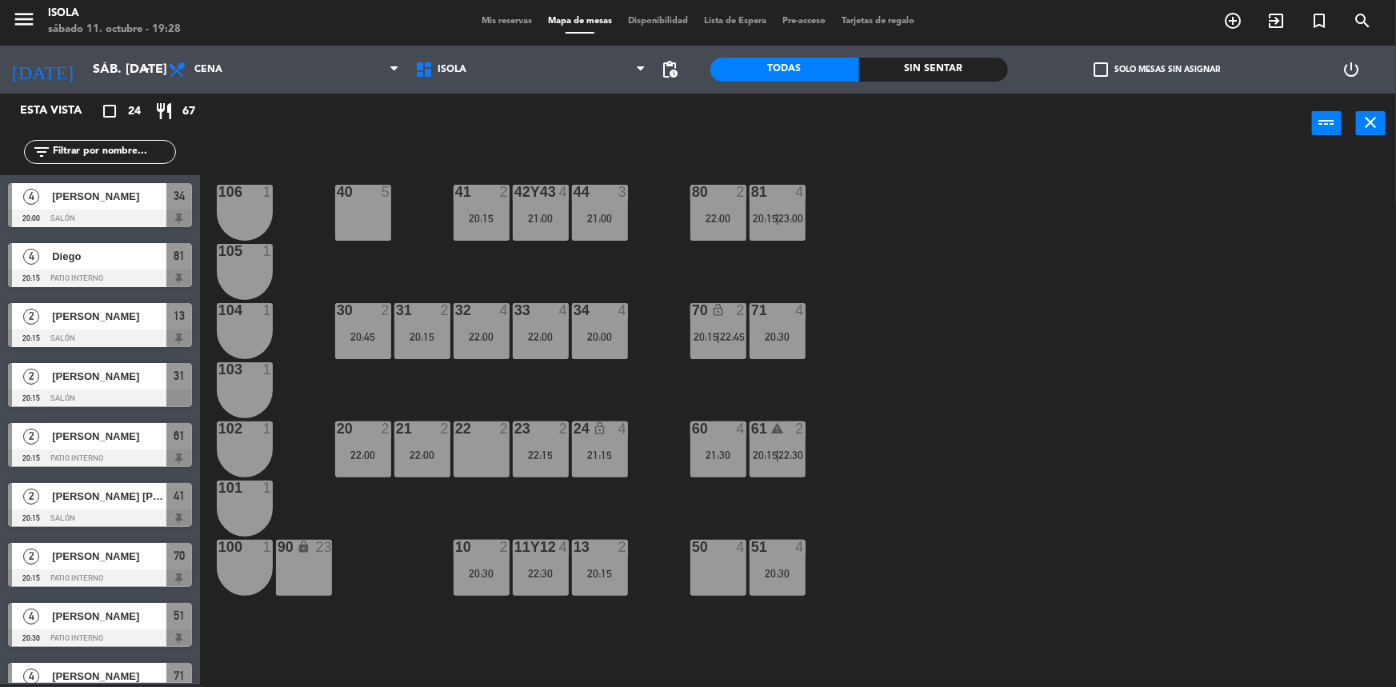
click at [418, 461] on div "21 2 22:00" at bounding box center [422, 450] width 56 height 56
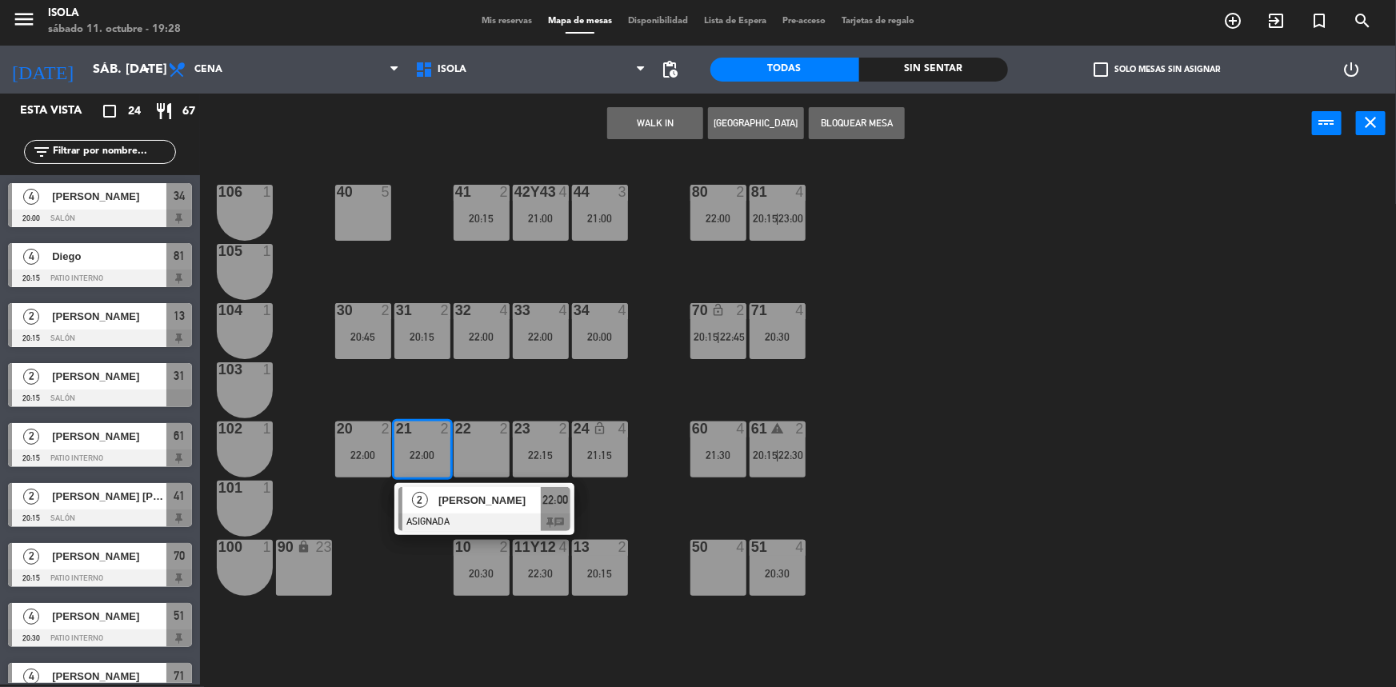
click at [448, 399] on div "40 5 42y43 4 21:00 41 2 20:15 44 3 21:00 80 2 22:00 81 4 20:15 | 23:00 106 1 10…" at bounding box center [805, 421] width 1182 height 531
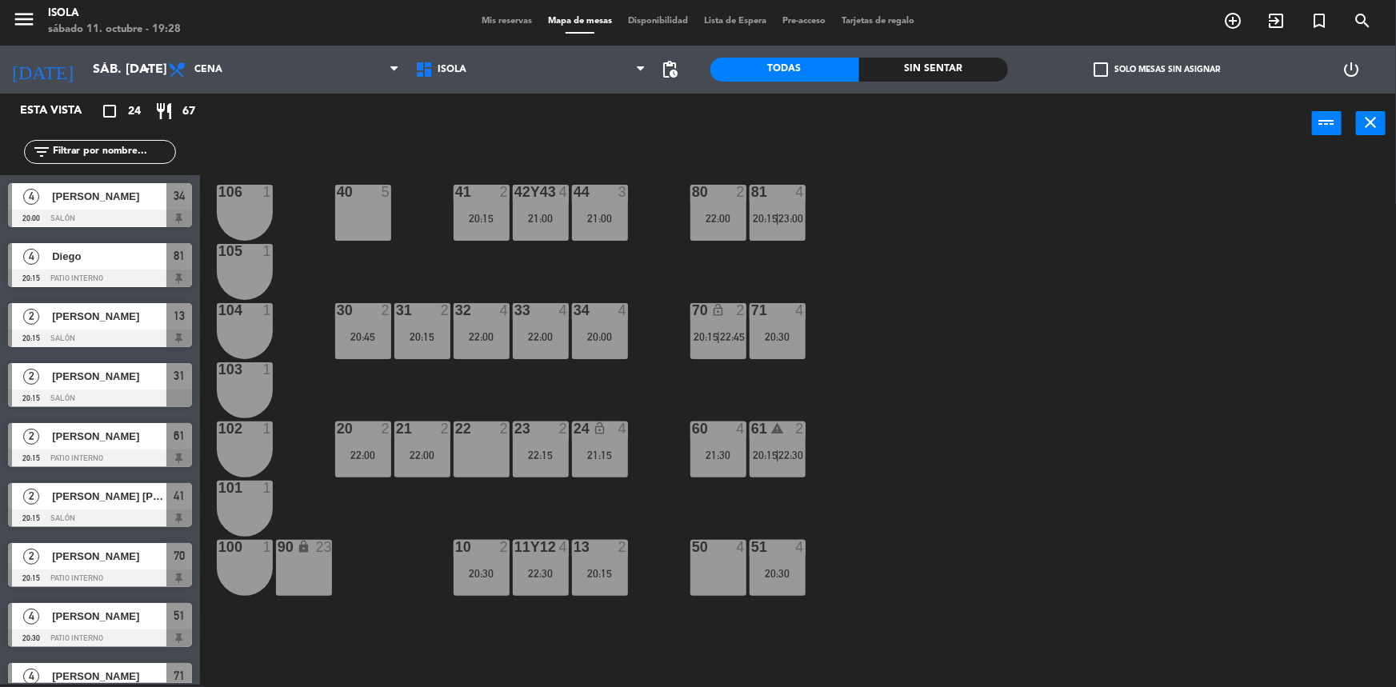
click at [462, 238] on div "41 2 20:15" at bounding box center [482, 213] width 56 height 56
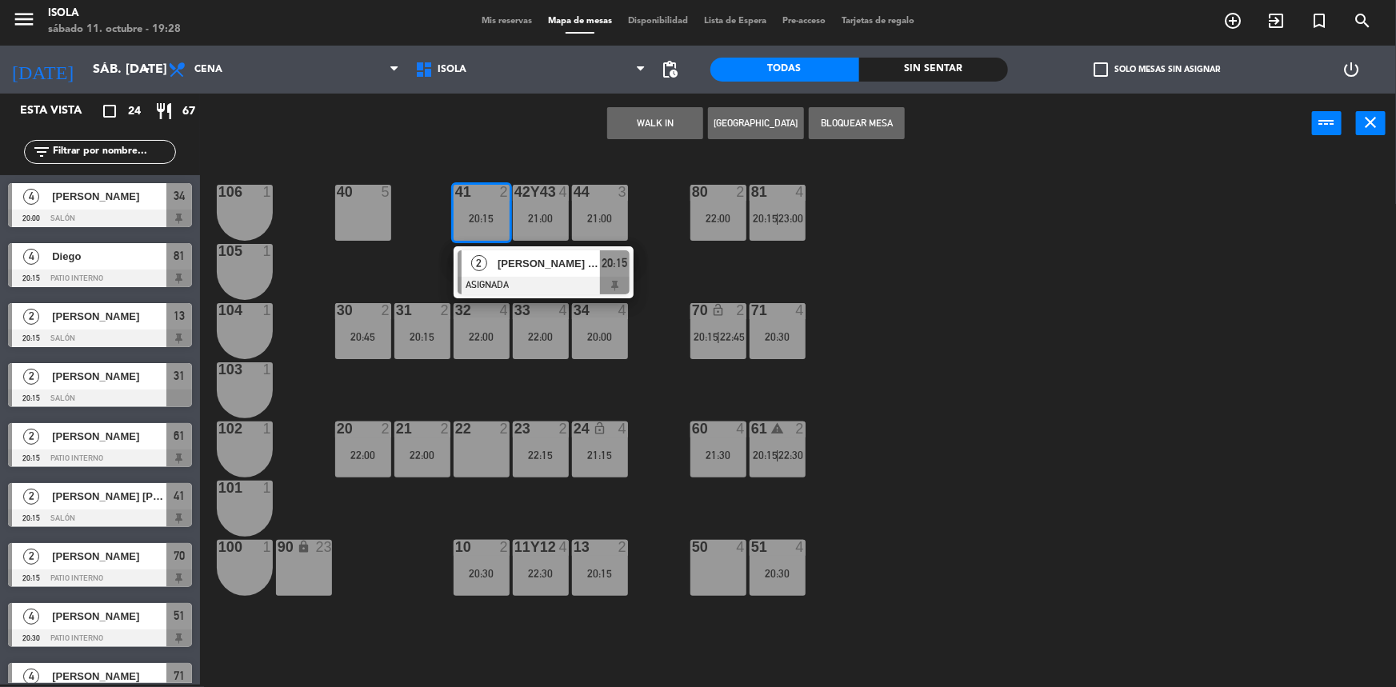
drag, startPoint x: 478, startPoint y: 386, endPoint x: 504, endPoint y: 412, distance: 36.2
click at [478, 386] on div "40 5 42y43 4 21:00 41 2 20:15 2 [PERSON_NAME] [PERSON_NAME] Reyrs ASIGNADA 20:1…" at bounding box center [805, 421] width 1182 height 531
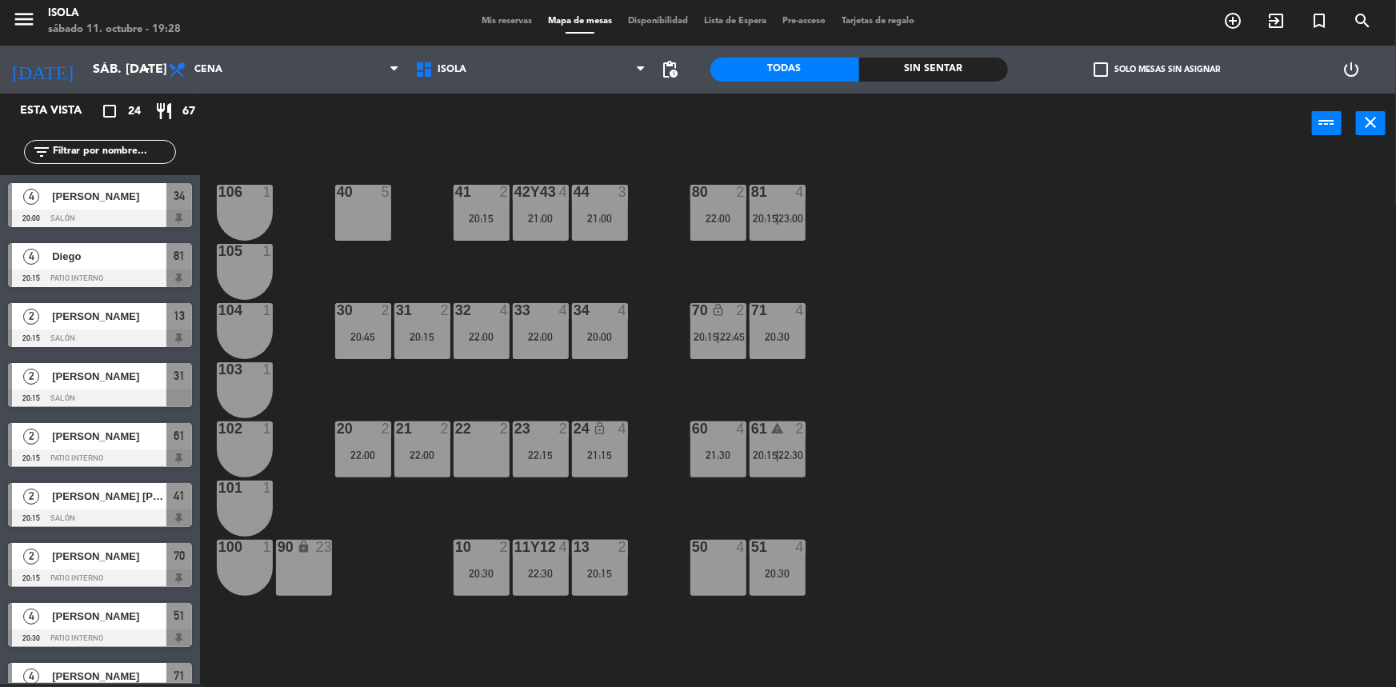
click at [487, 578] on div "20:30" at bounding box center [482, 573] width 56 height 11
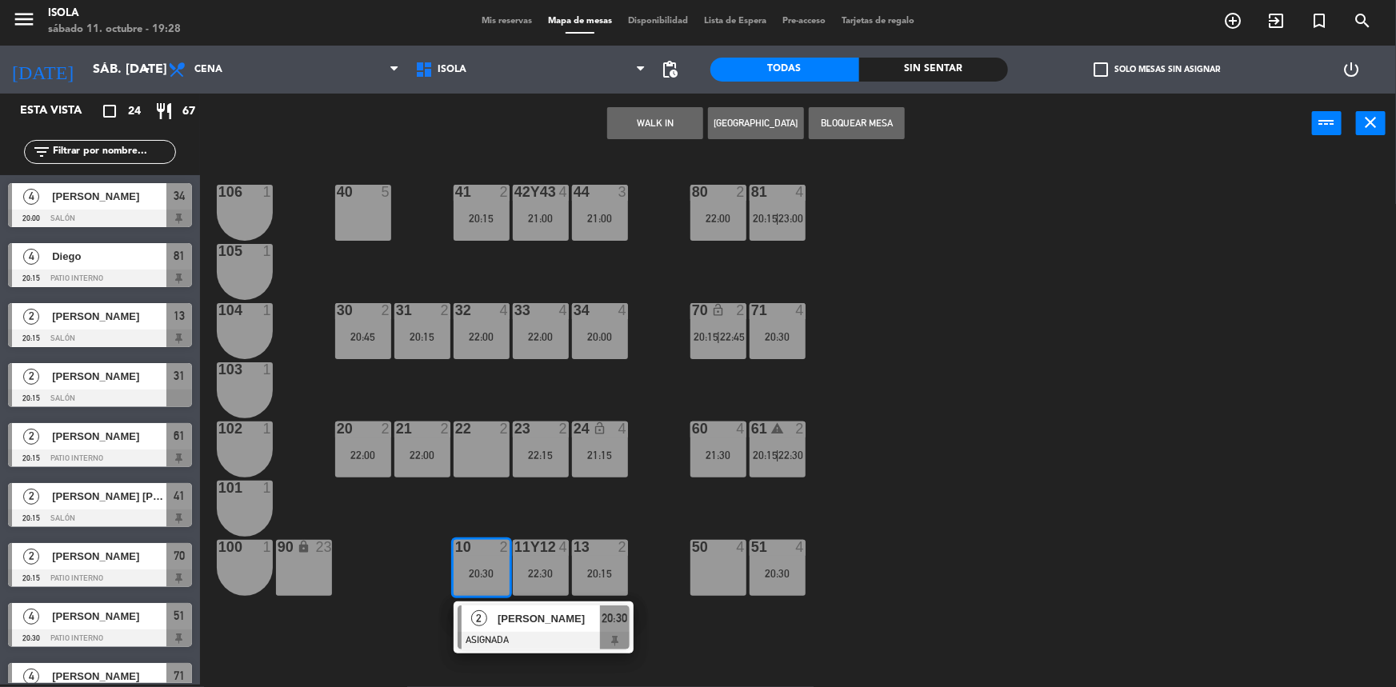
click at [502, 511] on div "40 5 42y43 4 21:00 41 2 20:15 44 3 21:00 80 2 22:00 81 4 20:15 | 23:00 106 1 10…" at bounding box center [805, 421] width 1182 height 531
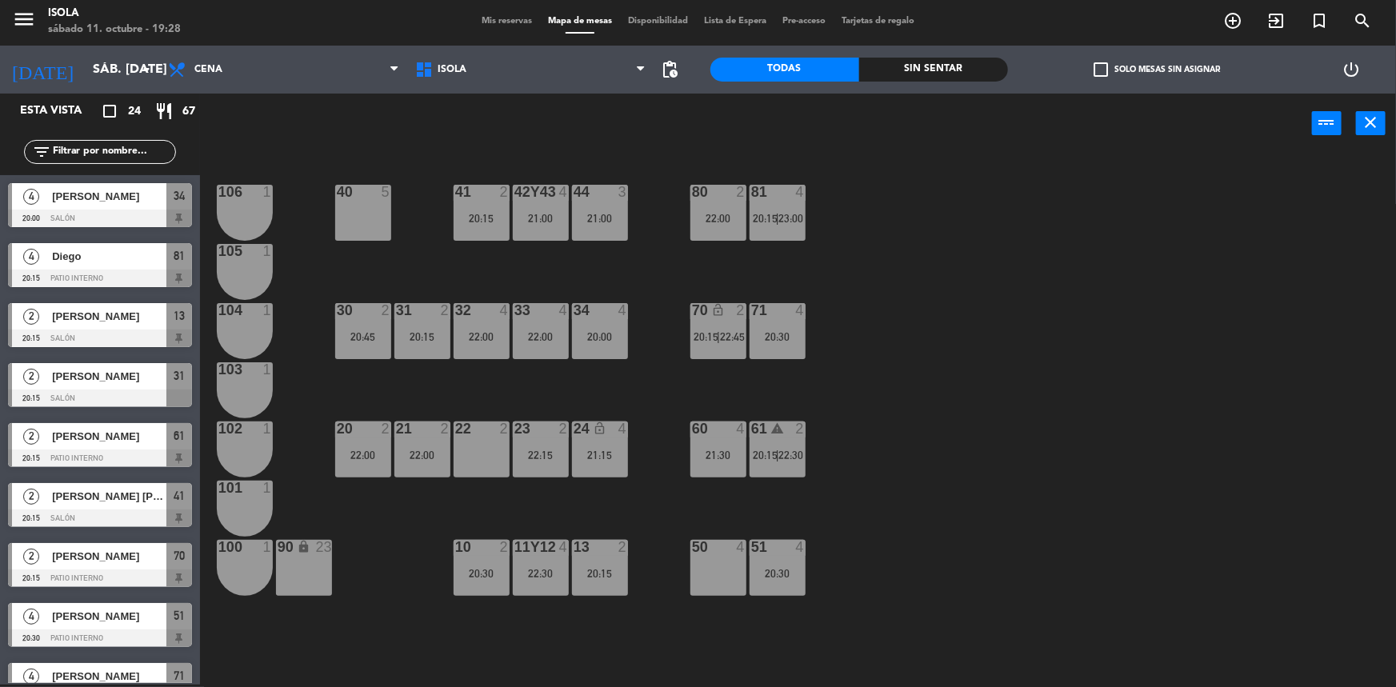
click at [534, 462] on div "23 2 22:15" at bounding box center [541, 450] width 56 height 56
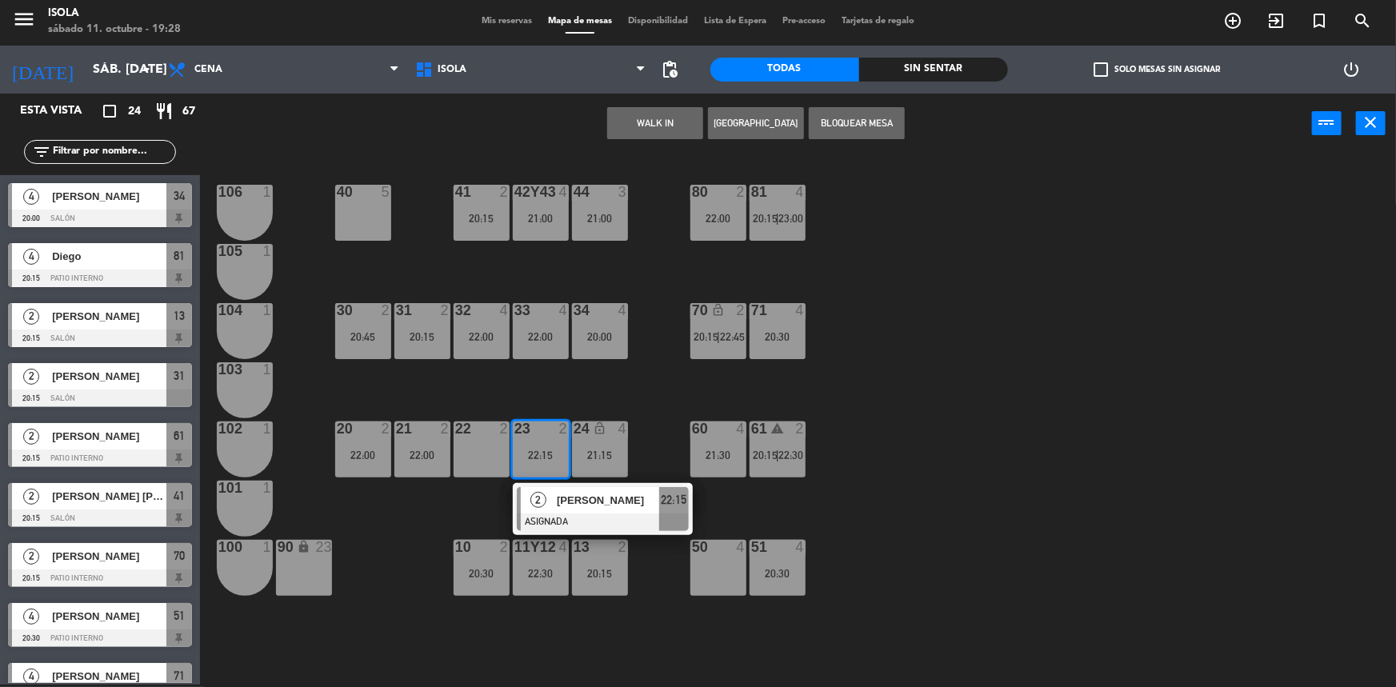
click at [496, 230] on div "41 2 20:15" at bounding box center [482, 213] width 56 height 56
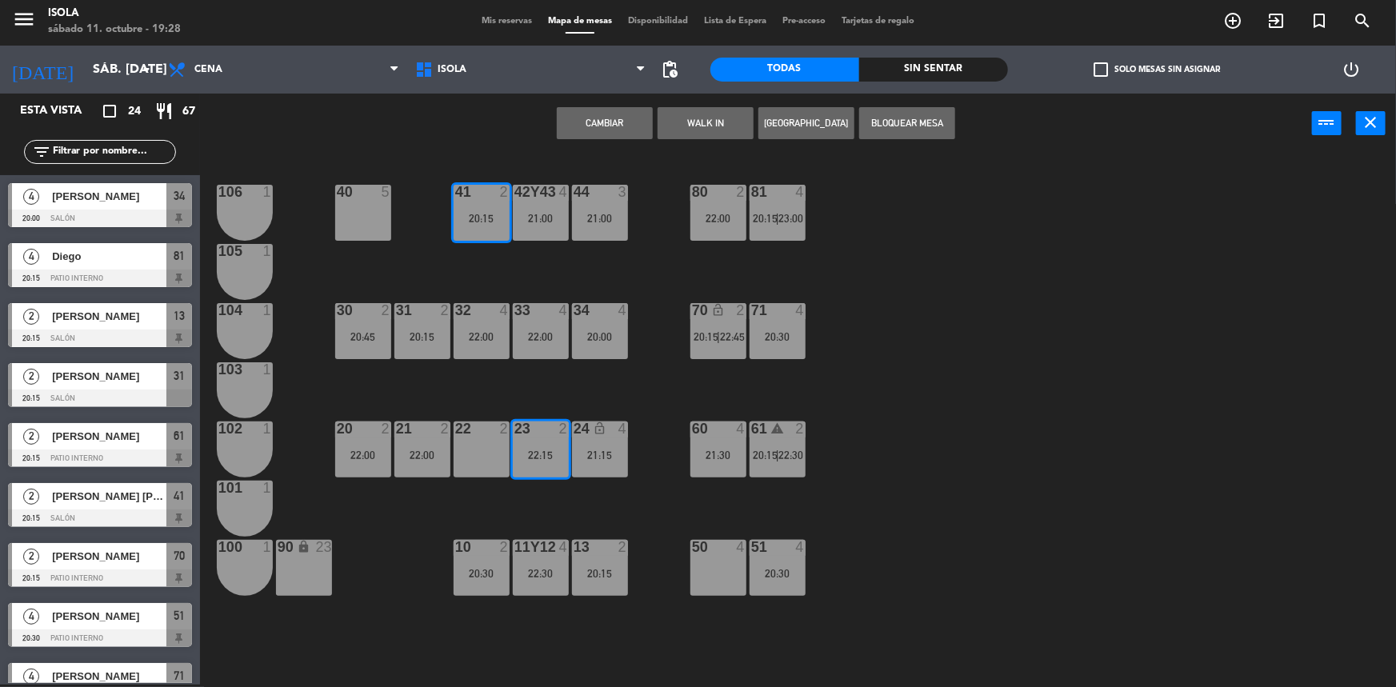
click at [618, 122] on button "Cambiar" at bounding box center [605, 123] width 96 height 32
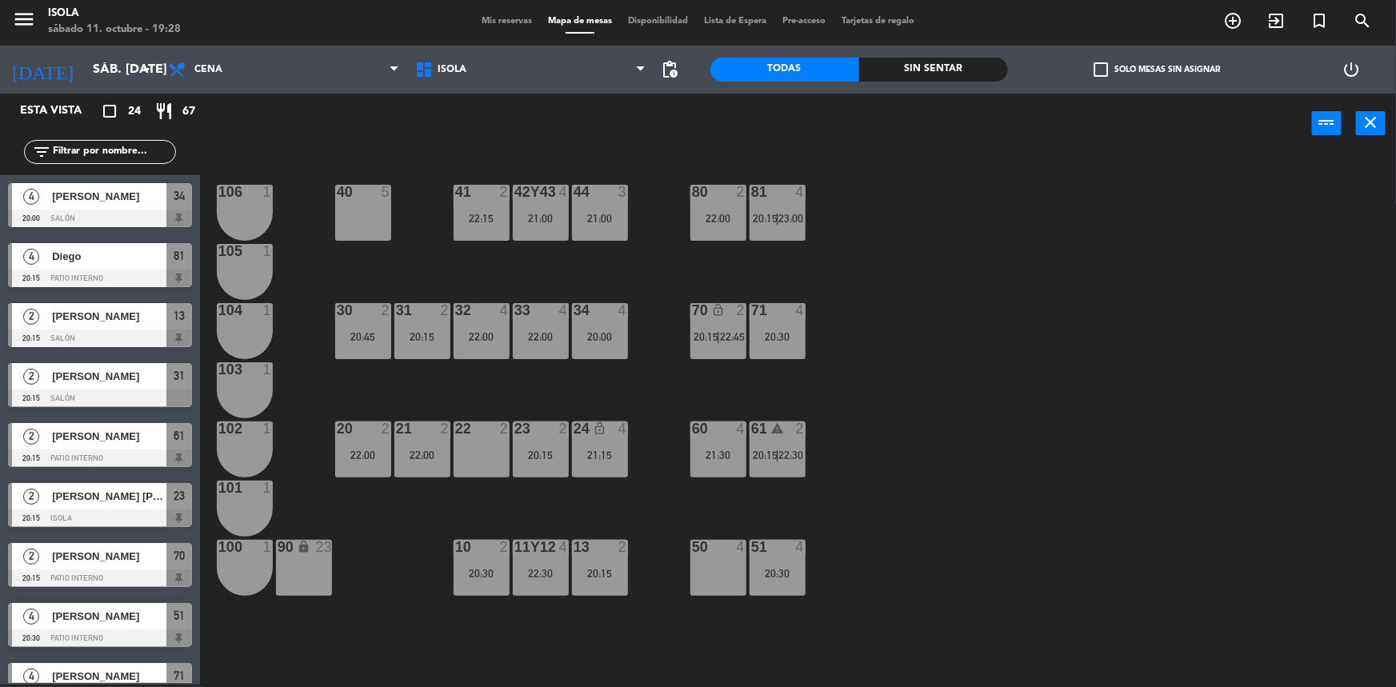
click at [589, 390] on div "40 5 42y43 4 21:00 41 2 22:15 44 3 21:00 80 2 22:00 81 4 20:15 | 23:00 106 1 10…" at bounding box center [805, 421] width 1182 height 531
click at [590, 355] on div "34 4 20:00" at bounding box center [600, 331] width 56 height 56
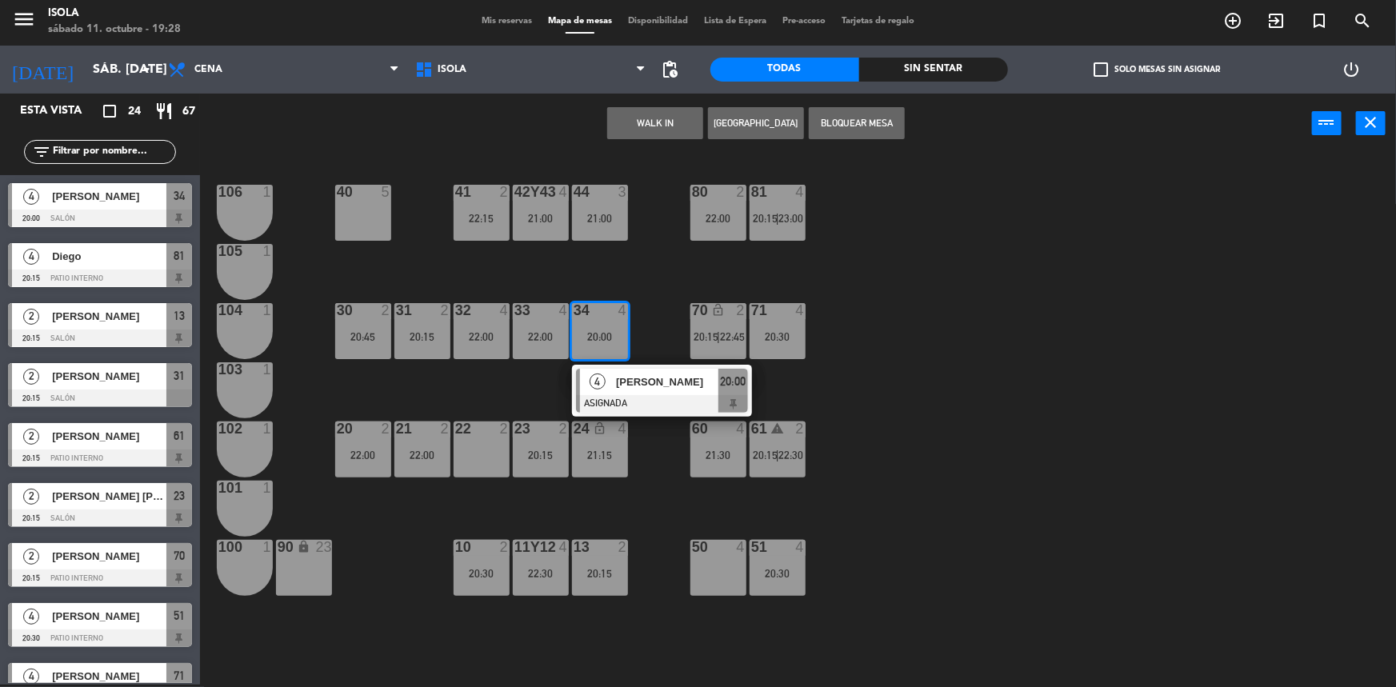
click at [522, 418] on div "40 5 42y43 4 21:00 41 2 22:15 44 3 21:00 80 2 22:00 81 4 20:15 | 23:00 106 1 10…" at bounding box center [805, 421] width 1182 height 531
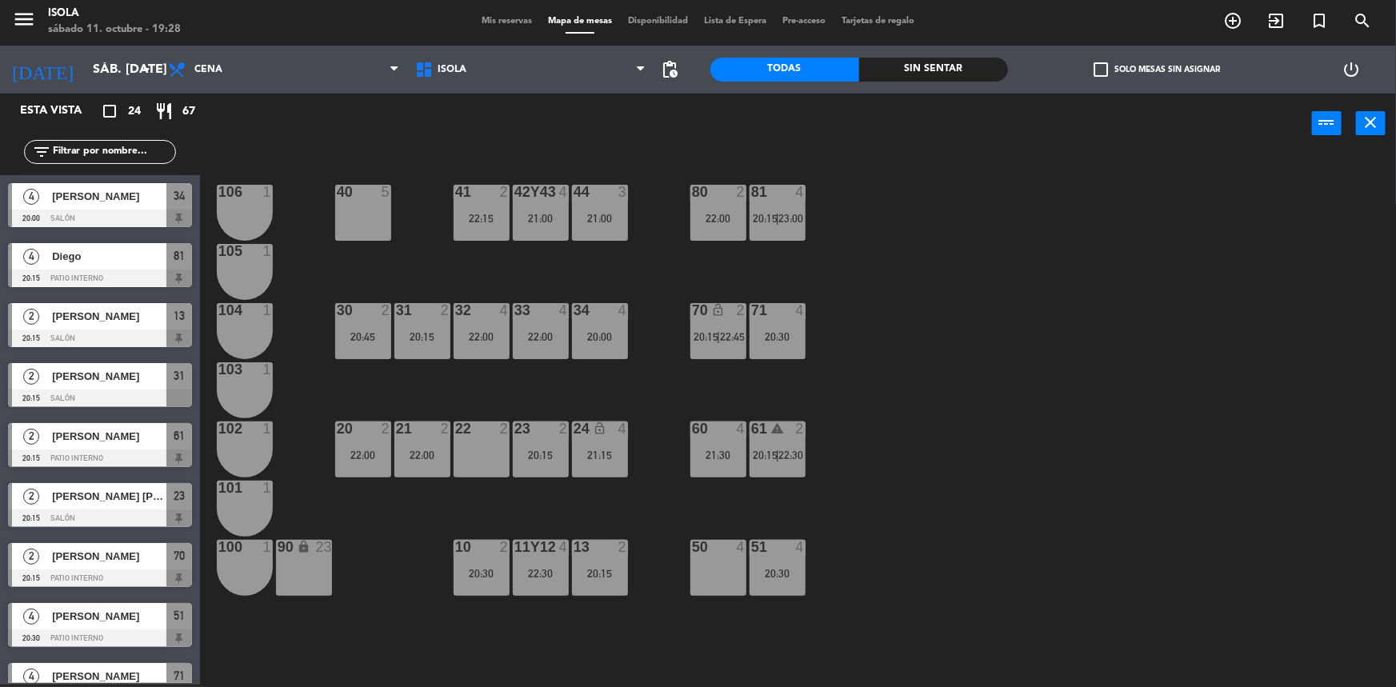
click at [595, 521] on div "40 5 42y43 4 21:00 41 2 22:15 44 3 21:00 80 2 22:00 81 4 20:15 | 23:00 106 1 10…" at bounding box center [805, 421] width 1182 height 531
click at [475, 224] on div "41 2 22:15" at bounding box center [482, 213] width 56 height 56
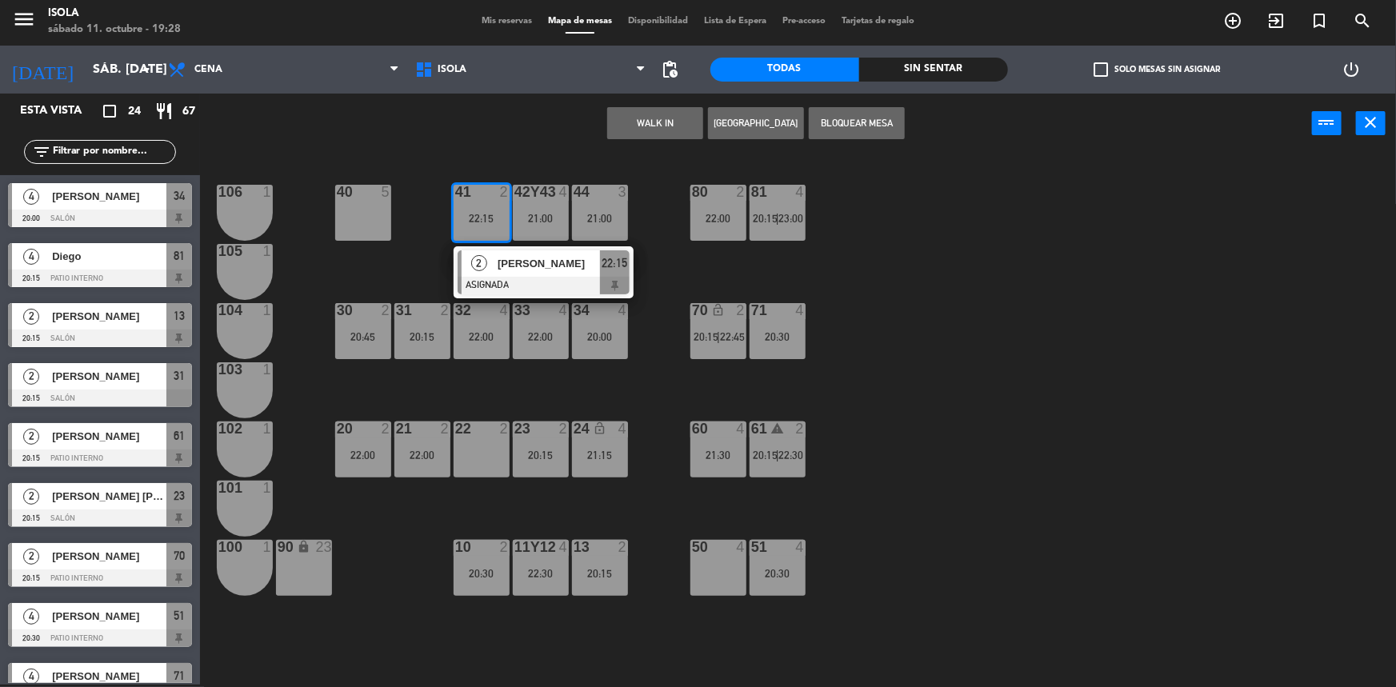
click at [510, 280] on div "2 [PERSON_NAME] ASIGNADA 22:15" at bounding box center [544, 272] width 204 height 52
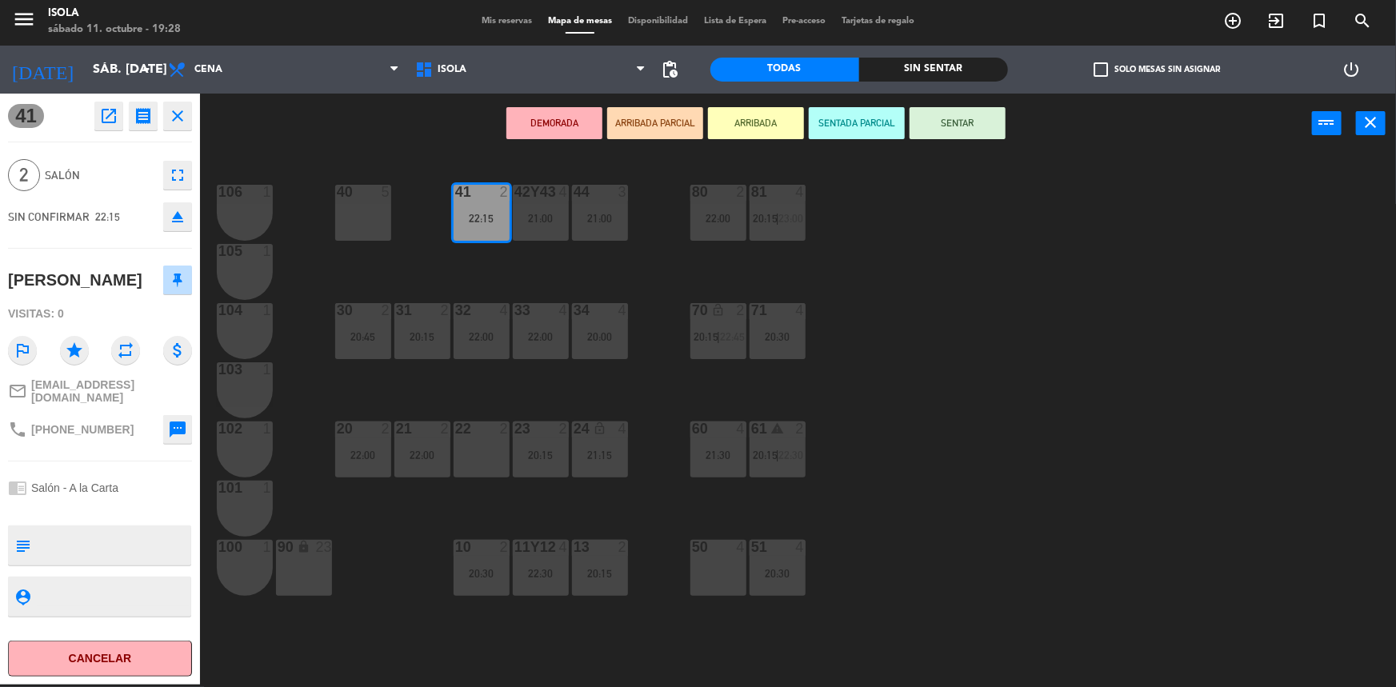
click at [602, 566] on div "13 2 20:15" at bounding box center [600, 568] width 56 height 56
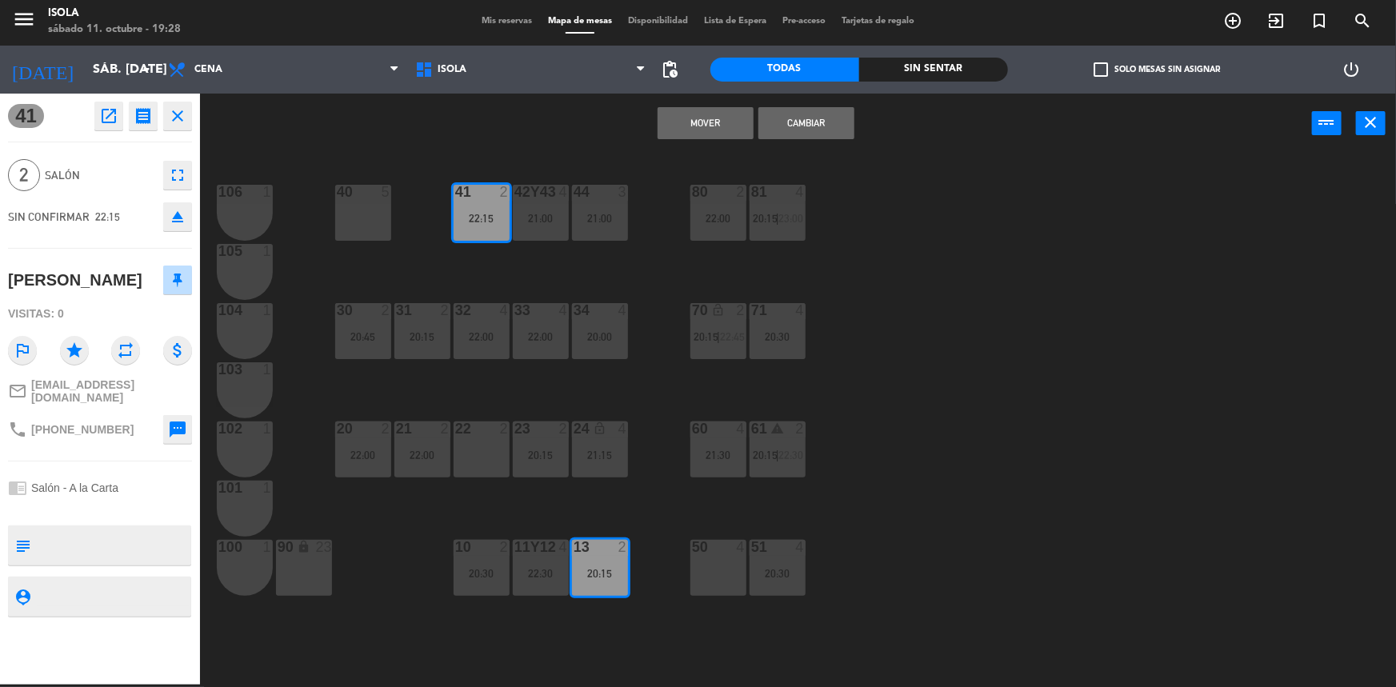
click at [714, 132] on button "Mover" at bounding box center [706, 123] width 96 height 32
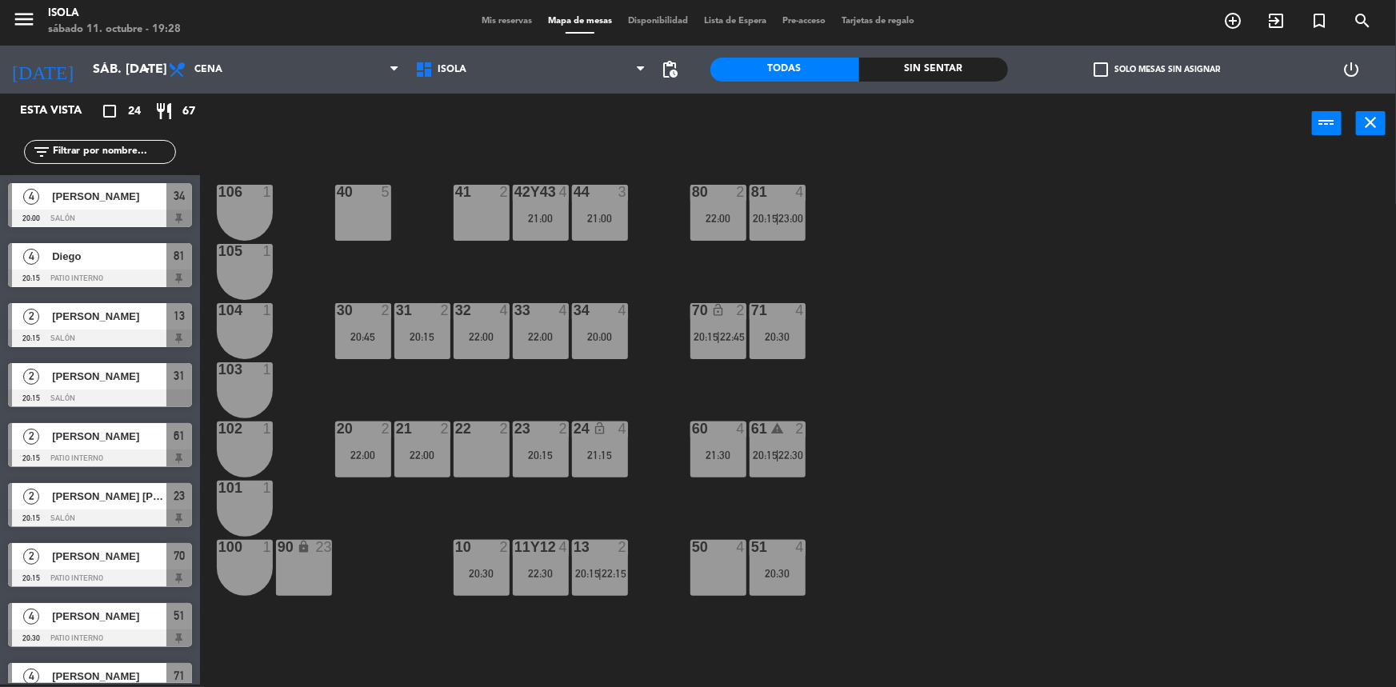
scroll to position [210, 0]
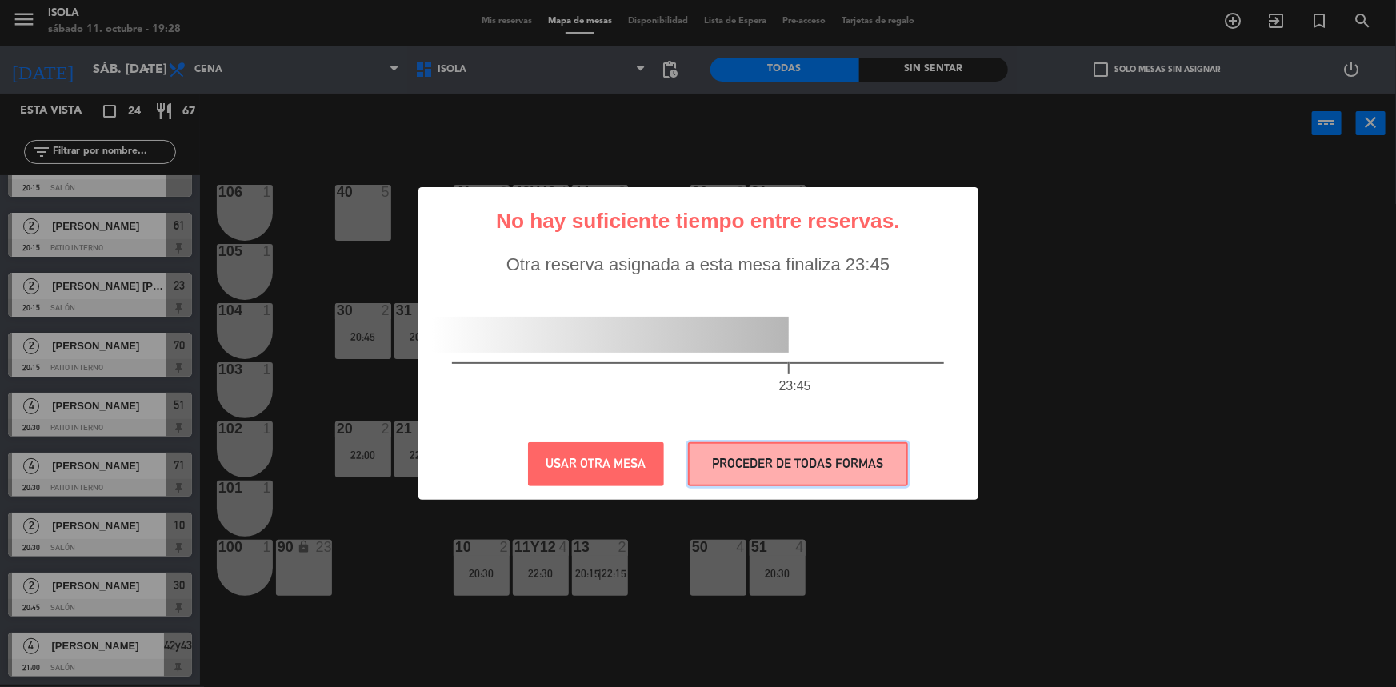
click at [747, 461] on button "PROCEDER DE TODAS FORMAS" at bounding box center [798, 464] width 220 height 44
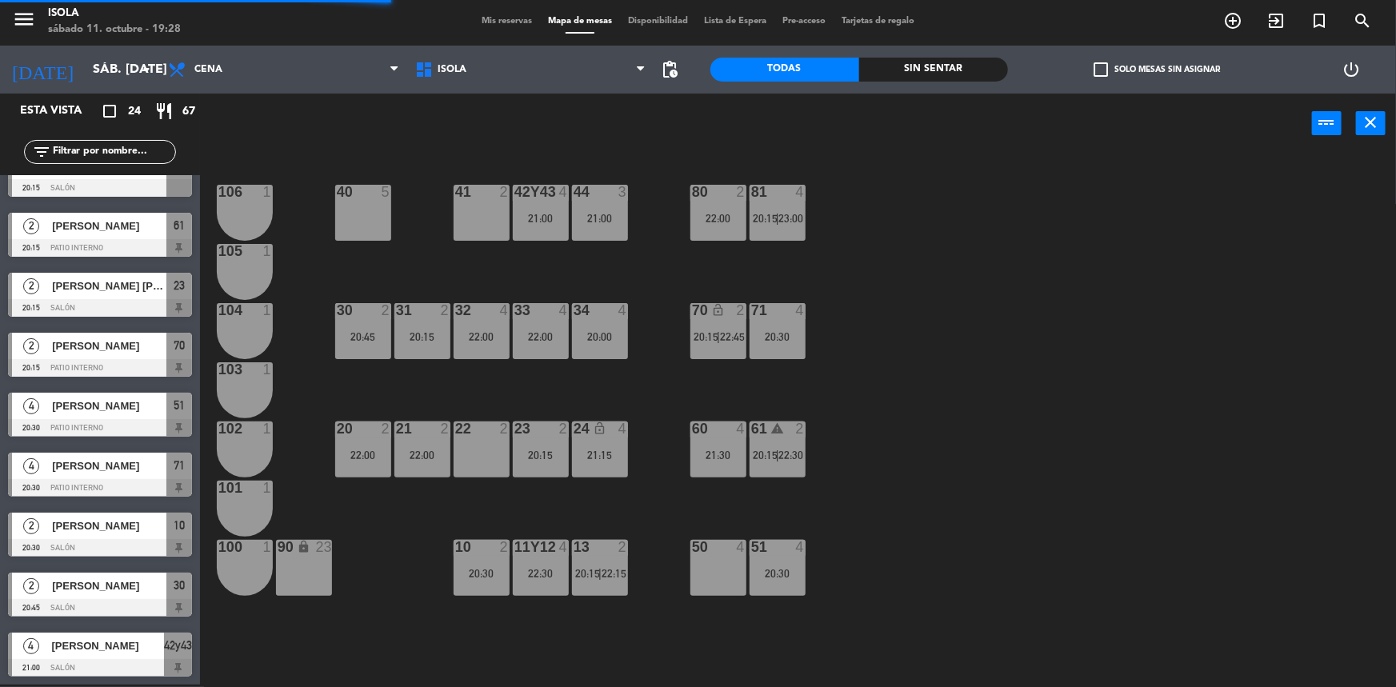
click at [562, 506] on div "40 5 42y43 4 21:00 41 2 44 3 21:00 80 2 22:00 81 4 20:15 | 23:00 106 1 105 1 30…" at bounding box center [805, 421] width 1182 height 531
click at [551, 460] on div "23 2 20:15" at bounding box center [541, 450] width 56 height 56
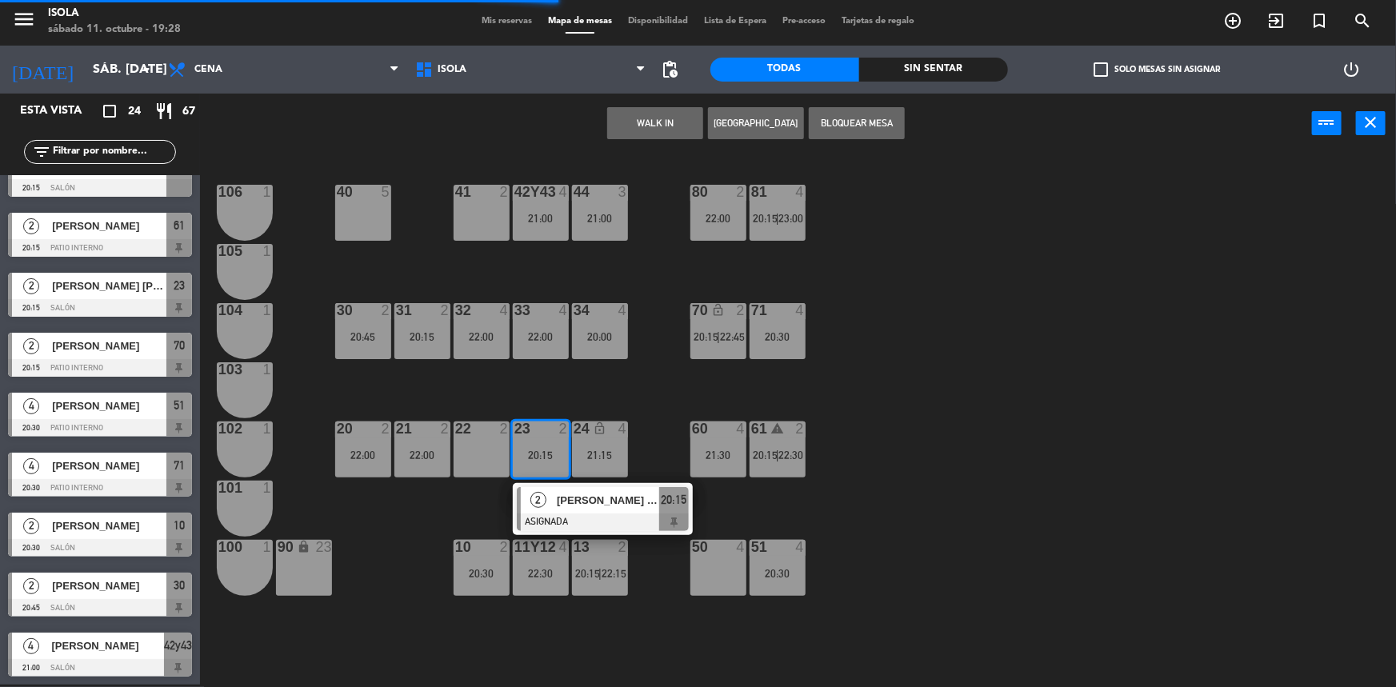
click at [492, 224] on div "41 2" at bounding box center [482, 213] width 56 height 56
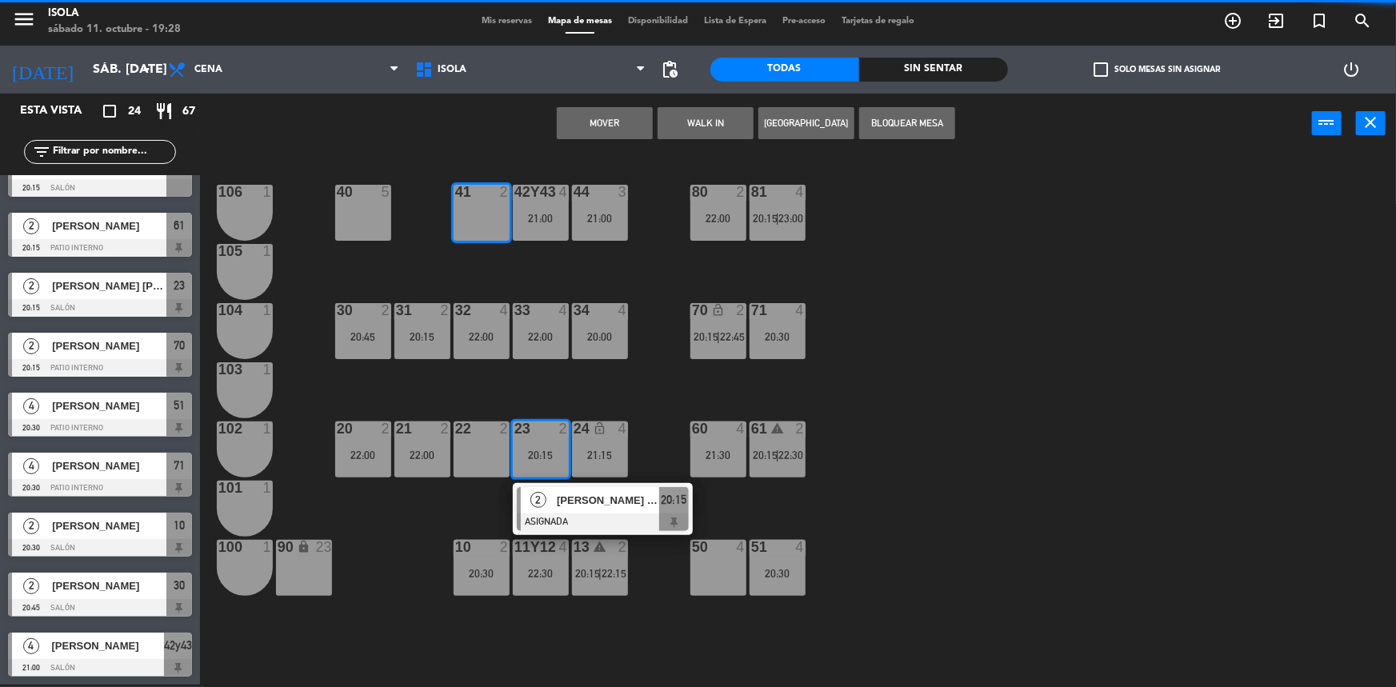
click at [635, 114] on button "Mover" at bounding box center [605, 123] width 96 height 32
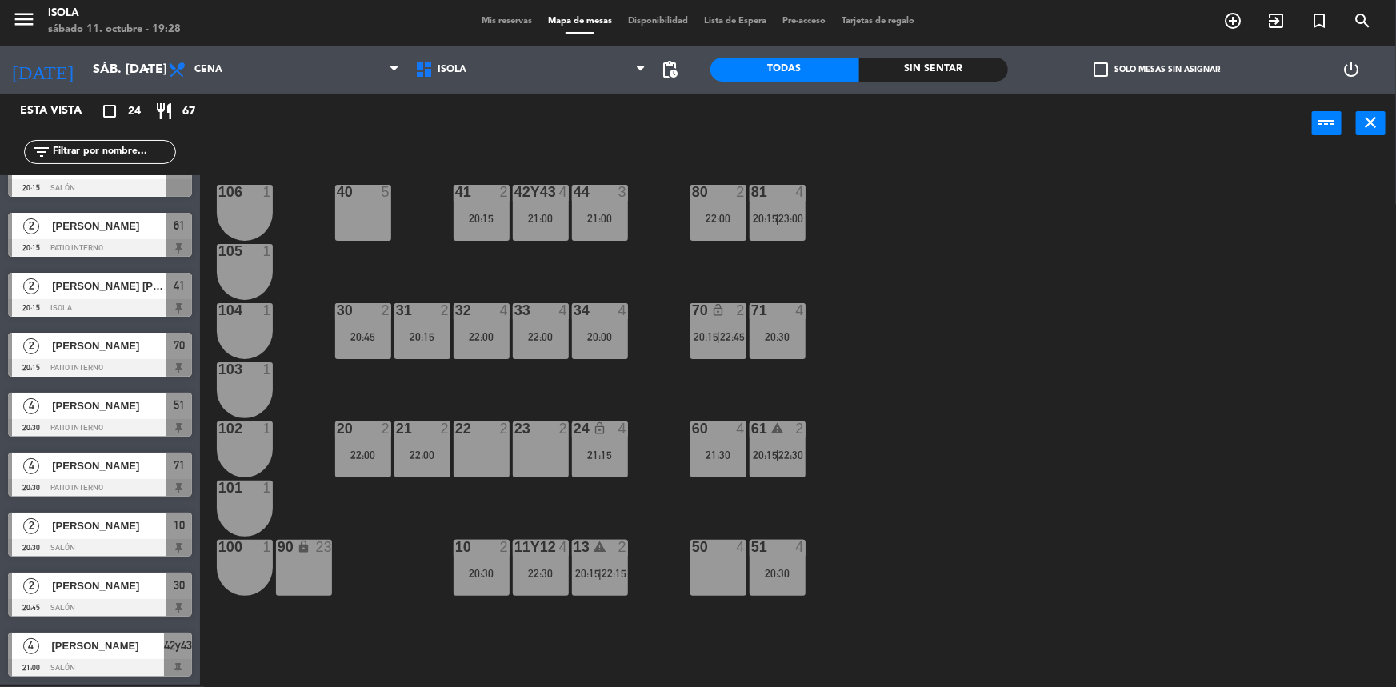
click at [607, 258] on div "40 5 42y43 4 21:00 41 2 20:15 44 3 21:00 80 2 22:00 81 4 20:15 | 23:00 106 1 10…" at bounding box center [805, 421] width 1182 height 531
click at [527, 270] on div "40 5 42y43 4 21:00 41 2 20:15 44 3 21:00 80 2 22:00 81 4 20:15 | 23:00 106 1 10…" at bounding box center [805, 421] width 1182 height 531
click at [432, 347] on div "31 2 20:15" at bounding box center [422, 331] width 56 height 56
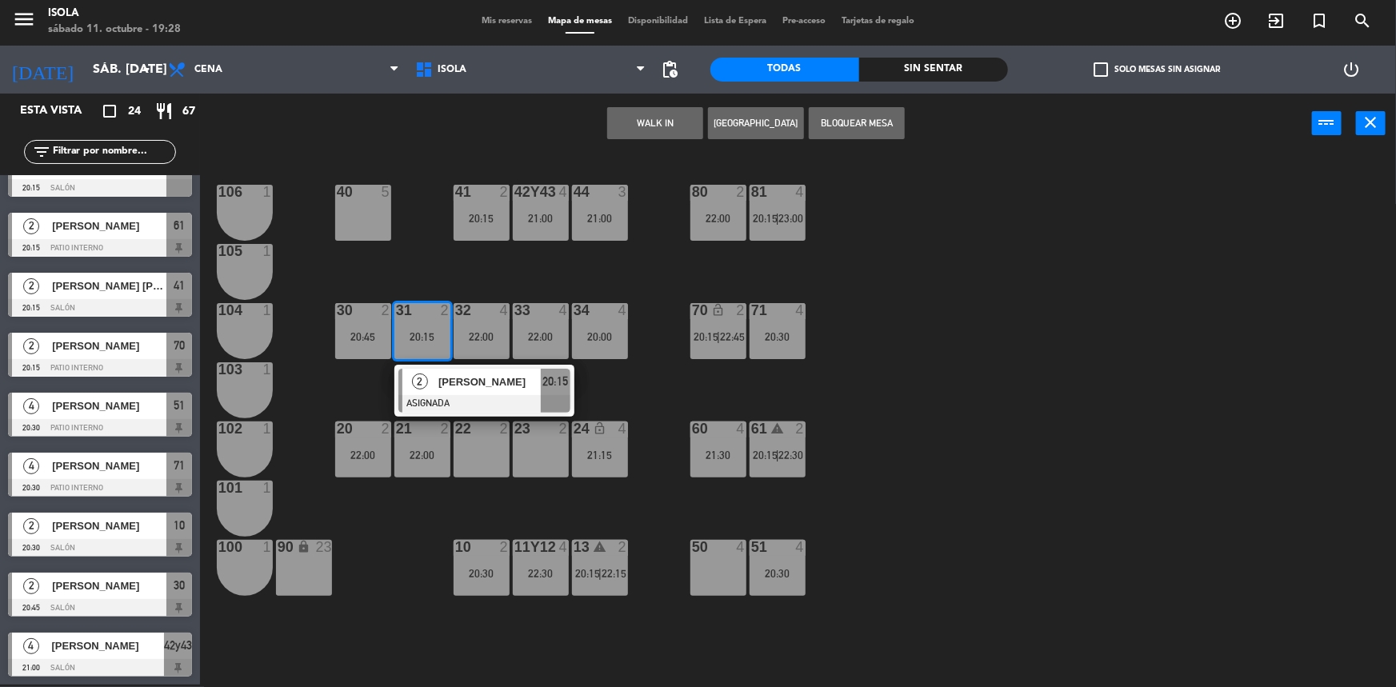
click at [352, 390] on div "40 5 42y43 4 21:00 41 2 20:15 44 3 21:00 80 2 22:00 81 4 20:15 | 23:00 106 1 10…" at bounding box center [805, 421] width 1182 height 531
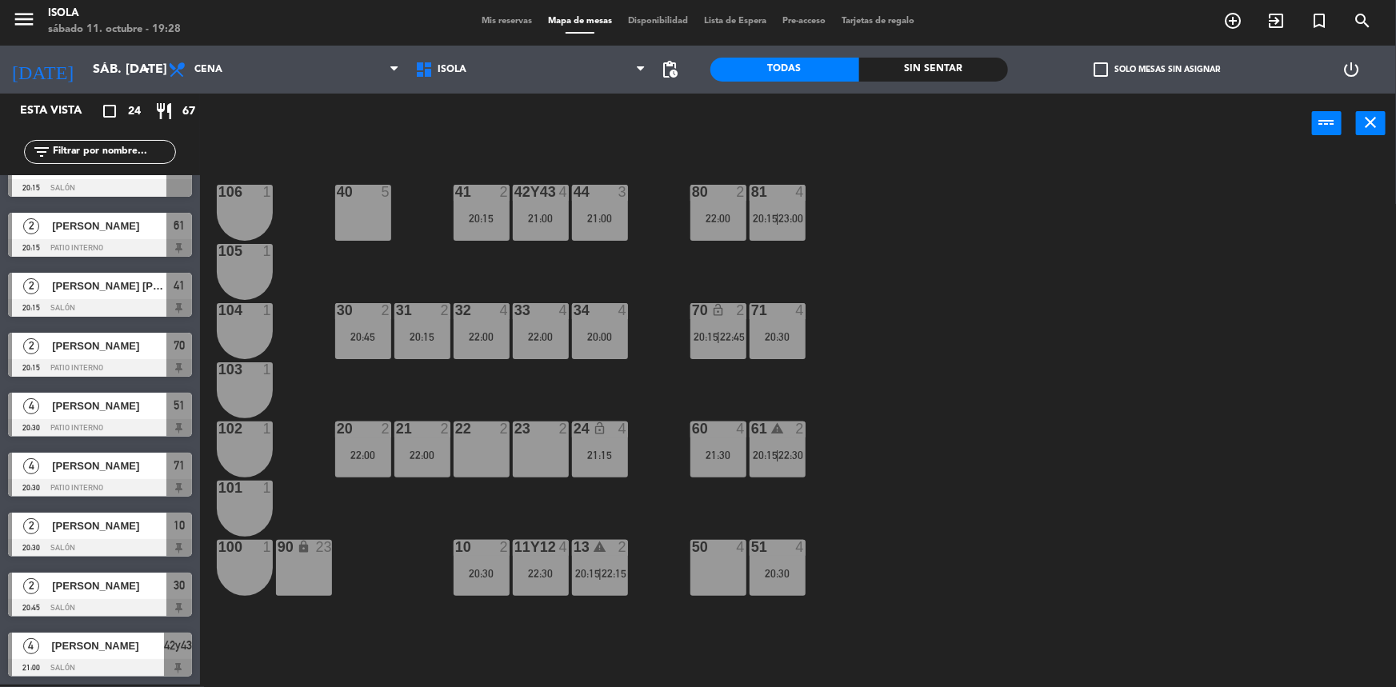
click at [443, 456] on div "22:00" at bounding box center [422, 455] width 56 height 11
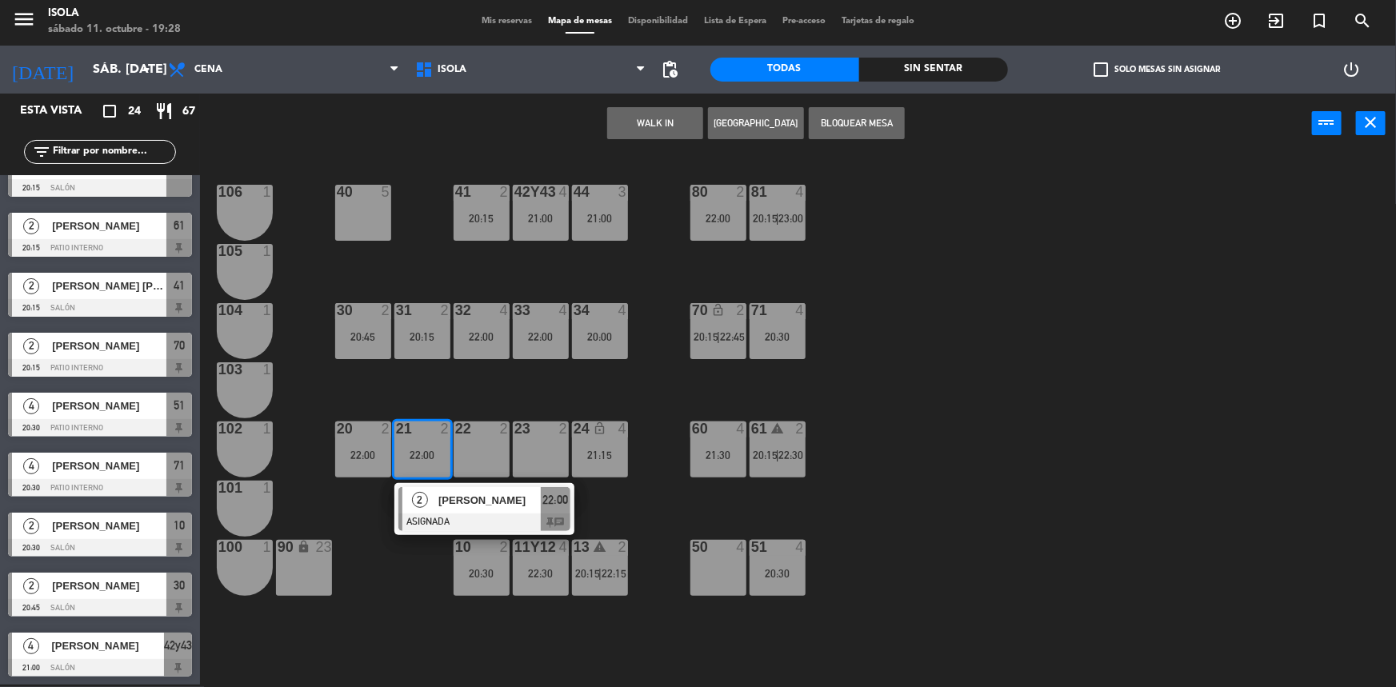
click at [430, 383] on div "40 5 42y43 4 21:00 41 2 20:15 44 3 21:00 80 2 22:00 81 4 20:15 | 23:00 106 1 10…" at bounding box center [805, 421] width 1182 height 531
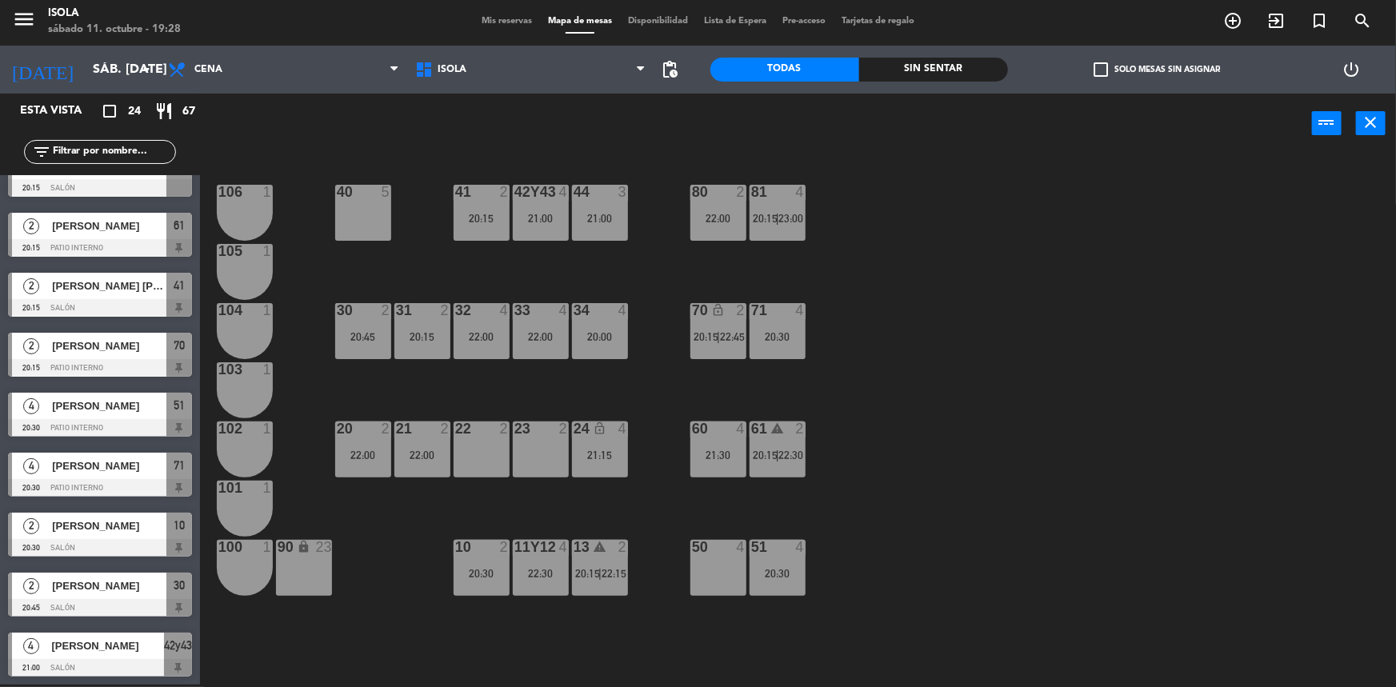
click at [389, 450] on div "22:00" at bounding box center [363, 455] width 56 height 11
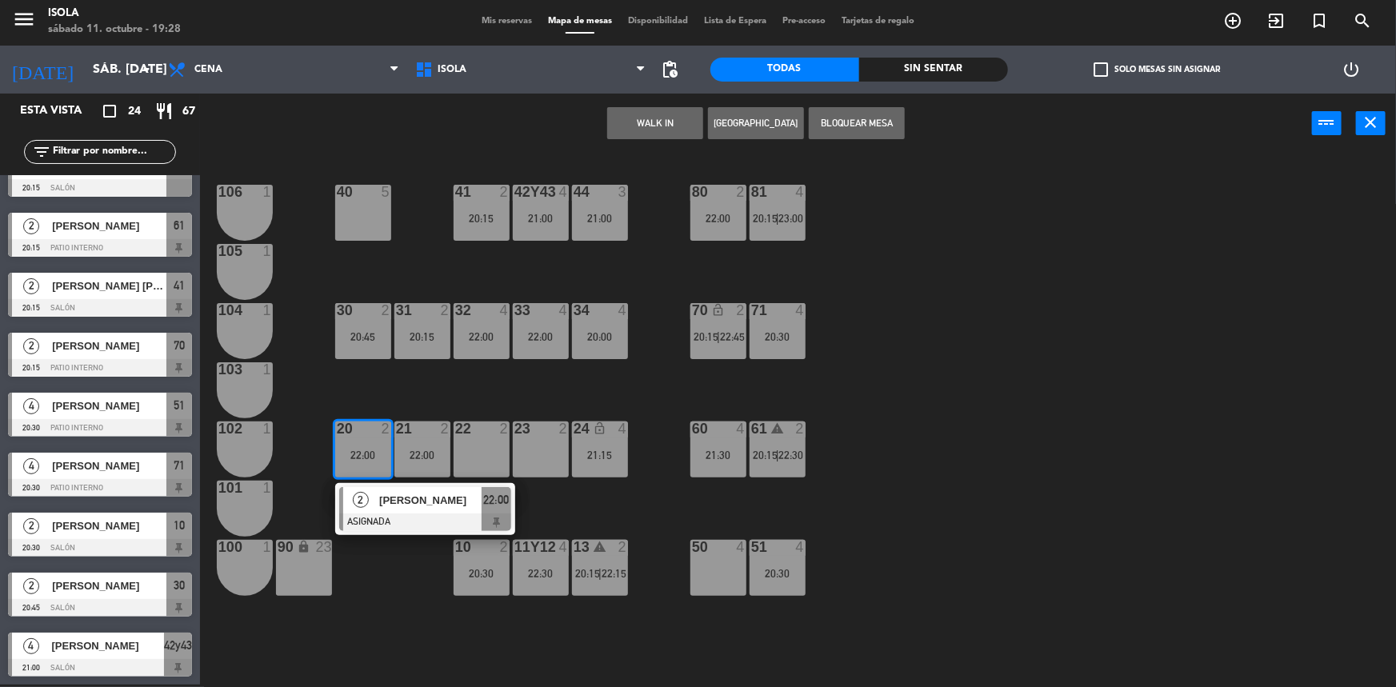
drag, startPoint x: 423, startPoint y: 391, endPoint x: 425, endPoint y: 443, distance: 52.0
click at [423, 392] on div "40 5 42y43 4 21:00 41 2 20:15 44 3 21:00 80 2 22:00 81 4 20:15 | 23:00 106 1 10…" at bounding box center [805, 421] width 1182 height 531
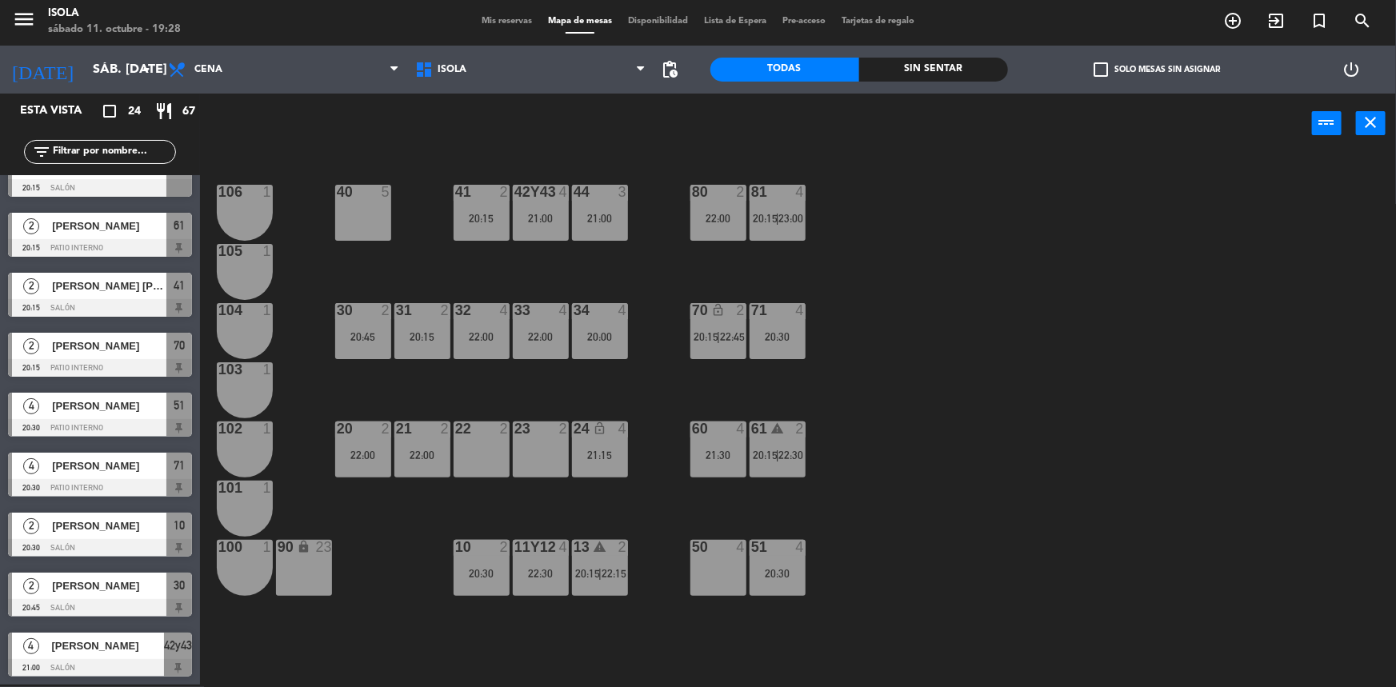
click at [429, 451] on div "22:00" at bounding box center [422, 455] width 56 height 11
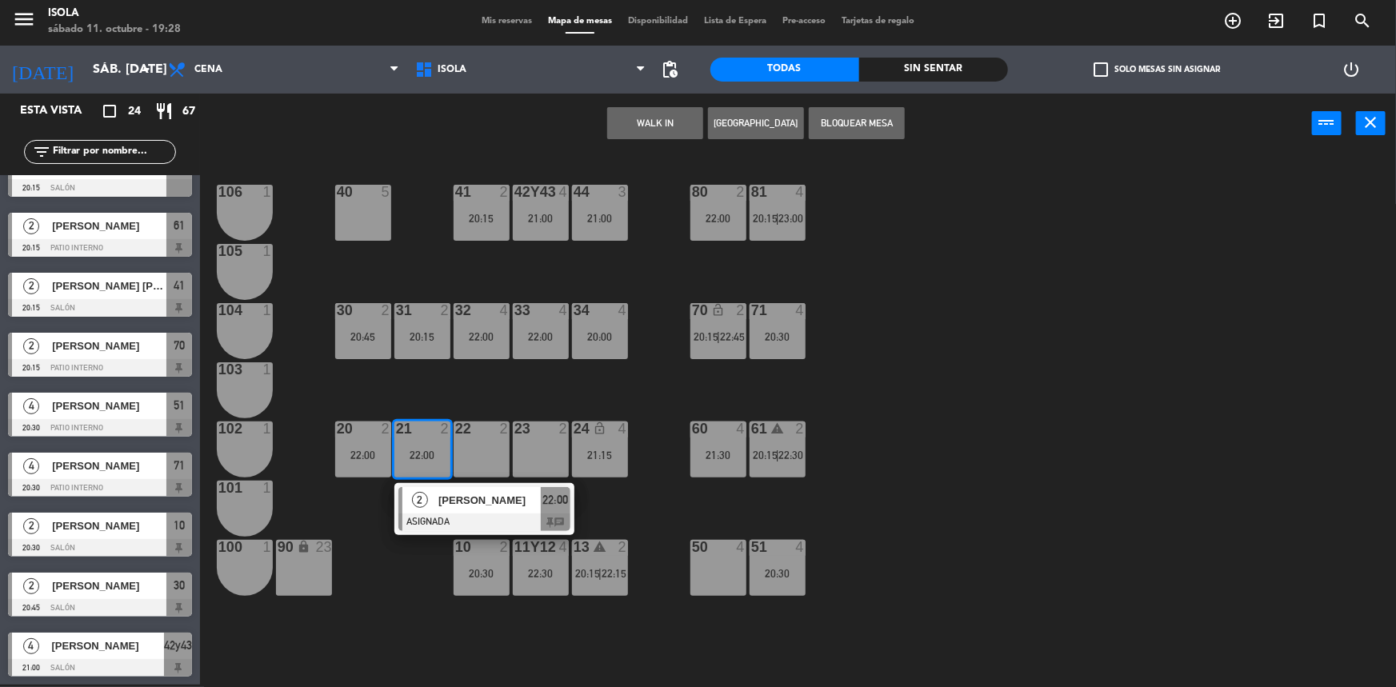
click at [480, 508] on div "2 [PERSON_NAME] ASIGNADA 22:00 chat" at bounding box center [484, 509] width 204 height 52
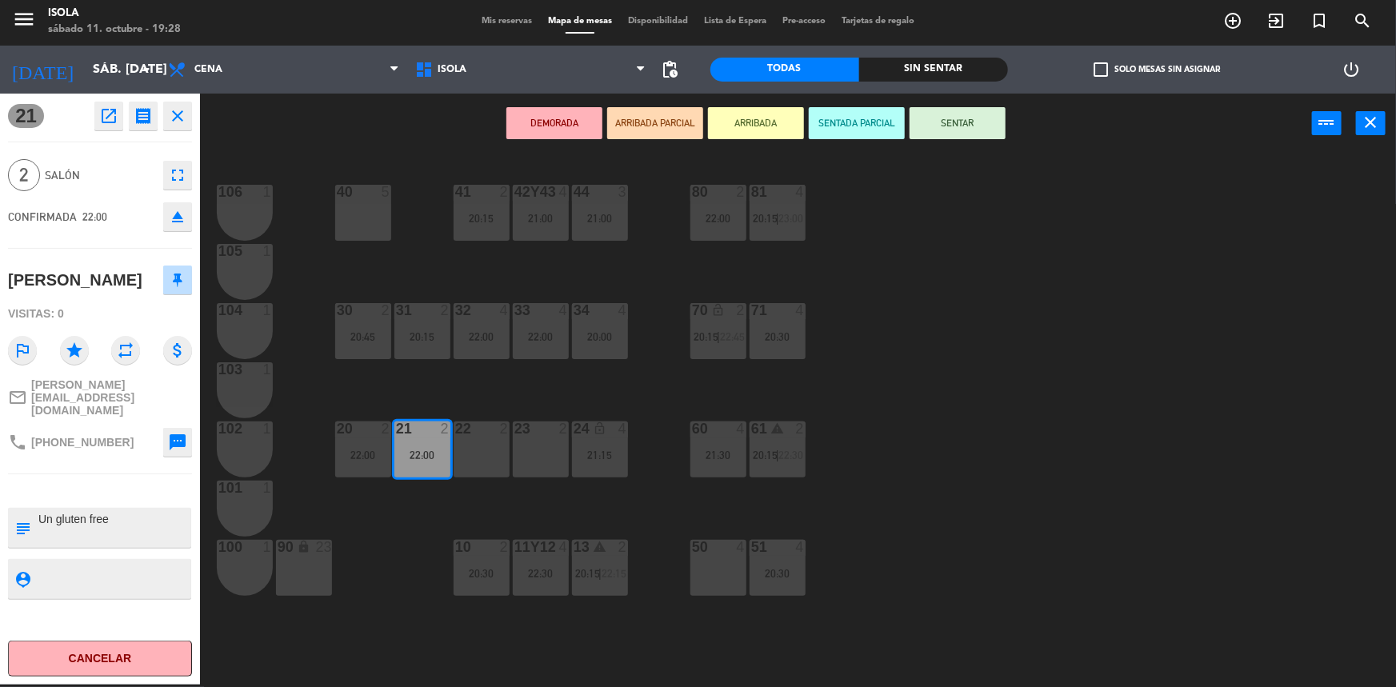
click at [461, 515] on div "40 5 42y43 4 21:00 41 2 20:15 44 3 21:00 80 2 22:00 81 4 20:15 | 23:00 106 1 10…" at bounding box center [805, 421] width 1182 height 531
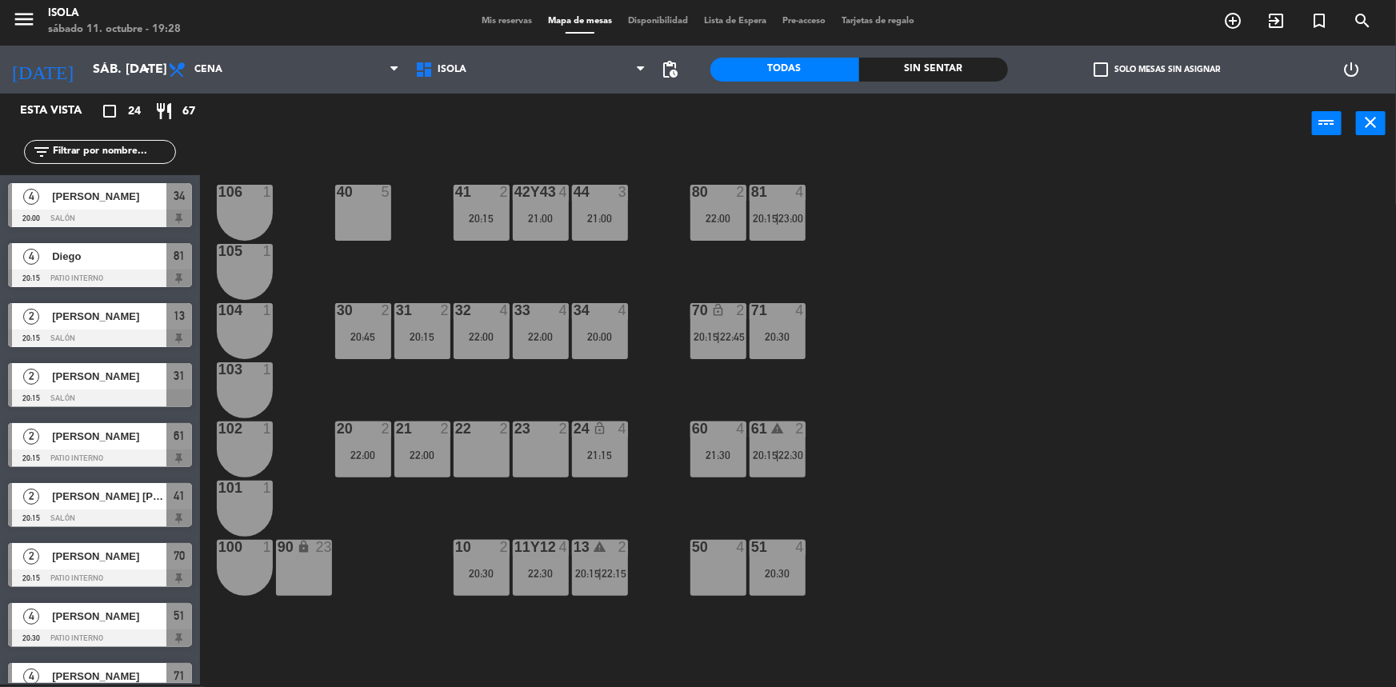
scroll to position [31, 0]
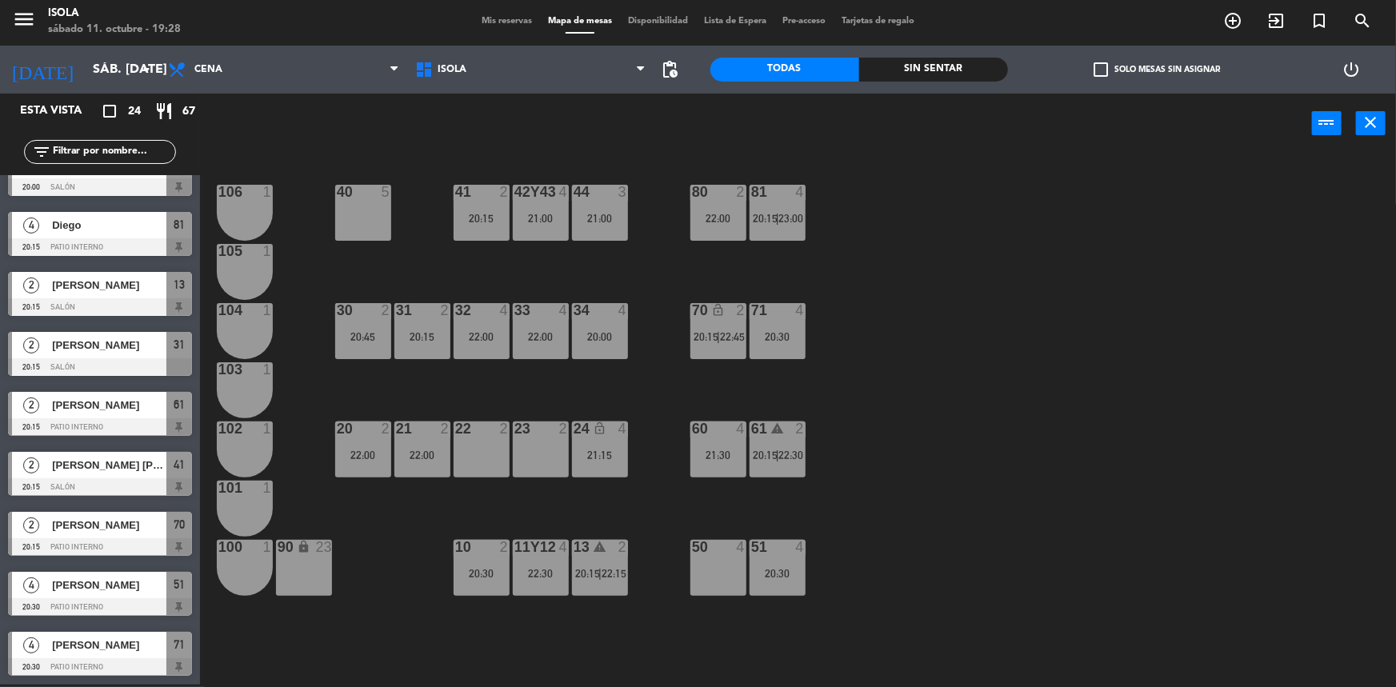
click at [522, 496] on div "40 5 42y43 4 21:00 41 2 20:15 44 3 21:00 80 2 22:00 81 4 20:15 | 23:00 106 1 10…" at bounding box center [805, 421] width 1182 height 531
click at [566, 500] on div "40 5 42y43 4 21:00 41 2 20:15 44 3 21:00 80 2 22:00 81 4 20:15 | 23:00 106 1 10…" at bounding box center [805, 421] width 1182 height 531
click at [598, 373] on div "40 5 42y43 4 21:00 41 2 20:15 44 3 21:00 80 2 22:00 81 4 20:15 | 23:00 106 1 10…" at bounding box center [805, 421] width 1182 height 531
click at [656, 377] on div "40 5 42y43 4 21:00 41 2 20:15 44 3 21:00 80 2 22:00 81 4 20:15 | 23:00 106 1 10…" at bounding box center [805, 421] width 1182 height 531
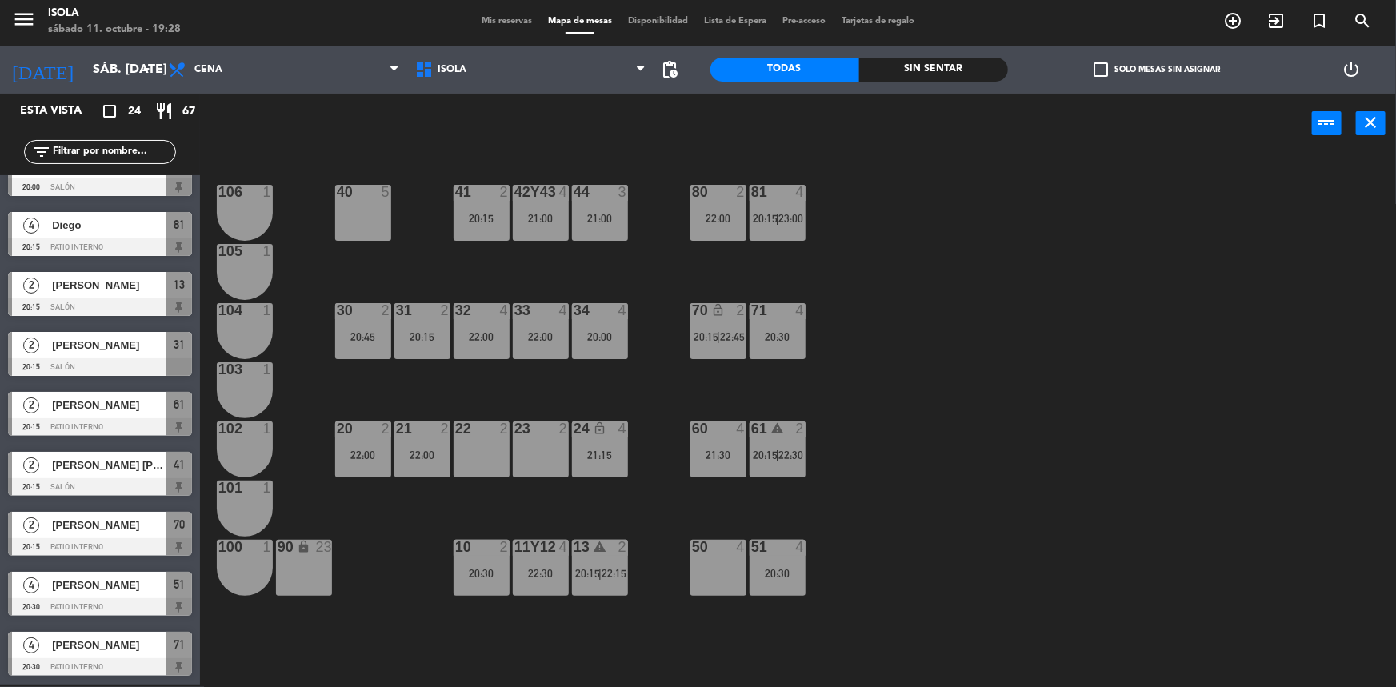
click at [656, 376] on div "40 5 42y43 4 21:00 41 2 20:15 44 3 21:00 80 2 22:00 81 4 20:15 | 23:00 106 1 10…" at bounding box center [805, 421] width 1182 height 531
click at [656, 377] on div "40 5 42y43 4 21:00 41 2 20:15 44 3 21:00 80 2 22:00 81 4 20:15 | 23:00 106 1 10…" at bounding box center [805, 421] width 1182 height 531
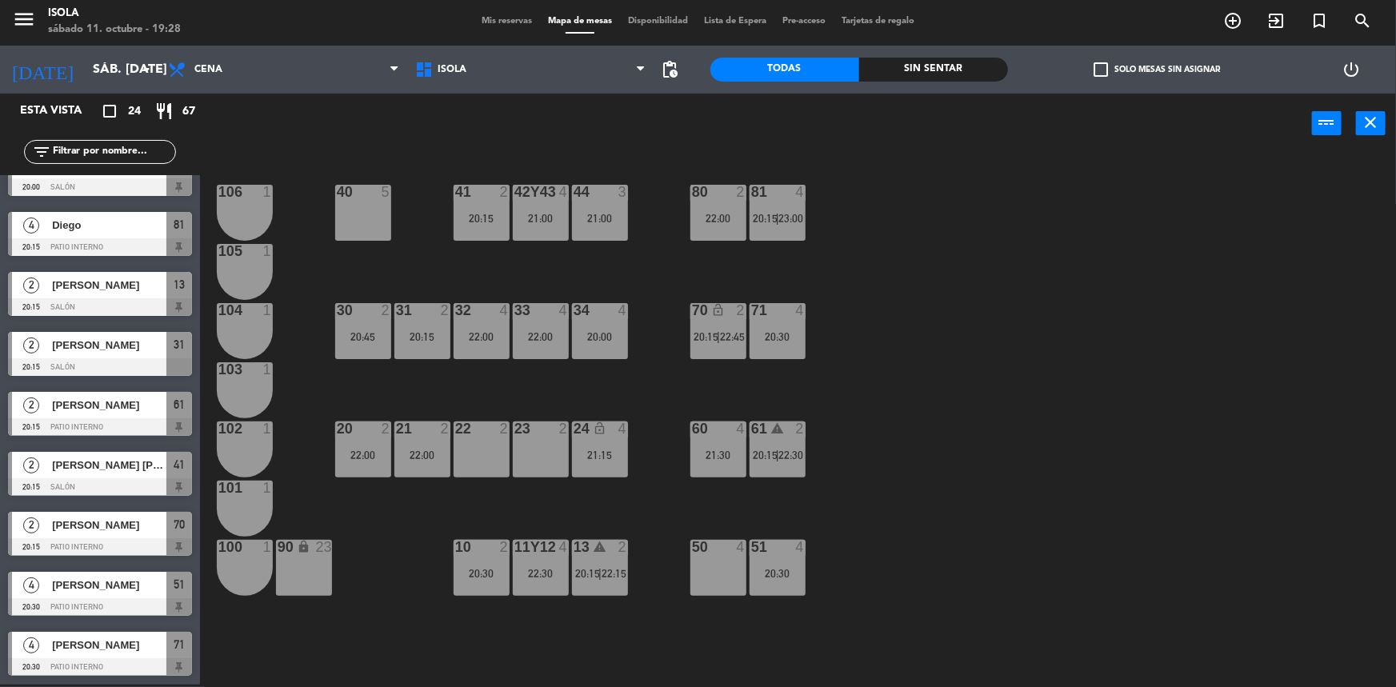
click at [656, 377] on div "40 5 42y43 4 21:00 41 2 20:15 44 3 21:00 80 2 22:00 81 4 20:15 | 23:00 106 1 10…" at bounding box center [805, 421] width 1182 height 531
click at [510, 348] on div "40 5 42y43 4 21:00 41 2 20:15 44 3 21:00 80 2 22:00 81 4 20:15 | 23:00 106 1 10…" at bounding box center [805, 421] width 1182 height 531
click at [500, 346] on div "32 4 22:00" at bounding box center [482, 331] width 56 height 56
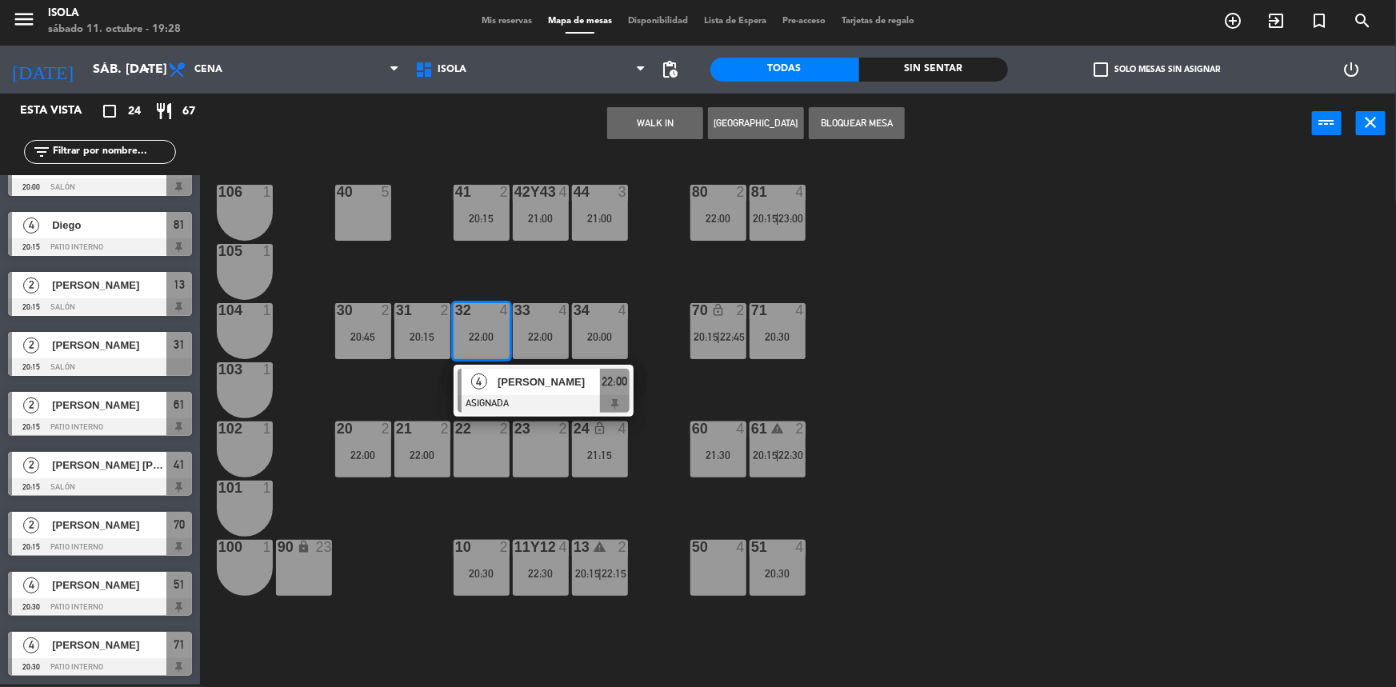
click at [456, 274] on div "40 5 42y43 4 21:00 41 2 20:15 44 3 21:00 80 2 22:00 81 4 20:15 | 23:00 106 1 10…" at bounding box center [805, 421] width 1182 height 531
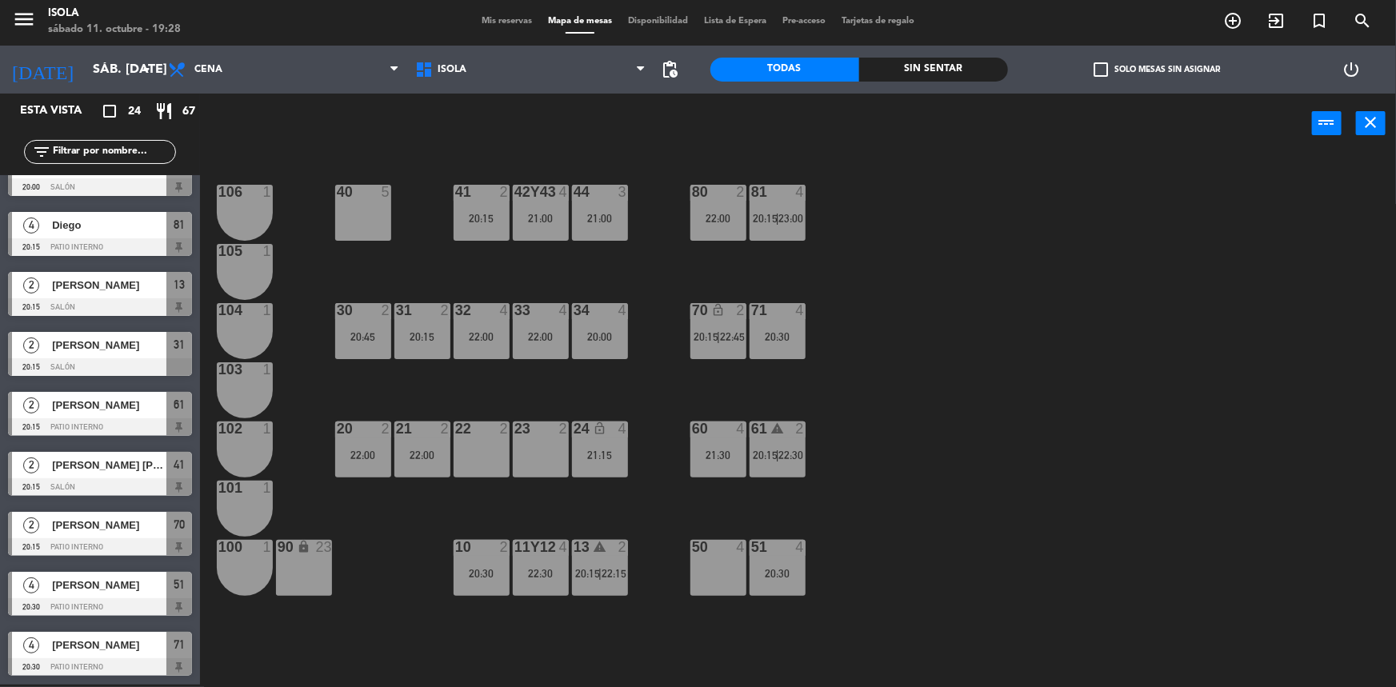
click at [479, 331] on div "22:00" at bounding box center [482, 336] width 56 height 11
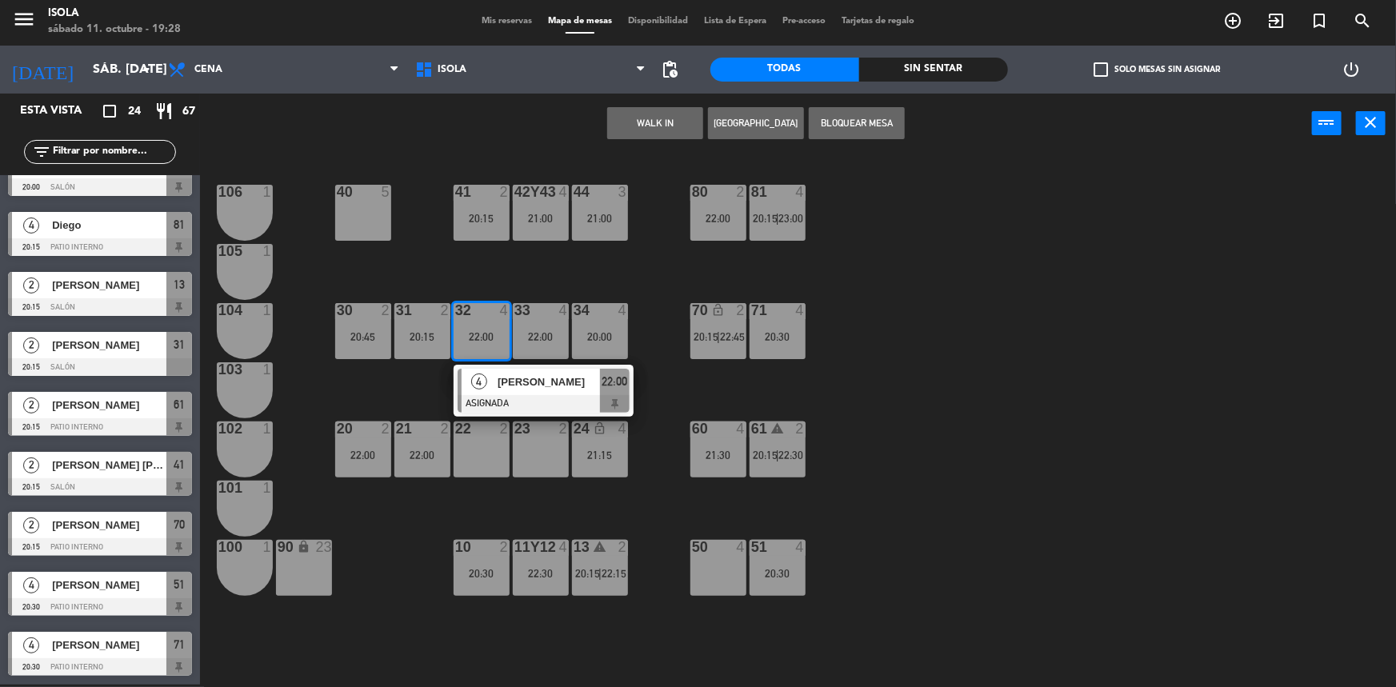
click at [368, 224] on div "40 5" at bounding box center [363, 213] width 56 height 56
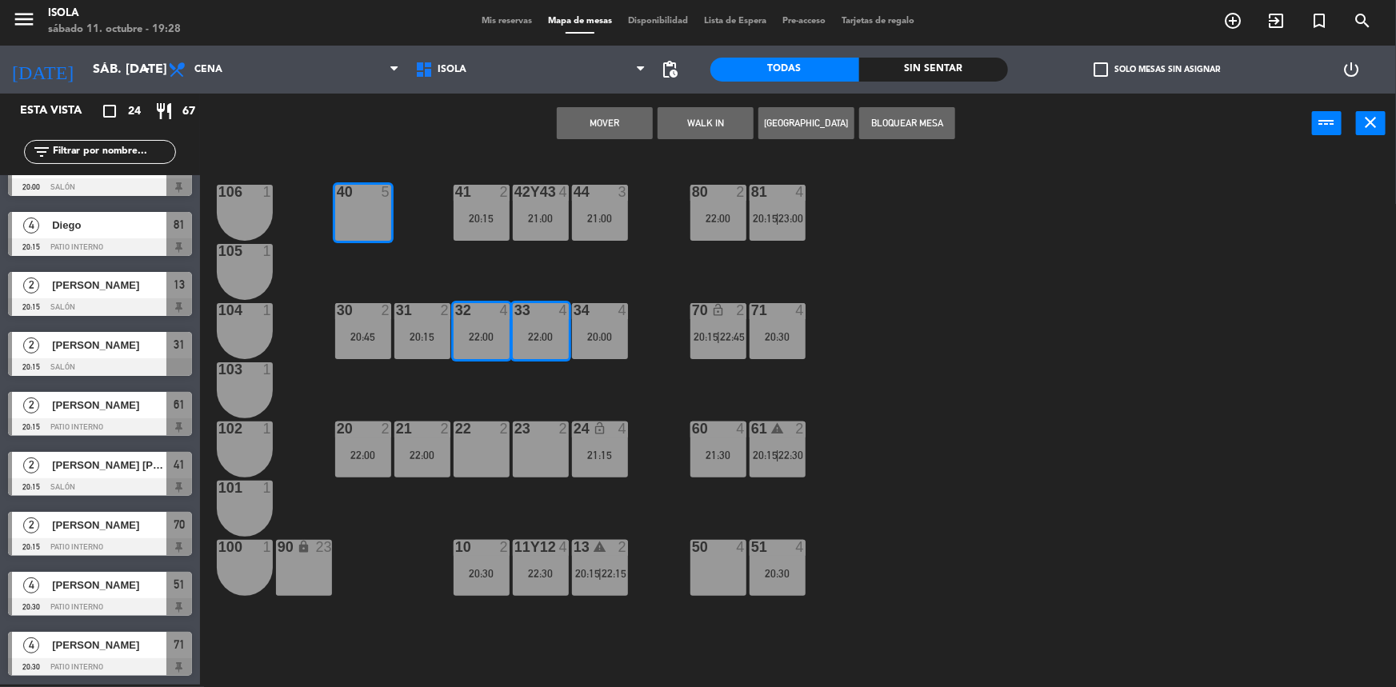
drag, startPoint x: 584, startPoint y: 111, endPoint x: 546, endPoint y: 240, distance: 134.4
click at [584, 110] on button "Mover" at bounding box center [605, 123] width 96 height 32
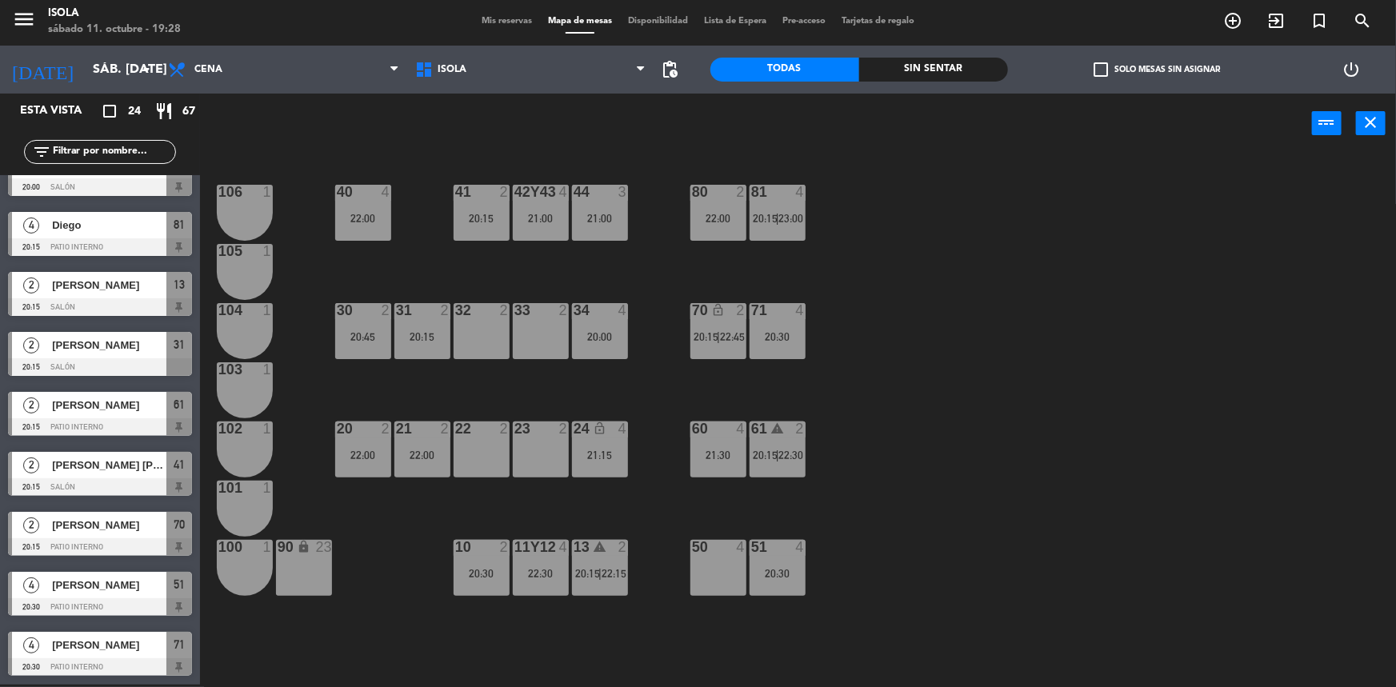
click at [407, 456] on div "22:00" at bounding box center [422, 455] width 56 height 11
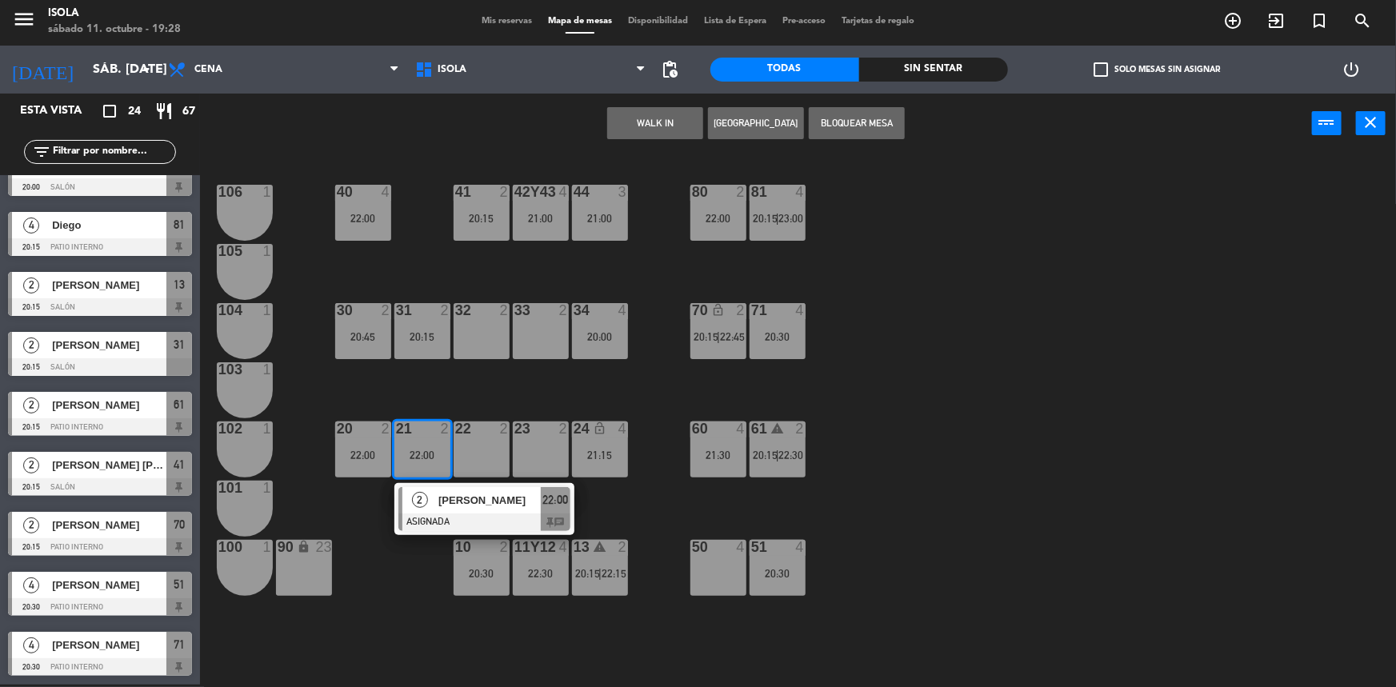
click at [494, 335] on div "32 2" at bounding box center [482, 331] width 56 height 56
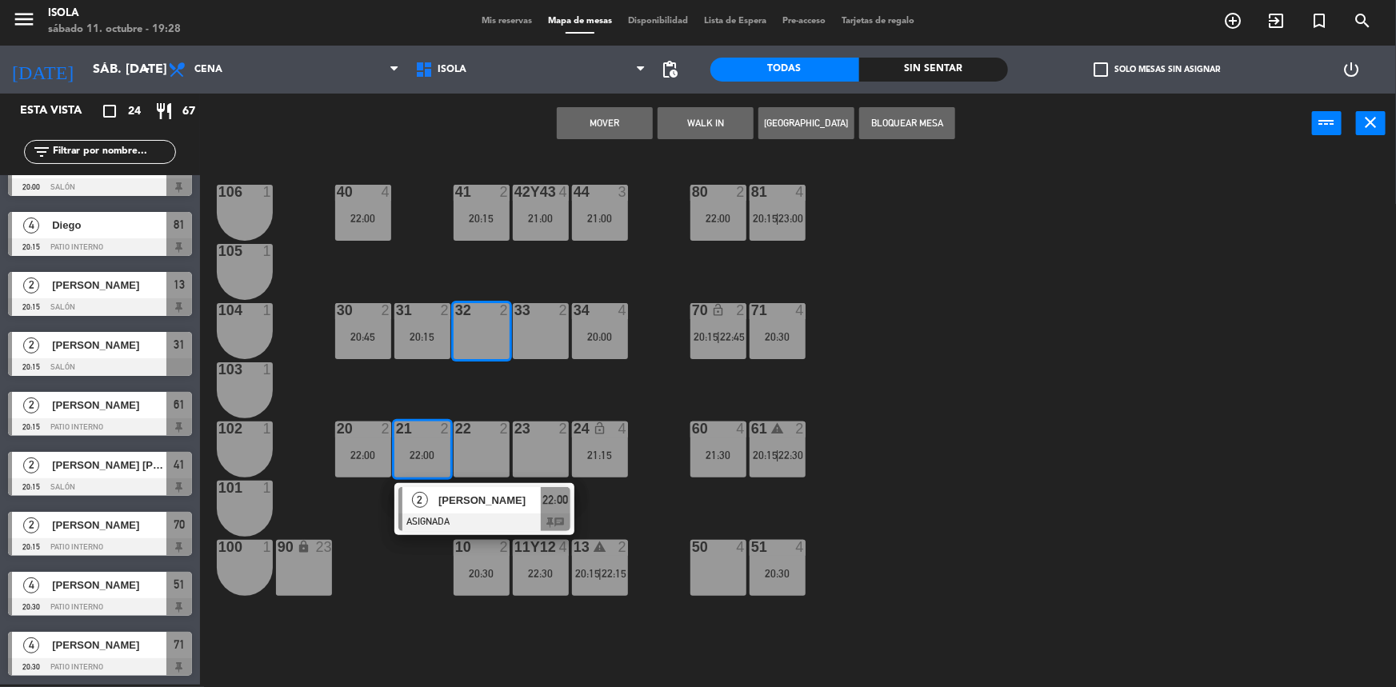
click at [620, 134] on button "Mover" at bounding box center [605, 123] width 96 height 32
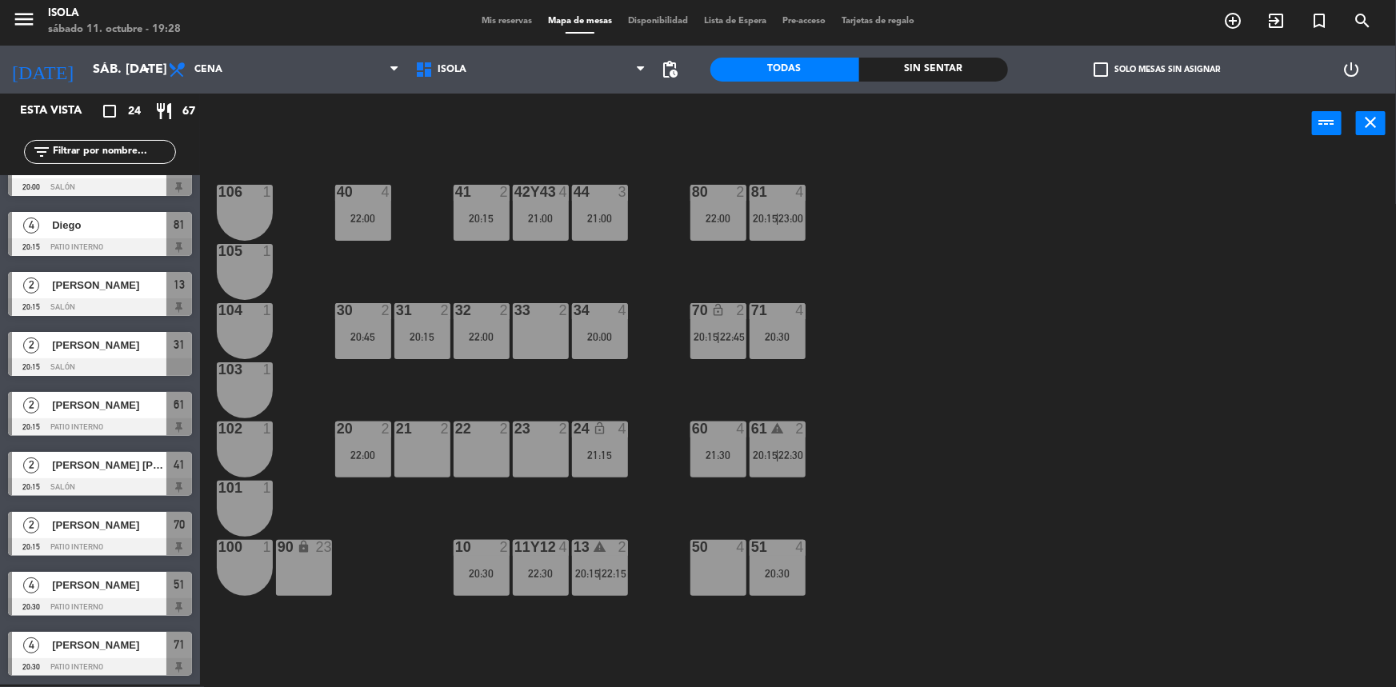
click at [341, 458] on div "22:00" at bounding box center [363, 455] width 56 height 11
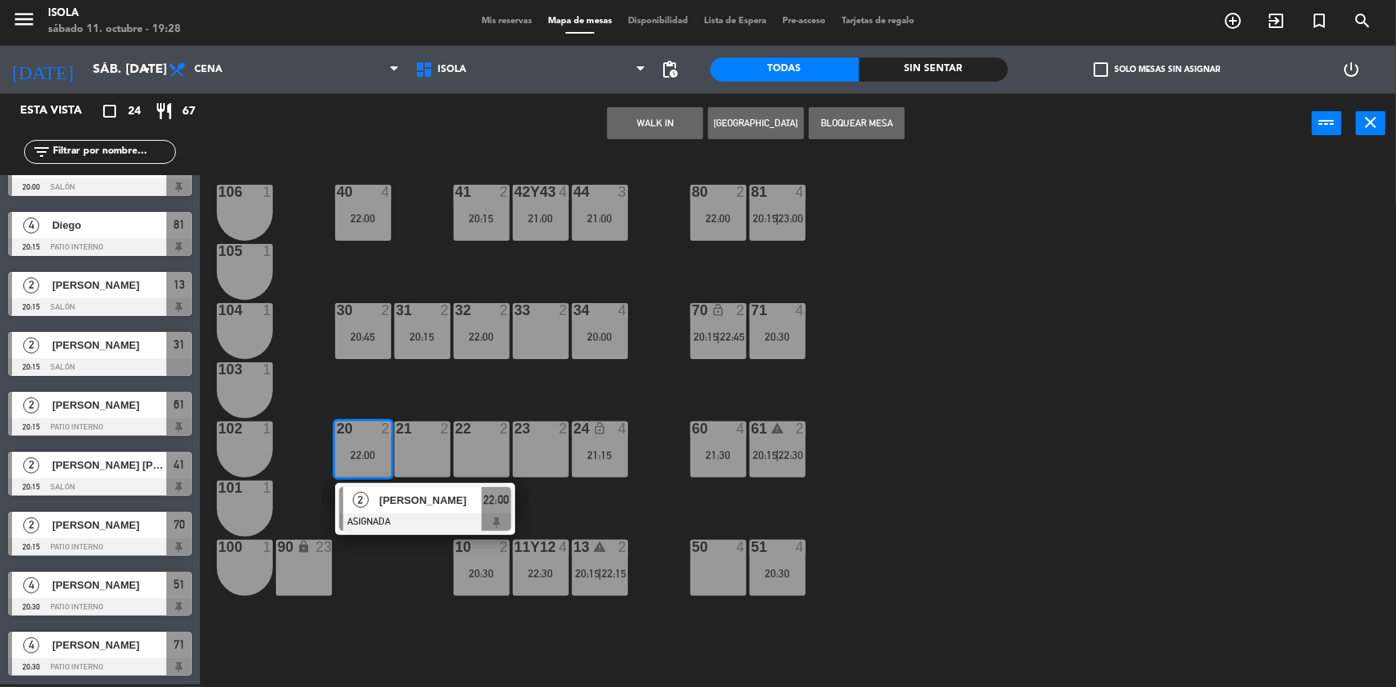
click at [522, 346] on div "33 2" at bounding box center [541, 331] width 56 height 56
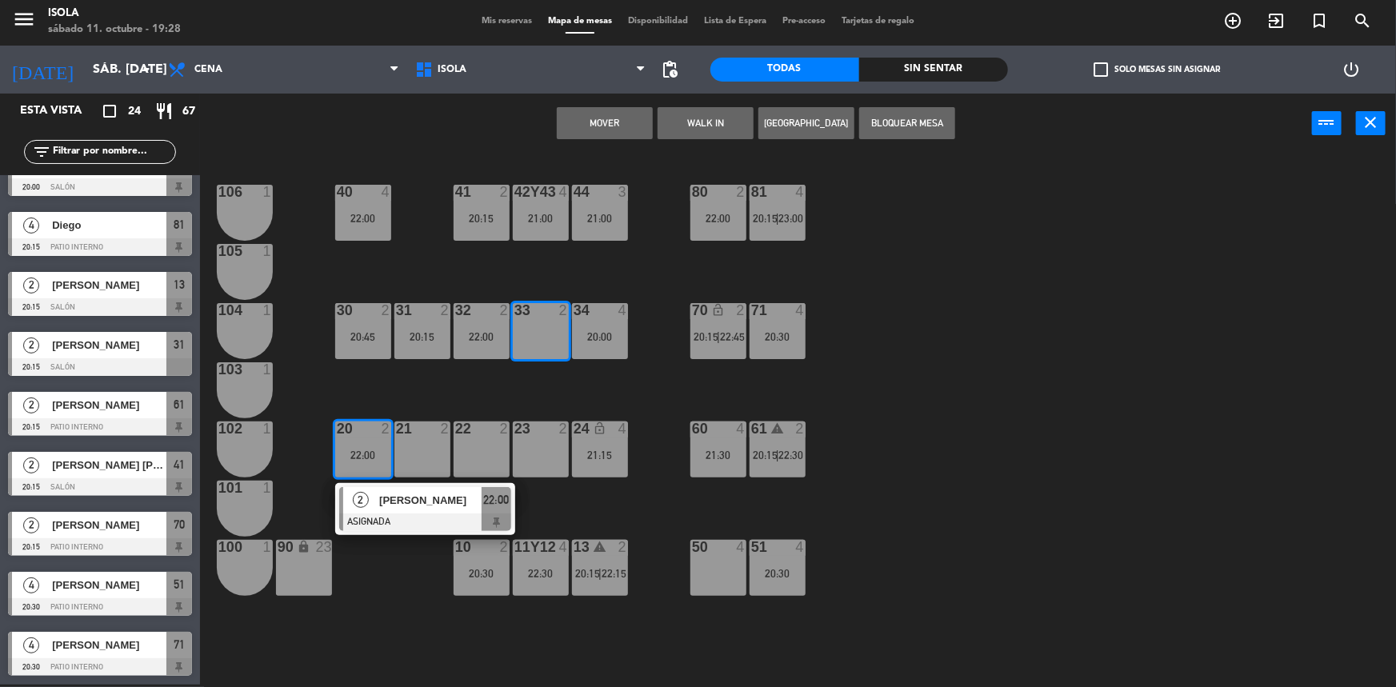
click at [604, 134] on button "Mover" at bounding box center [605, 123] width 96 height 32
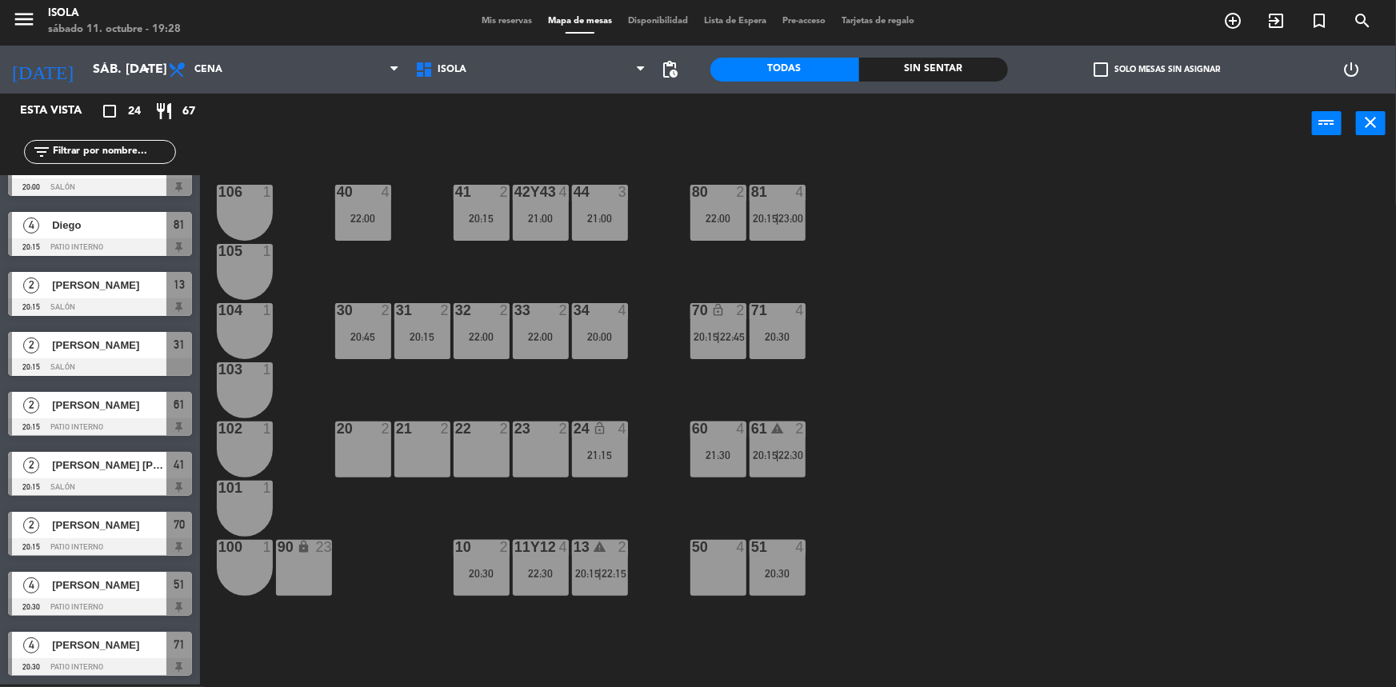
click at [845, 363] on div "40 4 22:00 42y43 4 21:00 41 2 20:15 44 3 21:00 80 2 22:00 81 4 20:15 | 23:00 10…" at bounding box center [805, 421] width 1182 height 531
click at [1374, 129] on icon "close" at bounding box center [1371, 122] width 19 height 19
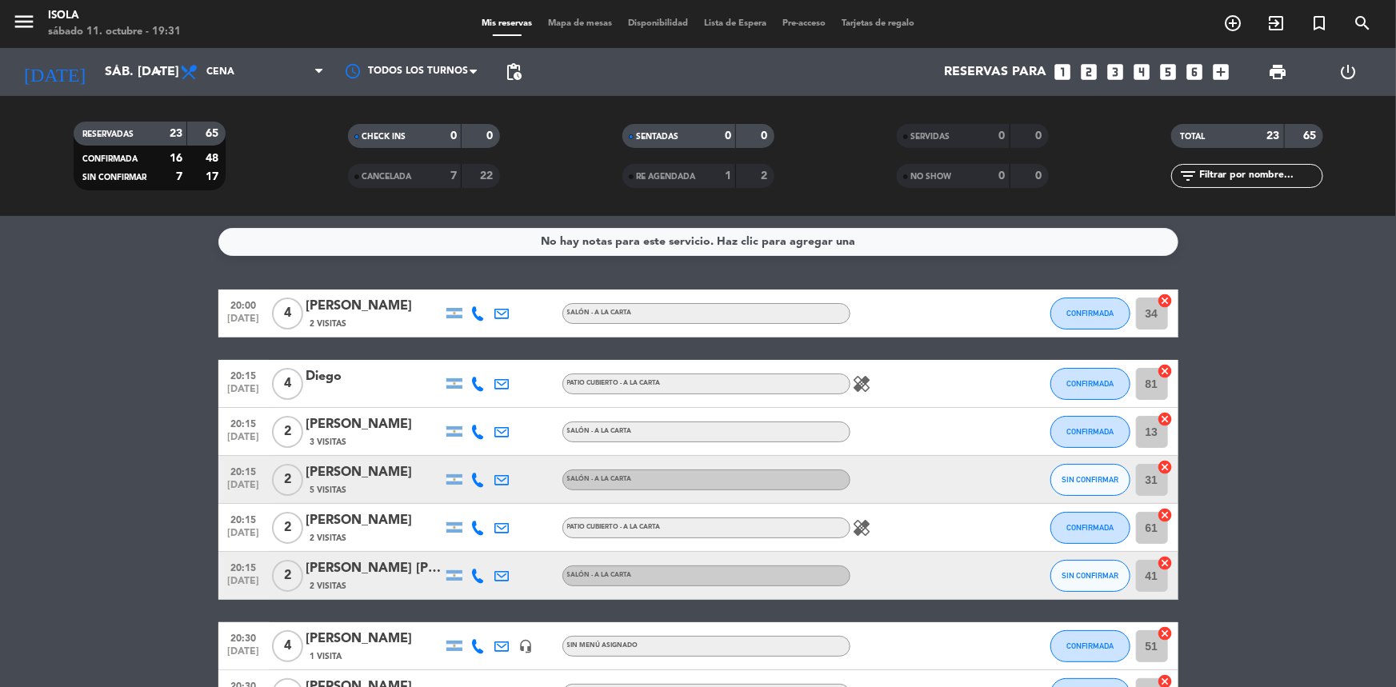
click at [566, 22] on span "Mapa de mesas" at bounding box center [580, 23] width 80 height 9
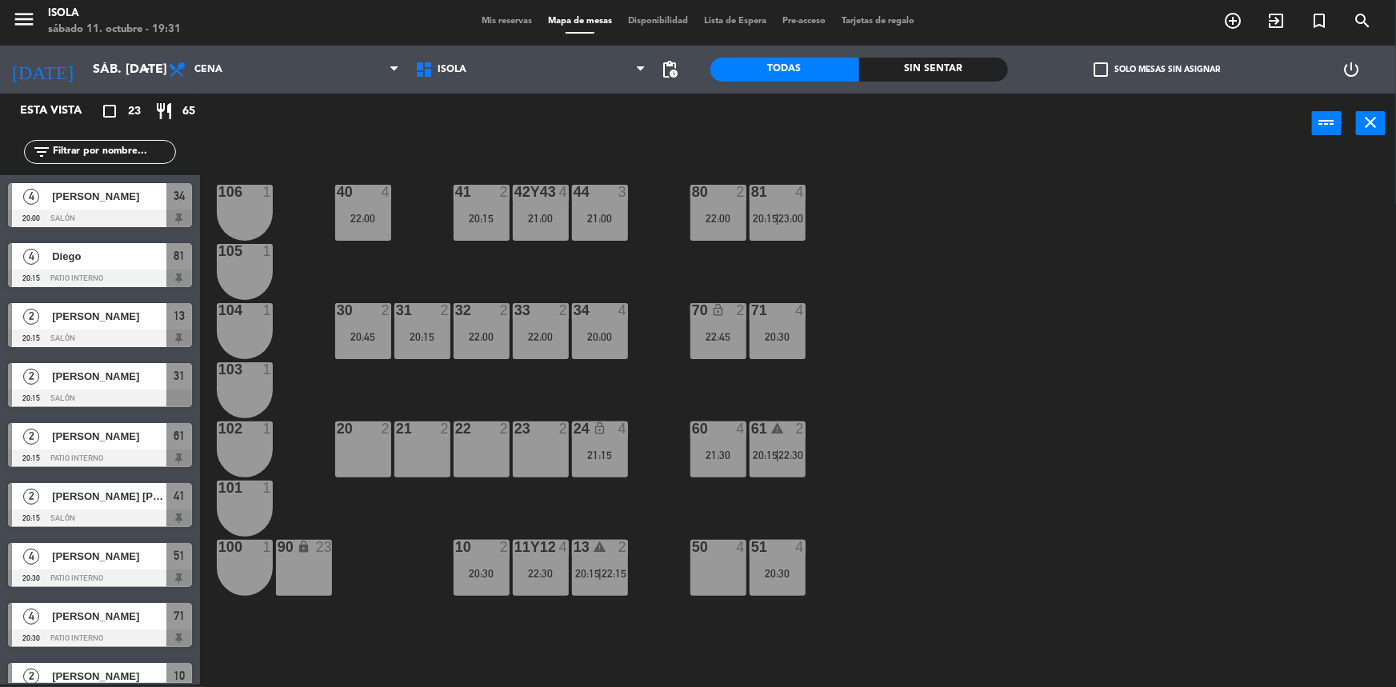
click at [1173, 297] on div "40 4 22:00 42y43 4 21:00 41 2 20:15 44 3 21:00 80 2 22:00 81 4 20:15 | 23:00 10…" at bounding box center [805, 421] width 1182 height 531
click at [430, 321] on div "31 2 20:15" at bounding box center [422, 331] width 56 height 56
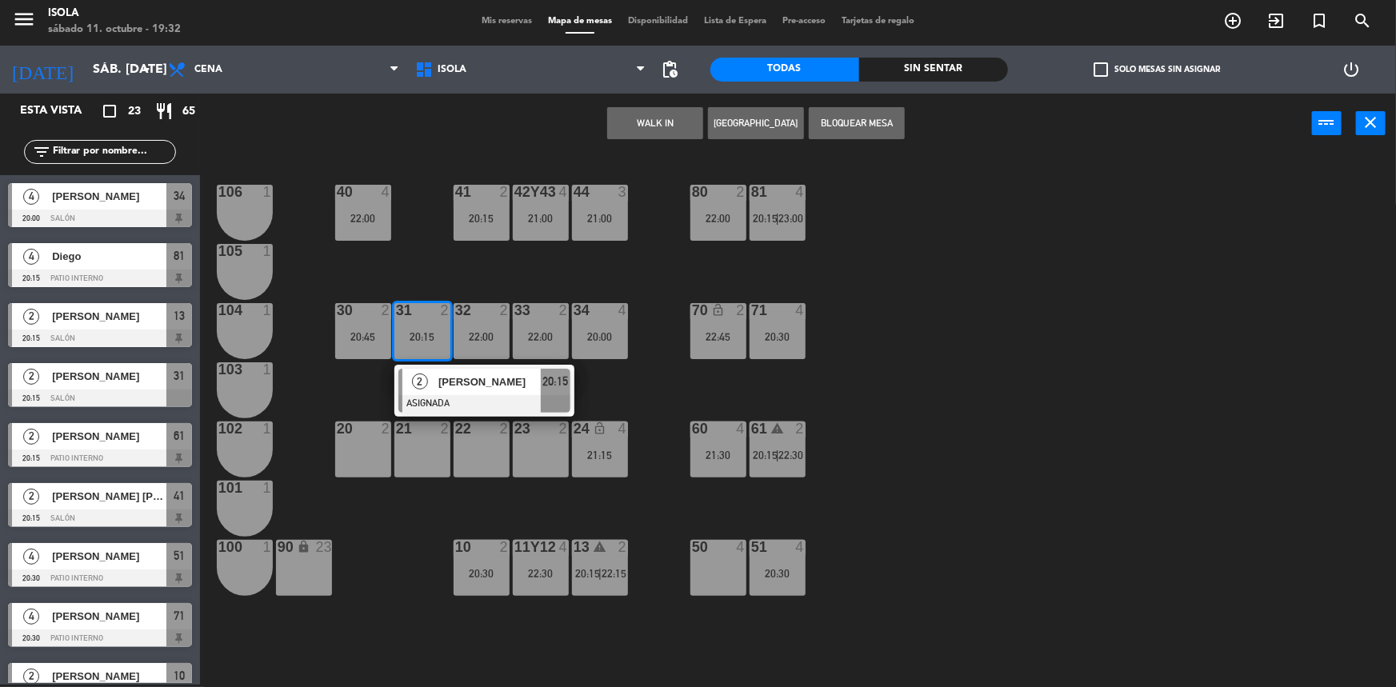
click at [364, 448] on div "20 2" at bounding box center [363, 450] width 56 height 56
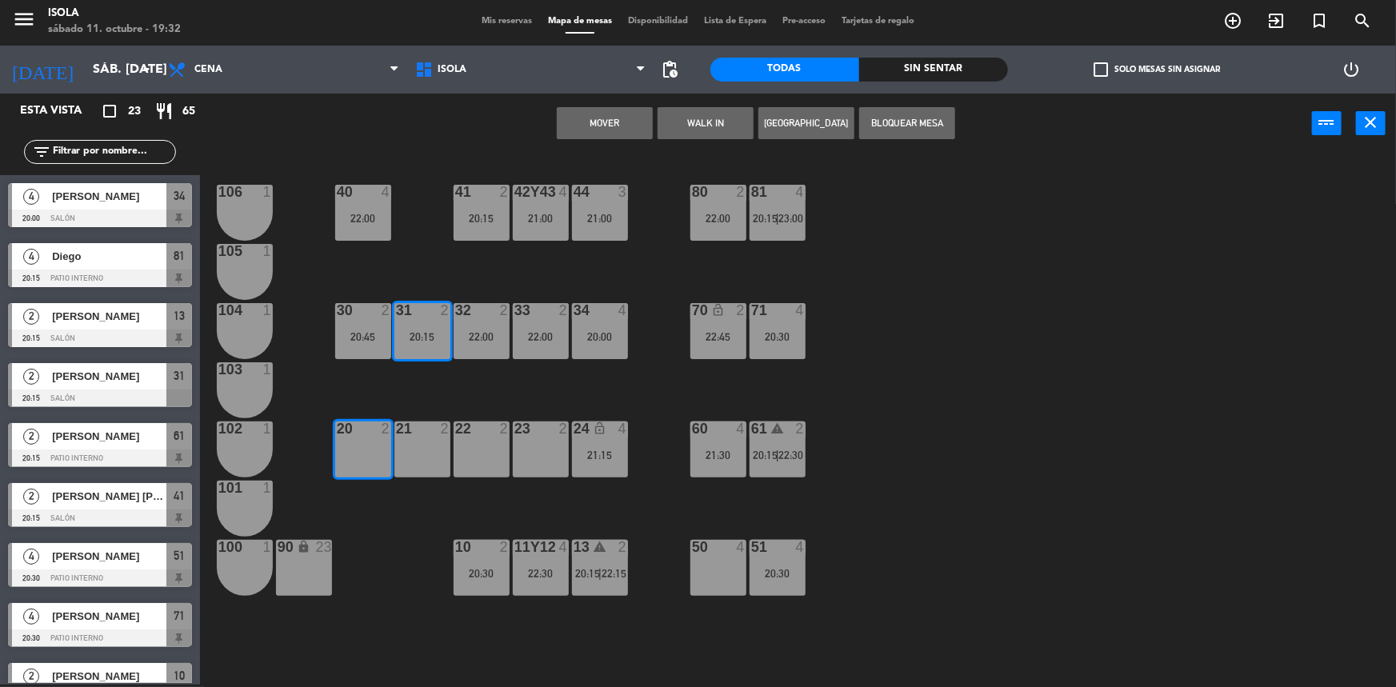
click at [608, 128] on button "Mover" at bounding box center [605, 123] width 96 height 32
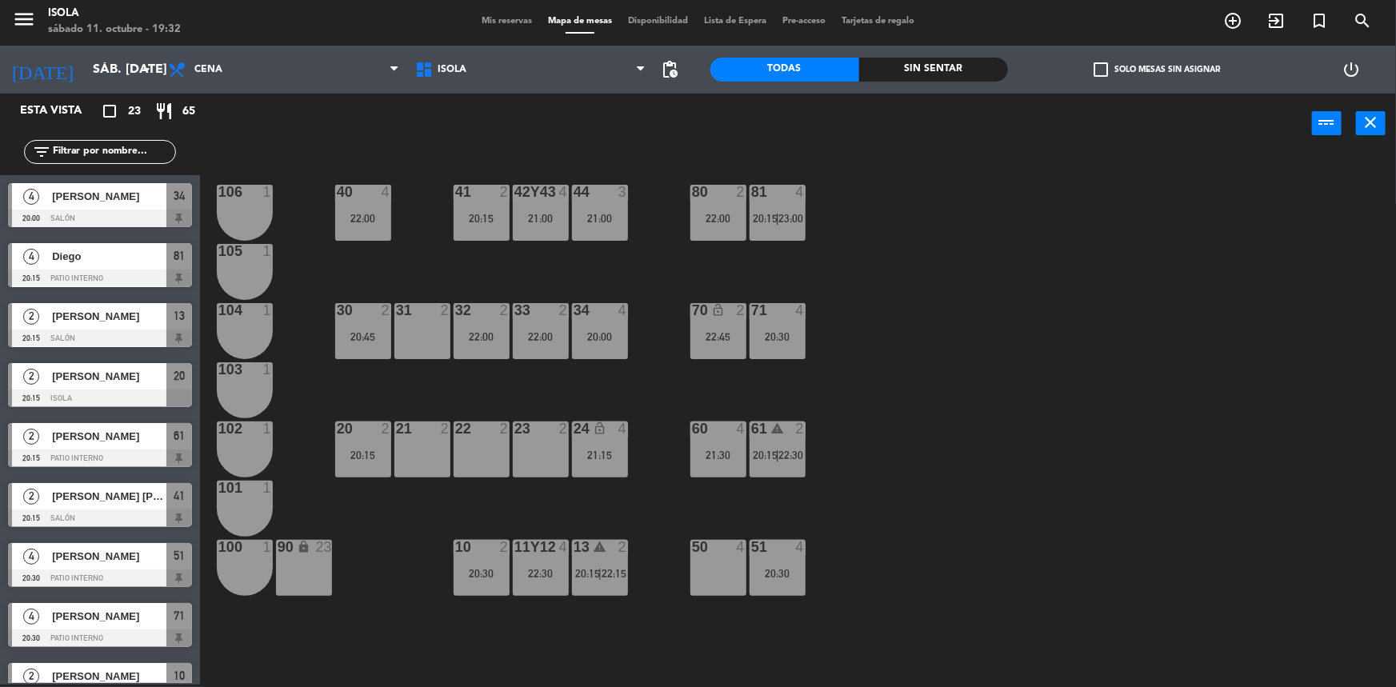
click at [487, 301] on div "40 4 22:00 42y43 4 21:00 41 2 20:15 44 3 21:00 80 2 22:00 81 4 20:15 | 23:00 10…" at bounding box center [805, 421] width 1182 height 531
click at [493, 340] on div "22:00" at bounding box center [482, 336] width 56 height 11
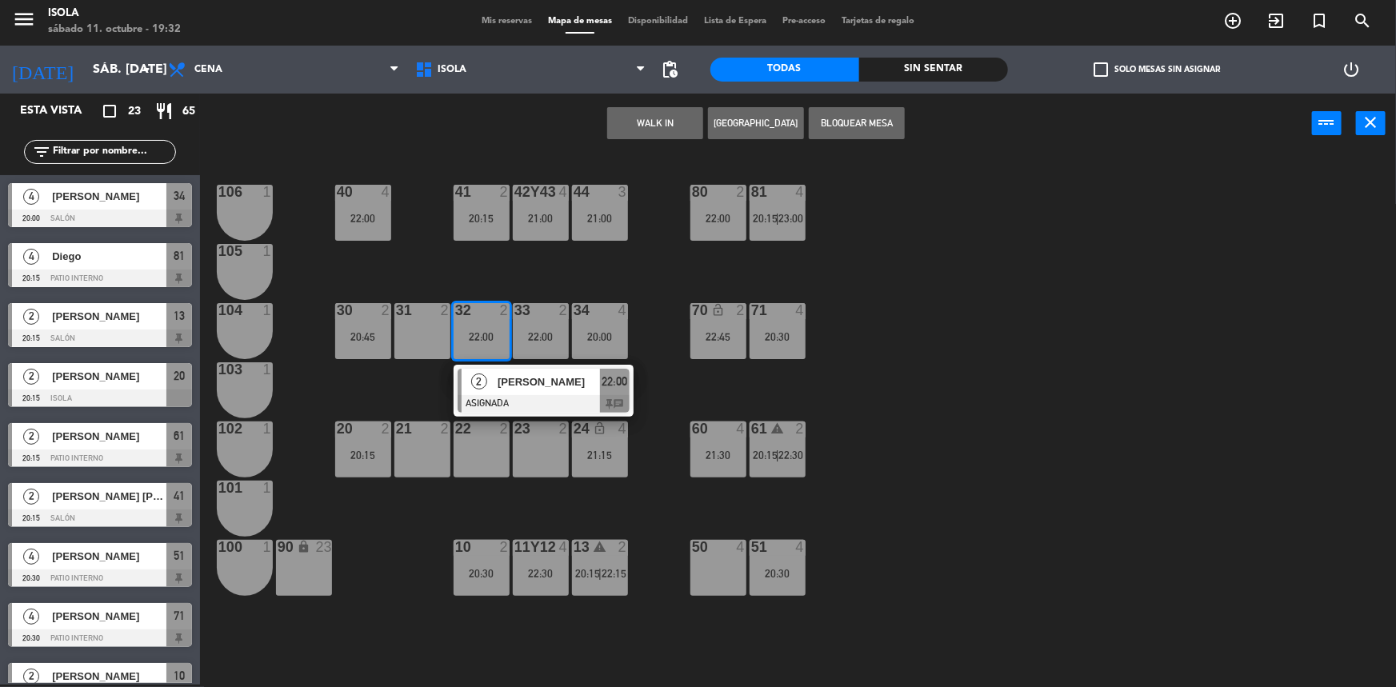
click at [419, 434] on div "21 2" at bounding box center [422, 430] width 56 height 16
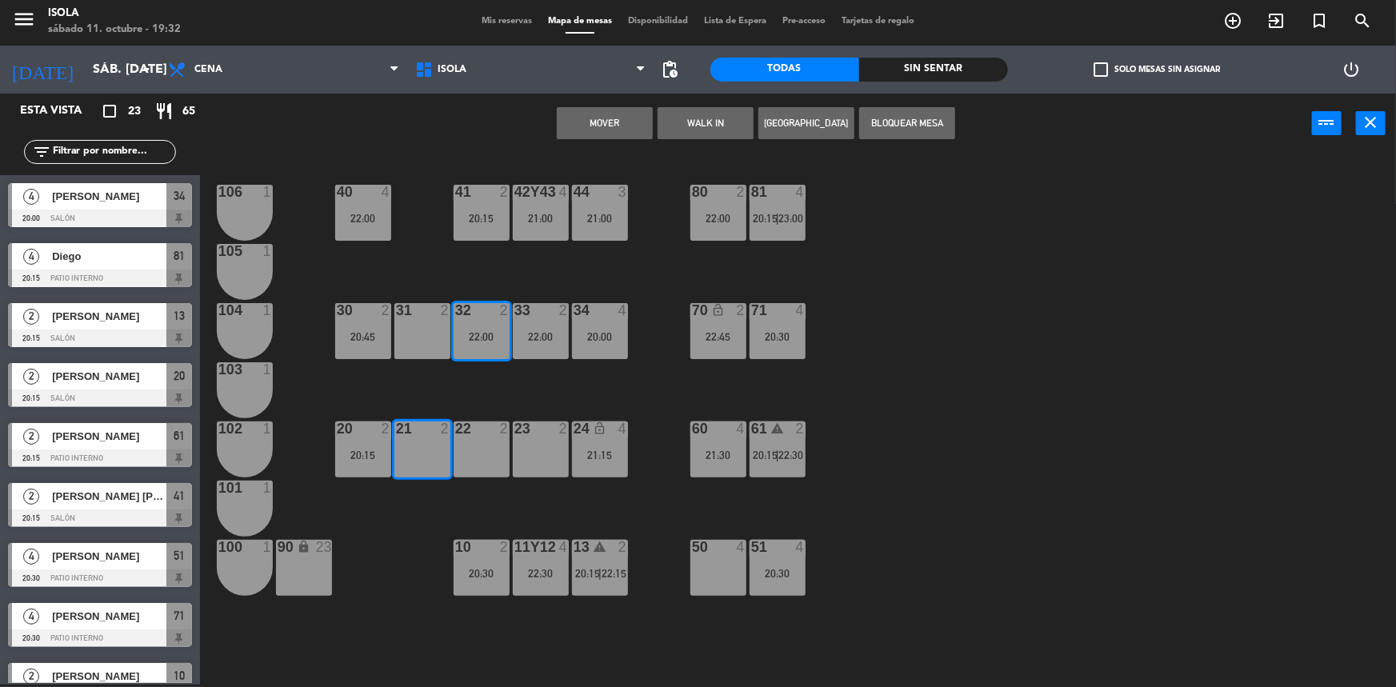
click at [624, 134] on button "Mover" at bounding box center [605, 123] width 96 height 32
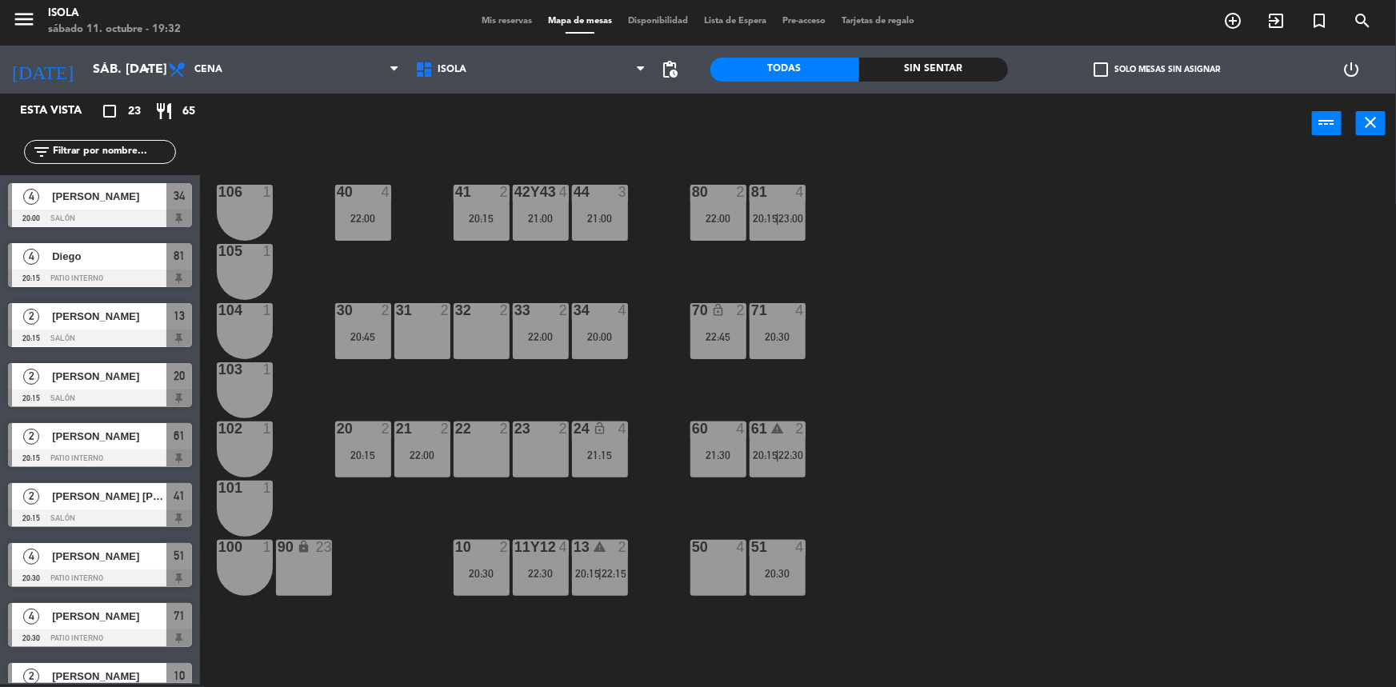
click at [542, 301] on div "40 4 22:00 42y43 4 21:00 41 2 20:15 44 3 21:00 80 2 22:00 81 4 20:15 | 23:00 10…" at bounding box center [805, 421] width 1182 height 531
click at [555, 333] on div "22:00" at bounding box center [541, 336] width 56 height 11
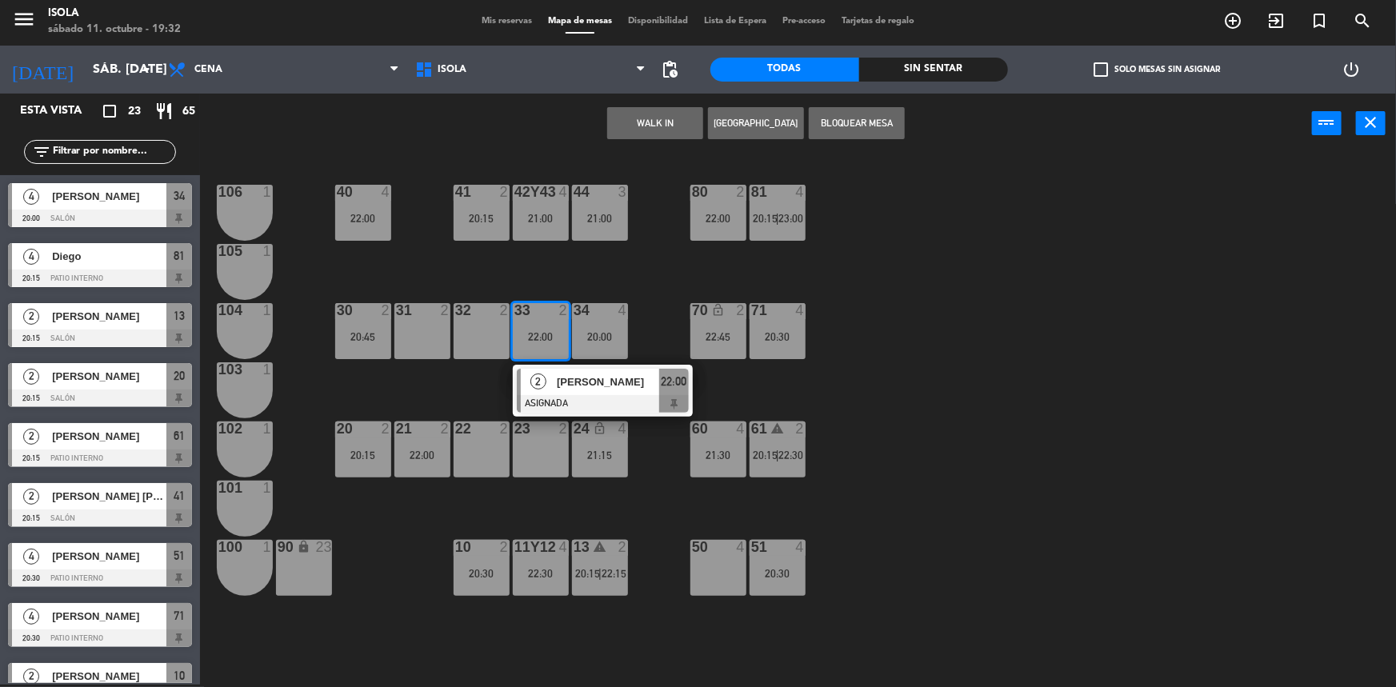
click at [432, 329] on div "31 2" at bounding box center [422, 331] width 56 height 56
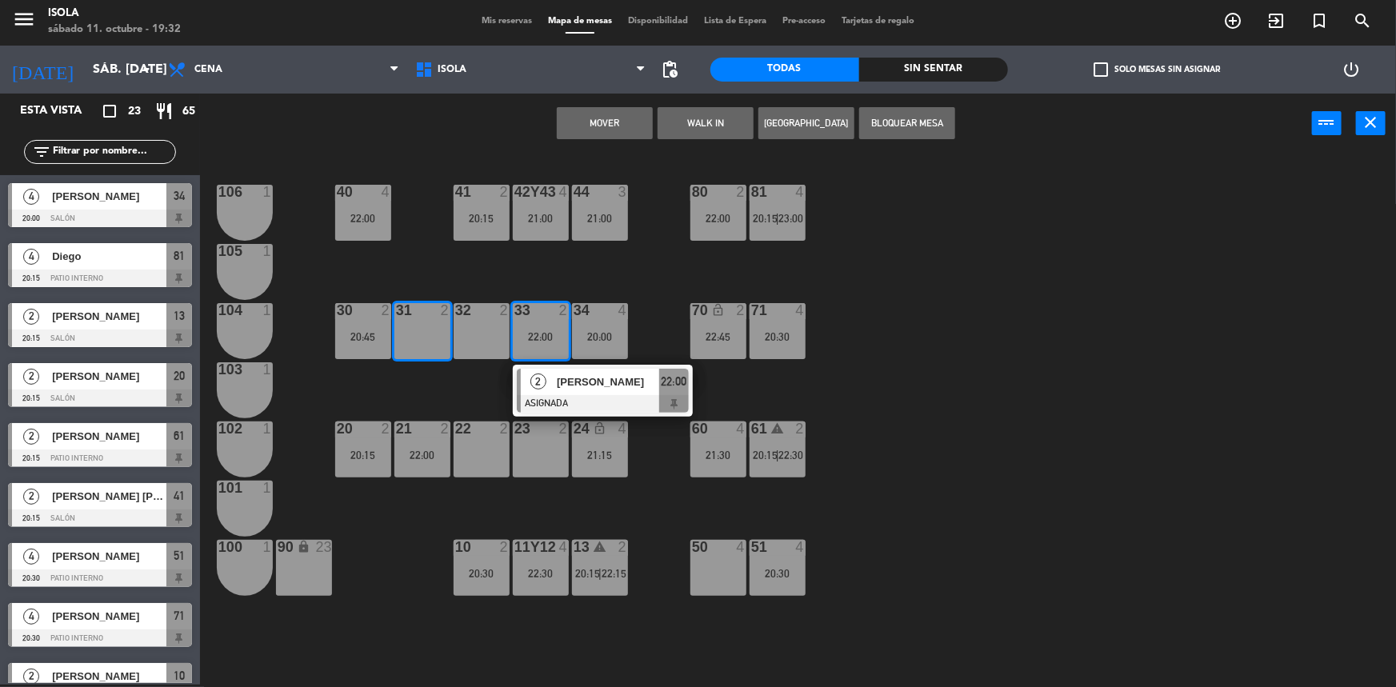
click at [601, 127] on button "Mover" at bounding box center [605, 123] width 96 height 32
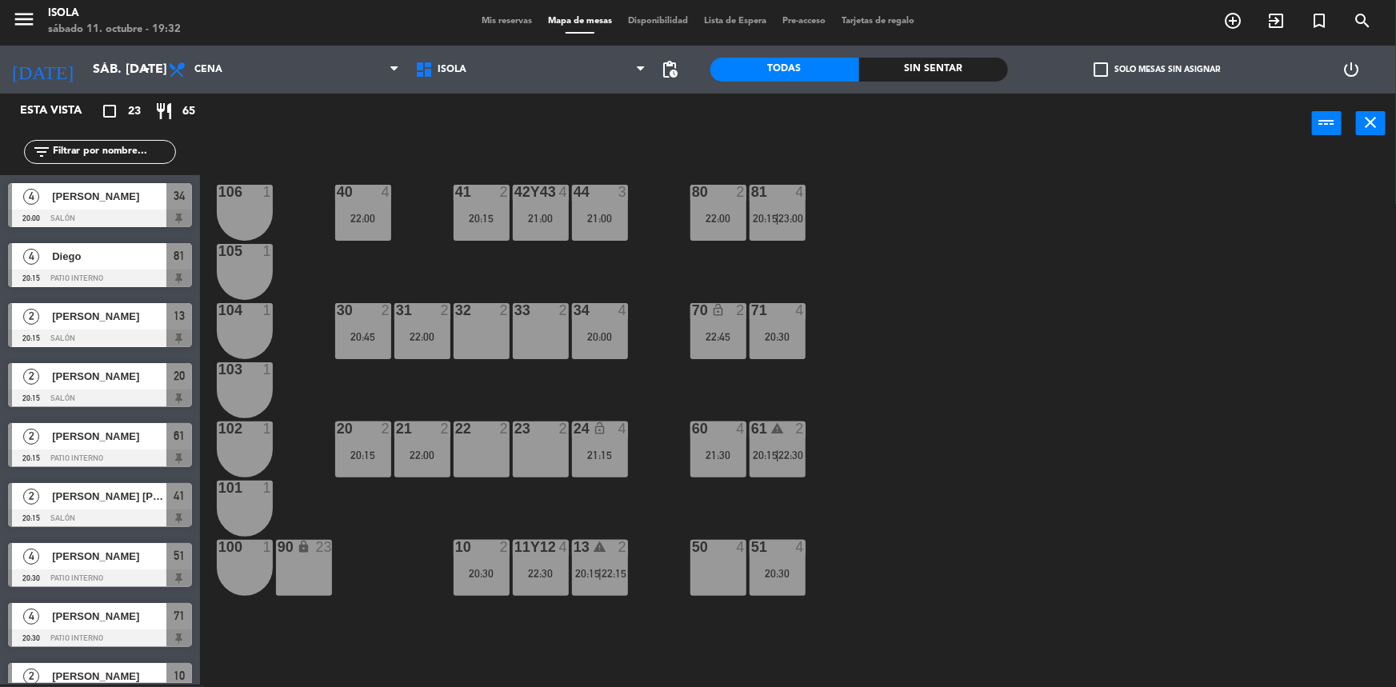
click at [893, 312] on div "40 4 22:00 42y43 4 21:00 41 2 20:15 44 3 21:00 80 2 22:00 81 4 20:15 | 23:00 10…" at bounding box center [805, 421] width 1182 height 531
click at [687, 336] on div "40 4 21:00 42y43 4 20:00 41 2 44 3 21:00 80 2 22:00 81 4 20:15 | 23:00 106 1 10…" at bounding box center [805, 421] width 1182 height 531
click at [702, 333] on div "22:45" at bounding box center [718, 336] width 56 height 11
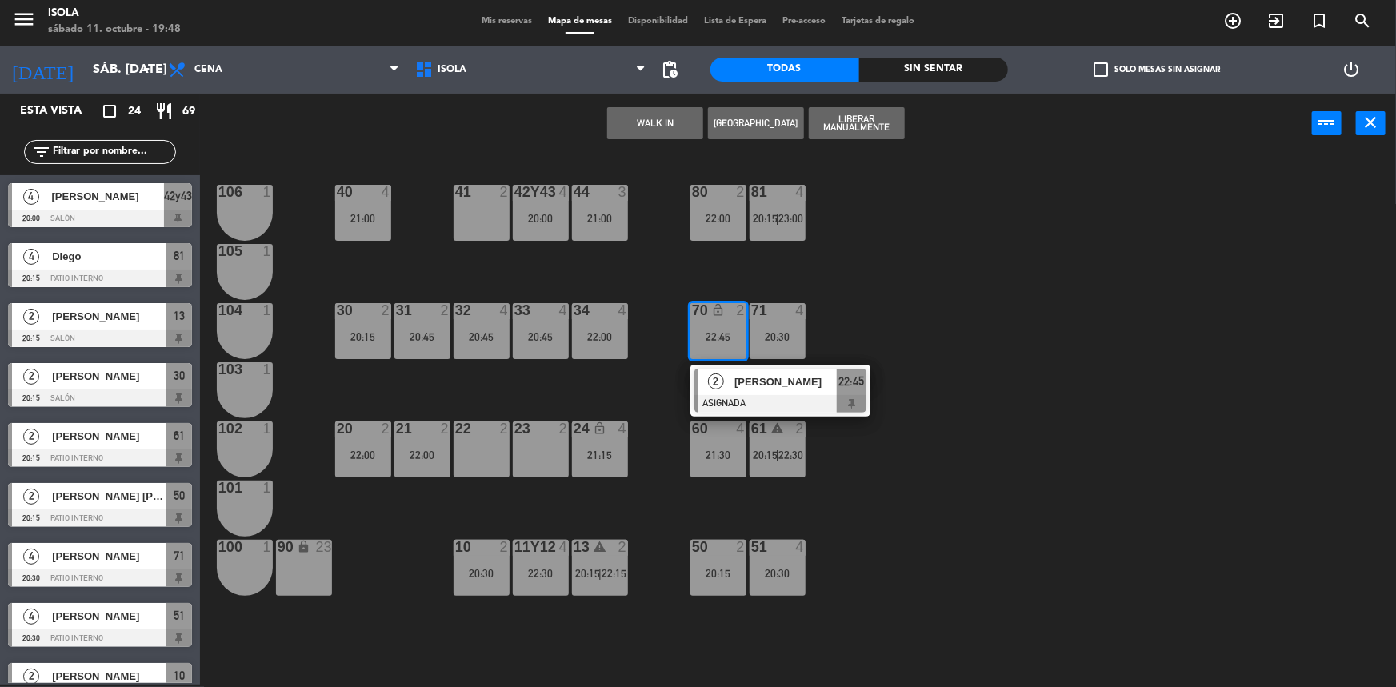
drag, startPoint x: 978, startPoint y: 451, endPoint x: 674, endPoint y: 378, distance: 312.0
click at [970, 456] on div "40 4 21:00 42y43 4 20:00 41 2 44 3 21:00 80 2 22:00 81 4 20:15 | 23:00 106 1 10…" at bounding box center [805, 421] width 1182 height 531
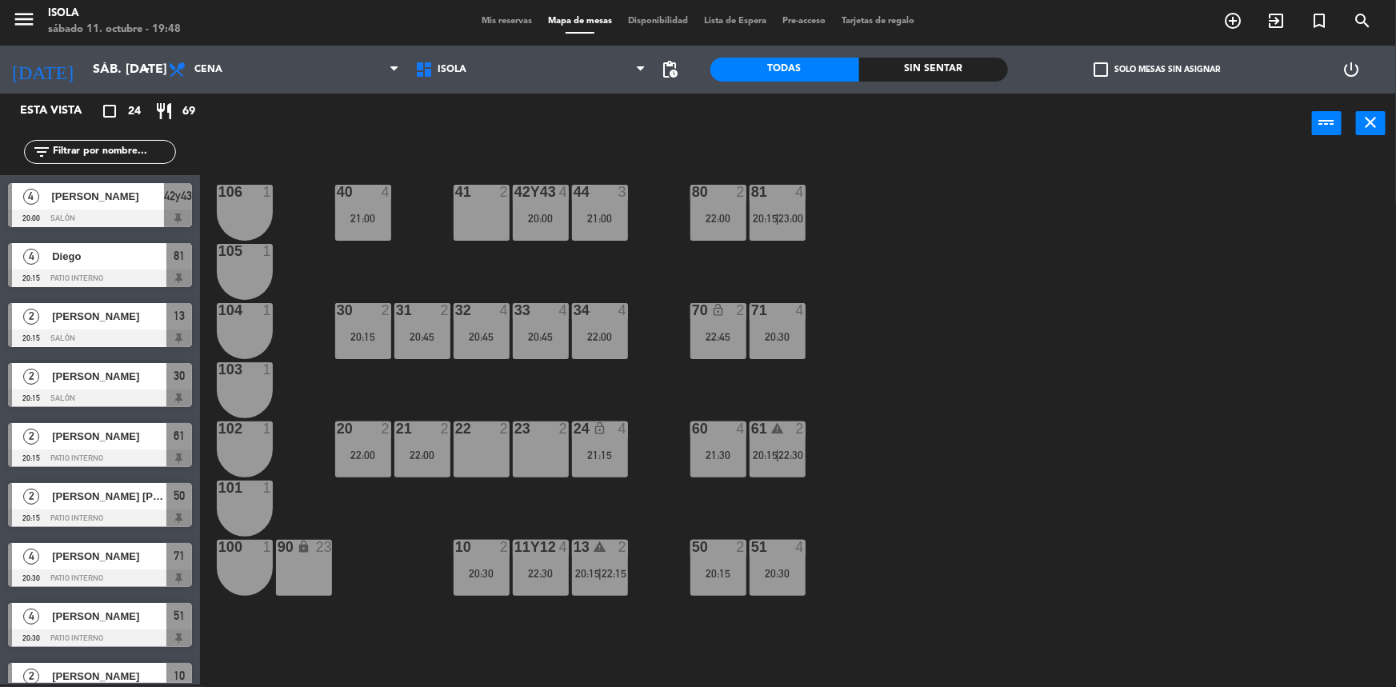
click at [671, 322] on div "40 4 21:00 42y43 4 20:00 41 2 44 3 21:00 80 2 22:00 81 4 20:15 | 23:00 106 1 10…" at bounding box center [805, 421] width 1182 height 531
click at [681, 324] on div "40 4 21:00 42y43 4 20:00 41 2 44 3 21:00 80 2 22:00 81 4 20:15 | 23:00 106 1 10…" at bounding box center [805, 421] width 1182 height 531
click at [710, 326] on div "70 lock_open 2 22:45" at bounding box center [718, 331] width 56 height 56
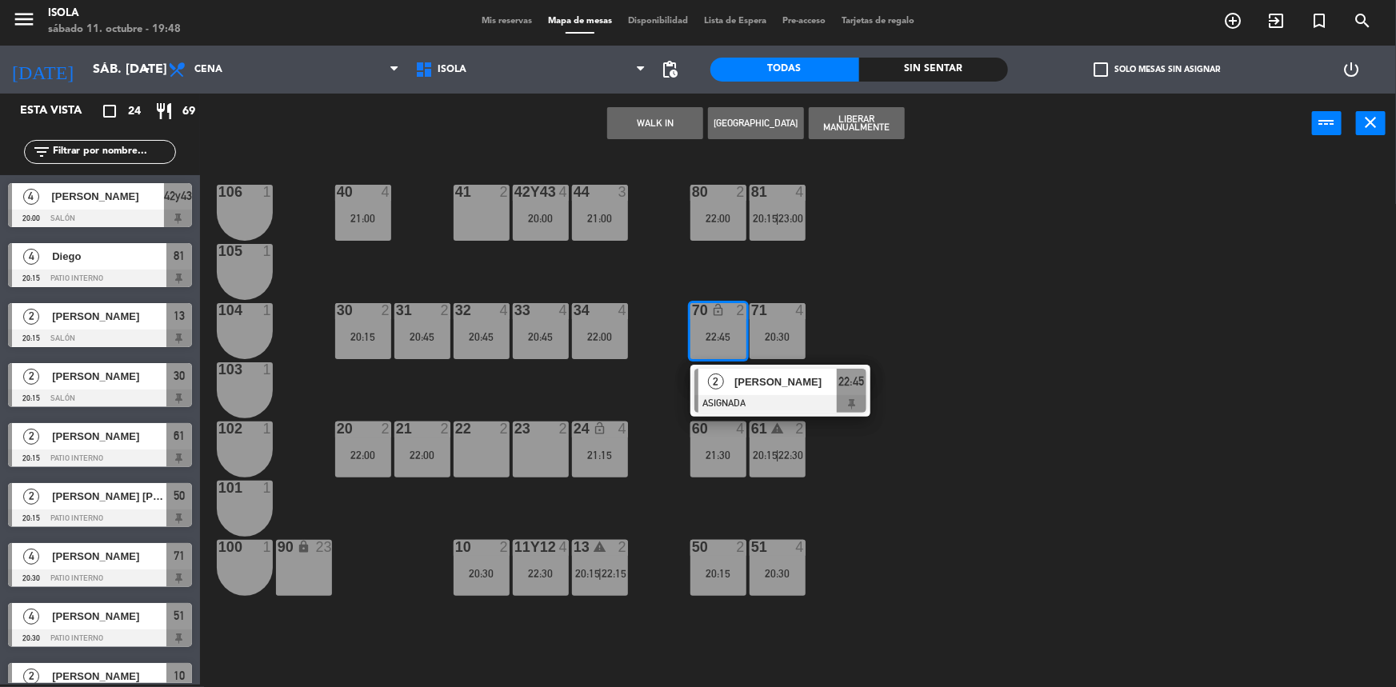
click at [730, 370] on div "2" at bounding box center [715, 382] width 34 height 26
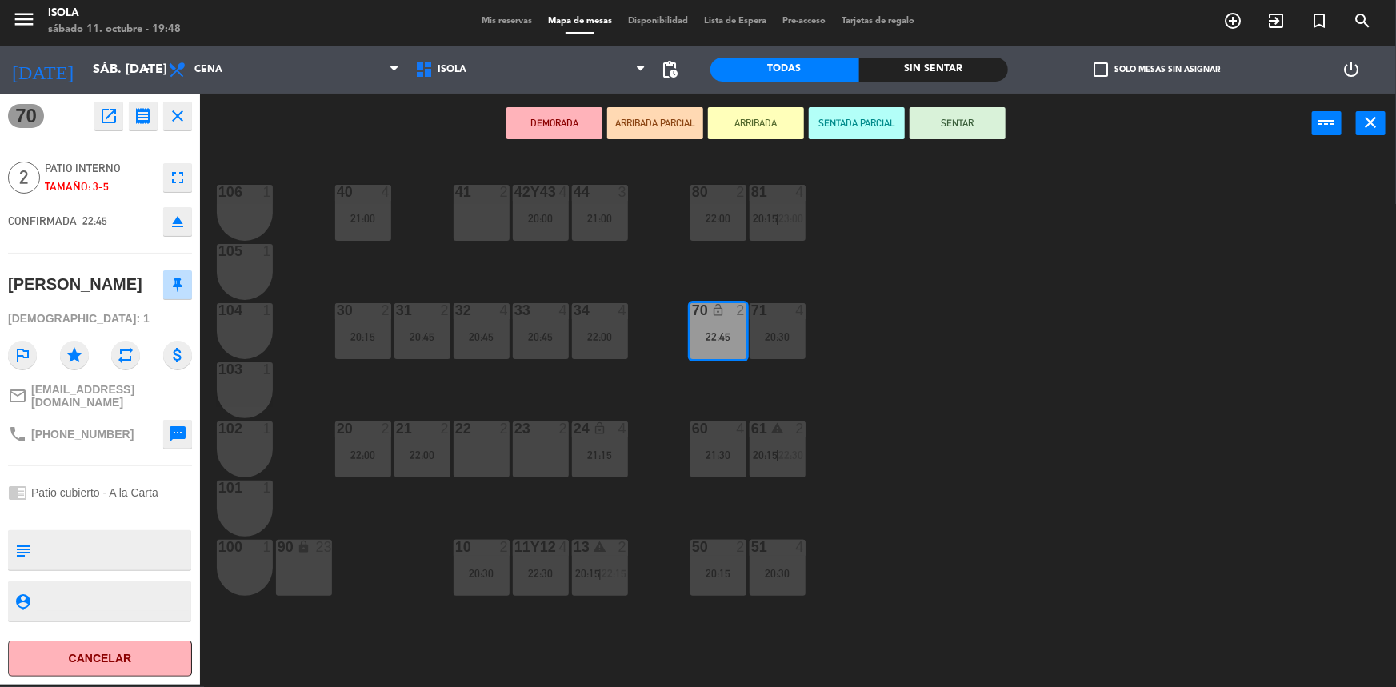
click at [775, 331] on div "20:30" at bounding box center [778, 336] width 56 height 11
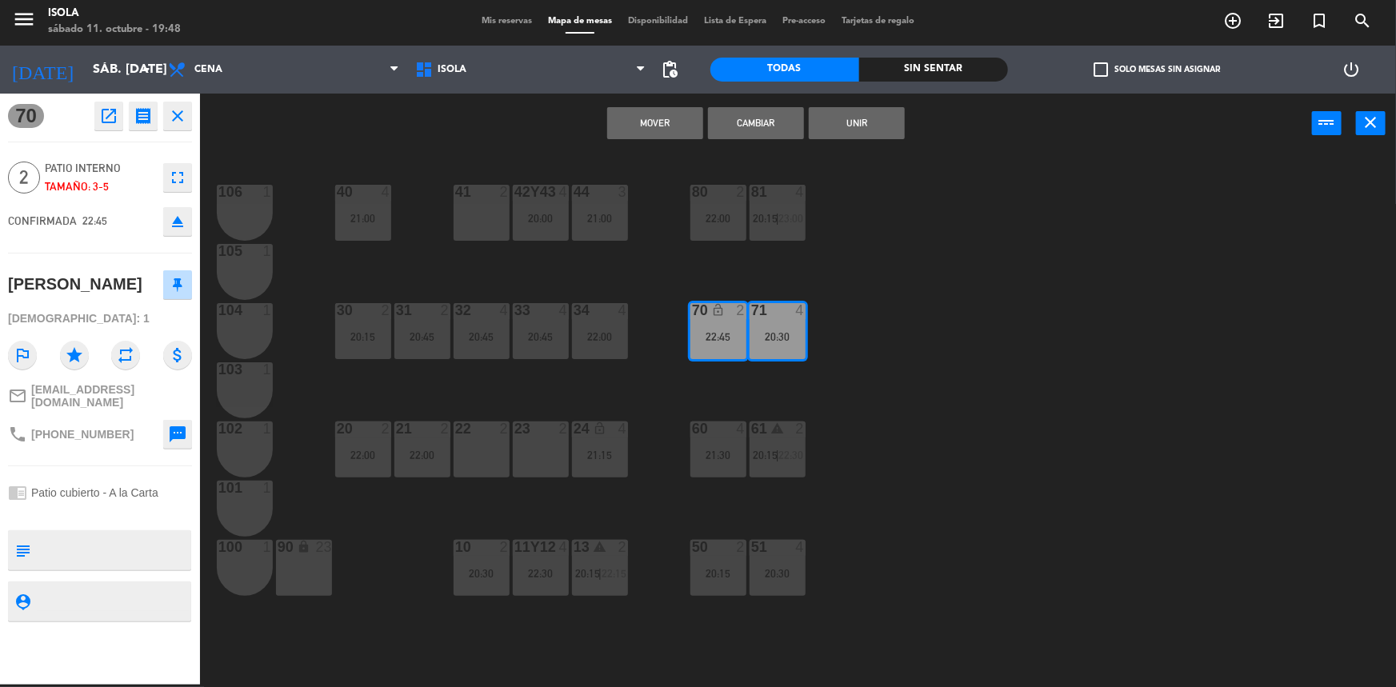
click at [941, 351] on div "40 4 21:00 42y43 4 20:00 41 2 44 3 21:00 80 2 22:00 81 4 20:15 | 23:00 106 1 10…" at bounding box center [805, 421] width 1182 height 531
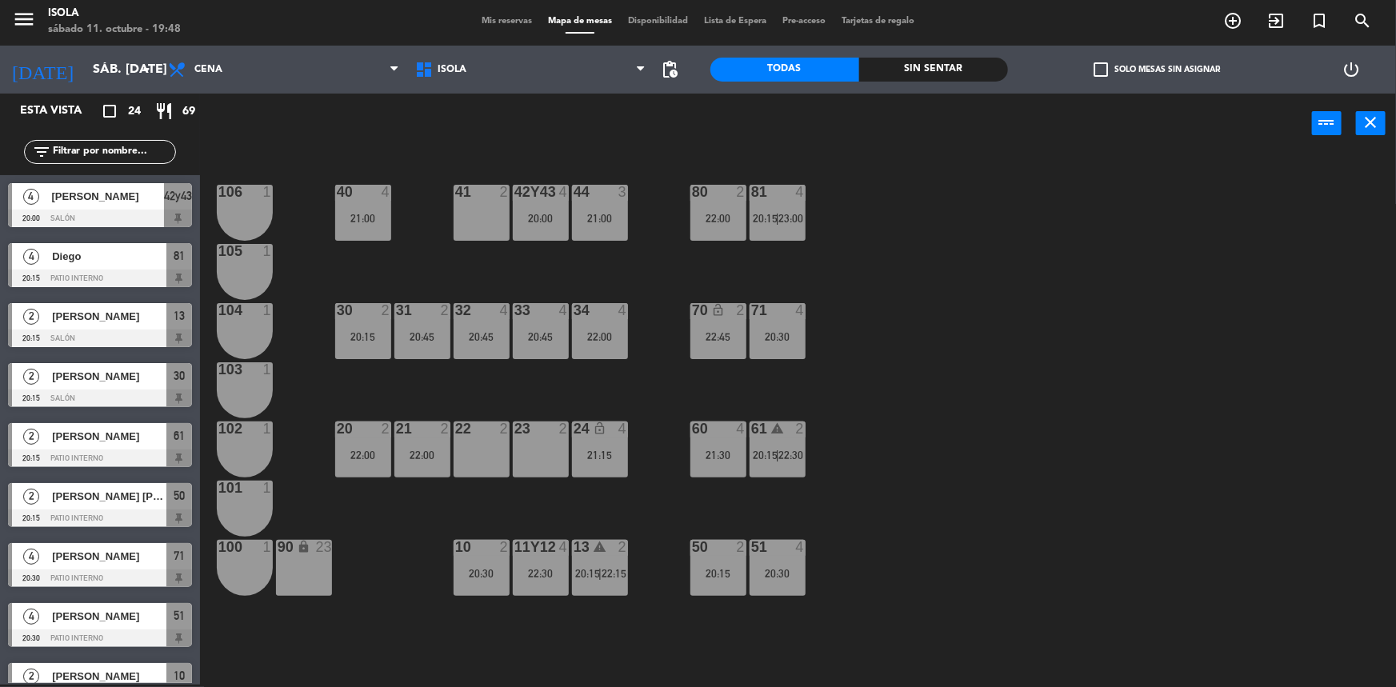
scroll to position [391, 0]
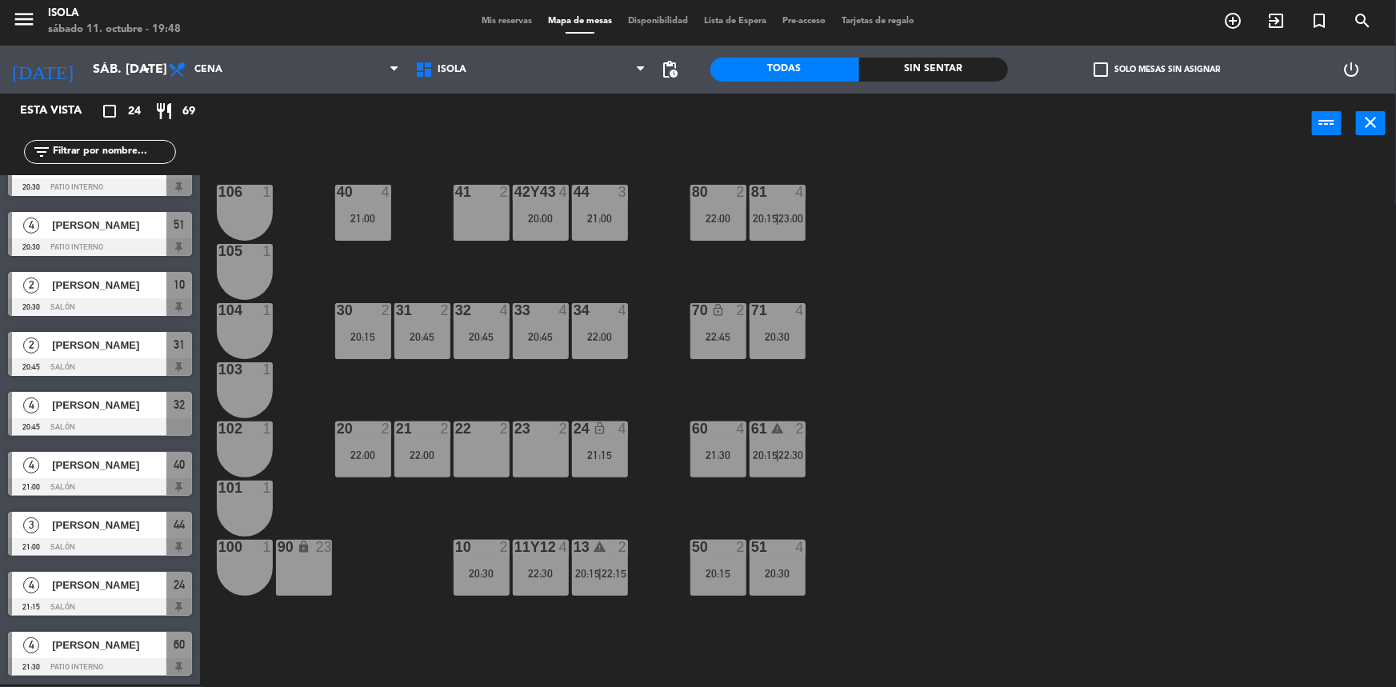
click at [735, 334] on div "22:45" at bounding box center [718, 336] width 56 height 11
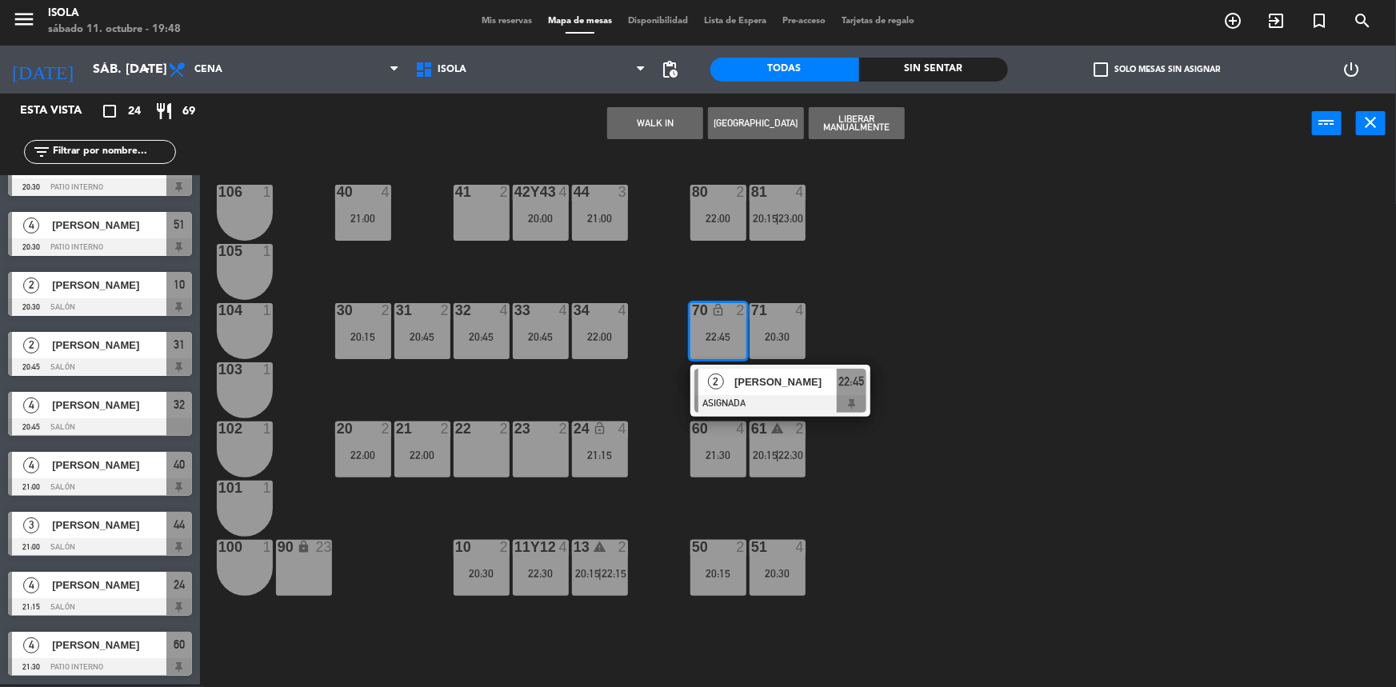
click at [755, 385] on span "[PERSON_NAME]" at bounding box center [785, 382] width 102 height 17
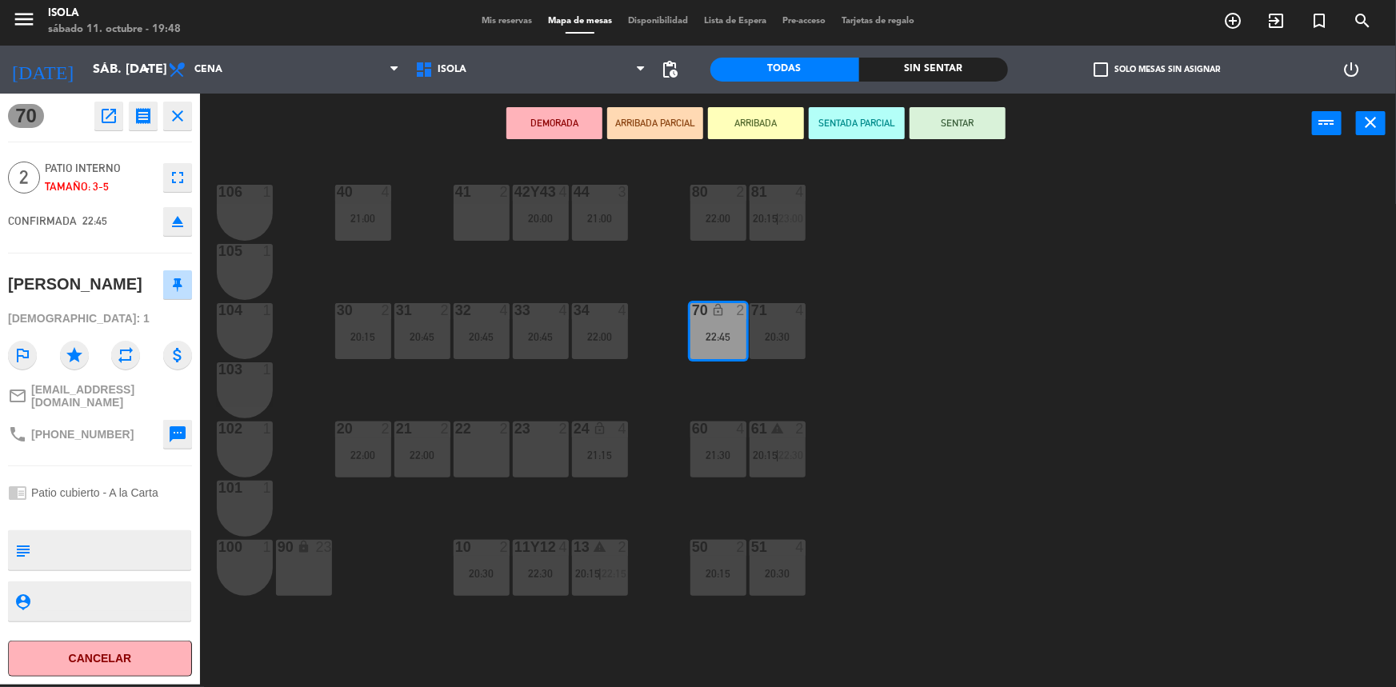
click at [728, 546] on div at bounding box center [718, 547] width 26 height 14
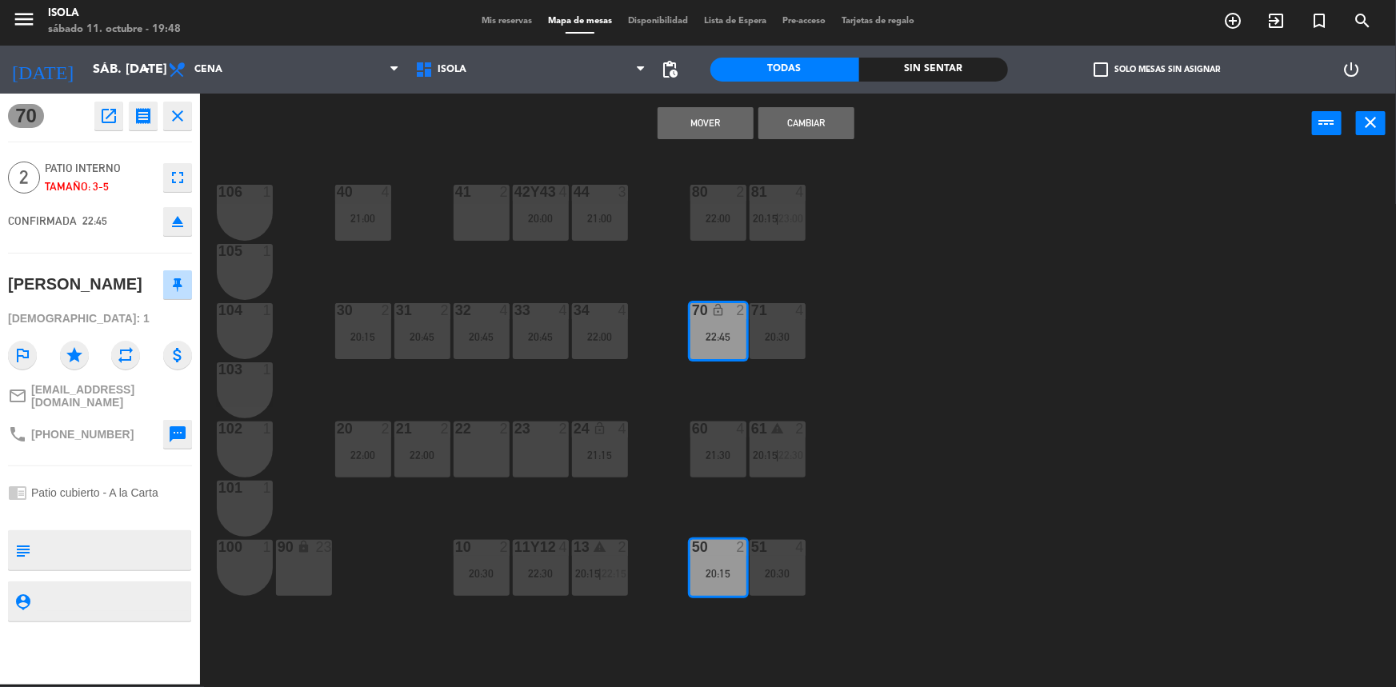
click at [700, 120] on button "Mover" at bounding box center [706, 123] width 96 height 32
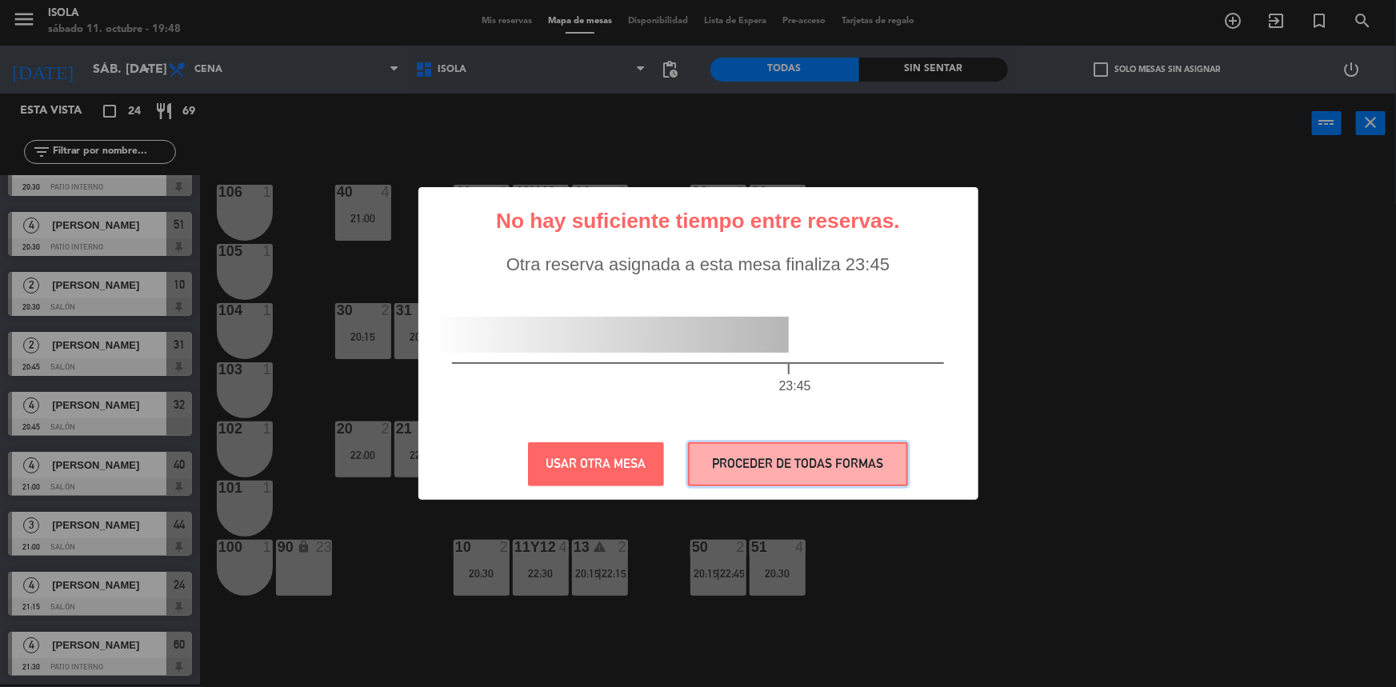
click at [845, 457] on button "PROCEDER DE TODAS FORMAS" at bounding box center [798, 464] width 220 height 44
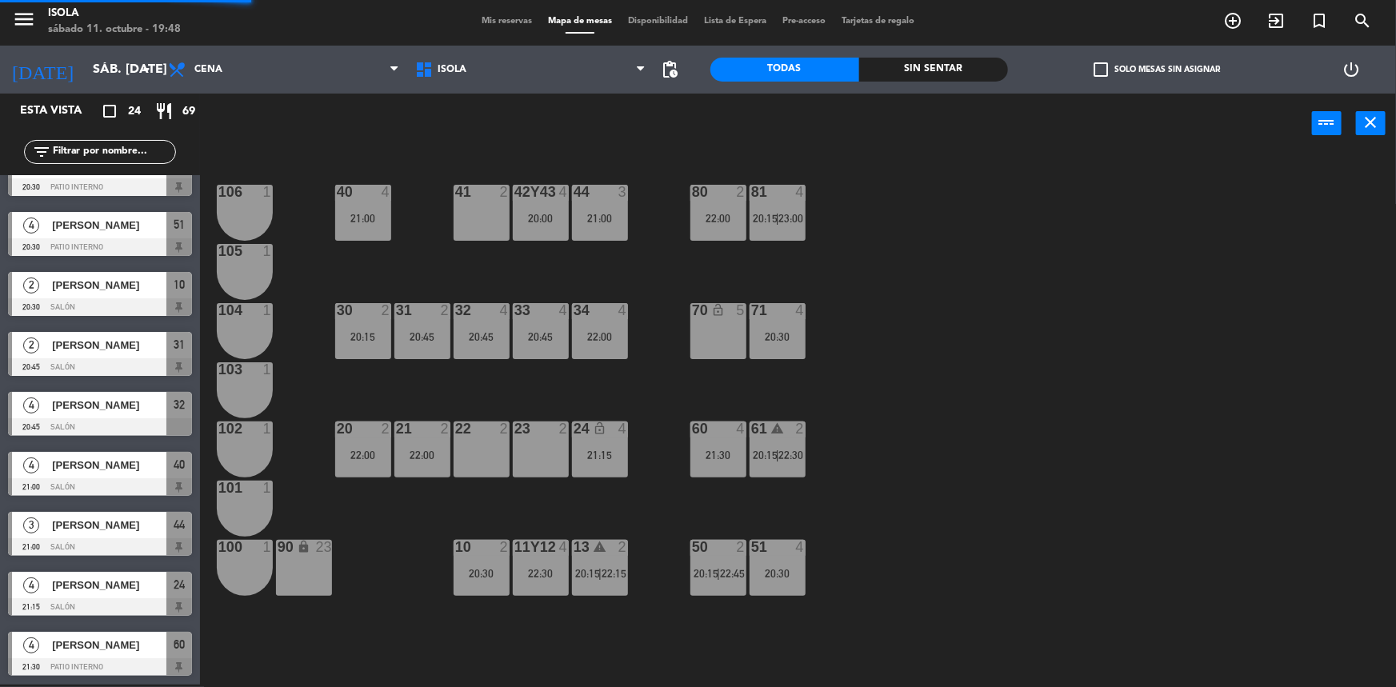
click at [910, 447] on div "40 4 21:00 42y43 4 20:00 41 2 44 3 21:00 80 2 22:00 81 4 20:15 | 23:00 106 1 10…" at bounding box center [805, 421] width 1182 height 531
click at [670, 74] on span "pending_actions" at bounding box center [670, 69] width 19 height 19
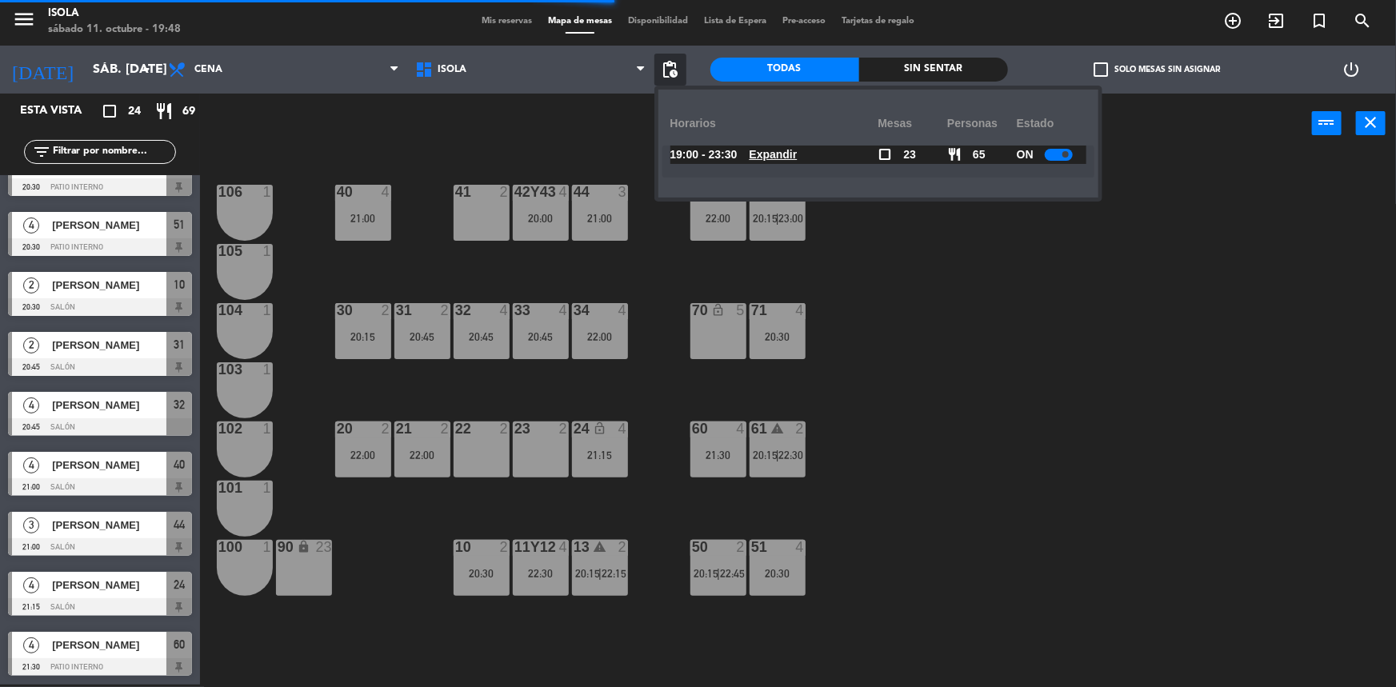
click at [785, 153] on u "Expandir" at bounding box center [774, 154] width 48 height 13
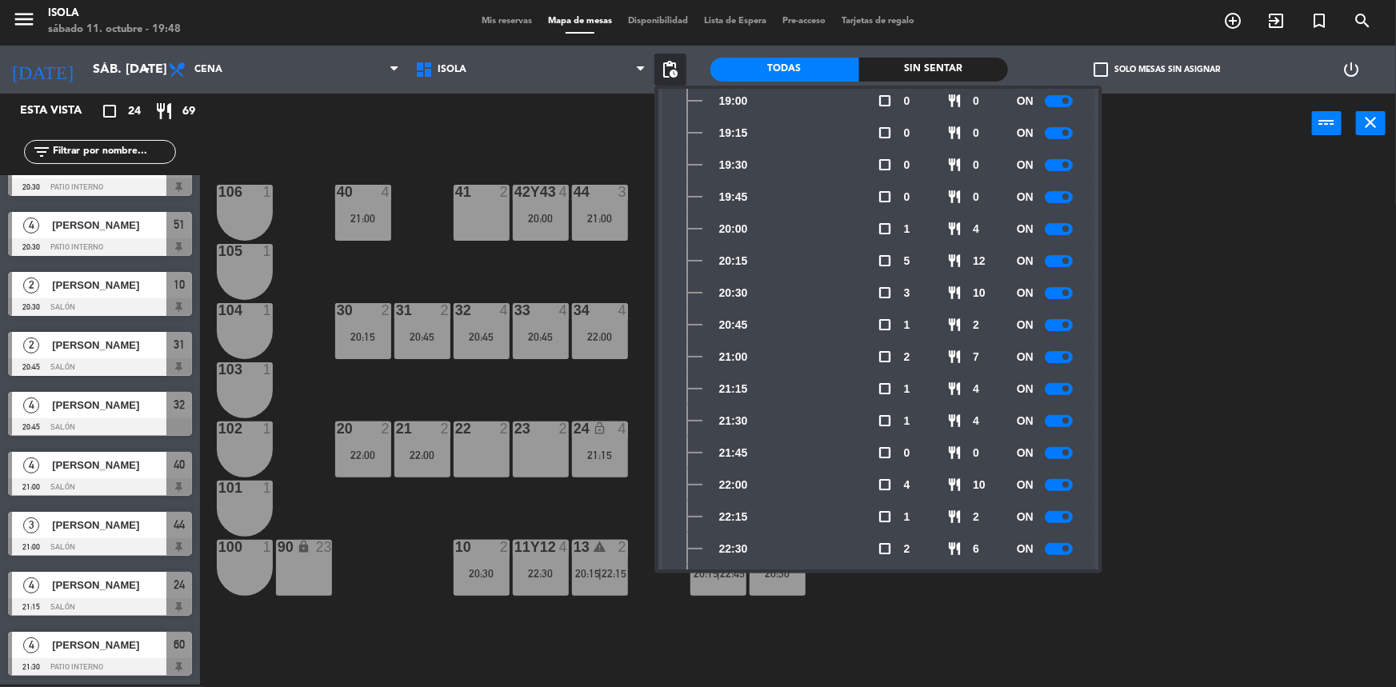
scroll to position [92, 0]
click at [1182, 265] on div "40 4 21:00 42y43 4 20:00 41 2 44 3 21:00 80 2 22:00 81 4 20:15 | 23:00 106 1 10…" at bounding box center [805, 421] width 1182 height 531
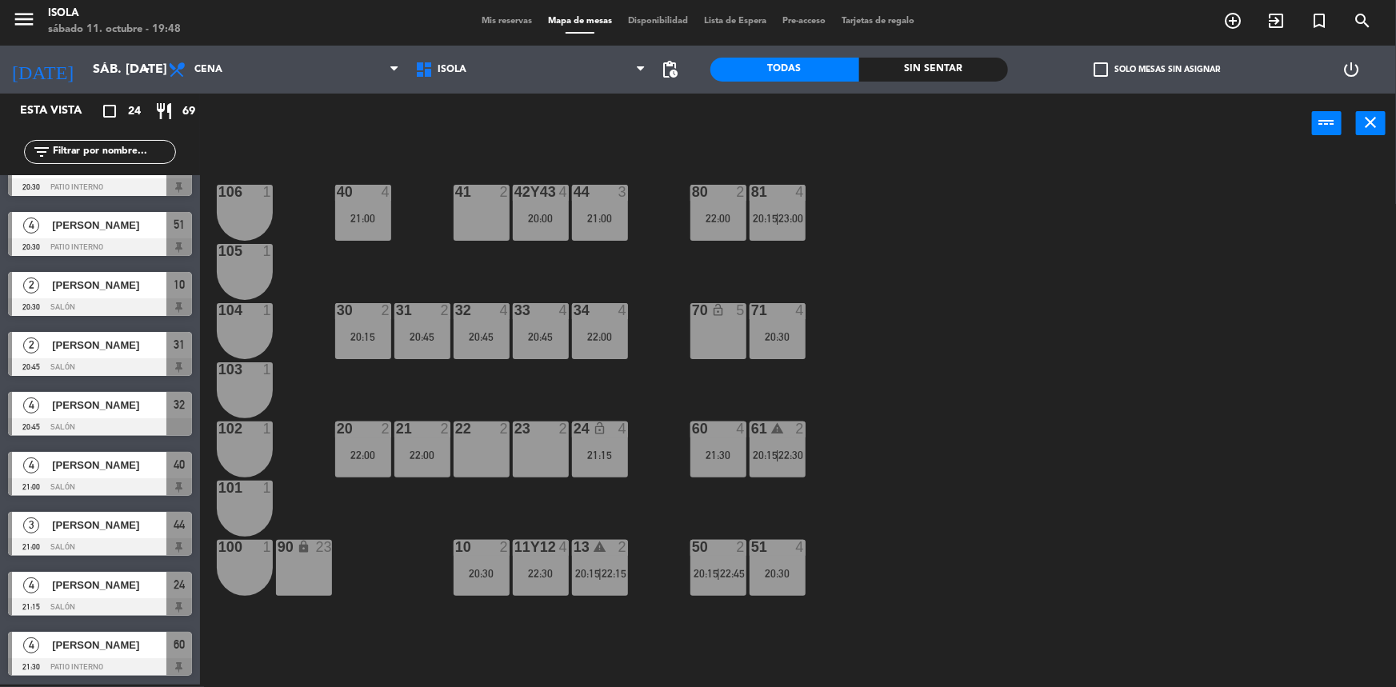
click at [554, 380] on div "40 4 21:00 42y43 4 20:00 41 2 44 3 21:00 80 2 22:00 81 4 20:15 | 23:00 106 1 10…" at bounding box center [805, 421] width 1182 height 531
click at [468, 528] on div "40 4 21:00 42y43 4 20:00 41 2 44 3 21:00 80 2 22:00 81 4 20:15 | 23:00 106 1 10…" at bounding box center [805, 421] width 1182 height 531
click at [558, 491] on div "40 4 21:00 42y43 4 20:00 41 2 44 3 21:00 80 2 22:00 81 4 20:15 | 23:00 106 1 10…" at bounding box center [805, 421] width 1182 height 531
click at [593, 554] on div "13 warning 2" at bounding box center [600, 548] width 56 height 16
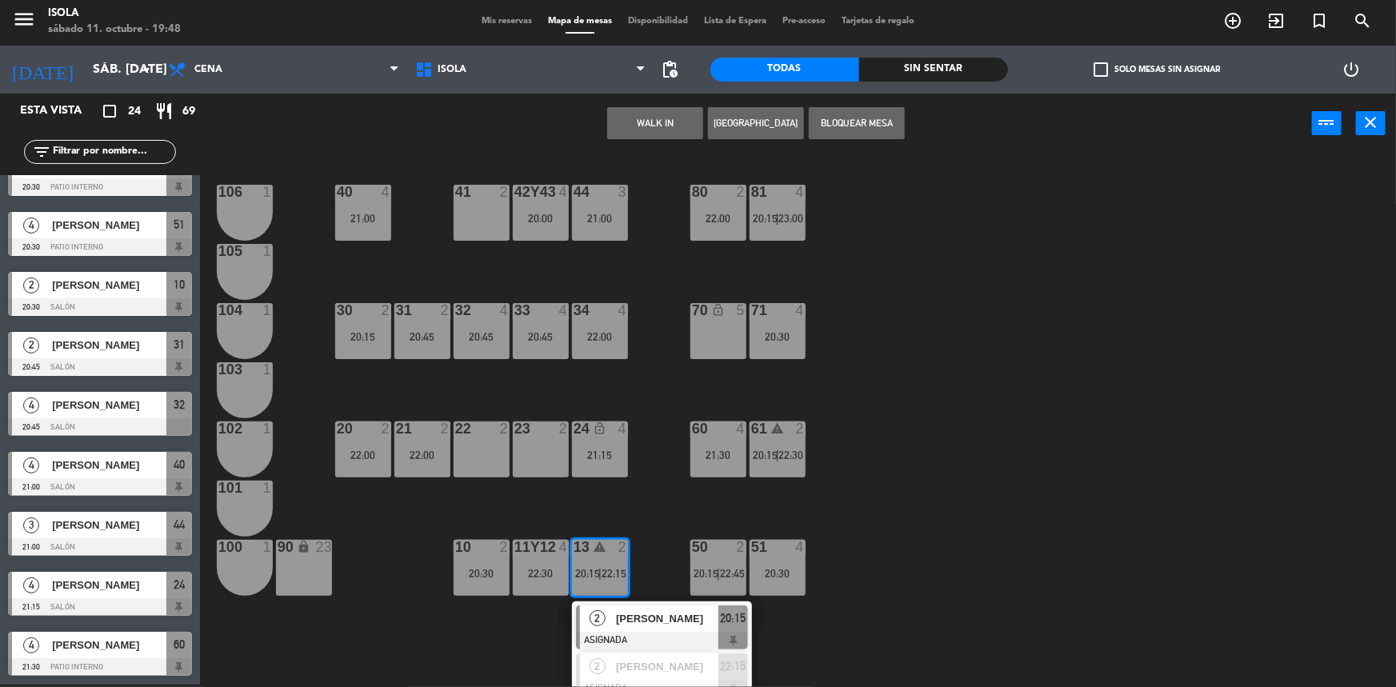
click at [608, 526] on div "40 4 21:00 42y43 4 20:00 41 2 44 3 21:00 80 2 22:00 81 4 20:15 | 23:00 106 1 10…" at bounding box center [805, 421] width 1182 height 531
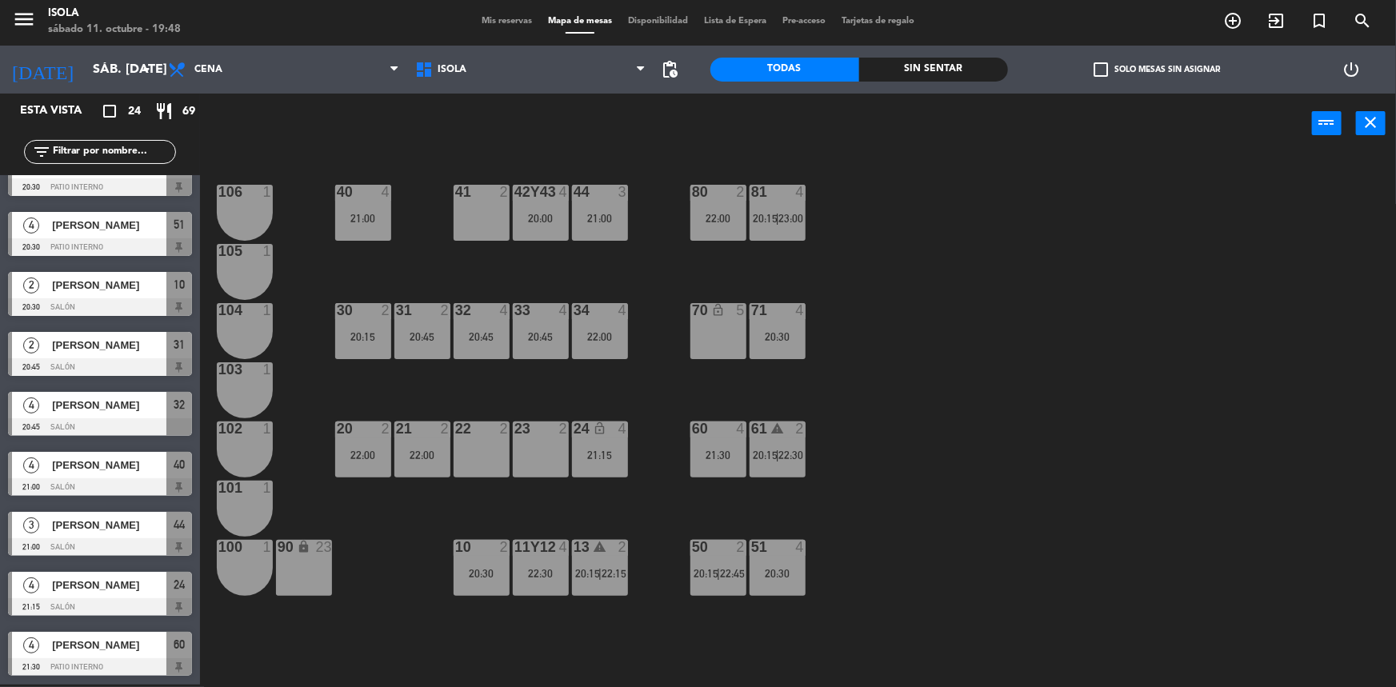
click at [608, 510] on div "40 4 21:00 42y43 4 20:00 41 2 44 3 21:00 80 2 22:00 81 4 20:15 | 23:00 106 1 10…" at bounding box center [805, 421] width 1182 height 531
click at [608, 475] on div "24 lock_open 4 21:15" at bounding box center [600, 450] width 56 height 56
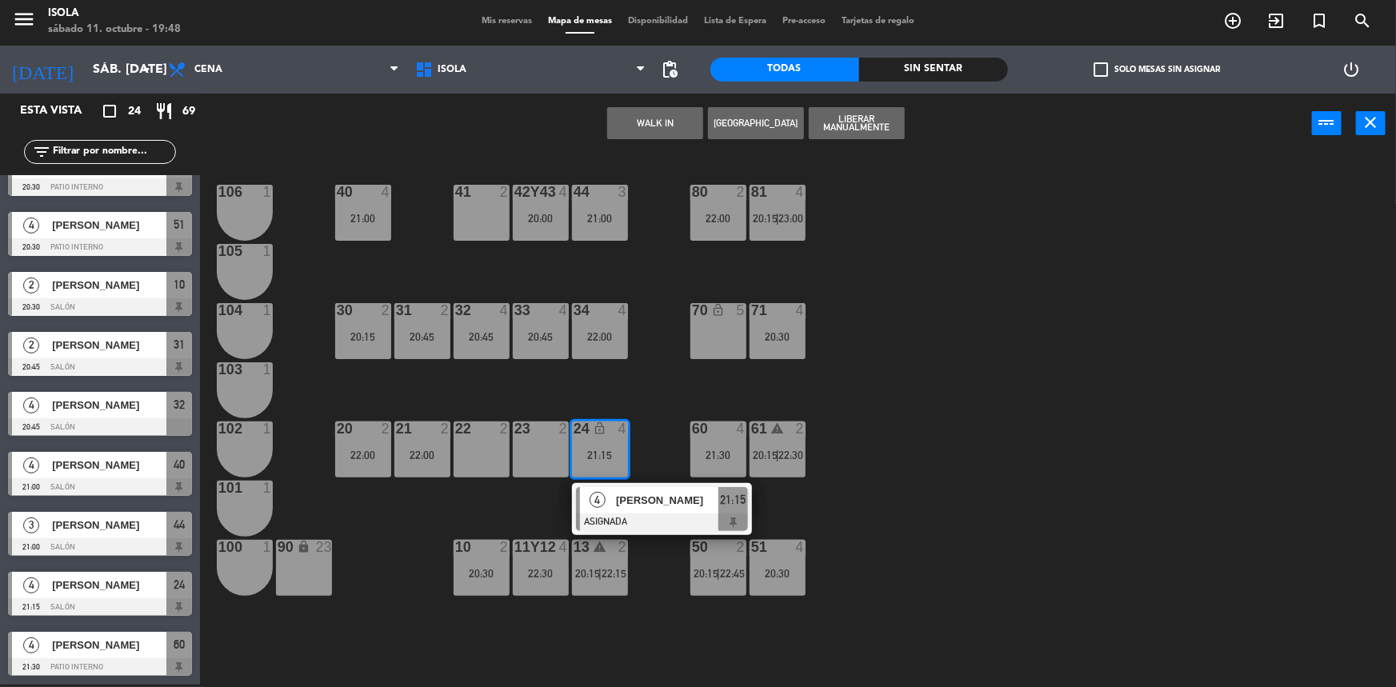
click at [555, 509] on div "40 4 21:00 42y43 4 20:00 41 2 44 3 21:00 80 2 22:00 81 4 20:15 | 23:00 106 1 10…" at bounding box center [805, 421] width 1182 height 531
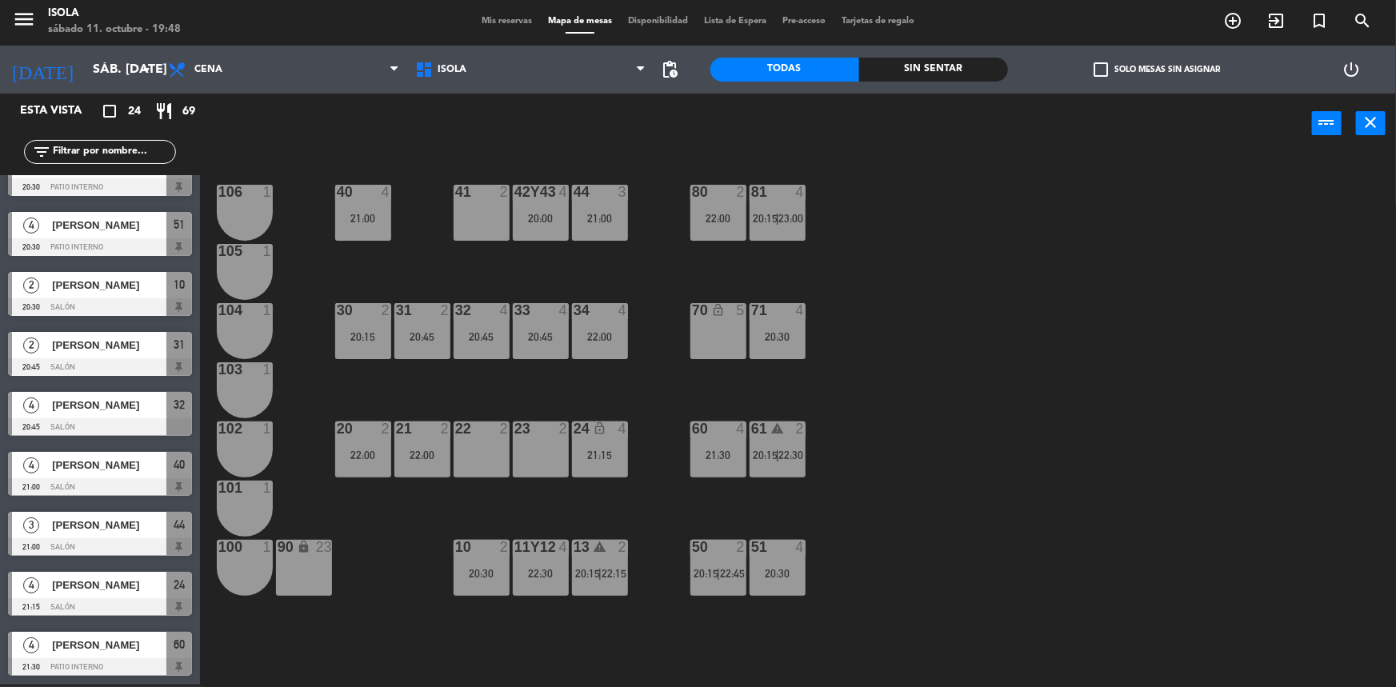
click at [638, 467] on div "40 4 21:00 42y43 4 20:00 41 2 44 3 21:00 80 2 22:00 81 4 20:15 | 23:00 106 1 10…" at bounding box center [805, 421] width 1182 height 531
click at [845, 396] on div "40 4 21:00 42y43 4 20:00 41 2 44 3 21:00 80 2 22:00 81 4 20:15 | 23:00 106 1 10…" at bounding box center [805, 421] width 1182 height 531
click at [772, 441] on div "61 warning 2 20:15 | 22:30" at bounding box center [778, 450] width 56 height 56
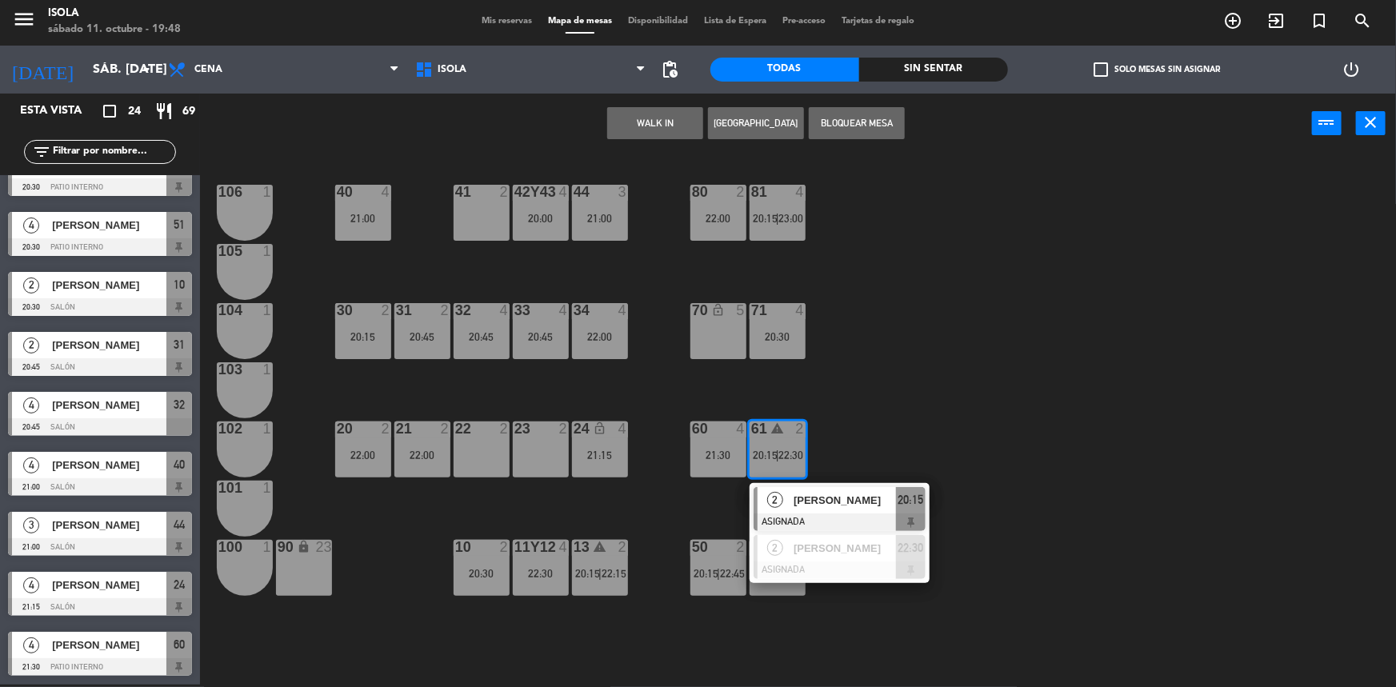
click at [850, 413] on div "40 4 21:00 42y43 4 20:00 41 2 44 3 21:00 80 2 22:00 81 4 20:15 | 23:00 106 1 10…" at bounding box center [805, 421] width 1182 height 531
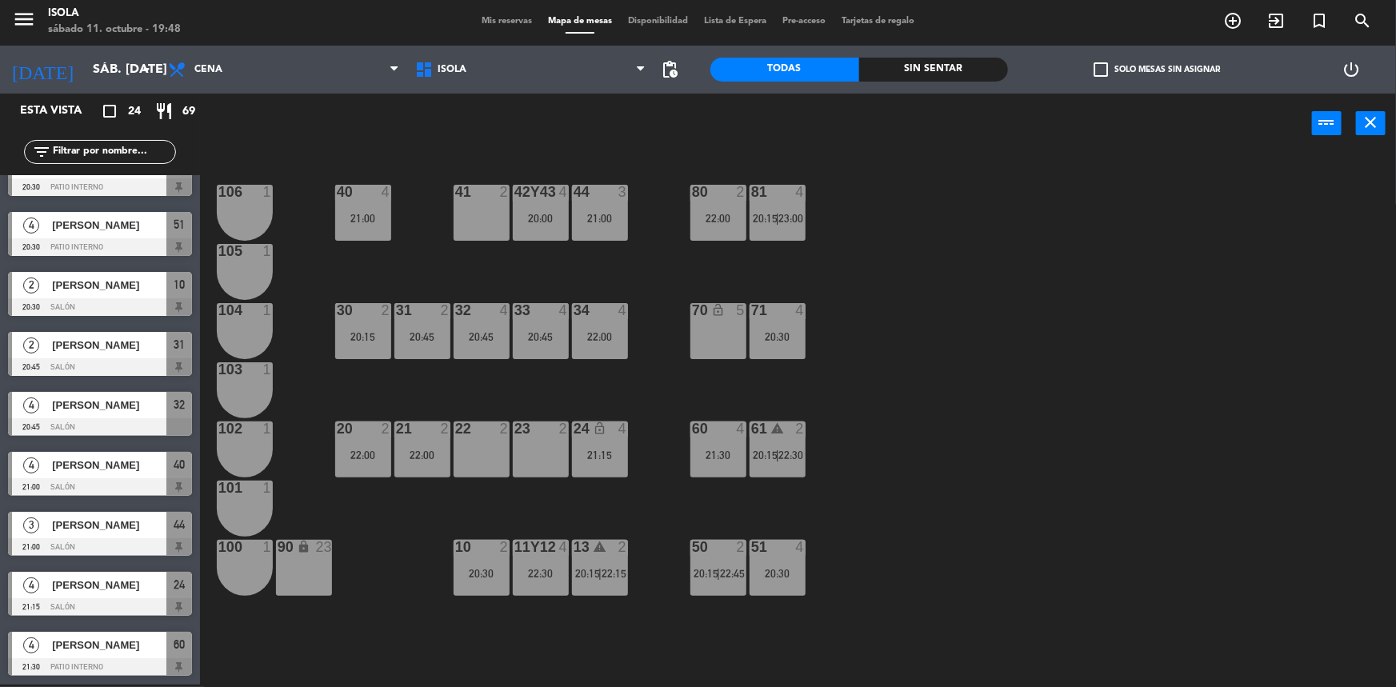
click at [850, 413] on div "40 4 21:00 42y43 4 20:00 41 2 44 3 21:00 80 2 22:00 81 4 20:15 | 23:00 106 1 10…" at bounding box center [805, 421] width 1182 height 531
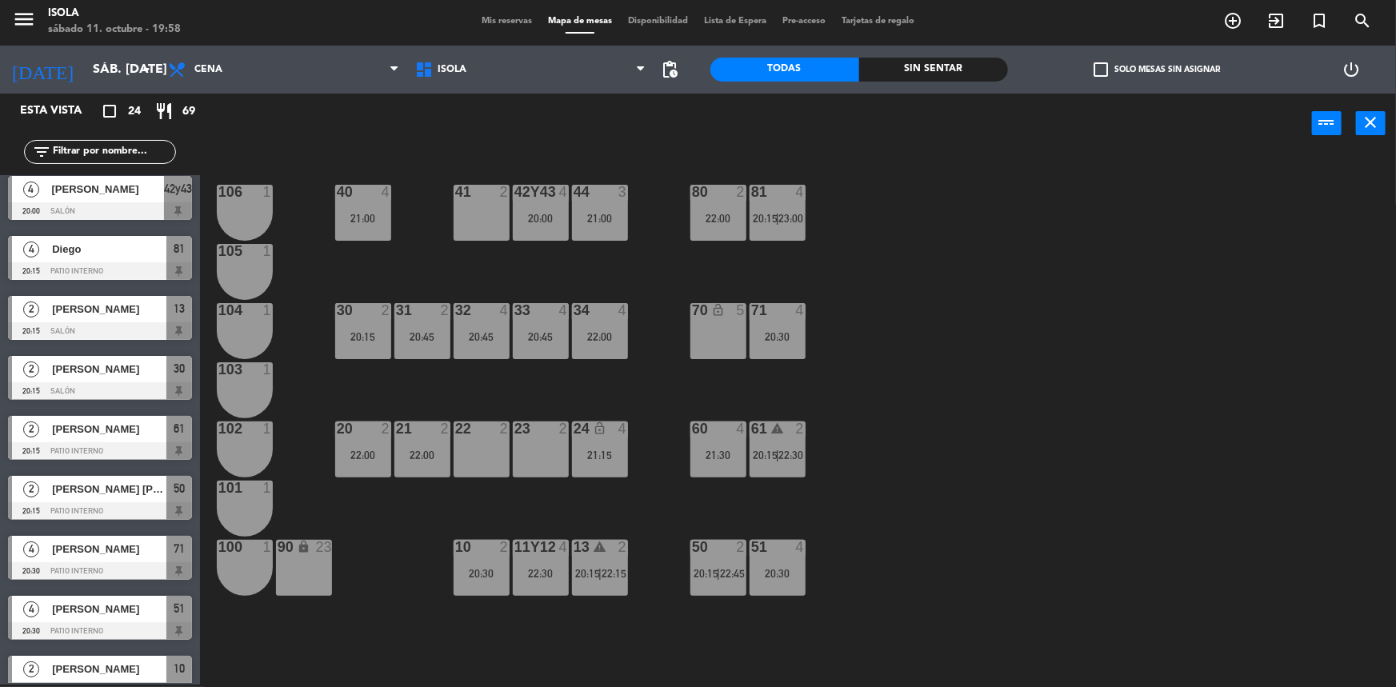
scroll to position [0, 0]
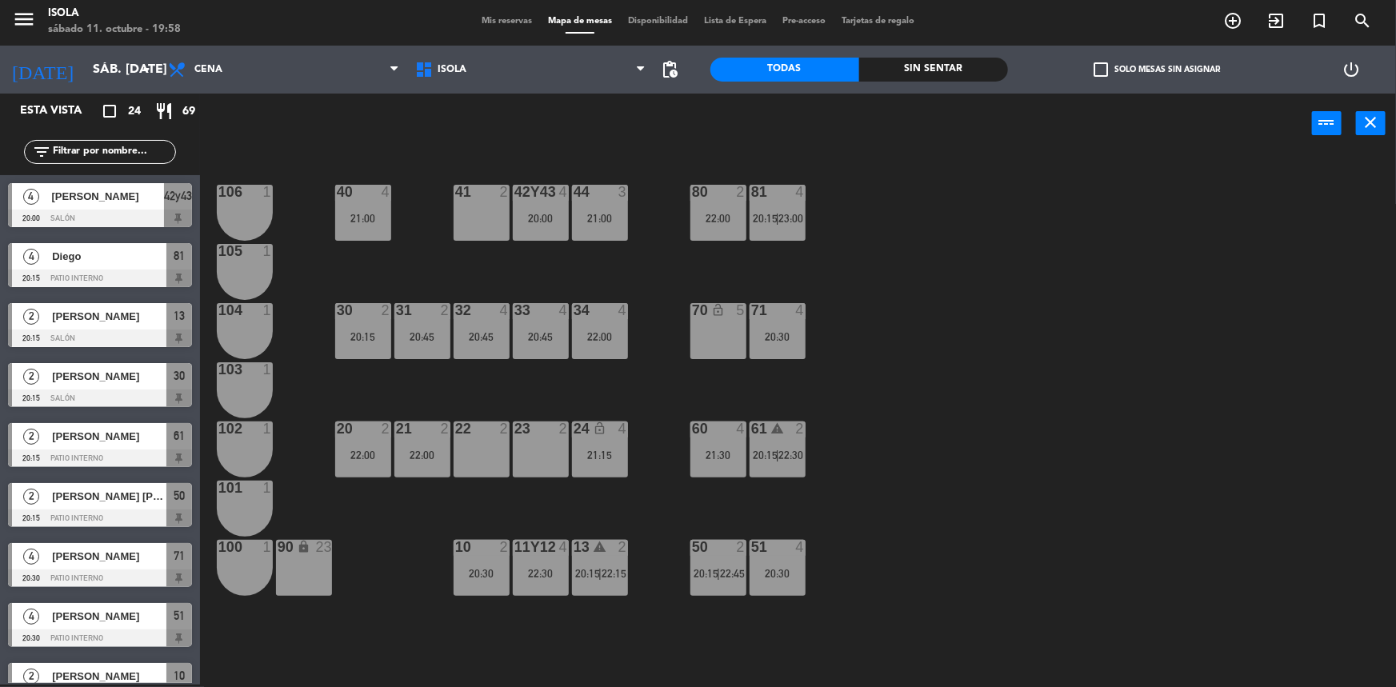
click at [509, 20] on span "Mis reservas" at bounding box center [507, 21] width 66 height 9
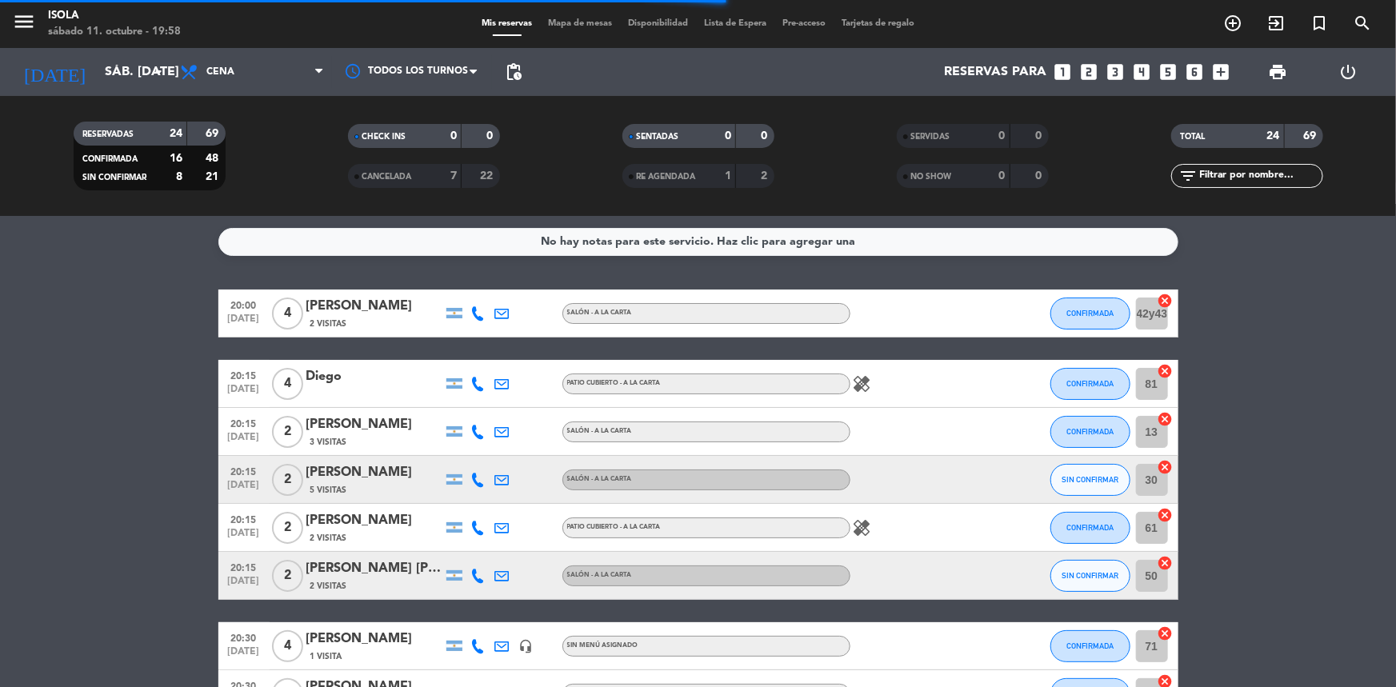
click at [577, 22] on span "Mapa de mesas" at bounding box center [580, 23] width 80 height 9
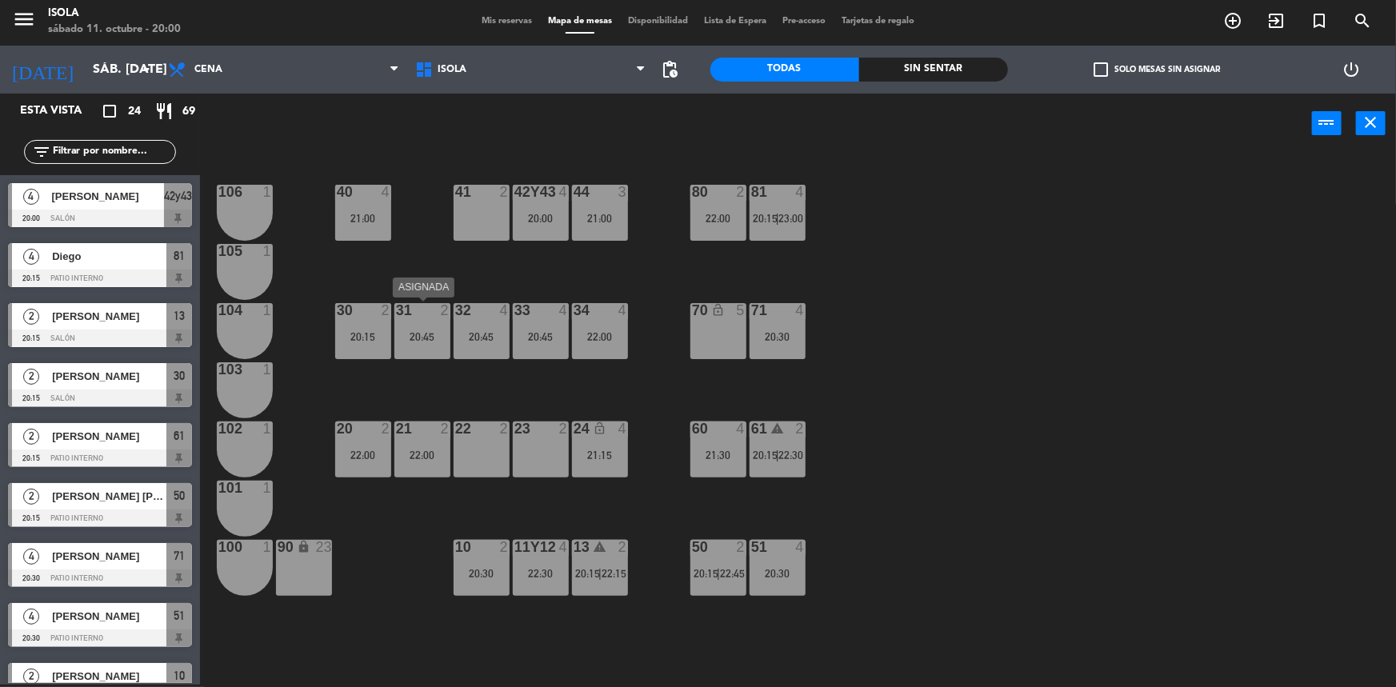
click at [416, 320] on div "31 2 20:45" at bounding box center [422, 331] width 56 height 56
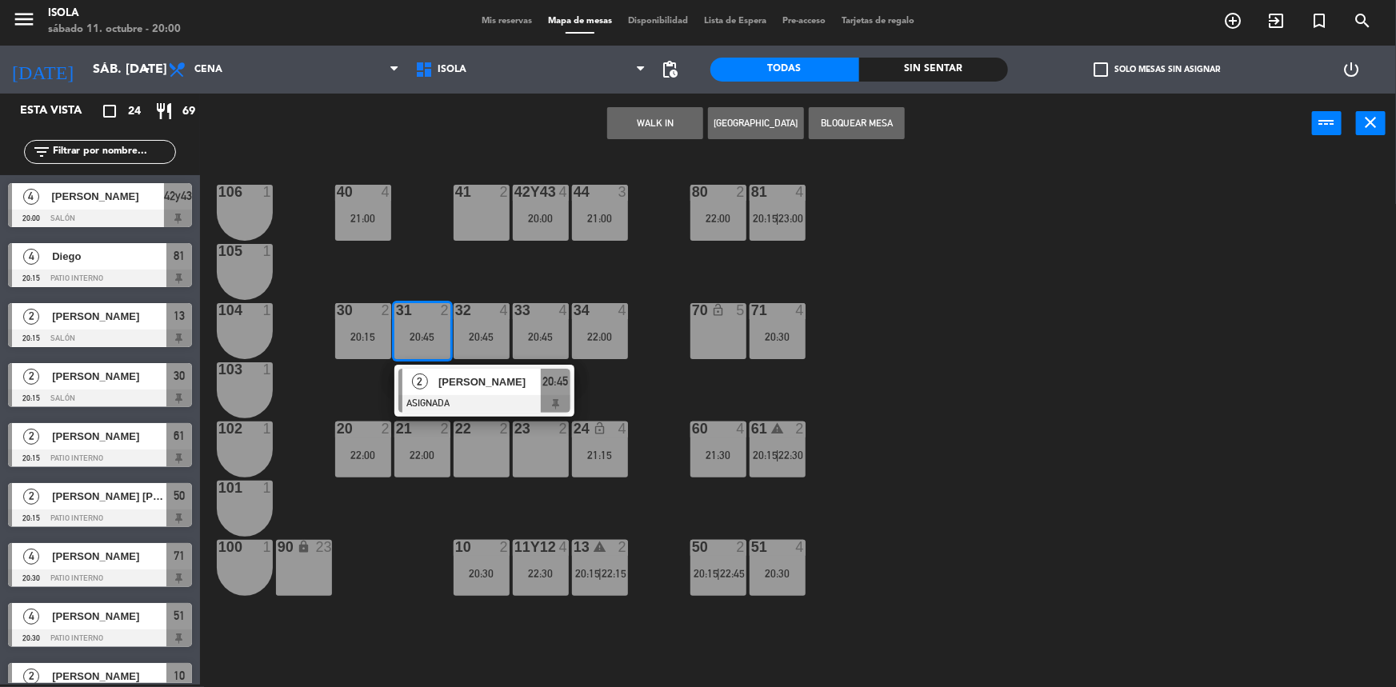
click at [454, 380] on span "[PERSON_NAME]" at bounding box center [489, 382] width 102 height 17
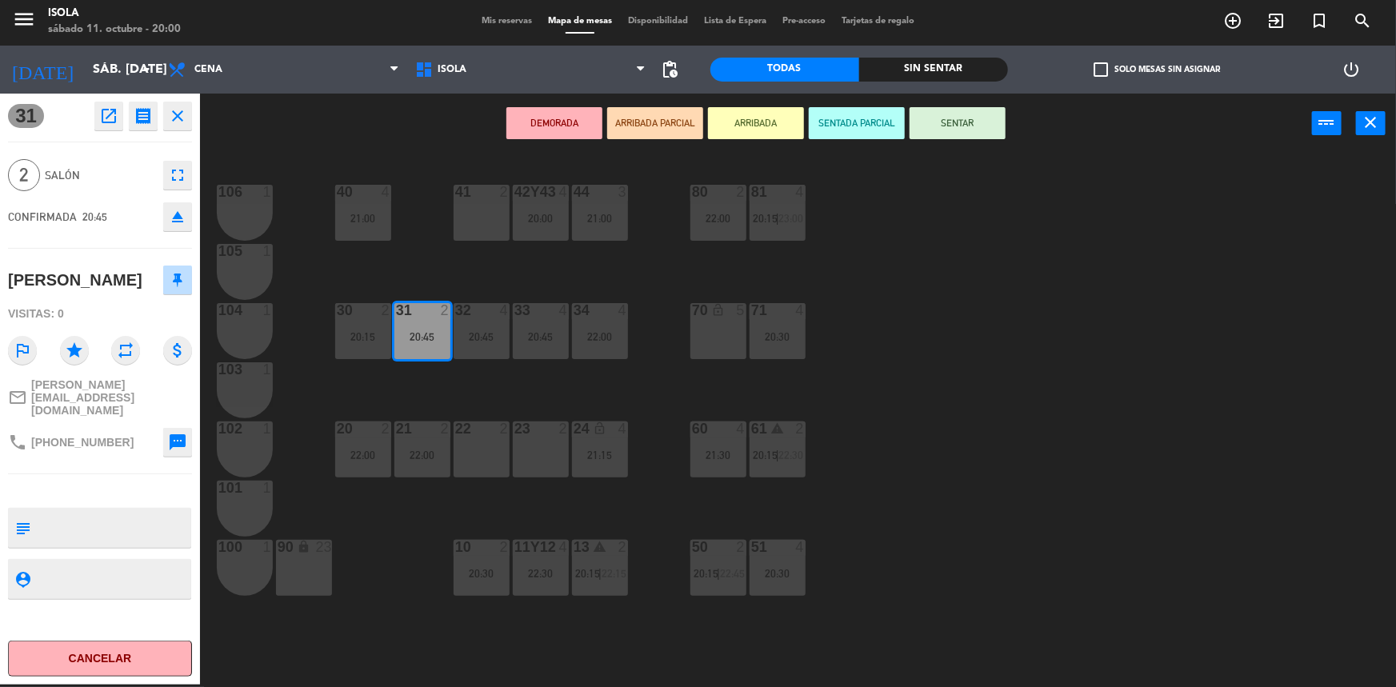
click at [550, 435] on div "23 2" at bounding box center [541, 430] width 56 height 16
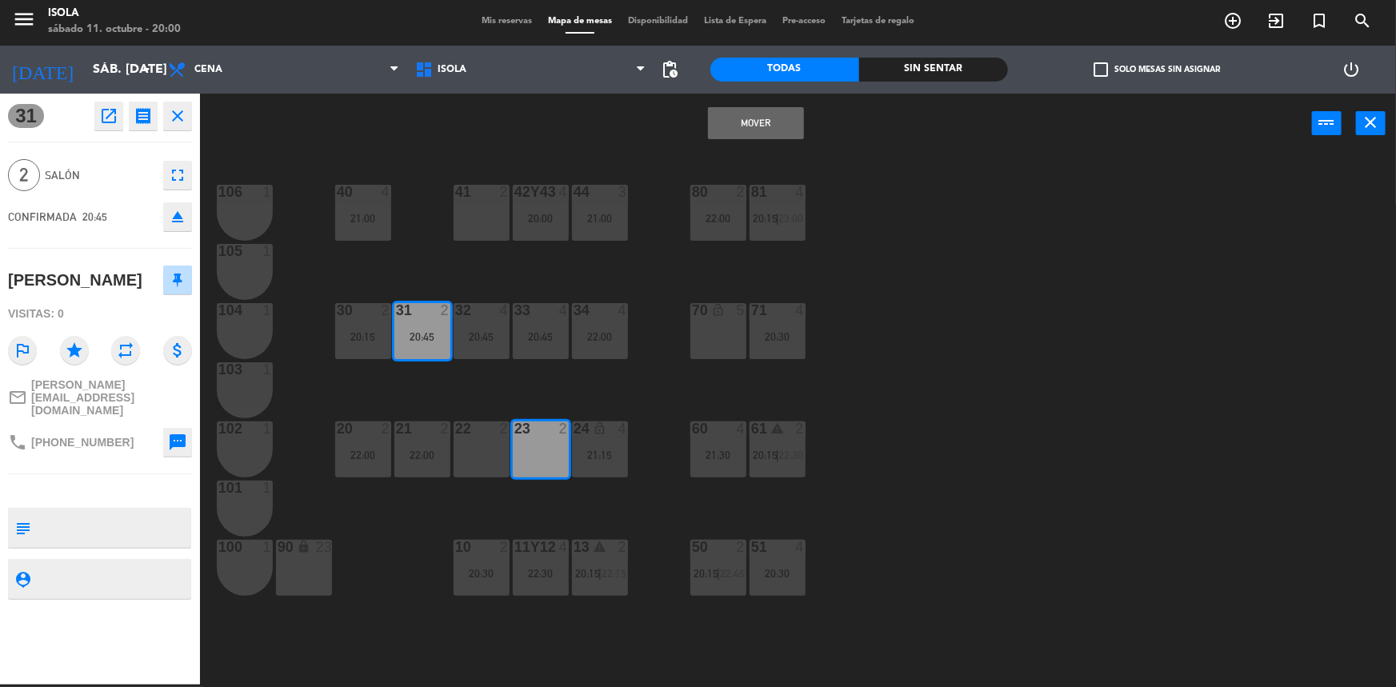
click at [737, 118] on button "Mover" at bounding box center [756, 123] width 96 height 32
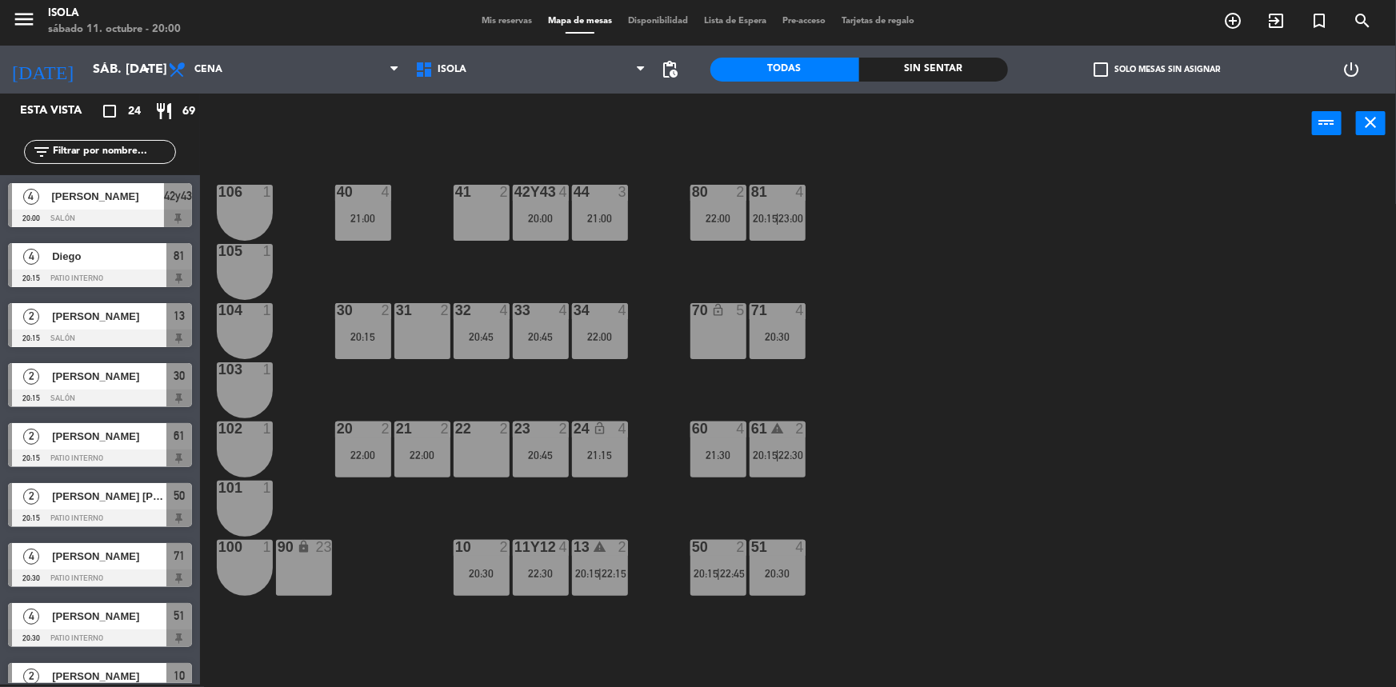
click at [352, 319] on div "30 2 20:15" at bounding box center [363, 331] width 56 height 56
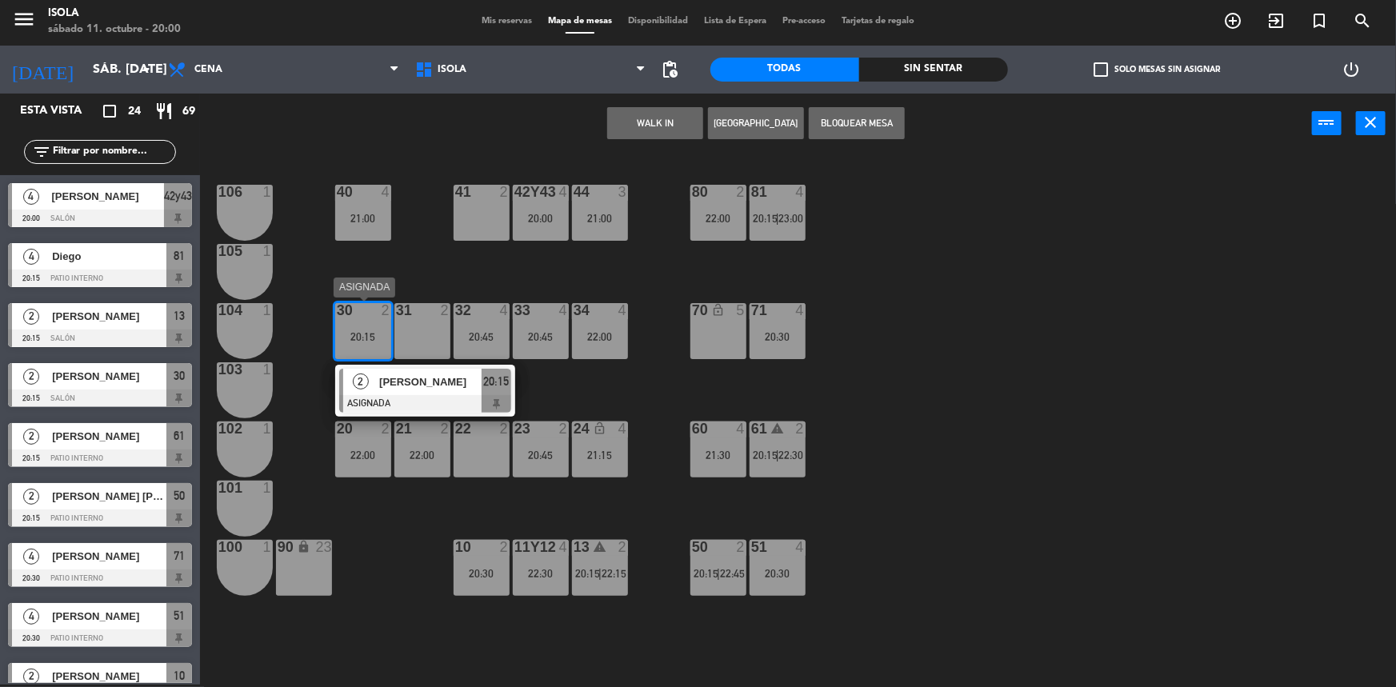
click at [451, 379] on span "[PERSON_NAME]" at bounding box center [430, 382] width 102 height 17
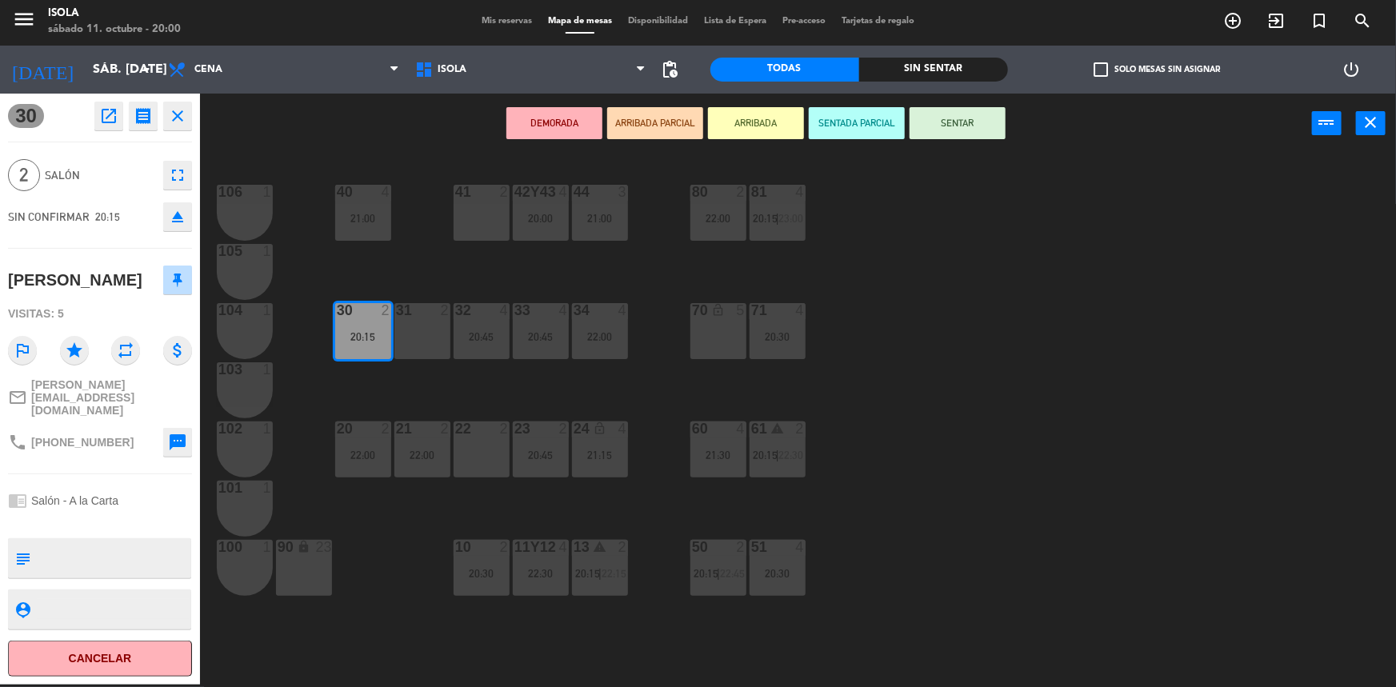
click at [495, 451] on div "22 2" at bounding box center [482, 450] width 56 height 56
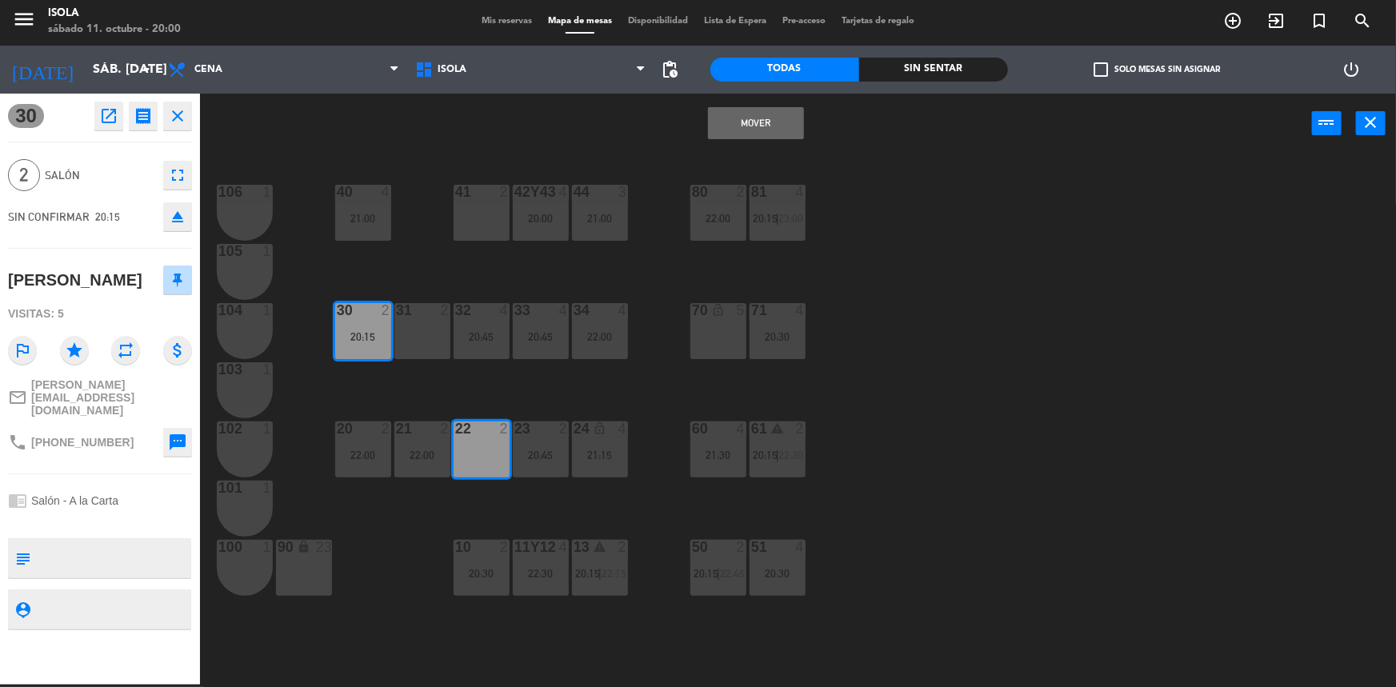
click at [743, 123] on button "Mover" at bounding box center [756, 123] width 96 height 32
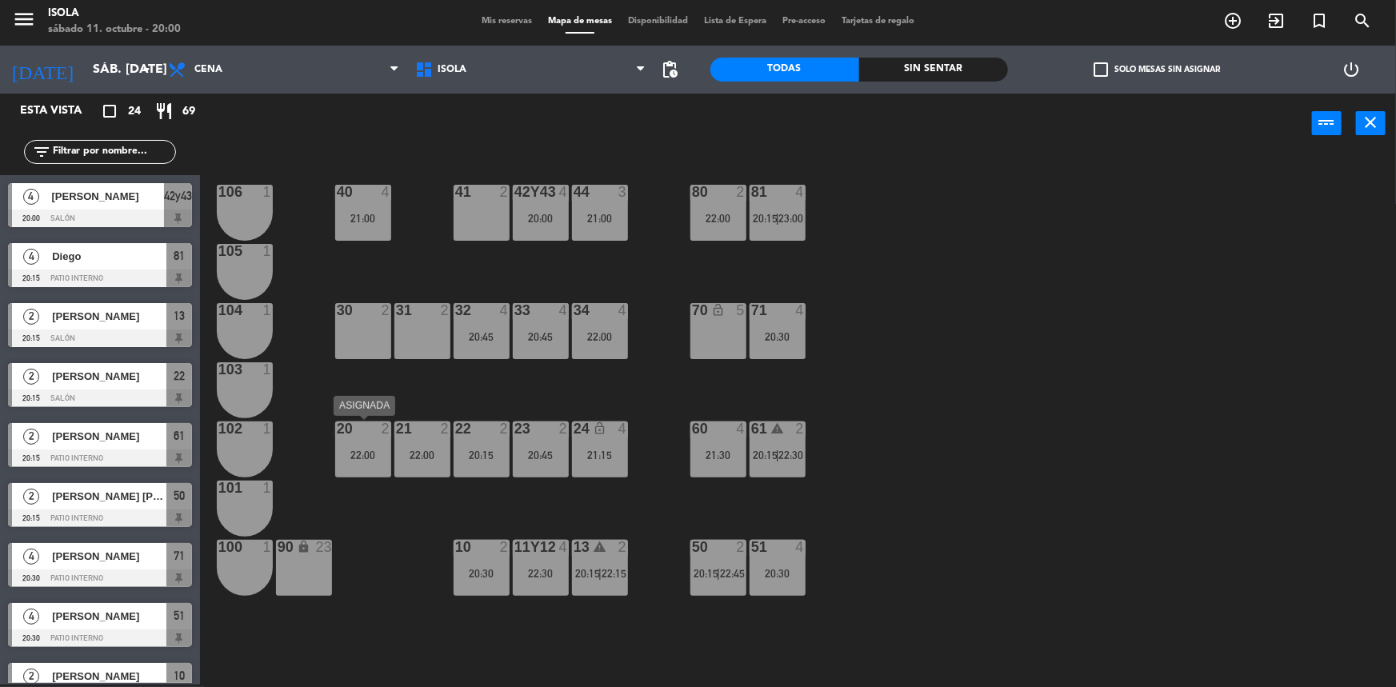
drag, startPoint x: 370, startPoint y: 446, endPoint x: 380, endPoint y: 461, distance: 18.4
click at [366, 444] on div "20 2 22:00" at bounding box center [363, 450] width 56 height 56
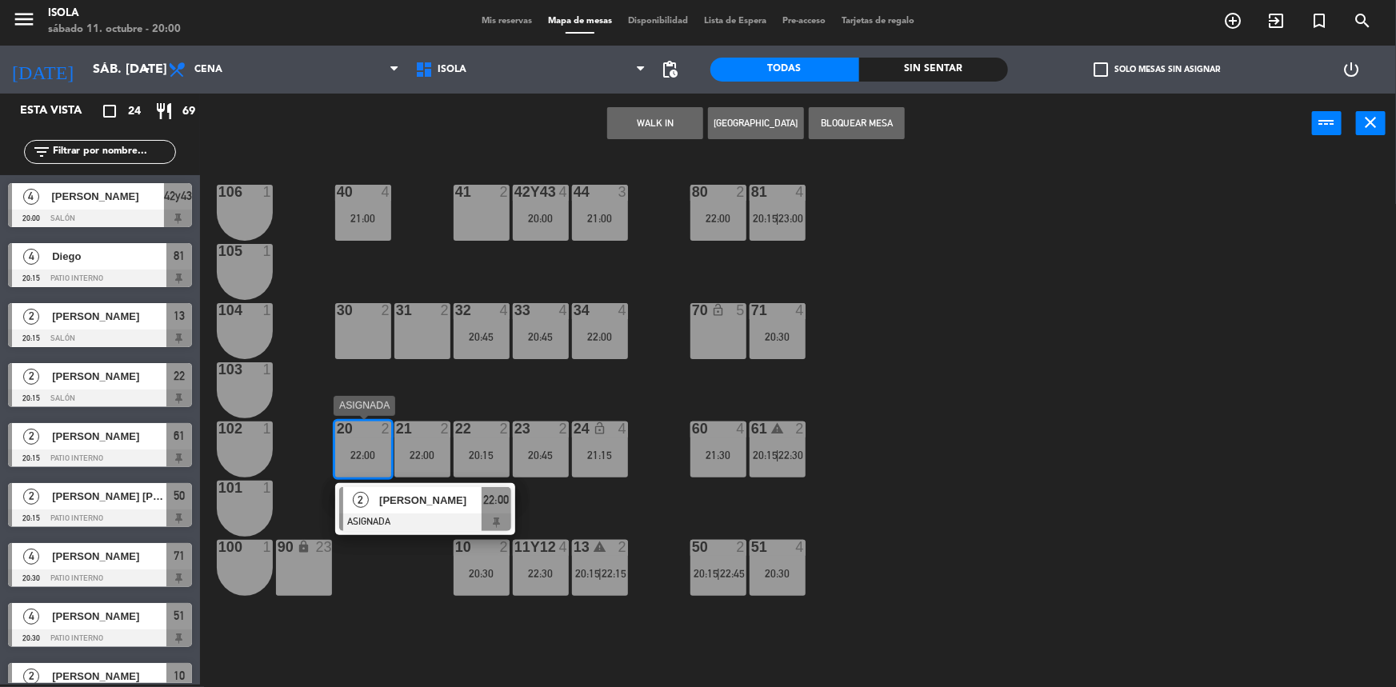
drag, startPoint x: 410, startPoint y: 509, endPoint x: 390, endPoint y: 399, distance: 111.4
click at [410, 508] on div "2 [PERSON_NAME] ASIGNADA 22:00" at bounding box center [425, 509] width 204 height 52
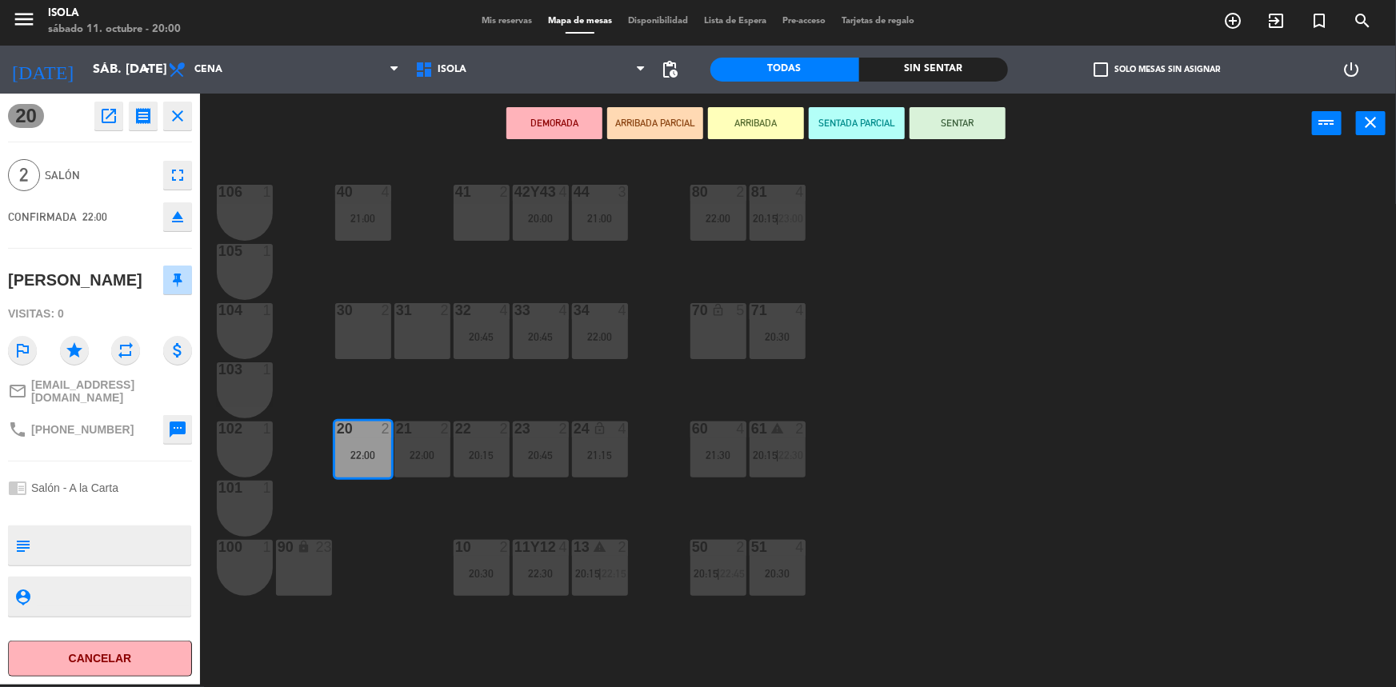
click at [359, 330] on div "30 2" at bounding box center [363, 331] width 56 height 56
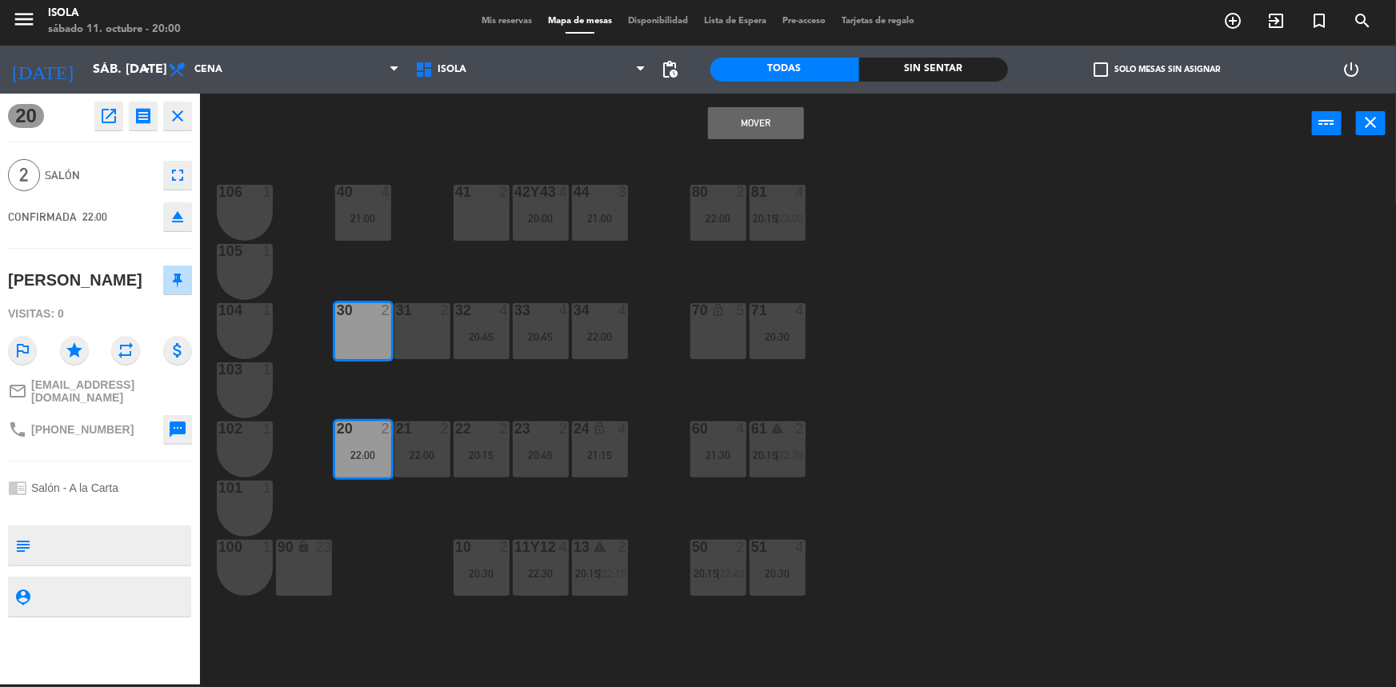
click at [761, 123] on button "Mover" at bounding box center [756, 123] width 96 height 32
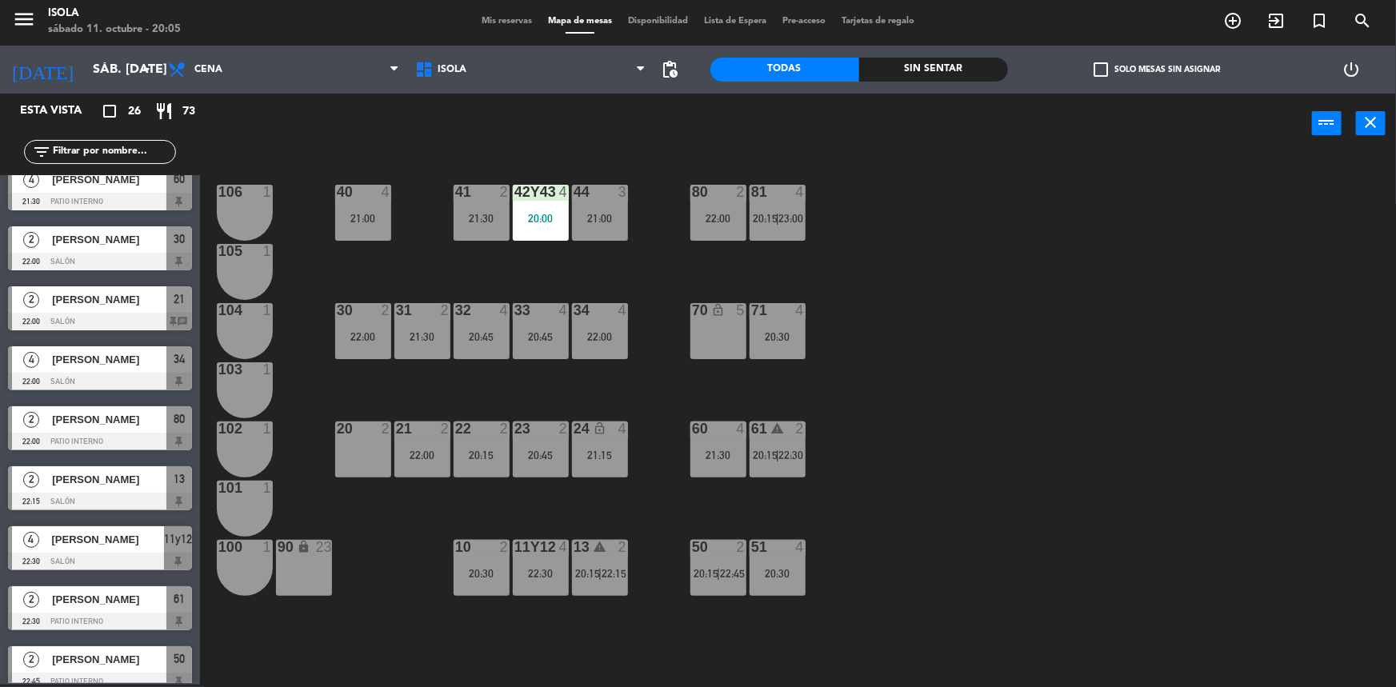
scroll to position [1051, 0]
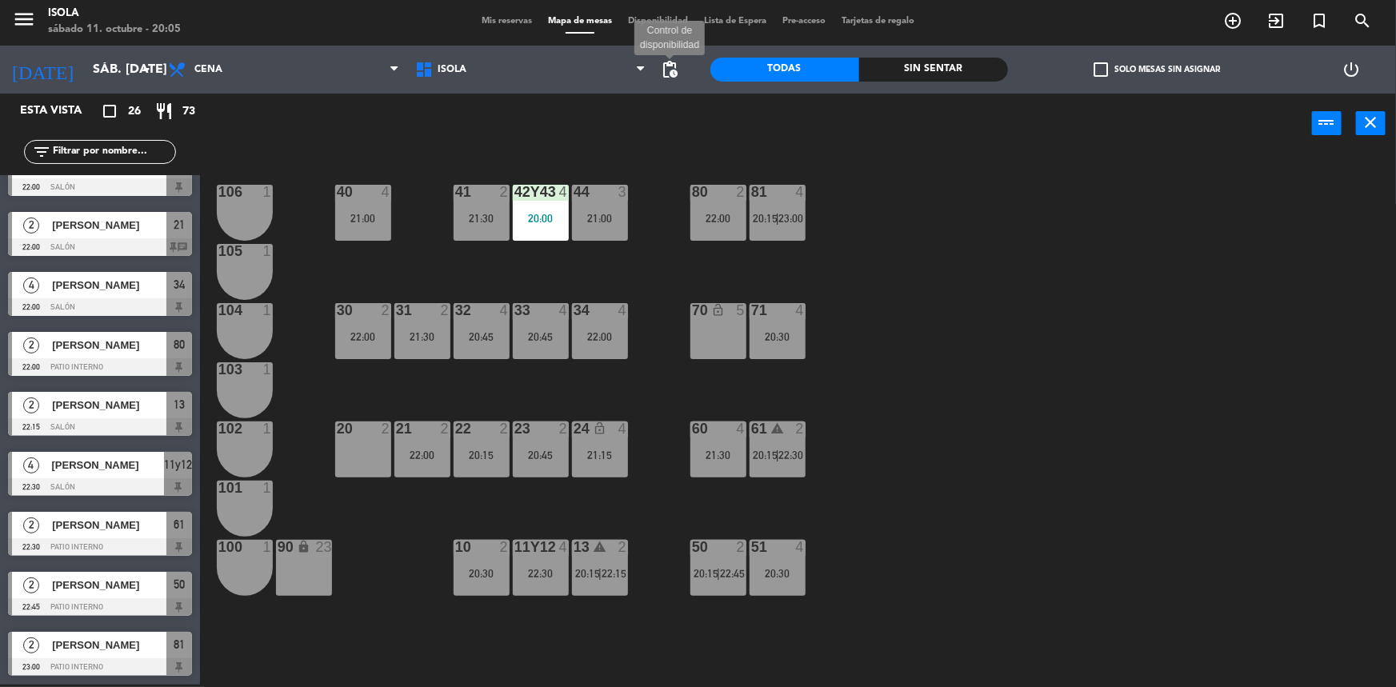
click at [674, 67] on span "pending_actions" at bounding box center [670, 69] width 19 height 19
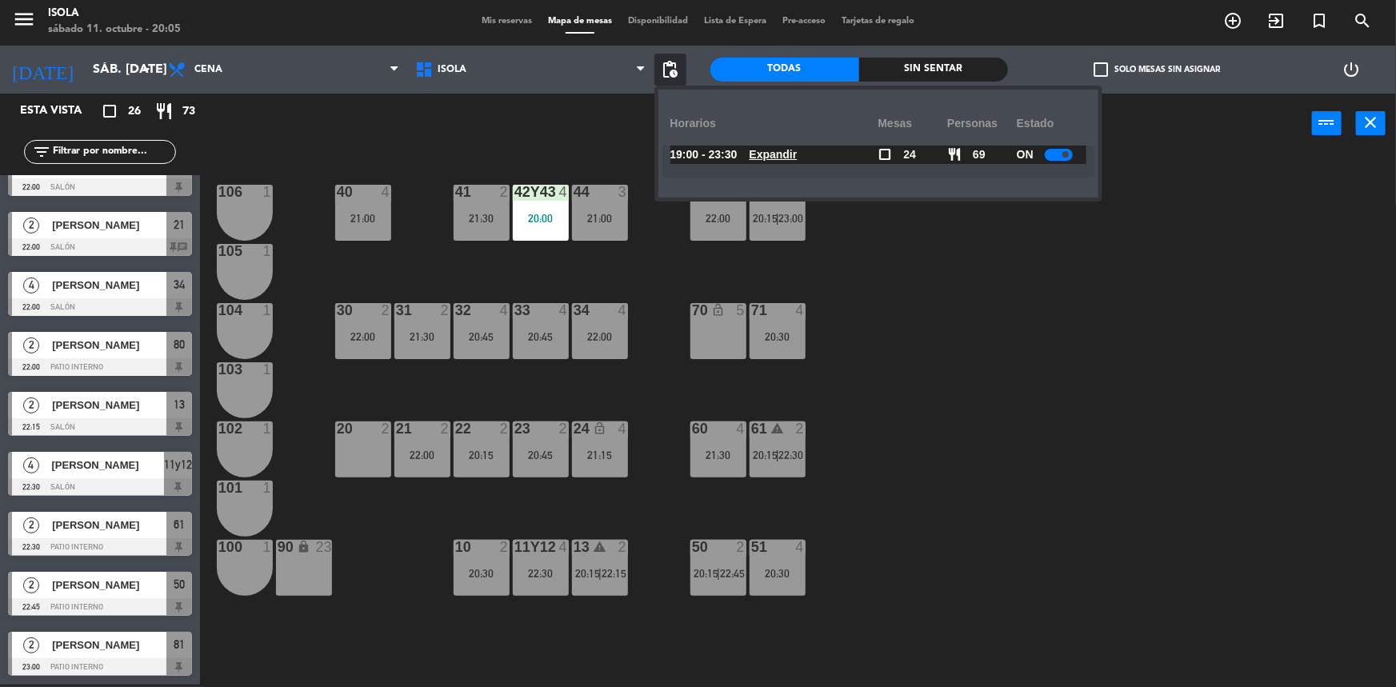
click at [795, 150] on u "Expandir" at bounding box center [774, 154] width 48 height 13
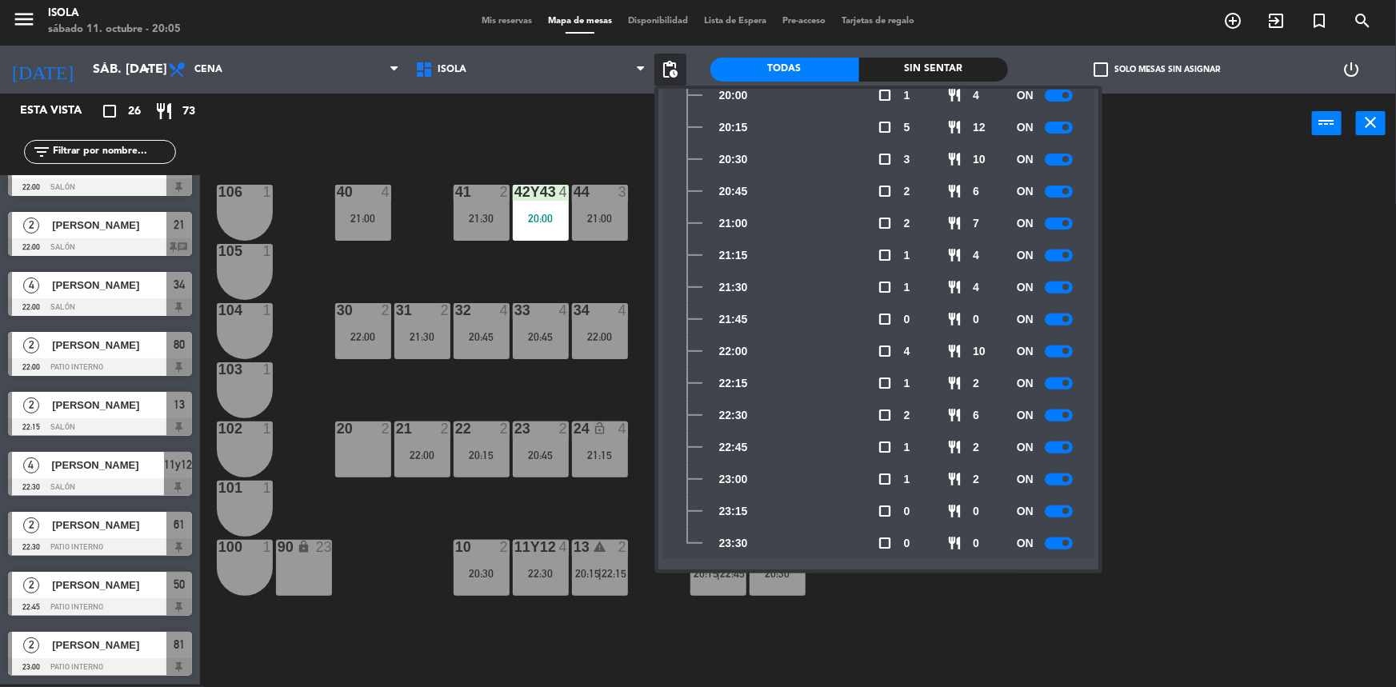
scroll to position [235, 0]
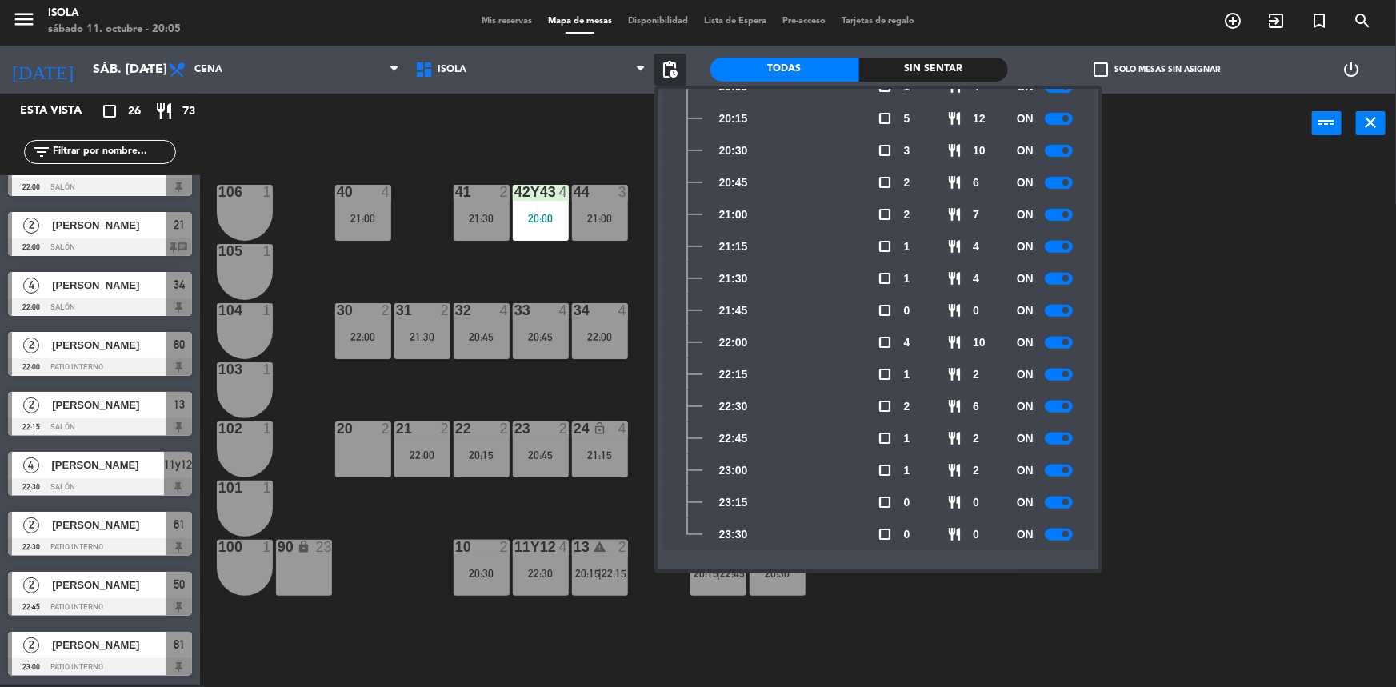
click at [1205, 499] on div "40 4 21:00 42y43 4 20:00 41 2 21:30 44 3 21:00 80 2 22:00 81 4 20:15 | 23:00 10…" at bounding box center [805, 421] width 1182 height 531
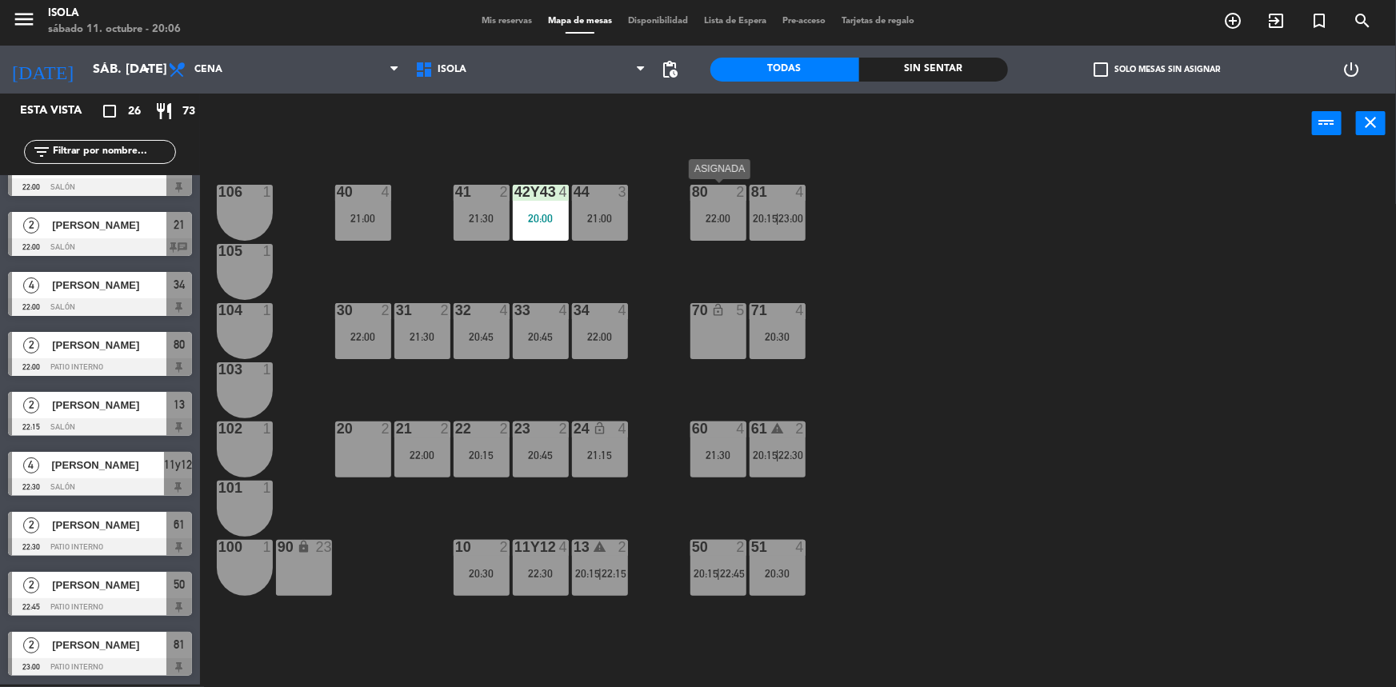
click at [714, 217] on div "22:00" at bounding box center [718, 218] width 56 height 11
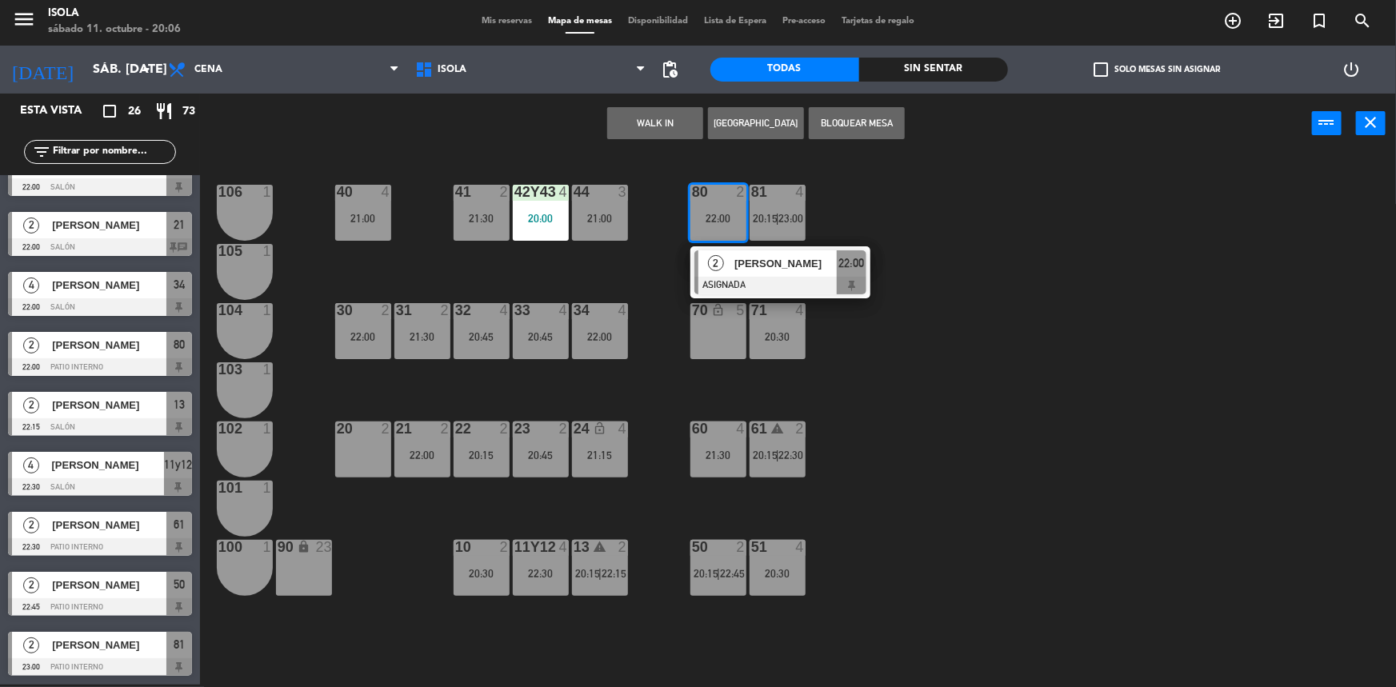
click at [1080, 201] on div "40 4 21:00 42y43 4 20:00 41 2 21:30 44 3 21:00 80 2 22:00 2 [PERSON_NAME] ASIGN…" at bounding box center [805, 421] width 1182 height 531
